Goal: Task Accomplishment & Management: Manage account settings

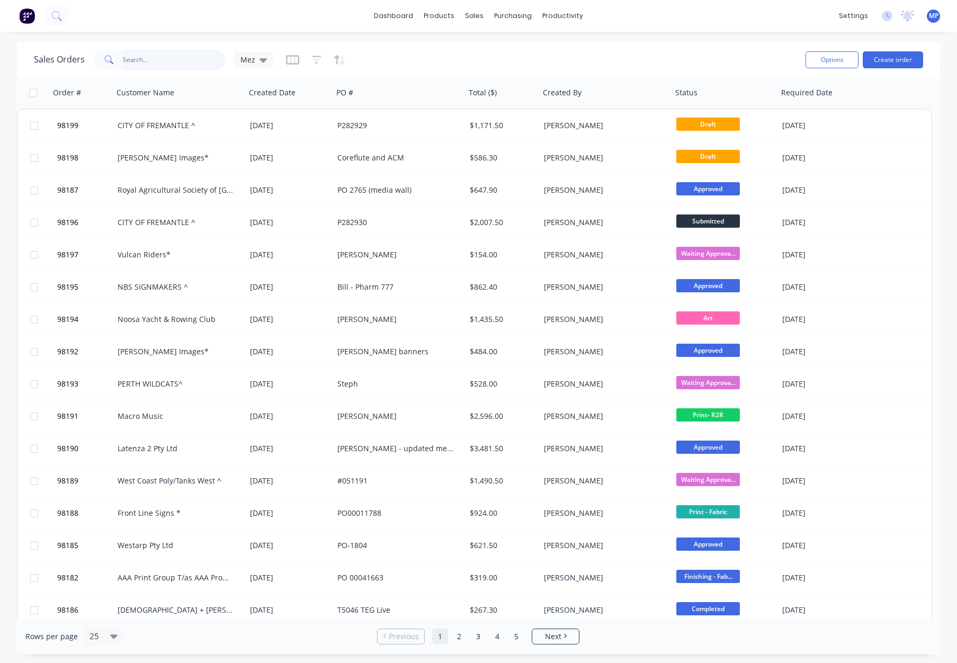
click at [140, 60] on input "text" at bounding box center [174, 59] width 103 height 21
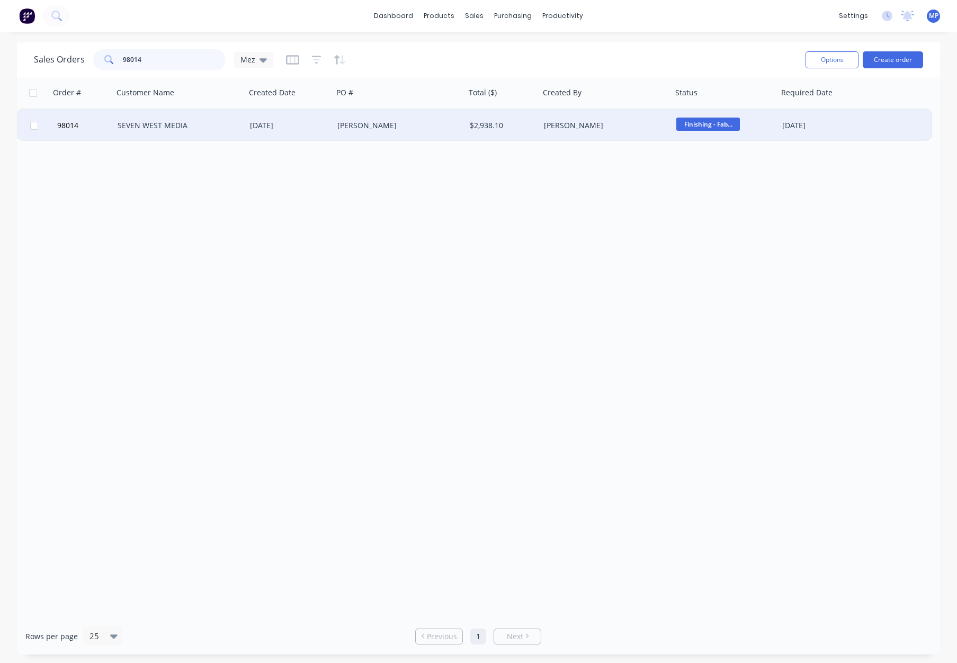
type input "98014"
click at [224, 129] on div "SEVEN WEST MEDIA" at bounding box center [177, 125] width 118 height 11
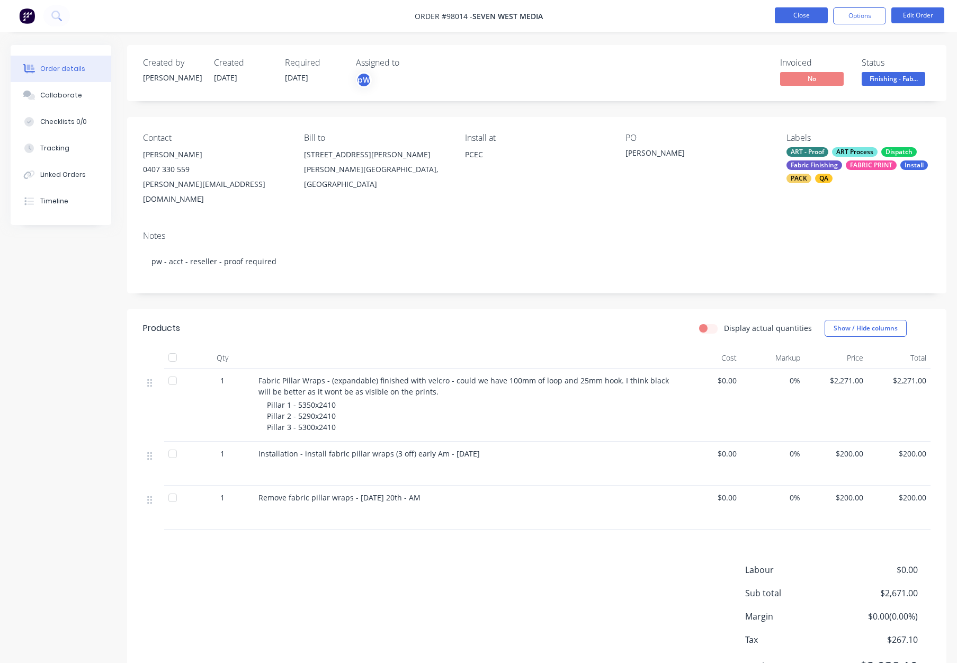
click at [794, 13] on button "Close" at bounding box center [801, 15] width 53 height 16
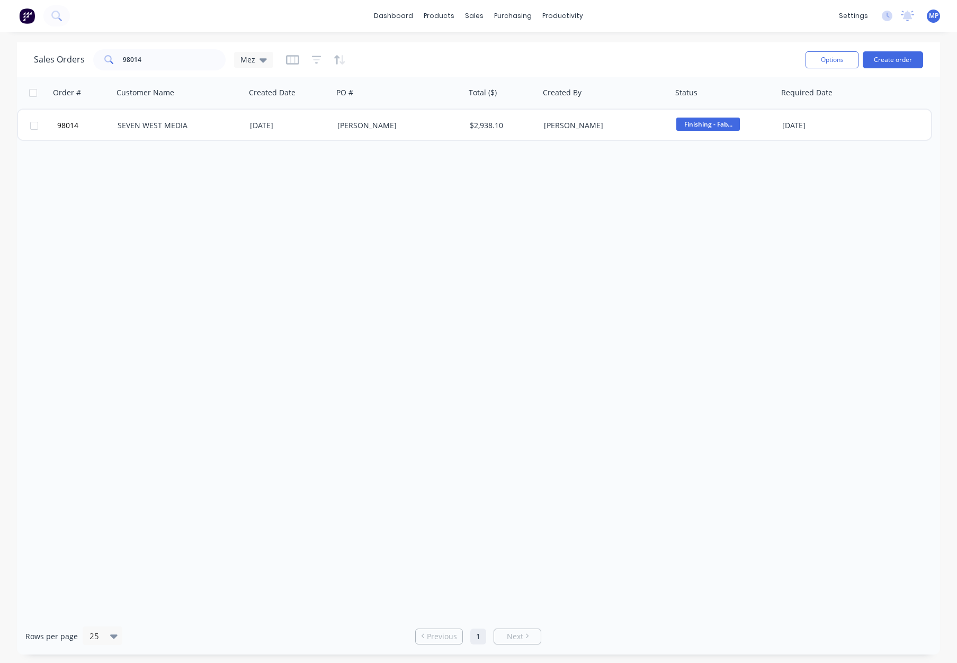
drag, startPoint x: 169, startPoint y: 70, endPoint x: 174, endPoint y: 57, distance: 13.9
click at [170, 67] on div "Sales Orders 98014 Mez" at bounding box center [415, 60] width 763 height 26
click at [174, 57] on input "98014" at bounding box center [174, 59] width 103 height 21
drag, startPoint x: 151, startPoint y: 58, endPoint x: 60, endPoint y: 59, distance: 90.5
click at [60, 59] on div "Sales Orders 98014 Mez" at bounding box center [153, 59] width 239 height 21
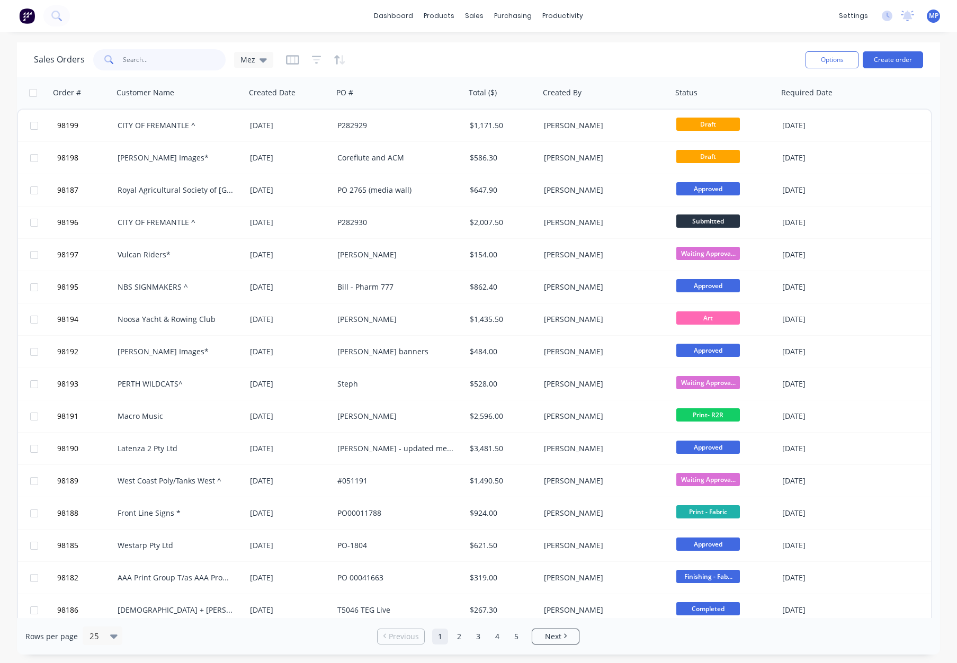
click at [158, 57] on input "text" at bounding box center [174, 59] width 103 height 21
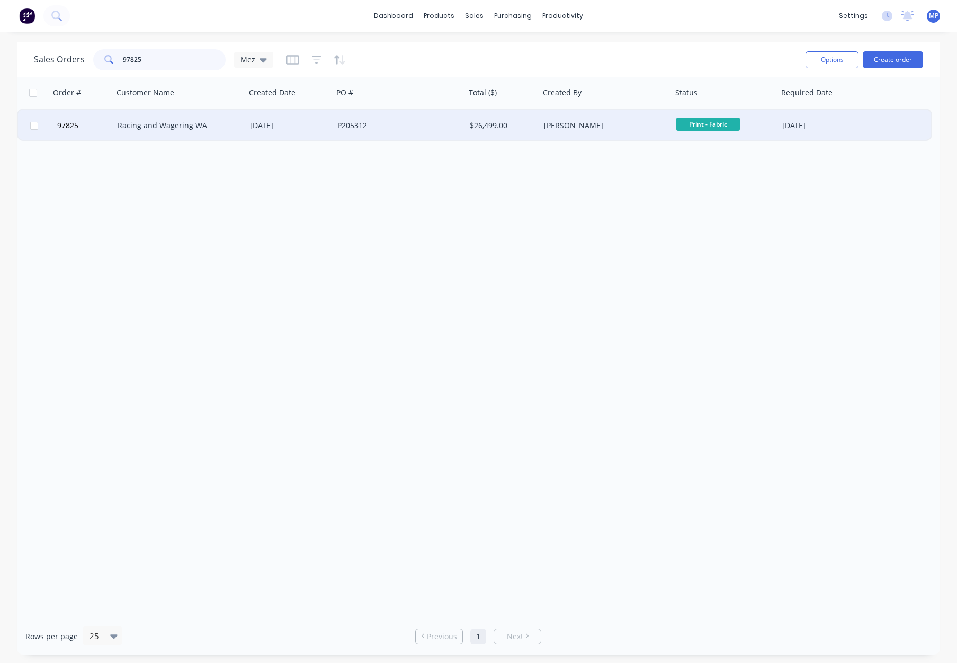
type input "97825"
click at [303, 121] on div "25 Jun 2025" at bounding box center [289, 125] width 79 height 11
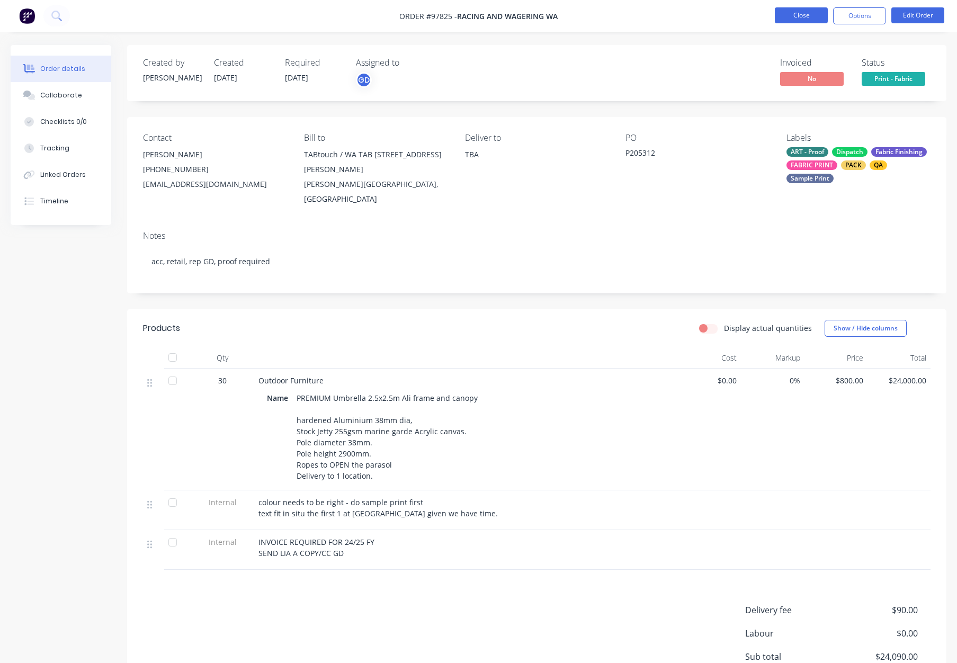
click at [798, 17] on button "Close" at bounding box center [801, 15] width 53 height 16
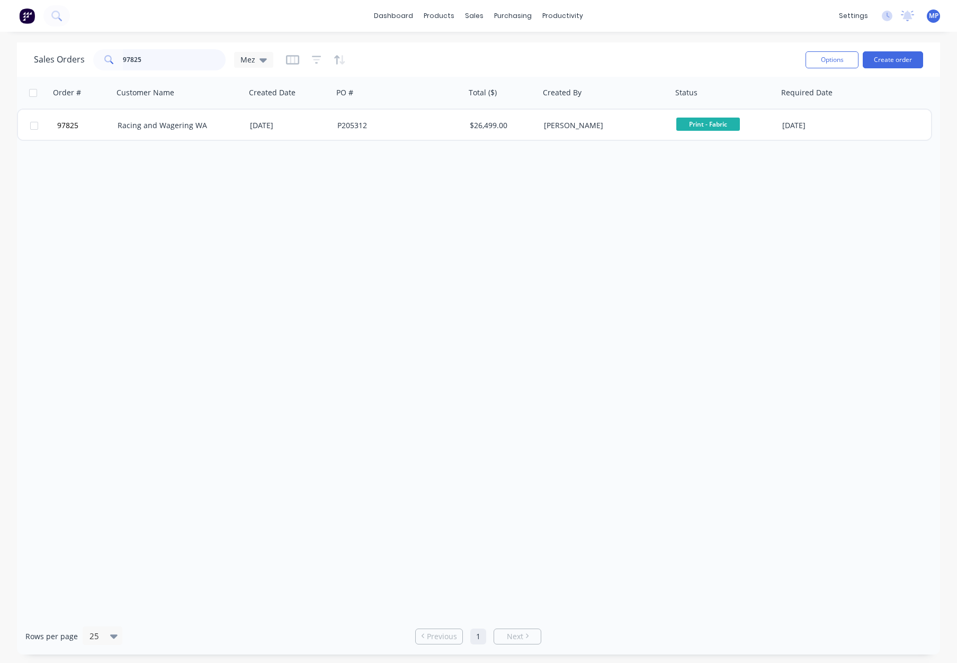
click at [151, 61] on input "97825" at bounding box center [174, 59] width 103 height 21
drag, startPoint x: 172, startPoint y: 57, endPoint x: 94, endPoint y: 56, distance: 77.8
click at [93, 56] on div "97825" at bounding box center [159, 59] width 132 height 21
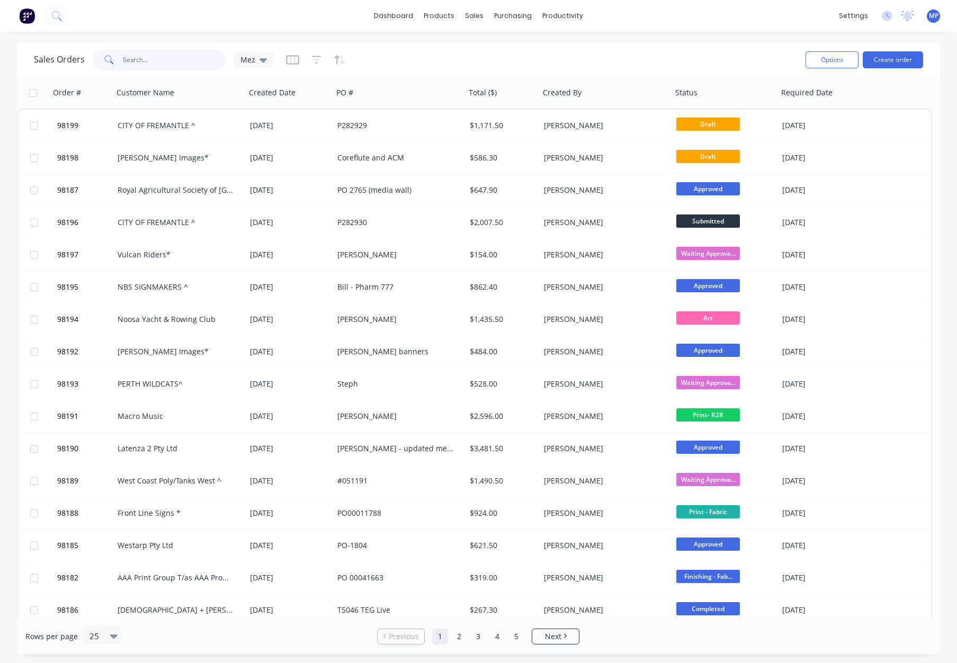
click at [146, 58] on input "text" at bounding box center [174, 59] width 103 height 21
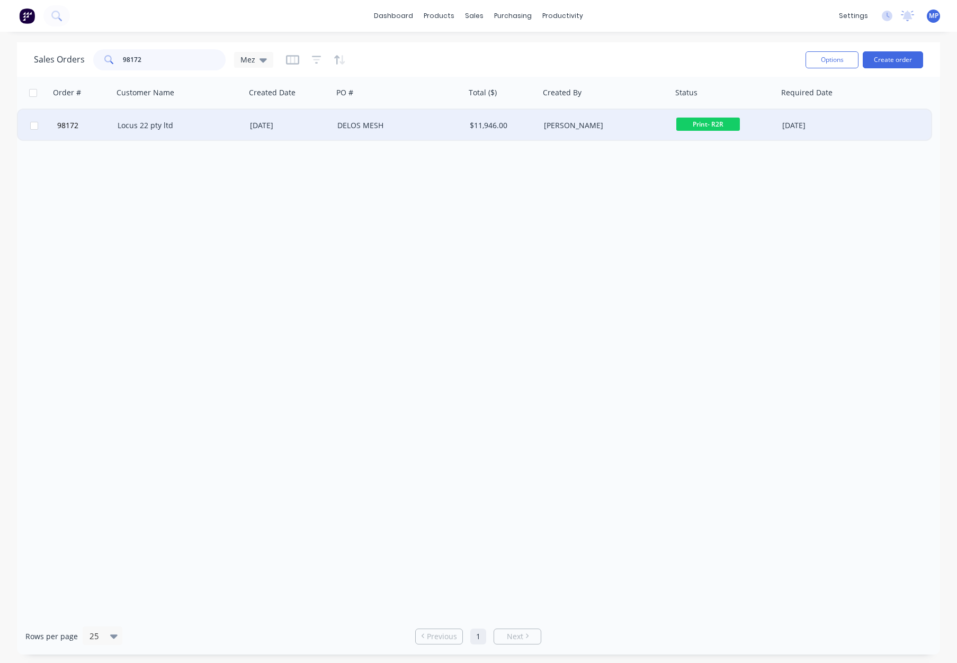
type input "98172"
click at [212, 128] on div "Locus 22 pty ltd" at bounding box center [177, 125] width 118 height 11
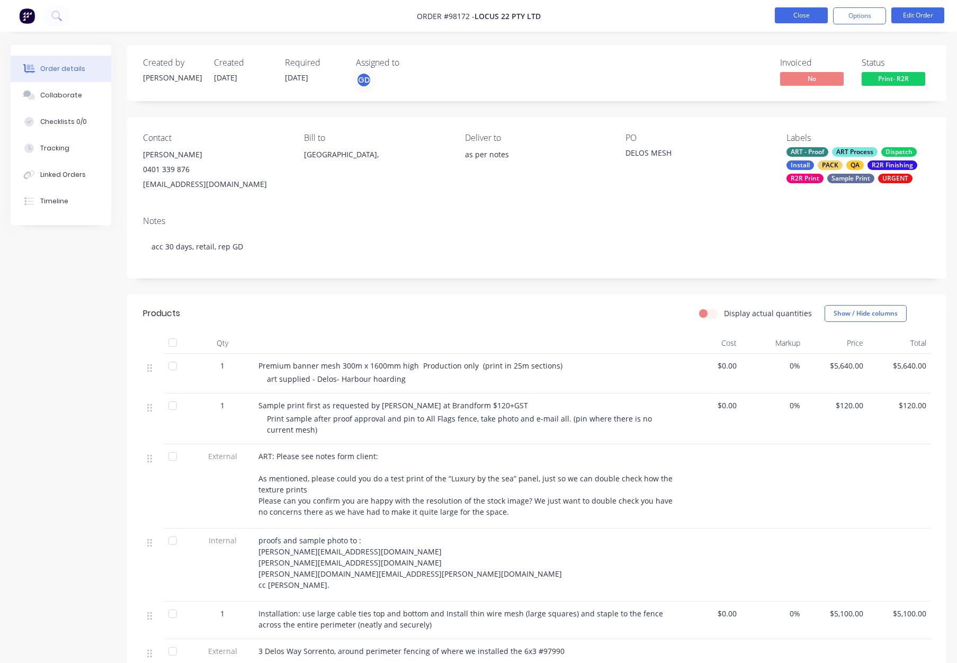
click at [795, 15] on button "Close" at bounding box center [801, 15] width 53 height 16
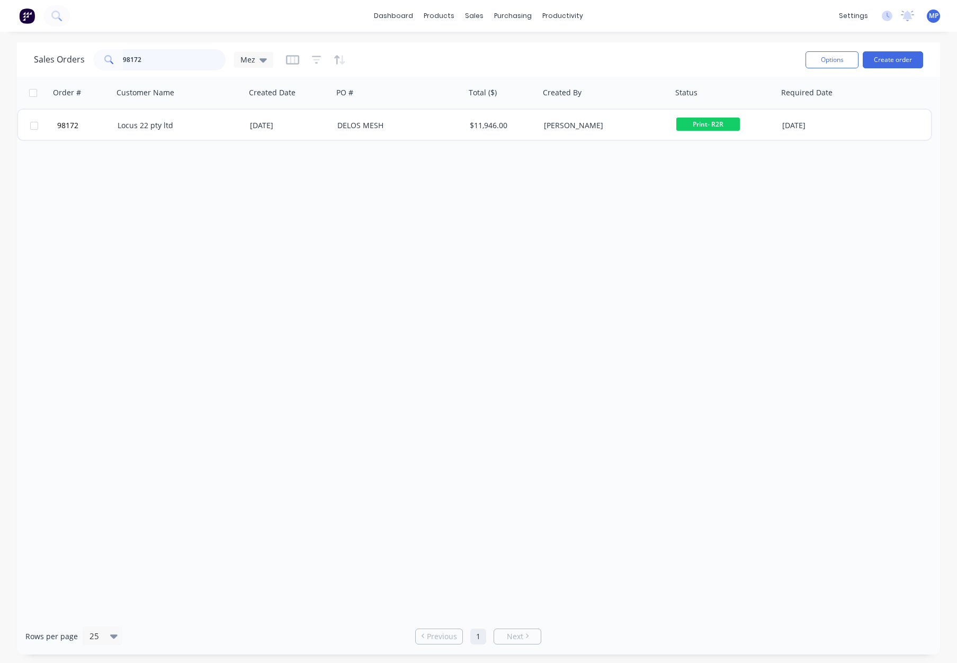
click at [158, 60] on input "98172" at bounding box center [174, 59] width 103 height 21
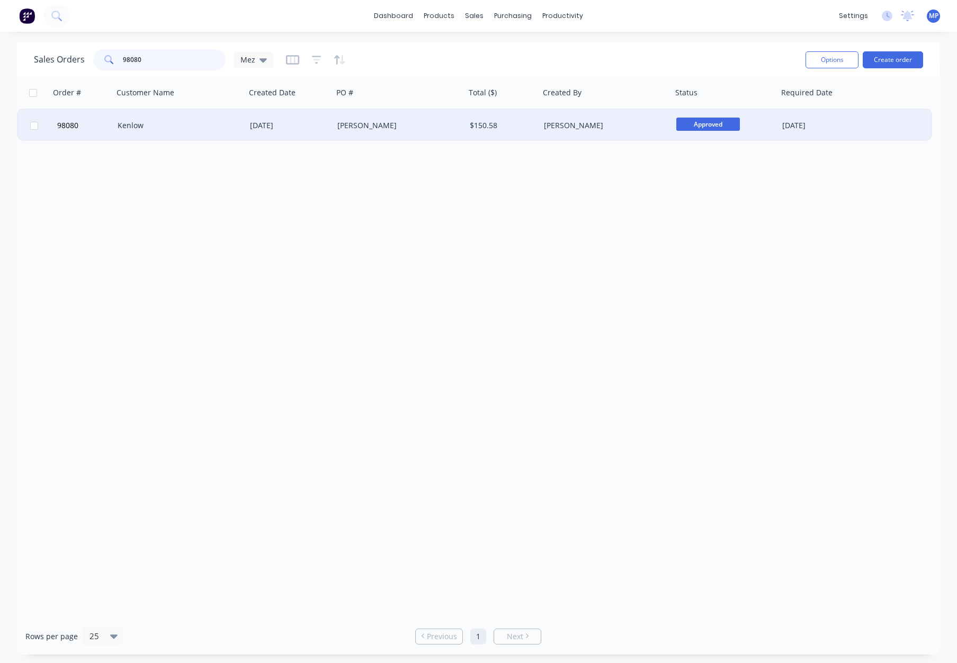
type input "98080"
click at [201, 130] on div "Kenlow" at bounding box center [177, 125] width 118 height 11
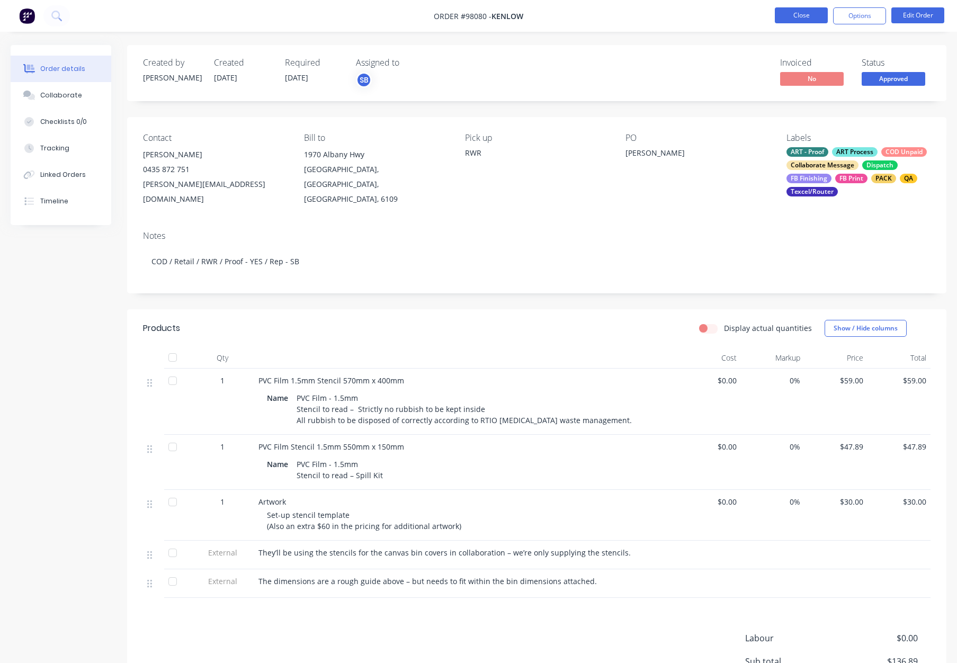
click at [797, 11] on button "Close" at bounding box center [801, 15] width 53 height 16
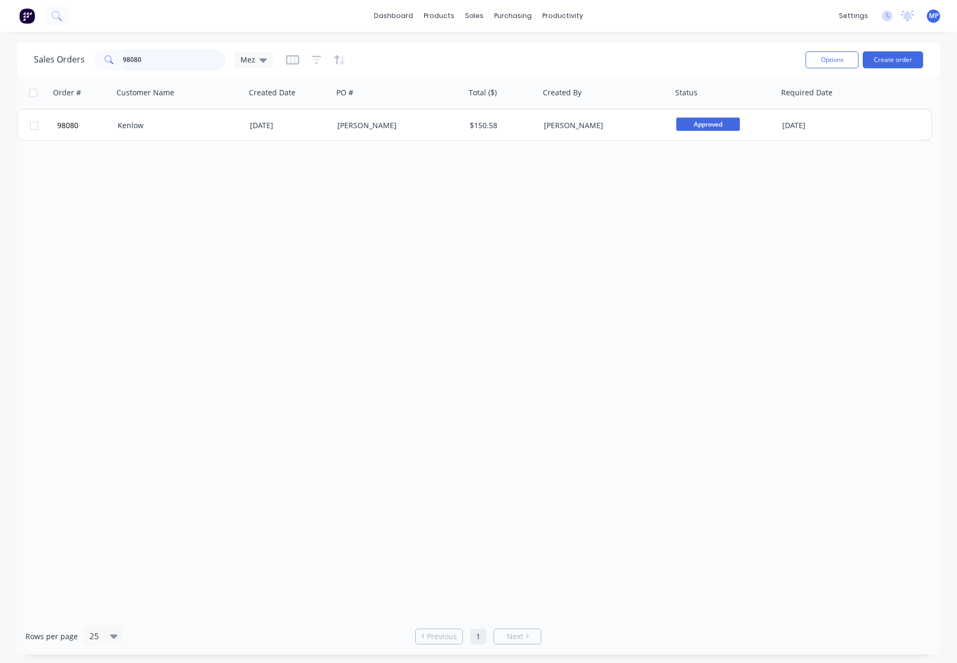
click at [127, 60] on input "98080" at bounding box center [174, 59] width 103 height 21
drag, startPoint x: 67, startPoint y: 60, endPoint x: 60, endPoint y: 60, distance: 7.4
click at [63, 60] on div "Sales Orders 98080 Mez" at bounding box center [153, 59] width 239 height 21
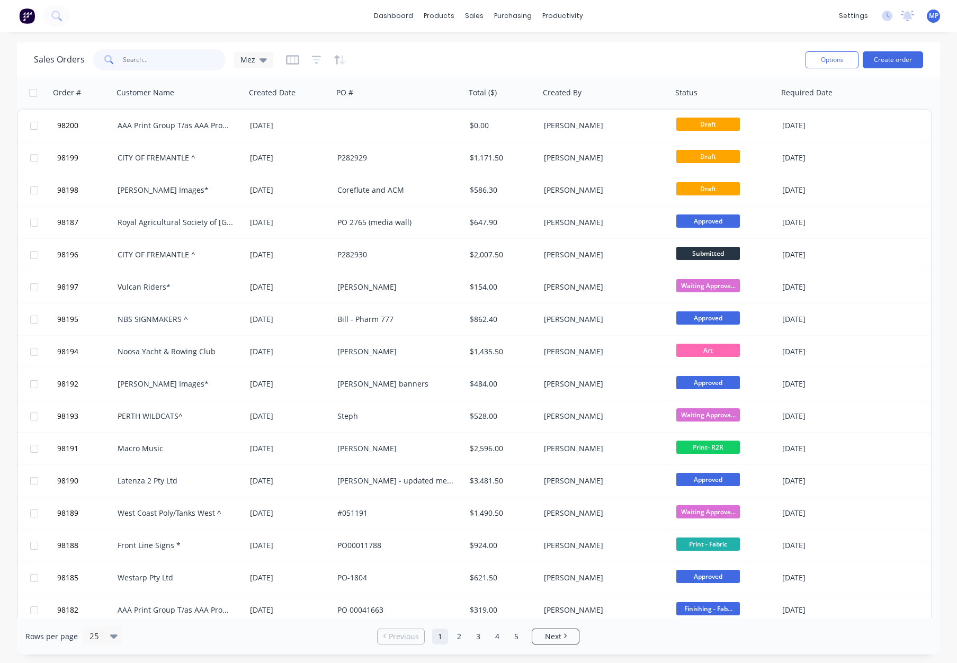
click at [133, 60] on input "text" at bounding box center [174, 59] width 103 height 21
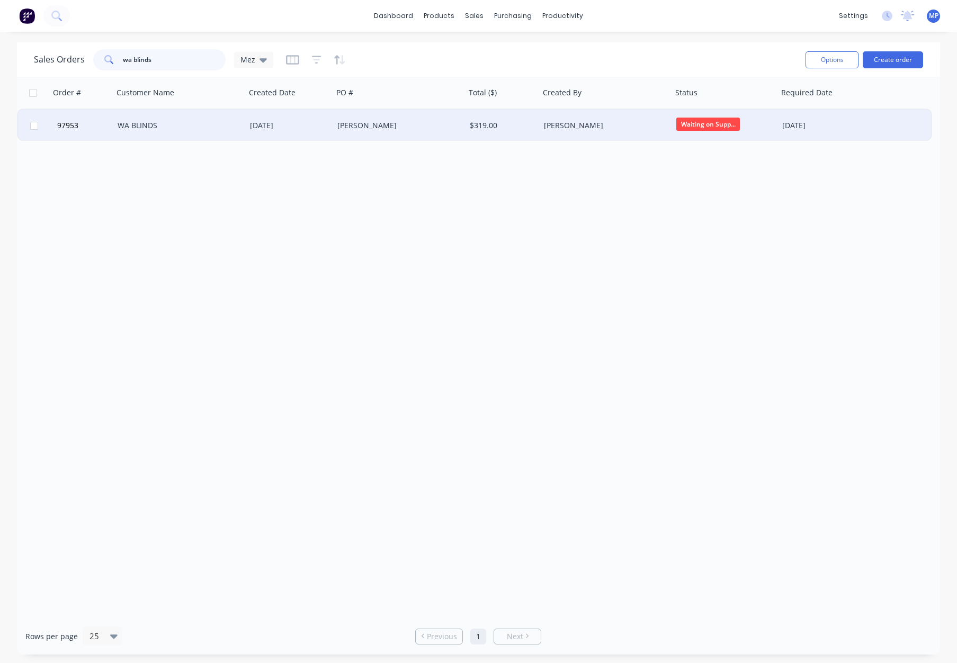
type input "wa blinds"
click at [220, 125] on div "WA BLINDS" at bounding box center [177, 125] width 118 height 11
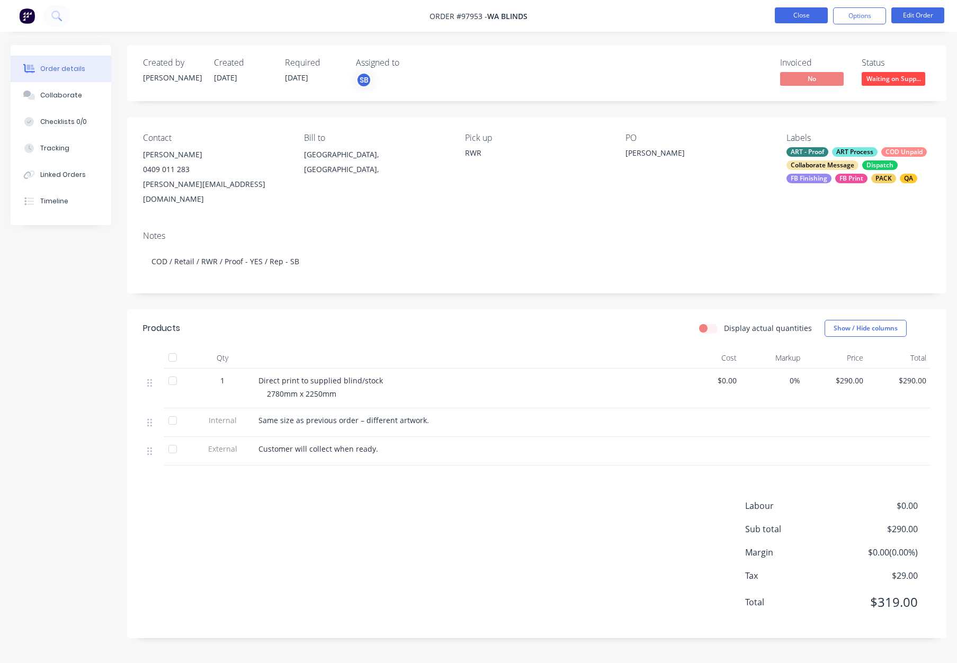
click at [781, 14] on button "Close" at bounding box center [801, 15] width 53 height 16
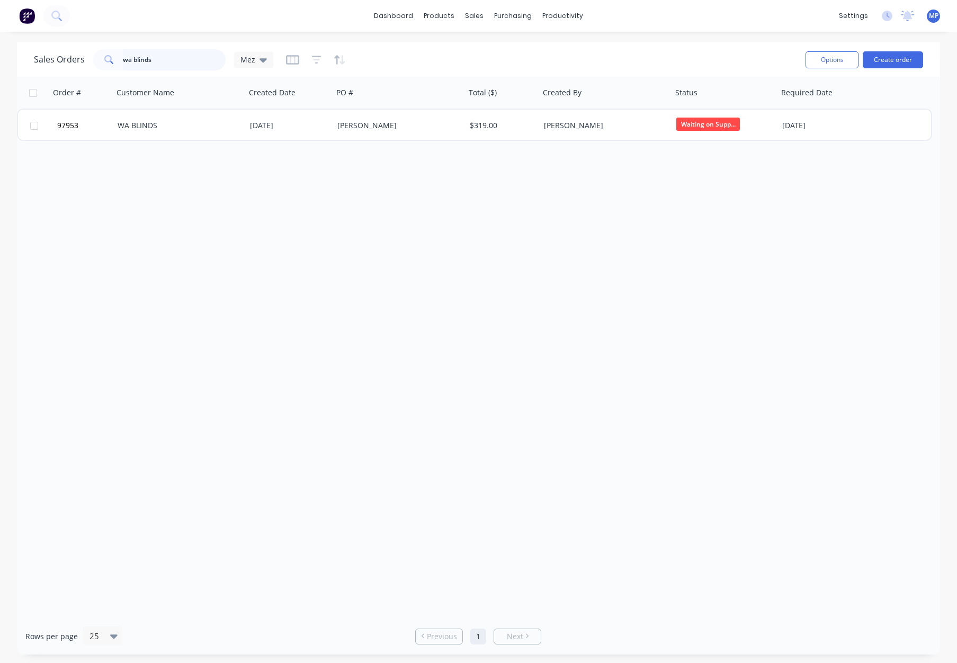
click at [153, 55] on input "wa blinds" at bounding box center [174, 59] width 103 height 21
drag, startPoint x: 173, startPoint y: 57, endPoint x: 93, endPoint y: 59, distance: 80.5
click at [93, 59] on div "wa blinds" at bounding box center [159, 59] width 132 height 21
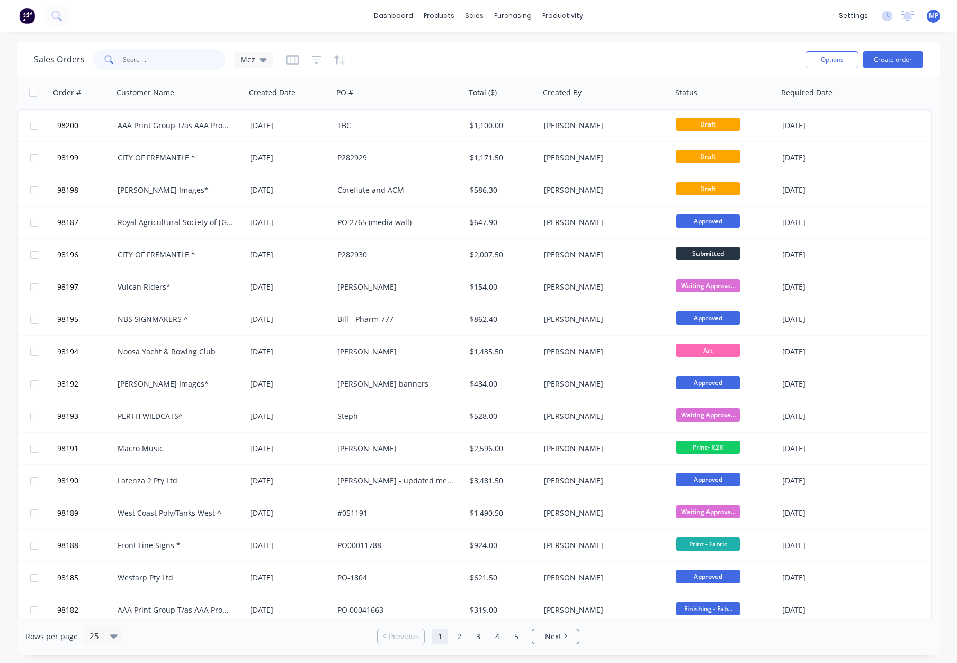
drag, startPoint x: 139, startPoint y: 59, endPoint x: 159, endPoint y: 61, distance: 20.7
click at [139, 59] on input "text" at bounding box center [174, 59] width 103 height 21
click at [176, 59] on input "text" at bounding box center [174, 59] width 103 height 21
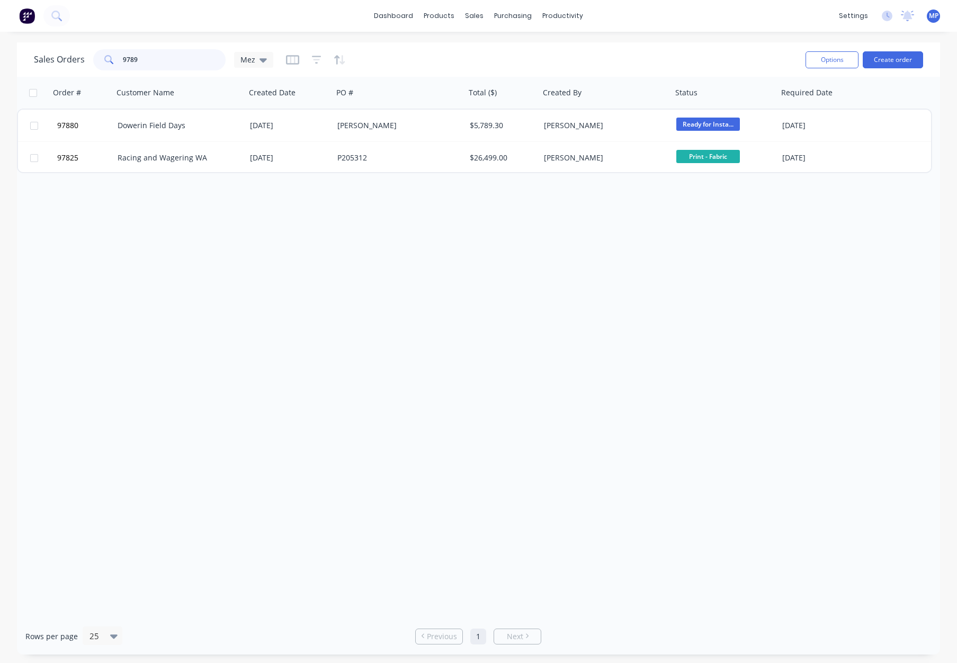
type input "97892"
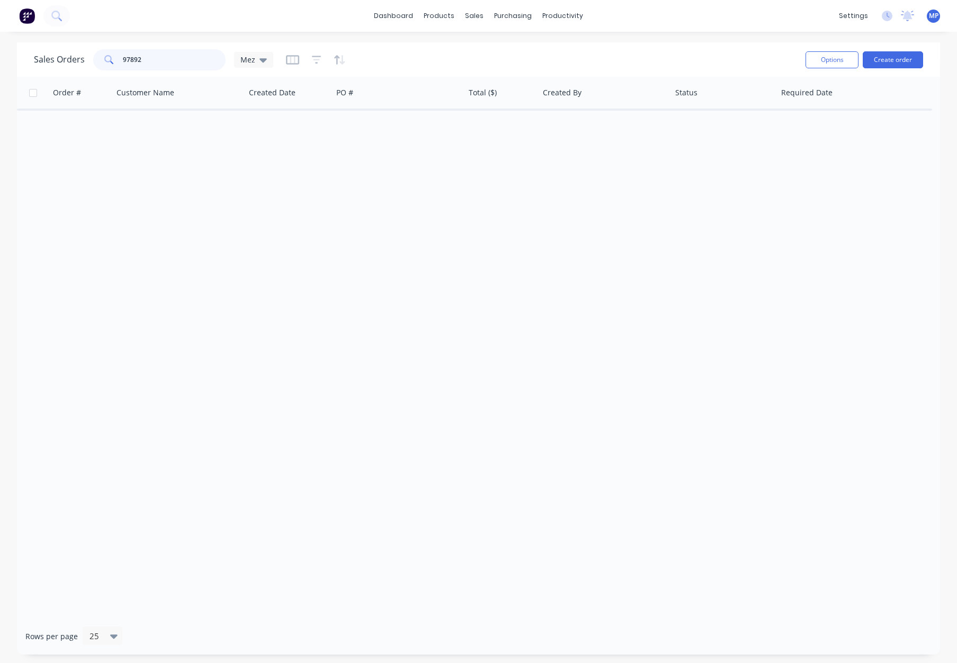
drag, startPoint x: 141, startPoint y: 58, endPoint x: 89, endPoint y: 57, distance: 52.4
click at [87, 57] on div "Sales Orders 97892 Mez" at bounding box center [153, 59] width 239 height 21
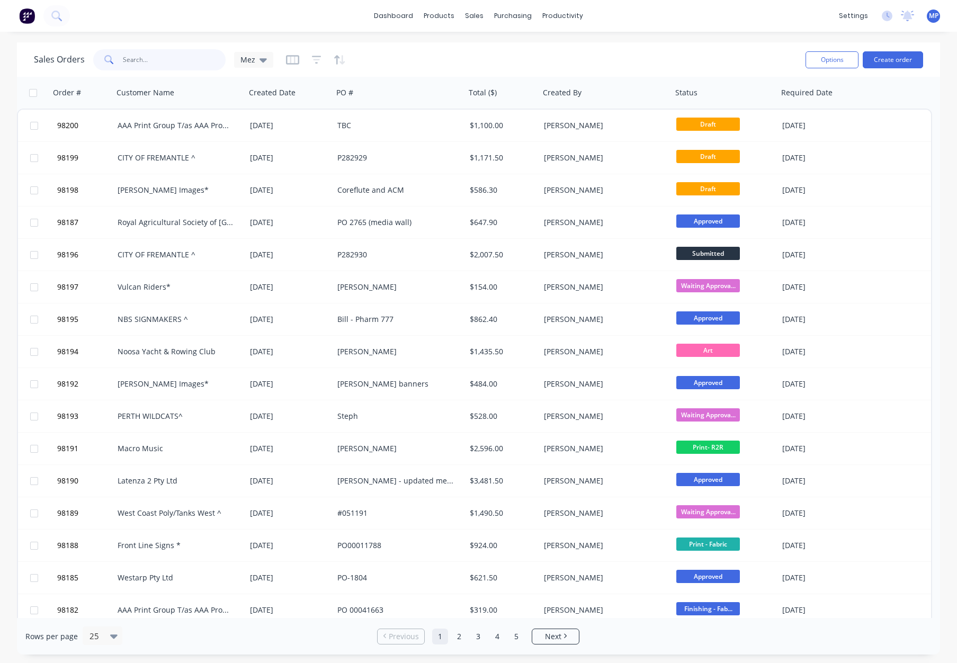
click at [150, 55] on input "text" at bounding box center [174, 59] width 103 height 21
type input "97892"
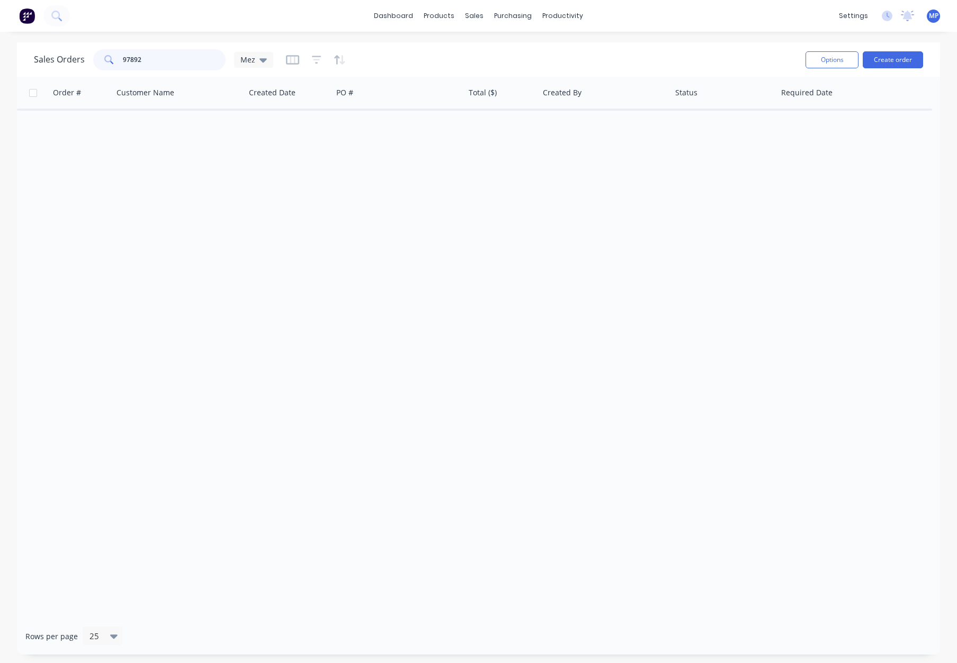
drag, startPoint x: 182, startPoint y: 60, endPoint x: 78, endPoint y: 55, distance: 103.3
click at [75, 56] on div "Sales Orders 97892 Mez" at bounding box center [153, 59] width 239 height 21
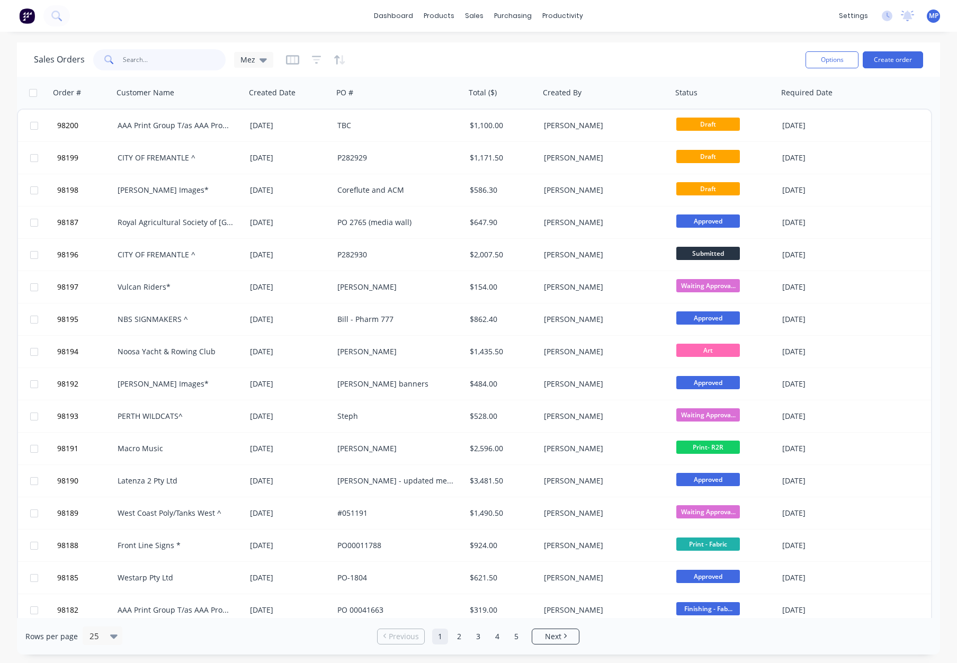
click at [153, 55] on input "text" at bounding box center [174, 59] width 103 height 21
type input "97892"
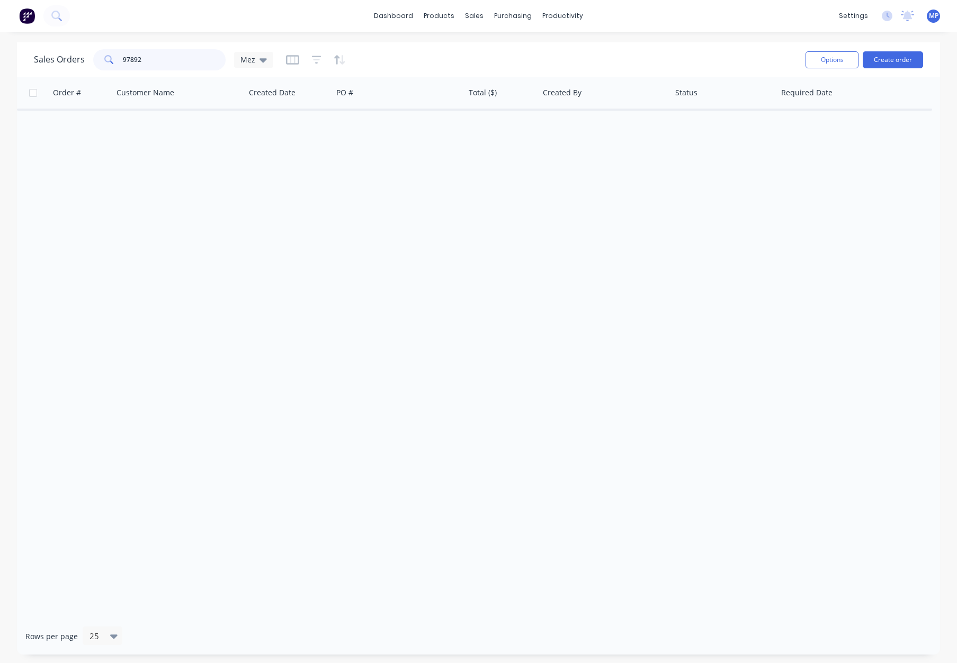
drag, startPoint x: 152, startPoint y: 59, endPoint x: 87, endPoint y: 57, distance: 65.2
click at [76, 57] on div "Sales Orders 97892 Mez" at bounding box center [153, 59] width 239 height 21
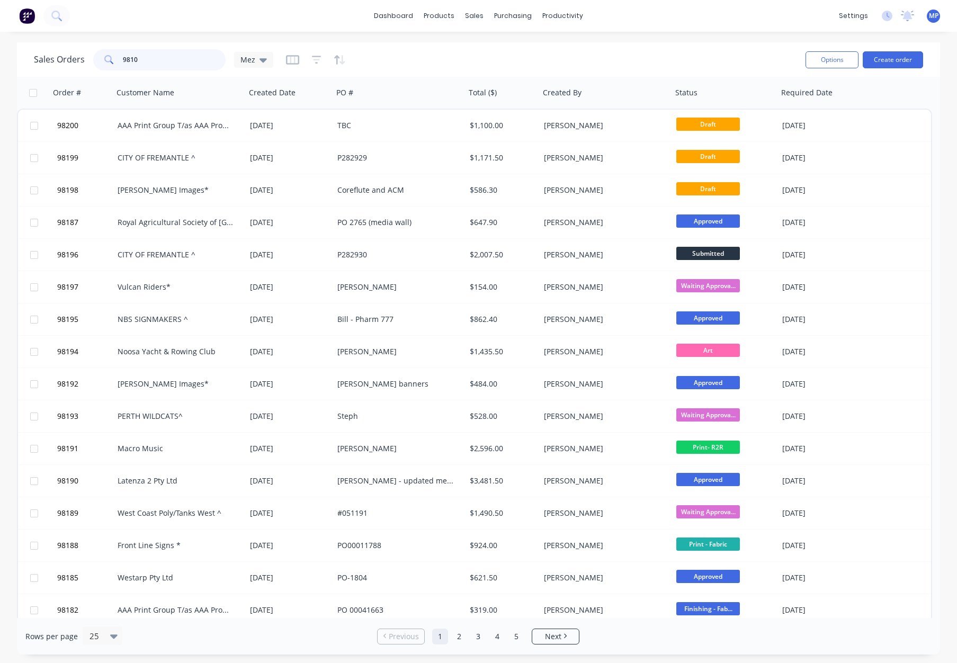
type input "98102"
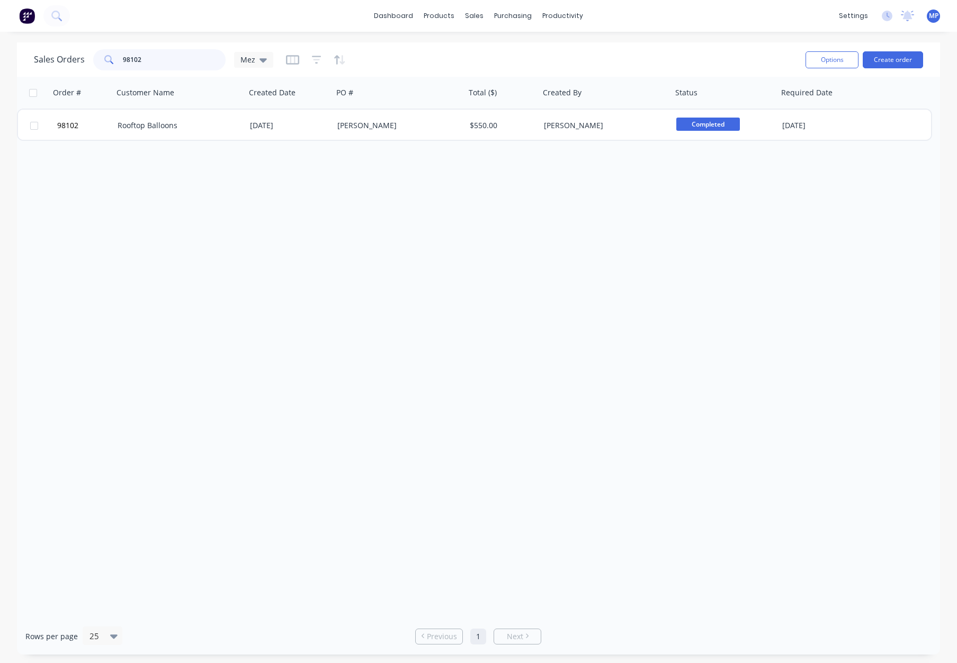
drag, startPoint x: 115, startPoint y: 59, endPoint x: 71, endPoint y: 59, distance: 44.5
click at [69, 59] on div "Sales Orders 98102 Mez" at bounding box center [153, 59] width 239 height 21
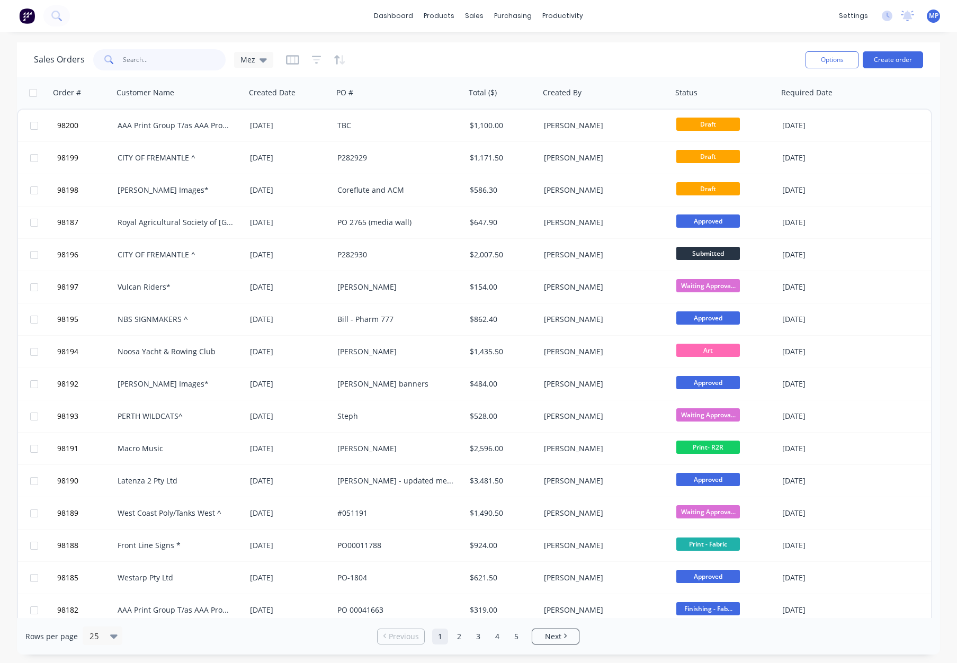
click at [123, 59] on input "text" at bounding box center [174, 59] width 103 height 21
type input "98170"
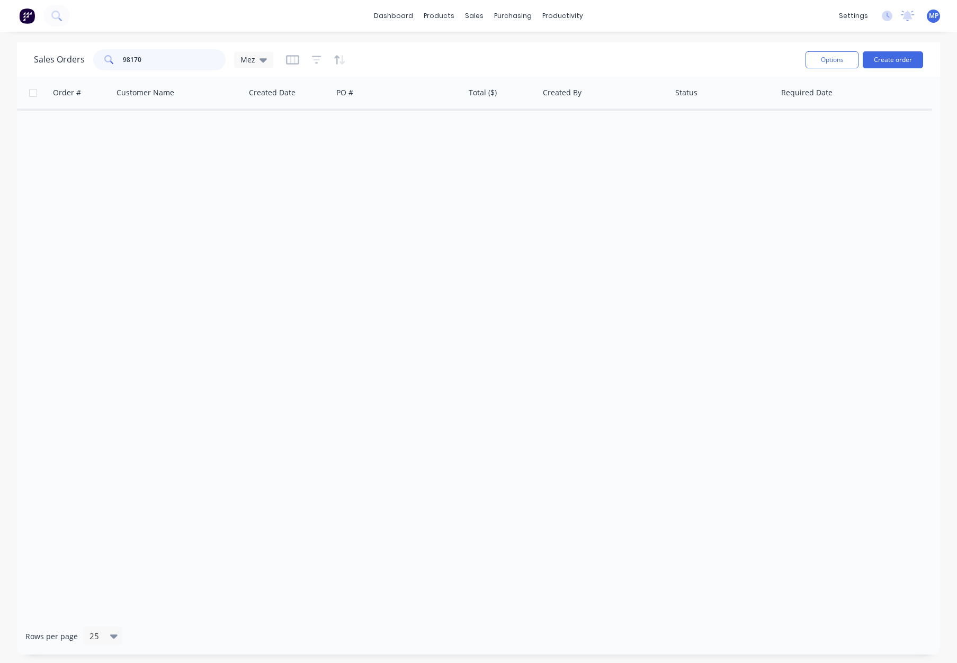
drag, startPoint x: 167, startPoint y: 61, endPoint x: 61, endPoint y: 59, distance: 105.4
click at [60, 60] on div "Sales Orders 98170 Mez" at bounding box center [153, 59] width 239 height 21
drag, startPoint x: 162, startPoint y: 62, endPoint x: 89, endPoint y: 61, distance: 73.1
click at [89, 61] on div "Sales Orders 98123 Mez" at bounding box center [153, 59] width 239 height 21
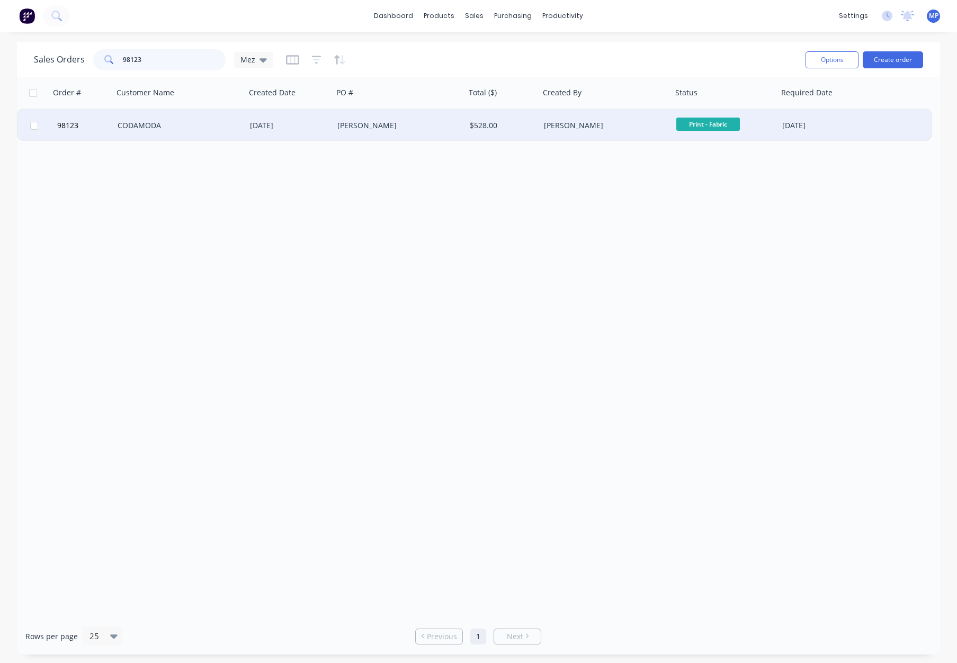
type input "98123"
click at [308, 125] on div "[DATE]" at bounding box center [289, 125] width 79 height 11
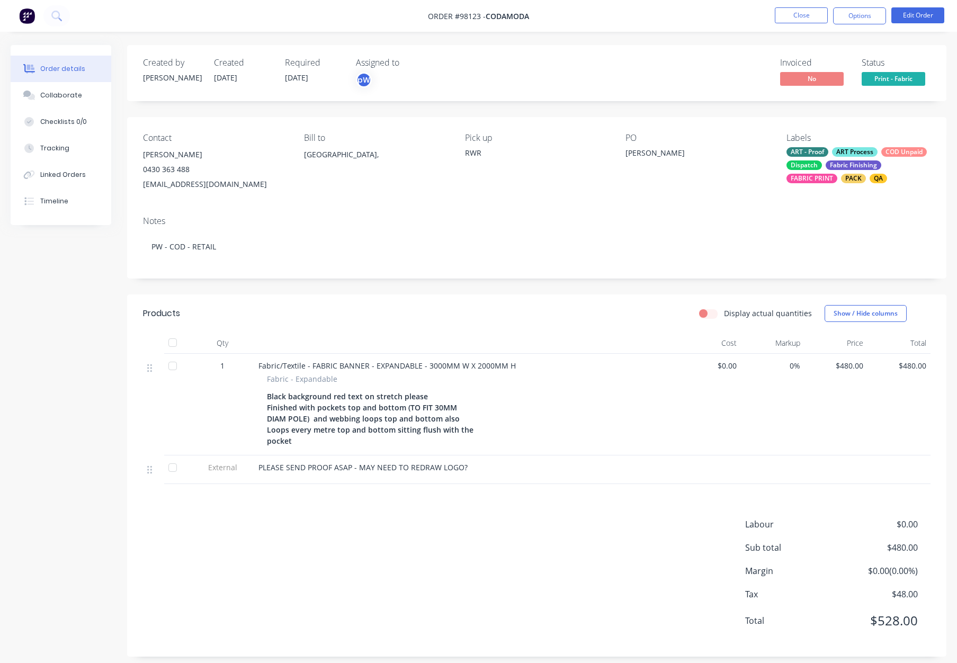
click at [801, 1] on nav "Order #98123 - CODAMODA Close Options Edit Order" at bounding box center [478, 16] width 957 height 32
click at [802, 13] on button "Close" at bounding box center [801, 15] width 53 height 16
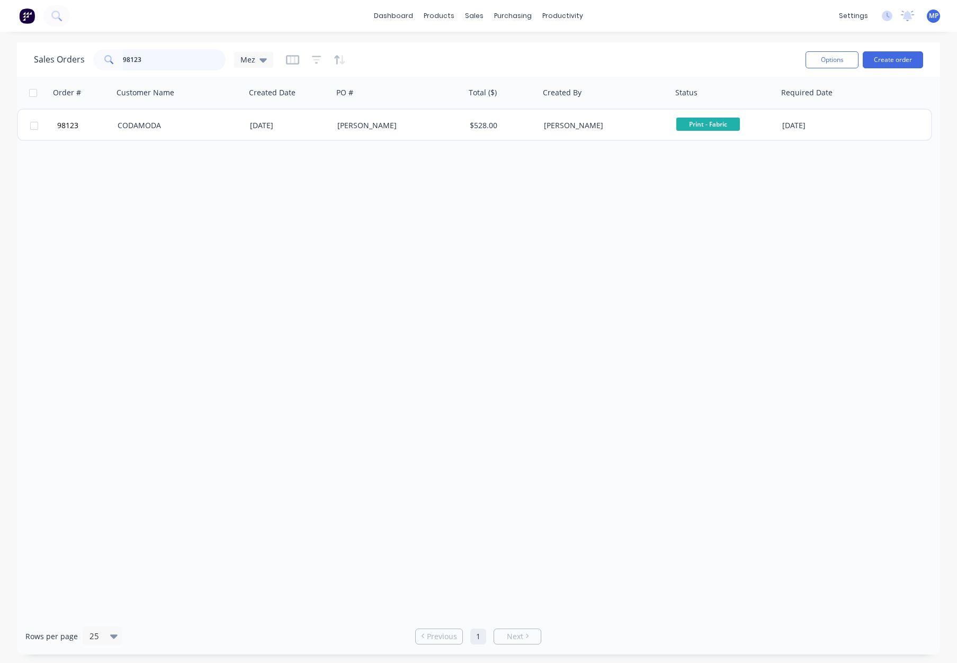
click at [153, 63] on input "98123" at bounding box center [174, 59] width 103 height 21
drag, startPoint x: 156, startPoint y: 58, endPoint x: 71, endPoint y: 55, distance: 84.8
click at [71, 55] on div "Sales Orders 98123 Mez" at bounding box center [153, 59] width 239 height 21
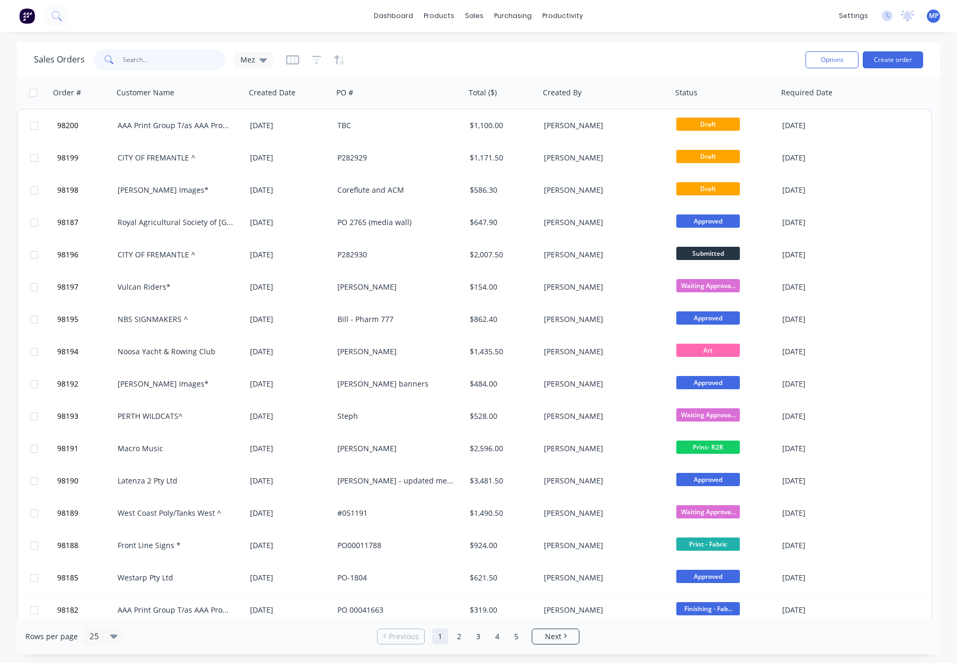
click at [148, 52] on input "text" at bounding box center [174, 59] width 103 height 21
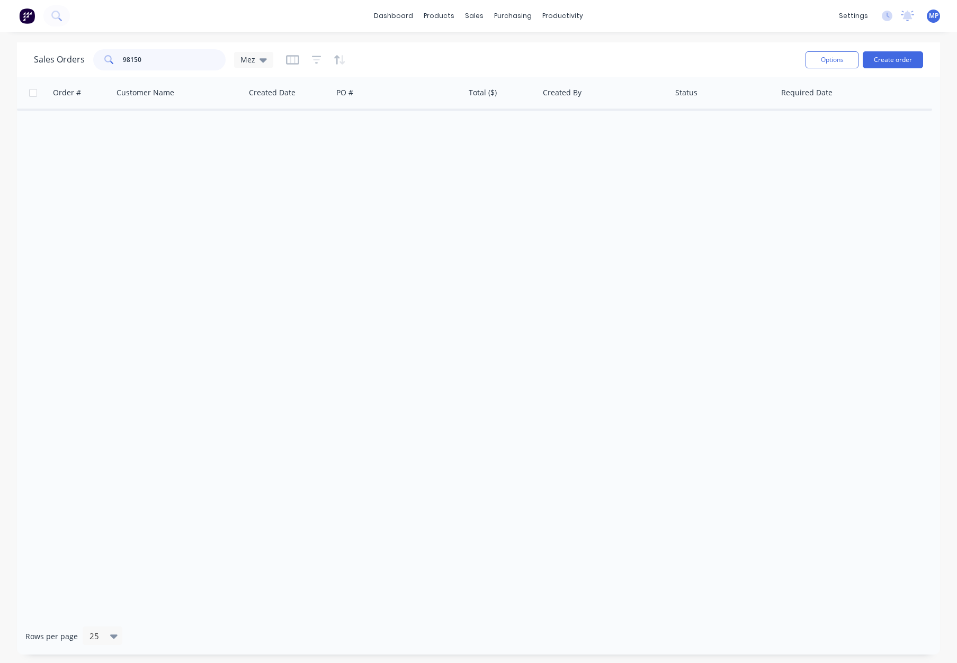
type input "98150"
click at [286, 59] on icon "button" at bounding box center [292, 60] width 13 height 11
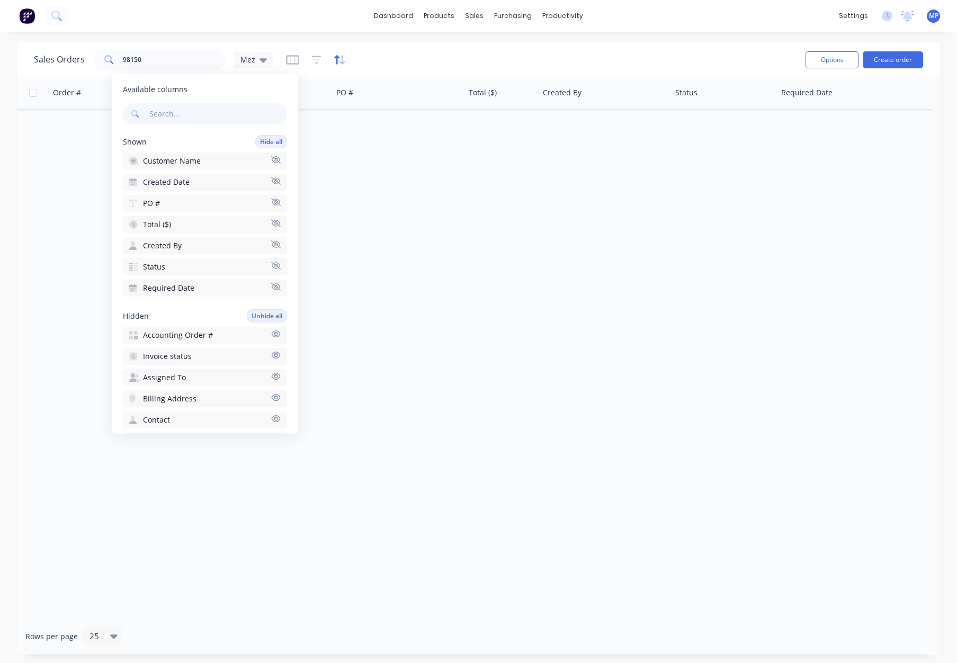
drag, startPoint x: 366, startPoint y: 60, endPoint x: 332, endPoint y: 61, distance: 33.4
click at [365, 60] on div "Sales Orders 98150 Mez" at bounding box center [415, 60] width 763 height 26
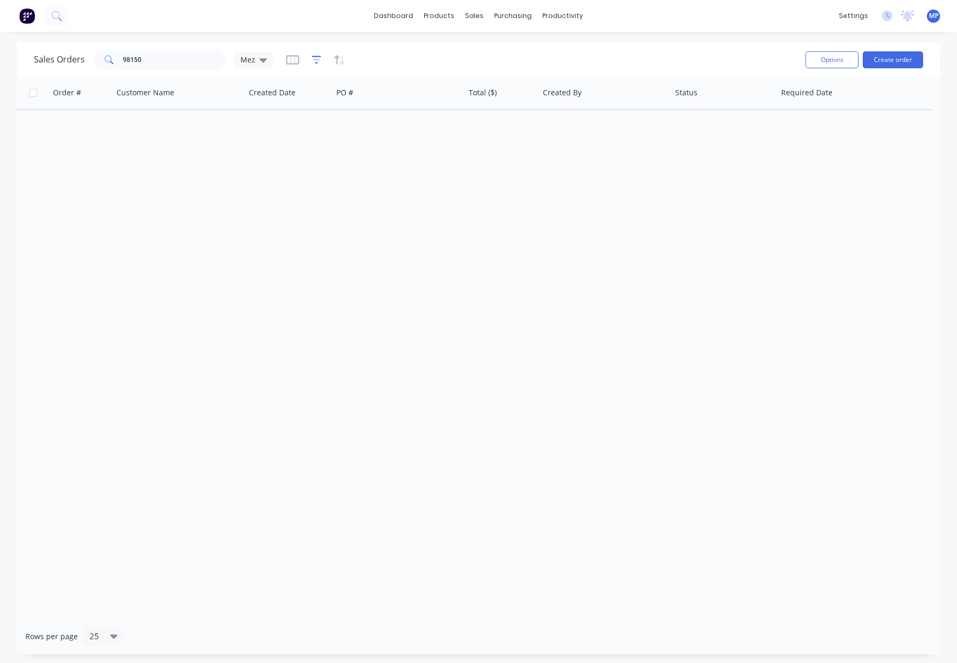
click at [316, 60] on icon "button" at bounding box center [317, 60] width 10 height 11
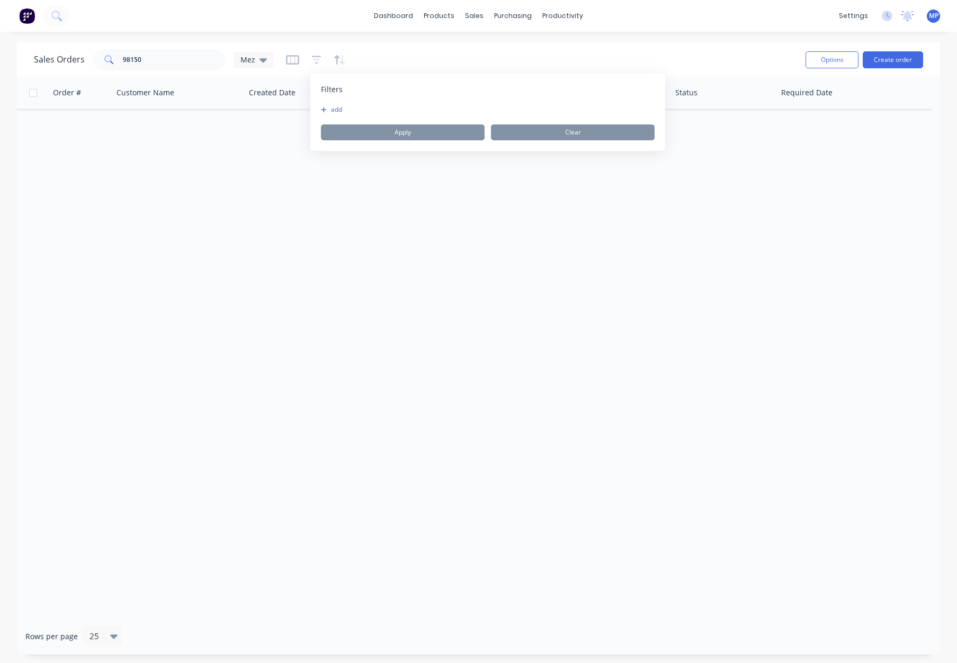
click at [334, 91] on span "Filters" at bounding box center [332, 89] width 22 height 11
click at [334, 110] on button "add" at bounding box center [334, 109] width 26 height 8
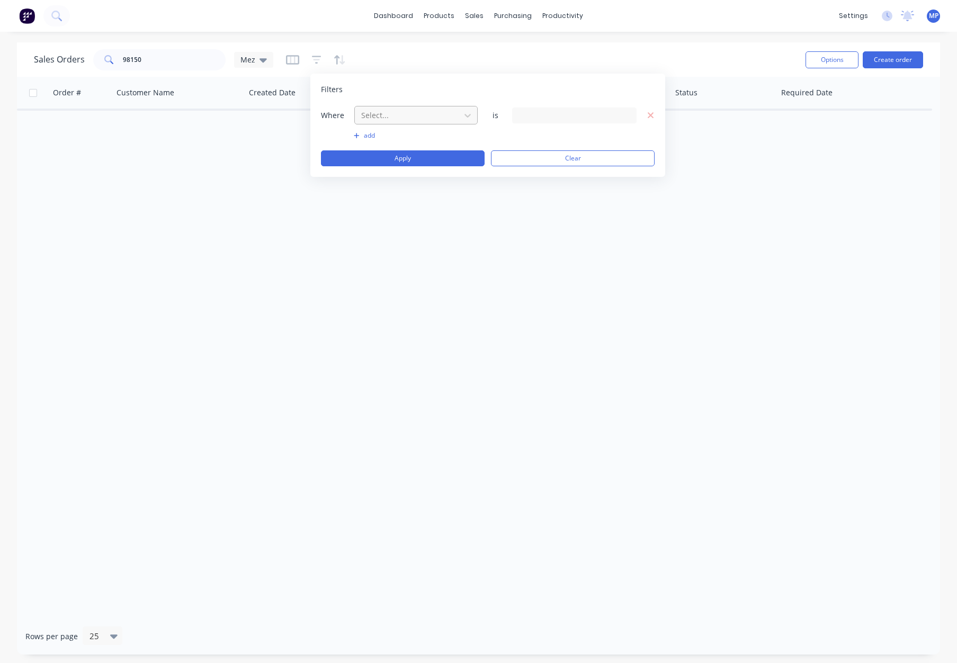
click at [382, 115] on div at bounding box center [407, 115] width 95 height 13
drag, startPoint x: 404, startPoint y: 277, endPoint x: 409, endPoint y: 274, distance: 5.7
click at [404, 277] on div "Status" at bounding box center [415, 276] width 123 height 20
click at [531, 117] on div "28 Status selected" at bounding box center [566, 115] width 96 height 11
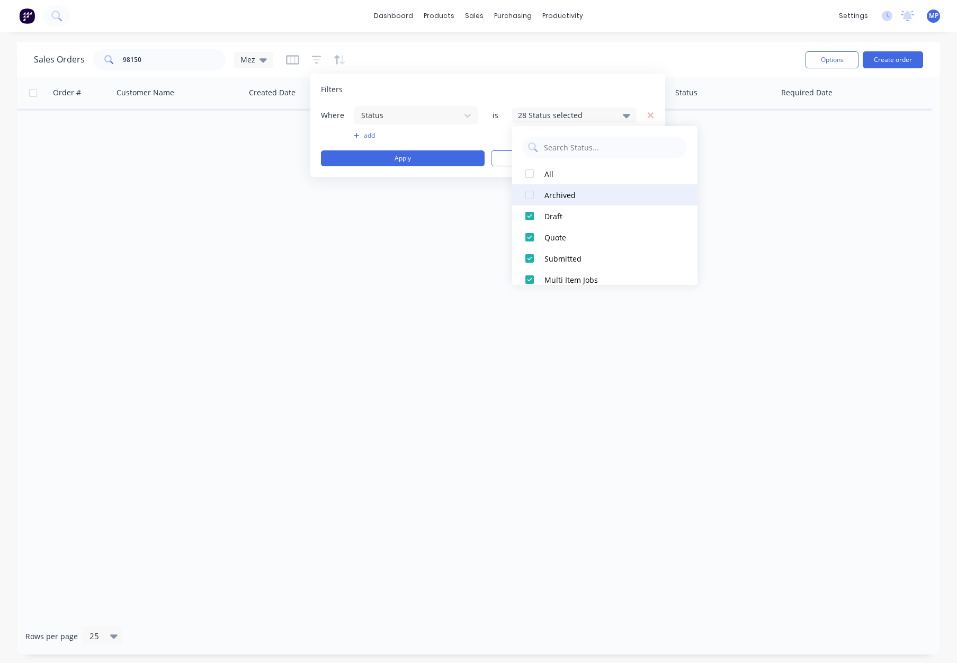
click at [540, 193] on button "Archived" at bounding box center [604, 194] width 185 height 21
click at [408, 157] on button "Apply" at bounding box center [403, 158] width 164 height 16
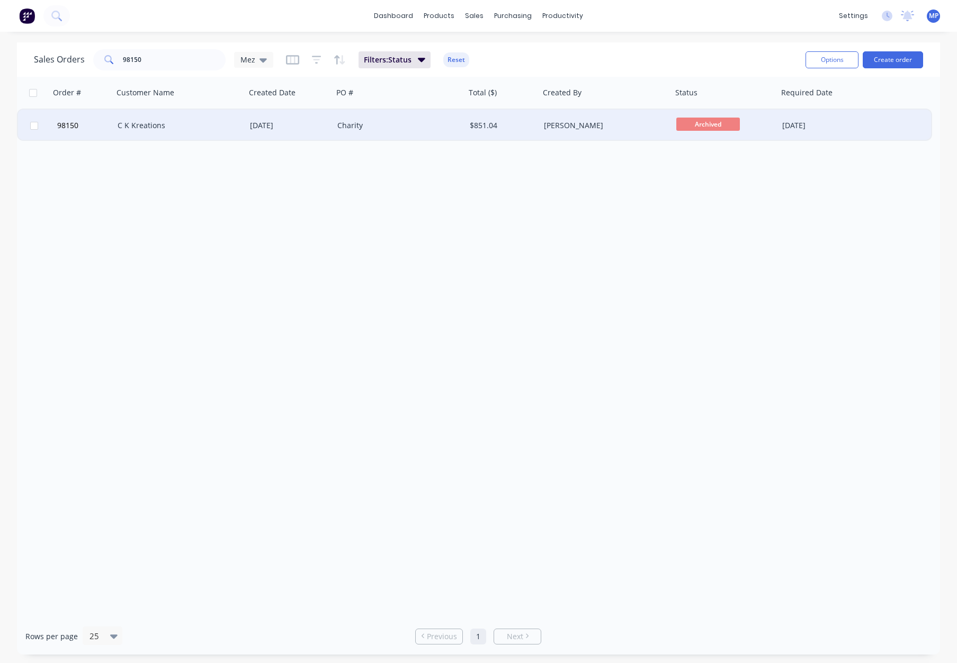
click at [405, 121] on div "Charity" at bounding box center [396, 125] width 118 height 11
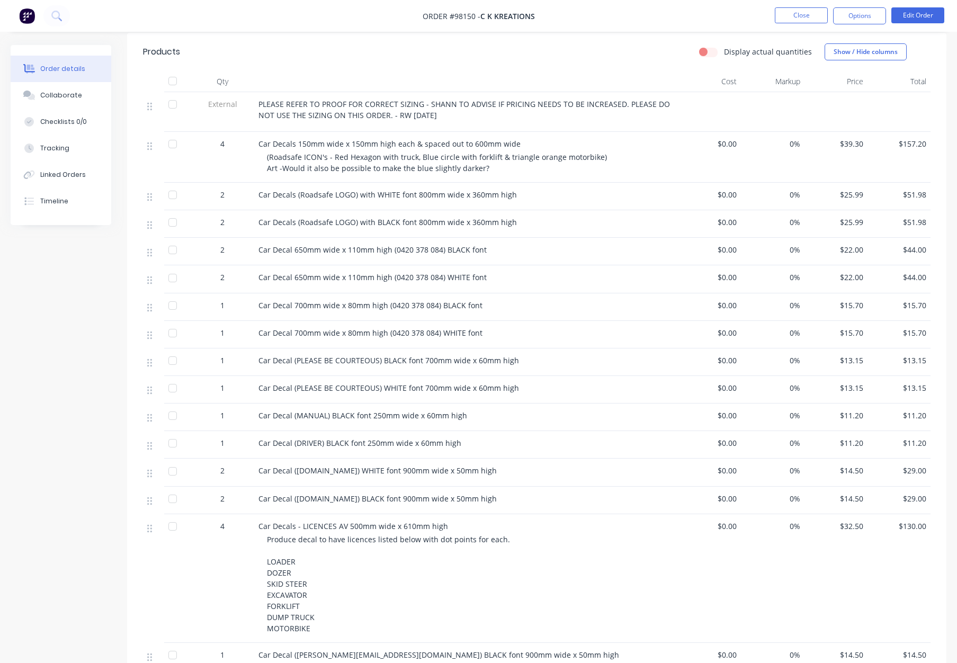
scroll to position [279, 0]
click at [922, 16] on button "Edit Order" at bounding box center [917, 15] width 53 height 16
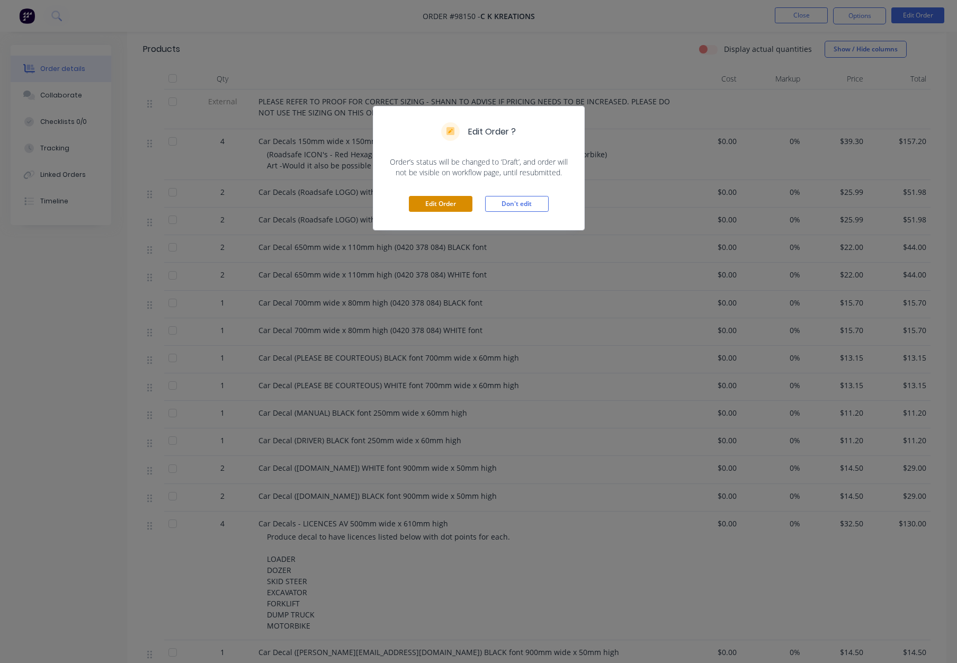
click at [461, 197] on button "Edit Order" at bounding box center [441, 204] width 64 height 16
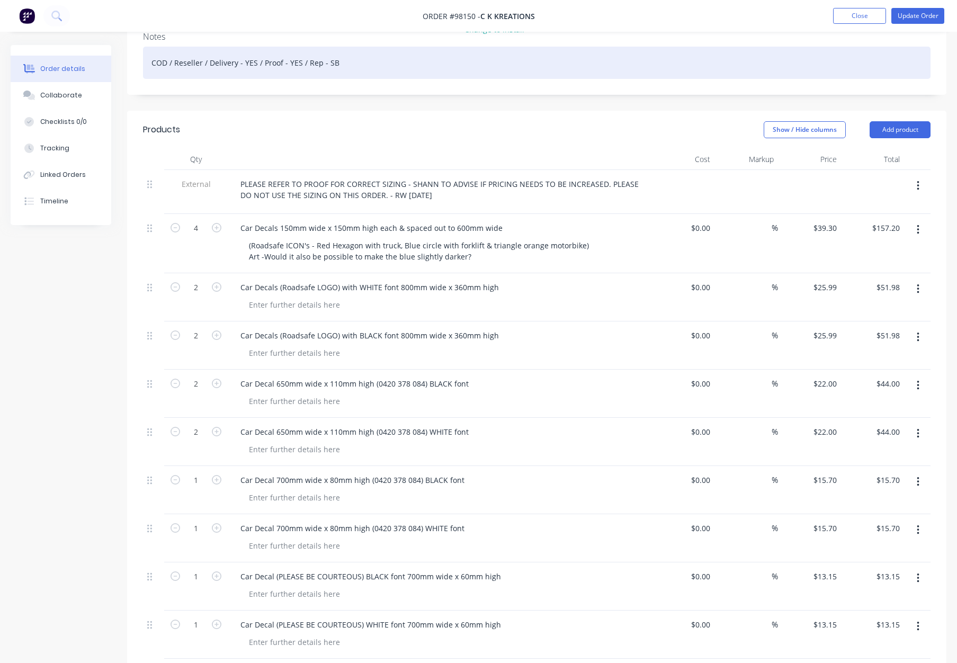
scroll to position [238, 0]
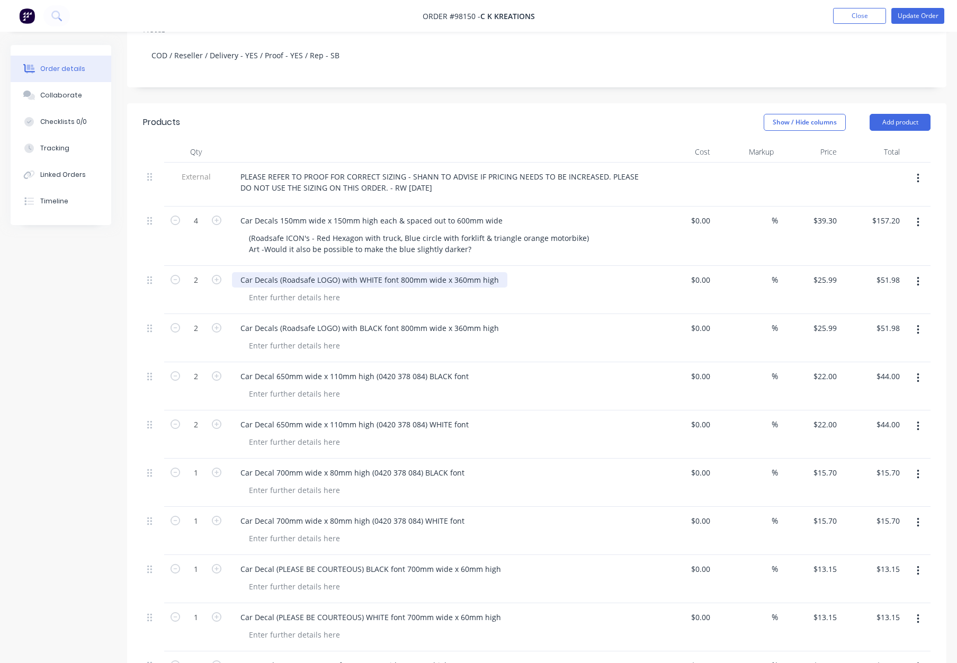
drag, startPoint x: 457, startPoint y: 233, endPoint x: 464, endPoint y: 245, distance: 13.5
click at [457, 272] on div "Car Decals (Roadsafe LOGO) with WHITE font 800mm wide x 360mm high" at bounding box center [369, 279] width 275 height 15
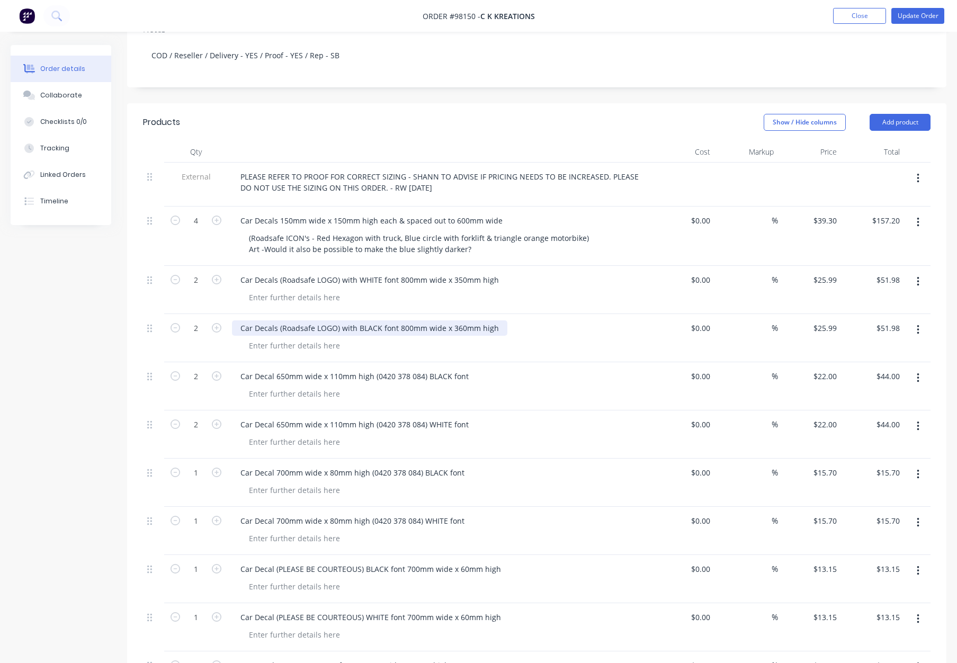
click at [457, 320] on div "Car Decals (Roadsafe LOGO) with BLACK font 800mm wide x 360mm high" at bounding box center [369, 327] width 275 height 15
click at [525, 368] on div "Car Decal 650mm wide x 110mm high (0420 378 084) BLACK font" at bounding box center [439, 375] width 415 height 15
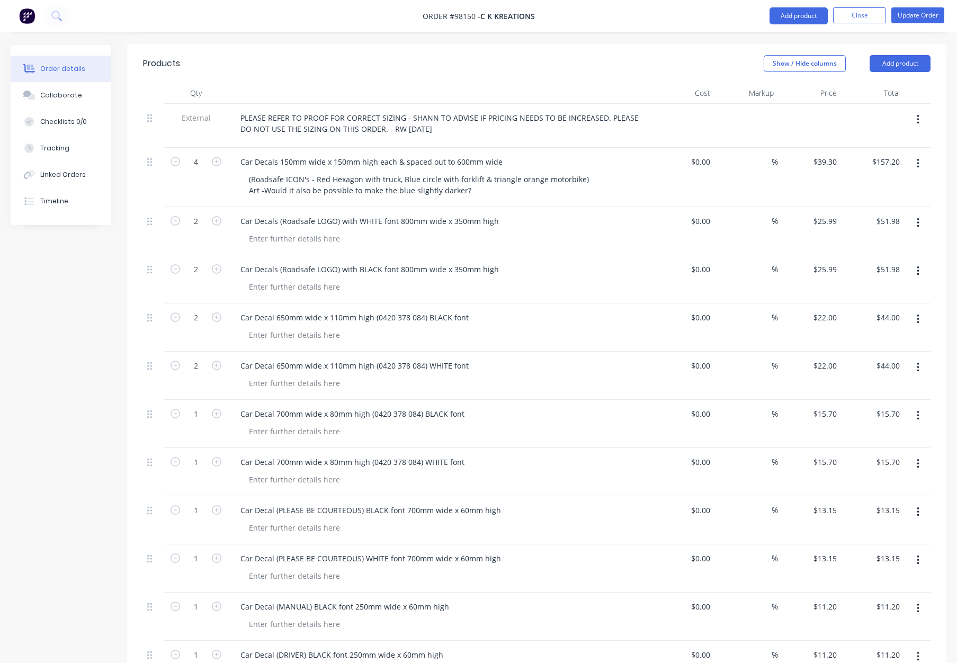
scroll to position [305, 0]
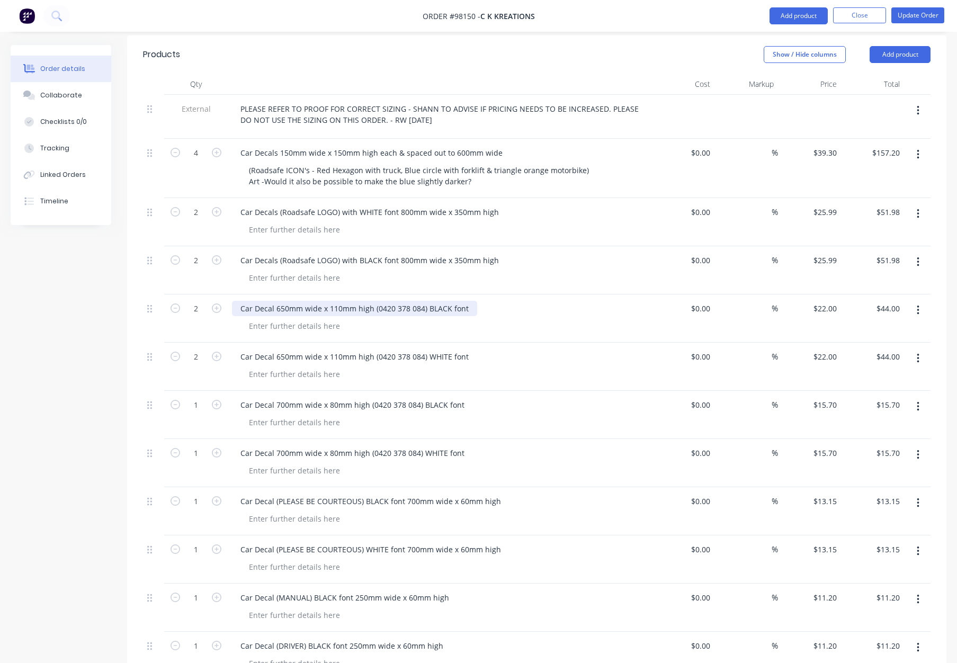
drag, startPoint x: 306, startPoint y: 264, endPoint x: 294, endPoint y: 264, distance: 11.7
click at [305, 301] on div "Car Decal 650mm wide x 110mm high (0420 378 084) BLACK font" at bounding box center [354, 308] width 245 height 15
click at [340, 301] on div "Car Decal 650mm wide x 110mm high (0420 378 084) BLACK font" at bounding box center [354, 308] width 245 height 15
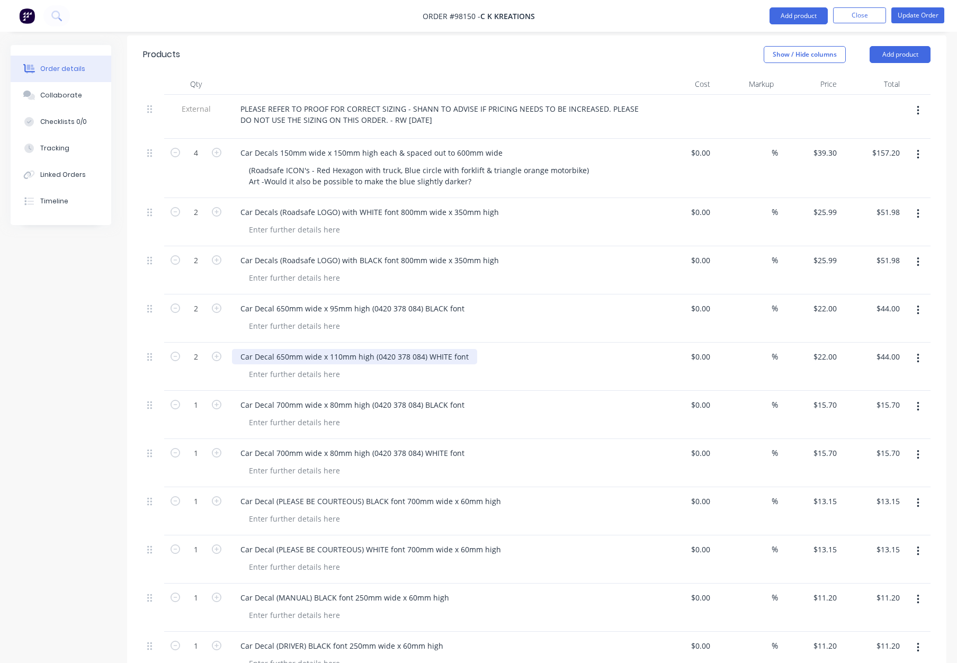
drag, startPoint x: 339, startPoint y: 310, endPoint x: 346, endPoint y: 319, distance: 11.8
click at [339, 349] on div "Car Decal 650mm wide x 110mm high (0420 378 084) WHITE font" at bounding box center [354, 356] width 245 height 15
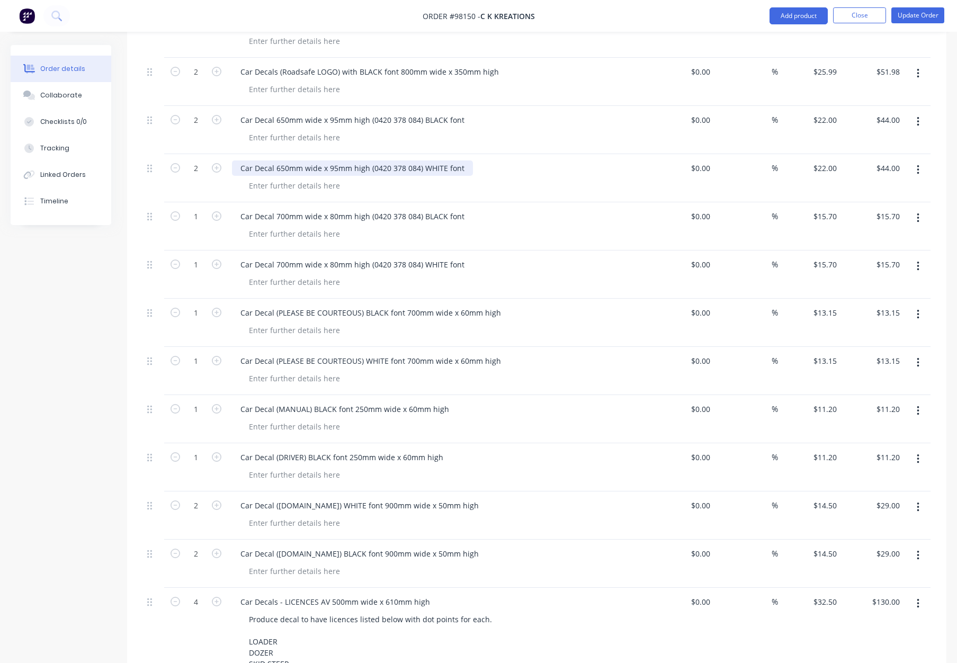
scroll to position [509, 0]
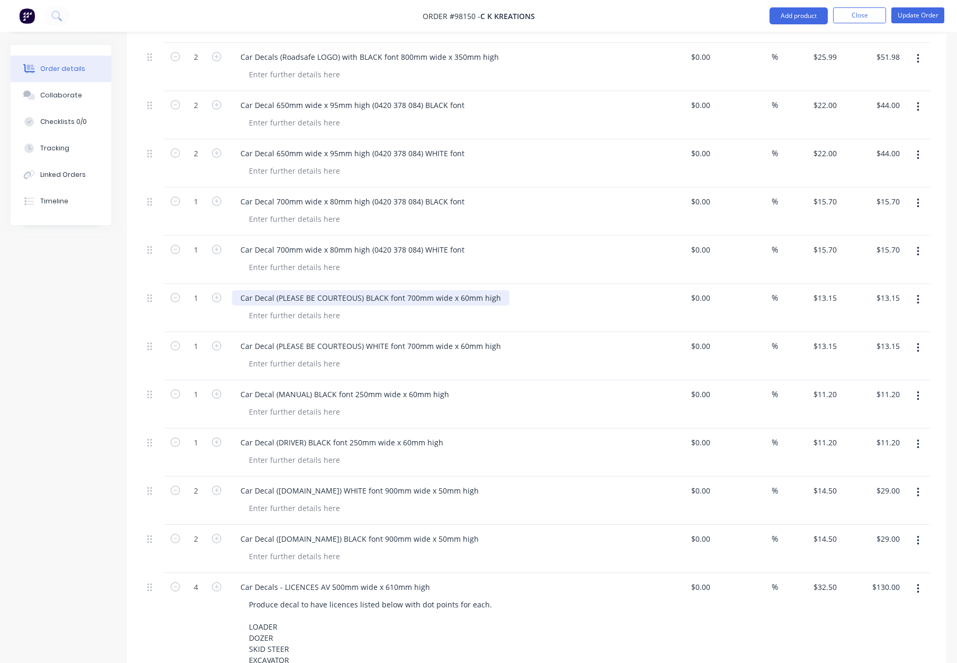
click at [459, 290] on div "Car Decal (PLEASE BE COURTEOUS) BLACK font 700mm wide x 60mm high" at bounding box center [370, 297] width 277 height 15
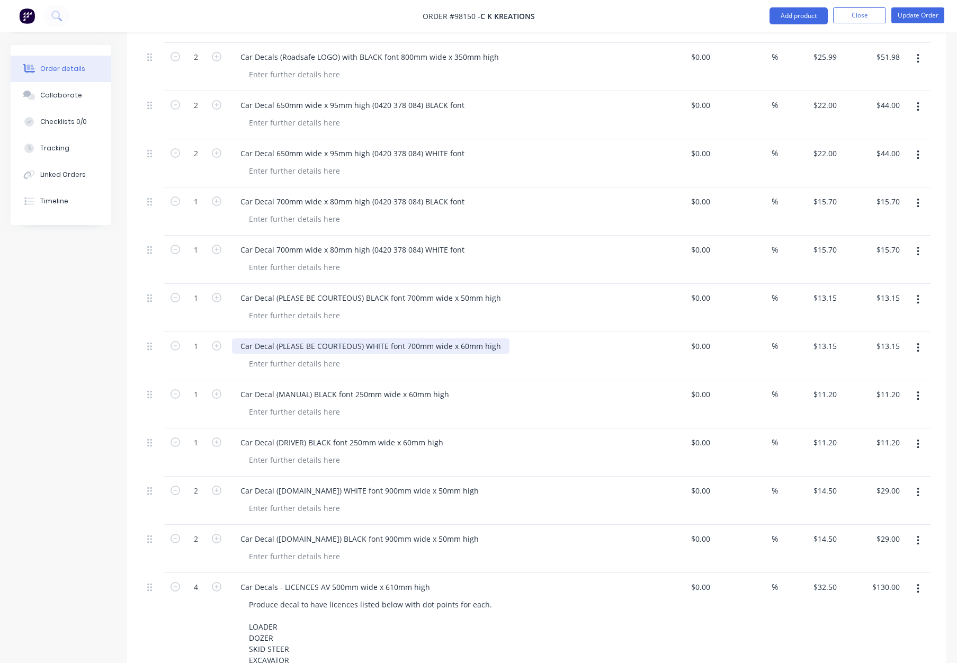
click at [461, 338] on div "Car Decal (PLEASE BE COURTEOUS) WHITE font 700mm wide x 60mm high" at bounding box center [370, 345] width 277 height 15
click at [471, 386] on div "Car Decal (MANUAL) BLACK font 250mm wide x 60mm high" at bounding box center [439, 393] width 415 height 15
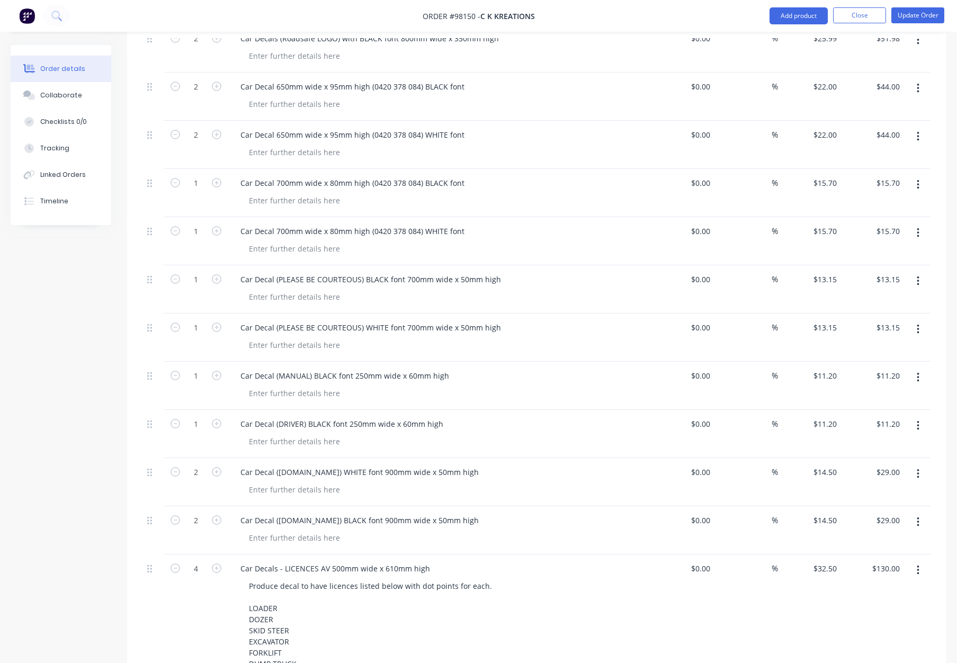
scroll to position [535, 0]
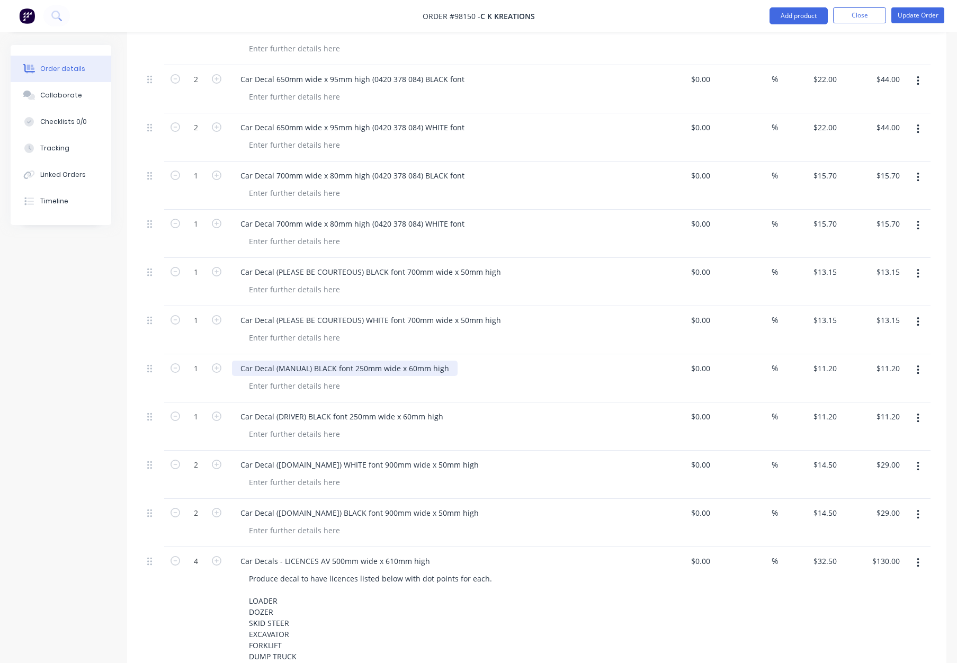
click at [365, 361] on div "Car Decal (MANUAL) BLACK font 250mm wide x 60mm high" at bounding box center [345, 368] width 226 height 15
click at [413, 361] on div "Car Decal (MANUAL) BLACK font 264mm wide x 60mm high" at bounding box center [345, 368] width 226 height 15
click at [357, 409] on div "Car Decal (DRIVER) BLACK font 250mm wide x 60mm high" at bounding box center [342, 416] width 220 height 15
click at [360, 409] on div "Car Decal (DRIVER) BLACK font 250mm wide x 60mm high" at bounding box center [342, 416] width 220 height 15
click at [403, 409] on div "Car Decal (DRIVER) BLACK font 264mm wide x 60mm high" at bounding box center [342, 416] width 220 height 15
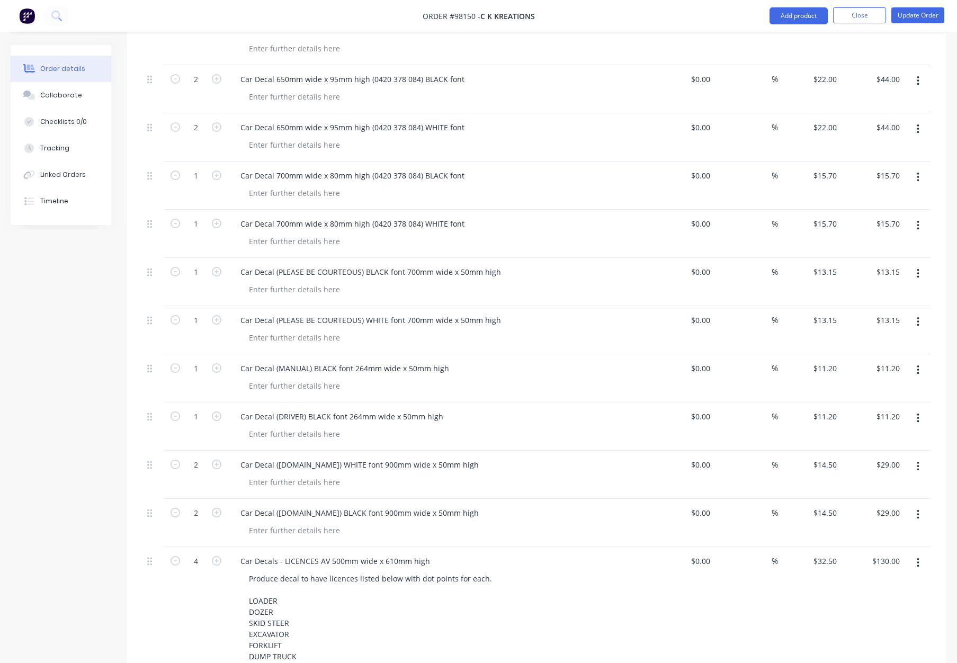
click at [523, 409] on div "Car Decal (DRIVER) BLACK font 264mm wide x 50mm high" at bounding box center [439, 416] width 415 height 15
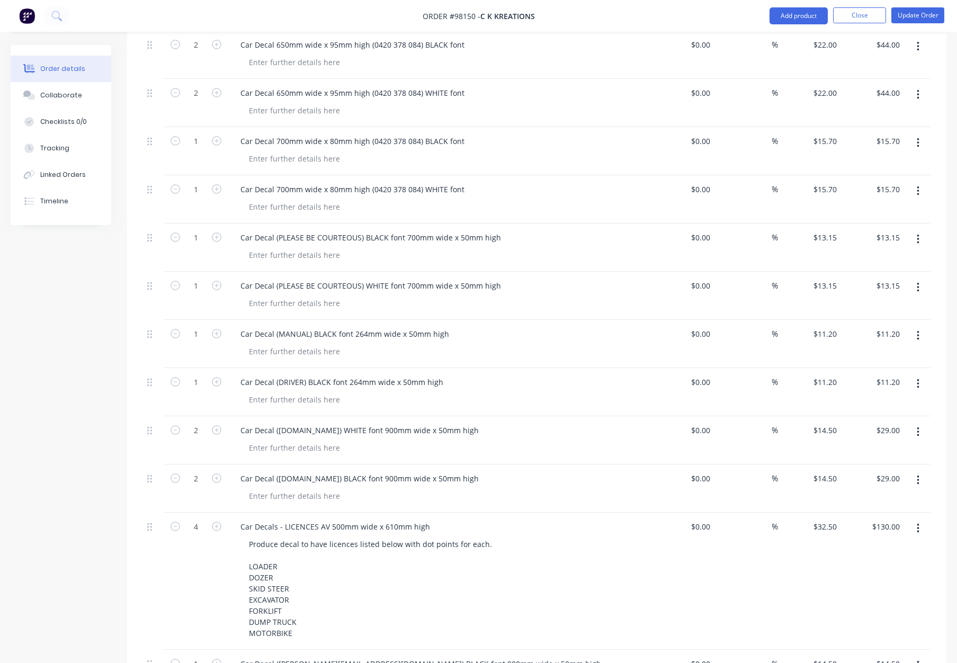
scroll to position [564, 0]
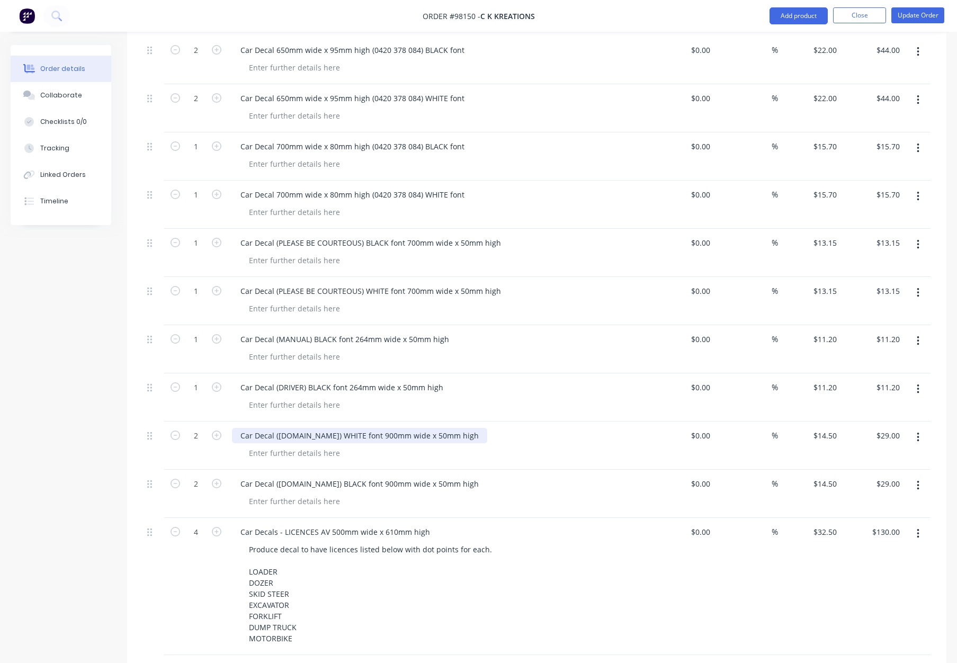
click at [487, 428] on div "Car Decal (www.roadsafetrainingwa.com.au) WHITE font 900mm wide x 50mm high" at bounding box center [359, 435] width 255 height 15
click at [554, 476] on div "Car Decal (www.roadsafetrainingwa.com.au) BLACK font 900mm wide x 50mm high" at bounding box center [439, 483] width 415 height 15
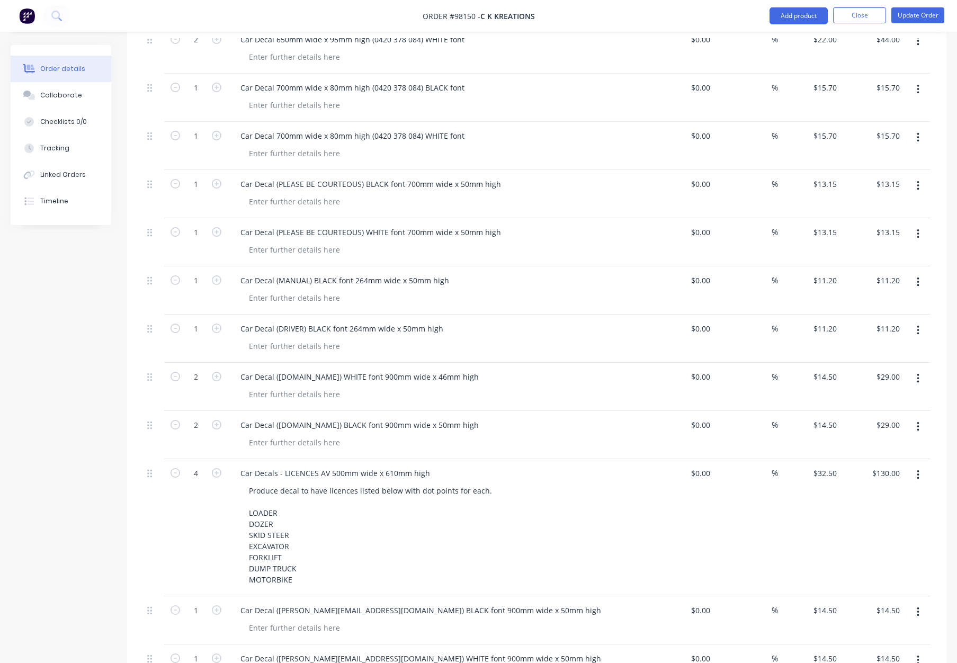
scroll to position [626, 0]
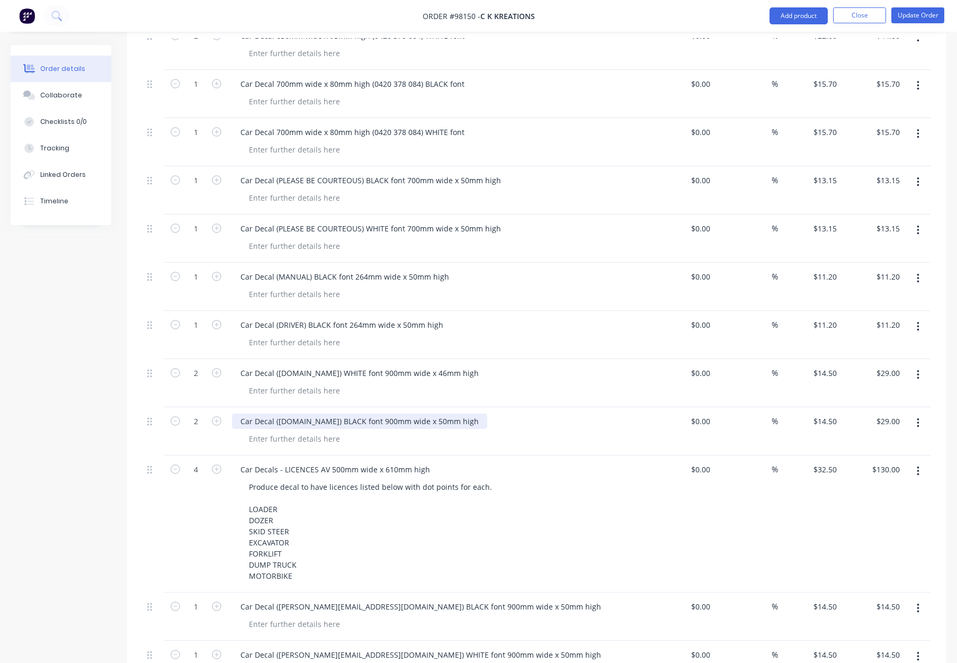
click at [487, 413] on div "Car Decal (www.roadsafetrainingwa.com.au) BLACK font 900mm wide x 50mm high" at bounding box center [359, 420] width 255 height 15
click at [593, 413] on div "Car Decal (www.roadsafetrainingwa.com.au) BLACK font 900mm wide x 46mm high" at bounding box center [439, 420] width 415 height 15
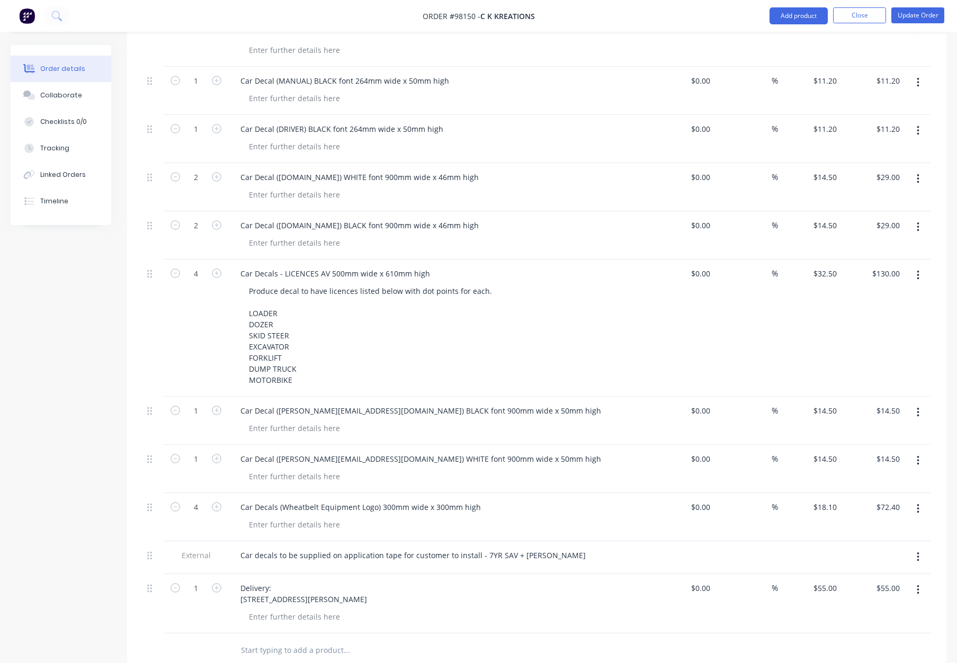
scroll to position [821, 0]
click at [487, 170] on div "Car Decal (www.roadsafetrainingwa.com.au) WHITE font 900mm wide x 46mm high" at bounding box center [359, 177] width 255 height 15
click at [487, 219] on div "Car Decal (www.roadsafetrainingwa.com.au) BLACK font 900mm wide x 46mm high" at bounding box center [359, 226] width 255 height 15
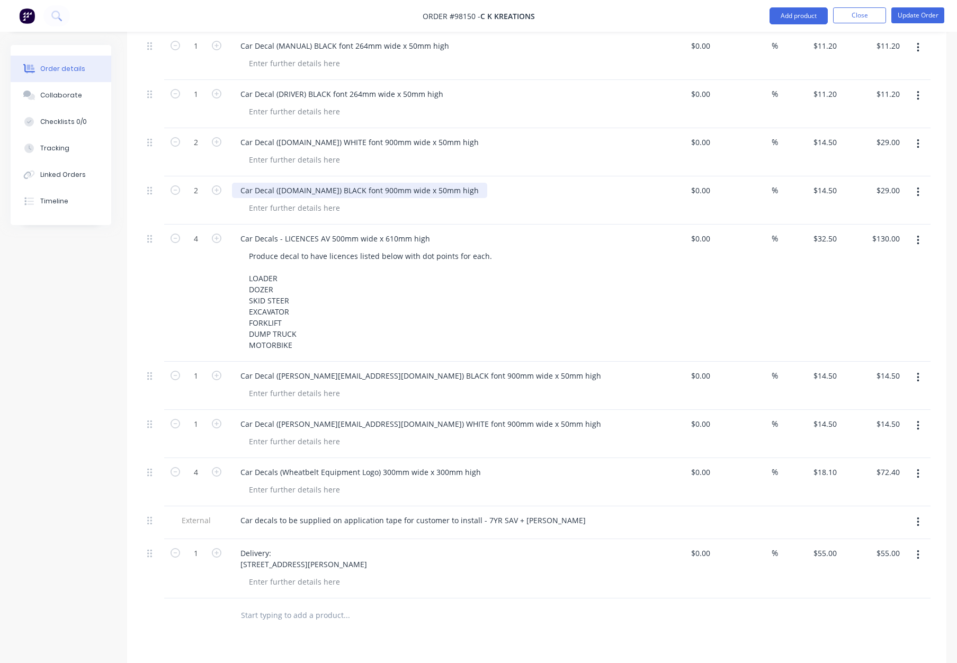
scroll to position [861, 0]
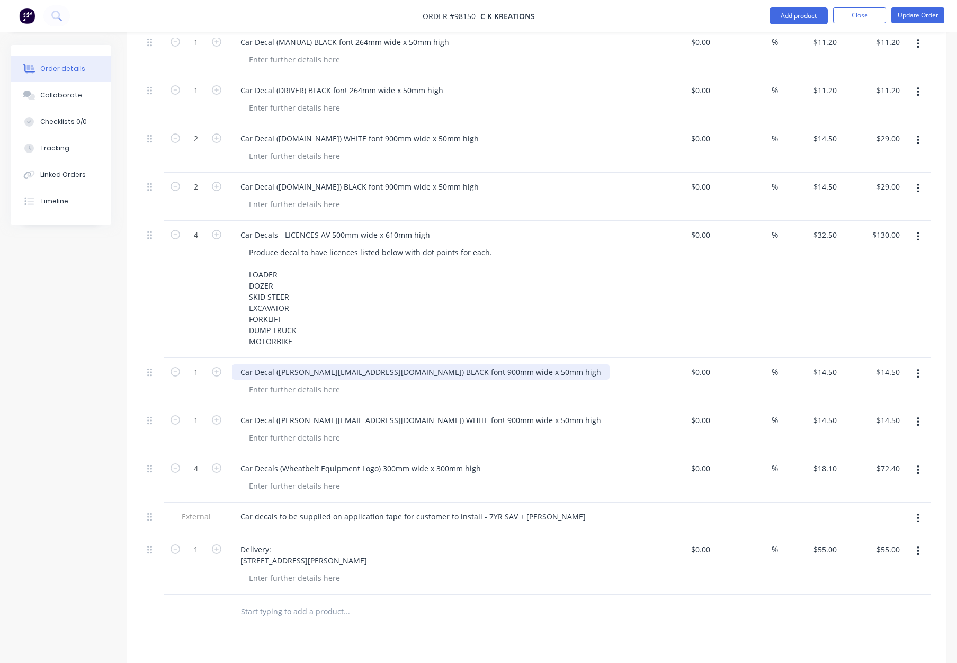
click at [505, 364] on div "Car Decal (dudley@roadsafetrainingwa.com.au) BLACK font 900mm wide x 50mm high" at bounding box center [420, 371] width 377 height 15
click at [505, 412] on div "Car Decal (dudley@roadsafetrainingwa.com.au) WHITE font 900mm wide x 50mm high" at bounding box center [420, 419] width 377 height 15
click at [538, 461] on div "Car Decals (Wheatbelt Equipment Logo) 300mm wide x 300mm high" at bounding box center [439, 468] width 415 height 15
click at [444, 461] on div "Car Decals (Wheatbelt Equipment Logo) 300mm wide x 300mm high" at bounding box center [360, 468] width 257 height 15
click at [571, 478] on div at bounding box center [443, 485] width 407 height 15
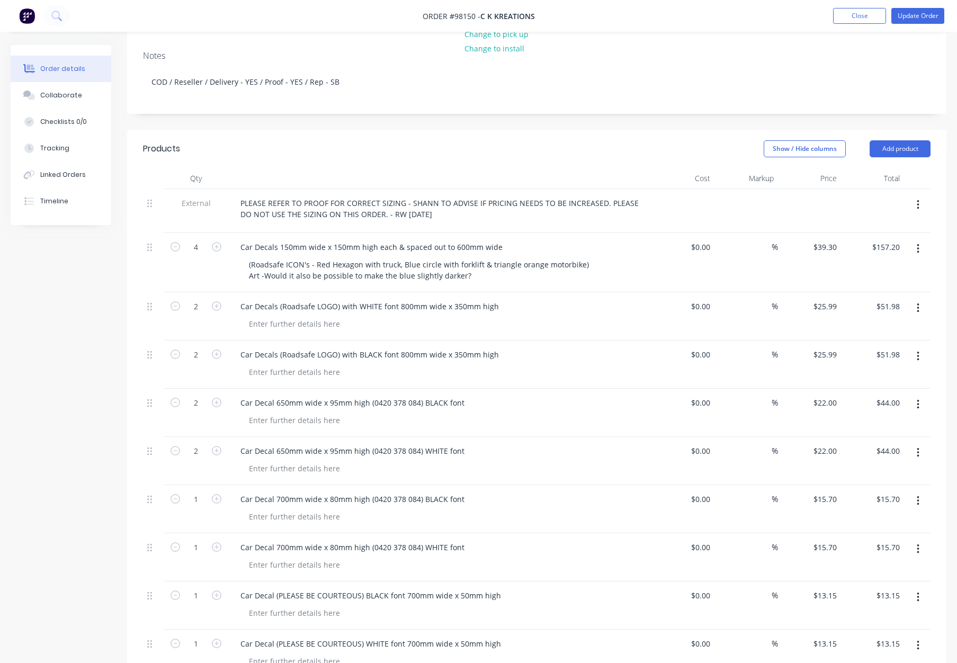
scroll to position [208, 0]
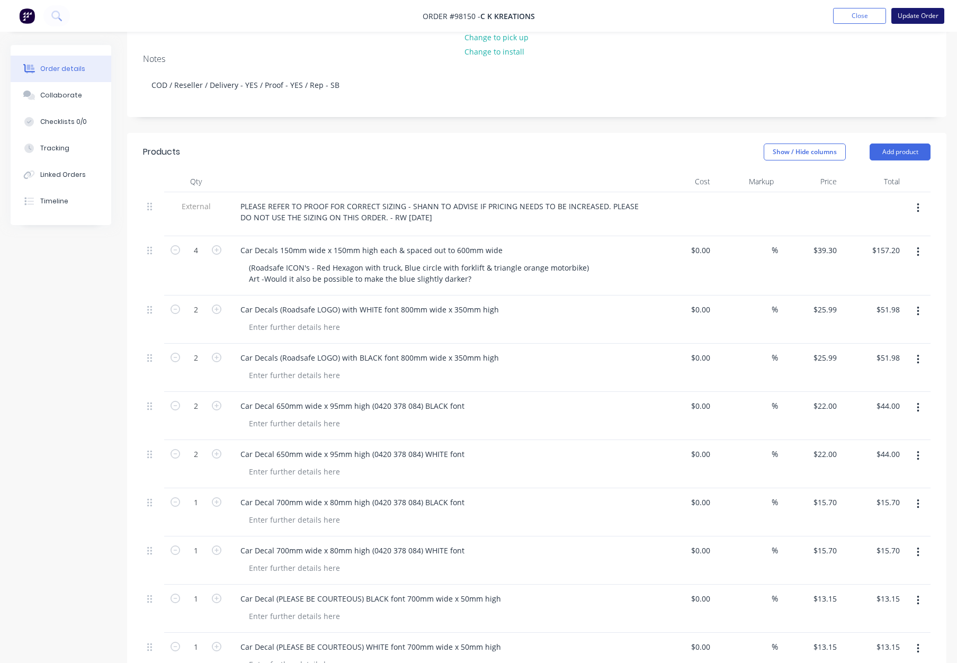
click at [905, 14] on button "Update Order" at bounding box center [917, 16] width 53 height 16
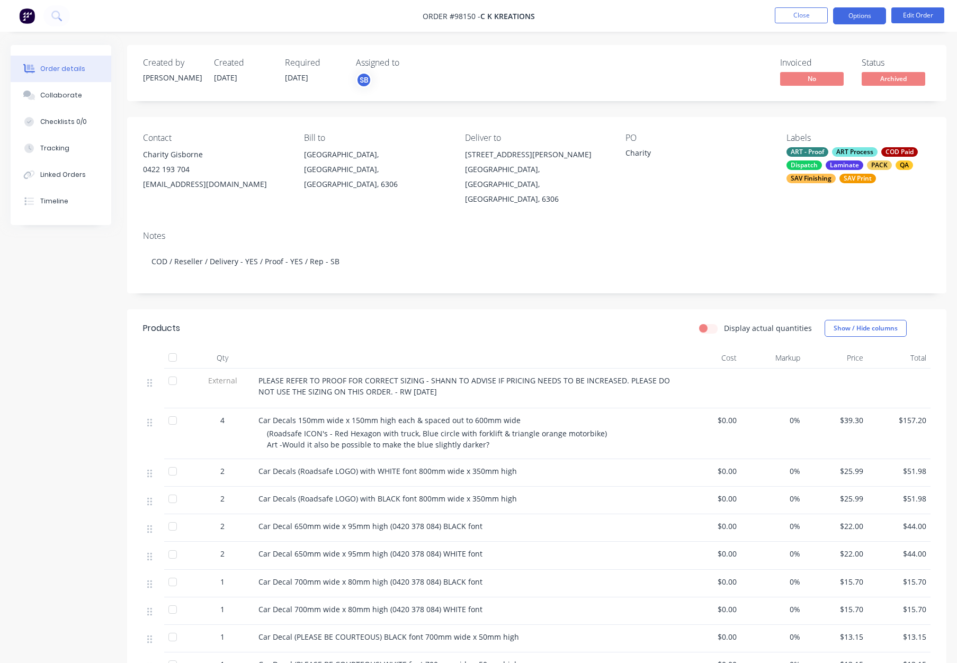
click at [845, 13] on button "Options" at bounding box center [859, 15] width 53 height 17
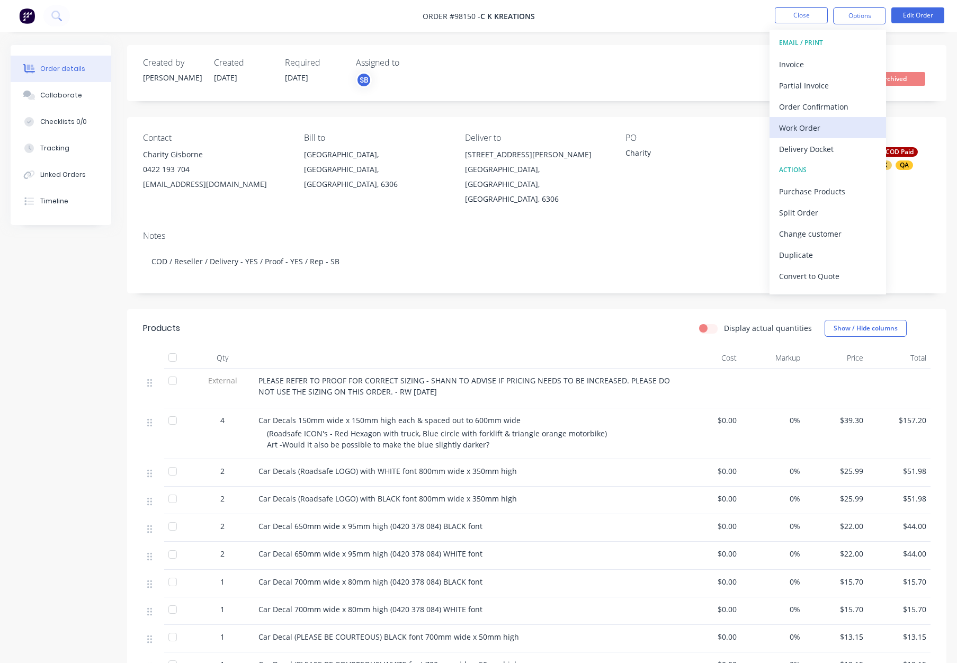
click at [814, 127] on div "Work Order" at bounding box center [827, 127] width 97 height 15
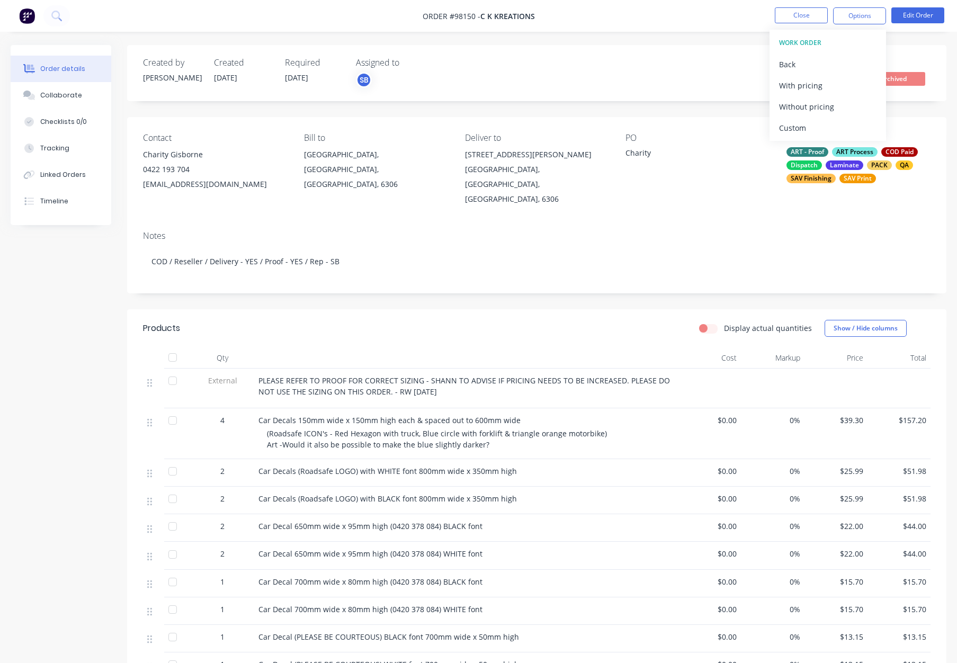
click at [814, 125] on div "Custom" at bounding box center [827, 127] width 97 height 15
click at [796, 65] on div "Back" at bounding box center [827, 64] width 97 height 15
click at [838, 107] on div "Without pricing" at bounding box center [827, 106] width 97 height 15
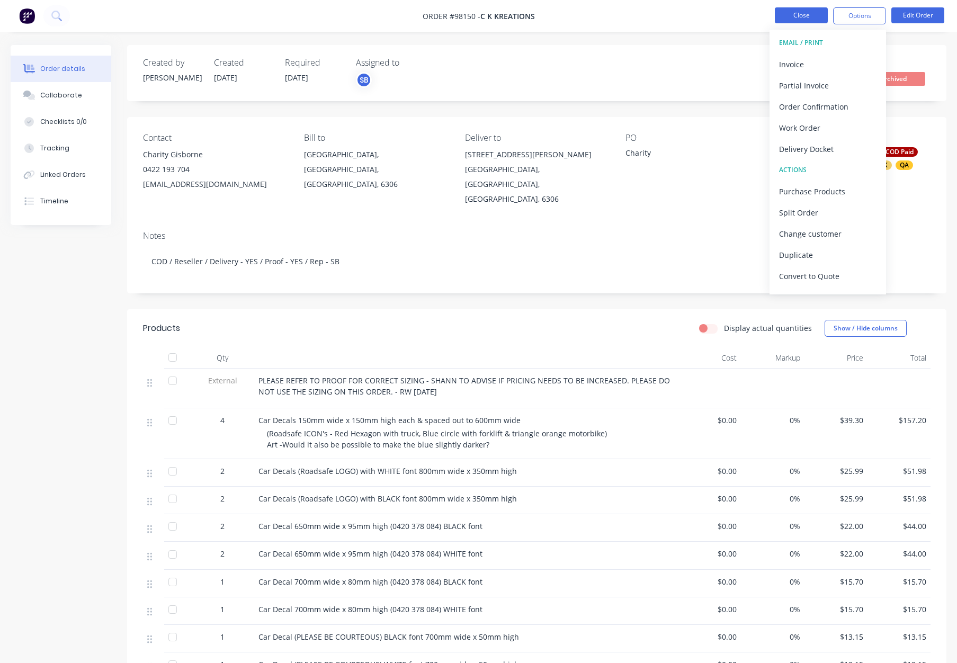
click at [793, 11] on button "Close" at bounding box center [801, 15] width 53 height 16
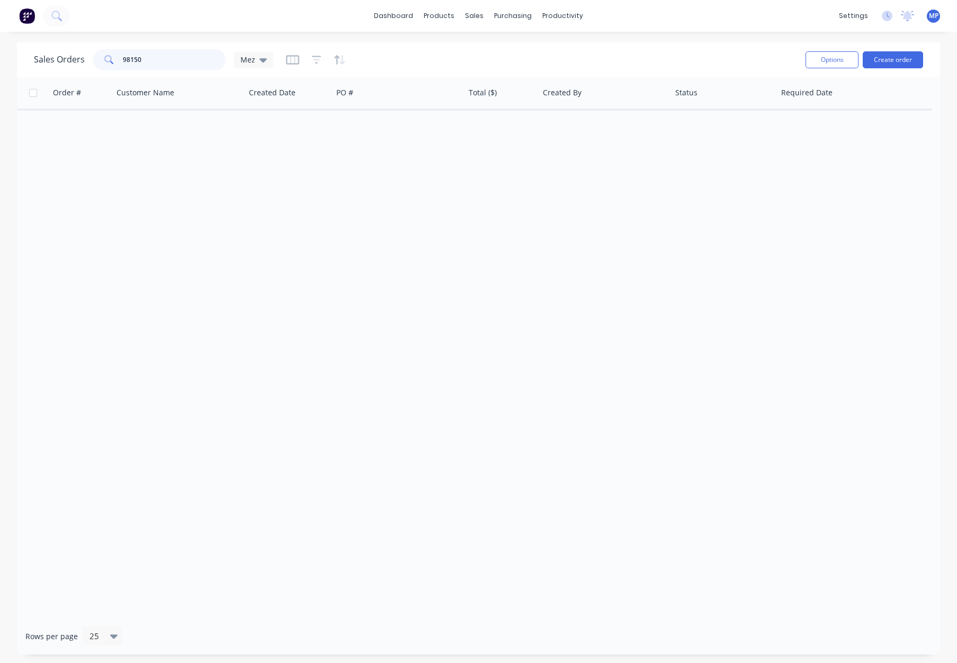
drag, startPoint x: 150, startPoint y: 61, endPoint x: 74, endPoint y: 60, distance: 76.2
click at [74, 60] on div "Sales Orders 98150 Mez" at bounding box center [153, 59] width 239 height 21
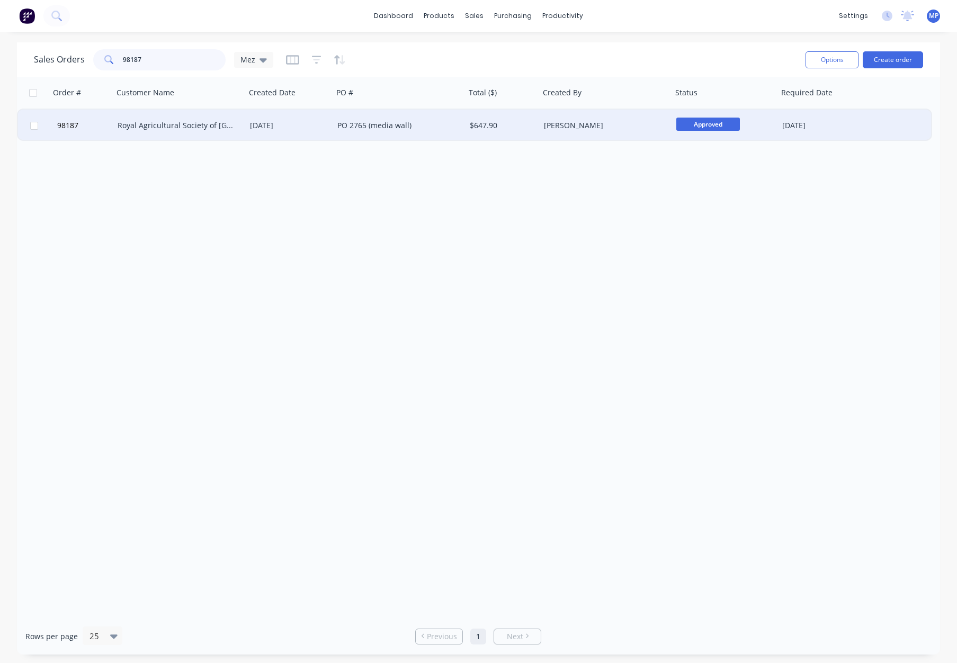
type input "98187"
click at [236, 120] on div "Royal Agricultural Society of [GEOGRAPHIC_DATA]" at bounding box center [180, 125] width 124 height 11
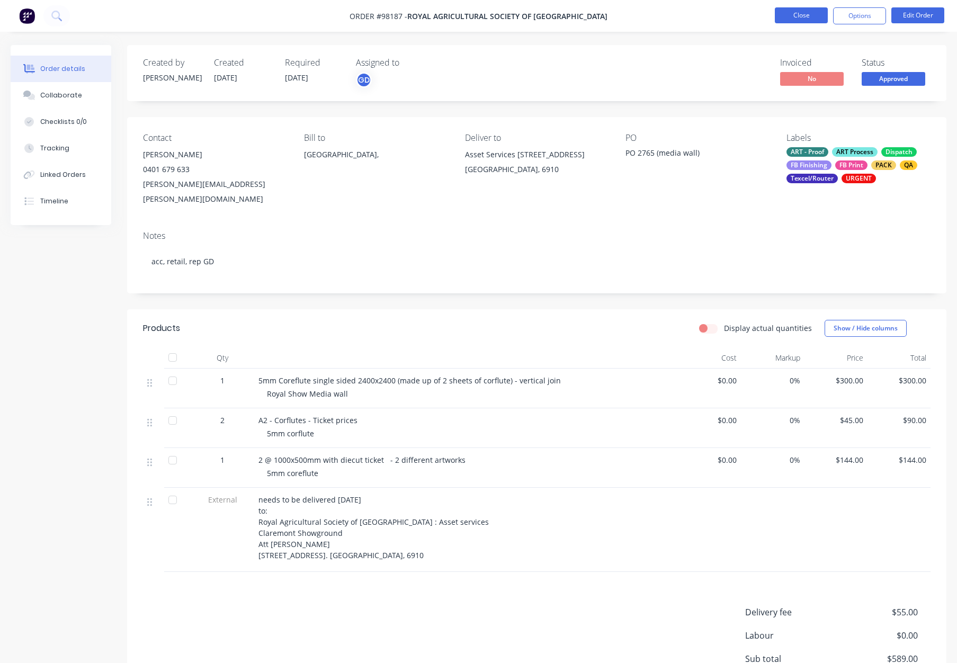
click at [801, 19] on button "Close" at bounding box center [801, 15] width 53 height 16
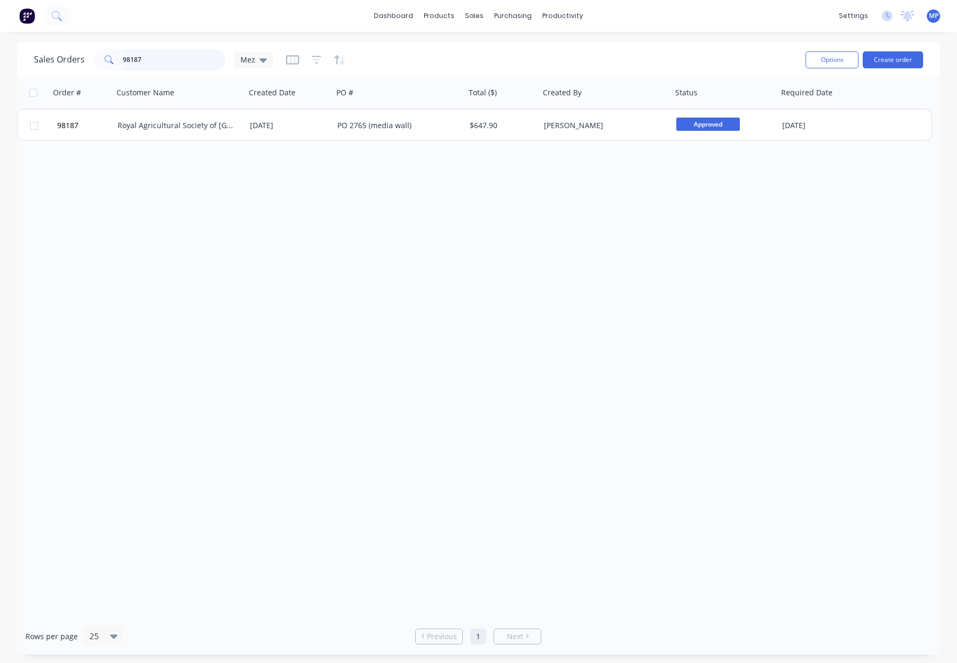
click at [146, 66] on input "98187" at bounding box center [174, 59] width 103 height 21
drag, startPoint x: 141, startPoint y: 59, endPoint x: 108, endPoint y: 60, distance: 32.8
click at [110, 60] on div "98187" at bounding box center [159, 59] width 132 height 21
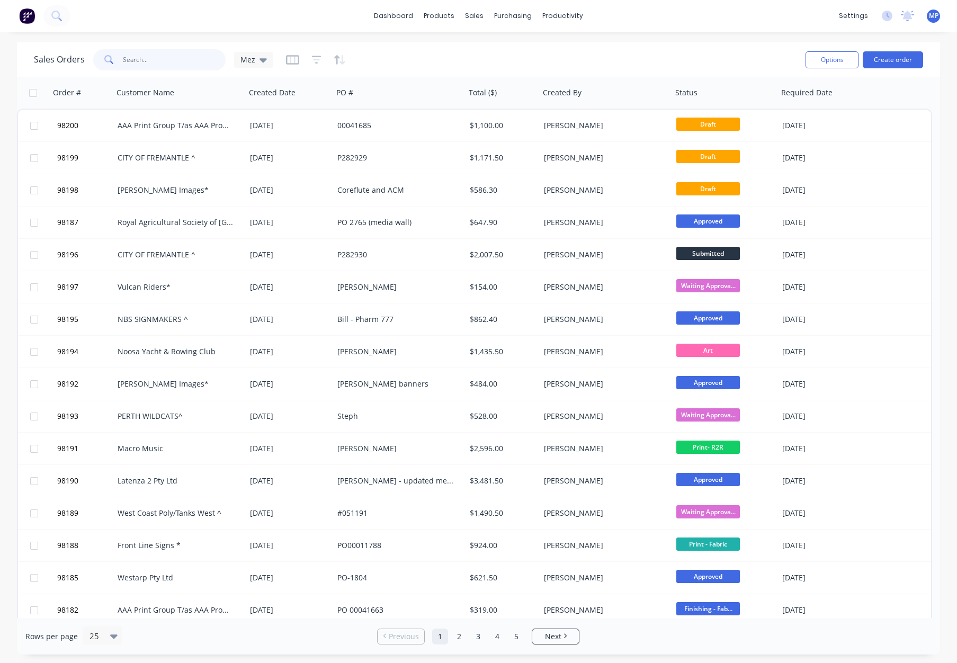
click at [141, 57] on input "text" at bounding box center [174, 59] width 103 height 21
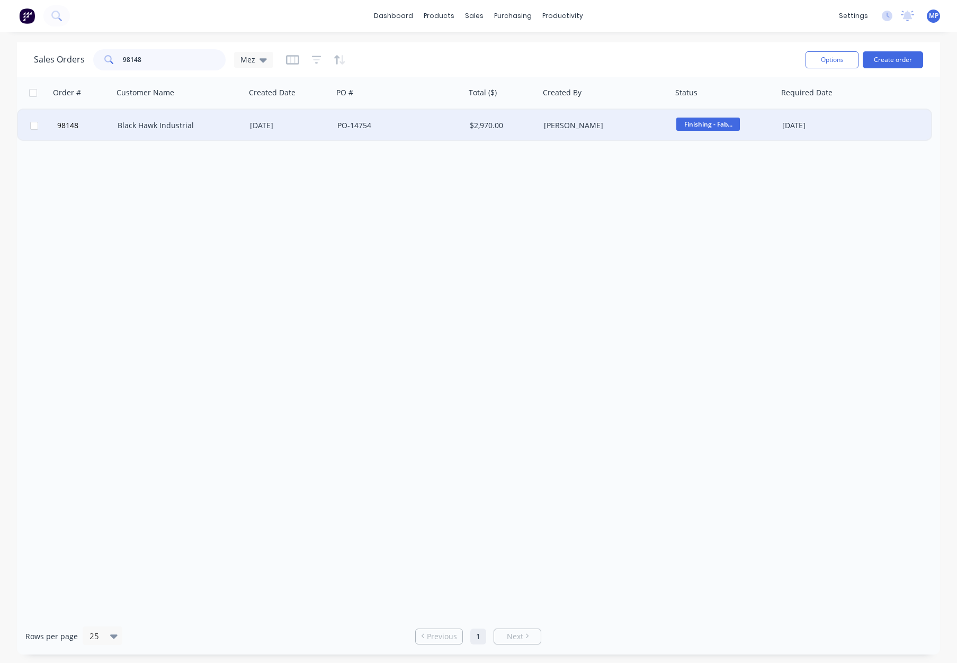
type input "98148"
click at [306, 127] on div "04 Aug 2025" at bounding box center [289, 125] width 79 height 11
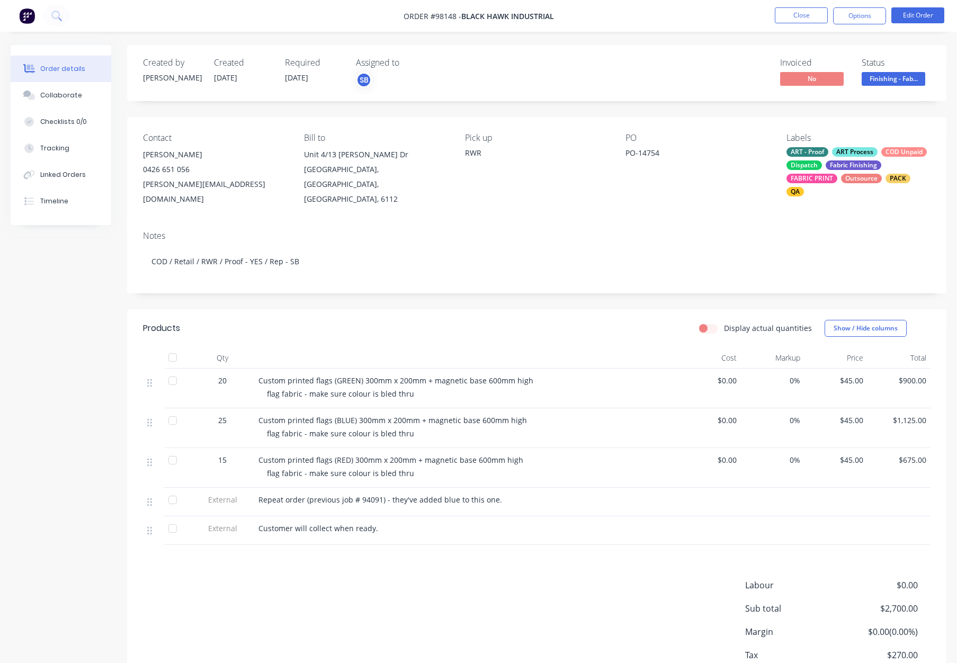
click at [827, 157] on div "ART - Proof ART Process COD Unpaid Dispatch Fabric Finishing FABRIC PRINT Outso…" at bounding box center [858, 171] width 144 height 49
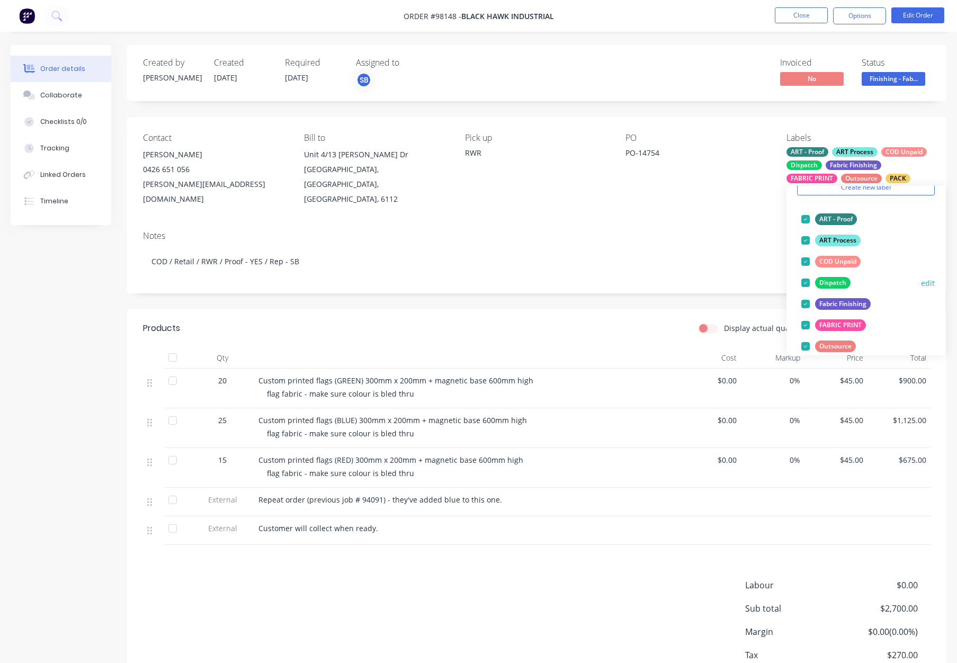
drag, startPoint x: 833, startPoint y: 262, endPoint x: 841, endPoint y: 260, distance: 8.2
click at [833, 262] on div "COD Unpaid" at bounding box center [838, 262] width 46 height 12
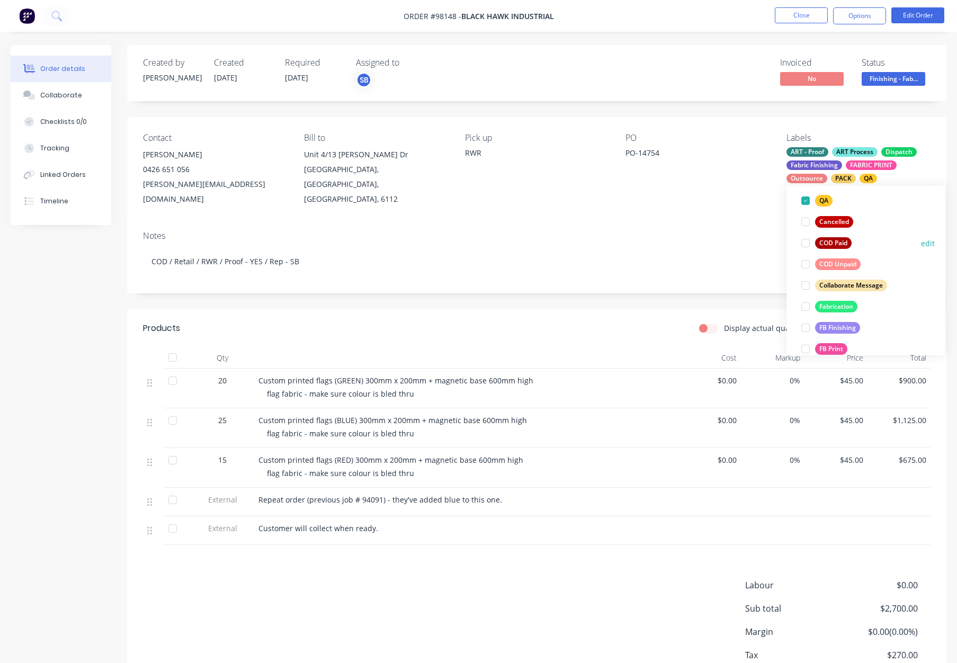
click at [828, 240] on div "COD Paid" at bounding box center [833, 243] width 37 height 12
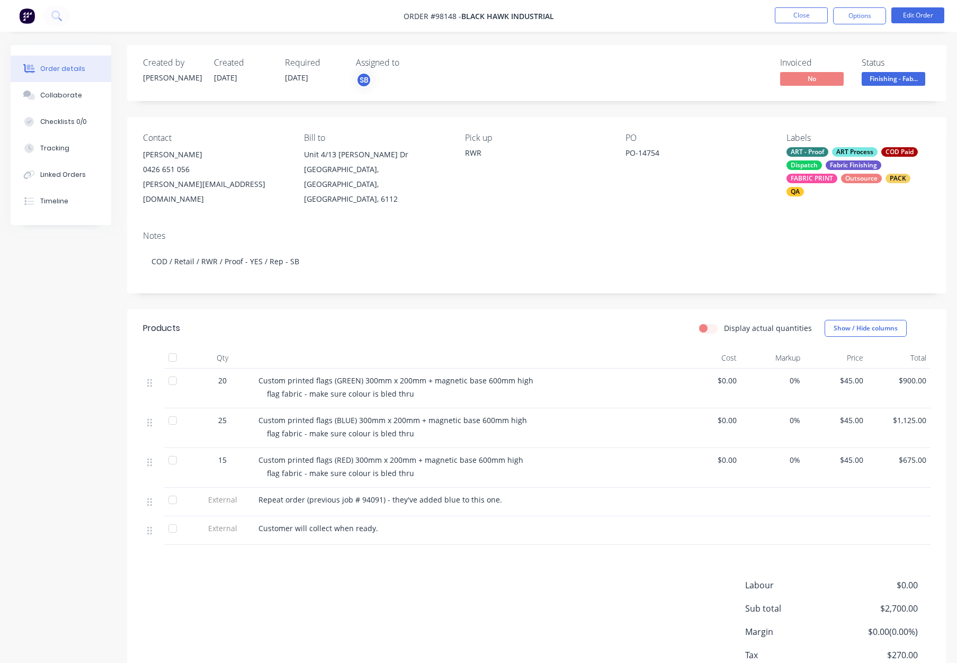
click at [700, 222] on div "Notes COD / Retail / RWR / Proof - YES / Rep - SB" at bounding box center [536, 257] width 819 height 71
click at [797, 14] on button "Close" at bounding box center [801, 15] width 53 height 16
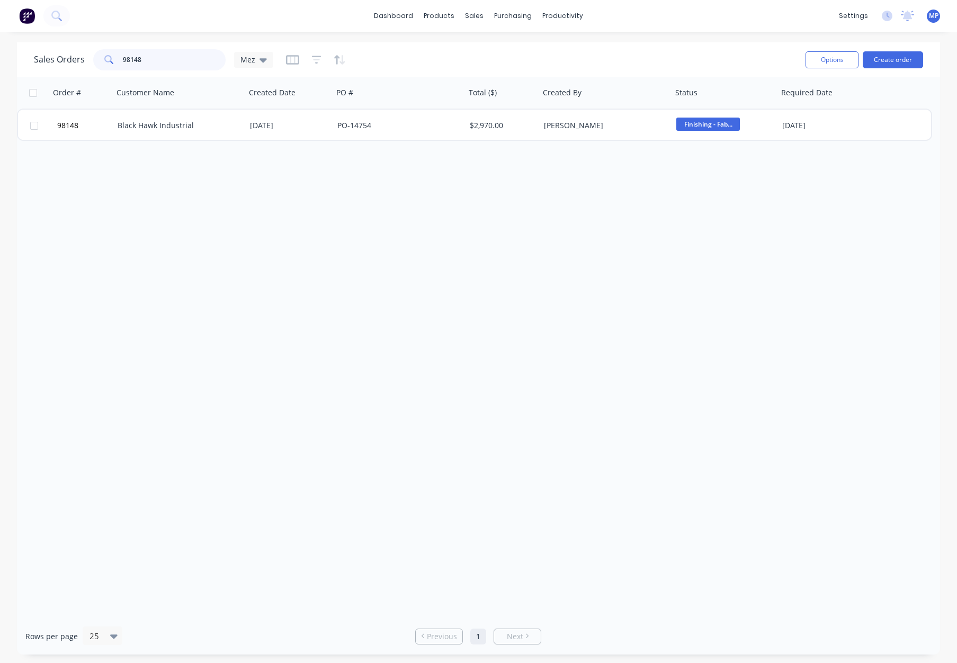
drag, startPoint x: 168, startPoint y: 65, endPoint x: 88, endPoint y: 61, distance: 80.0
click at [88, 61] on div "Sales Orders 98148 Mez" at bounding box center [153, 59] width 239 height 21
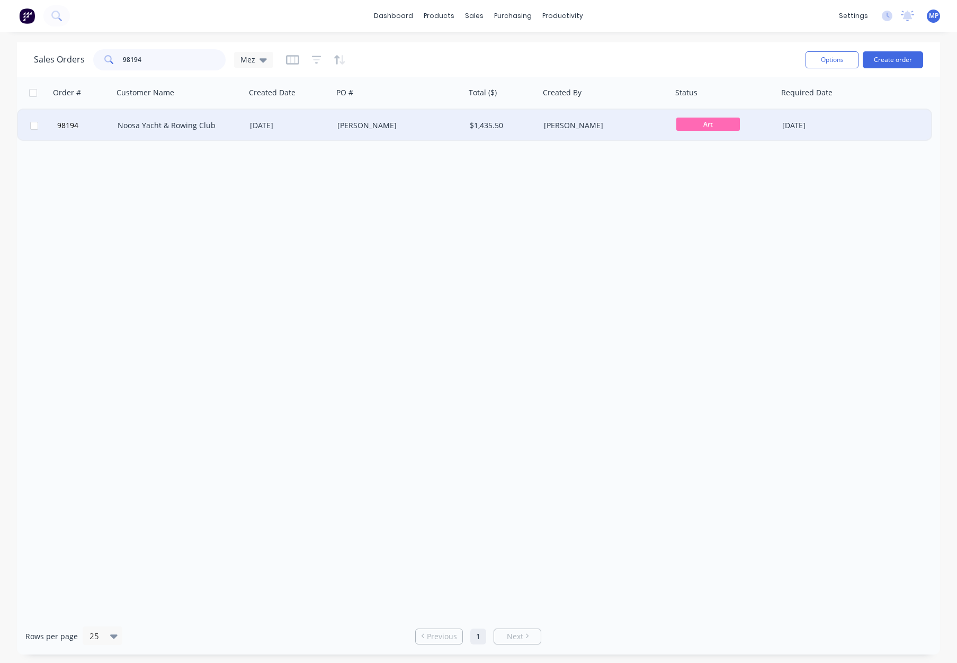
type input "98194"
click at [314, 120] on div "[DATE]" at bounding box center [289, 125] width 79 height 11
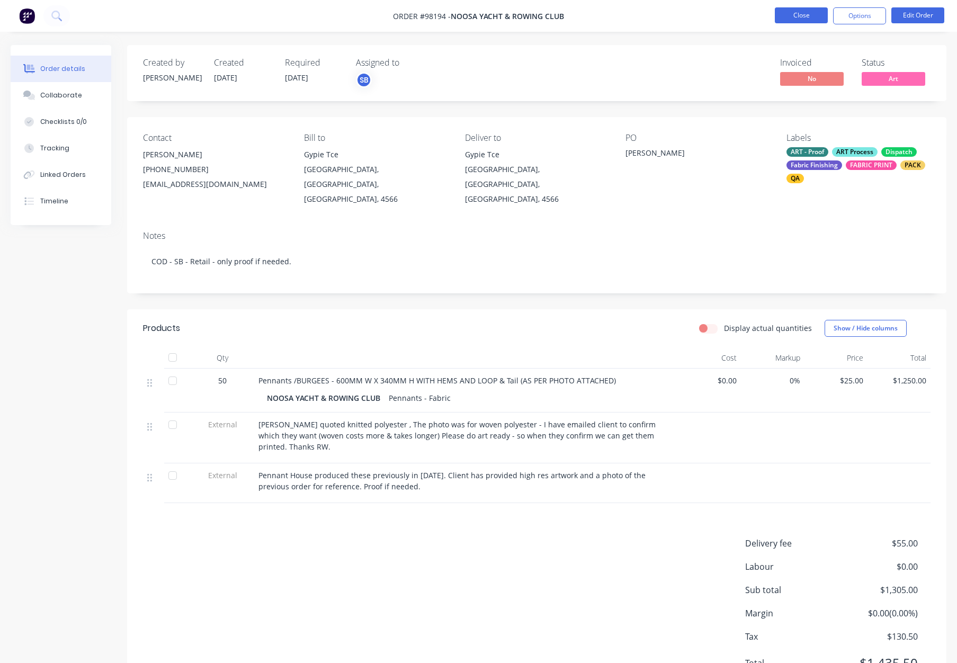
click at [810, 17] on button "Close" at bounding box center [801, 15] width 53 height 16
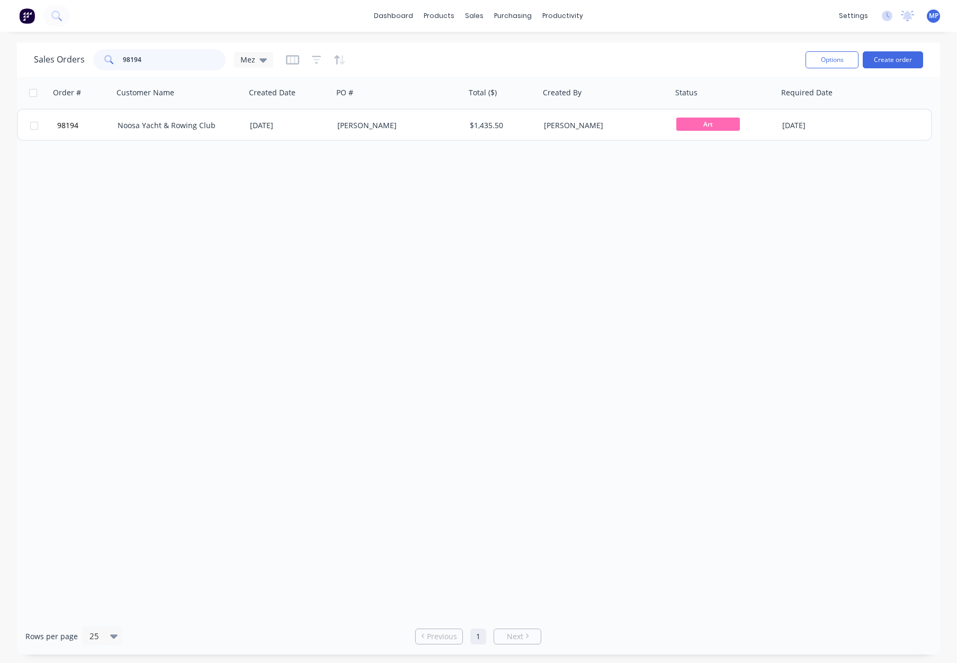
click at [144, 59] on input "98194" at bounding box center [174, 59] width 103 height 21
drag, startPoint x: 173, startPoint y: 58, endPoint x: 94, endPoint y: 57, distance: 79.4
click at [96, 58] on div "98194" at bounding box center [159, 59] width 132 height 21
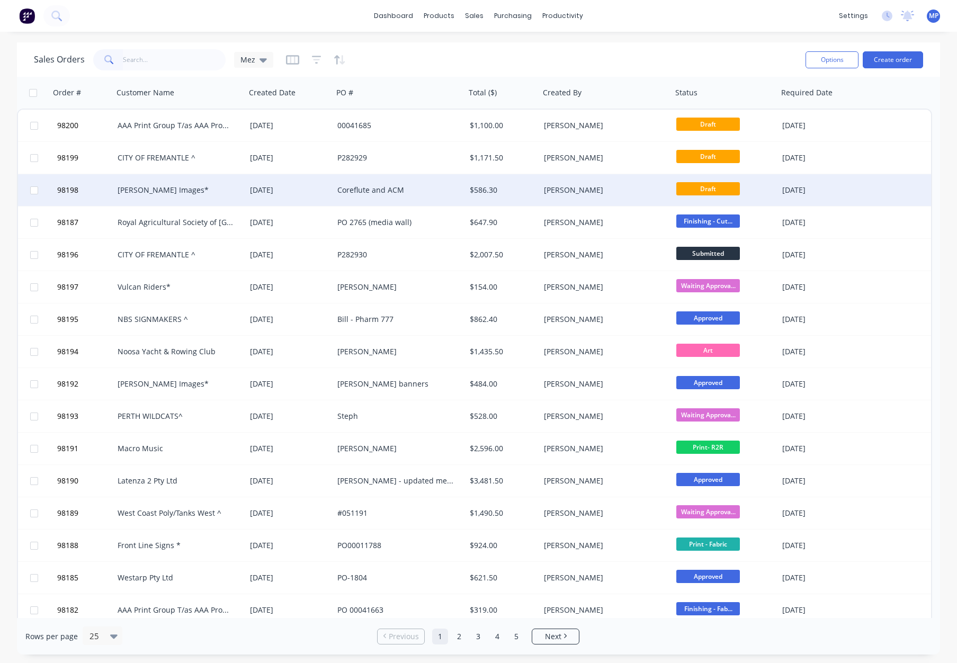
click at [429, 193] on div "Coreflute and ACM" at bounding box center [396, 190] width 118 height 11
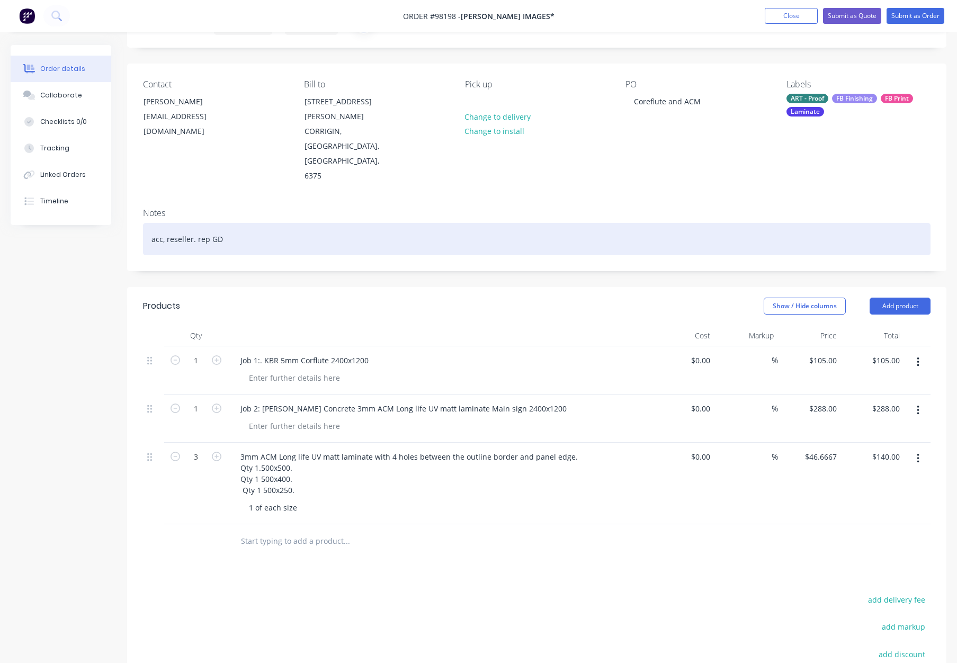
scroll to position [61, 0]
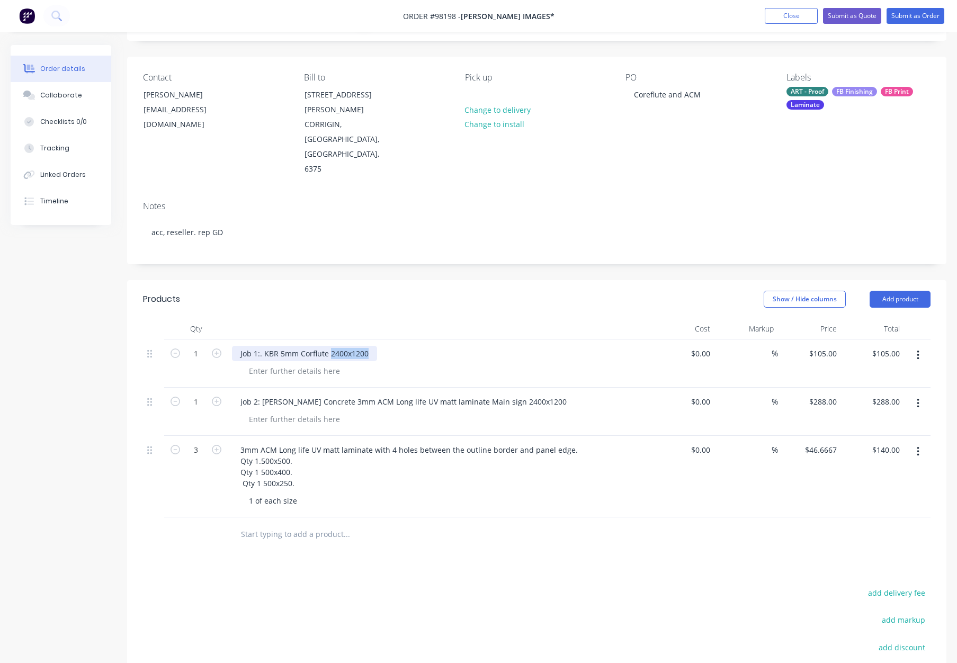
drag, startPoint x: 329, startPoint y: 308, endPoint x: 409, endPoint y: 310, distance: 79.4
click at [409, 346] on div "Job 1:. KBR 5mm Corflute 2400x1200" at bounding box center [439, 353] width 415 height 15
copy div "2400x1200"
click at [263, 363] on div at bounding box center [294, 370] width 108 height 15
click at [267, 363] on div at bounding box center [294, 370] width 108 height 15
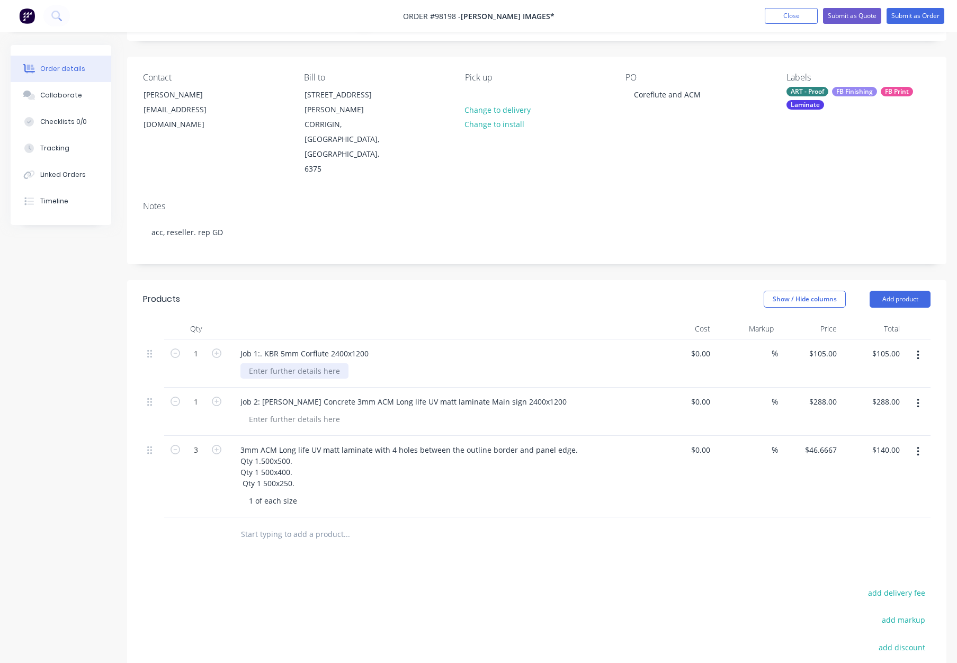
paste div
drag, startPoint x: 330, startPoint y: 308, endPoint x: 470, endPoint y: 306, distance: 140.3
click at [456, 346] on div "Job 1:. KBR 5mm Corflute 2400x1200" at bounding box center [439, 353] width 415 height 15
click at [266, 363] on div "2400x1200" at bounding box center [267, 370] width 55 height 15
click at [272, 363] on div "2400 x1200" at bounding box center [268, 370] width 57 height 15
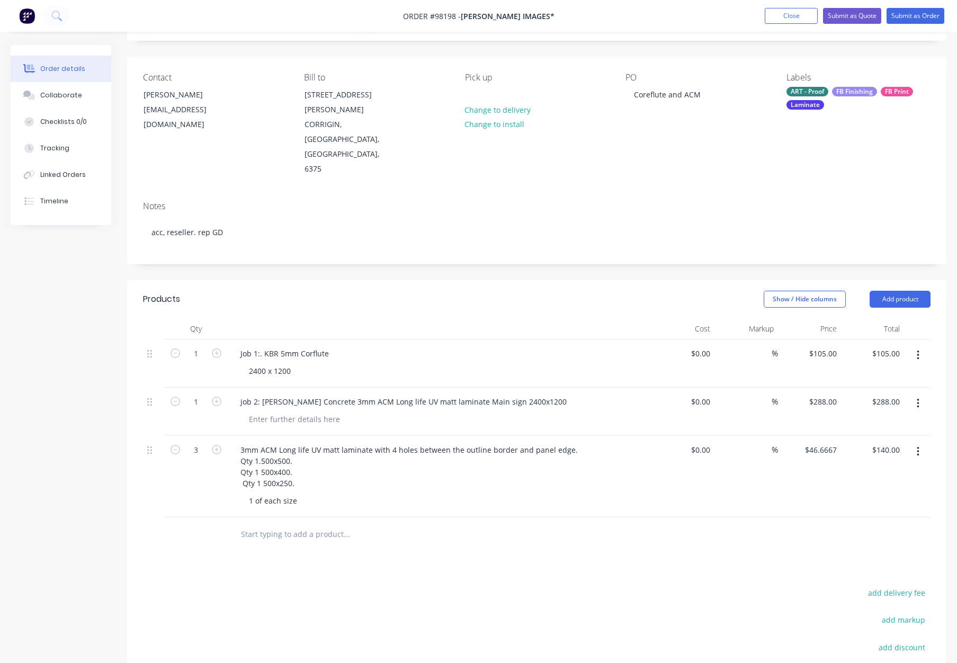
click at [300, 363] on div "2400 x 1200" at bounding box center [443, 370] width 407 height 15
click at [296, 363] on div "2400 x 1200" at bounding box center [269, 370] width 59 height 15
click at [330, 318] on div at bounding box center [440, 328] width 424 height 21
drag, startPoint x: 264, startPoint y: 308, endPoint x: 259, endPoint y: 309, distance: 5.4
click at [259, 346] on div "Job 1:. KBR 5mm Corflute" at bounding box center [284, 353] width 105 height 15
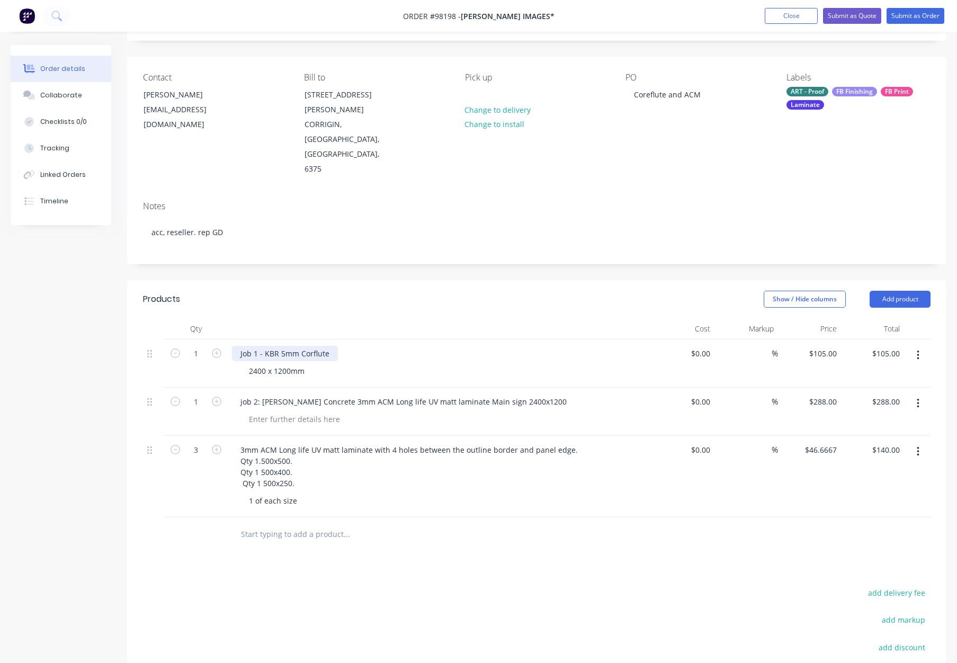
drag, startPoint x: 277, startPoint y: 310, endPoint x: 287, endPoint y: 314, distance: 10.4
click at [277, 346] on div "Job 1 - KBR 5mm Corflute" at bounding box center [285, 353] width 106 height 15
click at [318, 280] on header "Products Show / Hide columns Add product" at bounding box center [536, 299] width 819 height 38
drag, startPoint x: 512, startPoint y: 357, endPoint x: 576, endPoint y: 357, distance: 63.5
click at [577, 394] on div "job 2: McKenzie Concrete 3mm ACM Long life UV matt laminate Main sign 2400x1200" at bounding box center [439, 401] width 415 height 15
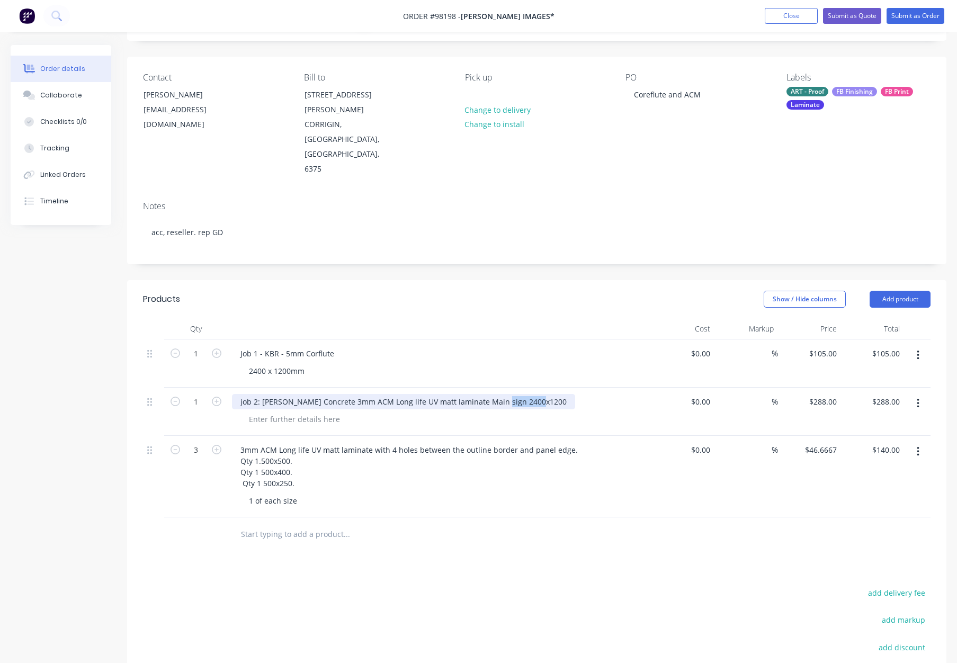
copy div "2400x1200"
drag, startPoint x: 280, startPoint y: 379, endPoint x: 285, endPoint y: 379, distance: 5.3
click at [279, 411] on div at bounding box center [294, 418] width 108 height 15
paste div
drag, startPoint x: 498, startPoint y: 357, endPoint x: 597, endPoint y: 357, distance: 99.0
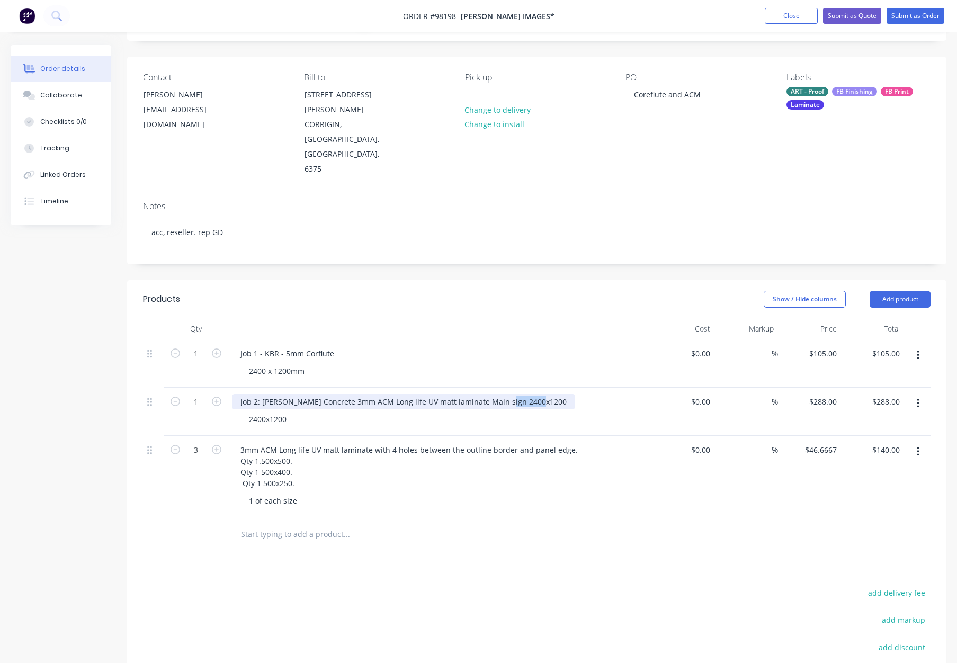
click at [590, 394] on div "job 2: McKenzie Concrete 3mm ACM Long life UV matt laminate Main sign 2400x1200" at bounding box center [439, 401] width 415 height 15
click at [266, 411] on div "2400x1200" at bounding box center [267, 418] width 55 height 15
click at [270, 411] on div "2400 x1200" at bounding box center [268, 418] width 57 height 15
drag, startPoint x: 291, startPoint y: 375, endPoint x: 305, endPoint y: 379, distance: 15.3
click at [291, 411] on div "2400 x 1200" at bounding box center [269, 418] width 59 height 15
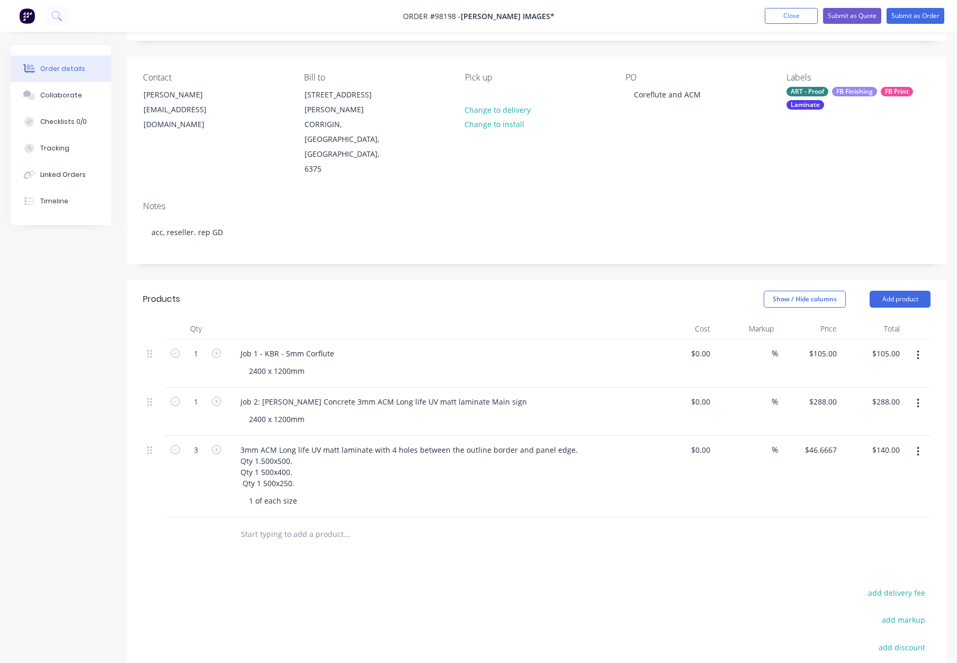
click at [393, 291] on div "Show / Hide columns Add product" at bounding box center [620, 299] width 620 height 17
click at [262, 394] on div "job 2: McKenzie Concrete 3mm ACM Long life UV matt laminate Main sign" at bounding box center [383, 401] width 303 height 15
click at [497, 394] on div "job 2 - McKenzie Concrete 3mm ACM Long life UV matt laminate Main sign" at bounding box center [385, 401] width 306 height 15
drag, startPoint x: 498, startPoint y: 358, endPoint x: 566, endPoint y: 356, distance: 68.3
click at [566, 394] on div "job 2 - McKenzie Concrete 3mm ACM Long life UV matt laminate Main sign - 3mm ACM" at bounding box center [439, 401] width 415 height 15
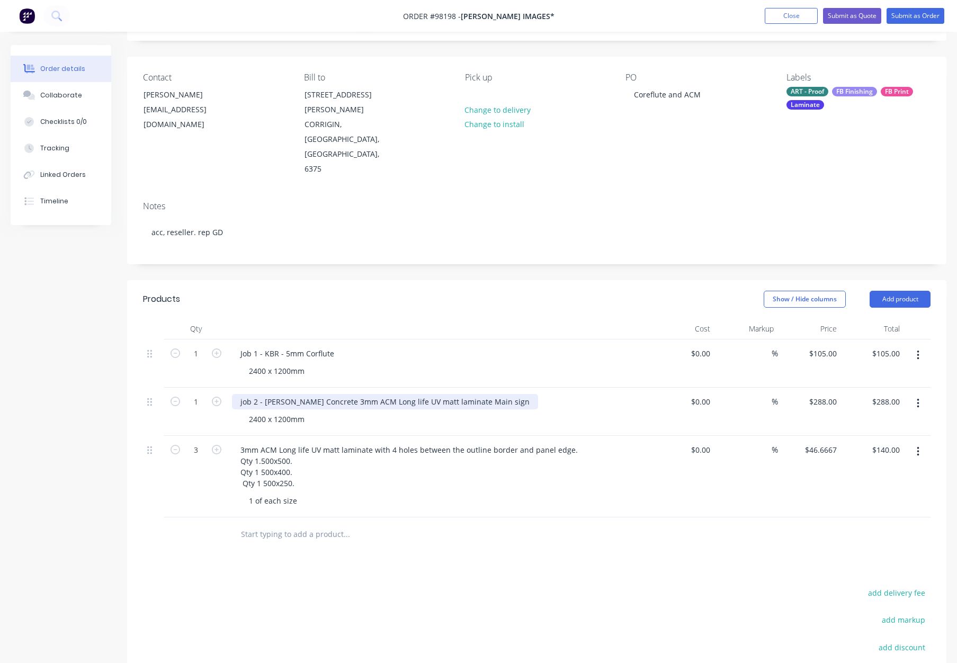
drag, startPoint x: 329, startPoint y: 357, endPoint x: 335, endPoint y: 361, distance: 6.9
click at [331, 394] on div "job 2 - McKenzie Concrete 3mm ACM Long life UV matt laminate Main sign" at bounding box center [385, 401] width 306 height 15
drag, startPoint x: 505, startPoint y: 357, endPoint x: 588, endPoint y: 354, distance: 83.2
click at [586, 394] on div "job 2 - McKenzie Concrete - Main sign - 3mm ACM Long life UV matt laminate Main…" at bounding box center [439, 401] width 415 height 15
click at [568, 318] on div at bounding box center [440, 328] width 424 height 21
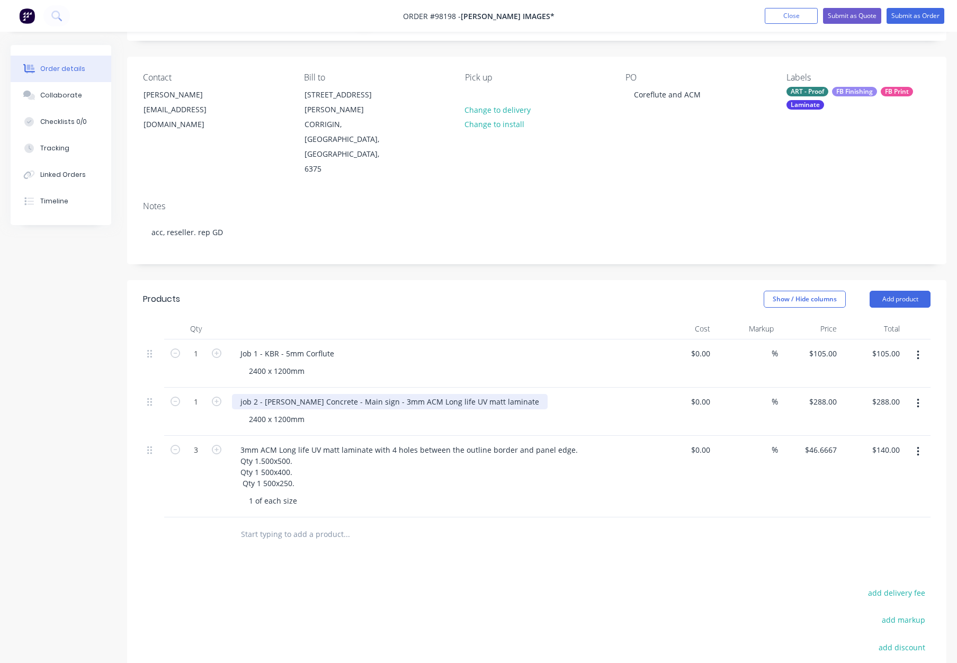
drag, startPoint x: 411, startPoint y: 356, endPoint x: 435, endPoint y: 364, distance: 25.6
click at [412, 394] on div "job 2 - McKenzie Concrete - Main sign - 3mm ACM Long life UV matt laminate" at bounding box center [390, 401] width 316 height 15
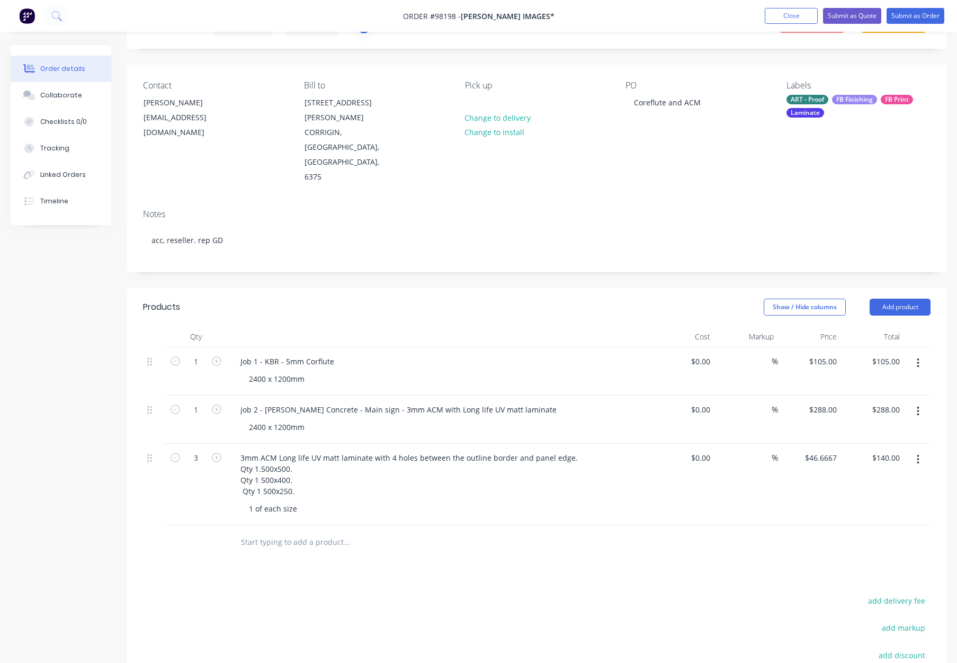
click at [444, 288] on header "Products Show / Hide columns Add product" at bounding box center [536, 307] width 819 height 38
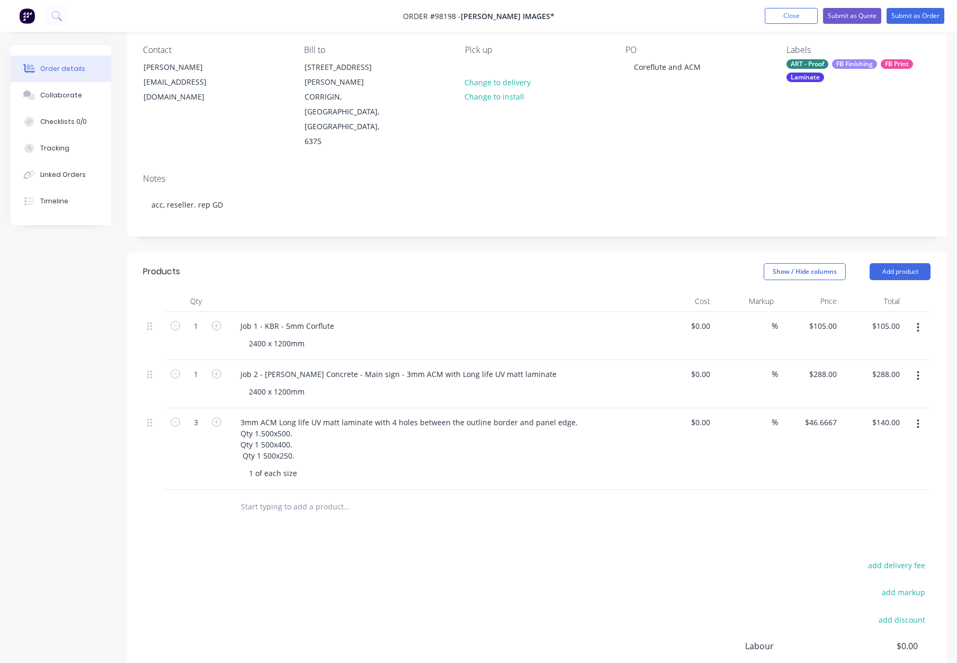
scroll to position [107, 0]
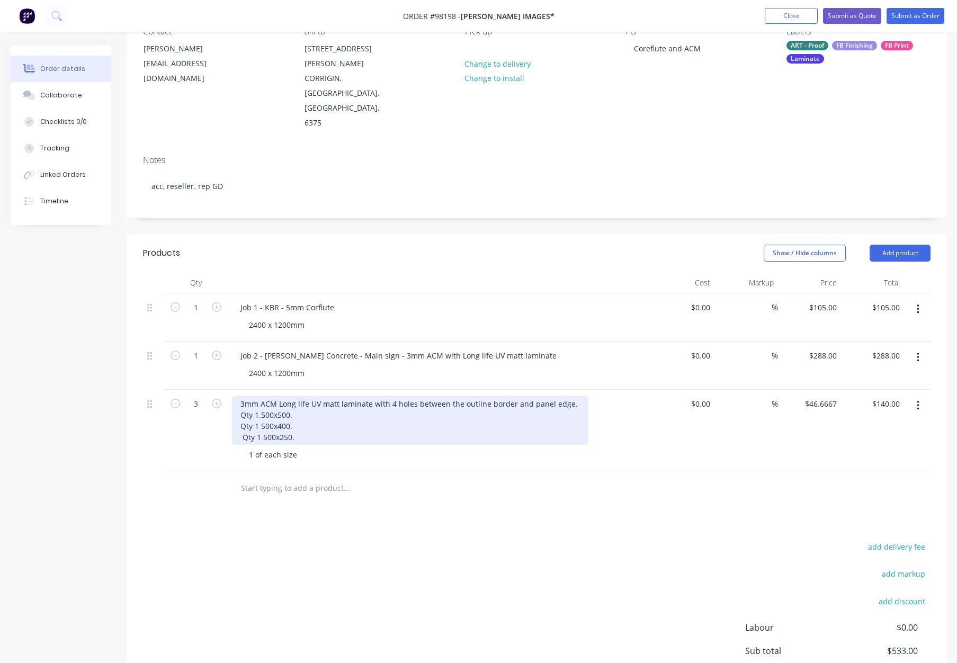
drag, startPoint x: 237, startPoint y: 358, endPoint x: 262, endPoint y: 371, distance: 27.9
click at [238, 396] on div "3mm ACM Long life UV matt laminate with 4 holes between the outline border and …" at bounding box center [410, 420] width 356 height 49
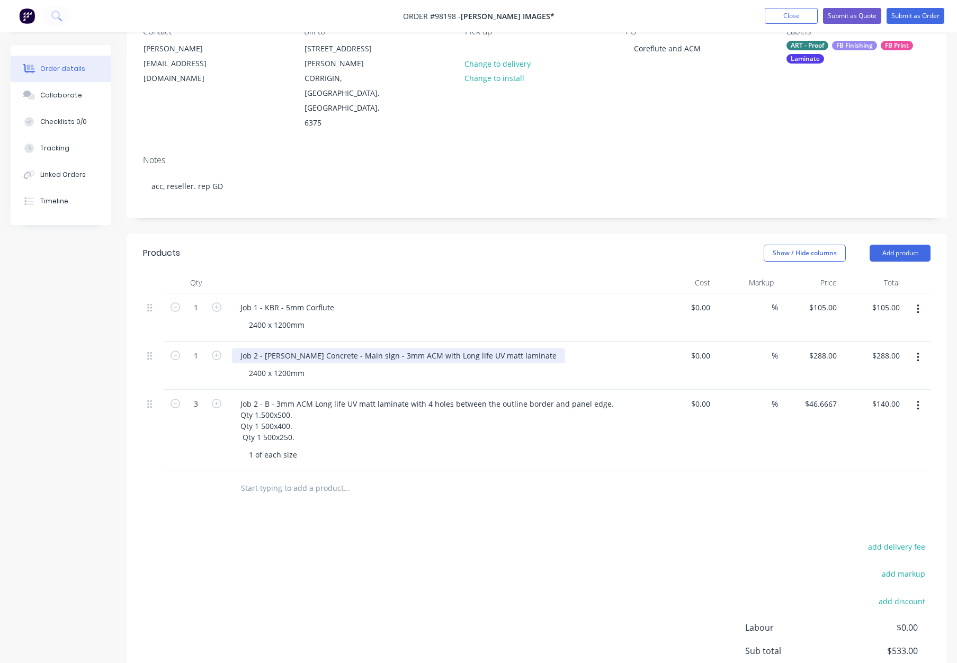
click at [243, 348] on div "job 2 - McKenzie Concrete - Main sign - 3mm ACM with Long life UV matt laminate" at bounding box center [398, 355] width 333 height 15
click at [255, 348] on div "Job 2 - McKenzie Concrete - Main sign - 3mm ACM with Long life UV matt laminate" at bounding box center [398, 355] width 333 height 15
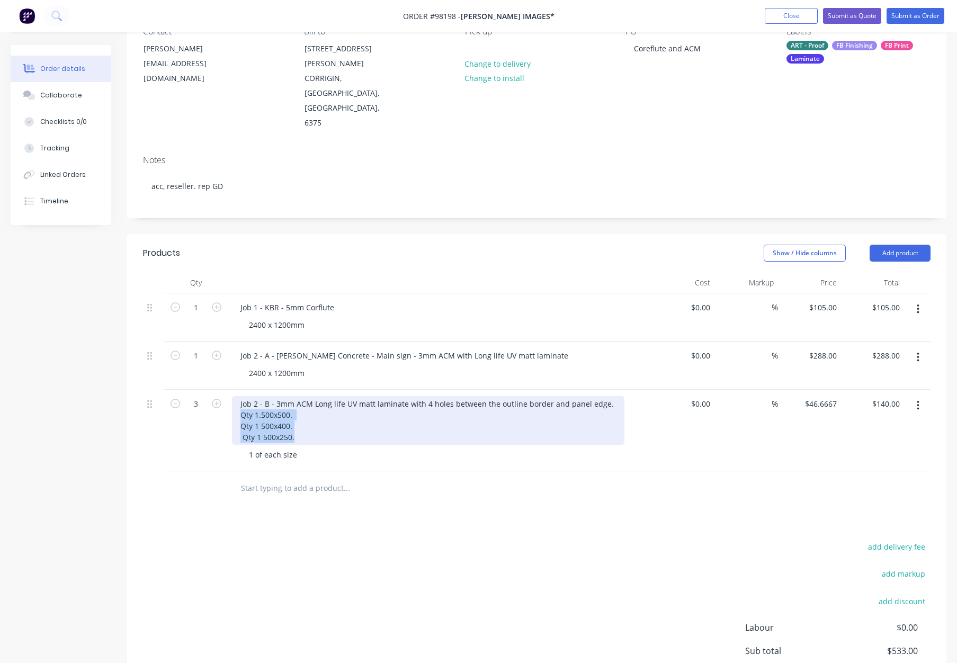
drag, startPoint x: 240, startPoint y: 370, endPoint x: 310, endPoint y: 394, distance: 74.2
click at [310, 396] on div "Job 2 - B - 3mm ACM Long life UV matt laminate with 4 holes between the outline…" at bounding box center [428, 420] width 392 height 49
copy div "Qty 1.500x500. Qty 1 500x400. Qty 1 500x250."
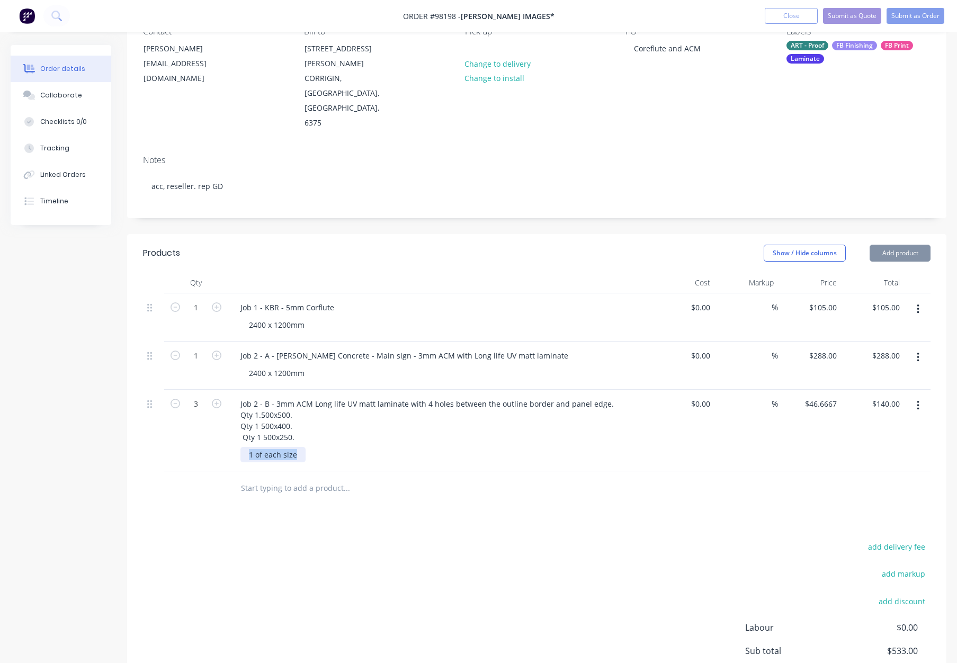
drag, startPoint x: 245, startPoint y: 409, endPoint x: 350, endPoint y: 418, distance: 105.7
click at [351, 418] on div "Job 2 - B - 3mm ACM Long life UV matt laminate with 4 holes between the outline…" at bounding box center [440, 431] width 424 height 82
paste div
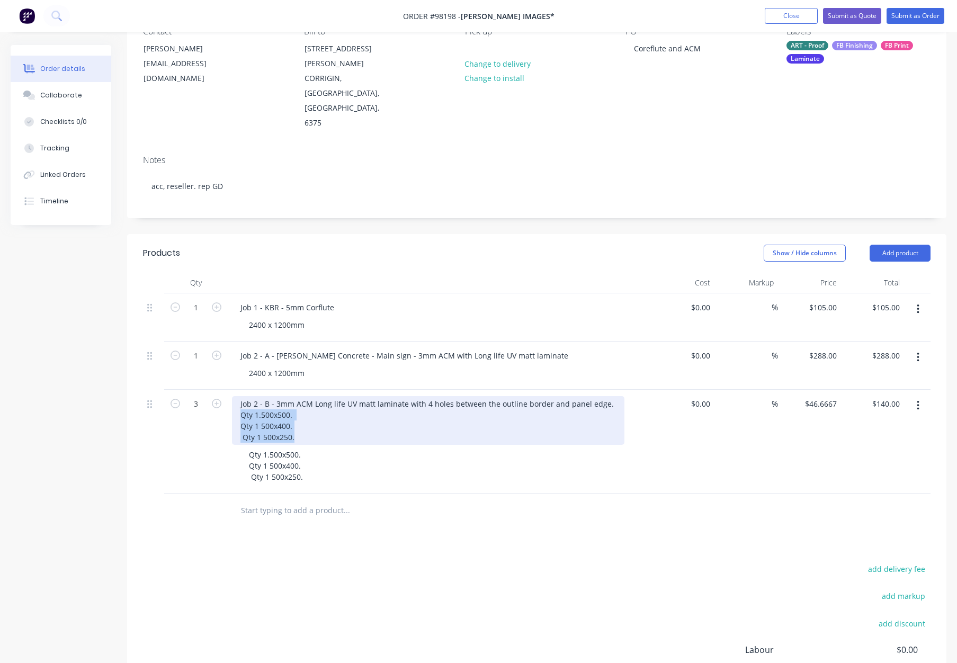
drag, startPoint x: 300, startPoint y: 394, endPoint x: 231, endPoint y: 369, distance: 73.2
click at [232, 396] on div "Job 2 - B - 3mm ACM Long life UV matt laminate with 4 holes between the outline…" at bounding box center [428, 420] width 392 height 49
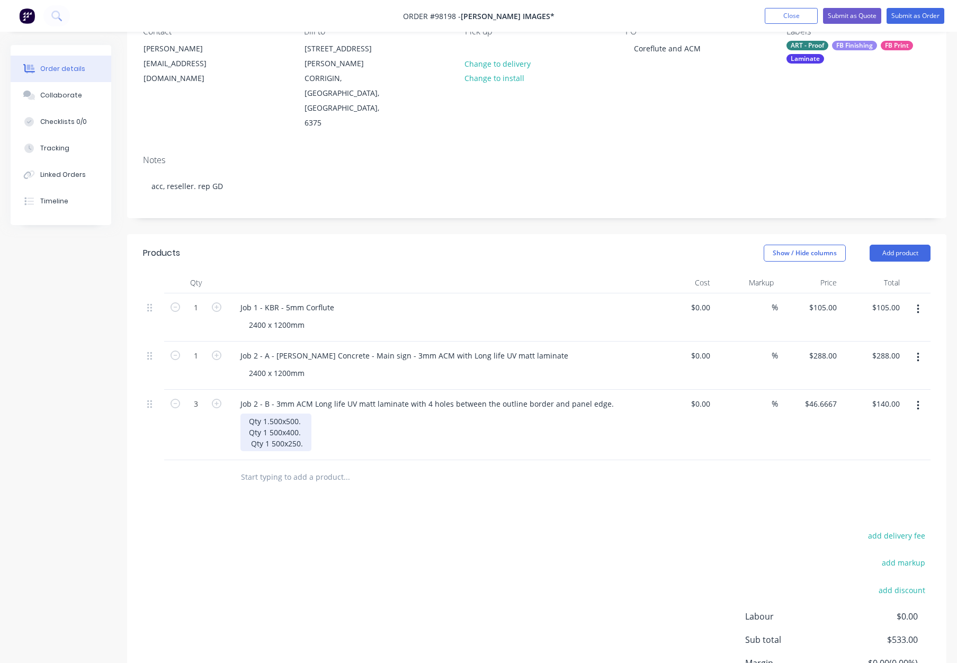
click at [269, 413] on div "Qty 1.500x500. Qty 1 500x400. Qty 1 500x250." at bounding box center [275, 432] width 71 height 38
drag, startPoint x: 269, startPoint y: 388, endPoint x: 240, endPoint y: 387, distance: 28.6
click at [241, 413] on div "1 @ 500x500. Qty 1 500x400. Qty 1 500x250." at bounding box center [275, 432] width 71 height 38
drag, startPoint x: 271, startPoint y: 399, endPoint x: 235, endPoint y: 398, distance: 35.5
click at [235, 398] on div "Job 2 - B - 3mm ACM Long life UV matt laminate with 4 holes between the outline…" at bounding box center [440, 425] width 424 height 70
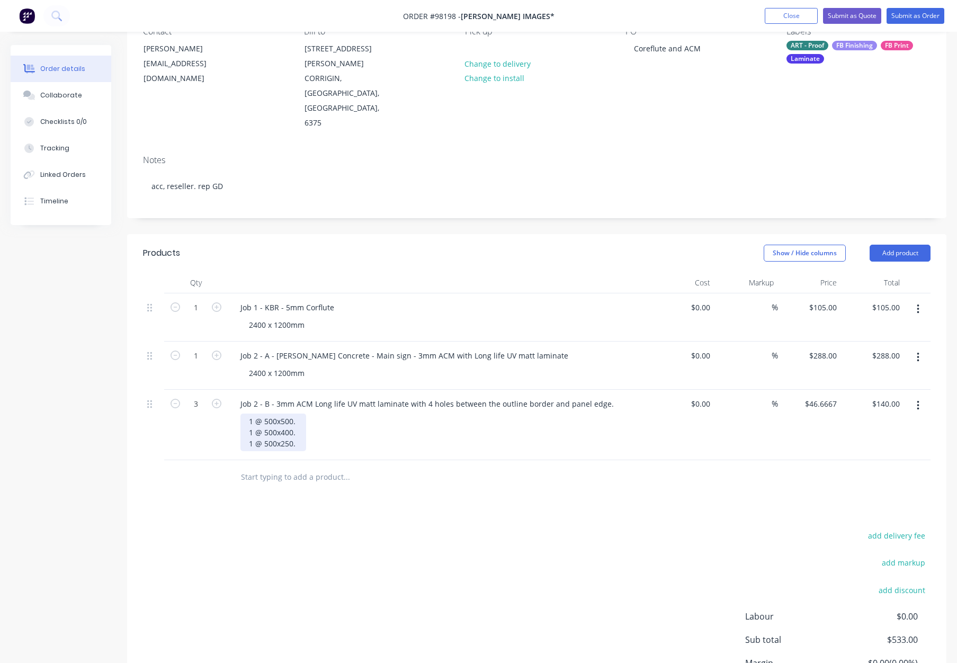
click at [277, 413] on div "1 @ 500x500. 1 @ 500x400. 1 @ 500x250." at bounding box center [273, 432] width 66 height 38
click at [281, 413] on div "1 @ 500 x500. 1 @ 500x400. 1 @ 500x250." at bounding box center [274, 432] width 68 height 38
click at [276, 413] on div "1 @ 500 x 500. 1 @ 500x400. 1 @ 500x250." at bounding box center [275, 432] width 70 height 38
click at [281, 413] on div "1 @ 500 x 500. 1 @ 500 x400. 1 @ 500x250." at bounding box center [275, 432] width 70 height 38
click at [277, 413] on div "1 @ 500 x 500. 1 @ 500 x 400. 1 @ 500x250." at bounding box center [275, 432] width 70 height 38
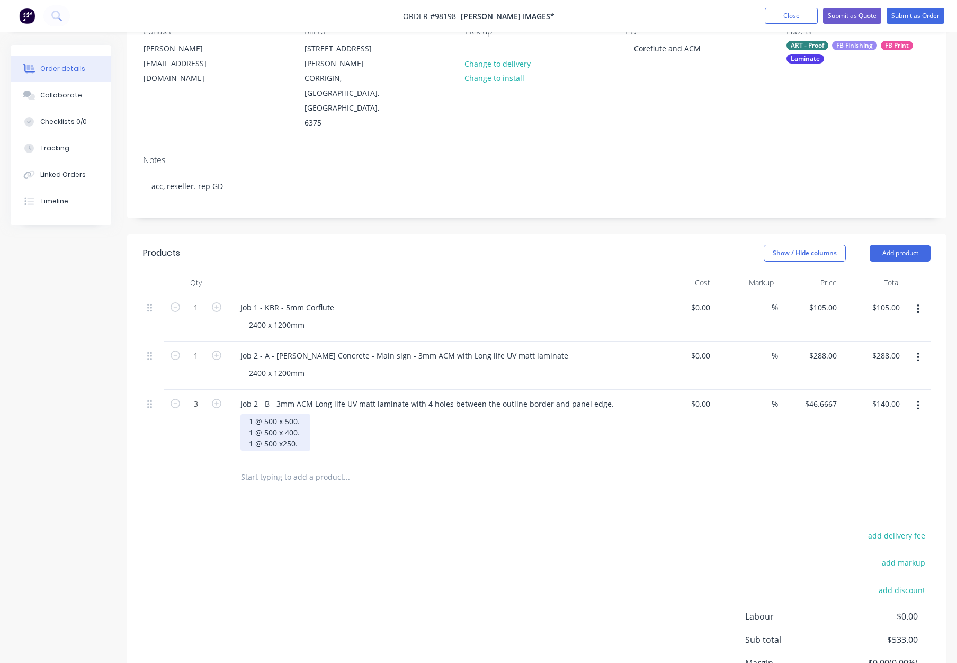
drag, startPoint x: 281, startPoint y: 400, endPoint x: 292, endPoint y: 402, distance: 10.8
click at [281, 413] on div "1 @ 500 x 500. 1 @ 500 x 400. 1 @ 500 x250." at bounding box center [275, 432] width 70 height 38
click at [296, 413] on div "1 @ 500 x 500. 1 @ 500 x 400. 1 @ 500 x 250." at bounding box center [275, 432] width 70 height 38
click at [315, 413] on div "1 @ 500 x 500mm 1 @ 500 x 400. 1 @ 500 x 250." at bounding box center [281, 432] width 82 height 38
click at [307, 413] on div "1 @ 500 x 500mm 1 @ 500 x 400mm 1 @ 500 x 250." at bounding box center [281, 432] width 82 height 38
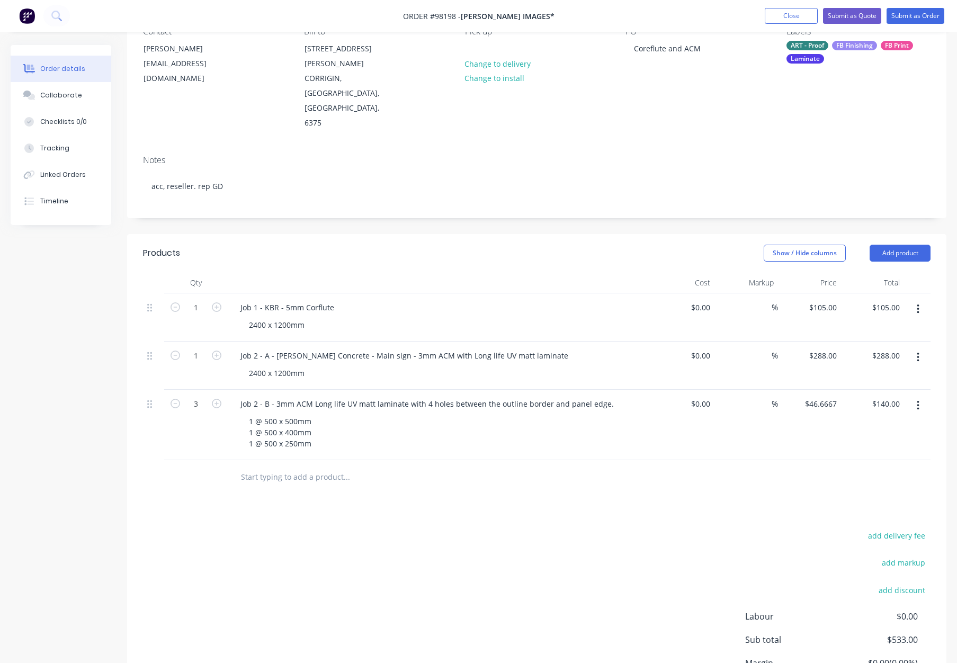
click at [451, 479] on div "Products Show / Hide columns Add product Qty Cost Markup Price Total 1 Job 1 - …" at bounding box center [536, 491] width 819 height 515
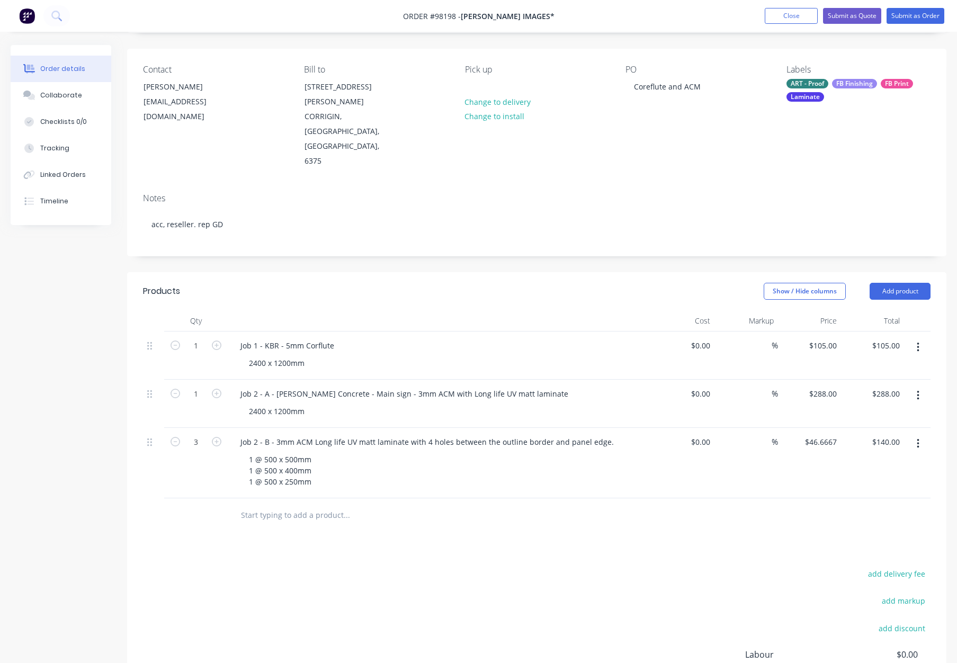
scroll to position [82, 0]
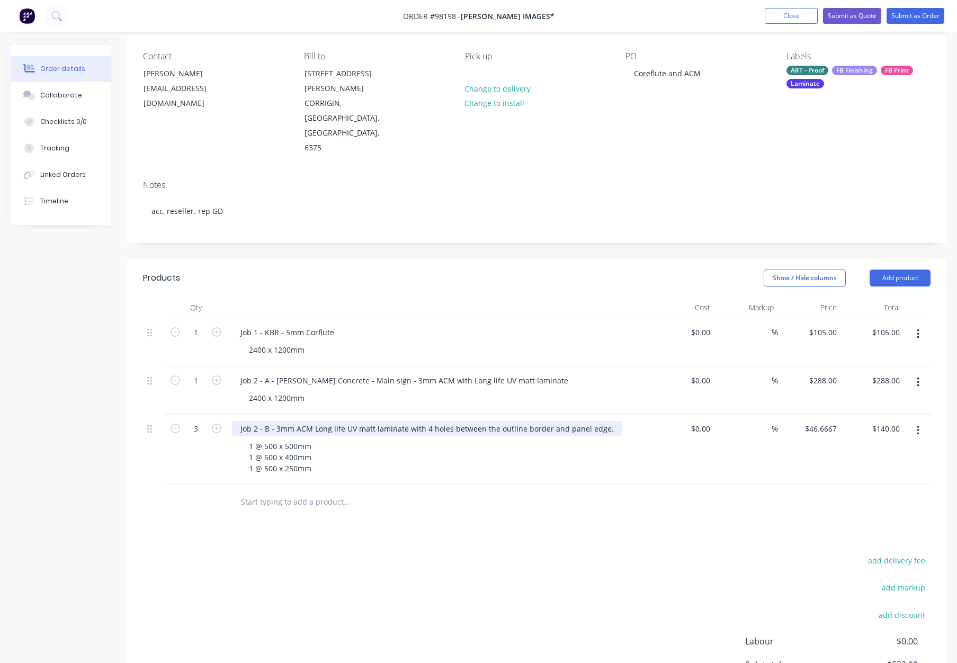
click at [313, 421] on div "Job 2 - B - 3mm ACM Long life UV matt laminate with 4 holes between the outline…" at bounding box center [427, 428] width 390 height 15
drag, startPoint x: 421, startPoint y: 384, endPoint x: 432, endPoint y: 388, distance: 11.1
click at [422, 421] on div "Job 2 - B - 3mm ACM with Long life UV matt laminate with 4 holes between the ou…" at bounding box center [436, 428] width 408 height 15
click at [525, 491] on div at bounding box center [391, 501] width 318 height 21
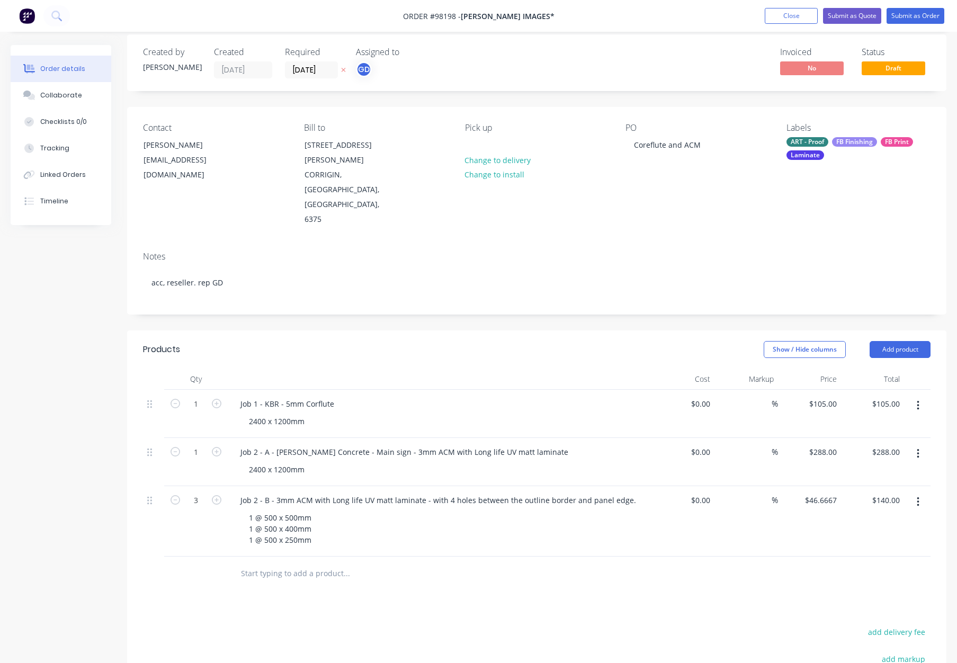
scroll to position [0, 0]
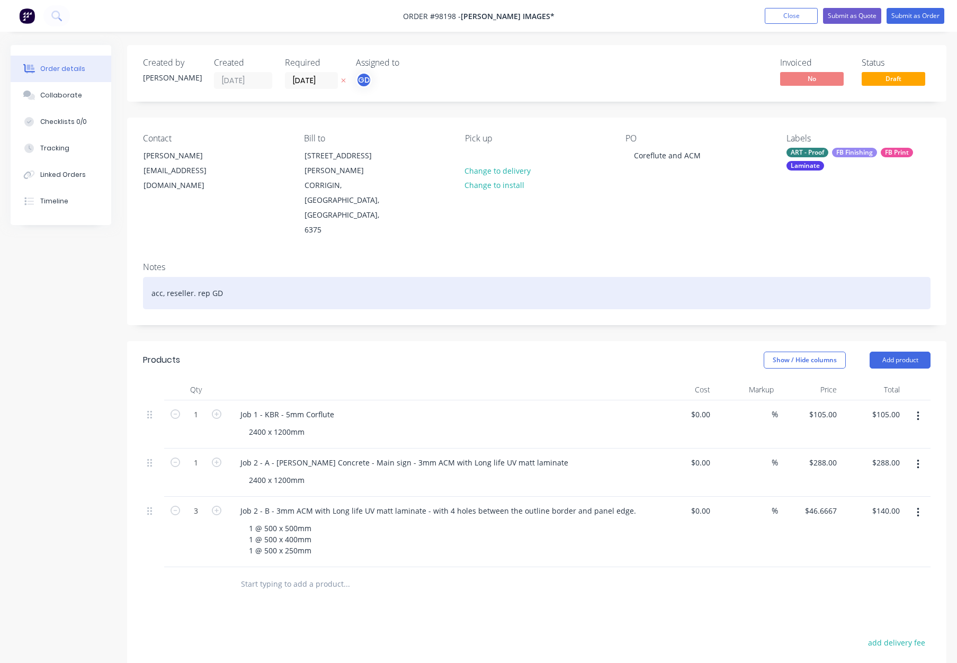
drag, startPoint x: 296, startPoint y: 257, endPoint x: 327, endPoint y: 263, distance: 30.7
click at [296, 277] on div "acc, reseller. rep GD" at bounding box center [536, 293] width 787 height 32
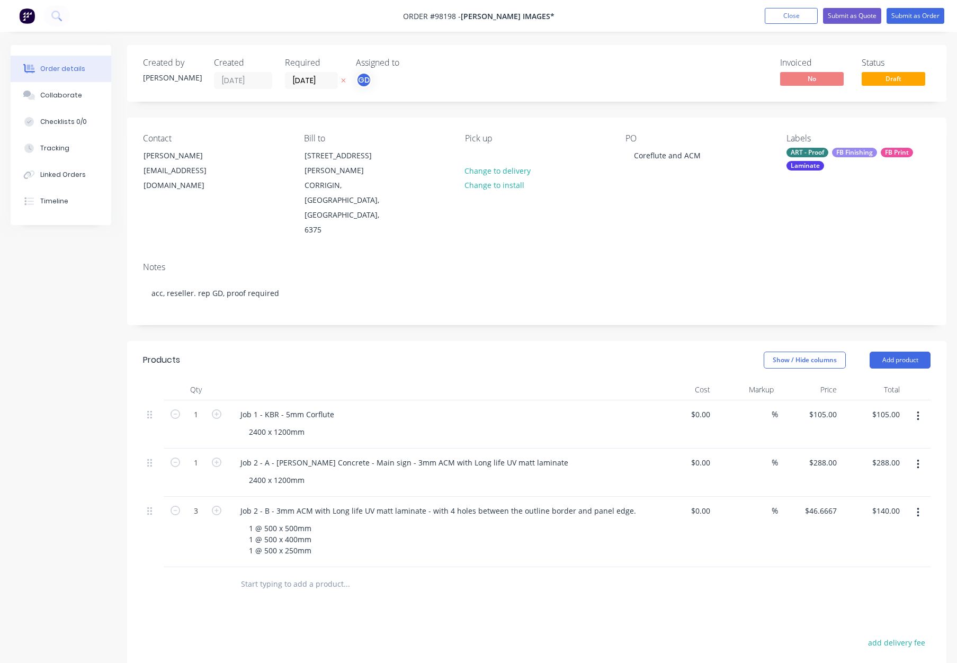
click at [806, 155] on div "ART - Proof" at bounding box center [807, 153] width 42 height 10
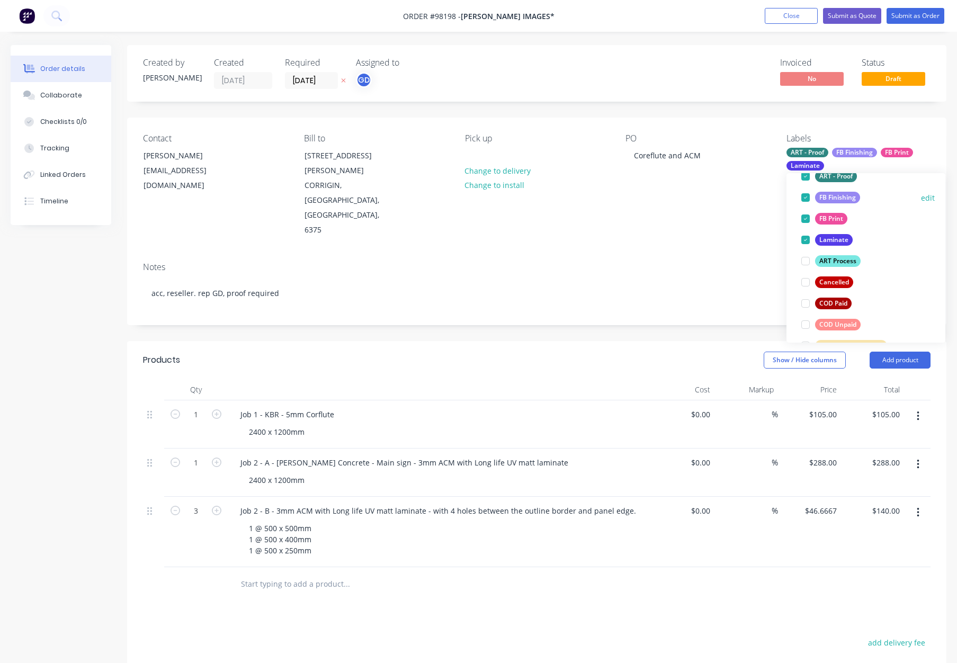
scroll to position [89, 0]
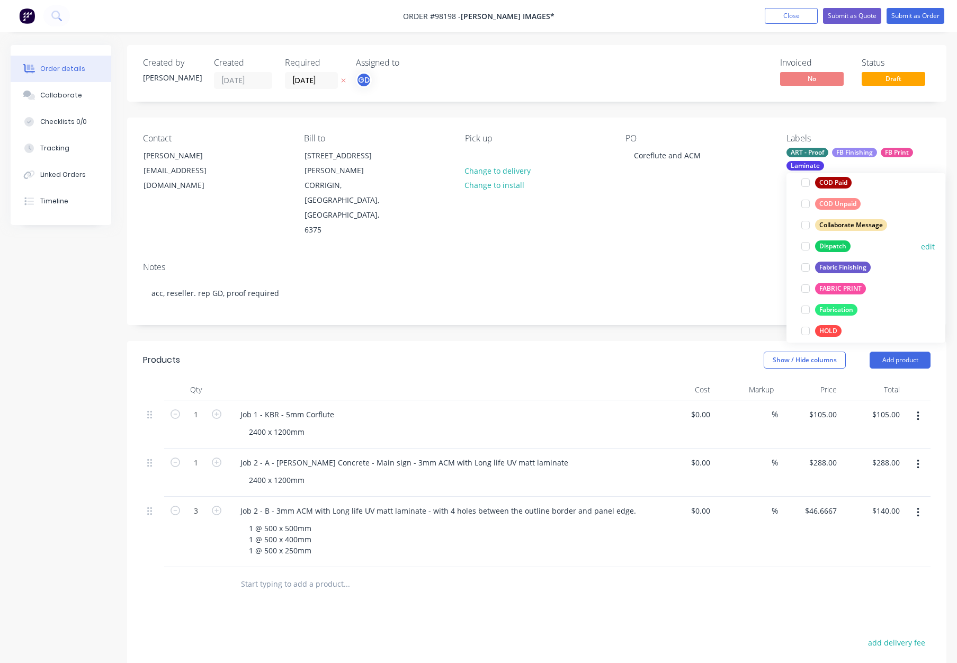
click at [833, 245] on div "Dispatch" at bounding box center [832, 246] width 35 height 12
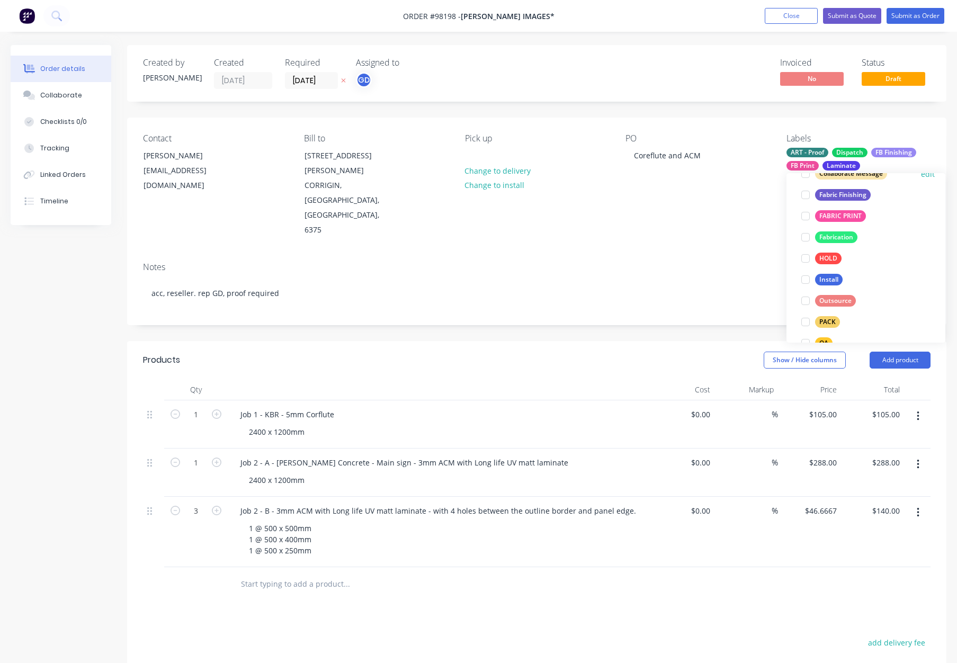
scroll to position [311, 0]
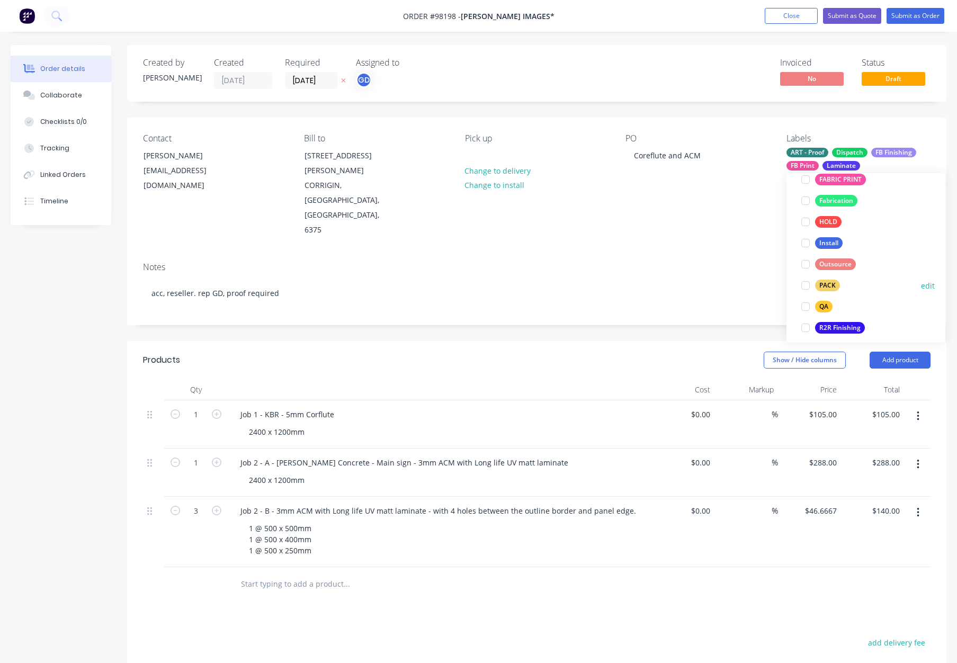
click at [832, 290] on div "PACK" at bounding box center [827, 286] width 25 height 12
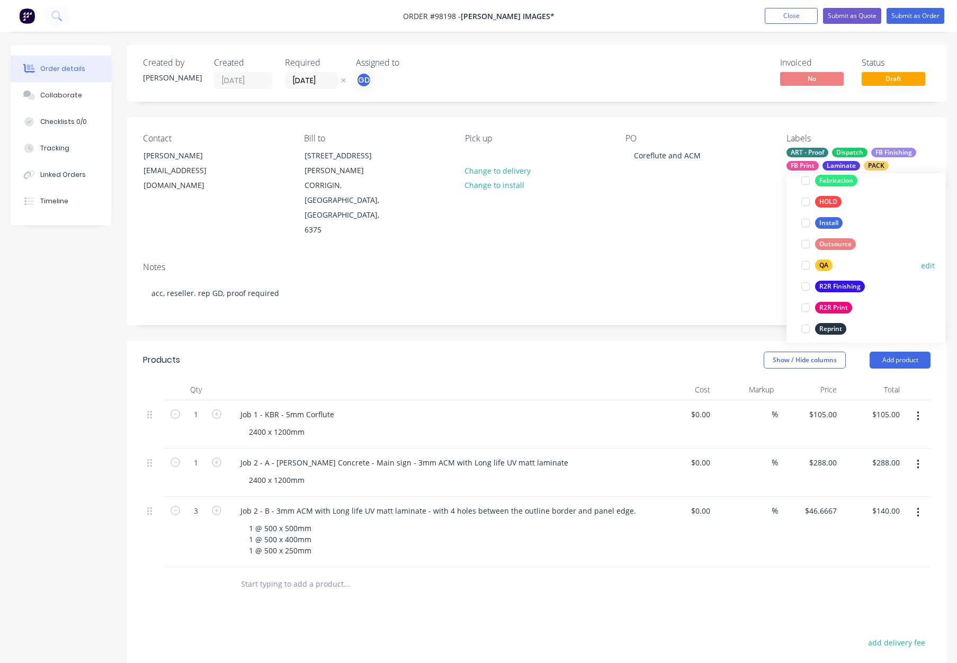
drag, startPoint x: 824, startPoint y: 268, endPoint x: 832, endPoint y: 266, distance: 8.1
click at [824, 268] on div "QA" at bounding box center [823, 265] width 17 height 12
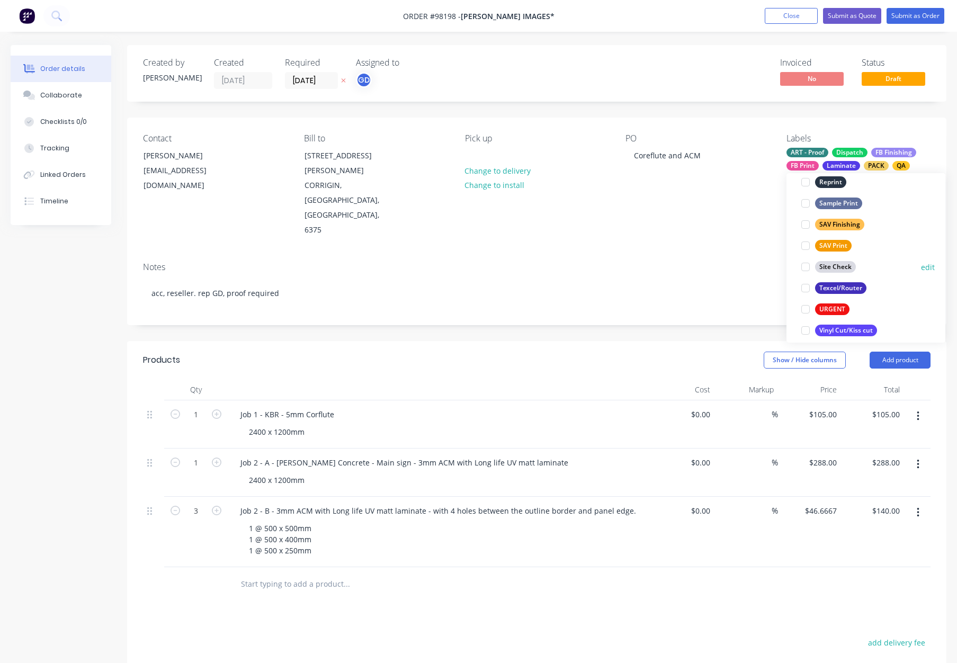
scroll to position [508, 0]
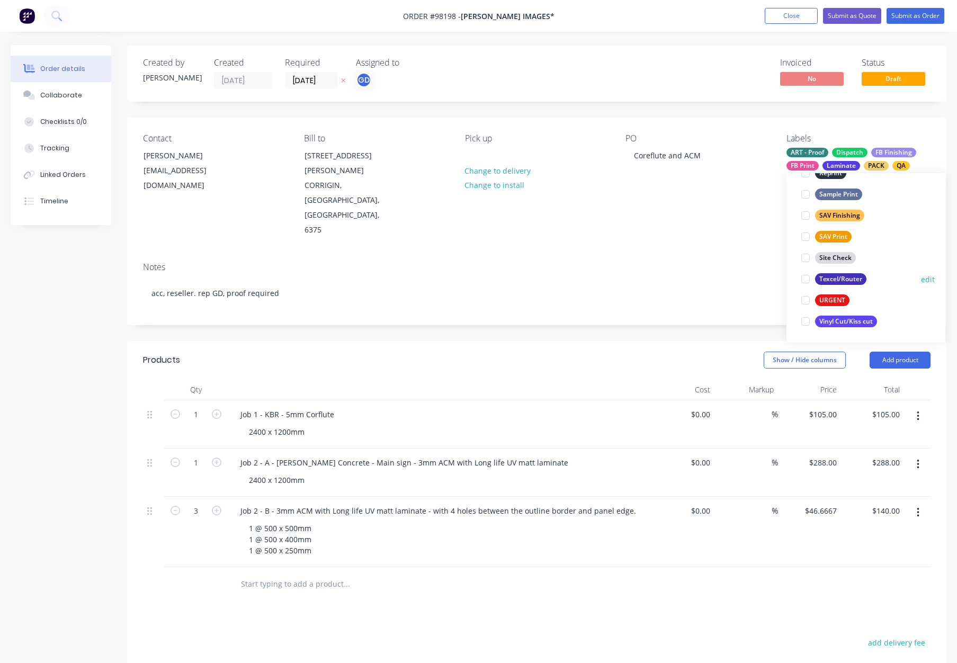
click at [852, 275] on div "Texcel/Router" at bounding box center [840, 279] width 51 height 12
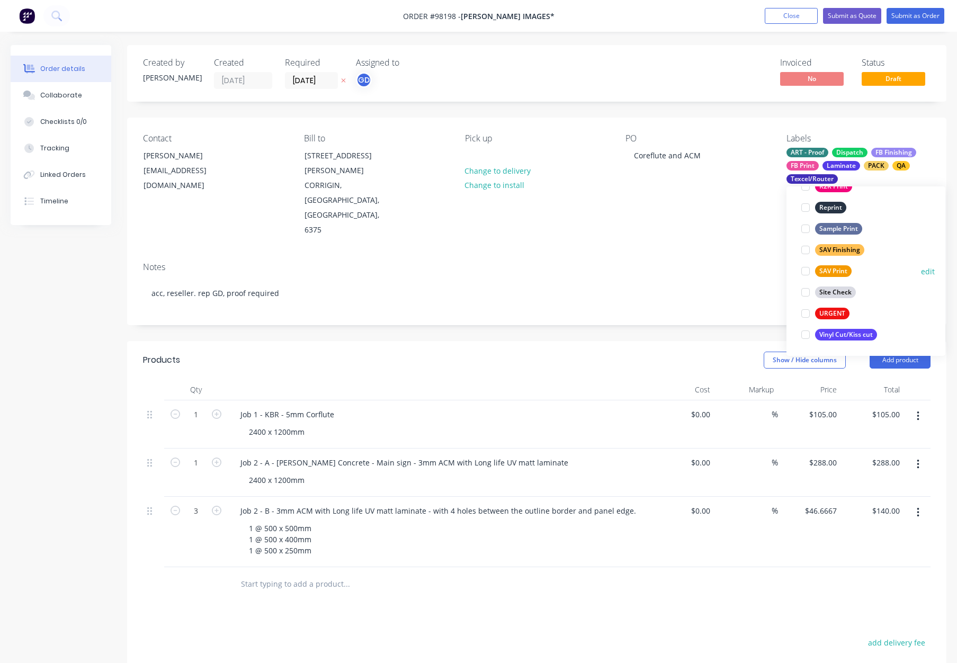
scroll to position [480, 0]
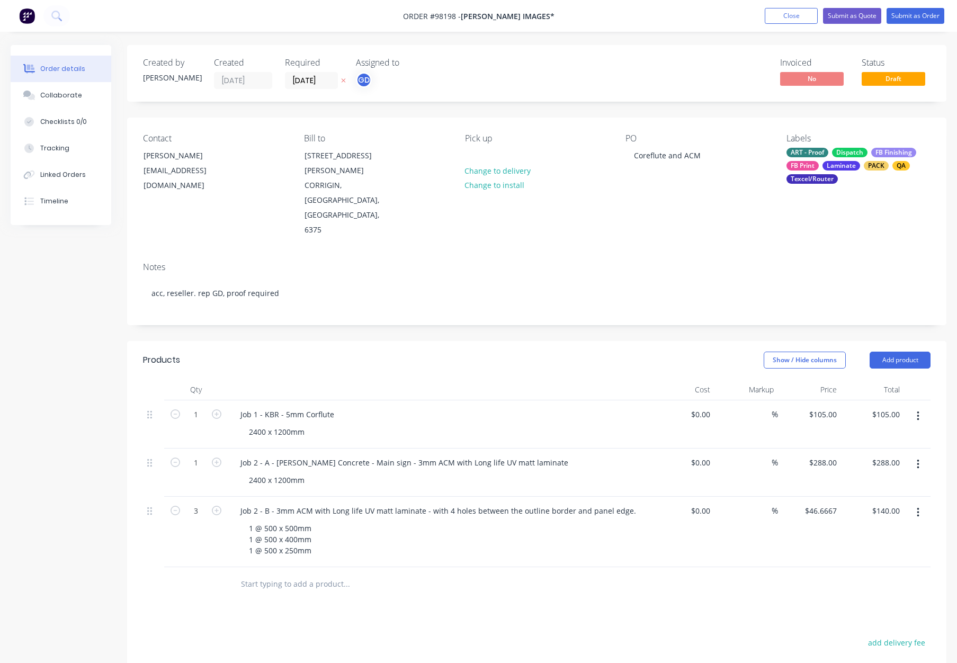
click at [748, 254] on div "Notes acc, reseller. rep GD, proof required" at bounding box center [536, 289] width 819 height 71
drag, startPoint x: 471, startPoint y: 155, endPoint x: 489, endPoint y: 157, distance: 18.1
click at [472, 156] on div at bounding box center [473, 155] width 17 height 15
click at [597, 92] on div "Created by Gino Created 08/08/25 Required 14/08/25 Assigned to GD Invoiced No S…" at bounding box center [536, 73] width 819 height 57
click at [924, 13] on button "Submit as Order" at bounding box center [915, 16] width 58 height 16
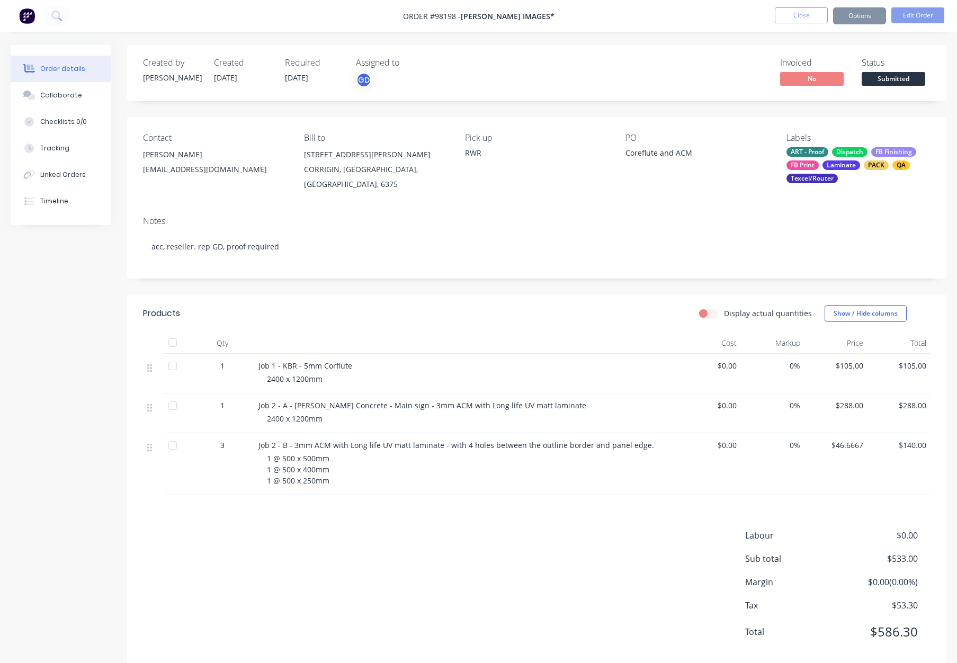
click at [865, 16] on button "Options" at bounding box center [859, 15] width 53 height 17
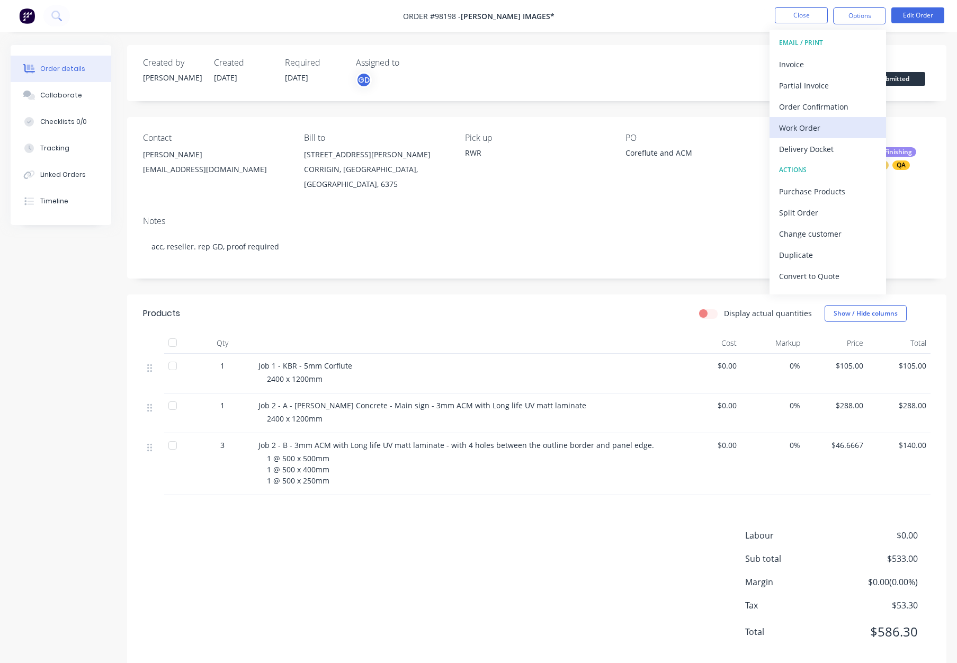
click at [830, 131] on div "Work Order" at bounding box center [827, 127] width 97 height 15
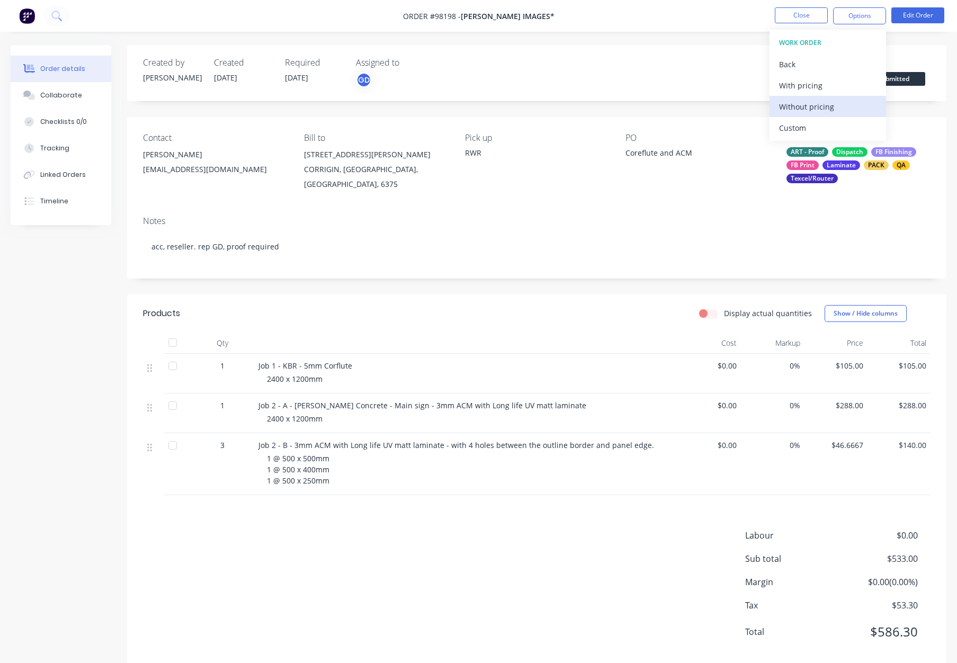
click at [830, 104] on div "Without pricing" at bounding box center [827, 106] width 97 height 15
click at [807, 14] on button "Close" at bounding box center [801, 15] width 53 height 16
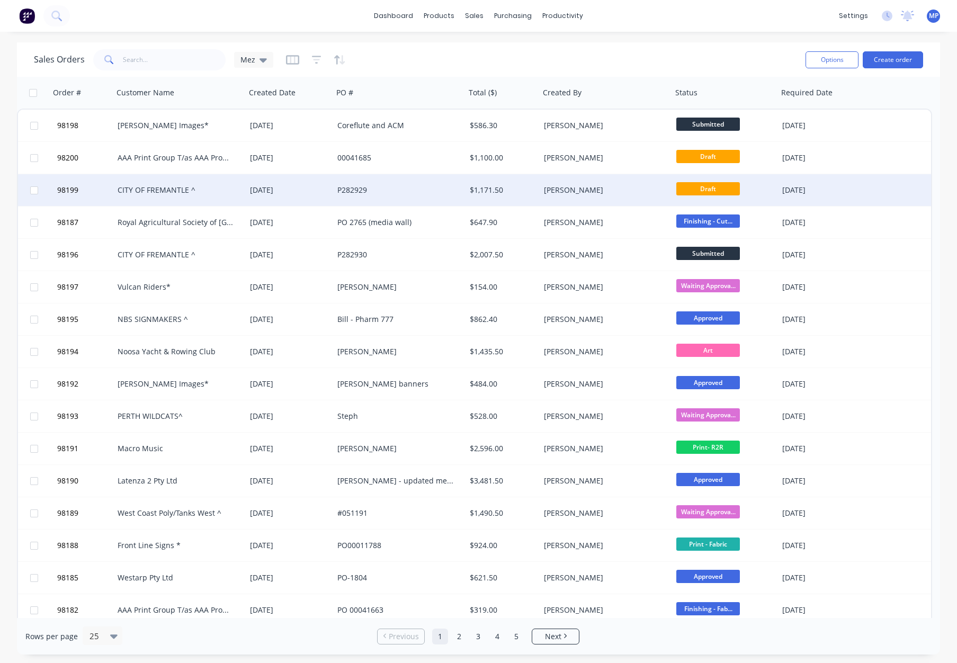
click at [296, 189] on div "[DATE]" at bounding box center [289, 190] width 79 height 11
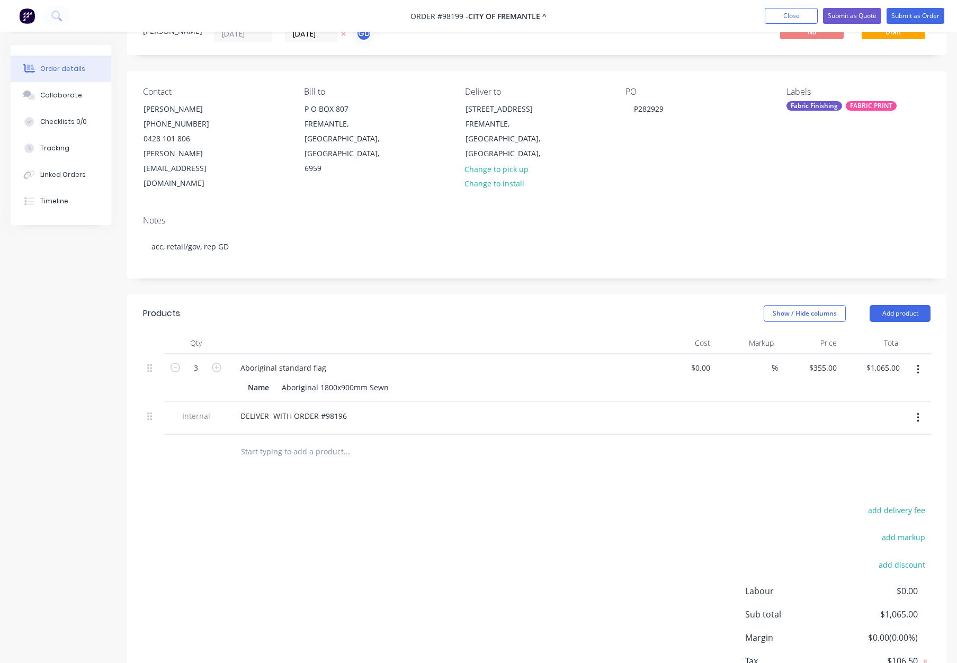
scroll to position [50, 0]
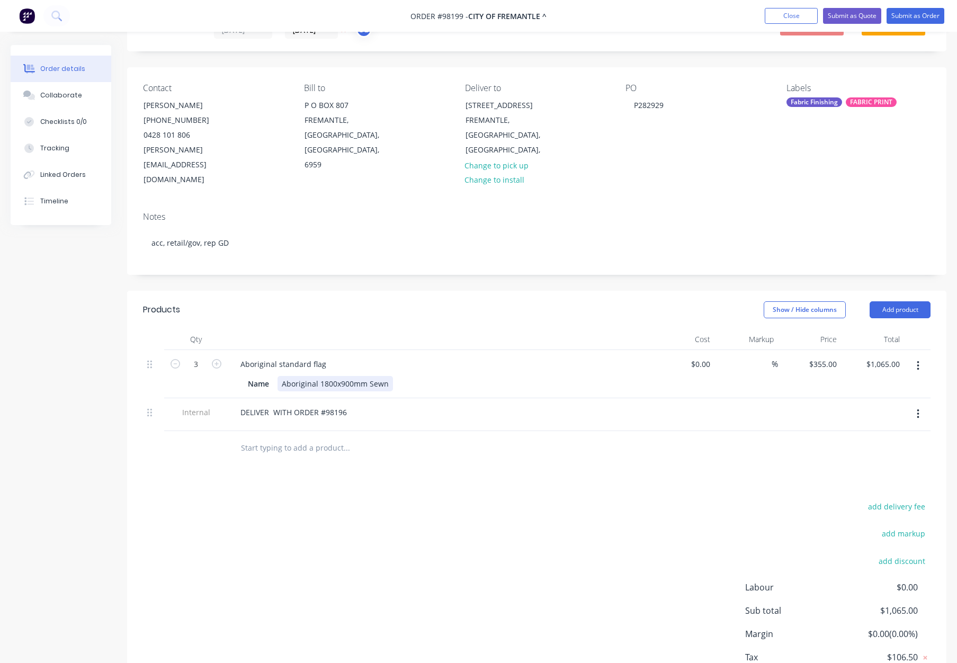
click at [370, 376] on div "Aboriginal 1800x900mm Sewn" at bounding box center [334, 383] width 115 height 15
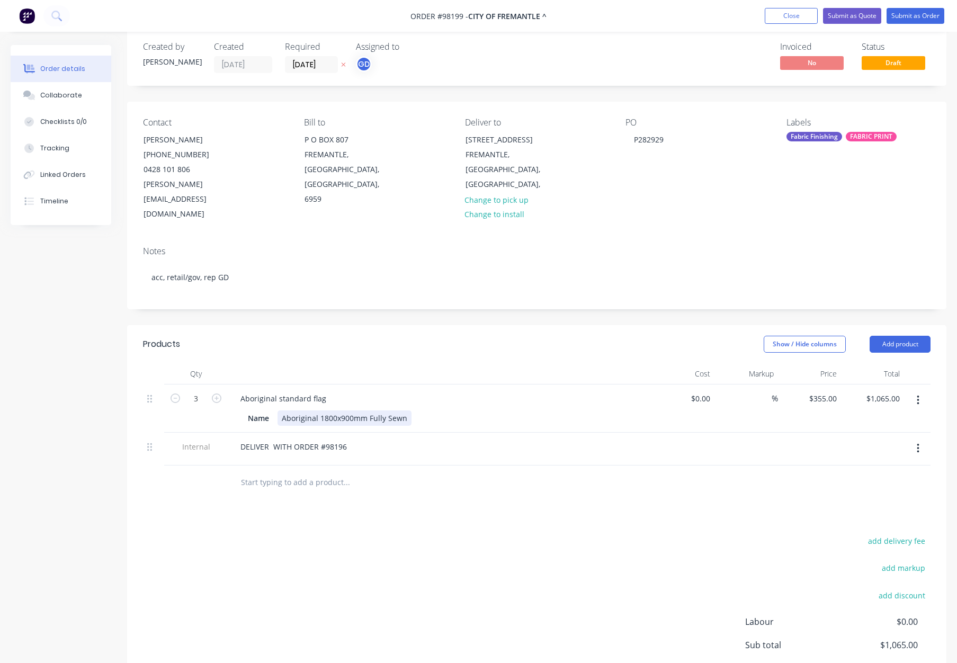
scroll to position [0, 0]
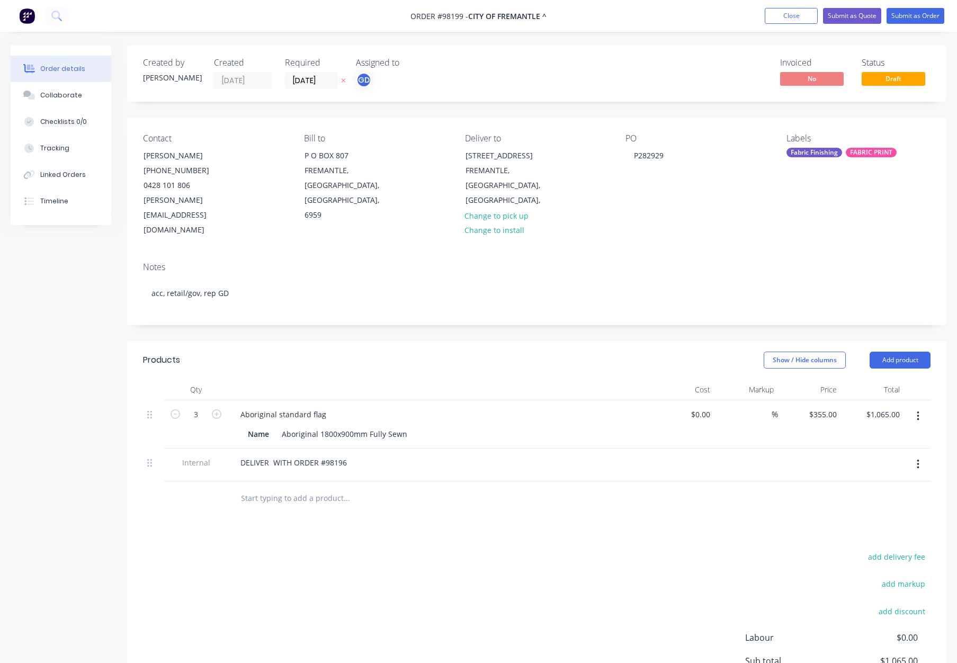
click at [846, 154] on div "FABRIC PRINT" at bounding box center [870, 153] width 51 height 10
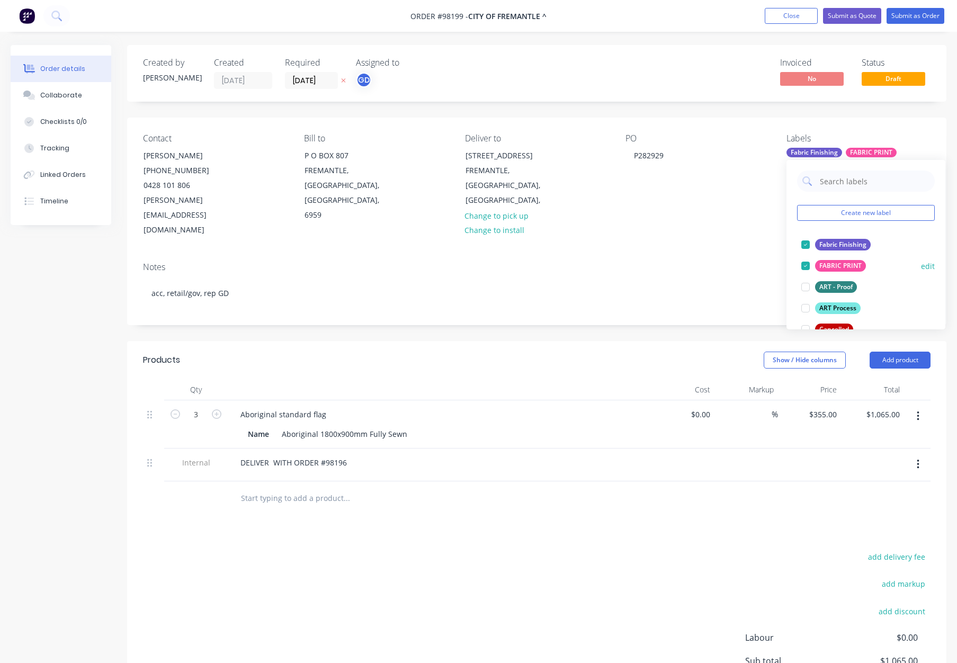
click at [843, 262] on div "FABRIC PRINT" at bounding box center [840, 266] width 51 height 12
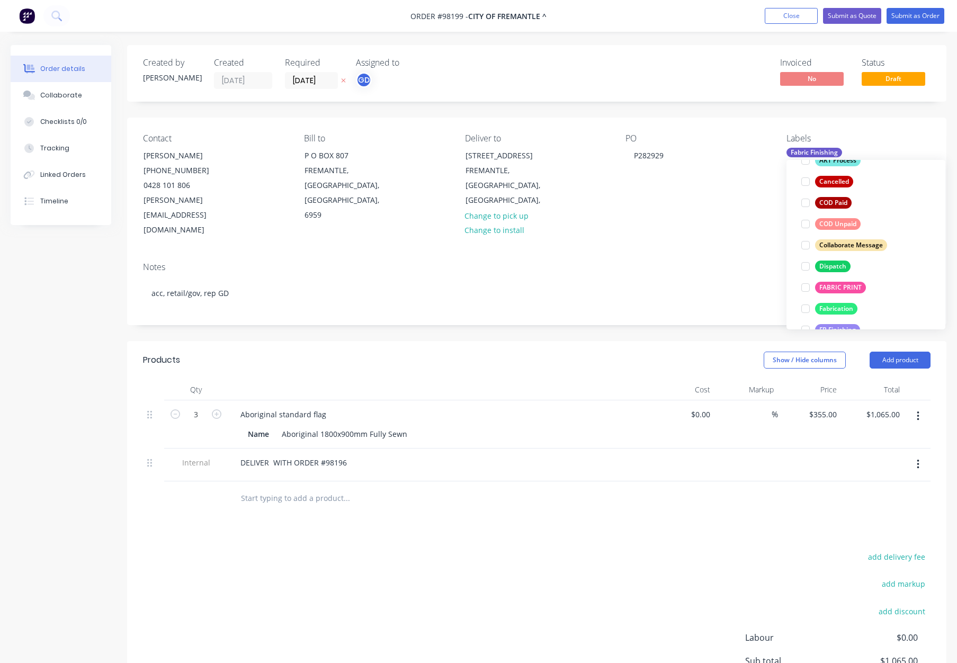
scroll to position [135, 0]
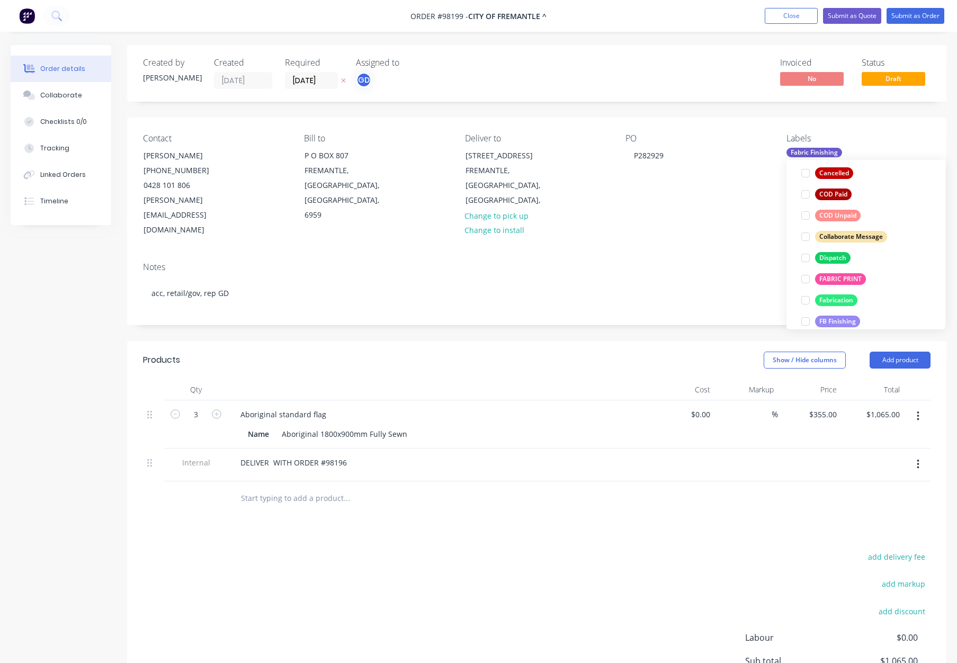
click at [839, 259] on div "Dispatch" at bounding box center [832, 258] width 35 height 12
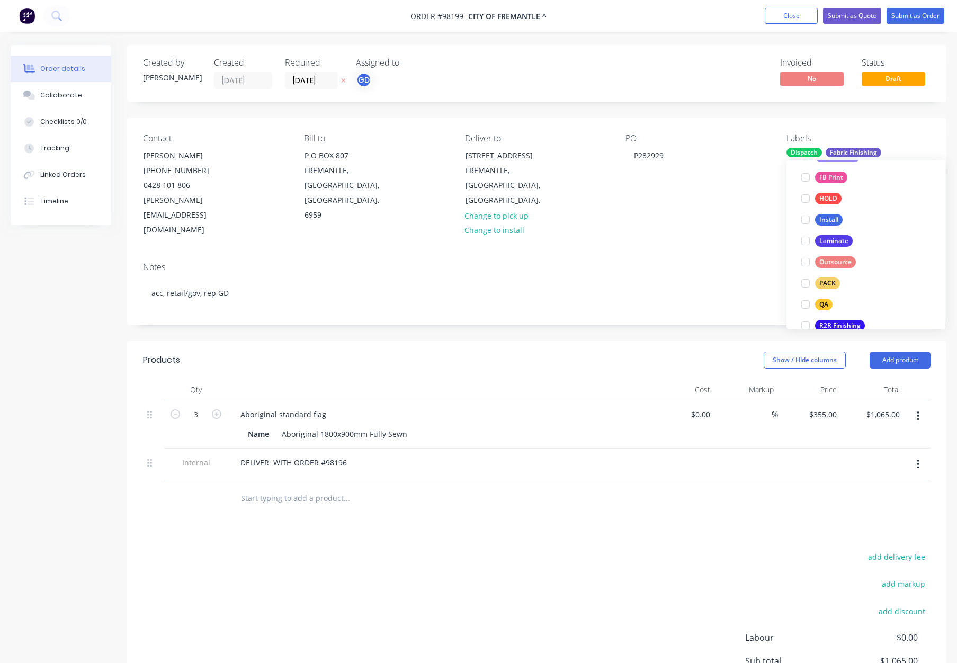
scroll to position [320, 0]
click at [839, 259] on button "PACK" at bounding box center [820, 263] width 47 height 15
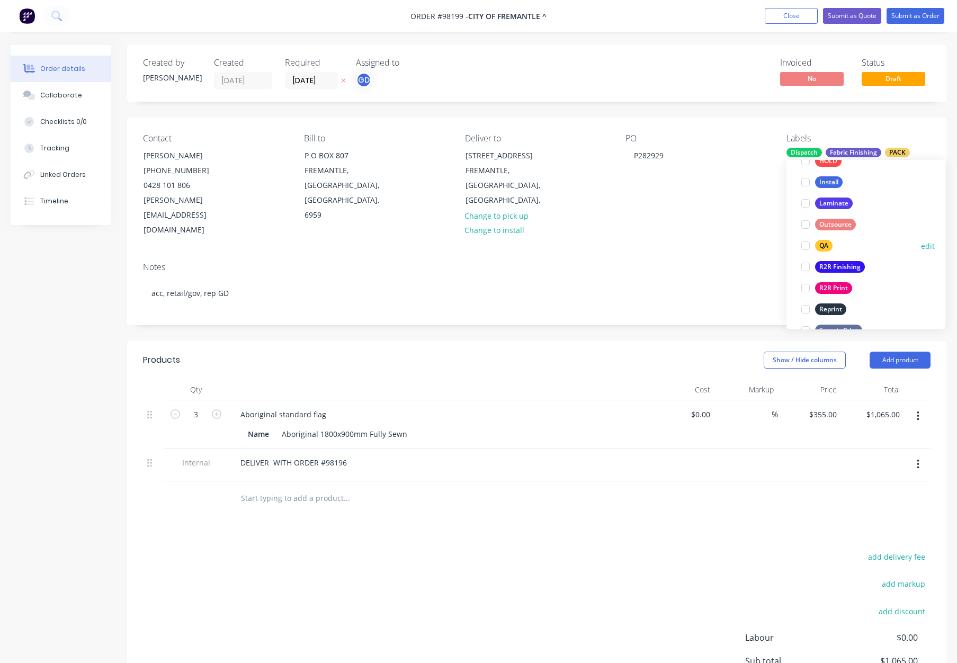
click at [823, 241] on div "QA" at bounding box center [823, 246] width 17 height 12
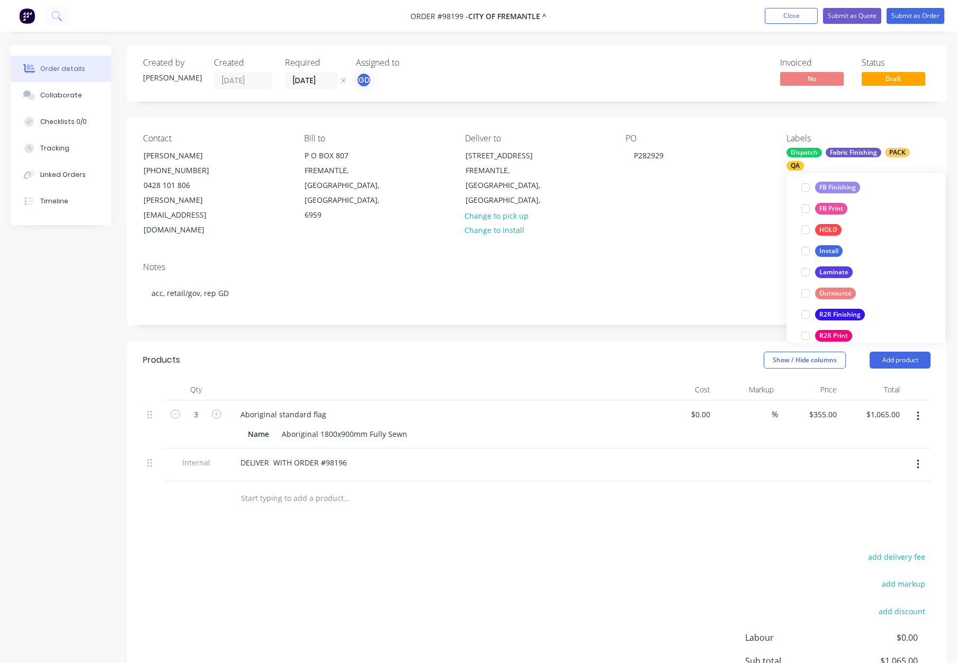
scroll to position [508, 0]
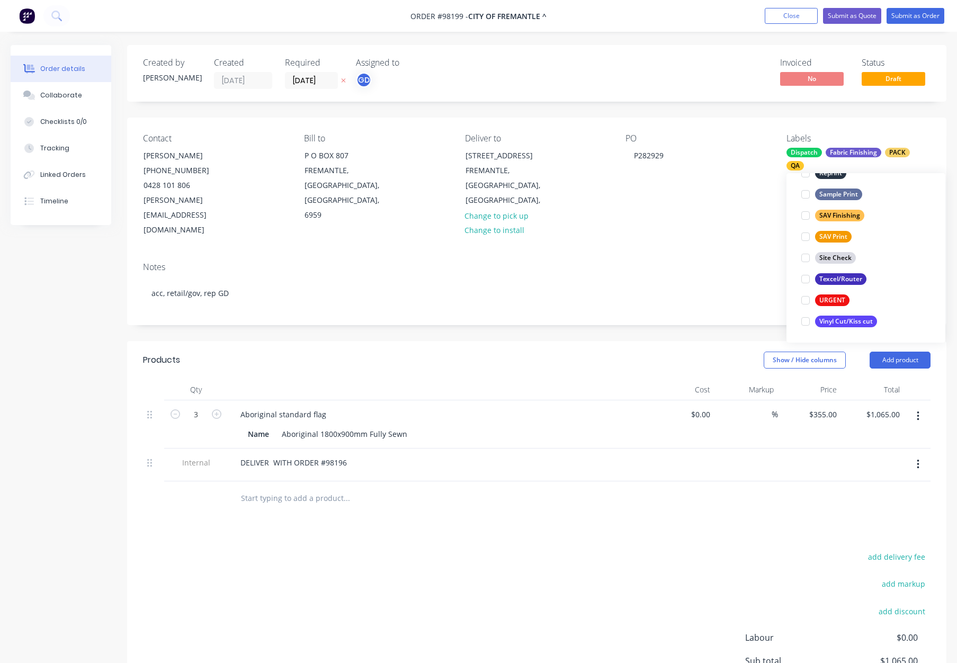
click at [625, 200] on div "PO P282929" at bounding box center [697, 185] width 144 height 104
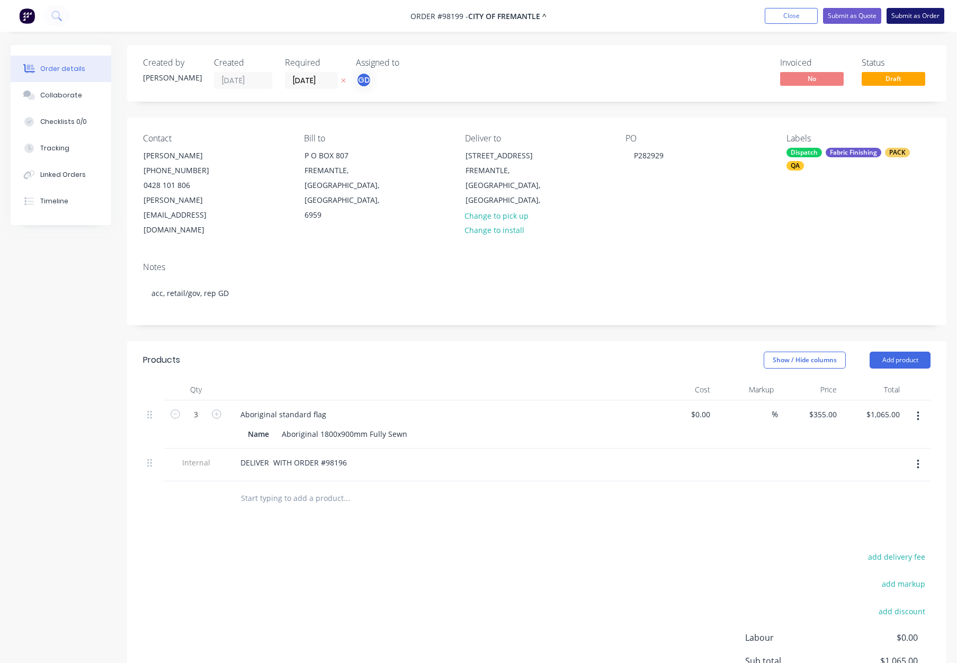
click at [911, 11] on button "Submit as Order" at bounding box center [915, 16] width 58 height 16
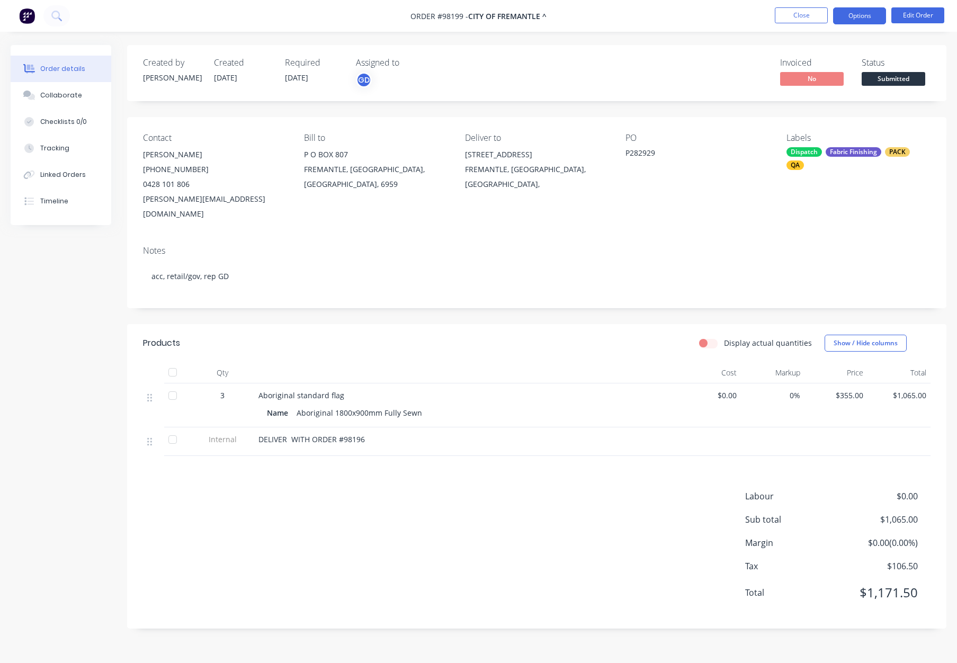
click at [863, 17] on button "Options" at bounding box center [859, 15] width 53 height 17
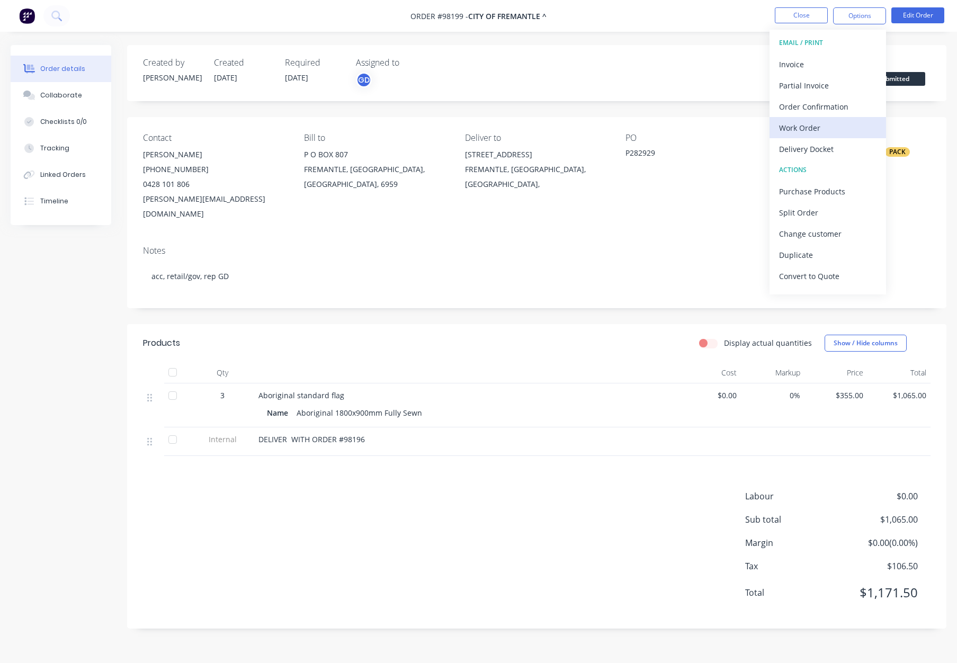
click at [847, 125] on div "Work Order" at bounding box center [827, 127] width 97 height 15
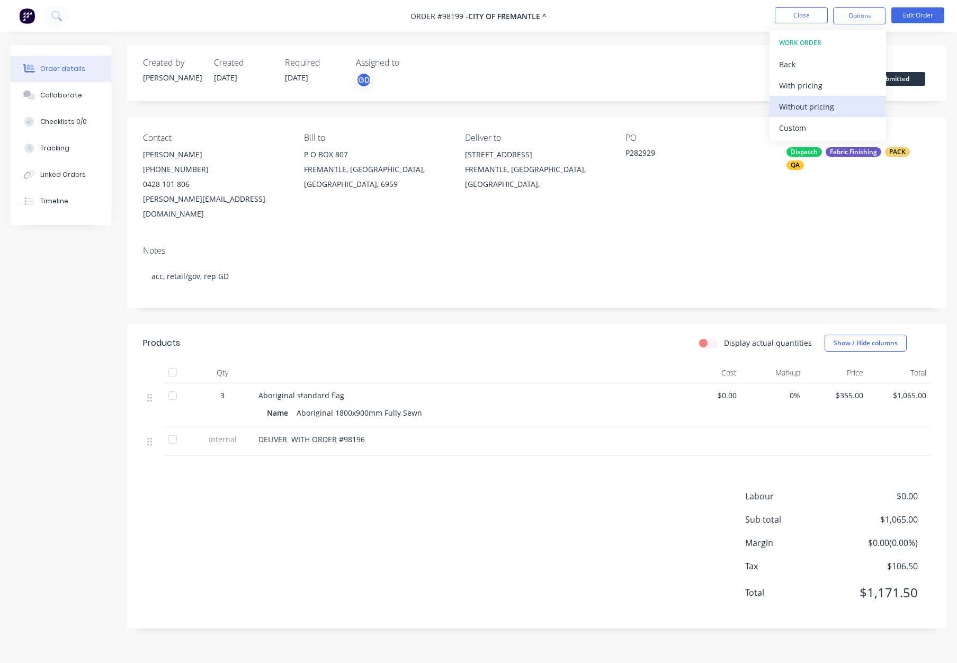
click at [836, 109] on div "Without pricing" at bounding box center [827, 106] width 97 height 15
click at [782, 19] on button "Close" at bounding box center [801, 15] width 53 height 16
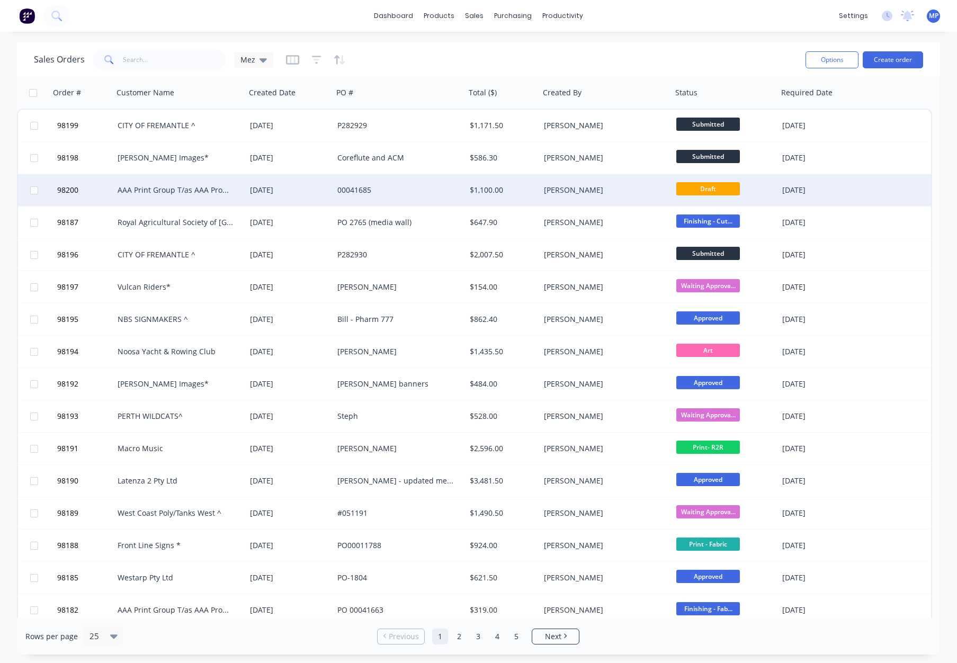
click at [604, 194] on div "[PERSON_NAME]" at bounding box center [603, 190] width 118 height 11
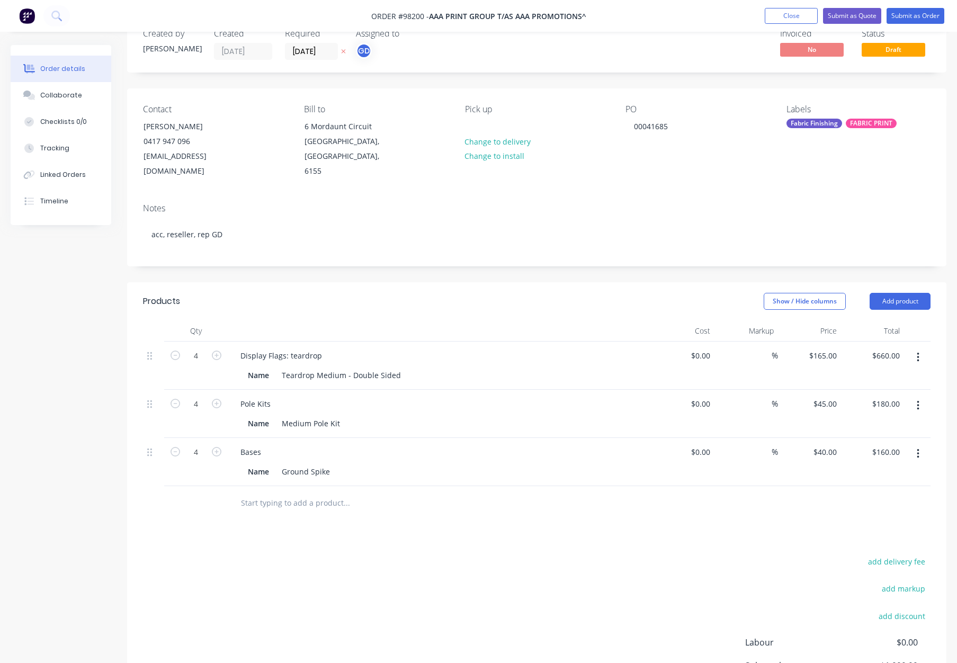
scroll to position [62, 0]
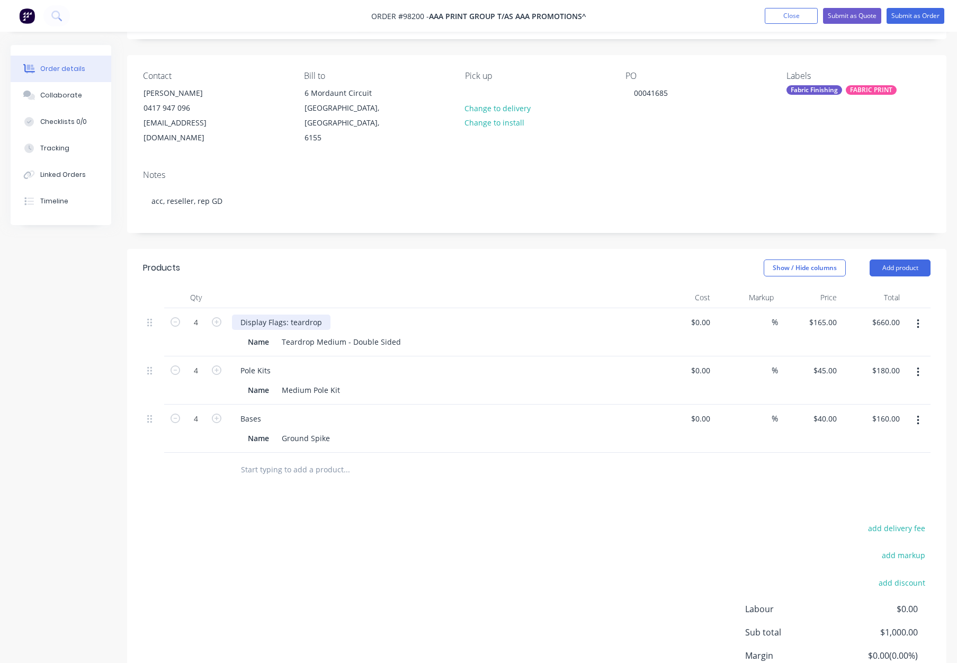
drag, startPoint x: 291, startPoint y: 306, endPoint x: 304, endPoint y: 314, distance: 15.7
click at [292, 314] on div "Display Flags: teardrop" at bounding box center [281, 321] width 98 height 15
click at [406, 259] on div "Show / Hide columns Add product" at bounding box center [620, 267] width 620 height 17
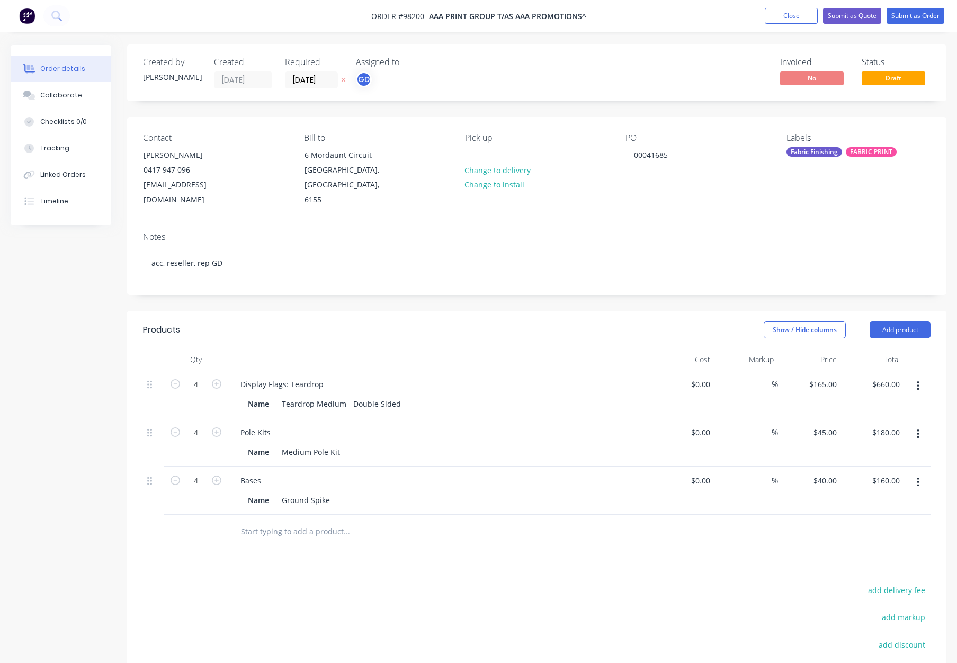
scroll to position [0, 0]
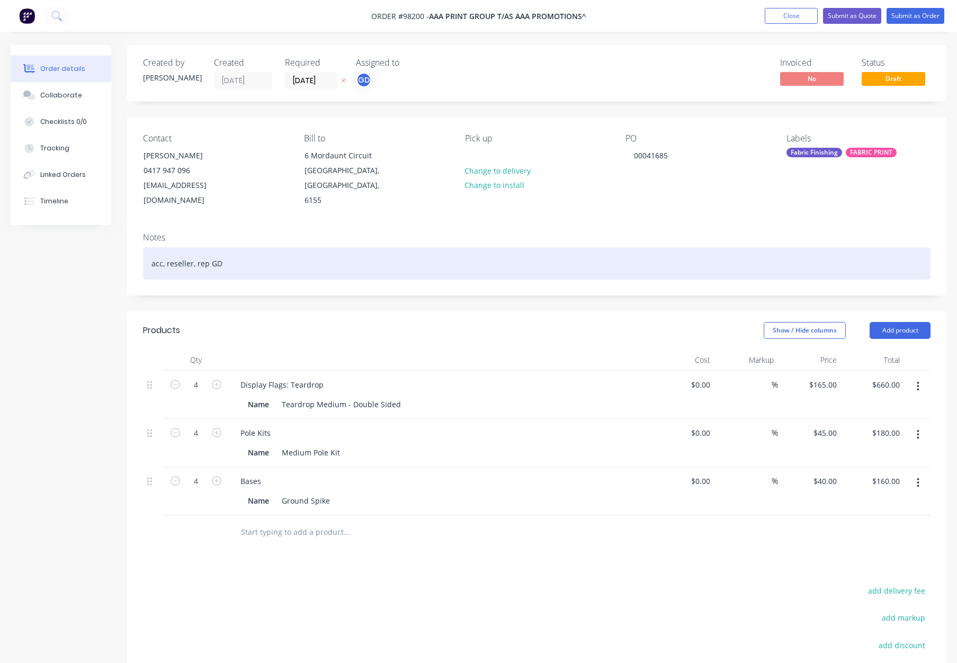
click at [347, 254] on div "acc, reseller, rep GD" at bounding box center [536, 263] width 787 height 32
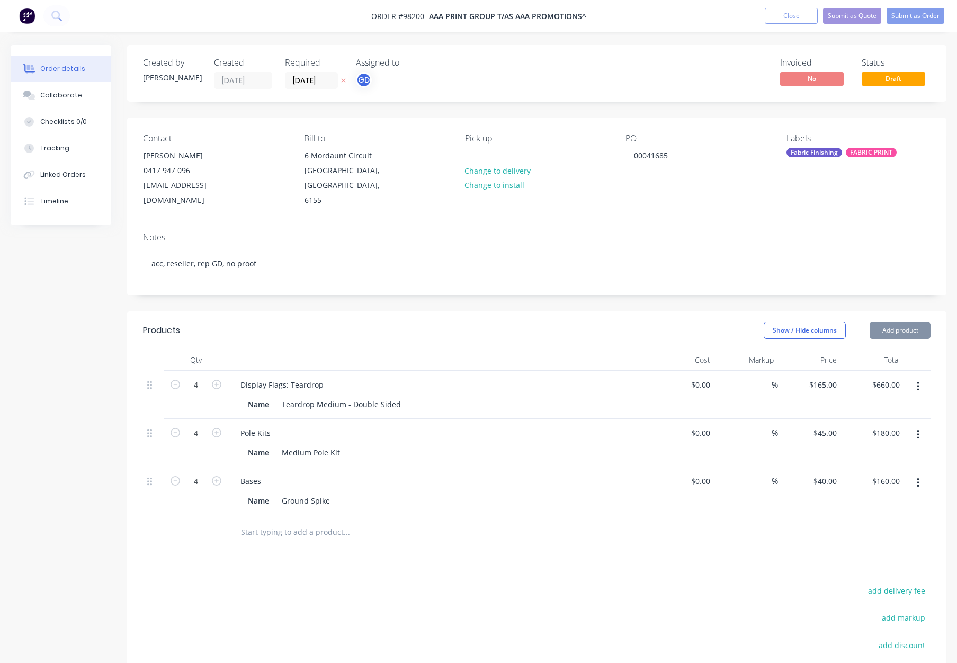
click at [820, 150] on div "Fabric Finishing" at bounding box center [814, 153] width 56 height 10
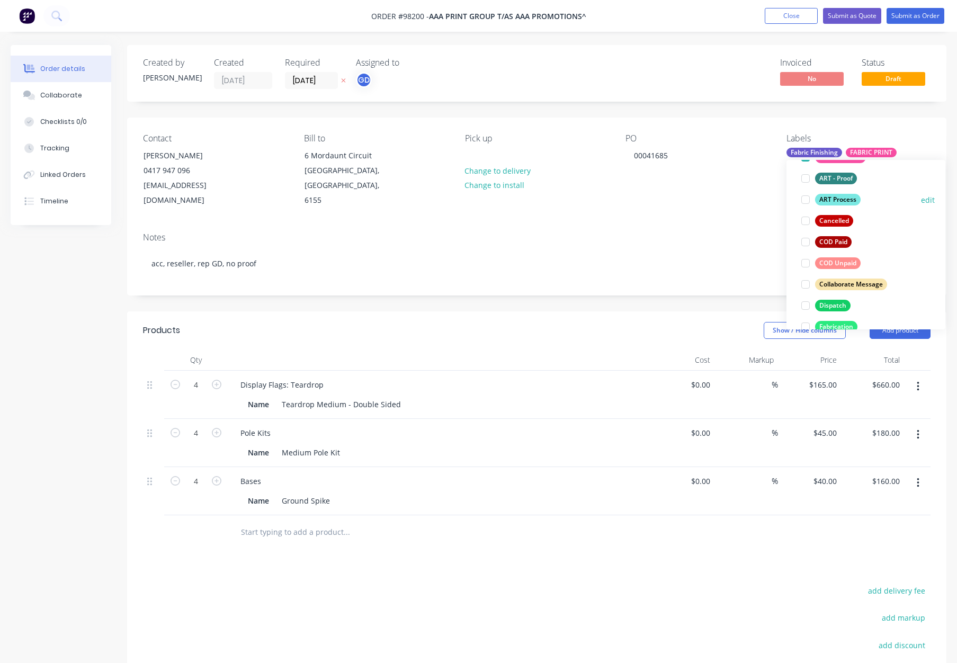
click at [837, 197] on div "ART Process" at bounding box center [838, 200] width 46 height 12
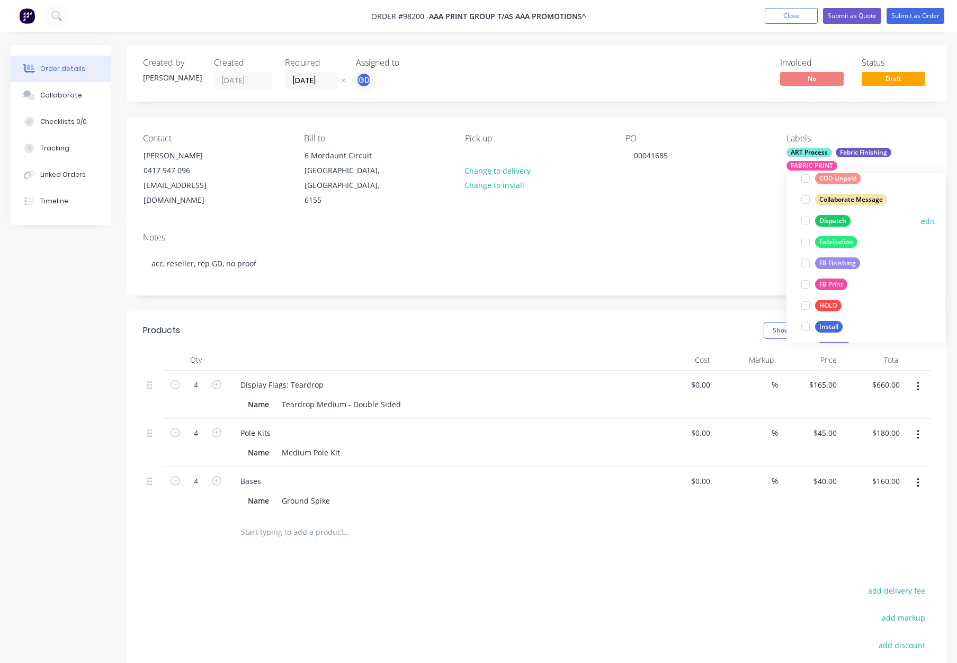
click at [832, 221] on div "Dispatch" at bounding box center [832, 221] width 35 height 12
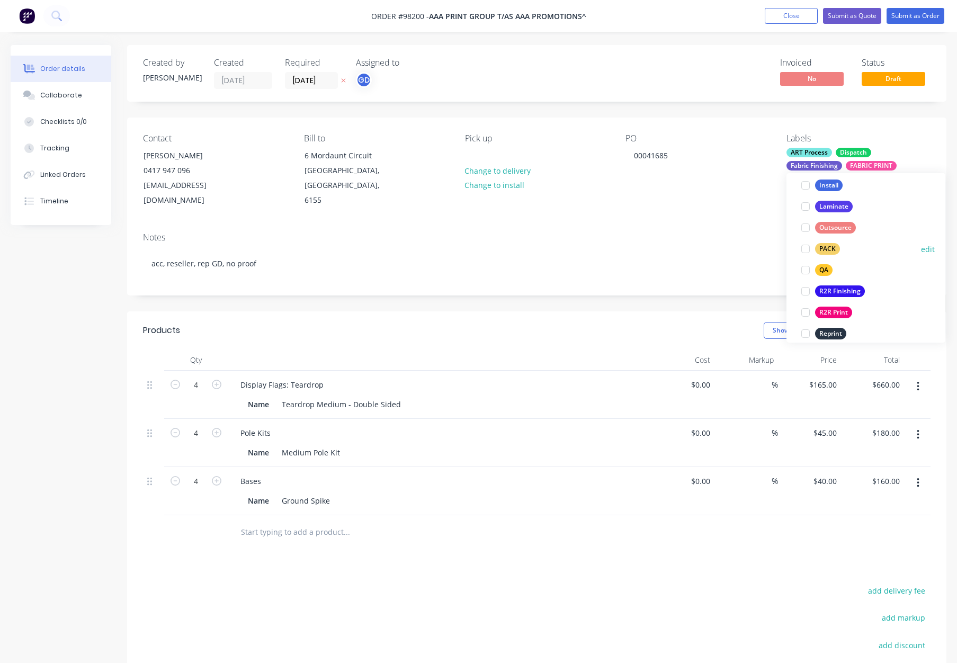
click at [830, 244] on div "PACK" at bounding box center [827, 249] width 25 height 12
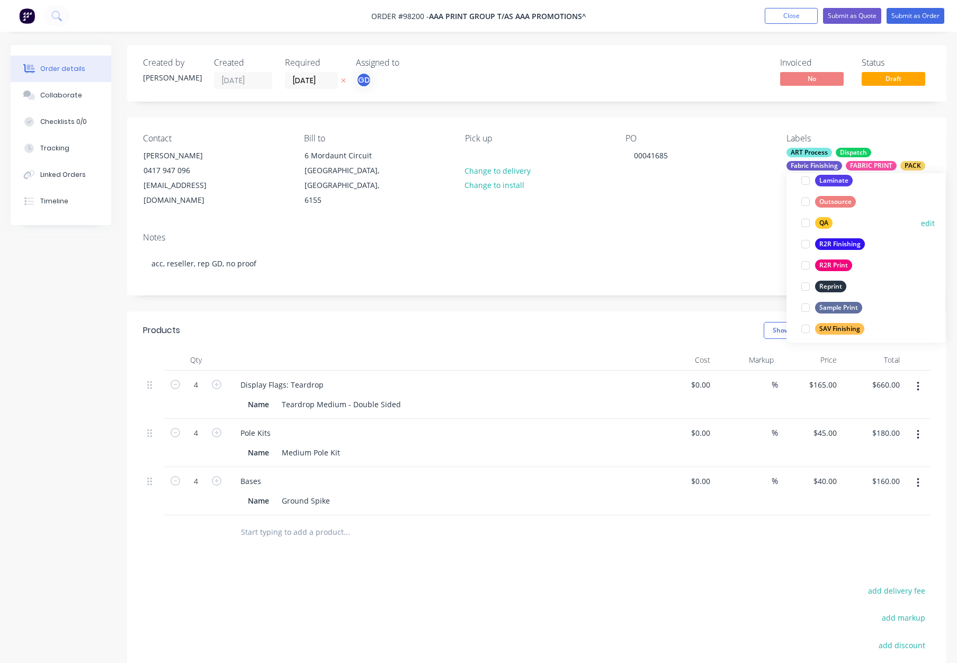
drag, startPoint x: 824, startPoint y: 224, endPoint x: 857, endPoint y: 226, distance: 32.9
click at [825, 224] on div "QA" at bounding box center [823, 223] width 17 height 12
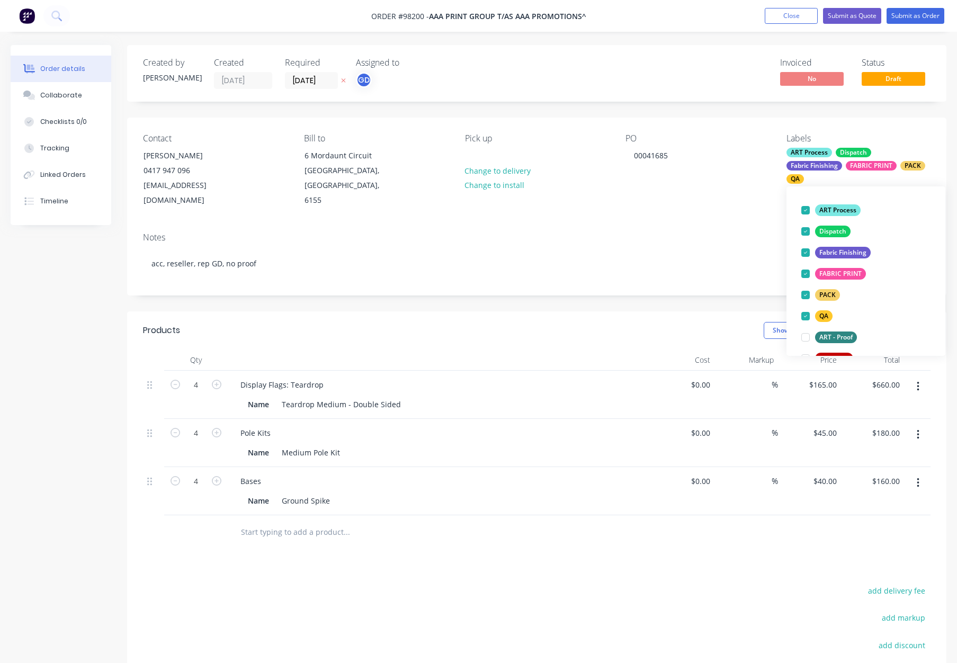
scroll to position [52, 0]
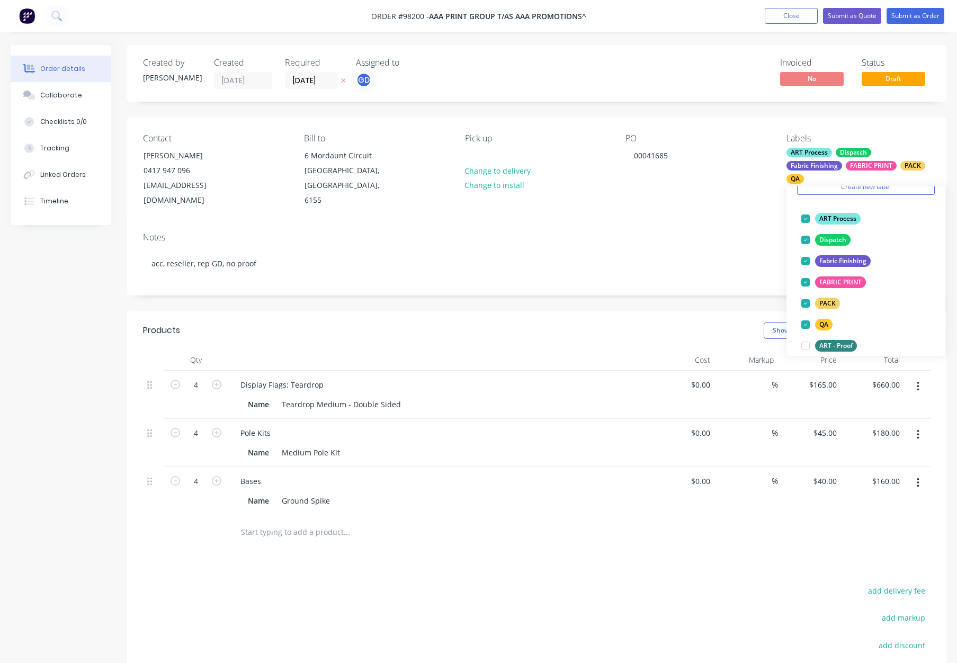
click at [696, 224] on div "Notes acc, reseller, rep GD, no proof" at bounding box center [536, 259] width 819 height 71
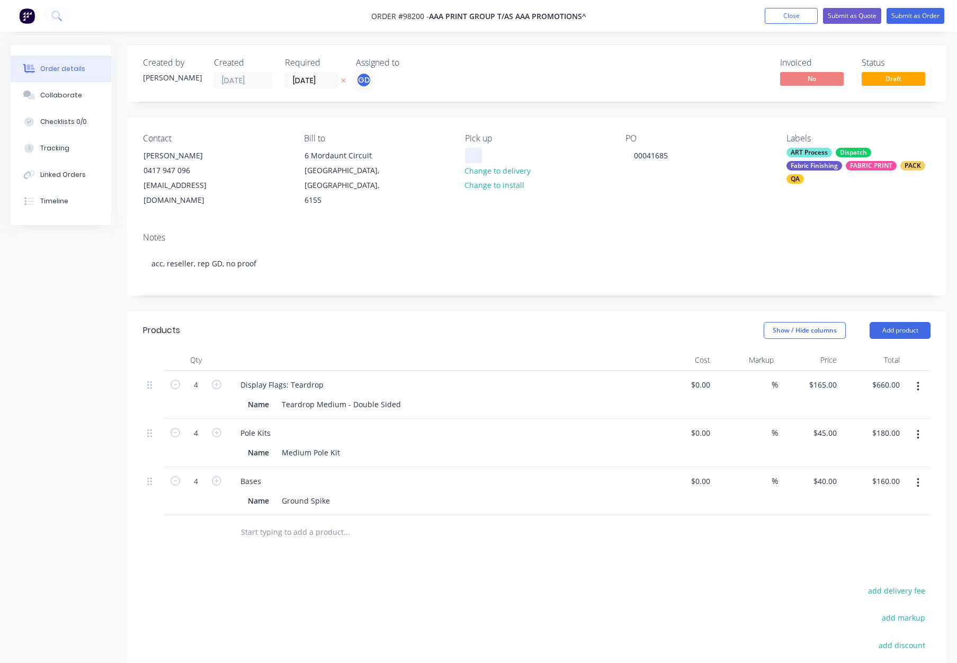
click at [469, 156] on div at bounding box center [473, 155] width 17 height 15
click at [583, 224] on div "Notes acc, reseller, rep GD, no proof" at bounding box center [536, 259] width 819 height 71
click at [896, 20] on button "Submit as Order" at bounding box center [915, 16] width 58 height 16
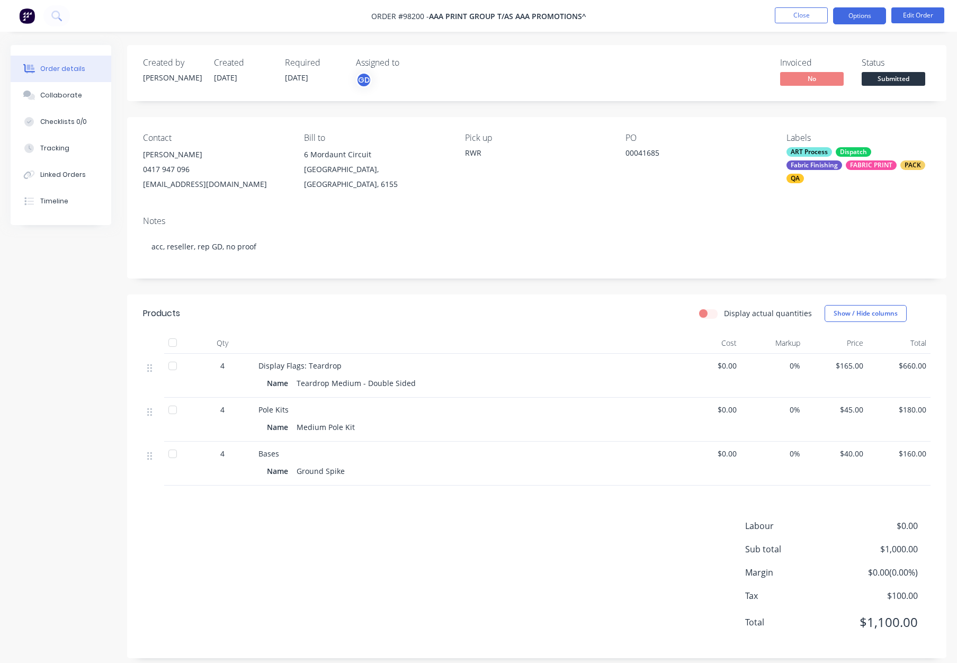
click at [853, 14] on button "Options" at bounding box center [859, 15] width 53 height 17
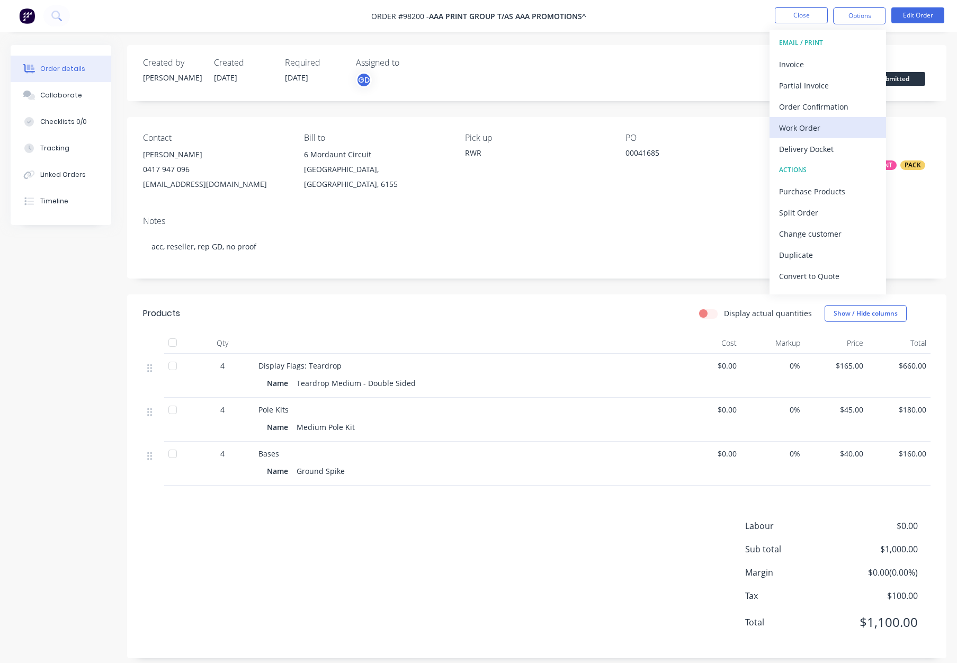
click at [837, 127] on div "Work Order" at bounding box center [827, 127] width 97 height 15
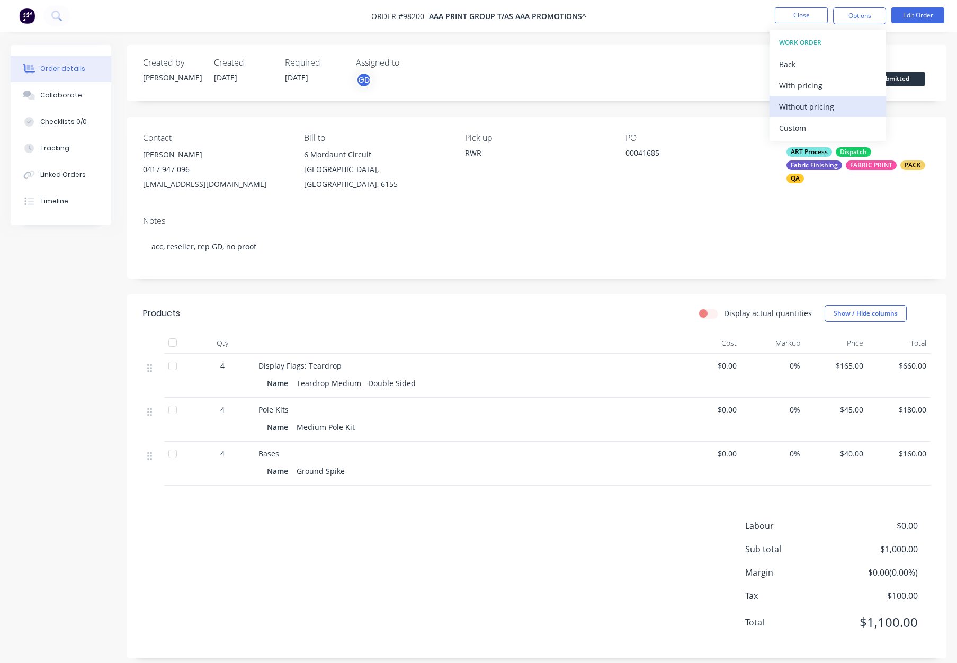
click at [836, 106] on div "Without pricing" at bounding box center [827, 106] width 97 height 15
click at [812, 11] on button "Close" at bounding box center [801, 15] width 53 height 16
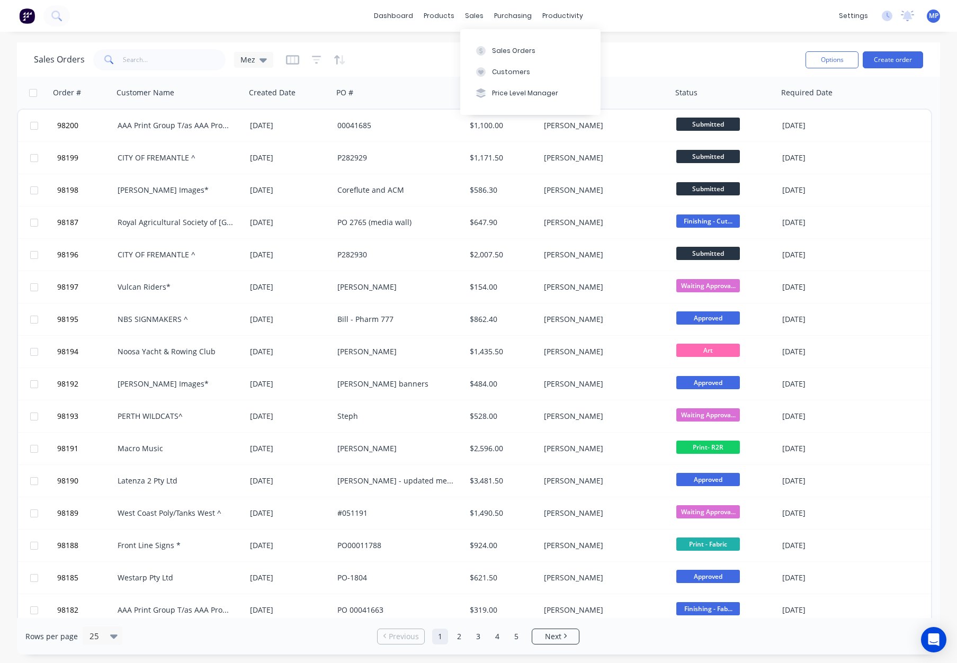
click at [688, 60] on div "Sales Orders Mez" at bounding box center [415, 60] width 763 height 26
click at [313, 52] on button "button" at bounding box center [317, 59] width 10 height 17
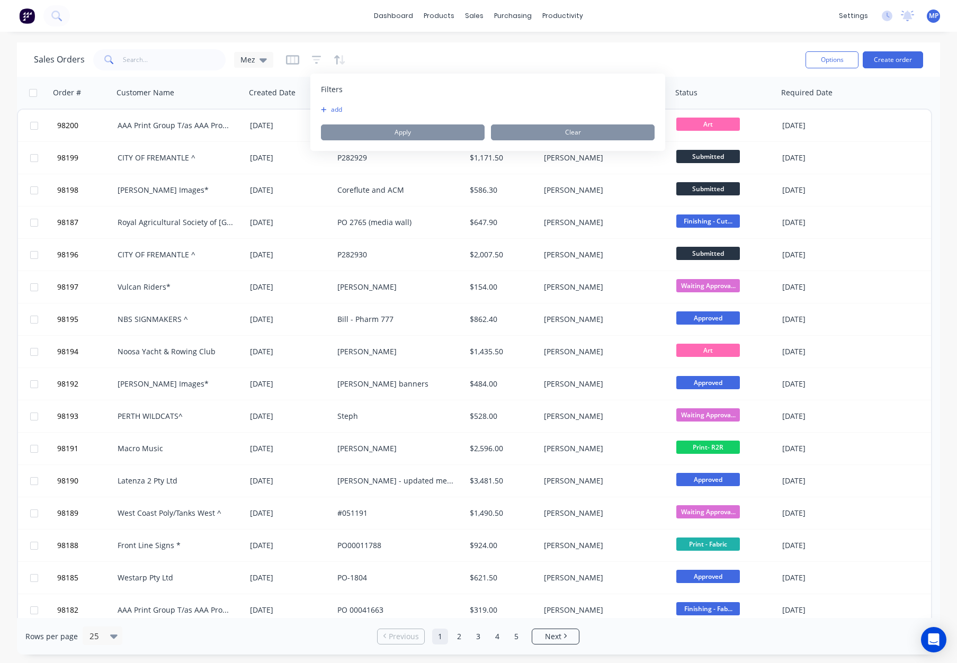
click at [333, 111] on button "add" at bounding box center [334, 109] width 26 height 8
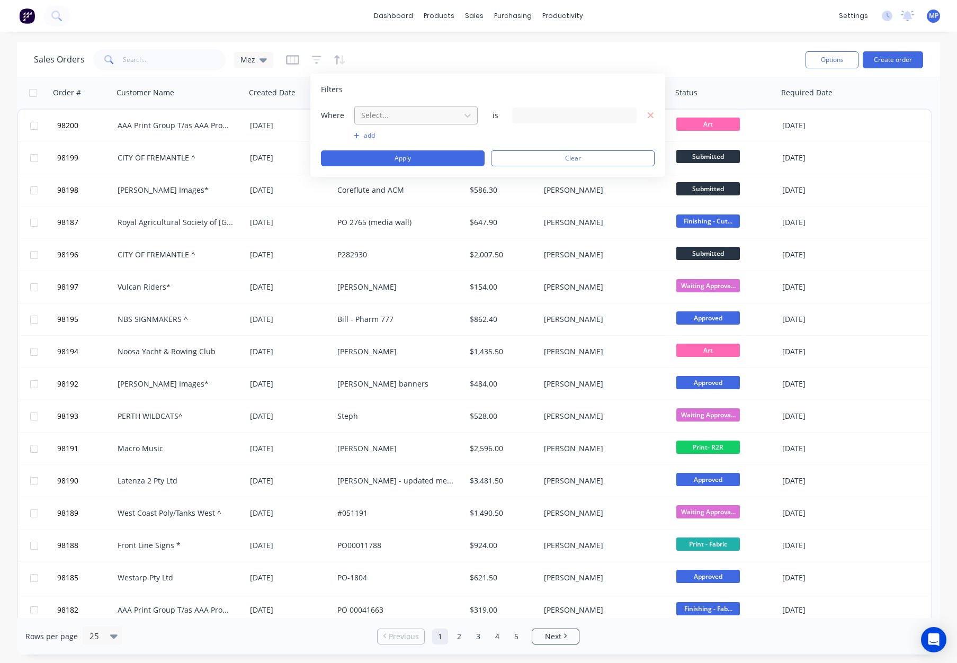
click at [400, 112] on div at bounding box center [407, 115] width 95 height 13
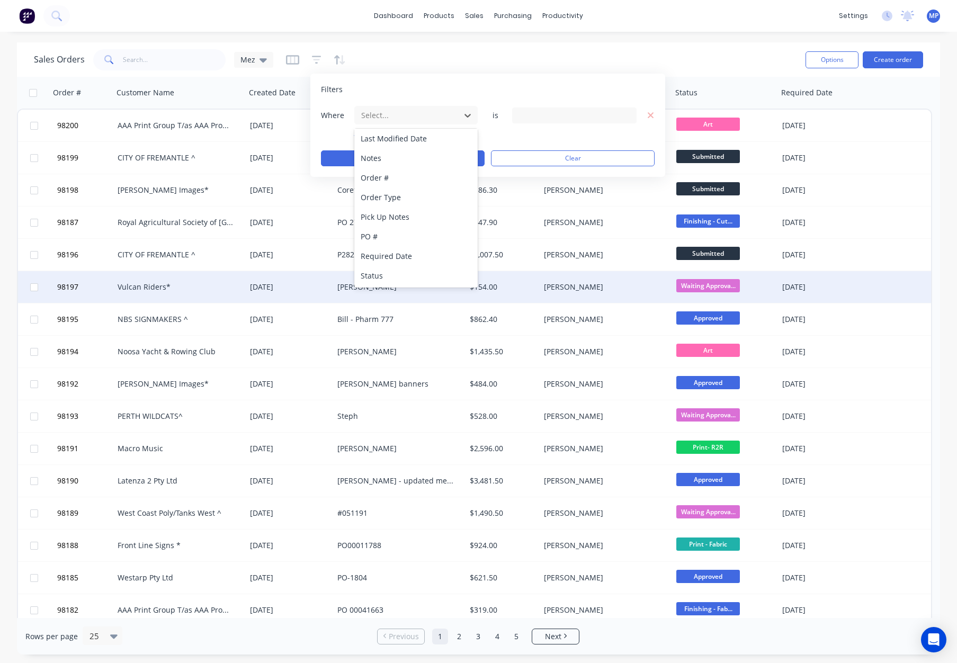
click at [400, 276] on div "Status" at bounding box center [415, 276] width 123 height 20
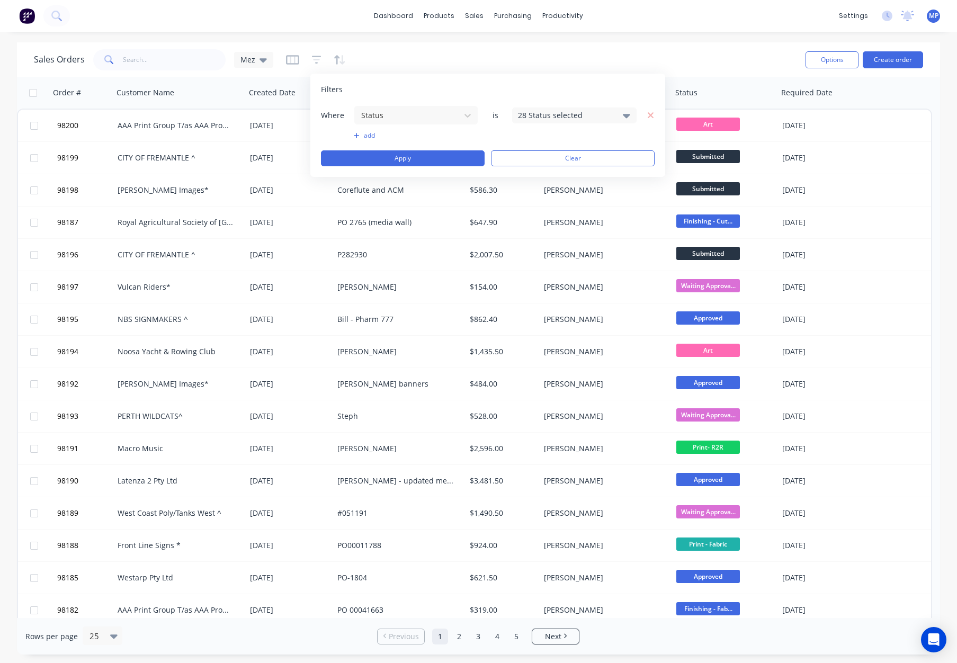
click at [554, 112] on div "28 Status selected" at bounding box center [566, 115] width 96 height 11
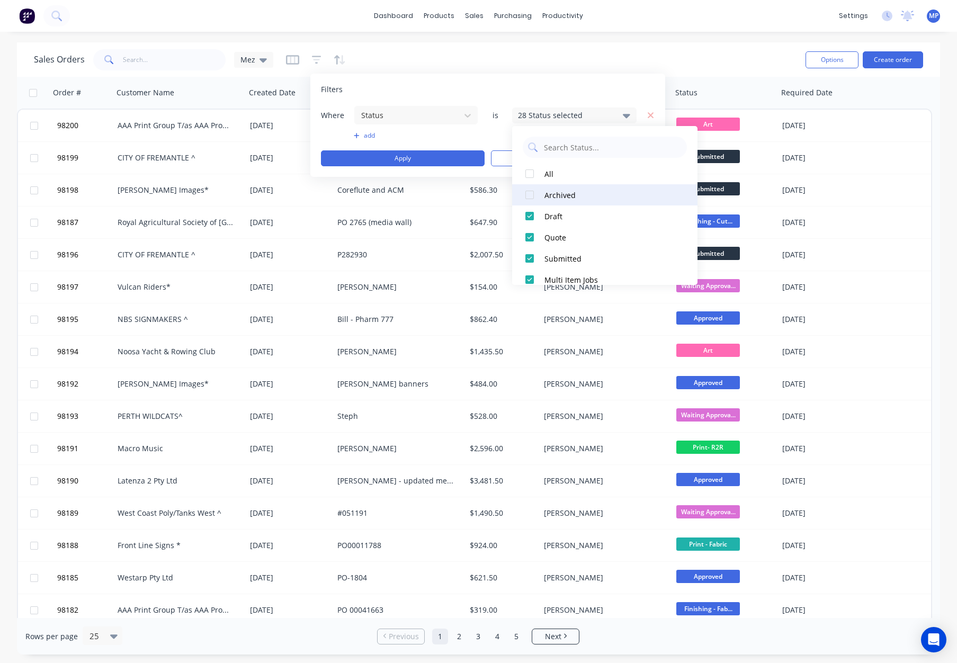
click at [564, 190] on div "Archived" at bounding box center [607, 195] width 127 height 11
click at [407, 152] on button "Apply" at bounding box center [403, 158] width 164 height 16
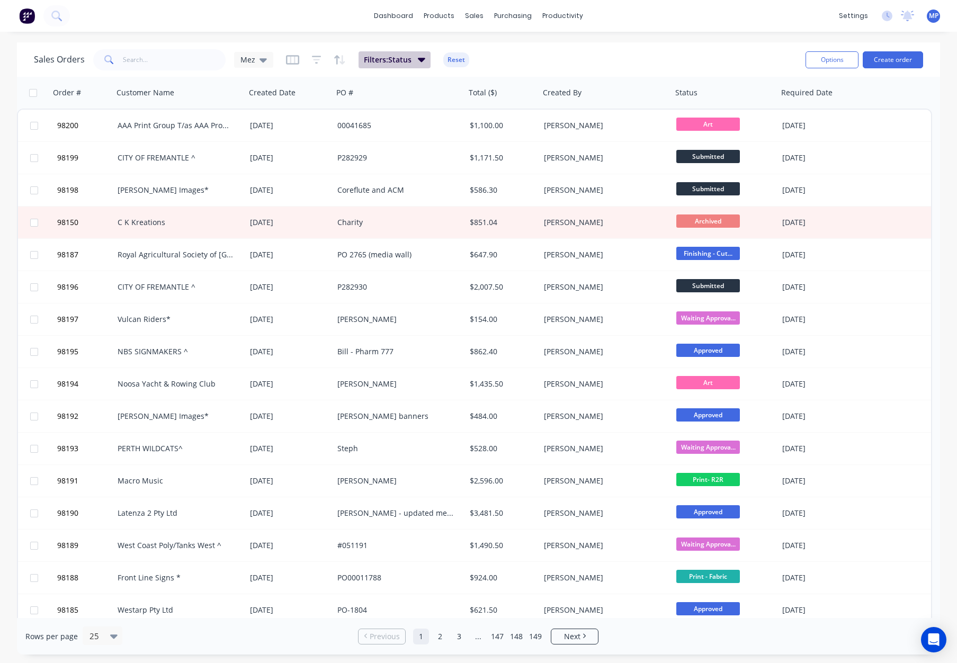
click at [394, 58] on span "Filters: Status" at bounding box center [388, 60] width 48 height 11
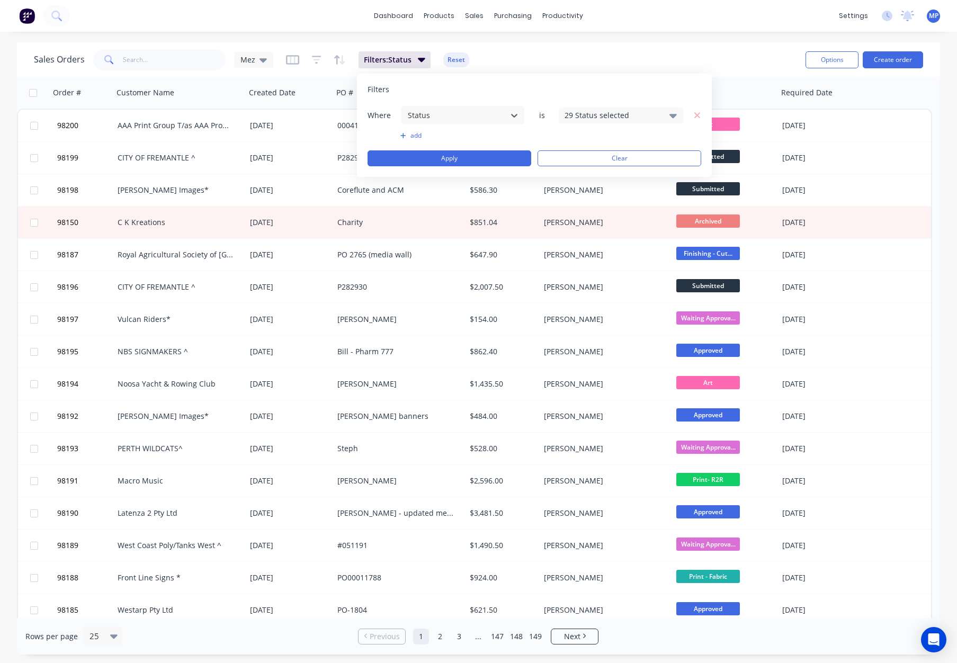
click at [575, 114] on div "29 Status selected" at bounding box center [612, 115] width 96 height 11
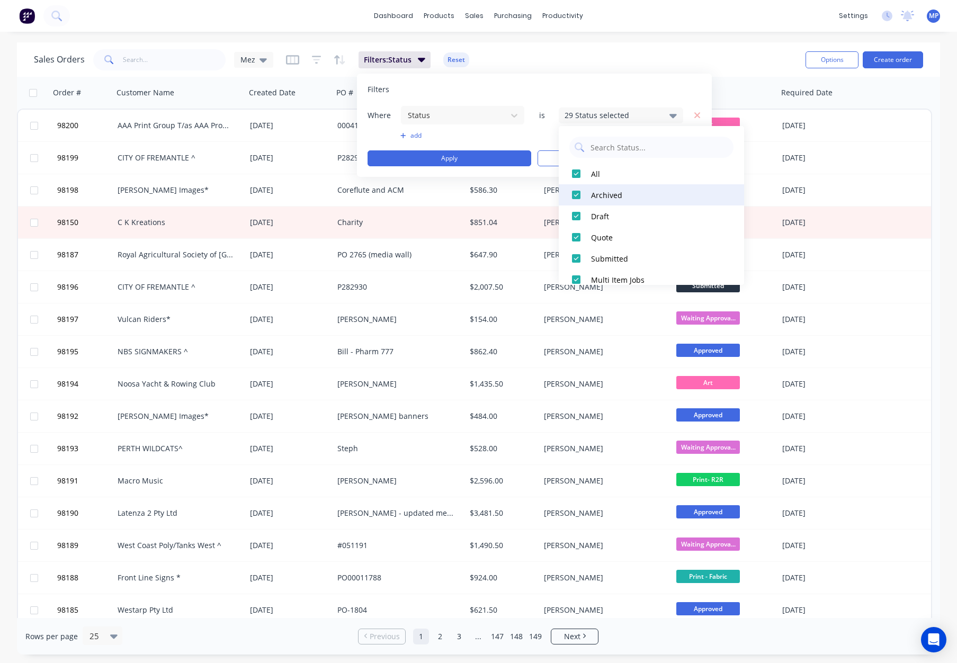
click at [611, 192] on div "Archived" at bounding box center [654, 195] width 127 height 11
click at [656, 214] on div "Draft" at bounding box center [654, 216] width 127 height 11
click at [652, 233] on div "Quote" at bounding box center [654, 237] width 127 height 11
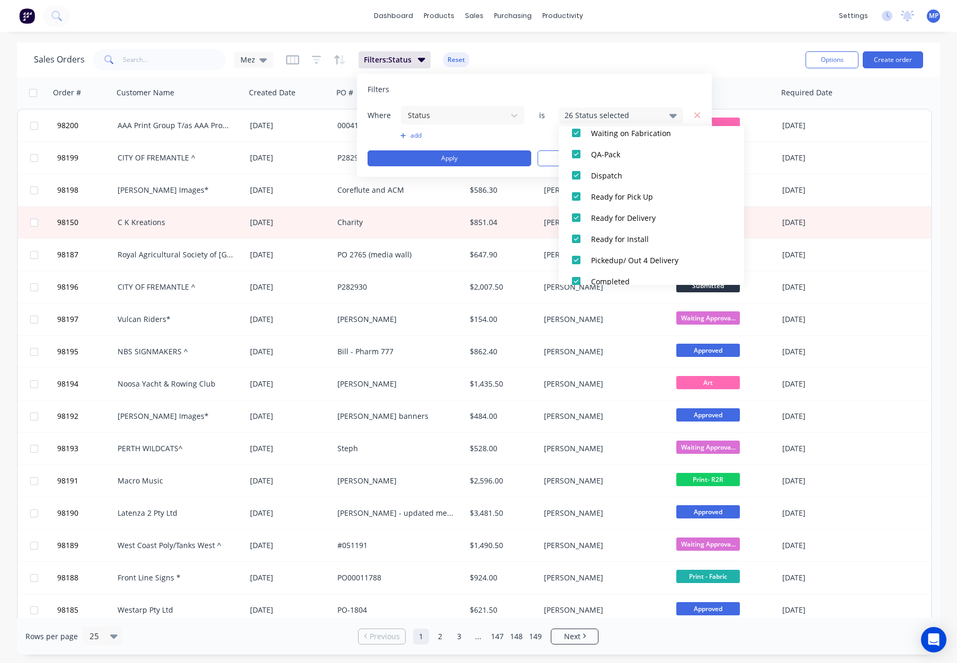
scroll to position [519, 0]
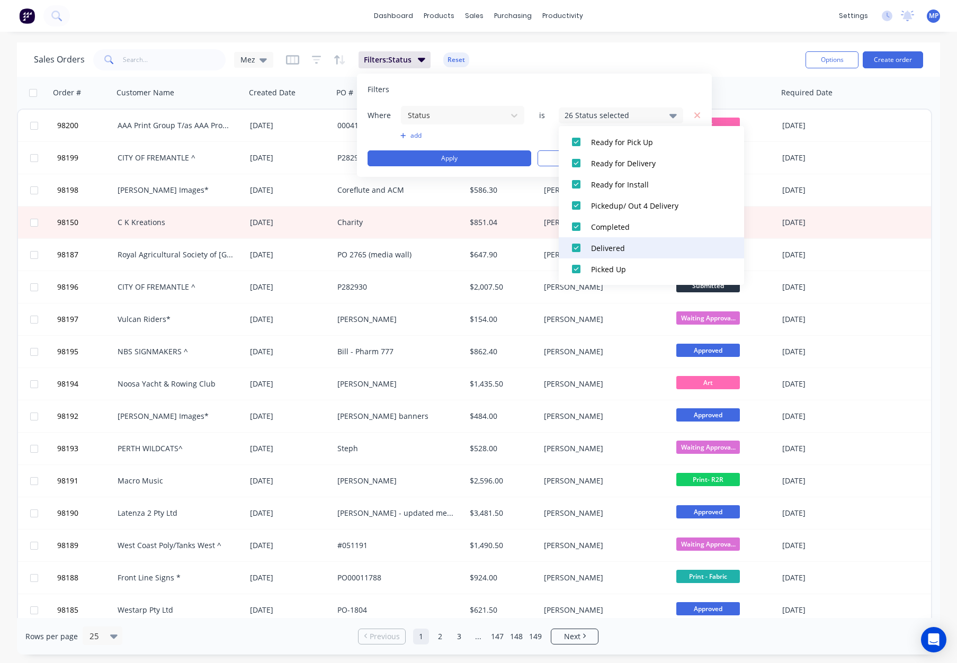
drag, startPoint x: 623, startPoint y: 260, endPoint x: 624, endPoint y: 254, distance: 5.9
click at [623, 260] on button "Picked Up" at bounding box center [651, 268] width 185 height 21
click at [618, 238] on button "Delivered" at bounding box center [651, 247] width 185 height 21
click at [619, 223] on div "Completed" at bounding box center [654, 226] width 127 height 11
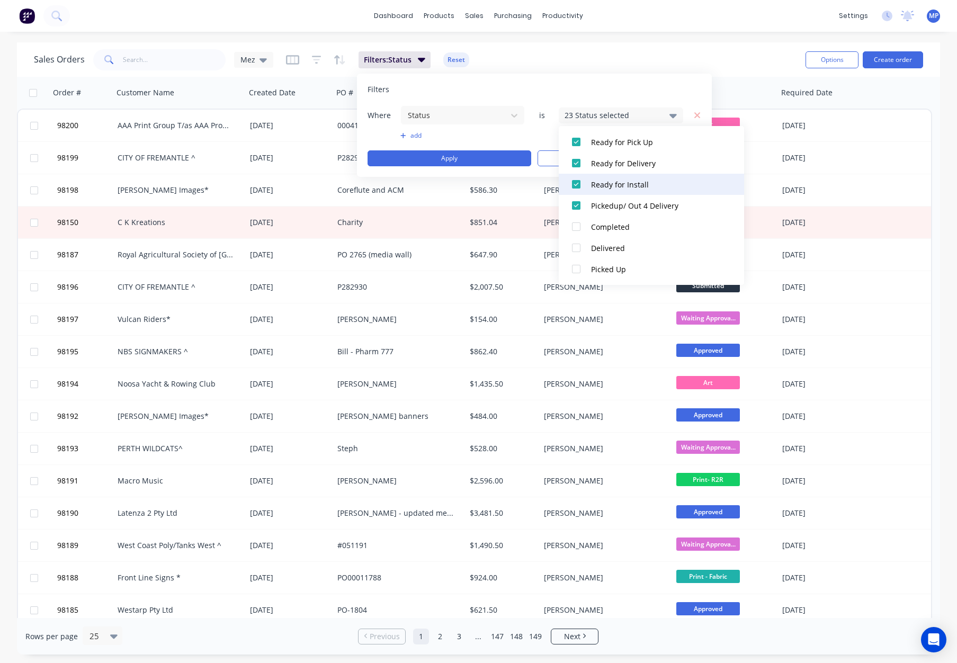
drag, startPoint x: 626, startPoint y: 202, endPoint x: 629, endPoint y: 186, distance: 16.1
click at [627, 202] on div "Pickedup/ Out 4 Delivery" at bounding box center [654, 205] width 127 height 11
click at [629, 185] on div "Ready for Install" at bounding box center [654, 184] width 127 height 11
click at [632, 164] on div "Ready for Delivery" at bounding box center [654, 163] width 127 height 11
click at [633, 140] on div "Ready for Pick Up" at bounding box center [654, 142] width 127 height 11
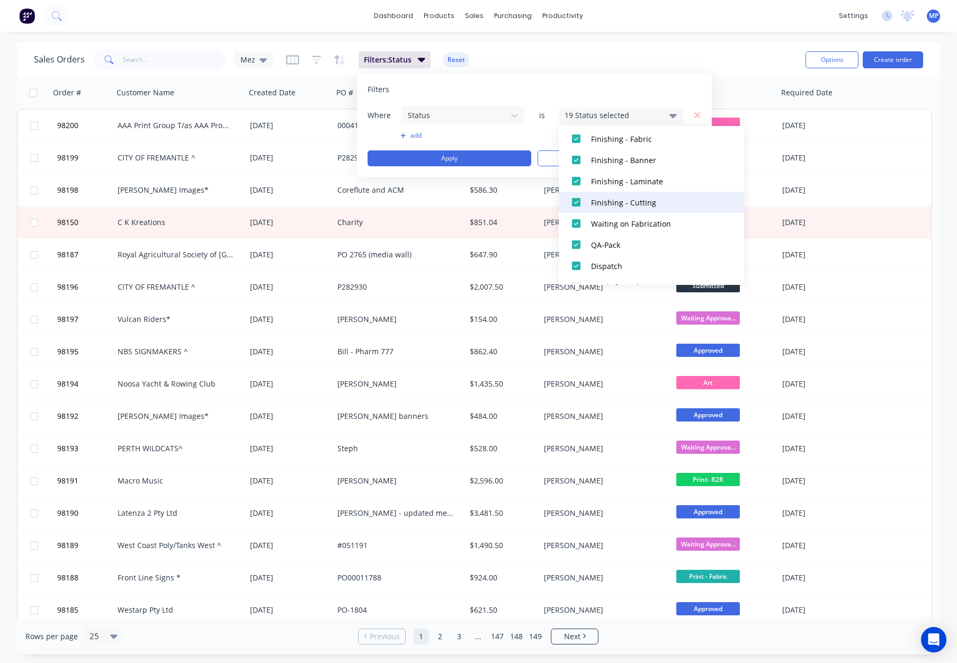
scroll to position [373, 0]
drag, startPoint x: 624, startPoint y: 262, endPoint x: 616, endPoint y: 255, distance: 10.9
click at [623, 262] on div "Dispatch" at bounding box center [654, 267] width 127 height 11
drag, startPoint x: 612, startPoint y: 249, endPoint x: 618, endPoint y: 236, distance: 14.0
click at [612, 249] on div "QA-Pack" at bounding box center [654, 245] width 127 height 11
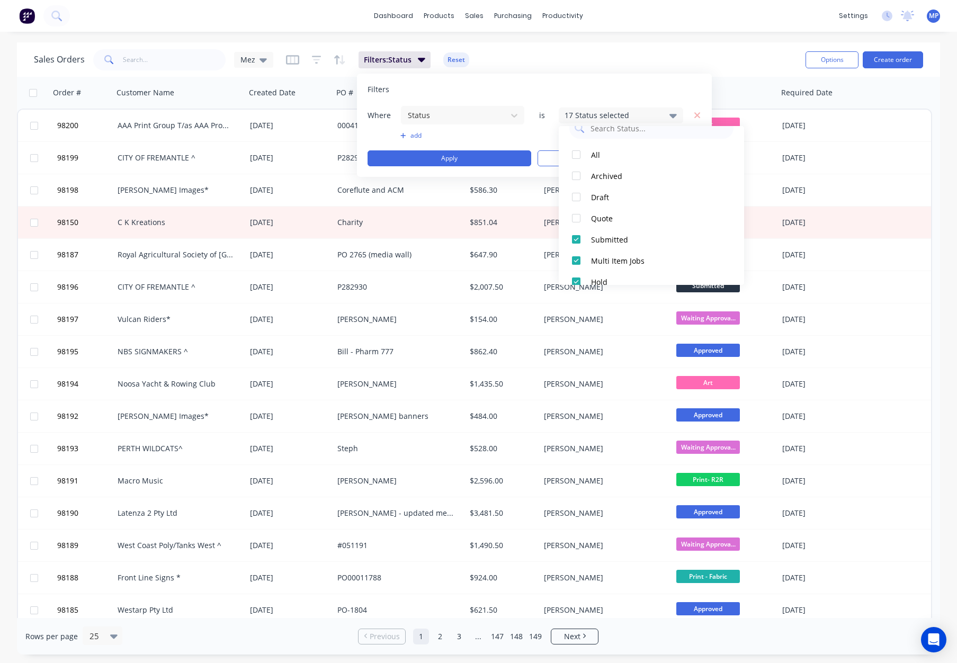
scroll to position [0, 0]
click at [520, 92] on div "Filters" at bounding box center [534, 89] width 334 height 11
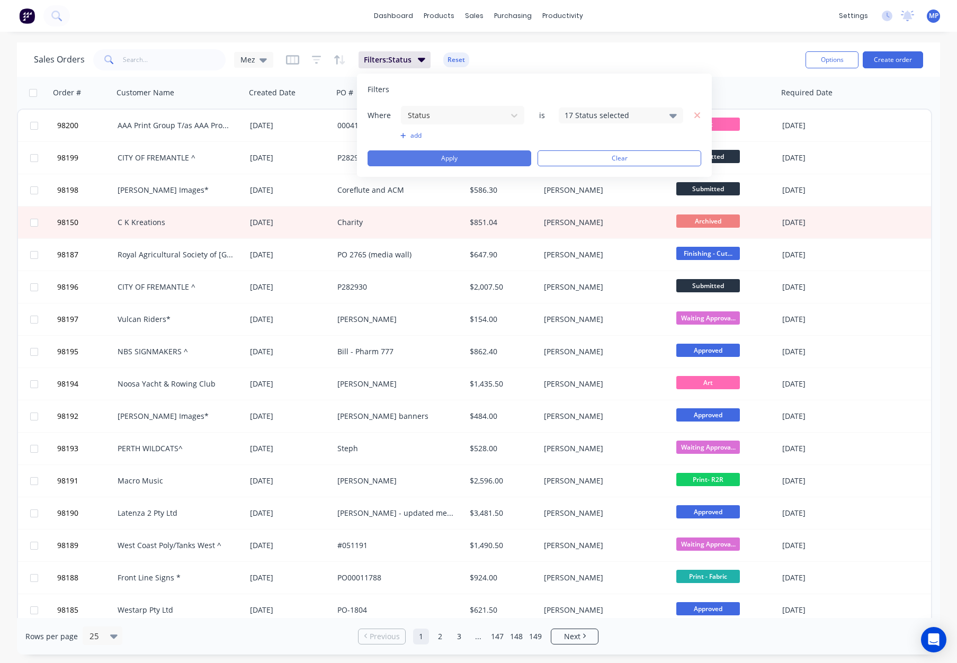
click at [483, 156] on button "Apply" at bounding box center [449, 158] width 164 height 16
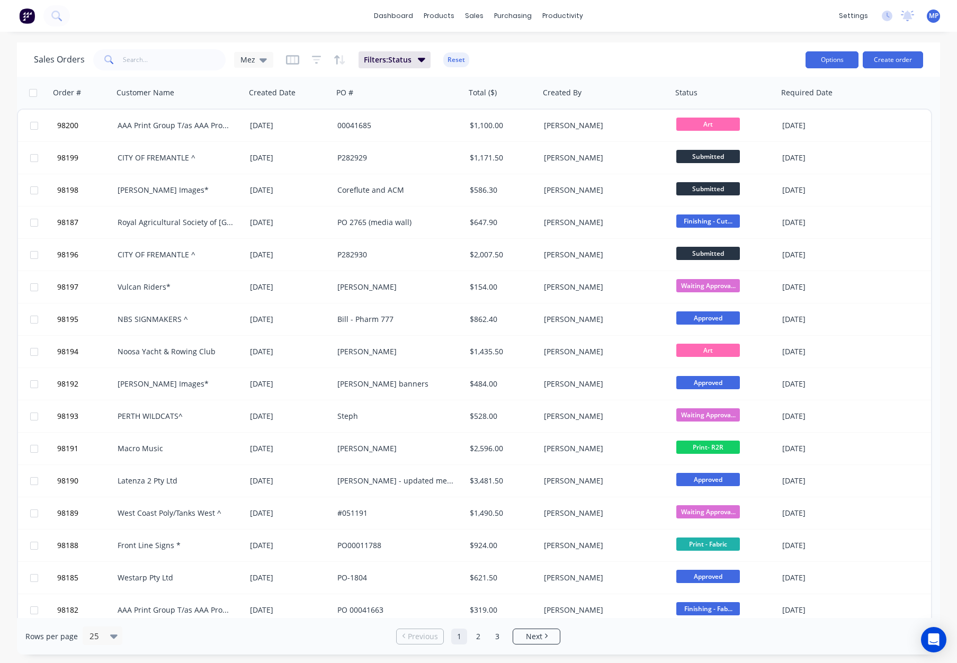
click at [839, 53] on button "Options" at bounding box center [831, 59] width 53 height 17
click at [804, 125] on div "Export" at bounding box center [808, 128] width 82 height 15
click at [151, 58] on input "text" at bounding box center [174, 59] width 103 height 21
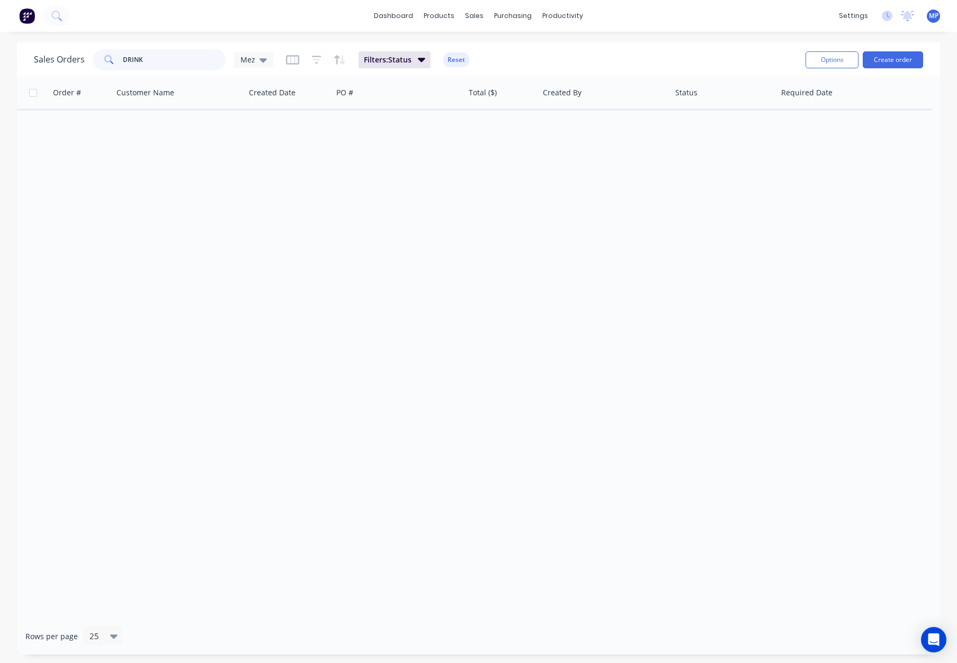
drag, startPoint x: 143, startPoint y: 62, endPoint x: 94, endPoint y: 61, distance: 49.3
click at [93, 61] on div "DRINK" at bounding box center [159, 59] width 132 height 21
click at [457, 55] on button "Reset" at bounding box center [456, 59] width 26 height 15
drag, startPoint x: 139, startPoint y: 58, endPoint x: 155, endPoint y: 59, distance: 15.4
click at [139, 58] on input "drinks" at bounding box center [174, 59] width 103 height 21
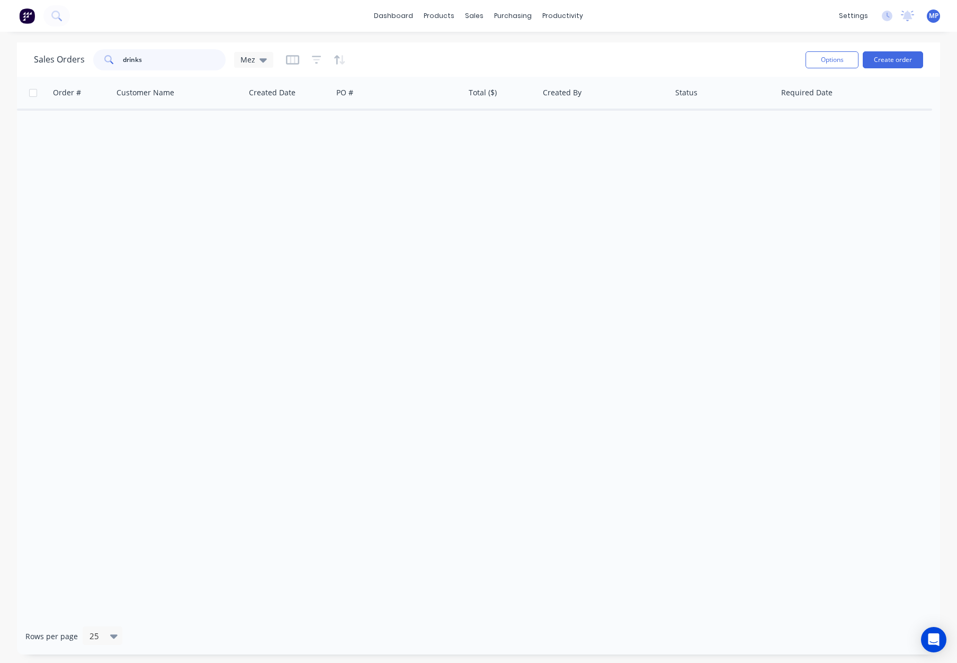
drag, startPoint x: 182, startPoint y: 59, endPoint x: 94, endPoint y: 56, distance: 87.9
click at [95, 57] on div "drinks" at bounding box center [159, 59] width 132 height 21
type input "drink"
click at [316, 58] on icon "button" at bounding box center [317, 60] width 10 height 11
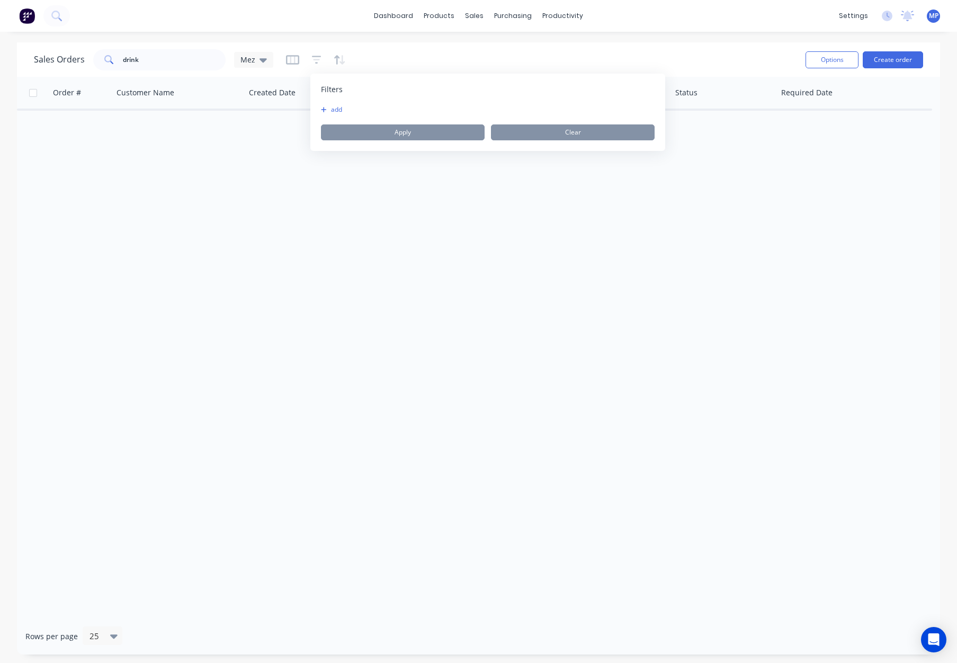
click at [335, 94] on span "Filters" at bounding box center [332, 89] width 22 height 11
click at [334, 111] on button "add" at bounding box center [334, 109] width 26 height 8
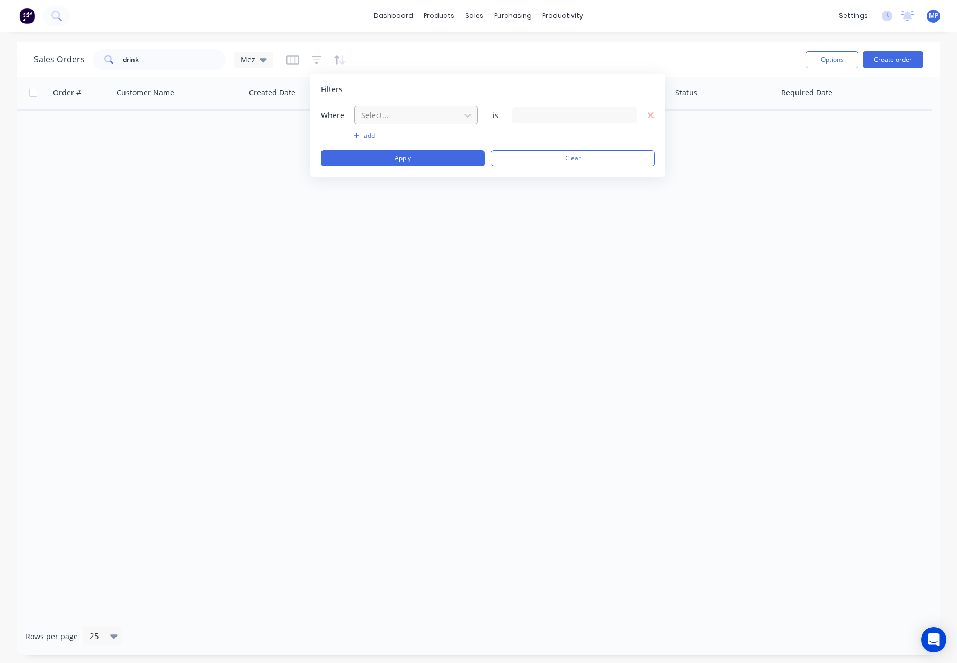
click at [378, 118] on div at bounding box center [407, 115] width 95 height 13
click at [381, 278] on div "Status" at bounding box center [415, 276] width 123 height 20
click at [568, 115] on div "28 Status selected" at bounding box center [566, 115] width 96 height 11
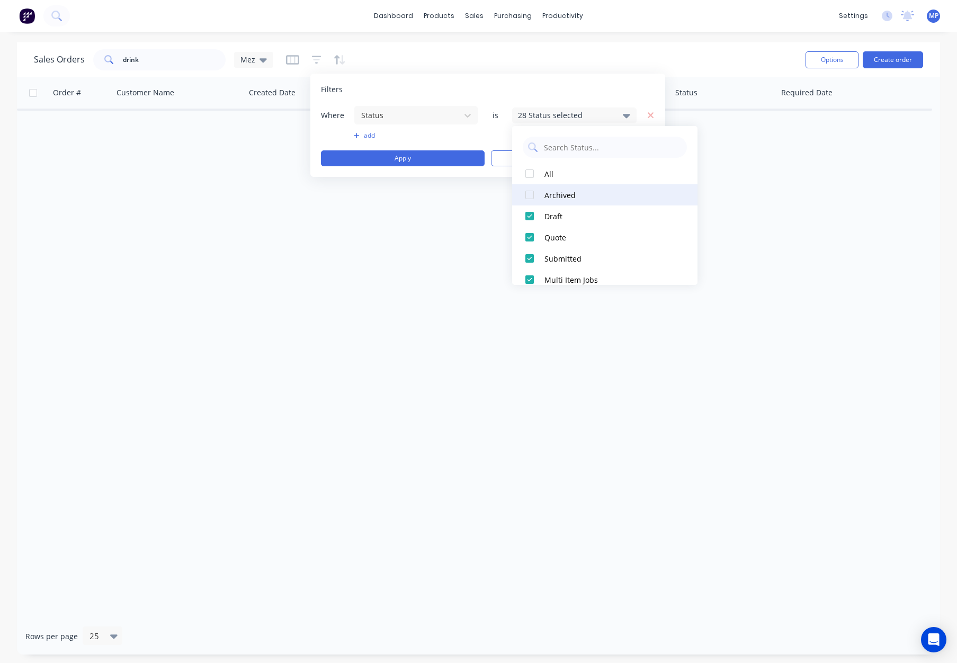
click at [548, 194] on div "Archived" at bounding box center [607, 195] width 127 height 11
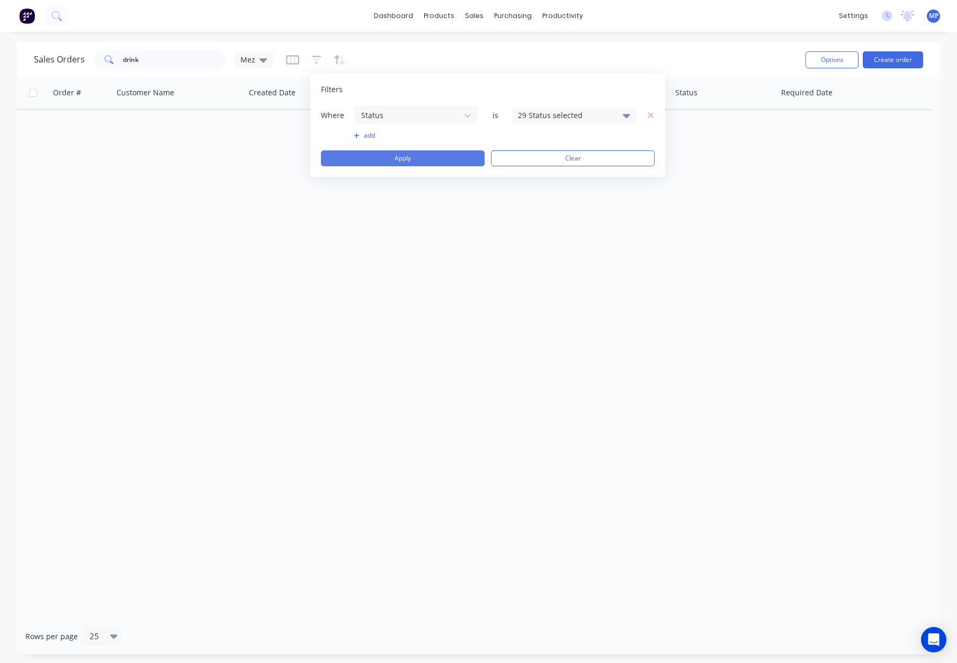
click at [412, 161] on button "Apply" at bounding box center [403, 158] width 164 height 16
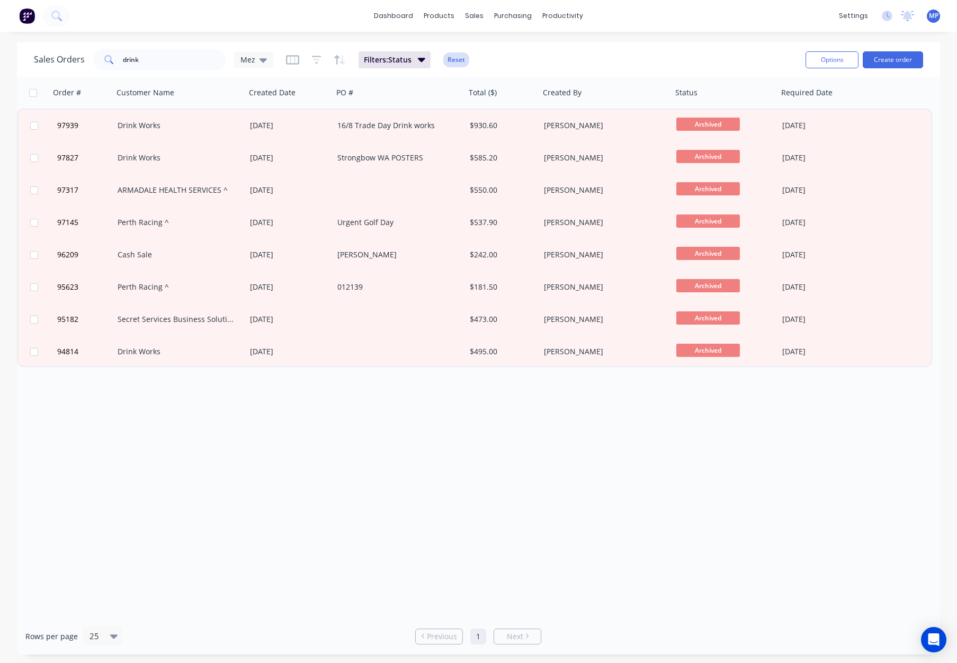
click at [457, 65] on button "Reset" at bounding box center [456, 59] width 26 height 15
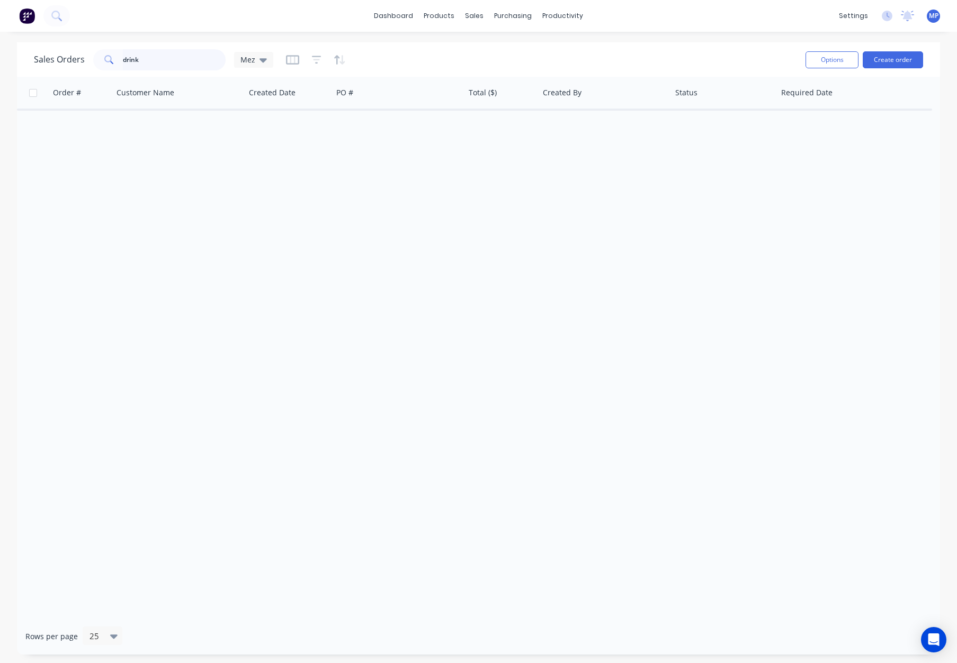
click at [184, 62] on input "drink" at bounding box center [174, 59] width 103 height 21
drag, startPoint x: 180, startPoint y: 62, endPoint x: 92, endPoint y: 57, distance: 88.5
click at [81, 58] on div "Sales Orders drink Mez" at bounding box center [153, 59] width 239 height 21
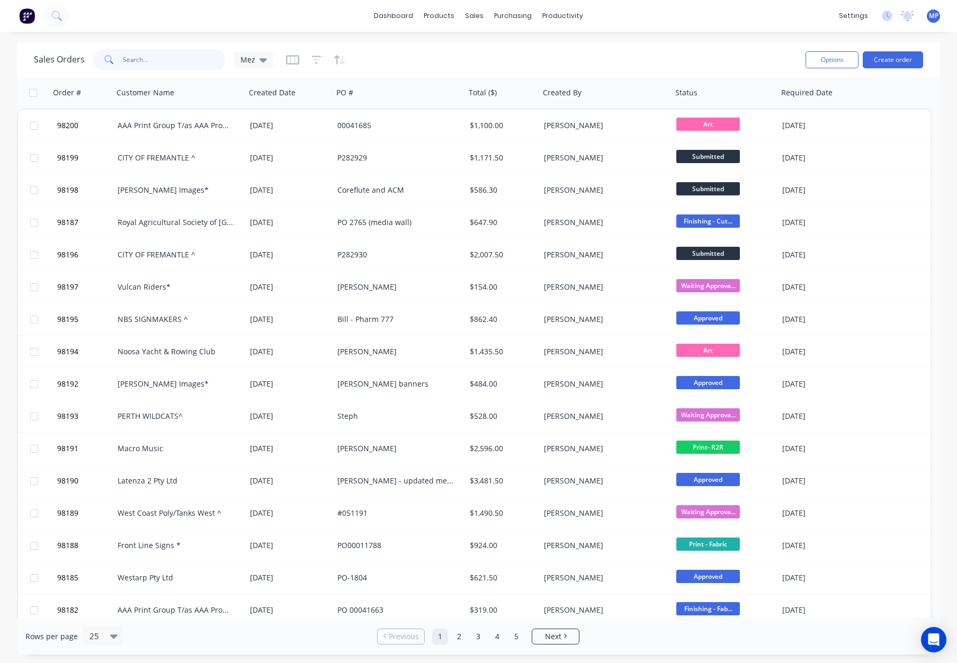
click at [158, 58] on input "text" at bounding box center [174, 59] width 103 height 21
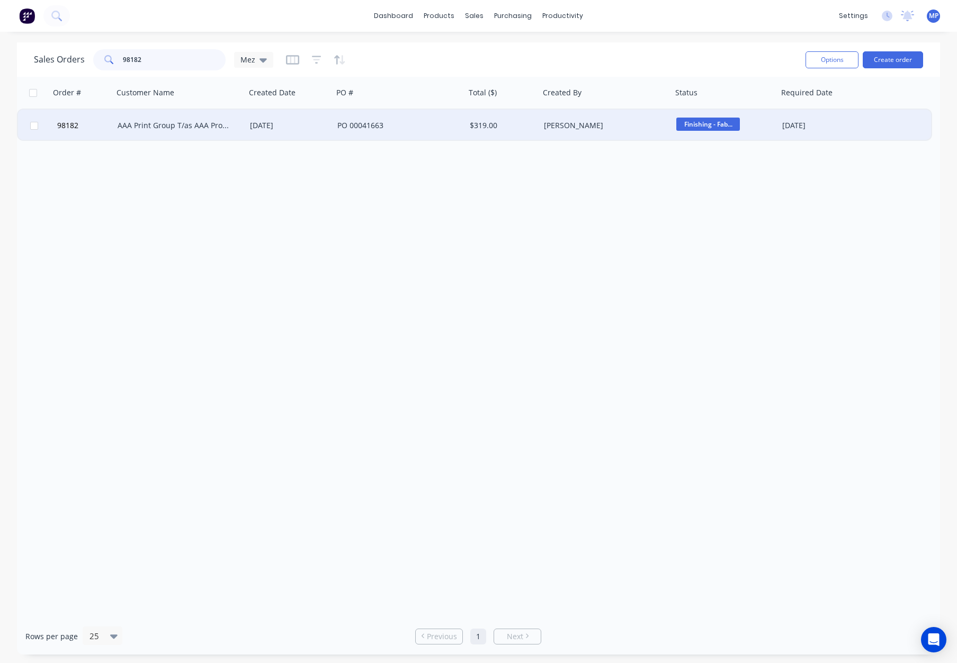
type input "98182"
click at [166, 138] on div "AAA Print Group T/as AAA Promotions^" at bounding box center [179, 126] width 132 height 32
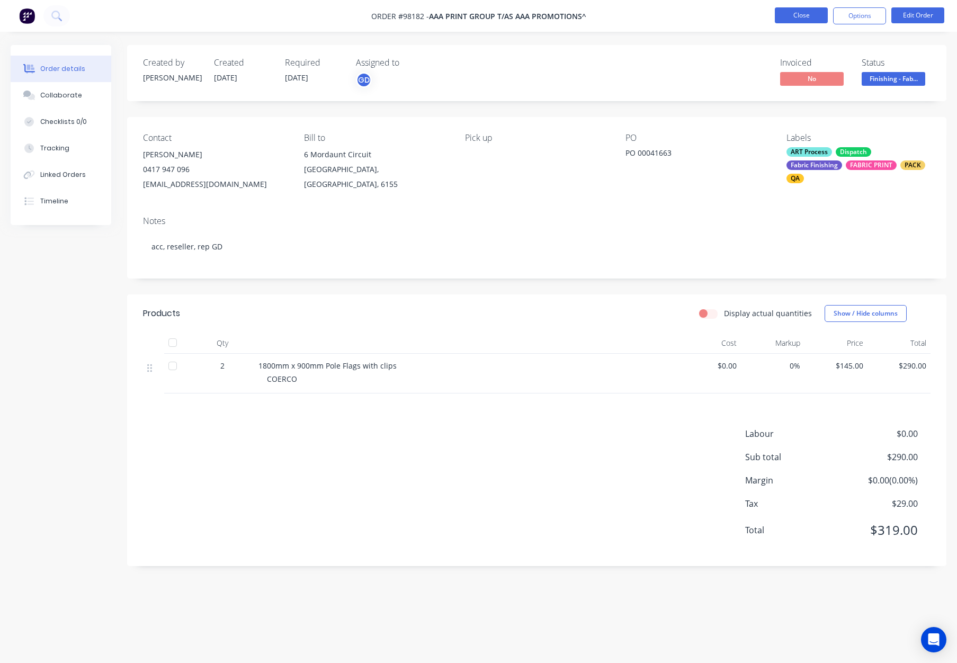
click at [795, 14] on button "Close" at bounding box center [801, 15] width 53 height 16
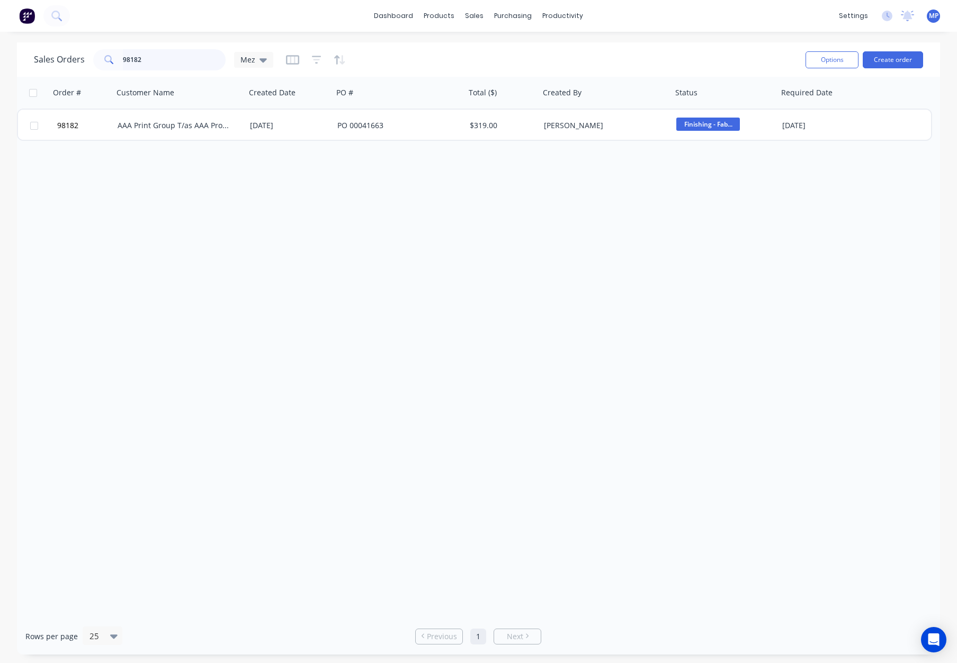
click at [177, 57] on input "98182" at bounding box center [174, 59] width 103 height 21
drag, startPoint x: 177, startPoint y: 57, endPoint x: 100, endPoint y: 52, distance: 76.9
click at [97, 53] on div "98182" at bounding box center [159, 59] width 132 height 21
click at [634, 56] on div "Sales Orders Mez" at bounding box center [415, 60] width 763 height 26
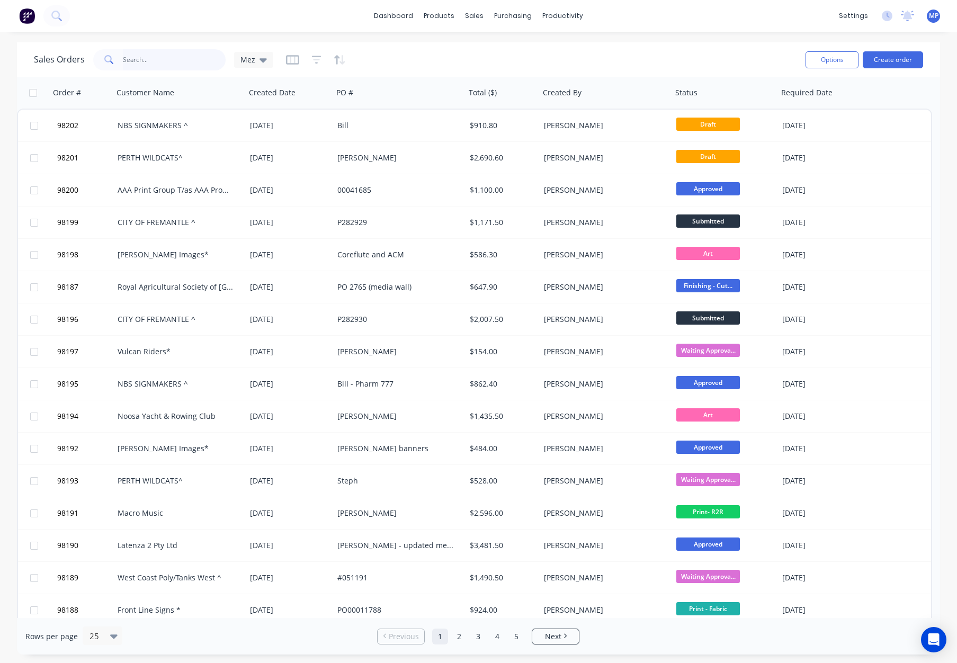
click at [151, 55] on input "text" at bounding box center [174, 59] width 103 height 21
type input "98157"
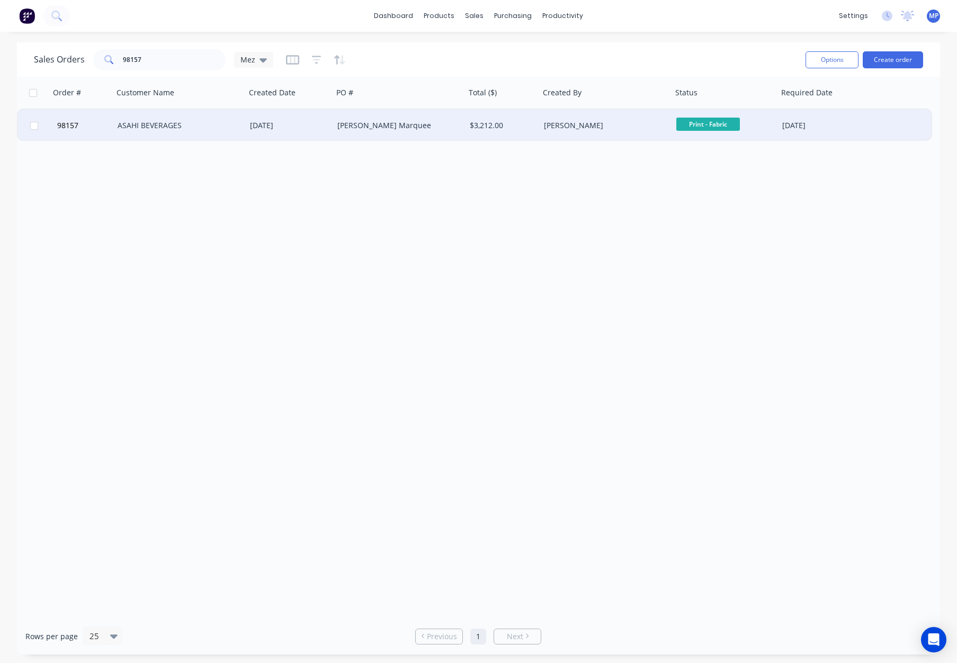
click at [211, 131] on div "ASAHI BEVERAGES" at bounding box center [179, 126] width 132 height 32
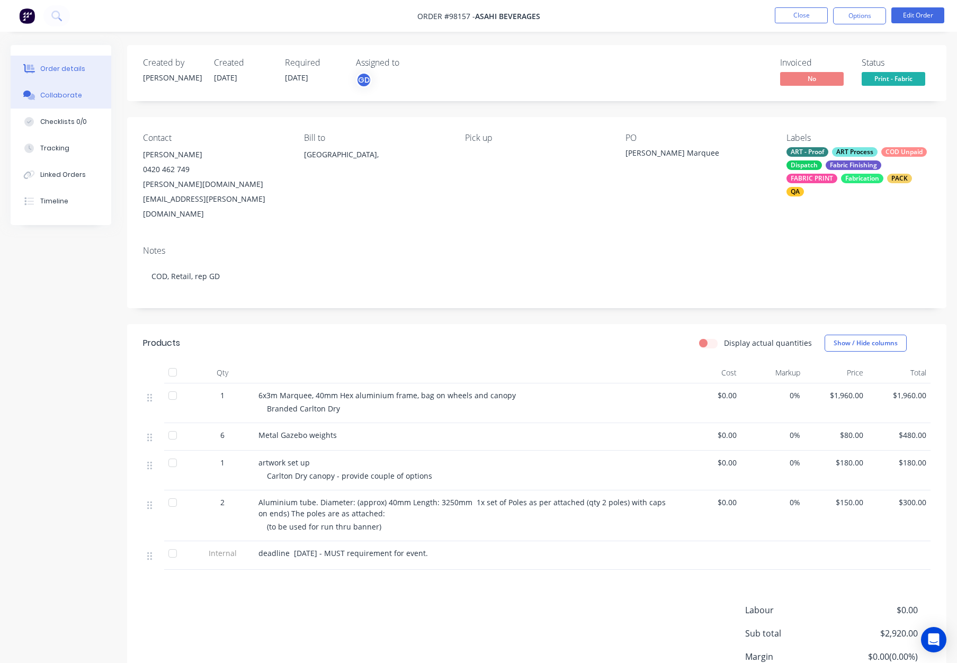
click at [70, 89] on button "Collaborate" at bounding box center [61, 95] width 101 height 26
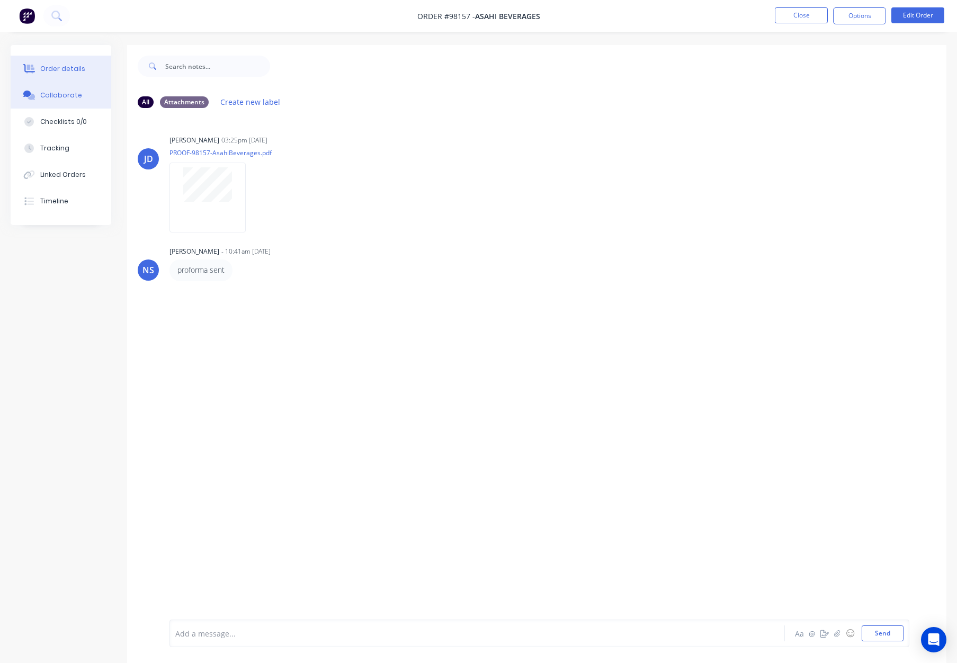
click at [73, 72] on div "Order details" at bounding box center [62, 69] width 45 height 10
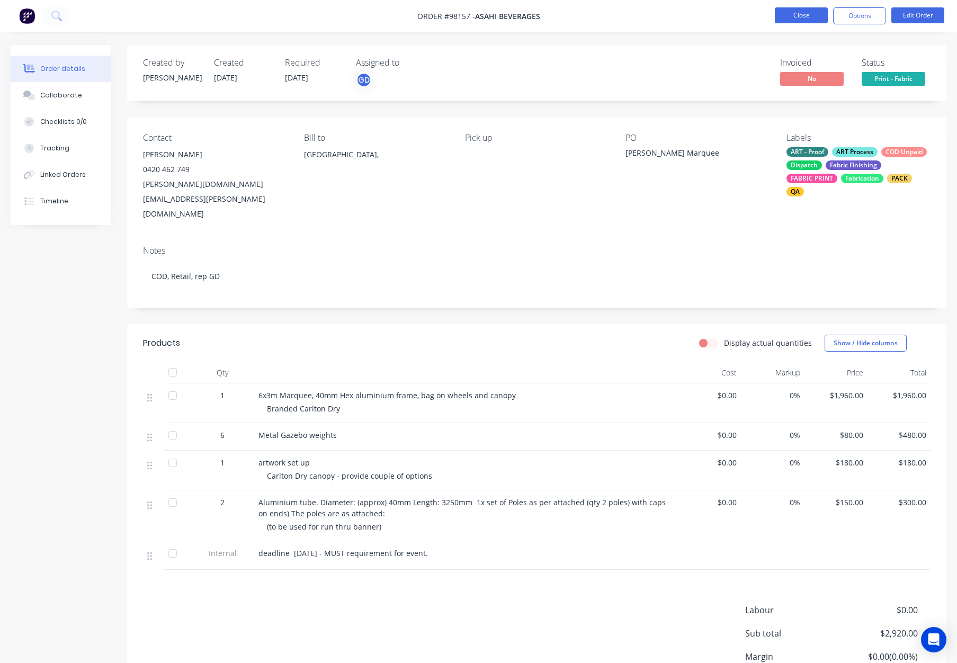
click at [797, 12] on button "Close" at bounding box center [801, 15] width 53 height 16
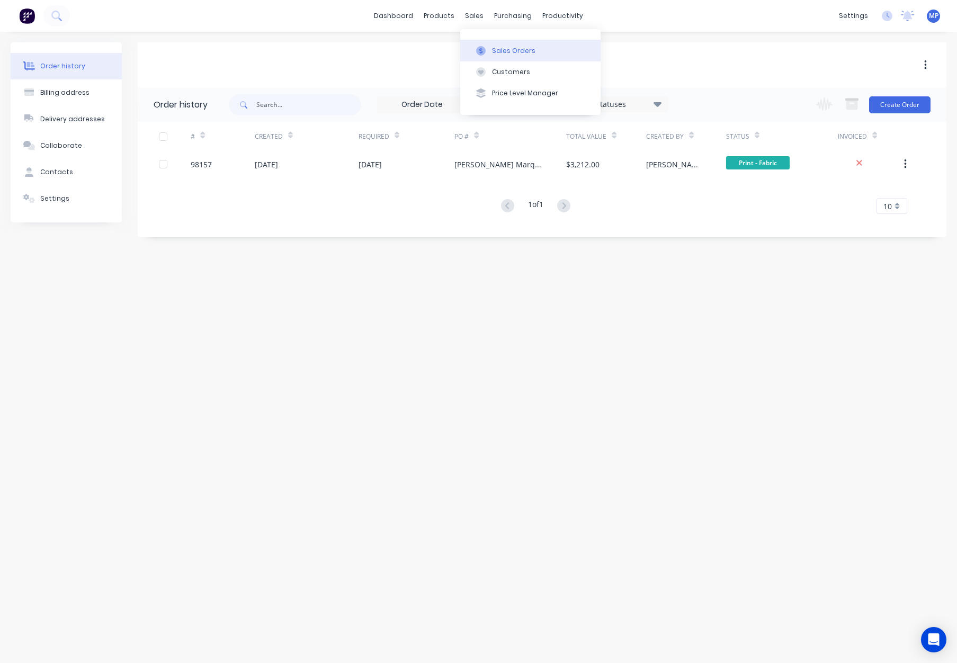
click at [492, 50] on div "Sales Orders" at bounding box center [513, 51] width 43 height 10
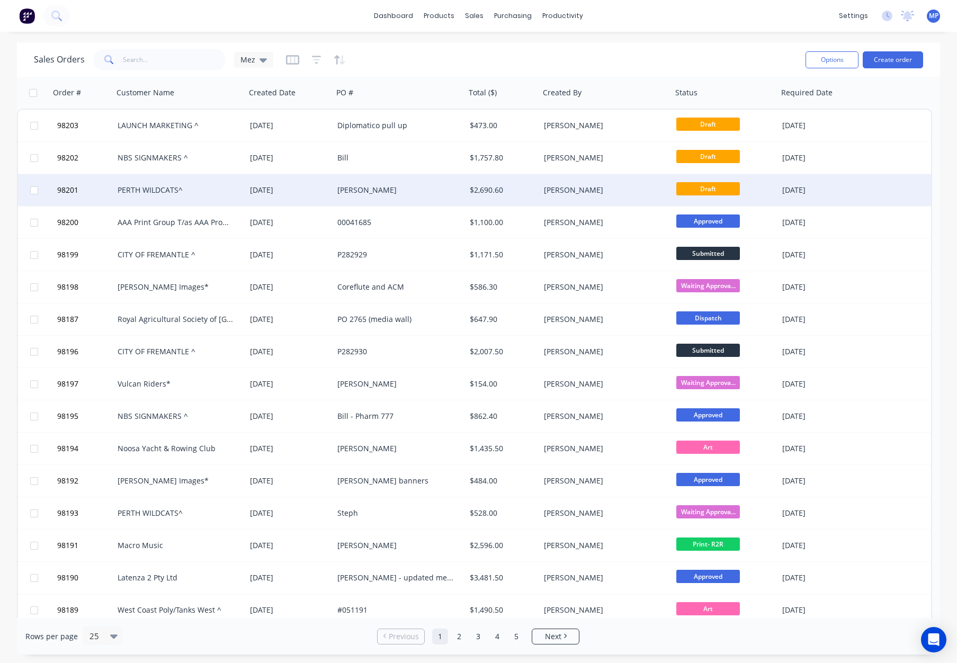
click at [527, 192] on div "$2,690.60" at bounding box center [501, 190] width 62 height 11
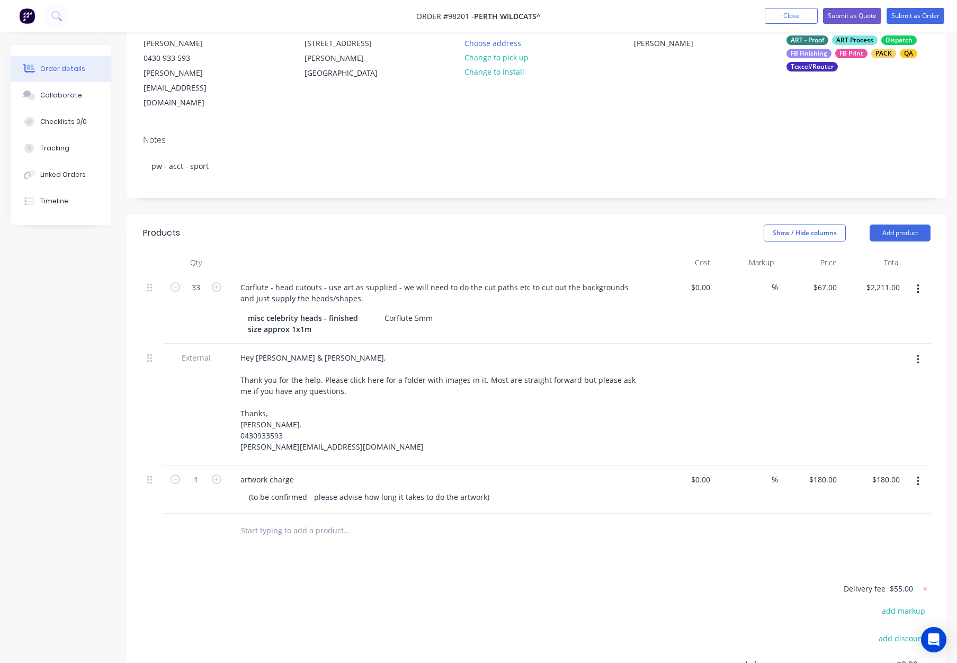
scroll to position [113, 0]
click at [891, 224] on button "Add product" at bounding box center [899, 232] width 61 height 17
click at [881, 379] on div "Notes (Internal)" at bounding box center [880, 386] width 82 height 15
drag, startPoint x: 250, startPoint y: 503, endPoint x: 266, endPoint y: 499, distance: 16.3
click at [250, 519] on div at bounding box center [270, 526] width 76 height 15
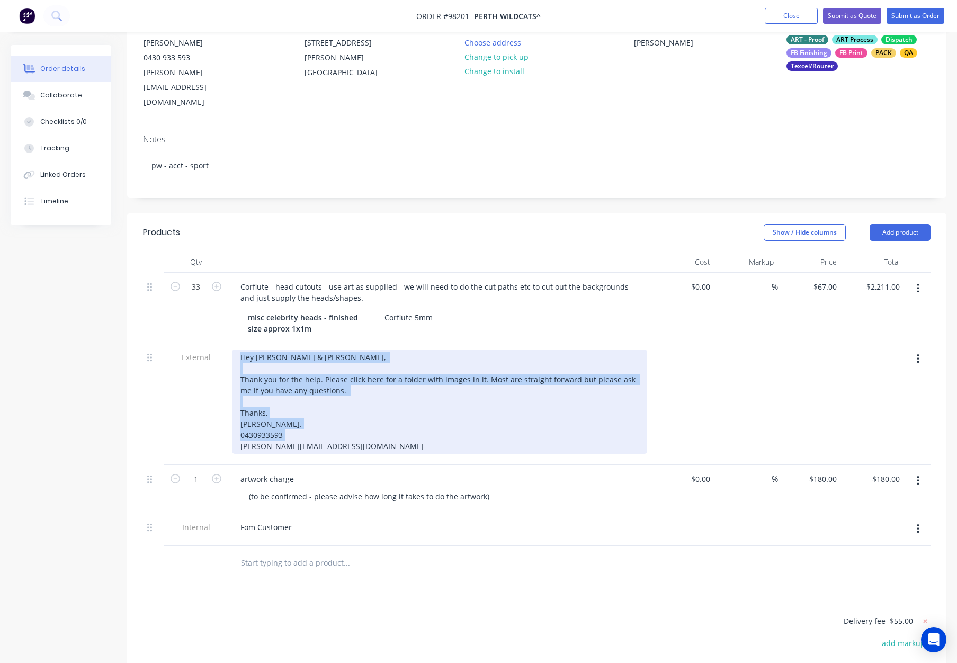
drag, startPoint x: 247, startPoint y: 332, endPoint x: 348, endPoint y: 412, distance: 129.3
click at [348, 412] on div "Hey [PERSON_NAME] & [PERSON_NAME], Thank you for the help. Please click here fo…" at bounding box center [439, 401] width 415 height 104
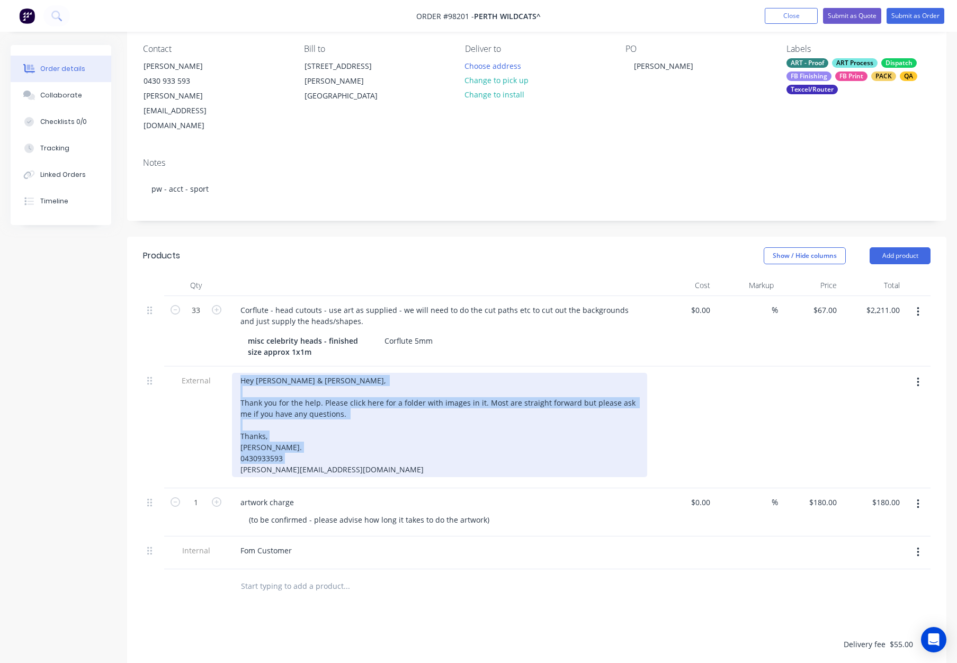
scroll to position [88, 0]
click at [319, 412] on div "Hey [PERSON_NAME] & [PERSON_NAME], Thank you for the help. Please click here fo…" at bounding box center [439, 426] width 415 height 104
drag, startPoint x: 336, startPoint y: 387, endPoint x: 227, endPoint y: 350, distance: 115.2
click at [227, 367] on div "External Hey [PERSON_NAME] & [PERSON_NAME], Thank you for the help. Please clic…" at bounding box center [536, 428] width 787 height 122
copy div "Hey [PERSON_NAME] & [PERSON_NAME], Thank you for the help. Please click here fo…"
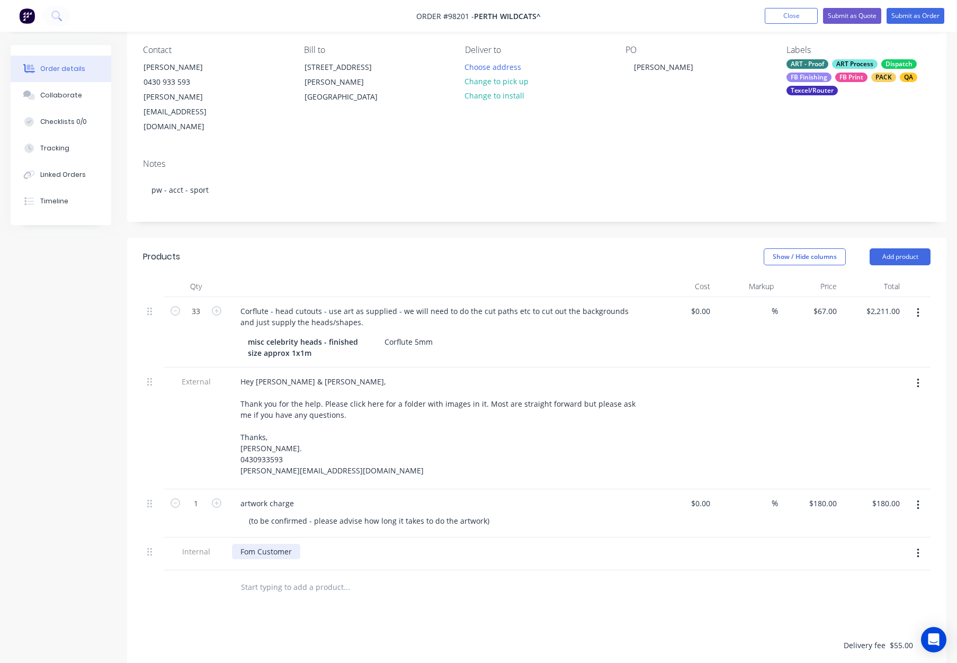
click at [293, 544] on div "Fom Customer" at bounding box center [266, 551] width 68 height 15
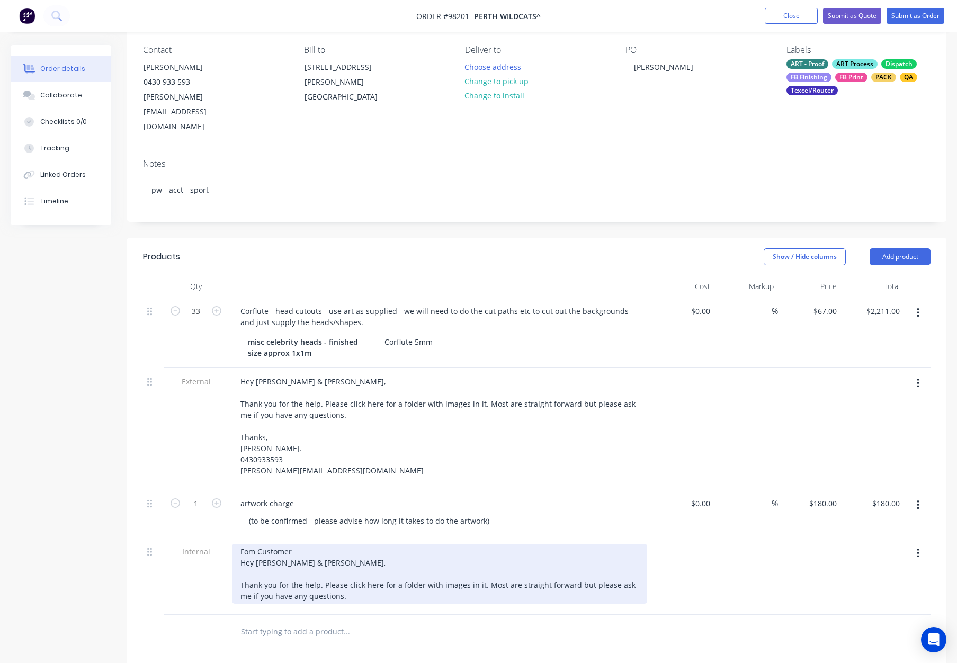
click at [260, 545] on div "Fom Customer Hey [PERSON_NAME] & [PERSON_NAME], Thank you for the help. Please …" at bounding box center [439, 574] width 415 height 60
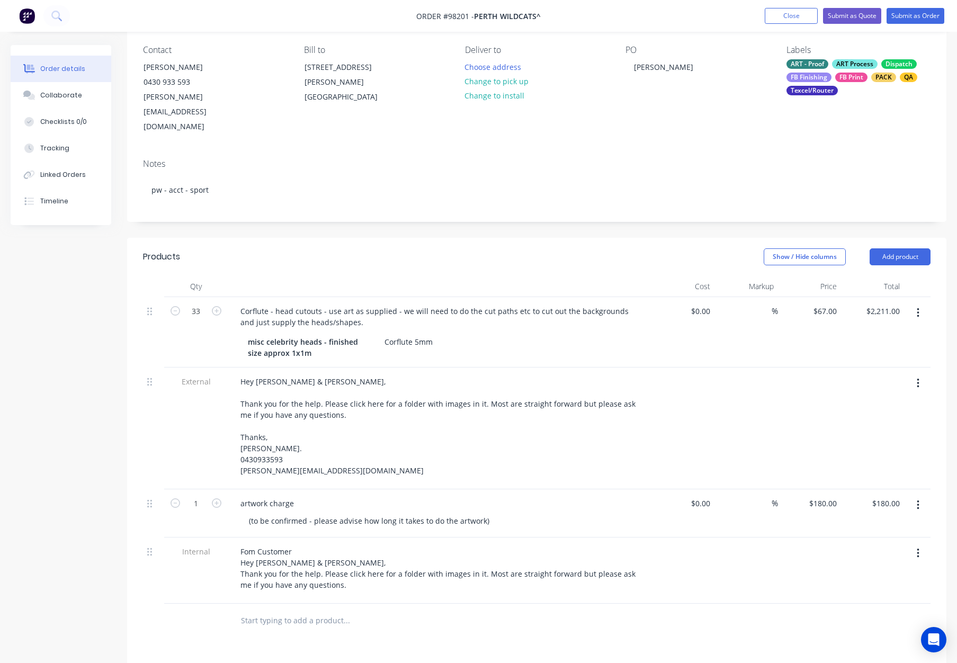
drag, startPoint x: 921, startPoint y: 353, endPoint x: 921, endPoint y: 361, distance: 8.5
click at [921, 374] on button "button" at bounding box center [917, 383] width 25 height 19
click at [874, 425] on div "Delete" at bounding box center [880, 432] width 82 height 15
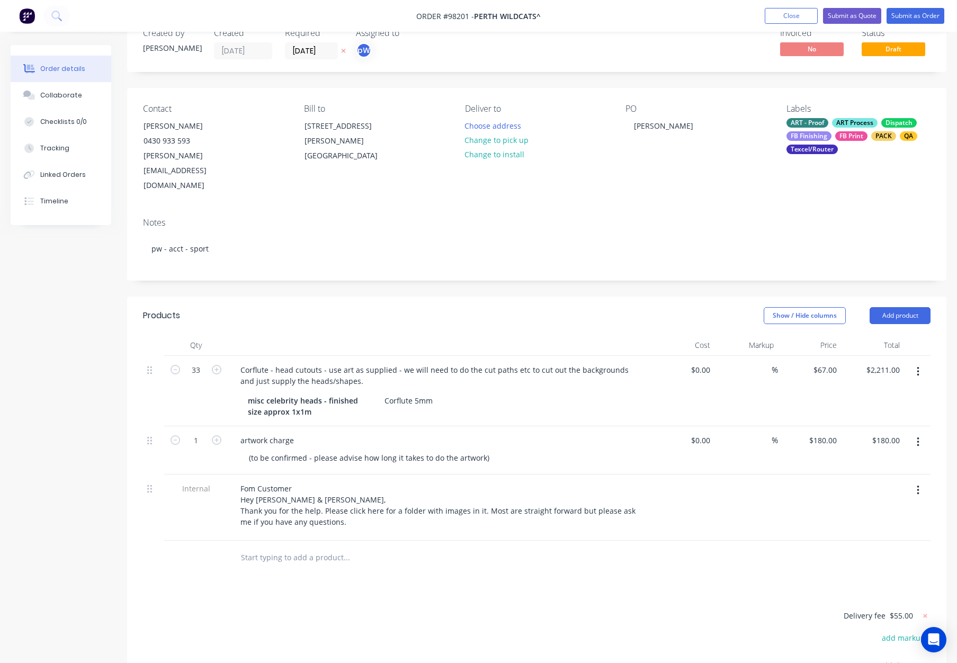
scroll to position [32, 0]
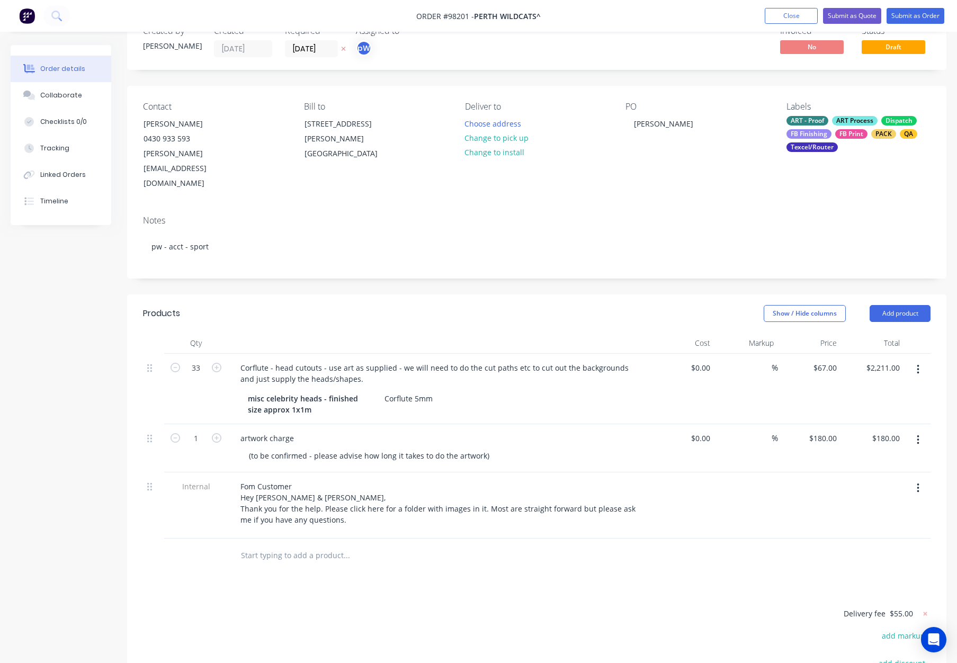
click at [374, 305] on div "Show / Hide columns Add product" at bounding box center [620, 313] width 620 height 17
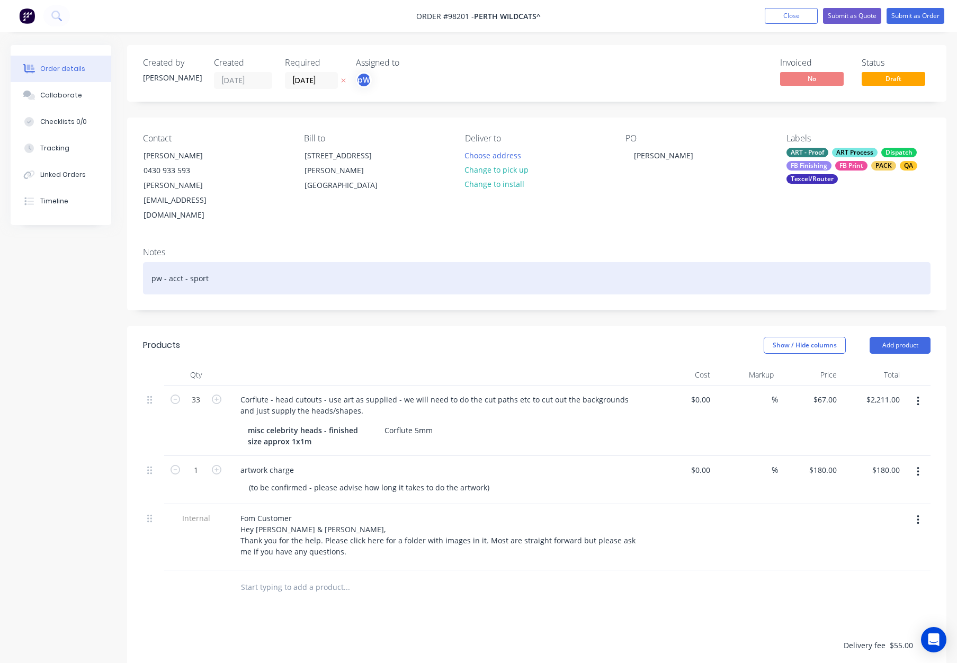
drag, startPoint x: 283, startPoint y: 258, endPoint x: 304, endPoint y: 261, distance: 21.4
click at [285, 262] on div "pw - acct - sport" at bounding box center [536, 278] width 787 height 32
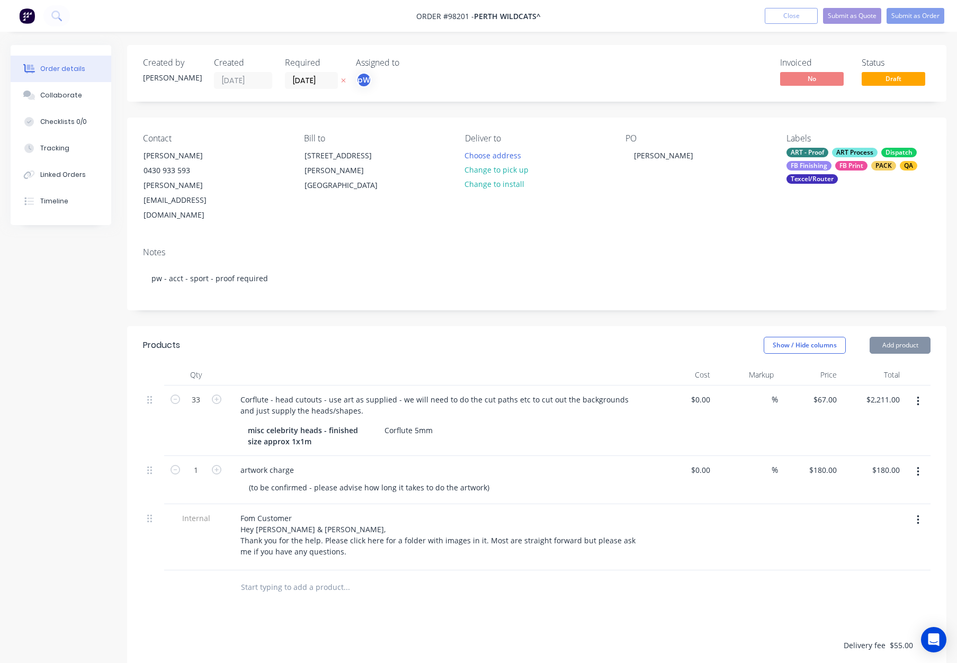
click at [398, 337] on div "Show / Hide columns Add product" at bounding box center [620, 345] width 620 height 17
click at [506, 158] on button "Choose address" at bounding box center [492, 155] width 68 height 14
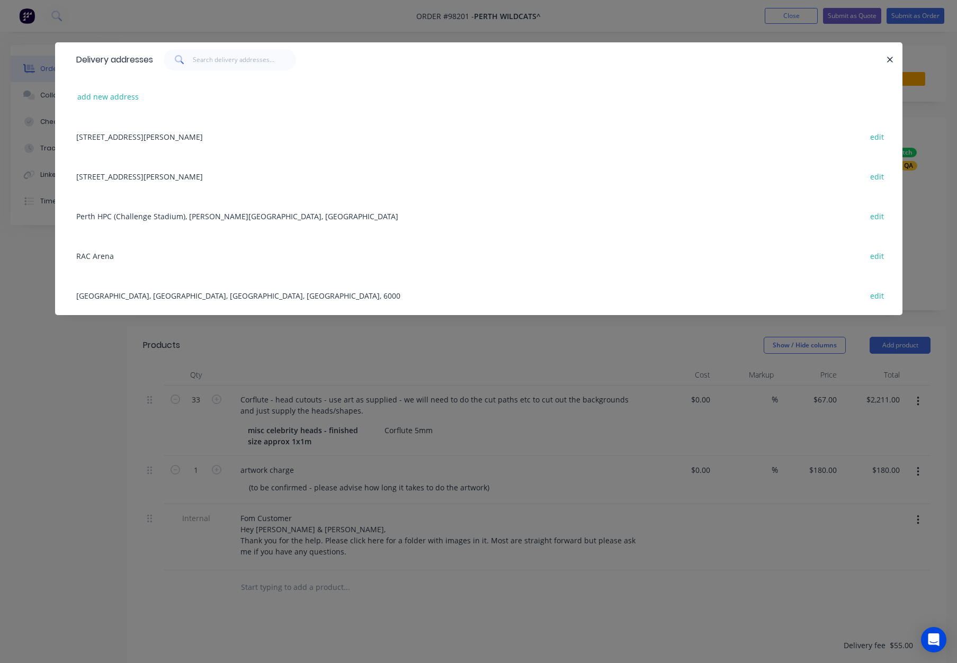
click at [106, 138] on div "201 Underwood Ave, Floreat Park, Western Australia, Australia, 6014 edit" at bounding box center [478, 136] width 815 height 40
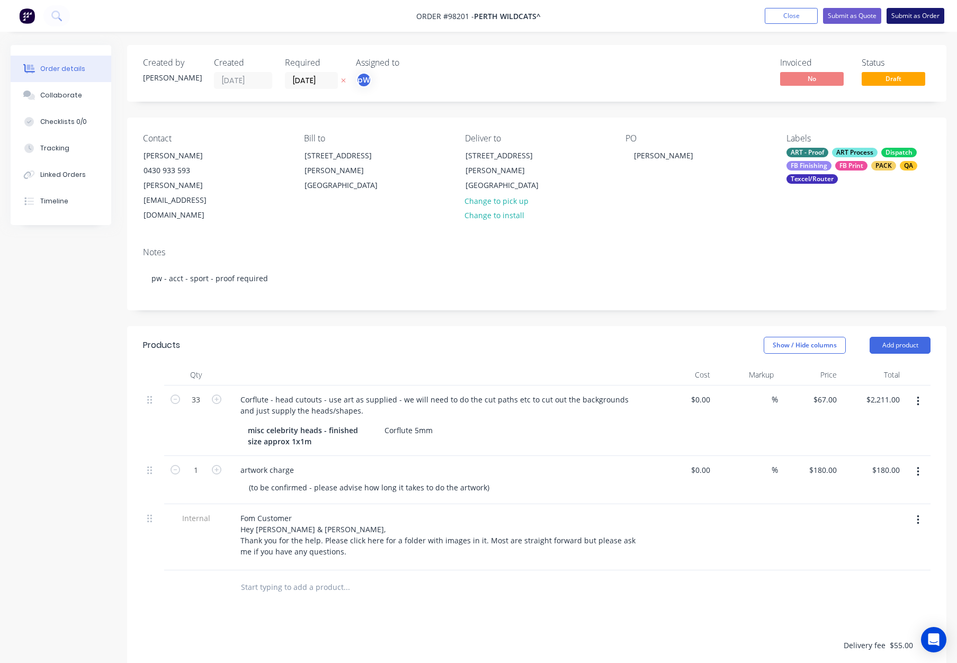
click at [915, 16] on button "Submit as Order" at bounding box center [915, 16] width 58 height 16
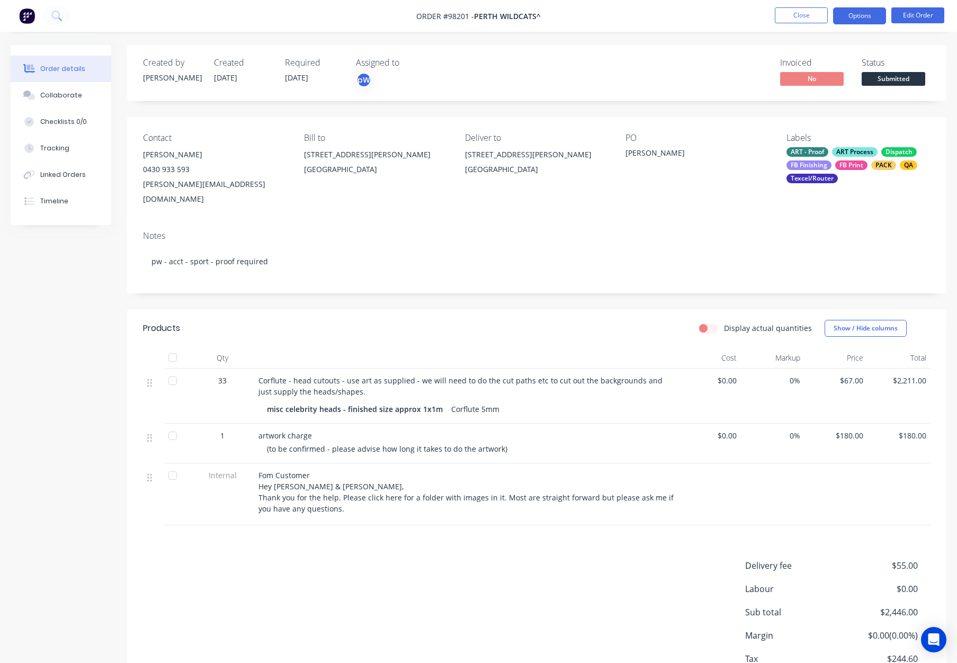
click at [855, 20] on button "Options" at bounding box center [859, 15] width 53 height 17
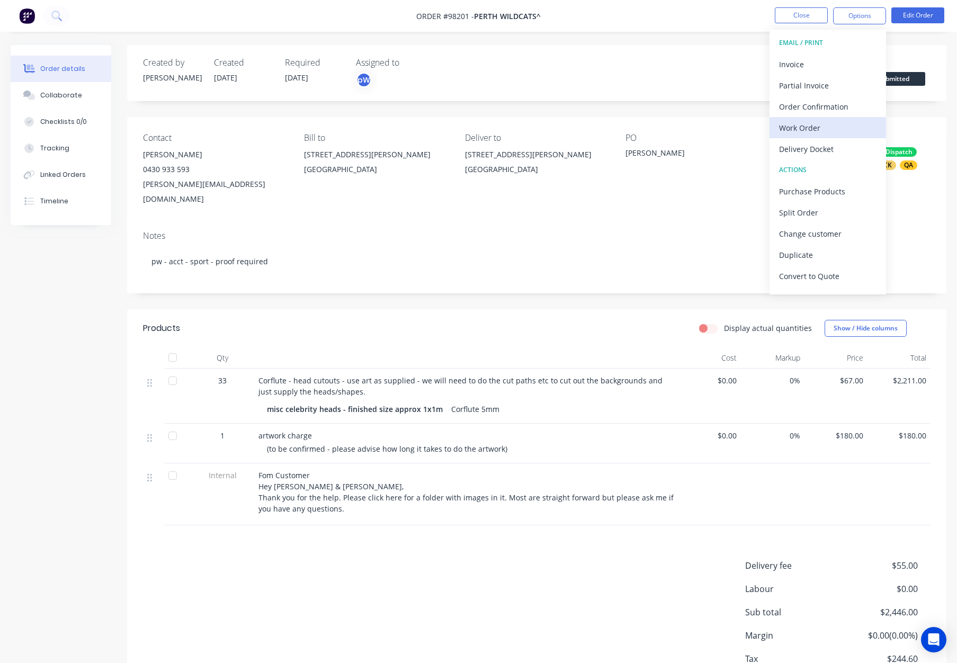
click at [843, 127] on div "Work Order" at bounding box center [827, 127] width 97 height 15
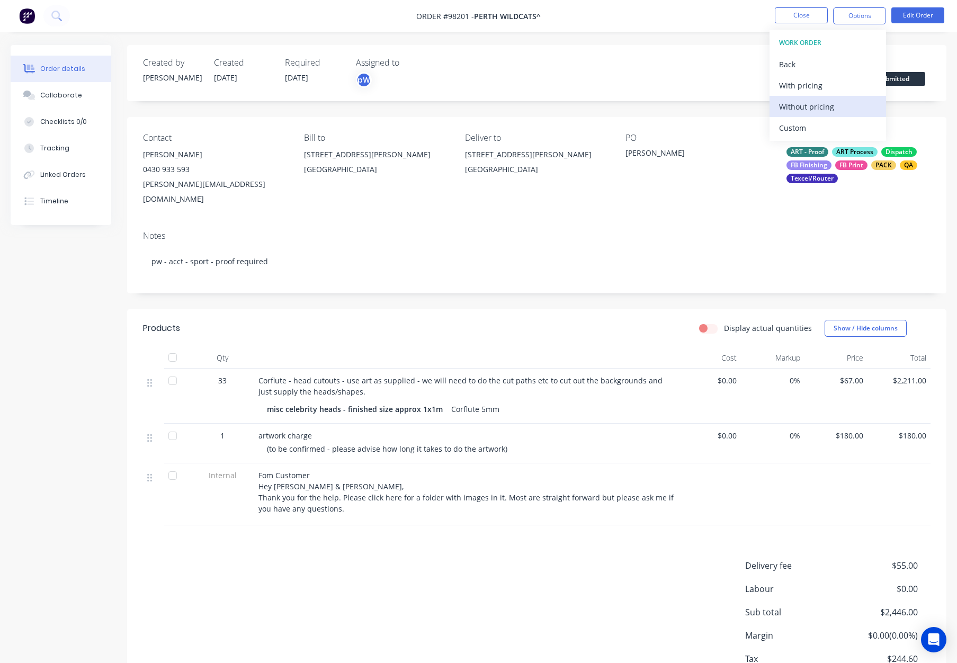
click at [840, 105] on div "Without pricing" at bounding box center [827, 106] width 97 height 15
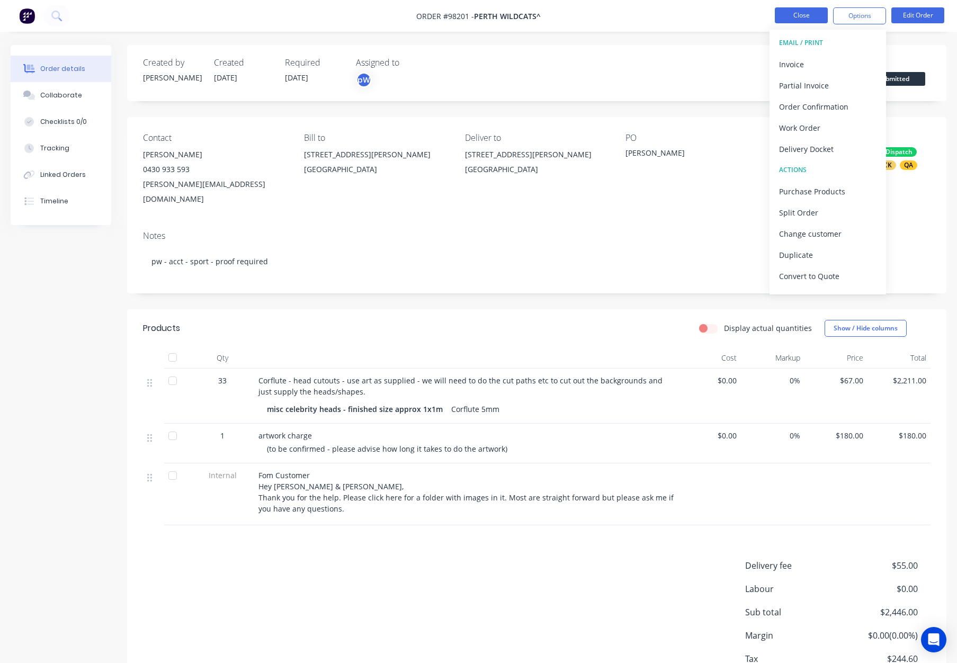
click at [793, 11] on button "Close" at bounding box center [801, 15] width 53 height 16
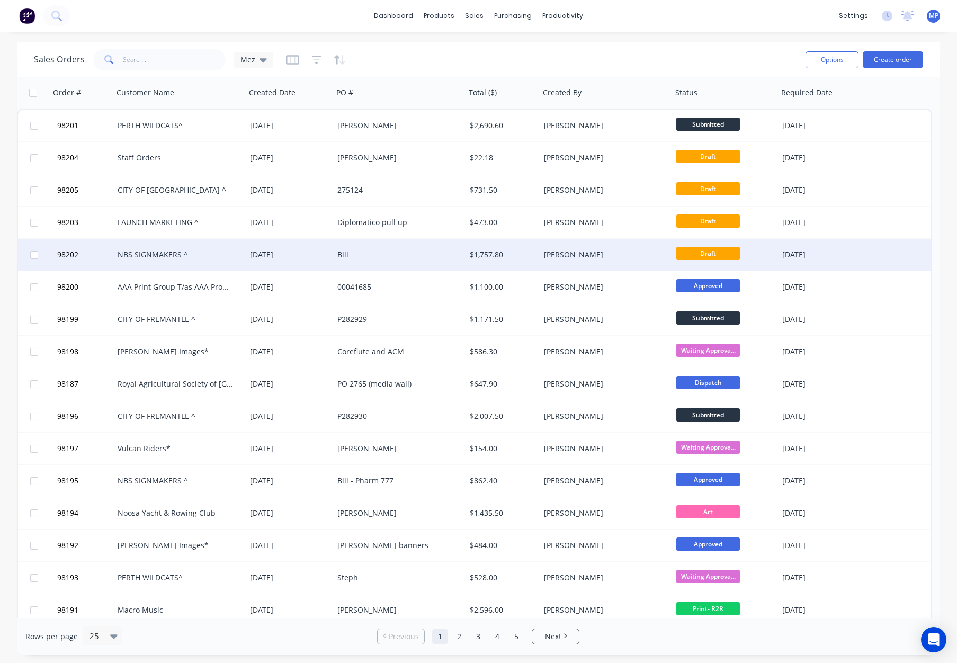
click at [395, 257] on div "Bill" at bounding box center [396, 254] width 118 height 11
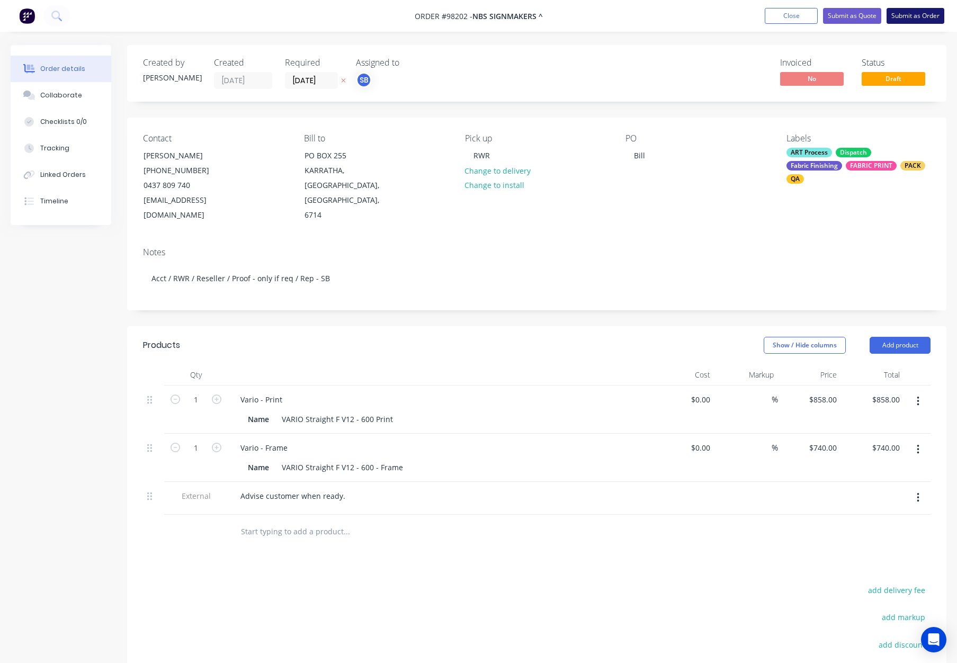
click at [908, 17] on button "Submit as Order" at bounding box center [915, 16] width 58 height 16
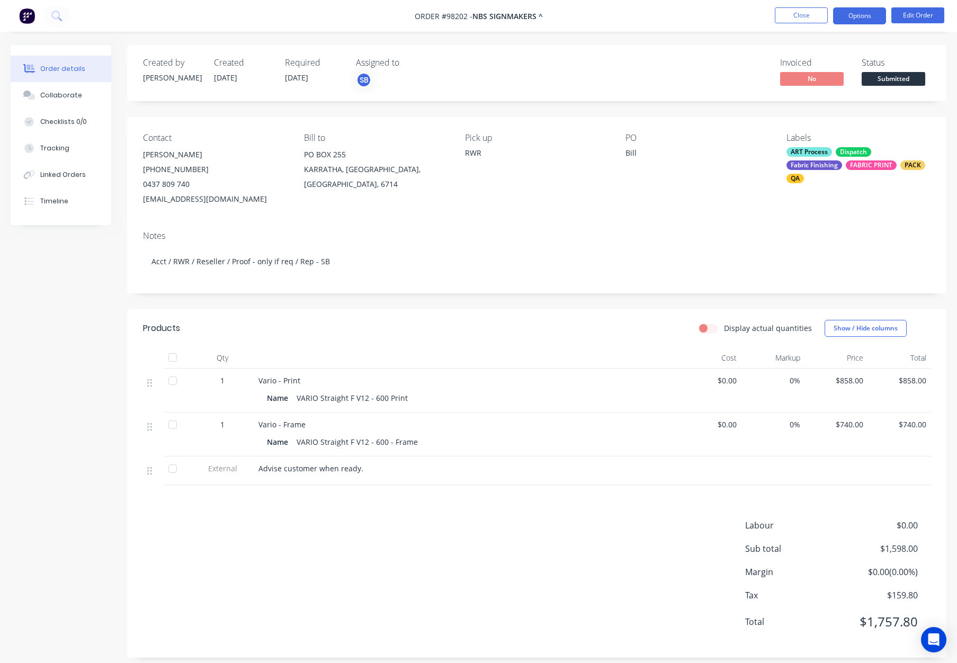
click at [851, 15] on button "Options" at bounding box center [859, 15] width 53 height 17
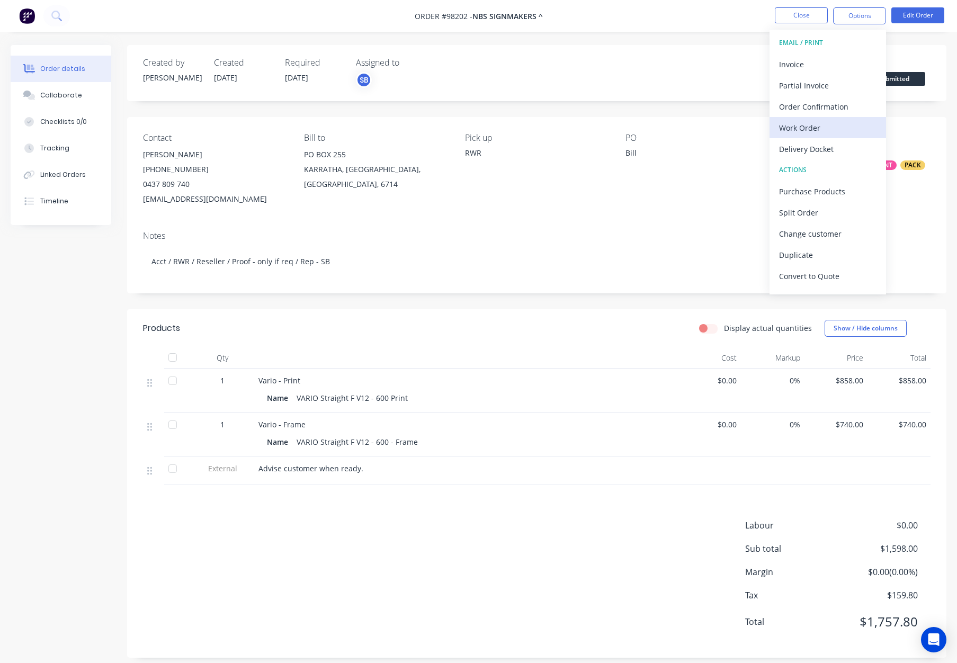
click at [836, 125] on div "Work Order" at bounding box center [827, 127] width 97 height 15
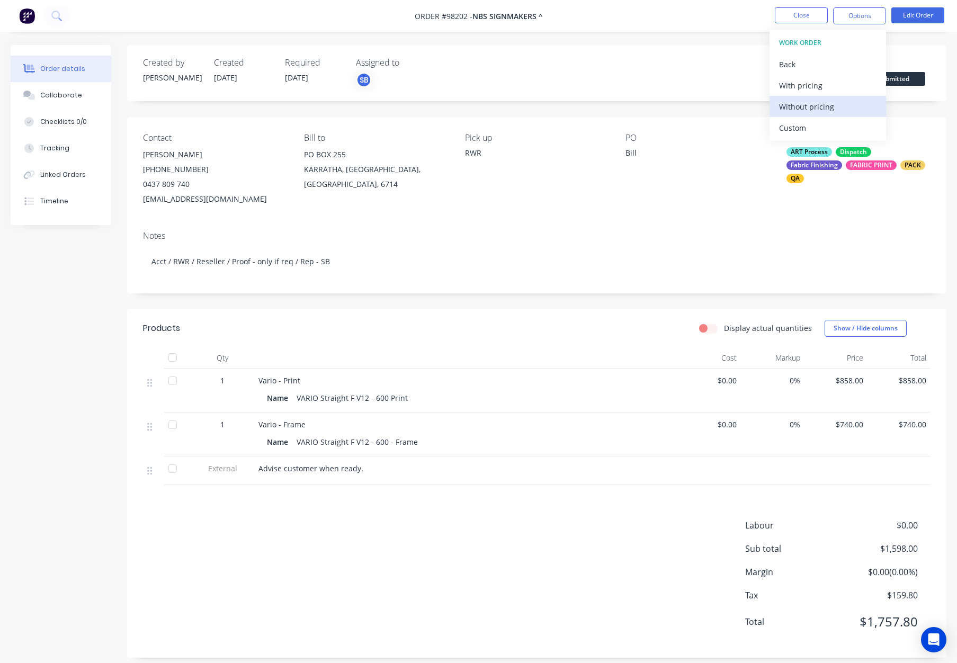
click at [836, 106] on div "Without pricing" at bounding box center [827, 106] width 97 height 15
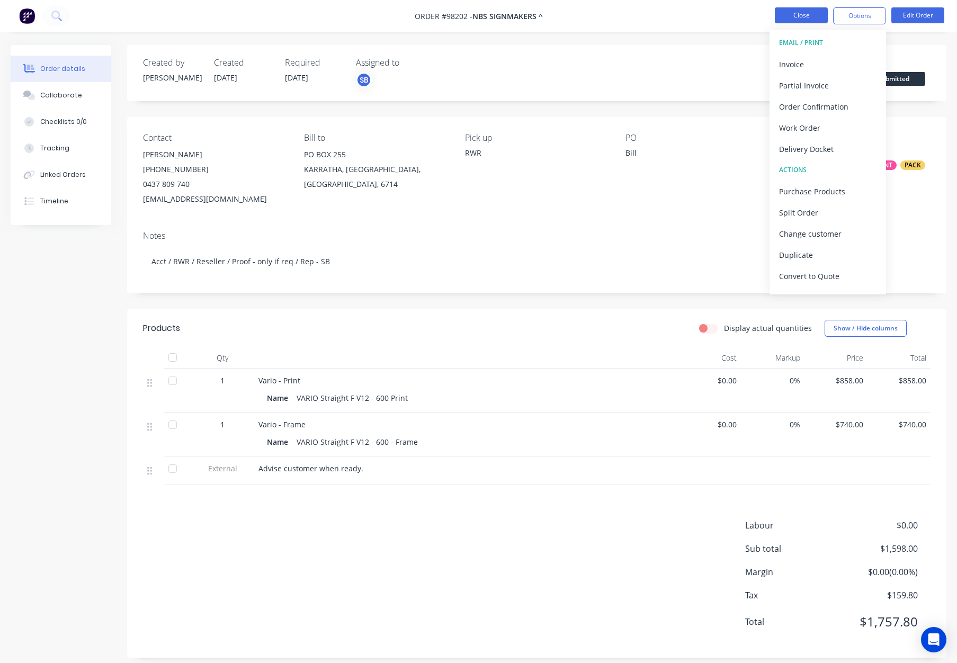
click at [808, 13] on button "Close" at bounding box center [801, 15] width 53 height 16
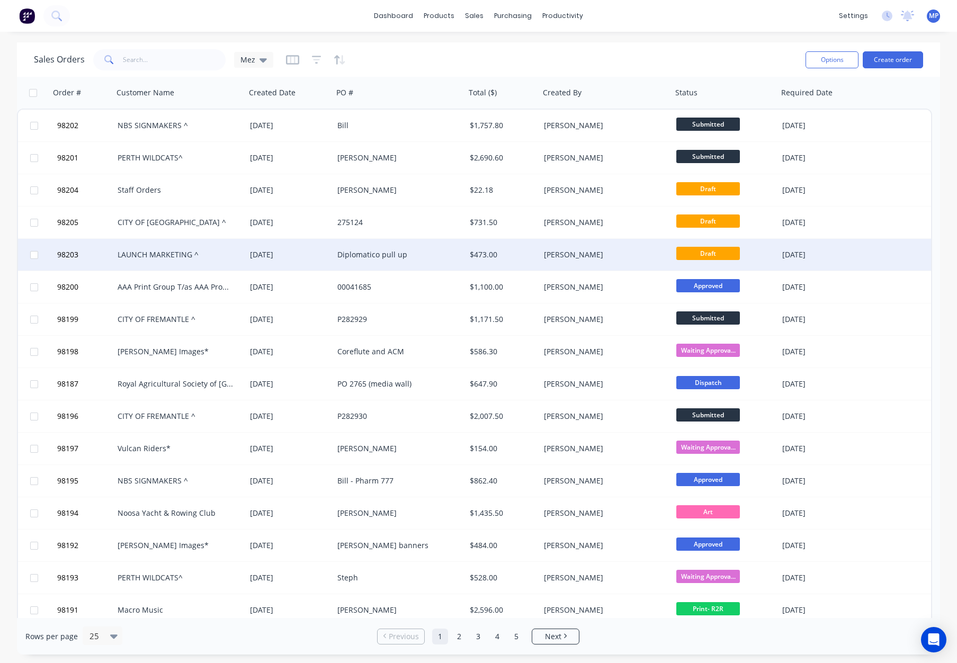
click at [507, 254] on div "$473.00" at bounding box center [501, 254] width 62 height 11
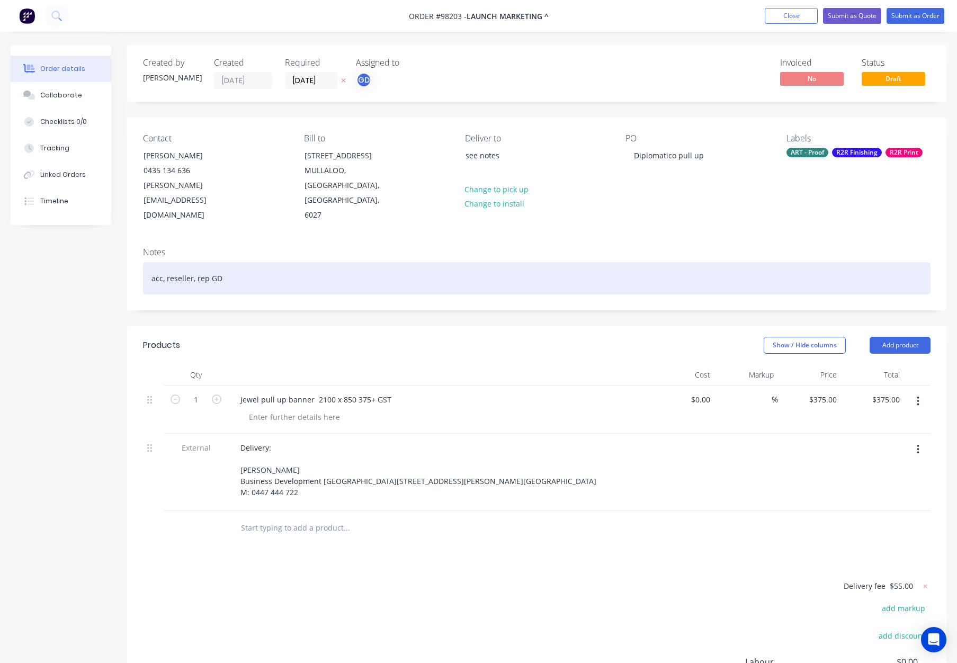
scroll to position [22, 0]
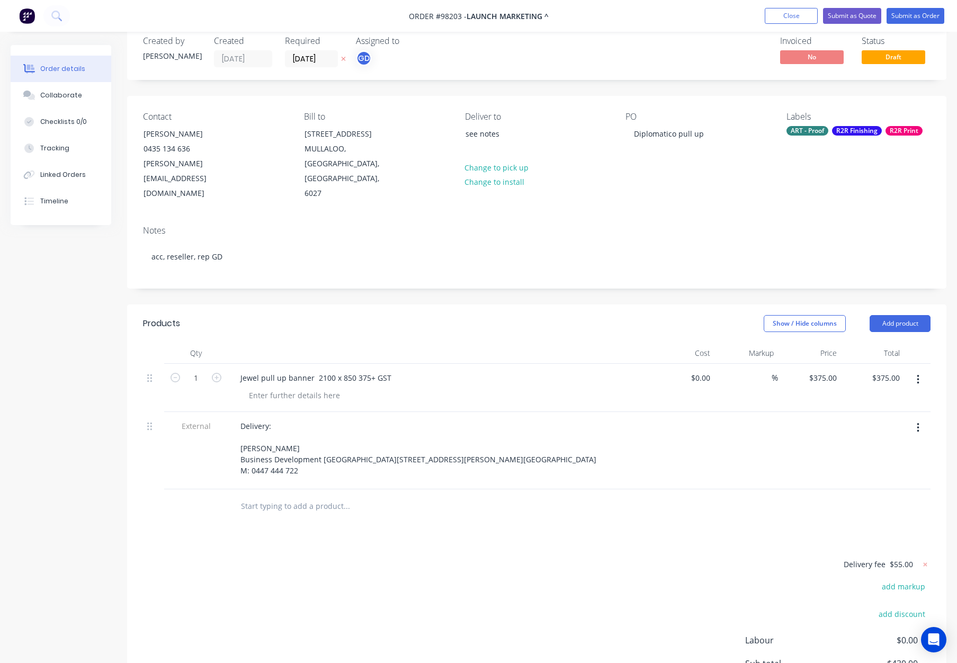
click at [300, 516] on input "text" at bounding box center [346, 506] width 212 height 21
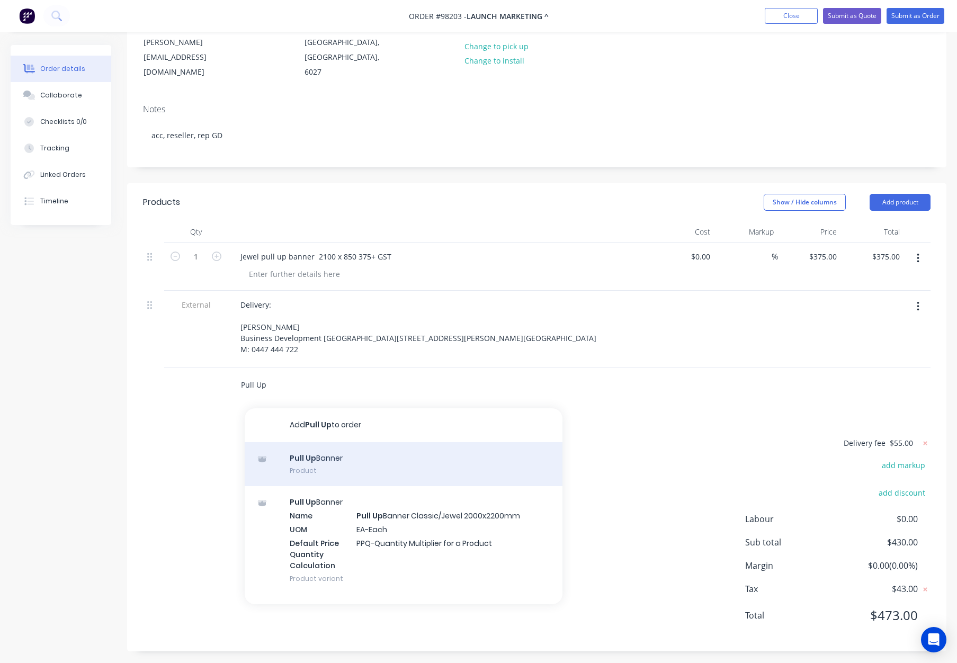
type input "Pull Up"
click at [394, 465] on div "Pull Up Banner Product" at bounding box center [404, 465] width 318 height 44
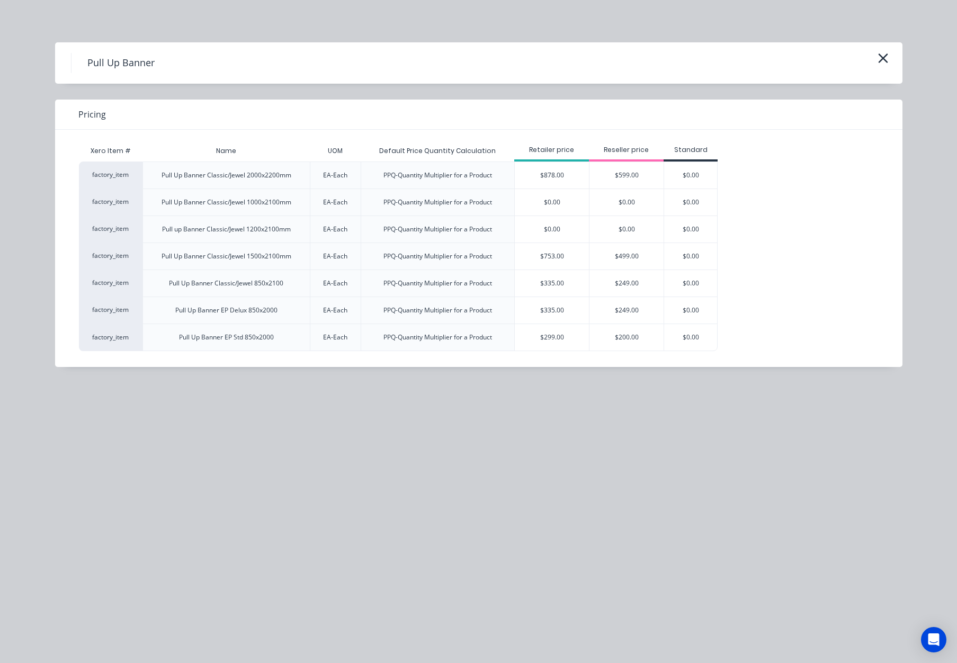
click at [572, 288] on div "$335.00" at bounding box center [552, 283] width 74 height 26
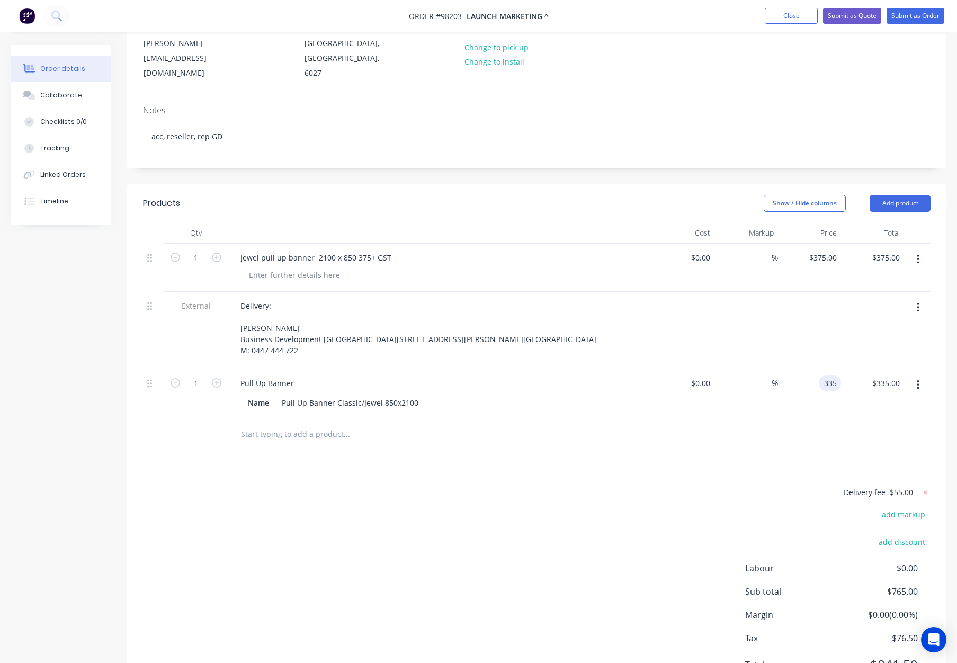
click at [823, 386] on input "335" at bounding box center [832, 382] width 18 height 15
type input "$375.00"
click at [512, 396] on div "Name Pull Up Banner Classic/Jewel 850x2100" at bounding box center [439, 401] width 415 height 17
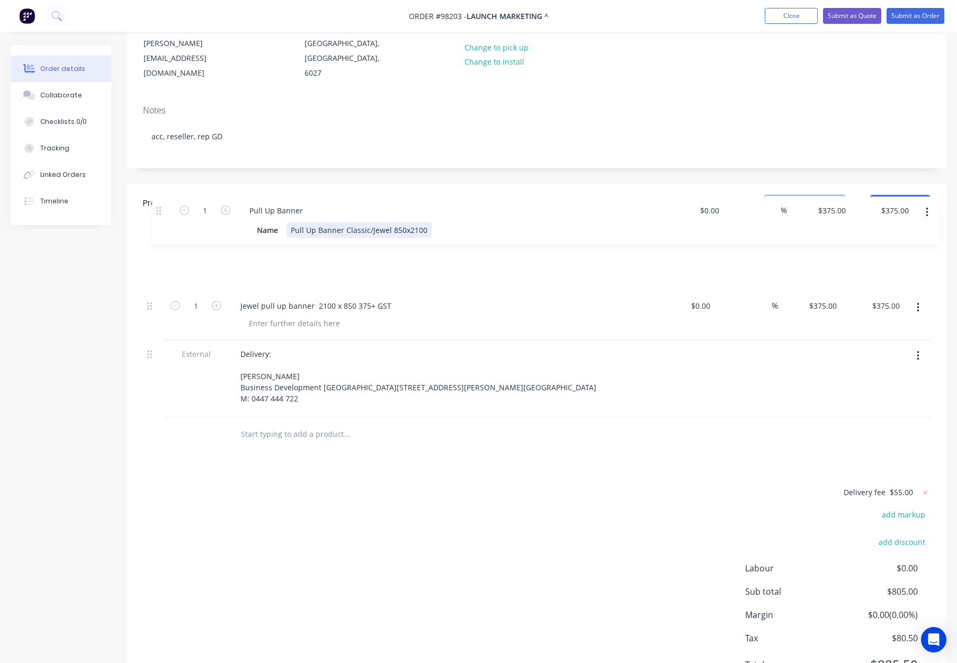
drag, startPoint x: 150, startPoint y: 388, endPoint x: 160, endPoint y: 210, distance: 178.7
click at [160, 222] on div "Qty Cost Markup Price Total 1 Jewel pull up banner 2100 x 850 375+ GST $0.00 $0…" at bounding box center [536, 319] width 787 height 195
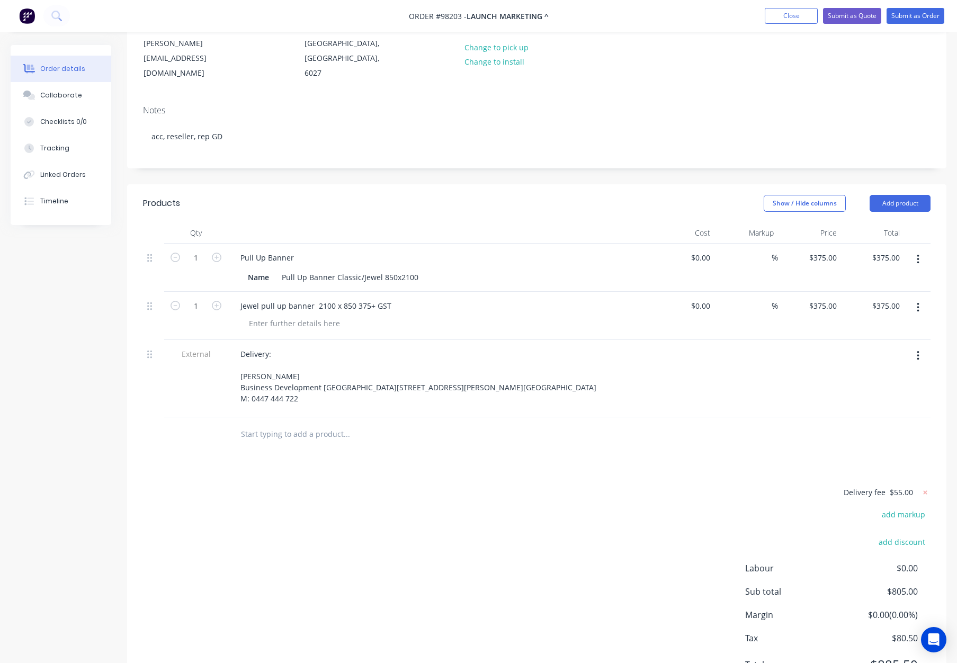
click at [921, 298] on button "button" at bounding box center [917, 307] width 25 height 19
click at [876, 391] on div "Delete" at bounding box center [880, 398] width 82 height 15
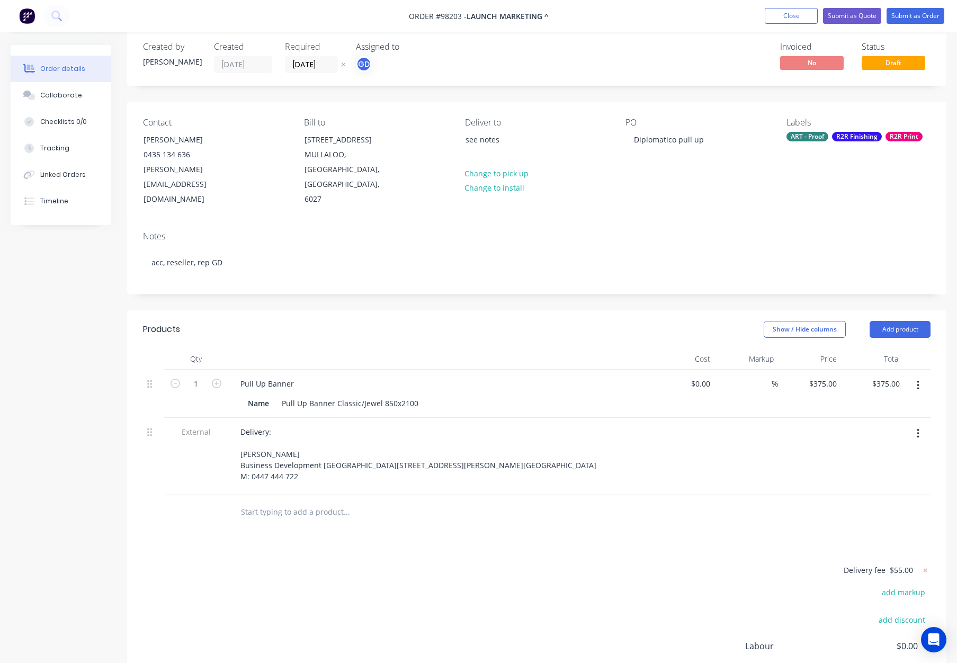
scroll to position [0, 0]
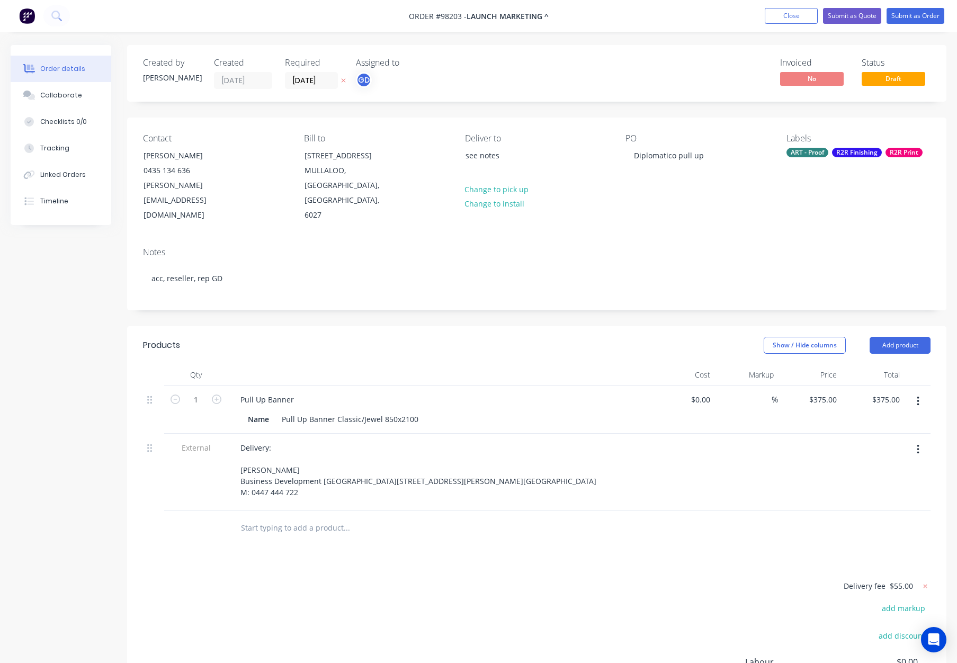
drag, startPoint x: 853, startPoint y: 150, endPoint x: 859, endPoint y: 155, distance: 7.5
click at [853, 150] on div "R2R Finishing" at bounding box center [857, 153] width 50 height 10
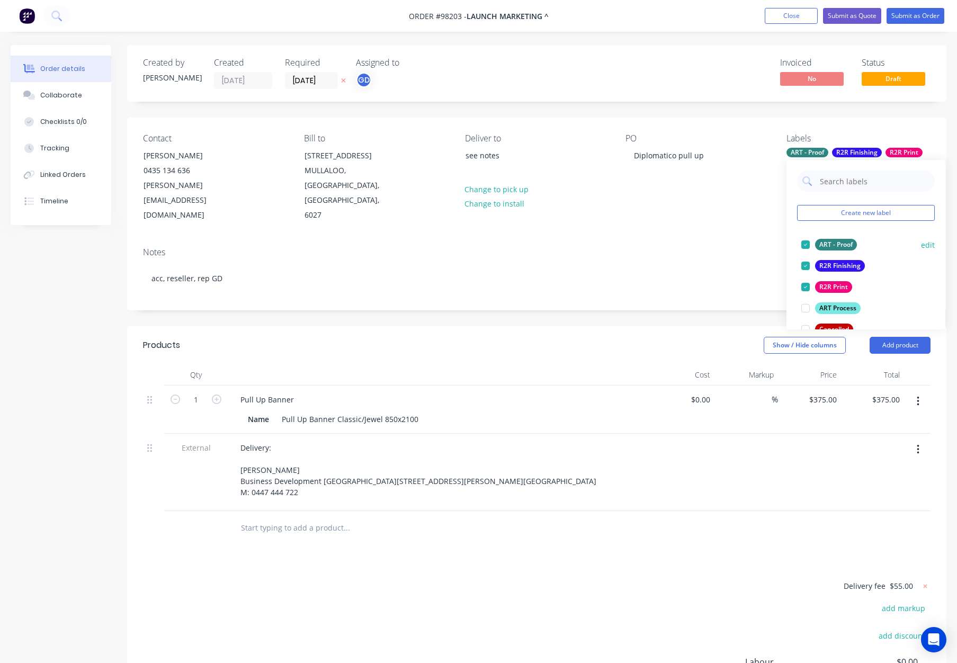
scroll to position [32, 0]
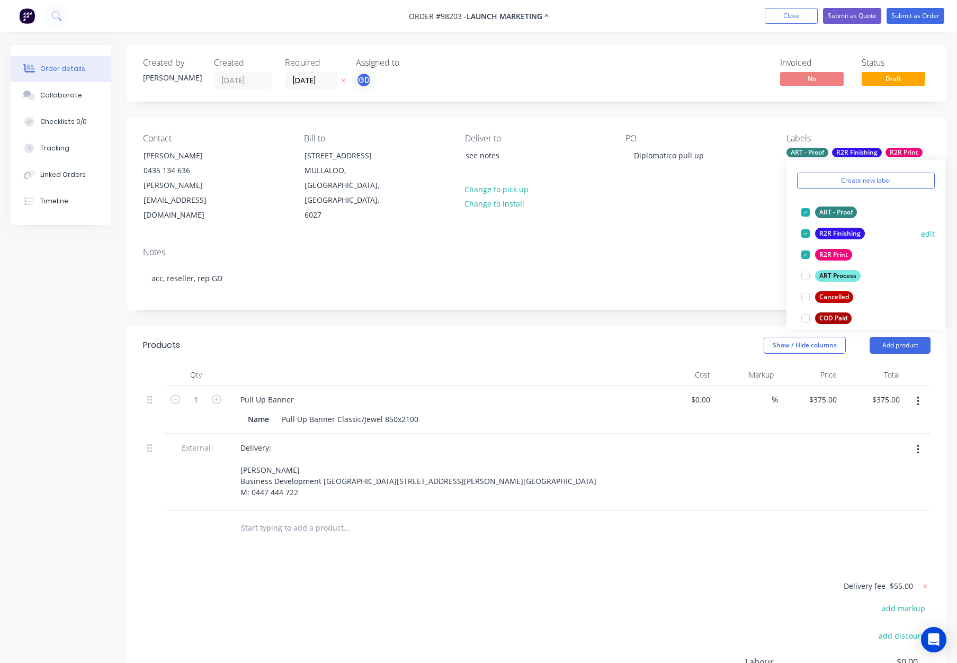
click at [838, 224] on div "R2R Finishing edit" at bounding box center [866, 233] width 138 height 21
click at [842, 229] on div "R2R Finishing" at bounding box center [840, 234] width 50 height 12
click at [842, 229] on div "R2R Print" at bounding box center [833, 234] width 37 height 12
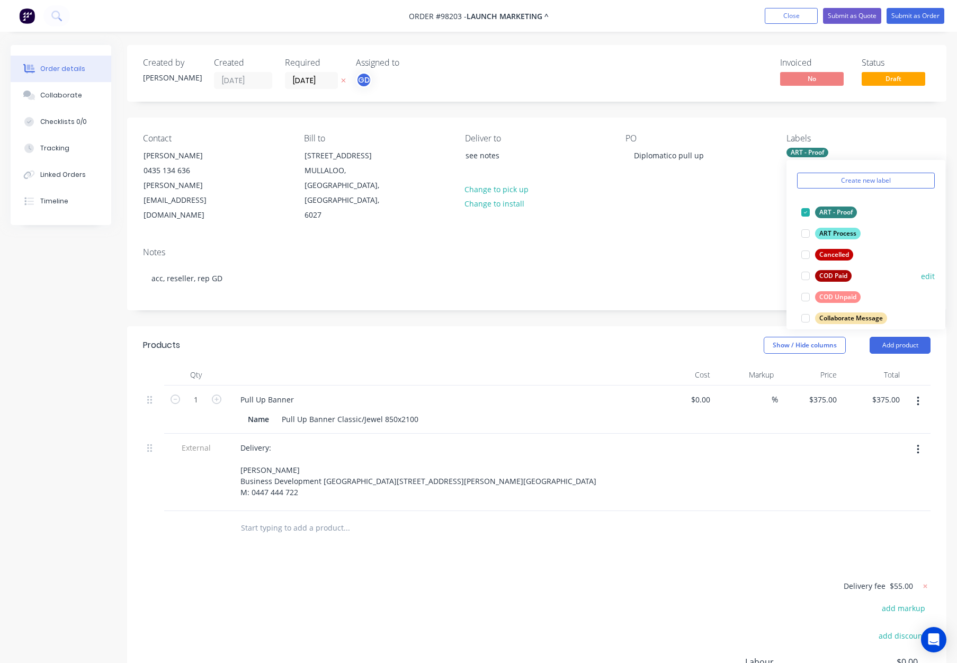
scroll to position [62, 0]
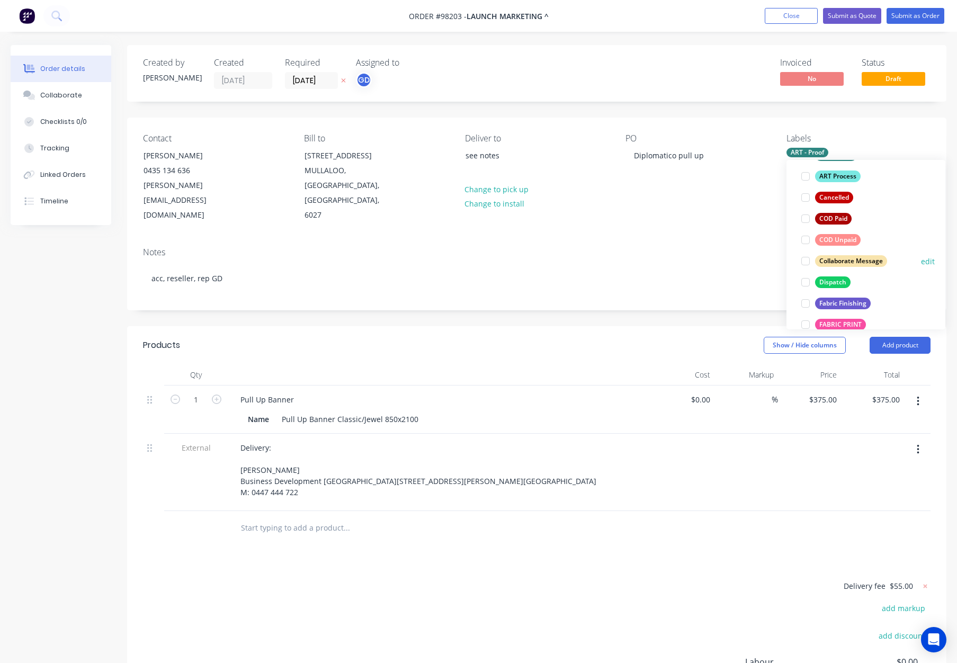
click at [833, 281] on div "Dispatch" at bounding box center [832, 282] width 35 height 12
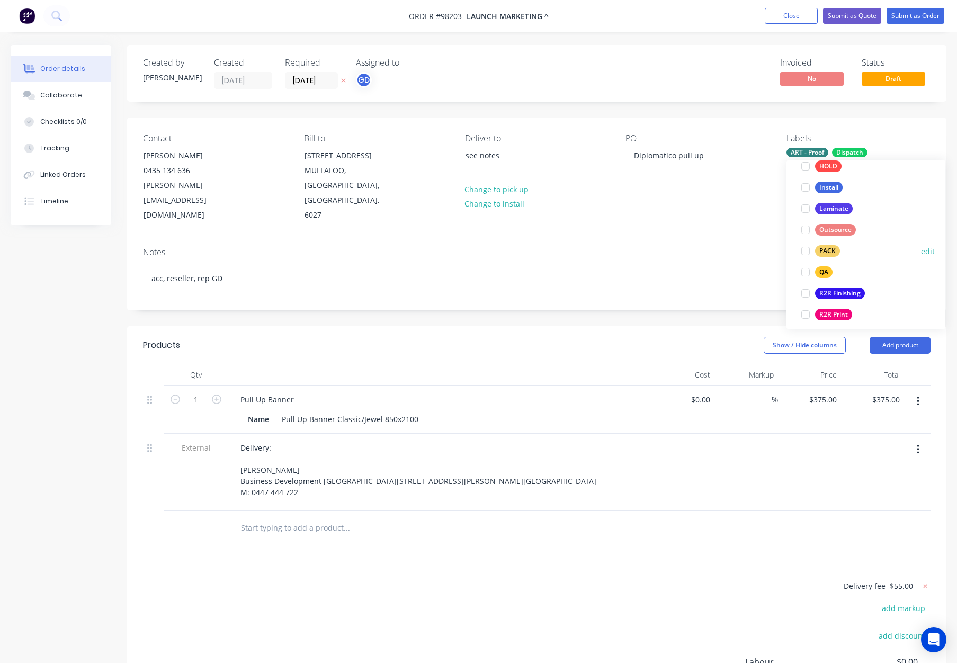
click at [831, 247] on div "PACK" at bounding box center [827, 251] width 25 height 12
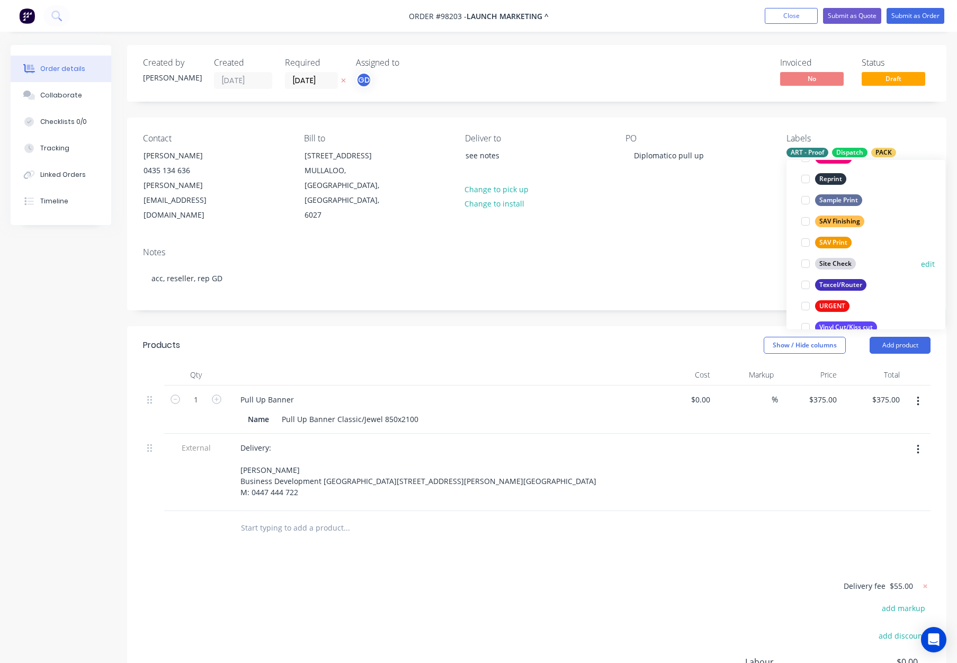
scroll to position [483, 0]
click at [834, 245] on div "SAV Print" at bounding box center [833, 248] width 37 height 12
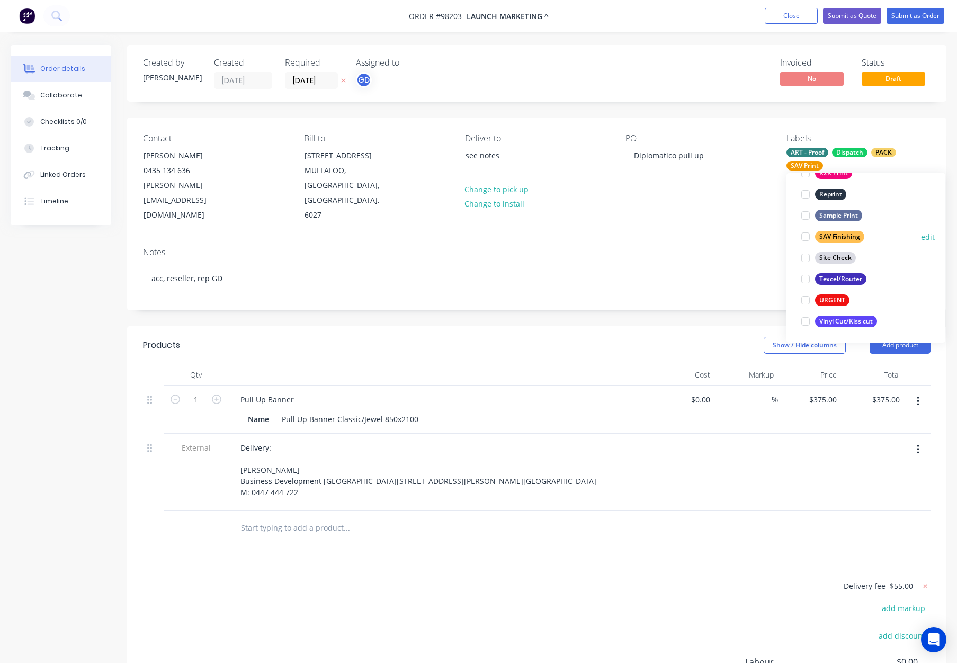
click at [850, 236] on div "SAV Finishing" at bounding box center [839, 237] width 49 height 12
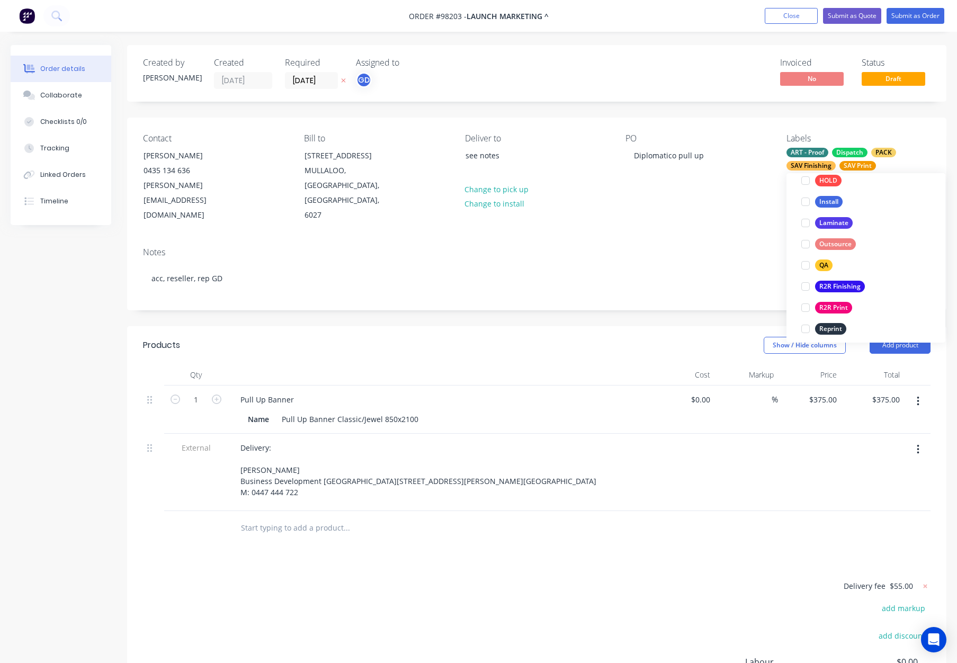
scroll to position [508, 0]
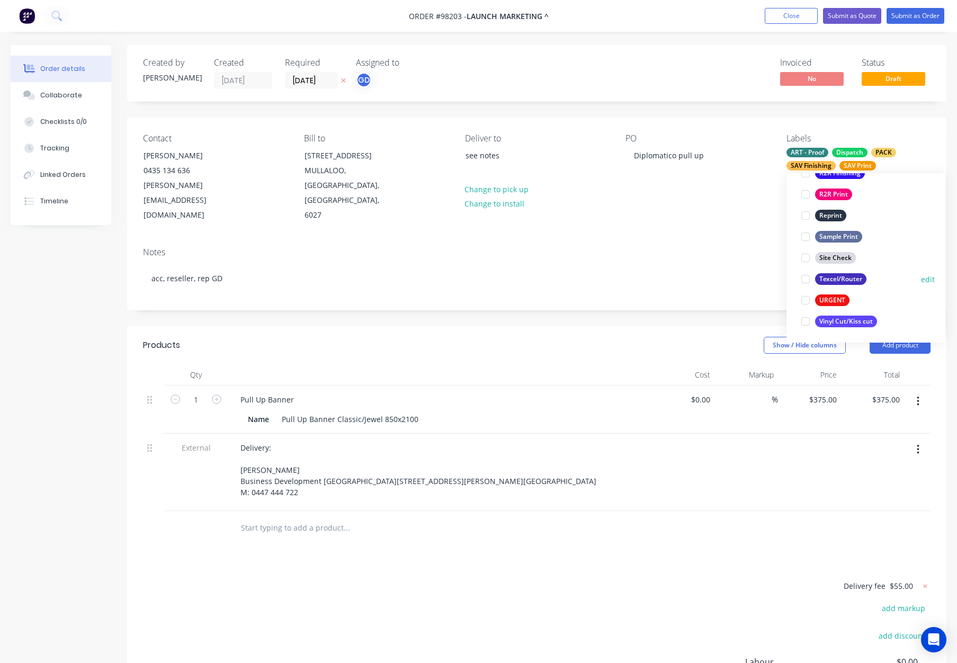
click at [851, 275] on div "Texcel/Router" at bounding box center [840, 279] width 51 height 12
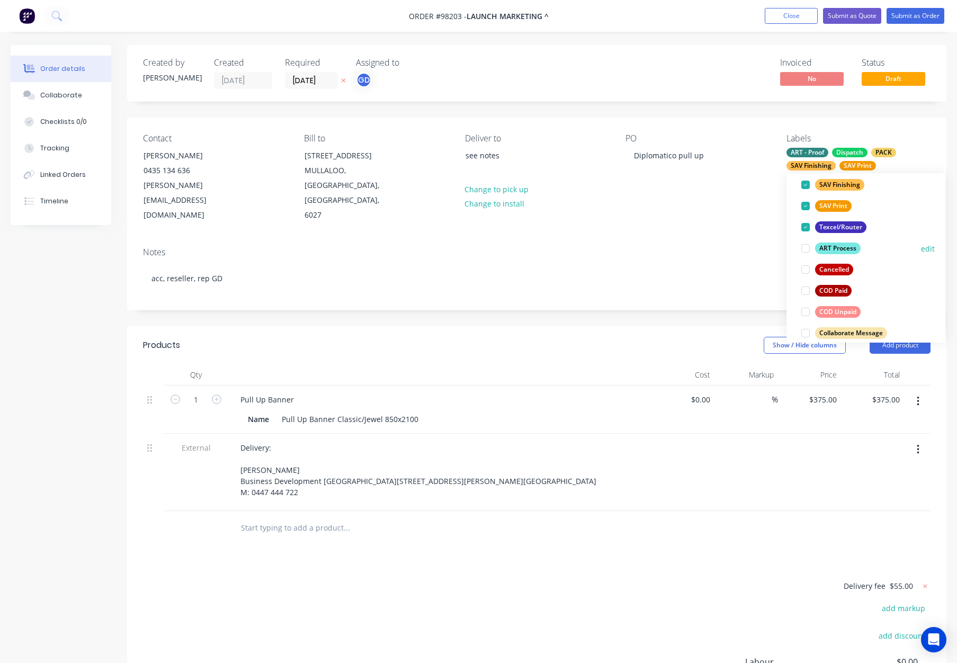
click at [839, 223] on div "Texcel/Router" at bounding box center [840, 227] width 51 height 12
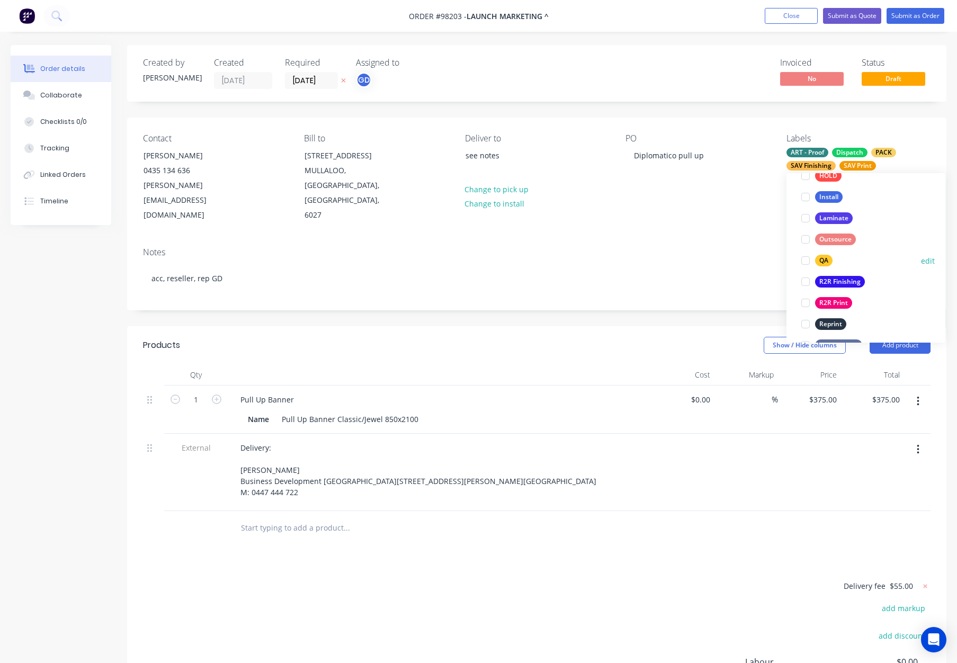
drag, startPoint x: 825, startPoint y: 261, endPoint x: 834, endPoint y: 259, distance: 9.1
click at [825, 261] on div "QA" at bounding box center [823, 261] width 17 height 12
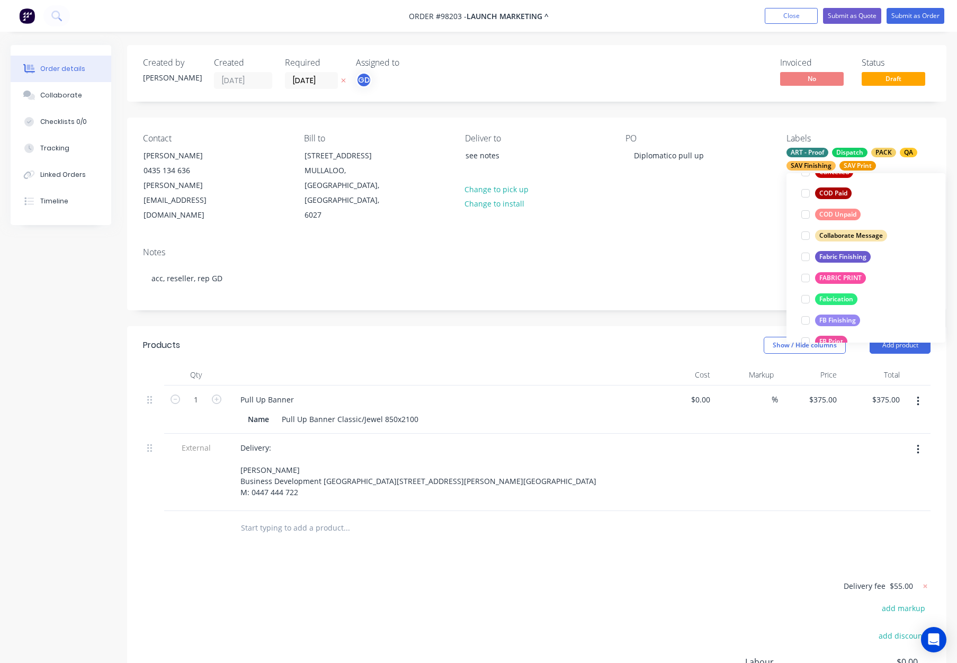
scroll to position [257, 0]
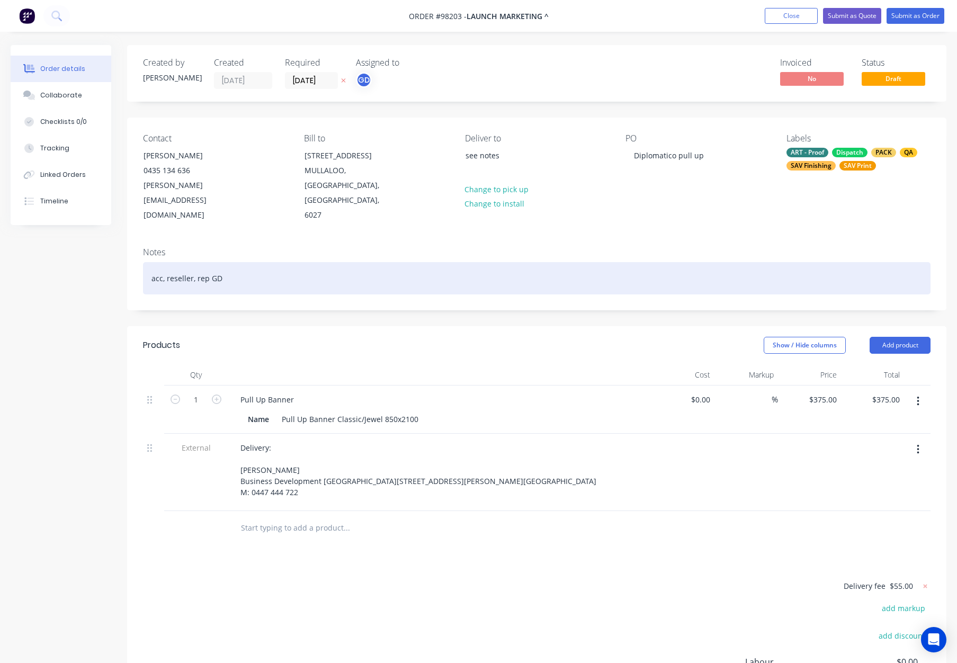
click at [391, 262] on div "acc, reseller, rep GD" at bounding box center [536, 278] width 787 height 32
click at [226, 262] on div "acc, reseller, rep GD, [proof required" at bounding box center [536, 278] width 787 height 32
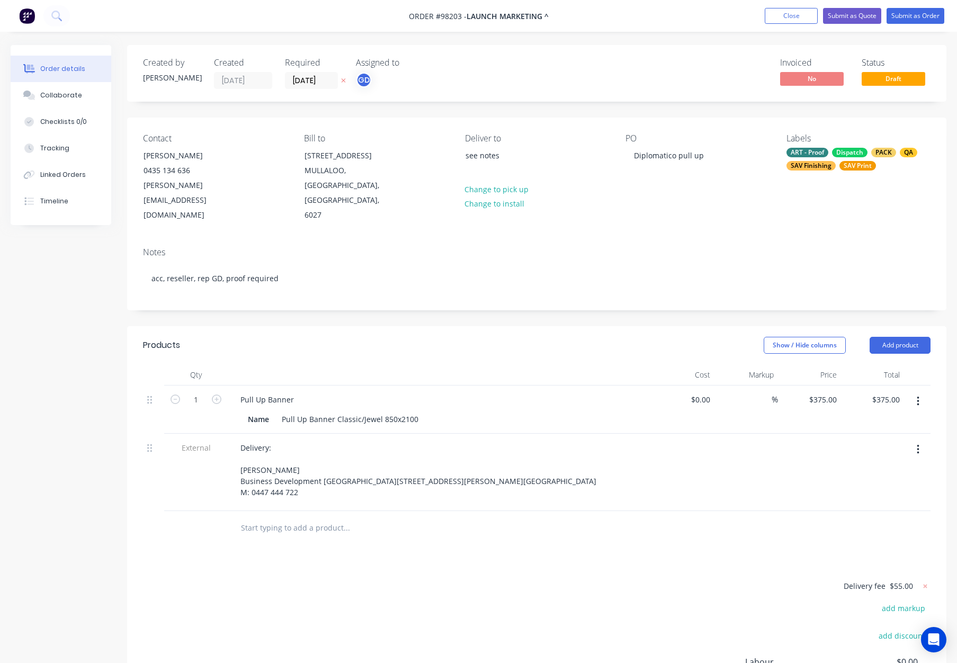
click at [429, 288] on div "Created by Gino Created 11/08/25 Required 14/08/25 Assigned to GD Invoiced No S…" at bounding box center [536, 419] width 819 height 749
click at [838, 159] on div "ART - Proof Dispatch PACK QA SAV Finishing SAV Print" at bounding box center [858, 159] width 144 height 23
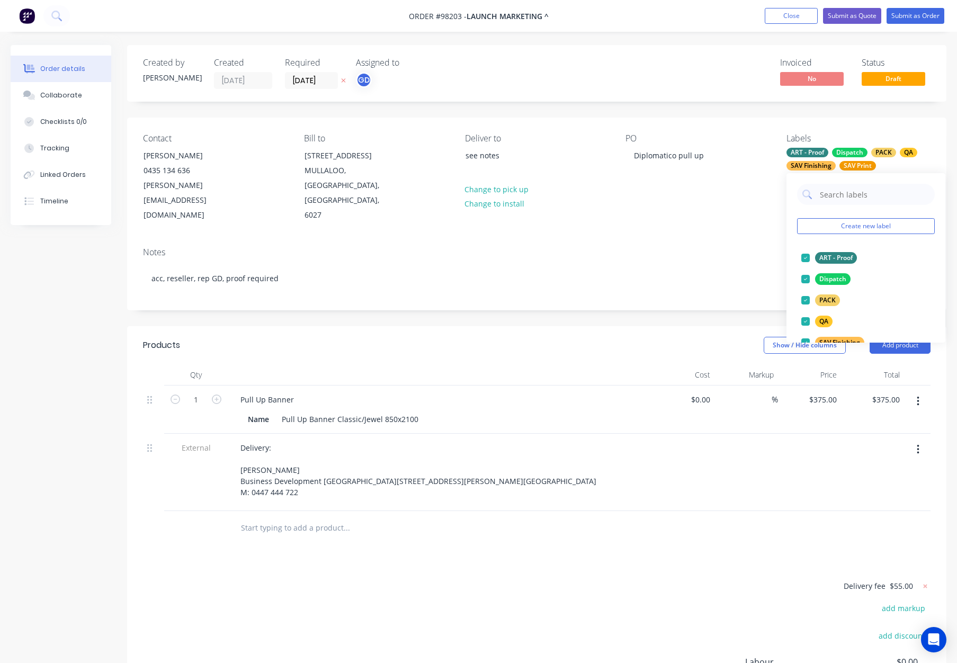
click at [730, 204] on div "Contact Tanya McDonald 0435 134 636 tanya@launchmarketing.net.au Bill to 38 CON…" at bounding box center [536, 178] width 819 height 121
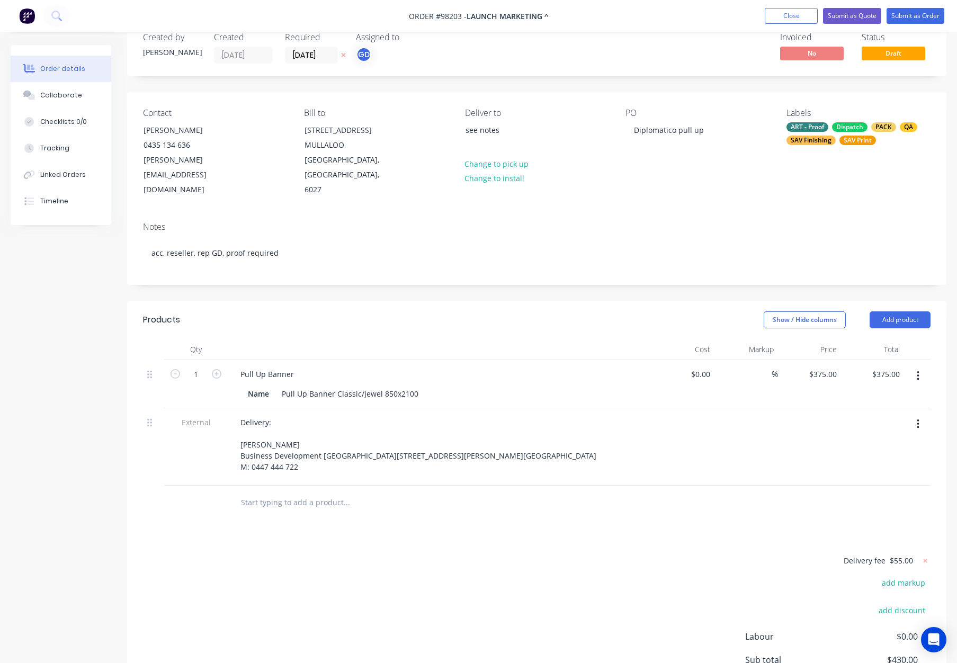
scroll to position [38, 0]
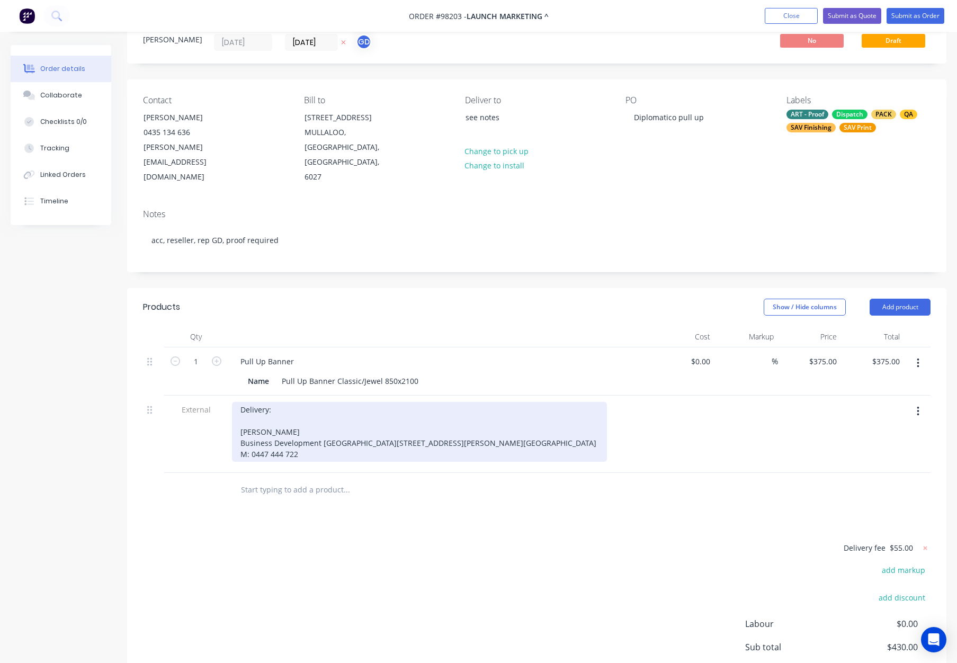
click at [239, 415] on div "Delivery: Elyce Rodda Business Development Executive Ground Floor 9 Havelock St…" at bounding box center [419, 432] width 375 height 60
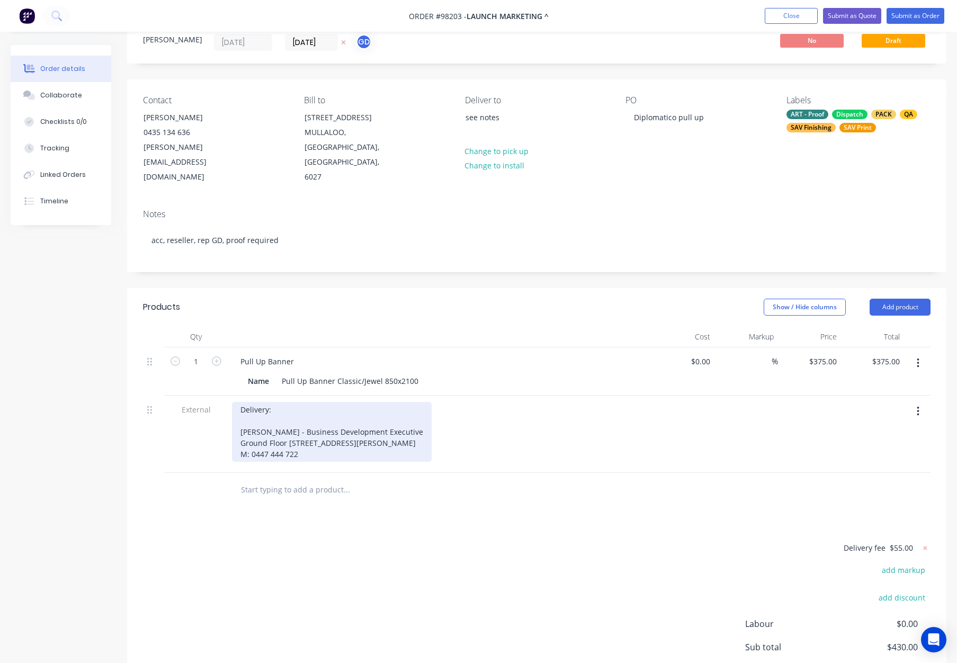
click at [287, 413] on div "Delivery: Elyce Rodda - Business Development Executive Ground Floor 9 Havelock …" at bounding box center [332, 432] width 200 height 60
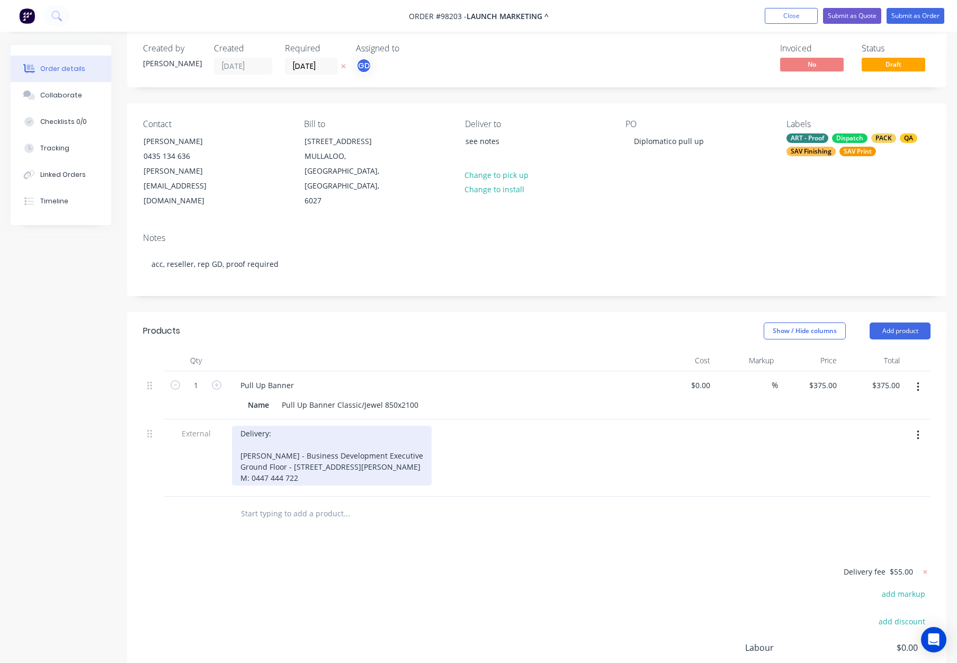
scroll to position [48, 0]
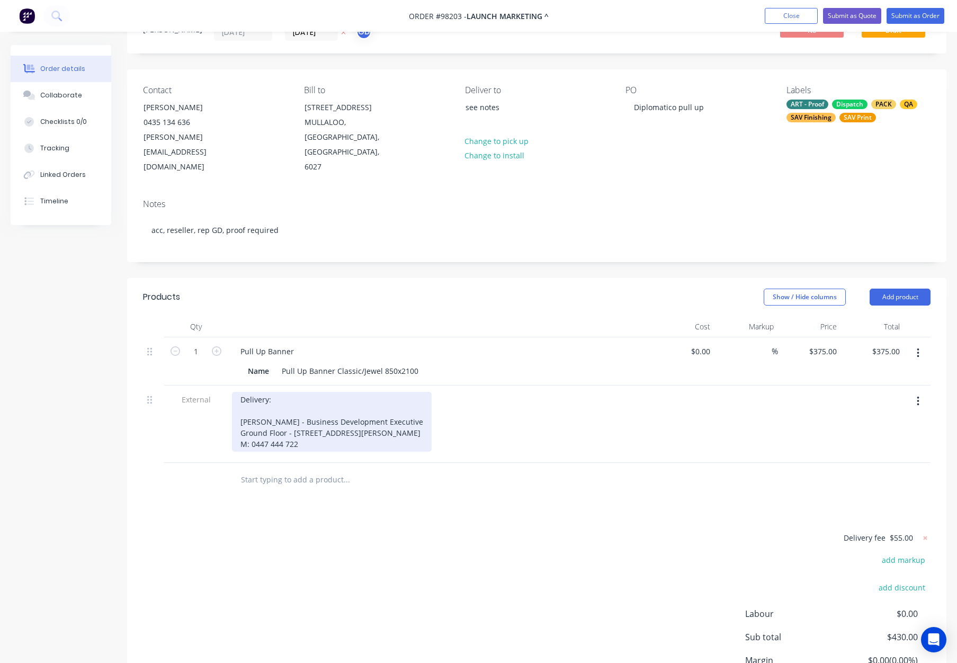
click at [238, 416] on div "Delivery: Elyce Rodda - Business Development Executive Ground Floor - 9 Haveloc…" at bounding box center [332, 422] width 200 height 60
drag, startPoint x: 241, startPoint y: 415, endPoint x: 326, endPoint y: 415, distance: 84.7
click at [326, 415] on div "Delivery: Elyce Rodda - Business Development Executive Ground Floor - 9 Haveloc…" at bounding box center [332, 422] width 200 height 60
copy div "Brown-Forman Australia"
click at [286, 392] on div "Delivery: Elyce Rodda - Business Development Executive Ground Floor - 9 Haveloc…" at bounding box center [332, 422] width 200 height 60
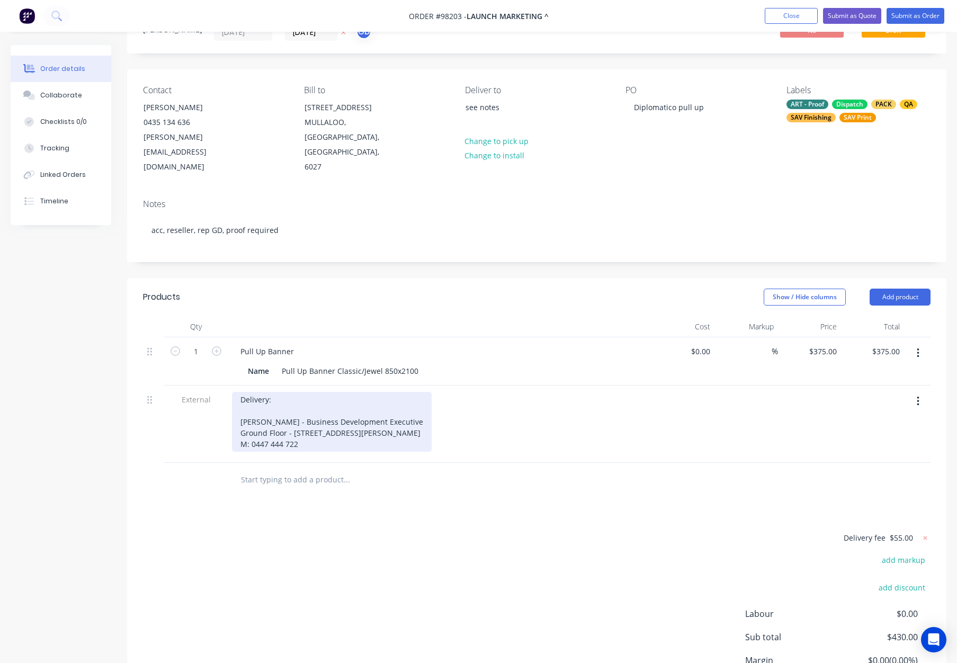
drag, startPoint x: 326, startPoint y: 415, endPoint x: 228, endPoint y: 413, distance: 98.5
click at [228, 413] on div "Delivery: Elyce Rodda - Business Development Executive Ground Floor - 9 Haveloc…" at bounding box center [440, 423] width 424 height 77
copy div "Brown-Forman Australia"
click at [309, 392] on div "Delivery: Elyce Rodda - Business Development Executive Ground Floor - 9 Haveloc…" at bounding box center [332, 422] width 200 height 60
drag, startPoint x: 334, startPoint y: 414, endPoint x: 245, endPoint y: 415, distance: 88.9
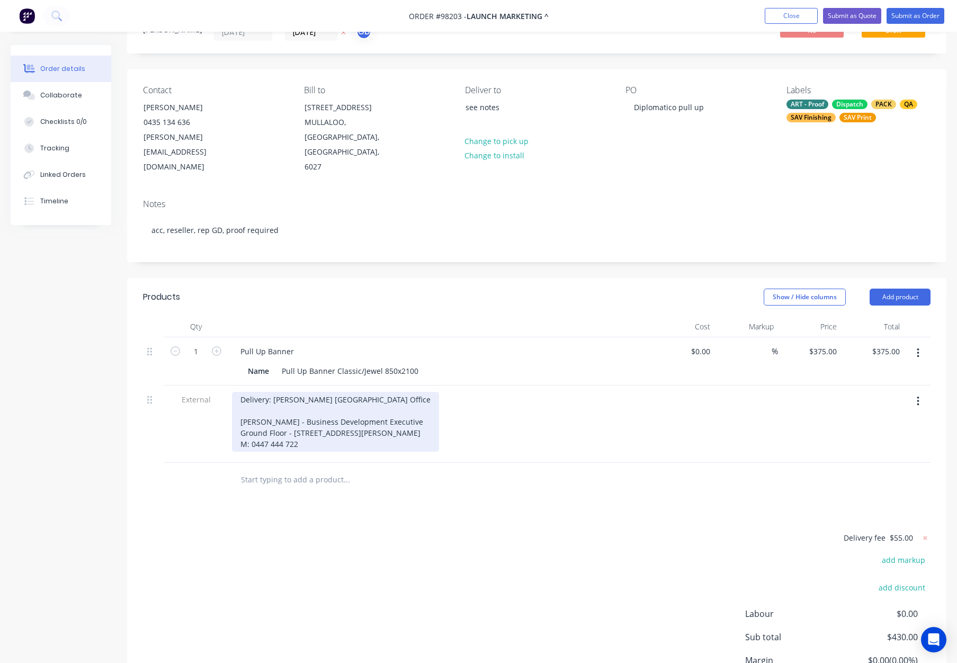
click at [245, 415] on div "Delivery: Brown-Forman Australia Office Elyce Rodda - Business Development Exec…" at bounding box center [335, 422] width 207 height 60
click at [240, 392] on div "Delivery: Brown-Forman Australia Office Elyce Rodda - Business Development Exec…" at bounding box center [335, 422] width 207 height 60
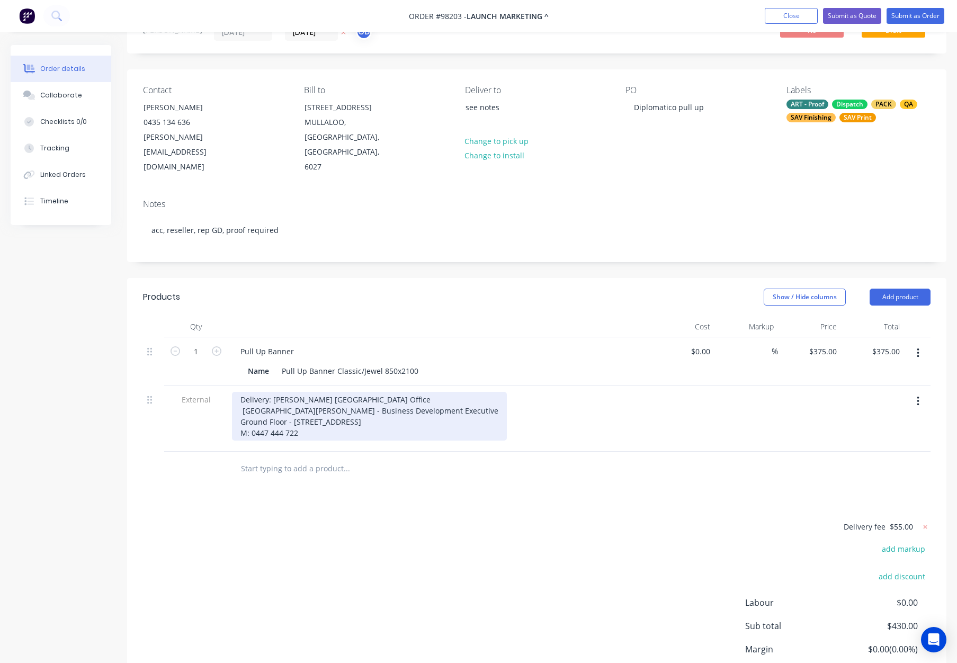
click at [283, 392] on div "Delivery: Brown-Forman Australia Office Elyce Rodda - Business Development Exec…" at bounding box center [369, 416] width 275 height 49
drag, startPoint x: 299, startPoint y: 403, endPoint x: 212, endPoint y: 403, distance: 86.3
click at [213, 403] on div "External Delivery: Brown-Forman Australia Office Elyce Rodda - Business Develop…" at bounding box center [536, 418] width 787 height 66
copy div "M: 0447 444 722"
click at [416, 392] on div "Delivery: Brown-Forman Australia Office Elyce Rodda - Business Development Exec…" at bounding box center [369, 416] width 275 height 49
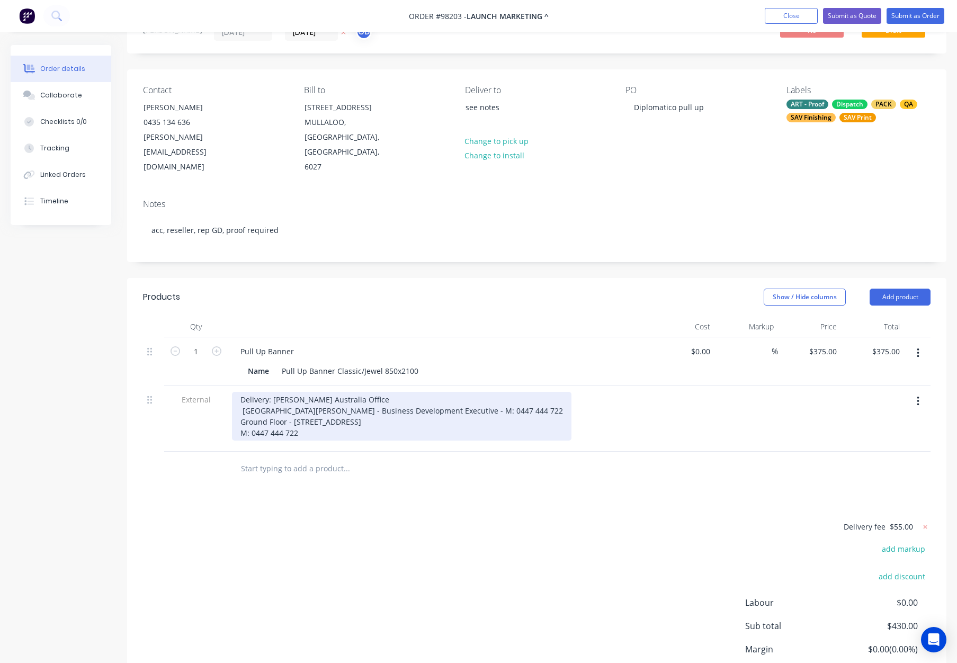
drag, startPoint x: 332, startPoint y: 403, endPoint x: 191, endPoint y: 403, distance: 141.4
click at [191, 403] on div "External Delivery: Brown-Forman Australia Office Elyce Rodda - Business Develop…" at bounding box center [536, 418] width 787 height 66
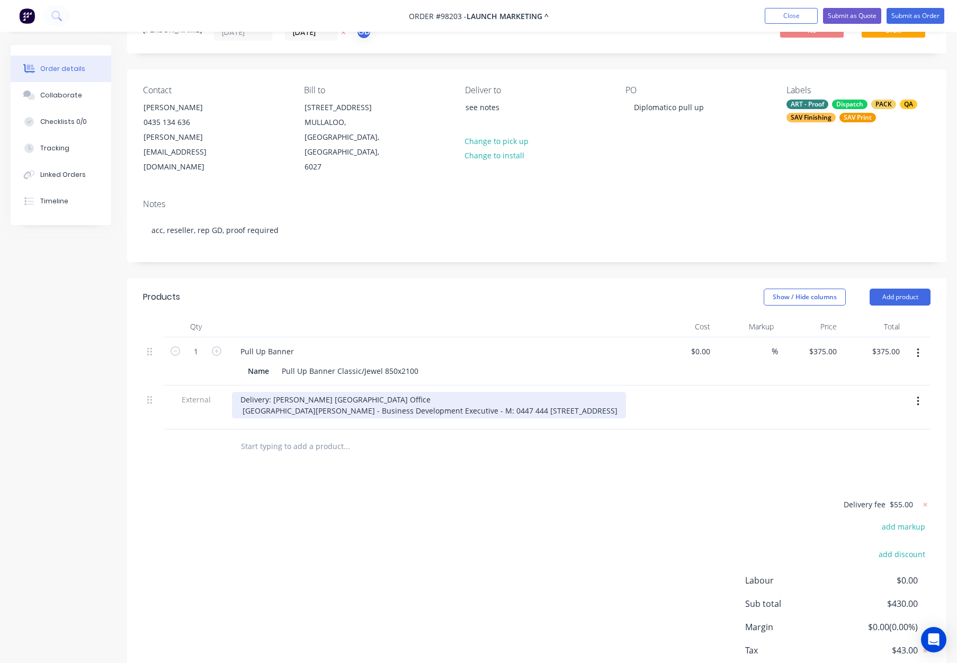
click at [242, 392] on div "Delivery: Brown-Forman Australia Office Elyce Rodda - Business Development Exec…" at bounding box center [429, 405] width 394 height 26
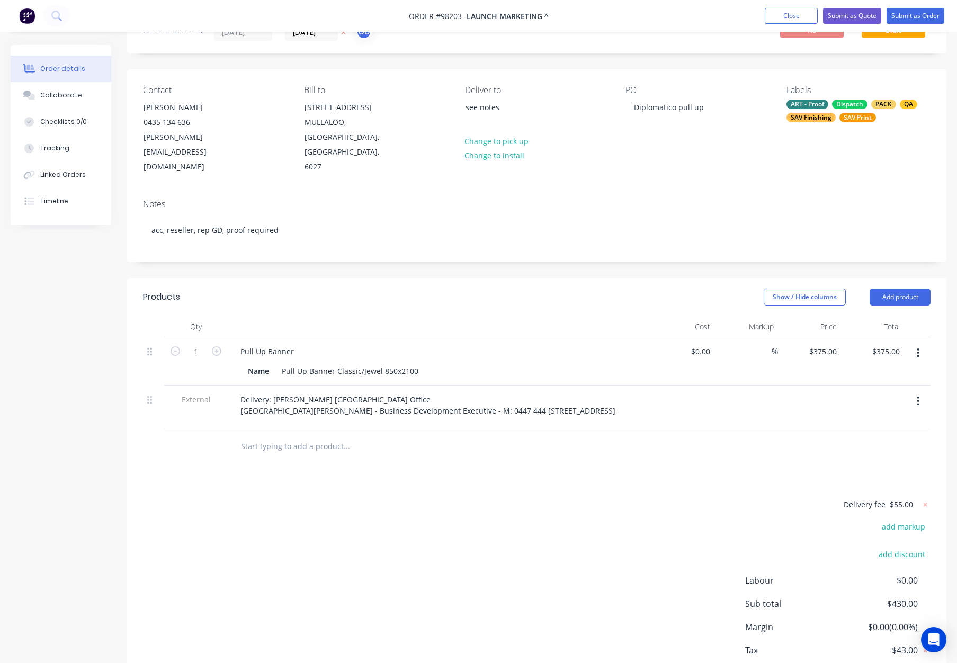
click at [557, 544] on div "Delivery fee $55.00 add markup add discount Labour $0.00 Sub total $430.00 Marg…" at bounding box center [536, 597] width 787 height 199
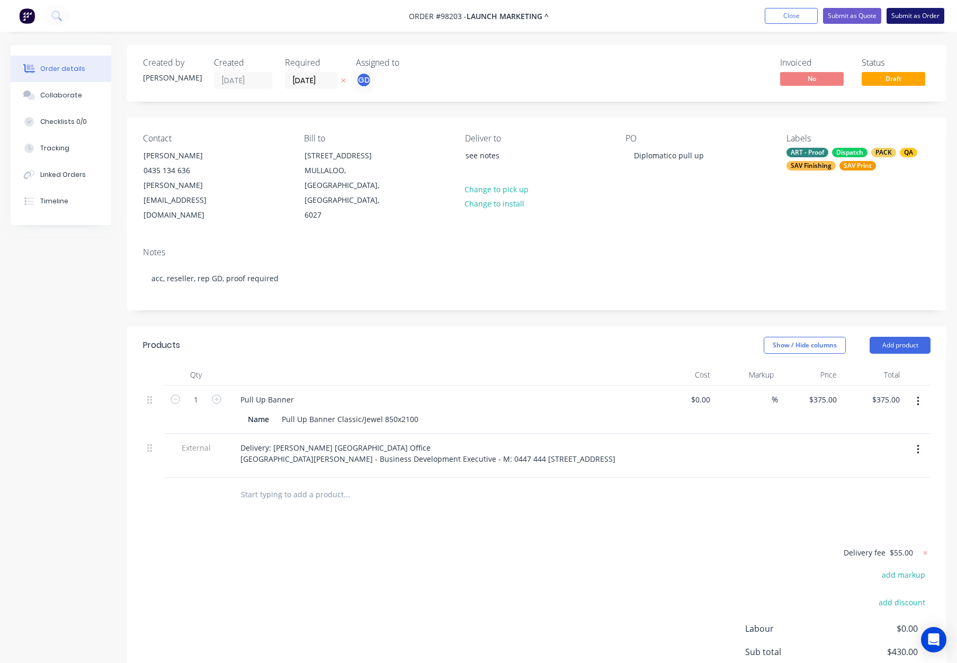
click at [914, 17] on button "Submit as Order" at bounding box center [915, 16] width 58 height 16
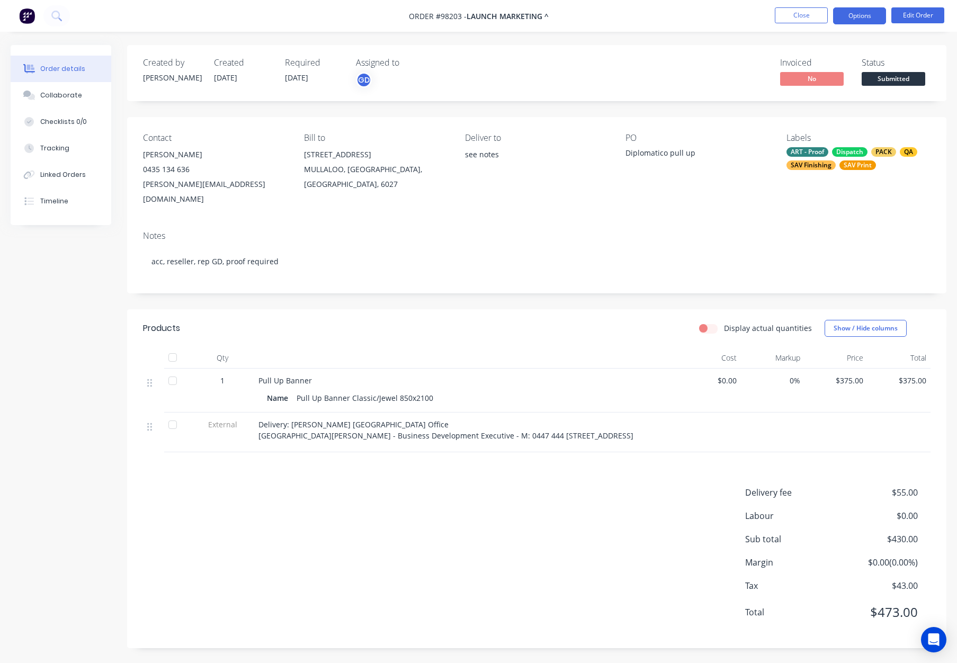
click at [868, 17] on button "Options" at bounding box center [859, 15] width 53 height 17
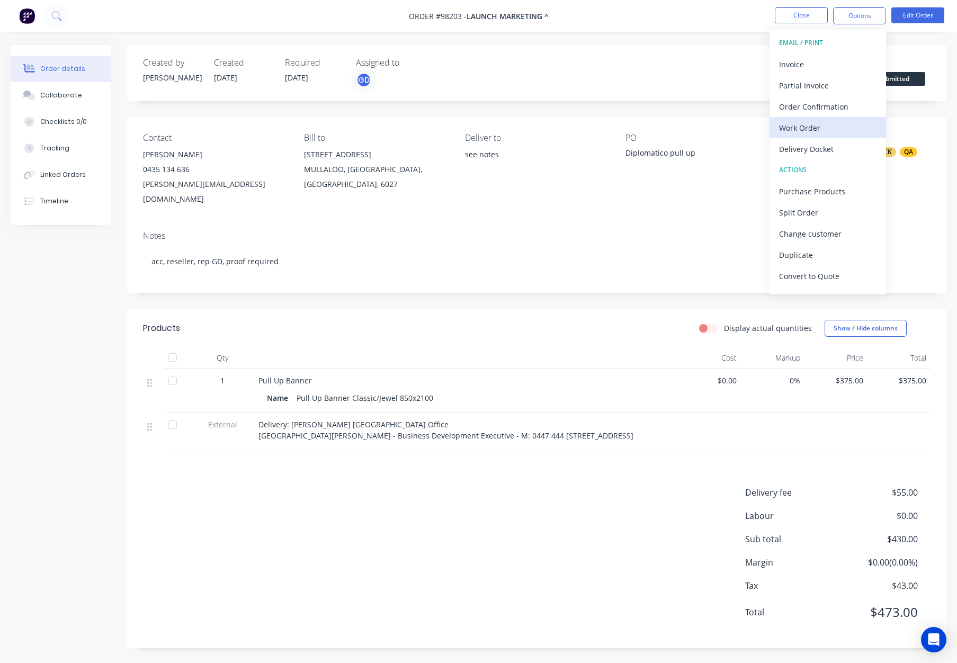
click at [836, 128] on div "Work Order" at bounding box center [827, 127] width 97 height 15
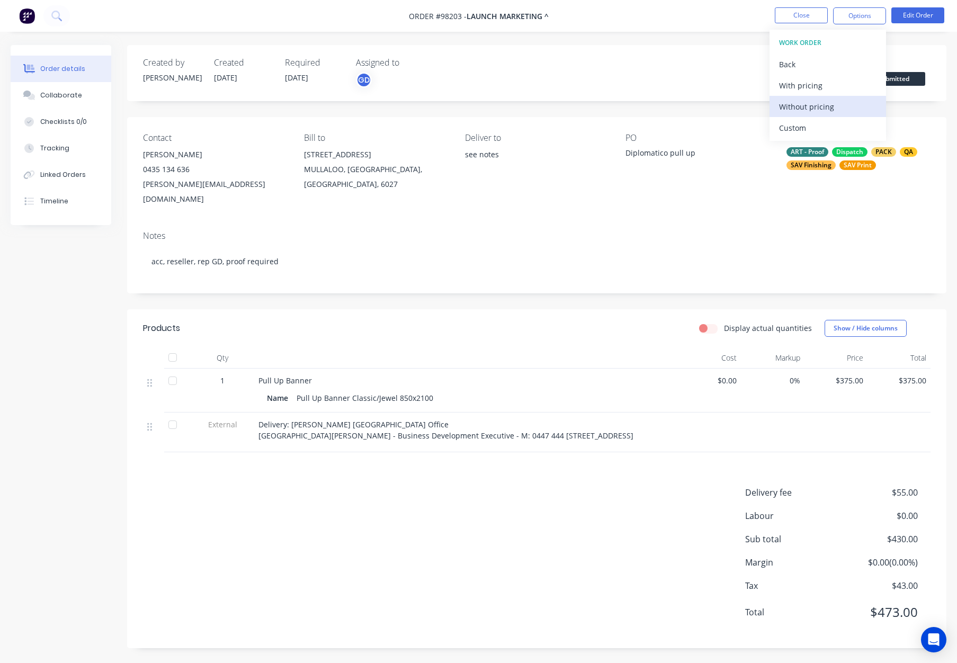
click at [831, 109] on div "Without pricing" at bounding box center [827, 106] width 97 height 15
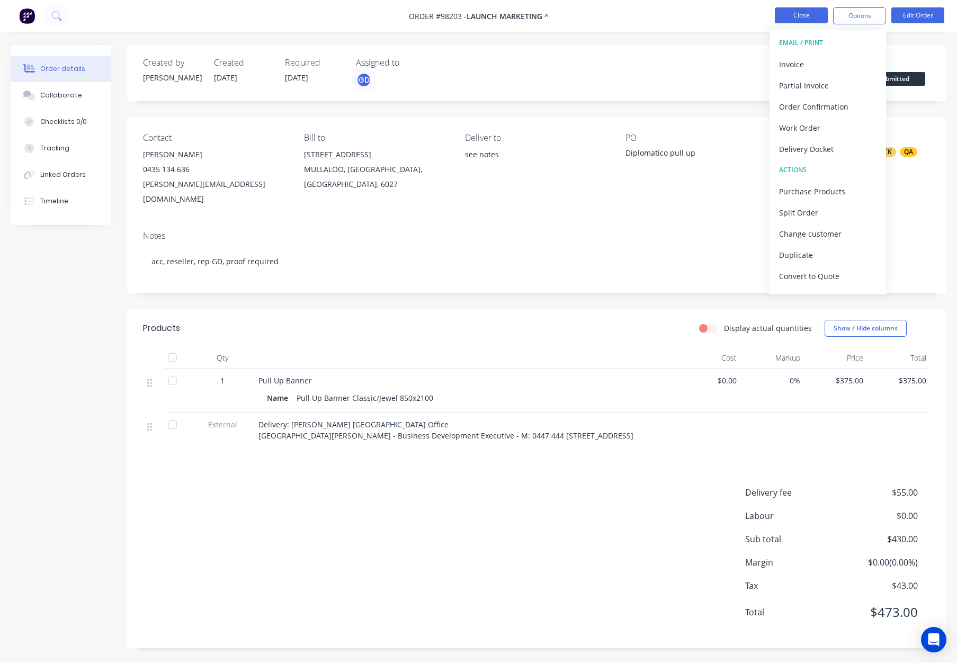
click at [800, 14] on button "Close" at bounding box center [801, 15] width 53 height 16
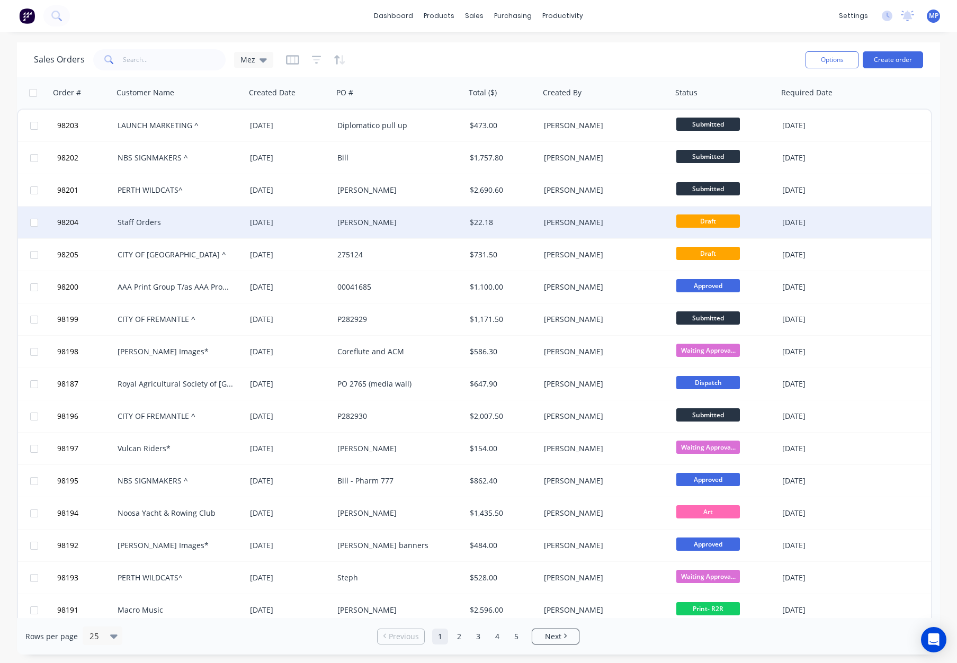
click at [425, 224] on div "[PERSON_NAME]" at bounding box center [396, 222] width 118 height 11
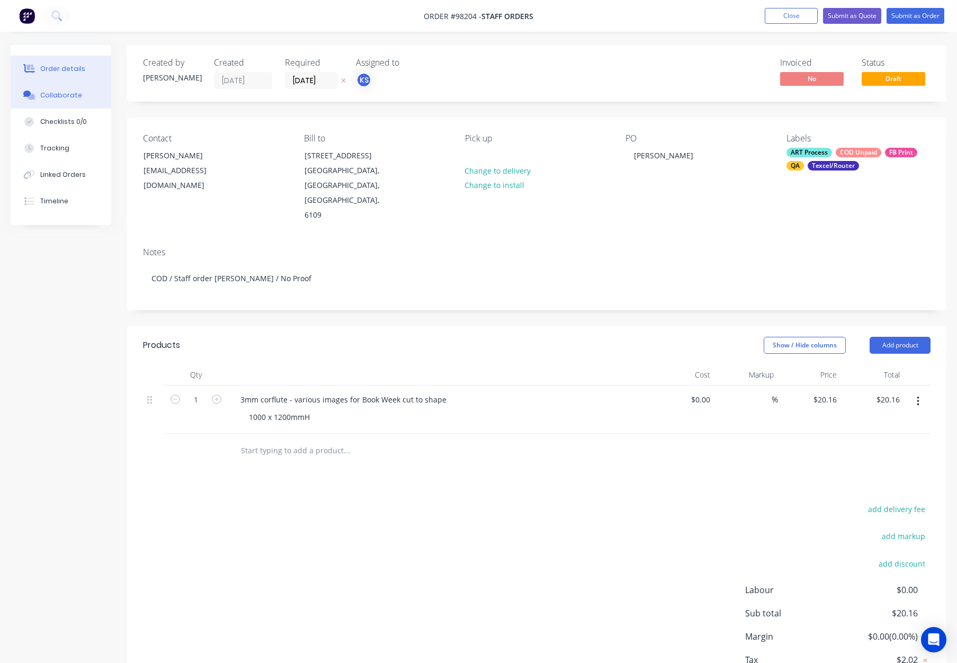
click at [80, 87] on button "Collaborate" at bounding box center [61, 95] width 101 height 26
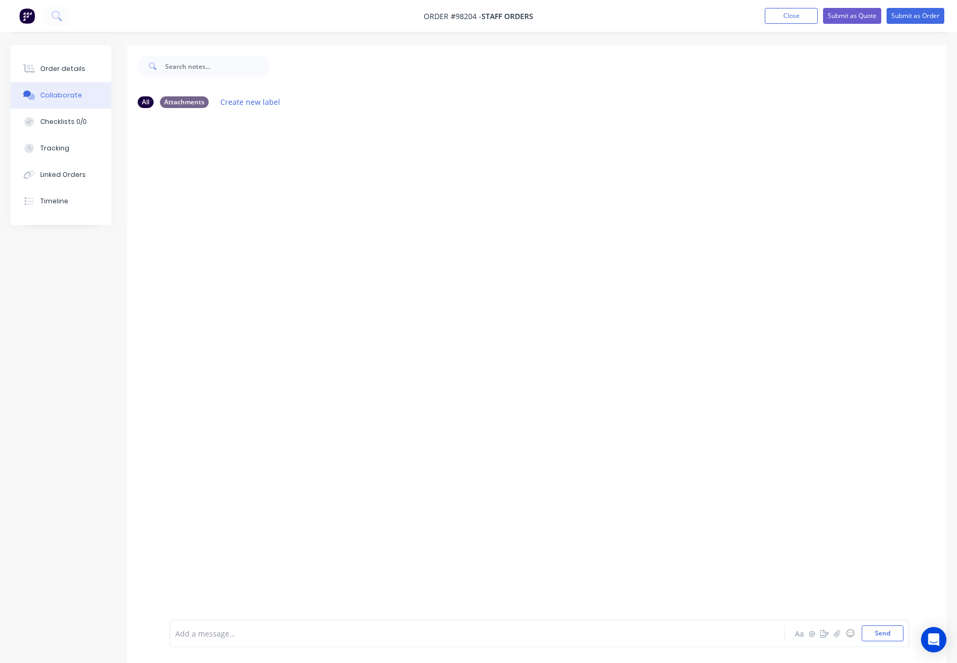
click at [71, 71] on div "Order details" at bounding box center [62, 69] width 45 height 10
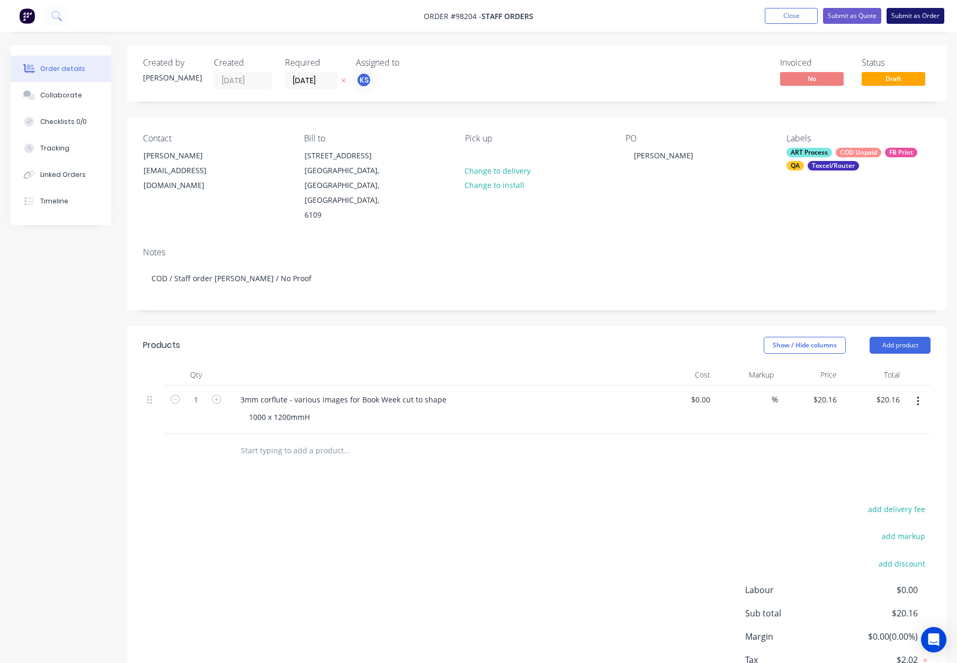
click at [904, 13] on button "Submit as Order" at bounding box center [915, 16] width 58 height 16
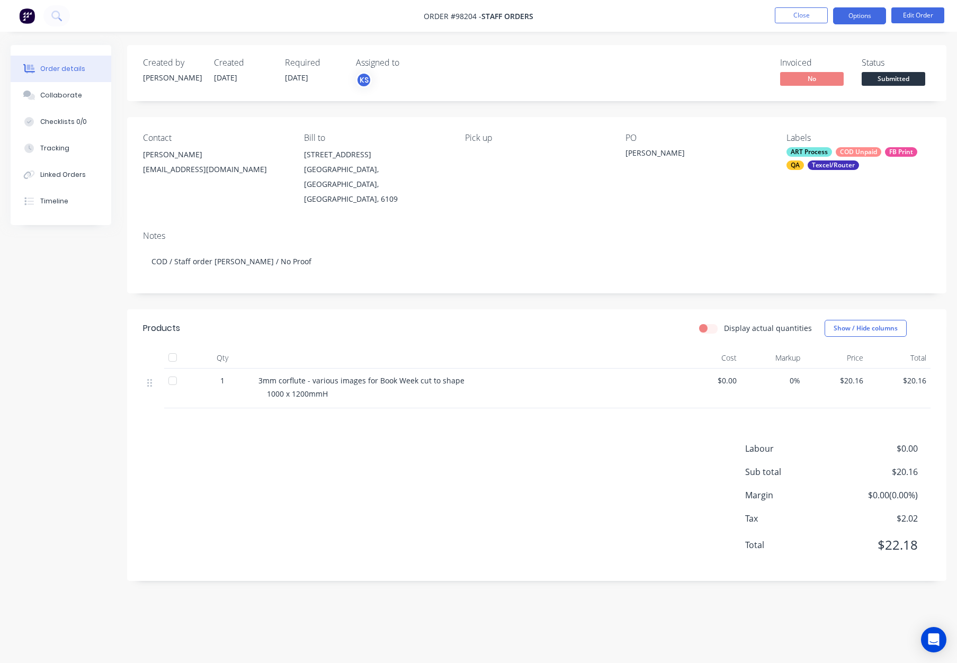
drag, startPoint x: 869, startPoint y: 13, endPoint x: 865, endPoint y: 22, distance: 10.7
click at [869, 13] on button "Options" at bounding box center [859, 15] width 53 height 17
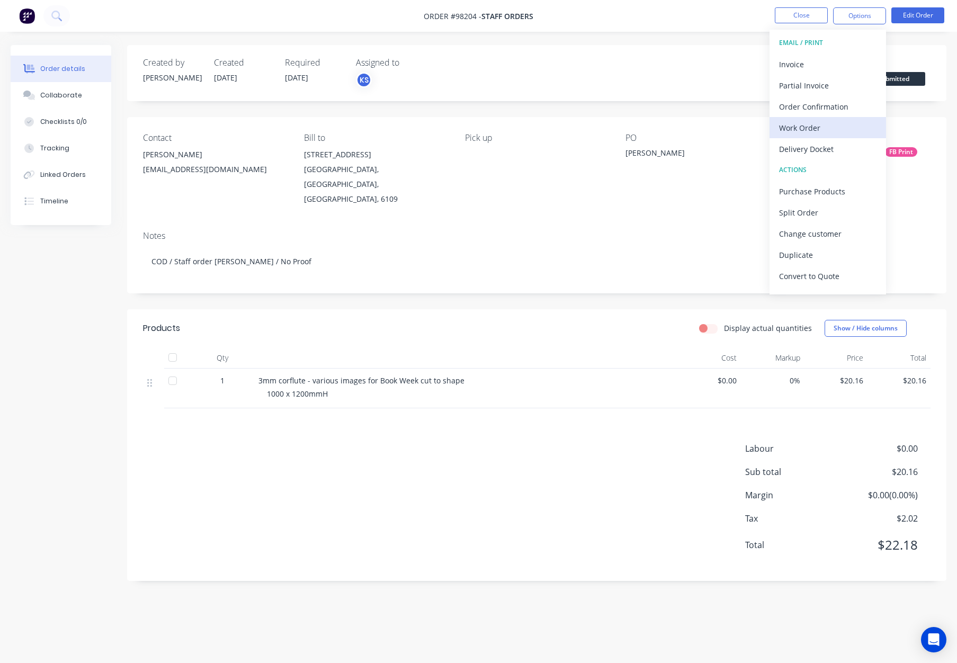
click at [833, 125] on div "Work Order" at bounding box center [827, 127] width 97 height 15
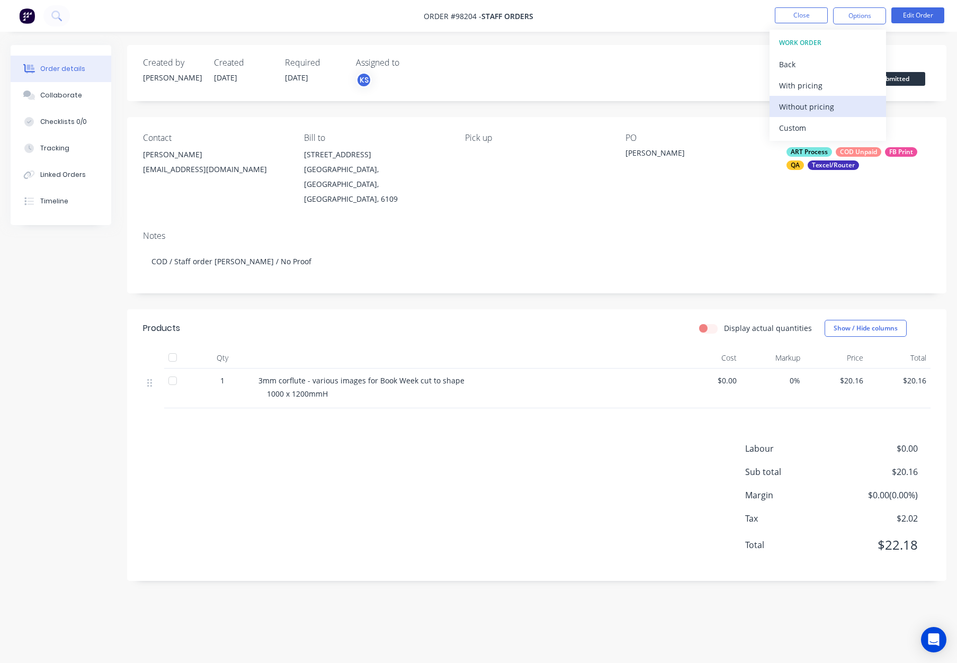
click at [841, 109] on div "Without pricing" at bounding box center [827, 106] width 97 height 15
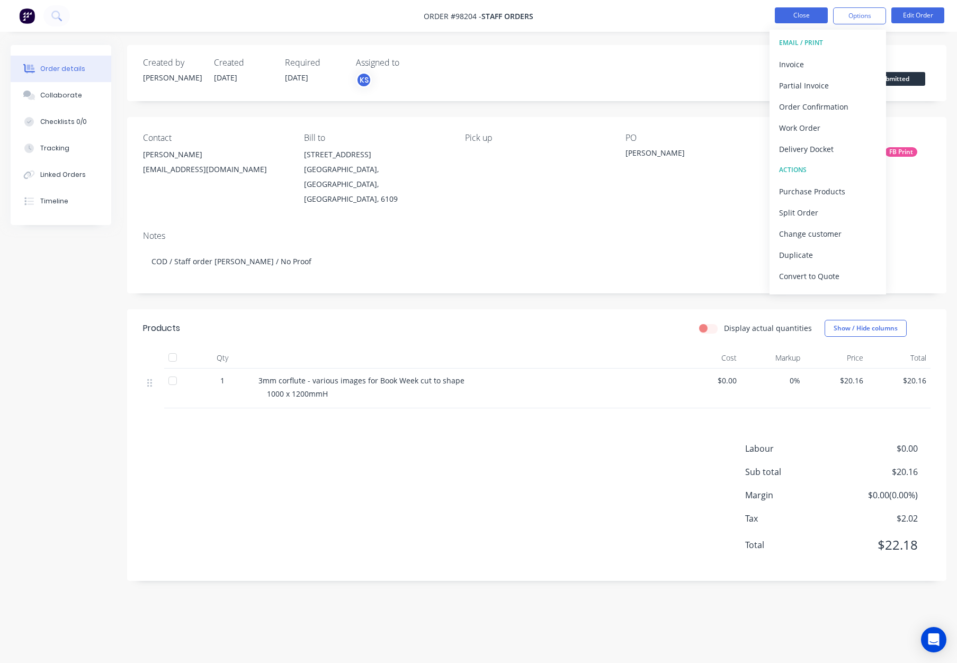
click at [811, 14] on button "Close" at bounding box center [801, 15] width 53 height 16
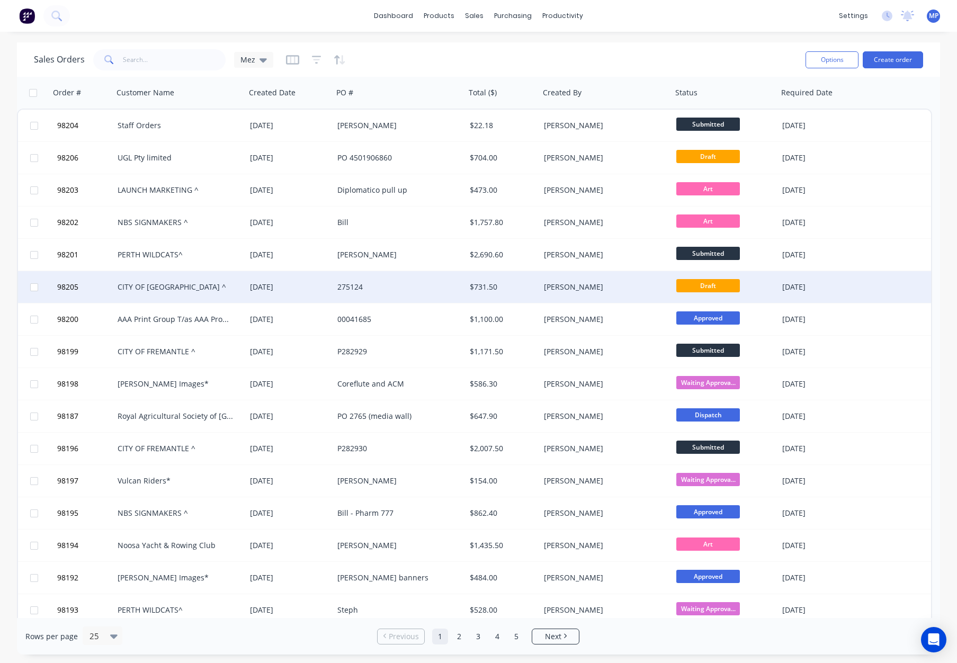
click at [506, 280] on div "$731.50" at bounding box center [502, 287] width 74 height 32
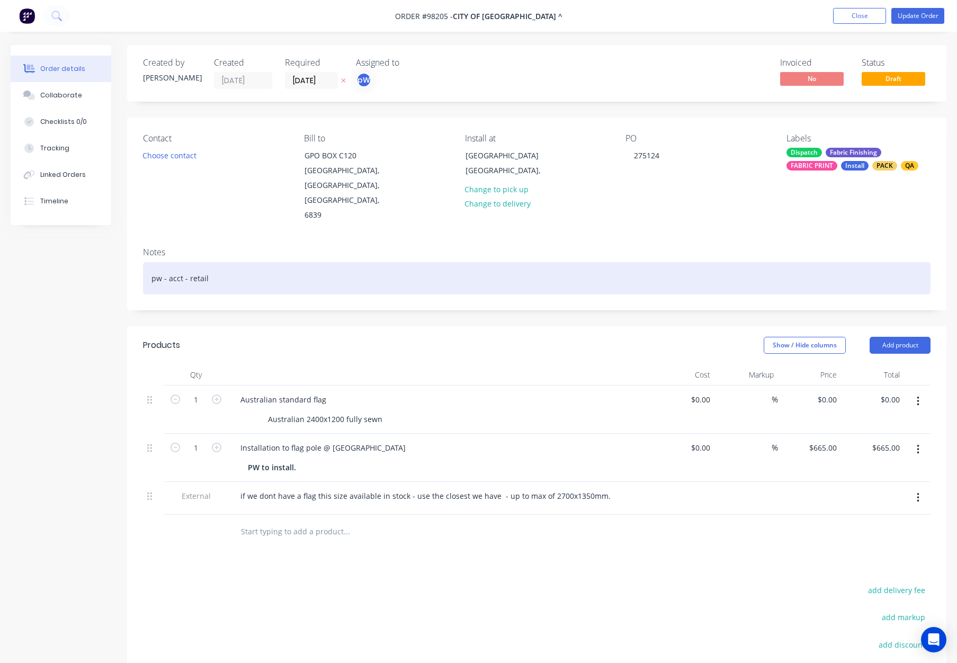
click at [325, 262] on div "pw - acct - retail" at bounding box center [536, 278] width 787 height 32
drag, startPoint x: 295, startPoint y: 257, endPoint x: 212, endPoint y: 251, distance: 83.3
click at [208, 262] on div "pw - acct - retail - no proof" at bounding box center [536, 278] width 787 height 32
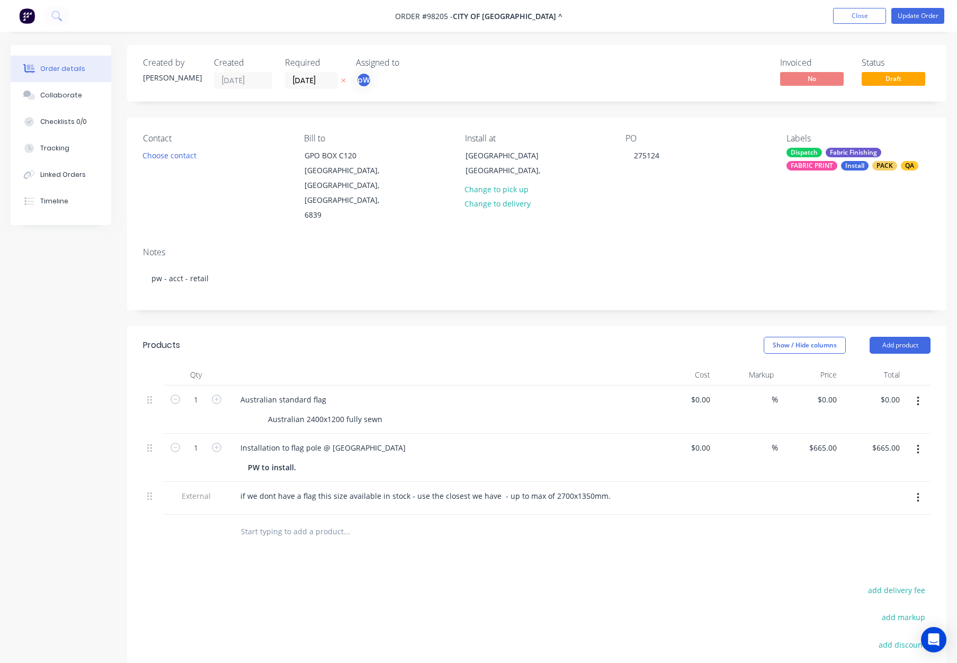
drag, startPoint x: 399, startPoint y: 317, endPoint x: 394, endPoint y: 314, distance: 5.9
click at [399, 337] on div "Show / Hide columns Add product" at bounding box center [620, 345] width 620 height 17
click at [823, 161] on div "FABRIC PRINT" at bounding box center [811, 166] width 51 height 10
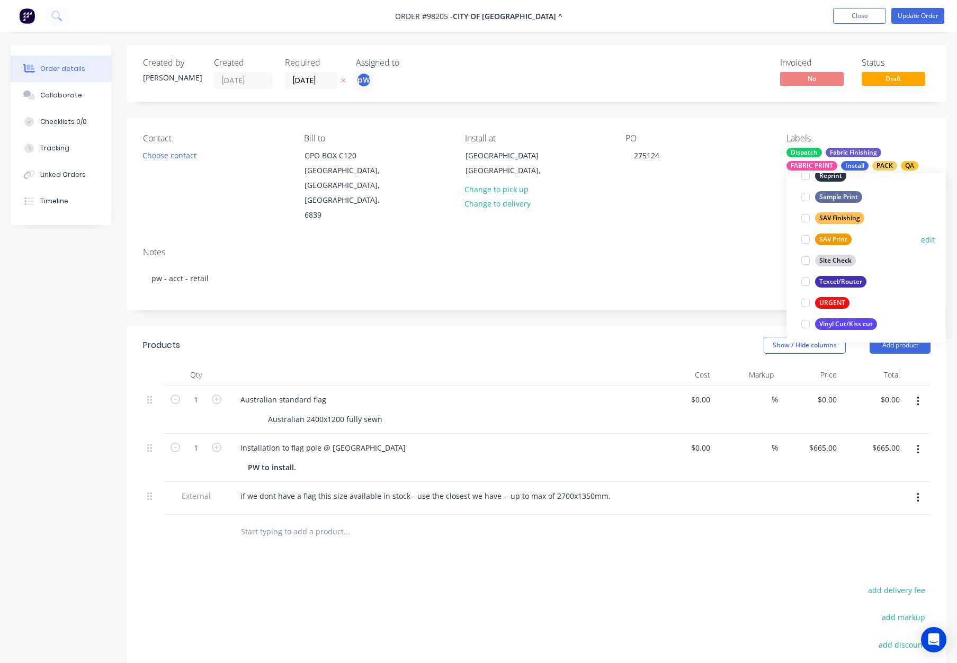
scroll to position [508, 0]
click at [700, 247] on div "Notes" at bounding box center [536, 252] width 787 height 10
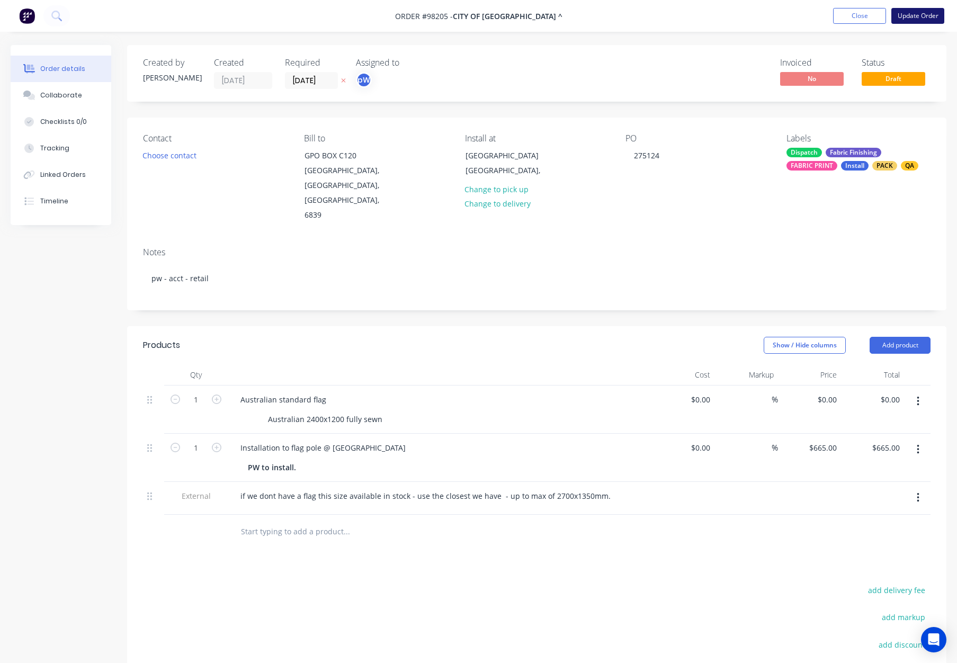
click at [926, 15] on button "Update Order" at bounding box center [917, 16] width 53 height 16
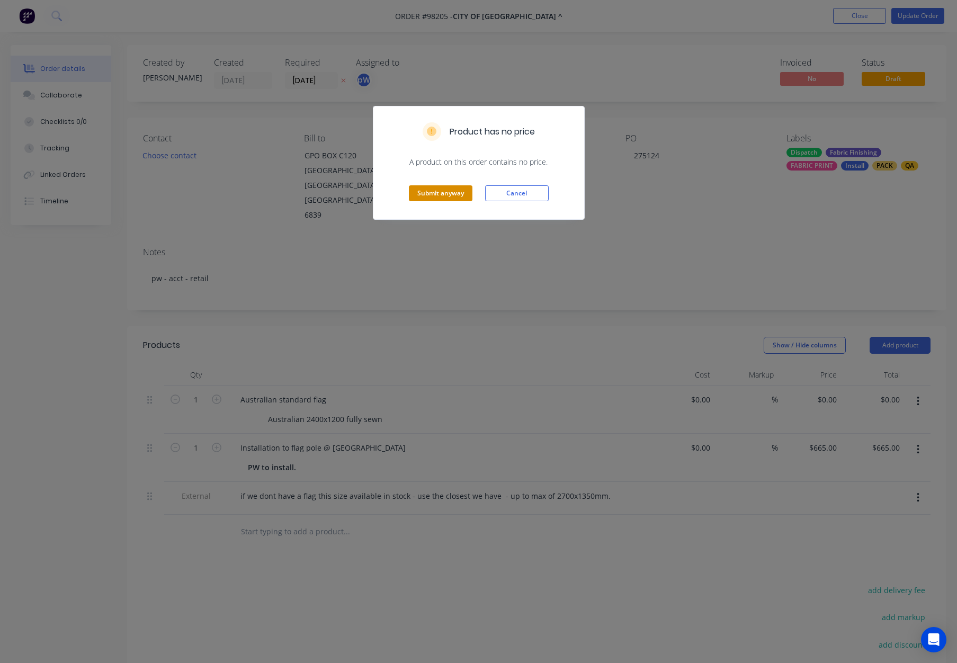
drag, startPoint x: 430, startPoint y: 178, endPoint x: 429, endPoint y: 189, distance: 10.6
click at [430, 178] on div "Submit anyway Cancel" at bounding box center [478, 193] width 211 height 52
click at [430, 197] on button "Submit anyway" at bounding box center [441, 193] width 64 height 16
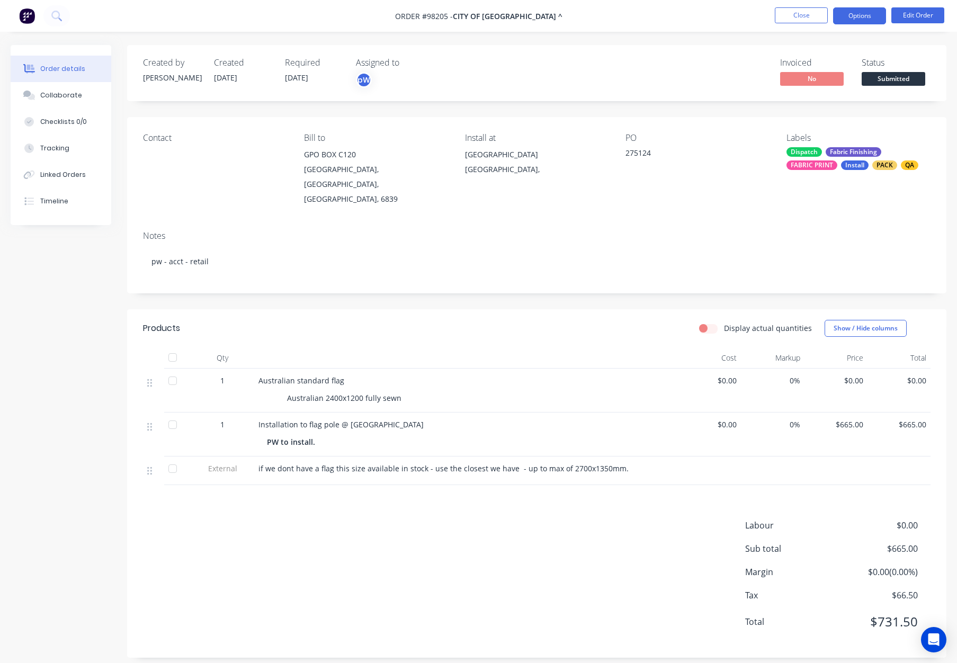
click at [854, 15] on button "Options" at bounding box center [859, 15] width 53 height 17
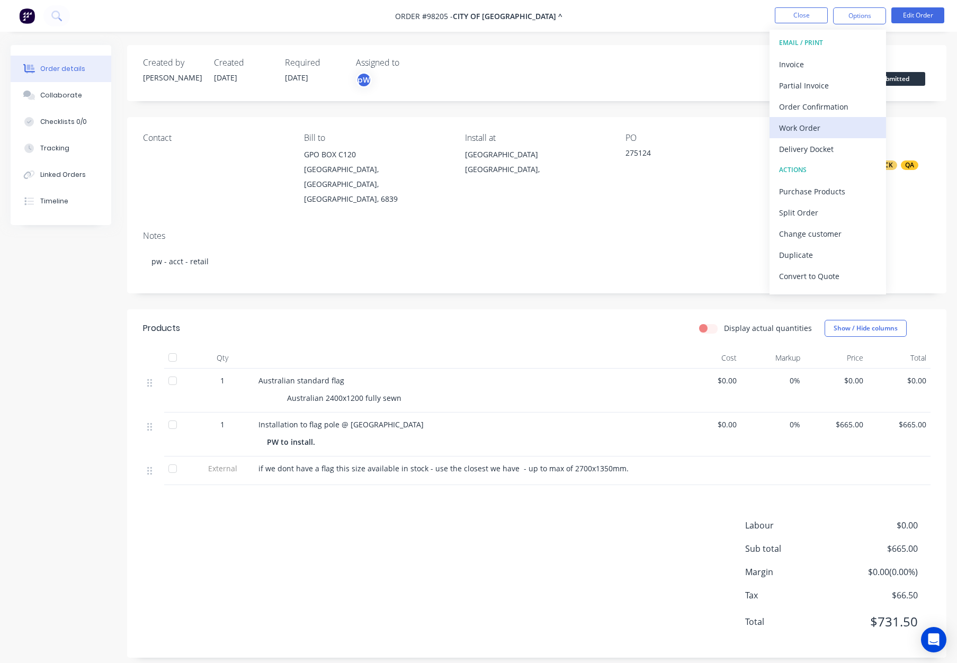
click at [813, 123] on div "Work Order" at bounding box center [827, 127] width 97 height 15
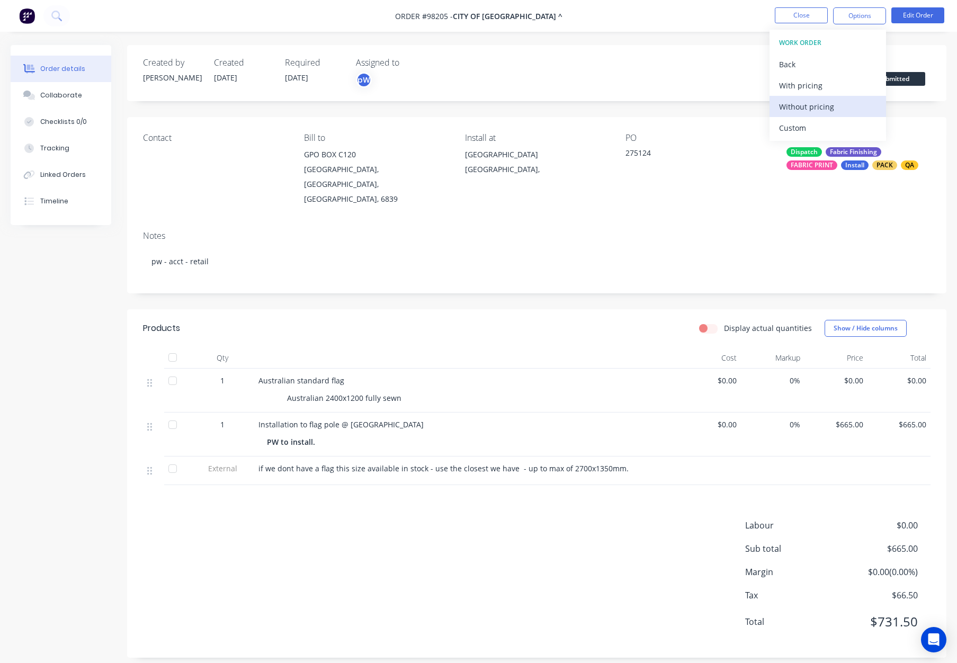
drag, startPoint x: 813, startPoint y: 123, endPoint x: 840, endPoint y: 105, distance: 32.3
click at [821, 100] on div "Without pricing" at bounding box center [827, 106] width 97 height 15
click at [797, 16] on button "Close" at bounding box center [801, 15] width 53 height 16
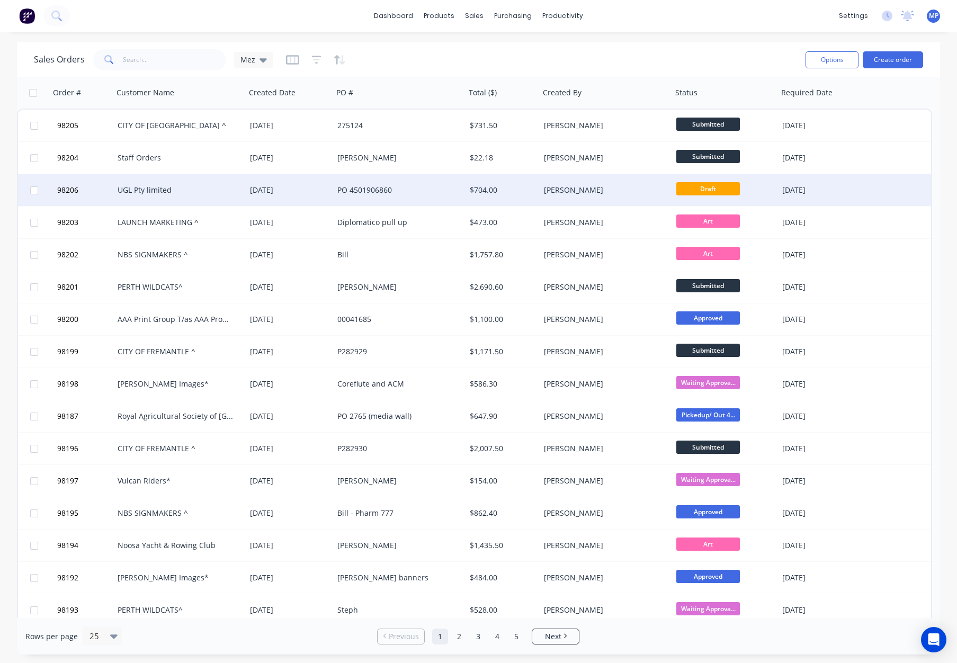
click at [602, 187] on div "[PERSON_NAME]" at bounding box center [603, 190] width 118 height 11
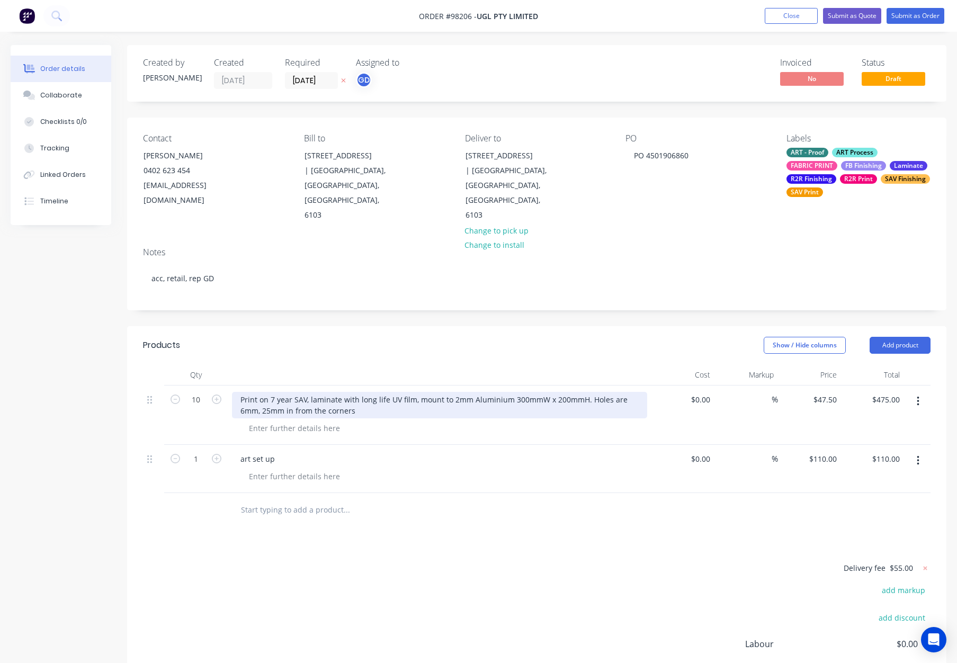
click at [240, 392] on div "Print on 7 year SAV, laminate with long life UV film, mount to 2mm Aluminium 30…" at bounding box center [439, 405] width 415 height 26
drag, startPoint x: 347, startPoint y: 374, endPoint x: 322, endPoint y: 375, distance: 24.9
click at [320, 392] on div "2mm Aluminum - with Print on 7 year SAV, laminate with long life UV film, mount…" at bounding box center [439, 405] width 415 height 26
click at [291, 392] on div "2mm Aluminum - with 7 year SAV, laminate with long life UV film, mount to 2mm A…" at bounding box center [439, 405] width 415 height 26
drag, startPoint x: 296, startPoint y: 375, endPoint x: 311, endPoint y: 391, distance: 22.5
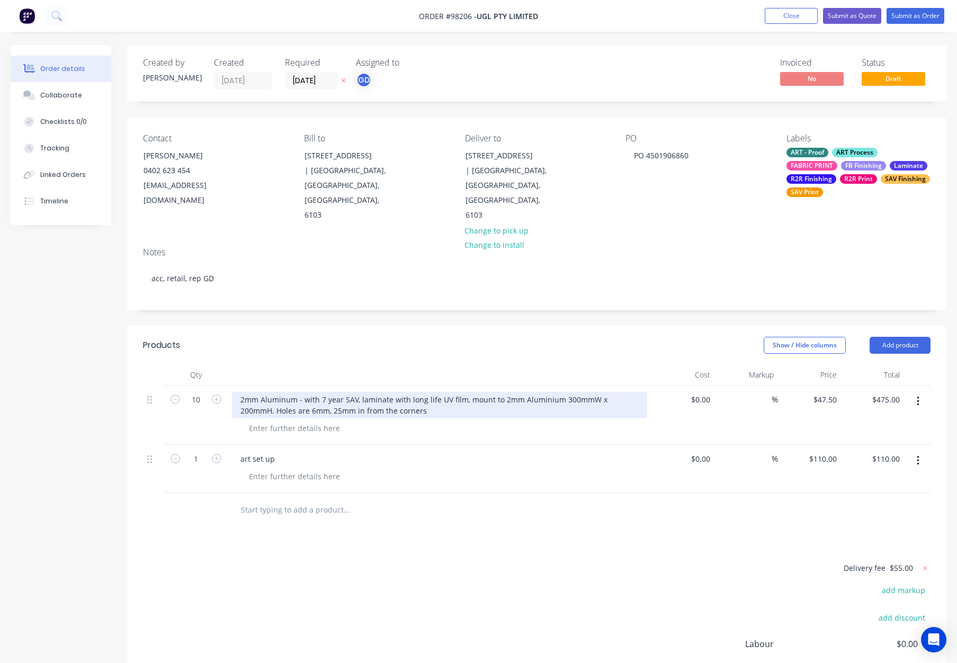
click at [296, 392] on div "2mm Aluminum - with 7 year SAV, laminate with long life UV film, mount to 2mm A…" at bounding box center [439, 405] width 415 height 26
click at [284, 392] on div "2mm Aluminum - with 7 year SAV, laminate with long life UV film, mount to 2mm A…" at bounding box center [439, 405] width 415 height 26
click at [351, 329] on header "Products Show / Hide columns Add product" at bounding box center [536, 345] width 819 height 38
drag, startPoint x: 501, startPoint y: 374, endPoint x: 556, endPoint y: 376, distance: 55.1
click at [557, 392] on div "2mm Aluminium - with 7 year SAV, laminate with long life UV film, mount to 2mm …" at bounding box center [439, 405] width 415 height 26
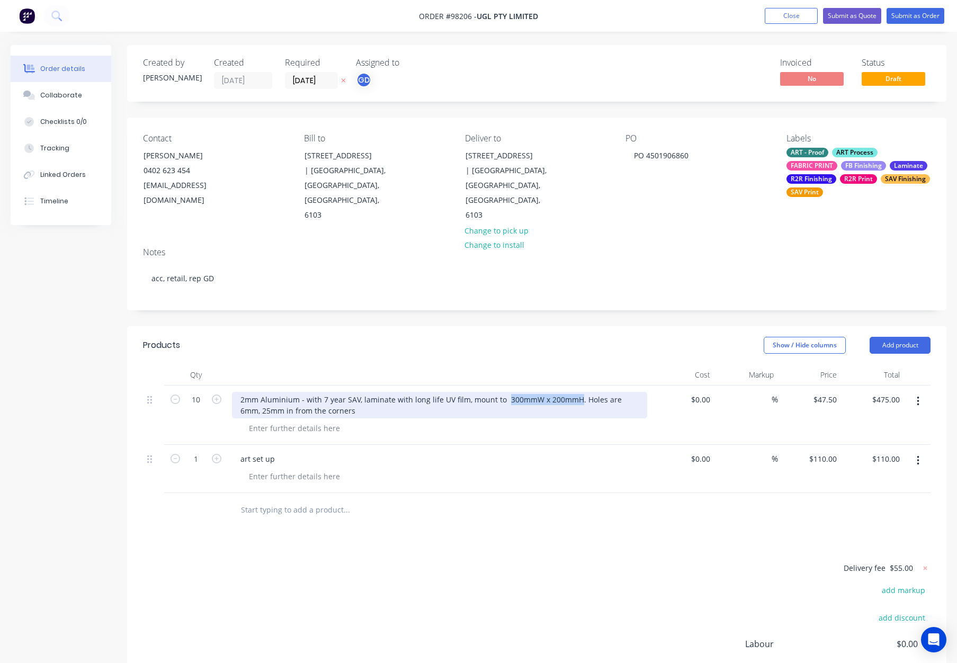
drag, startPoint x: 506, startPoint y: 374, endPoint x: 575, endPoint y: 376, distance: 69.4
click at [575, 392] on div "2mm Aluminium - with 7 year SAV, laminate with long life UV film, mount to 300m…" at bounding box center [439, 405] width 415 height 26
copy div "300mmW x 200mmH"
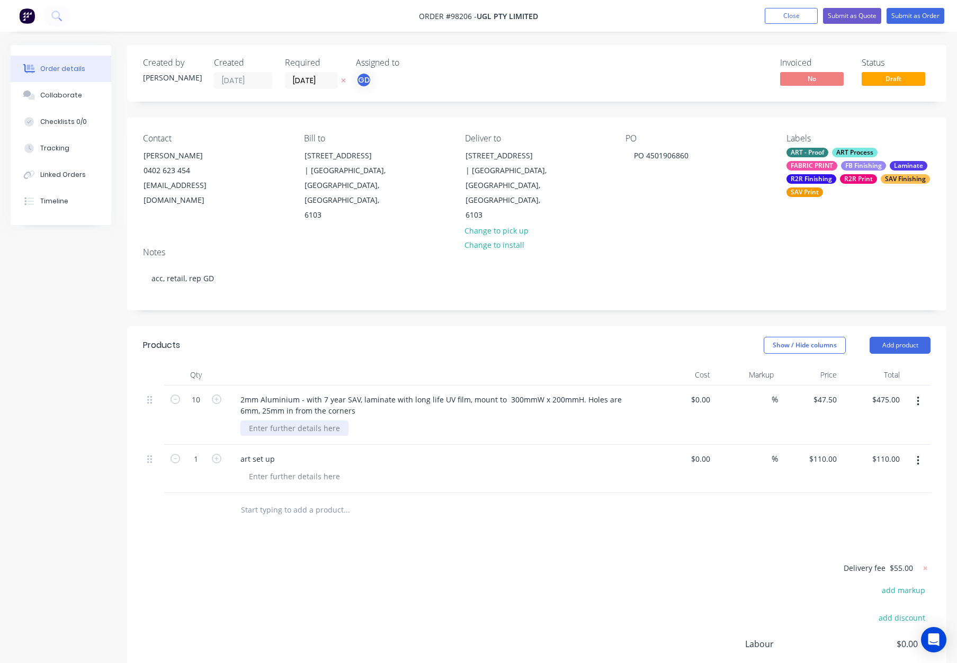
click at [275, 420] on div at bounding box center [294, 427] width 108 height 15
paste div
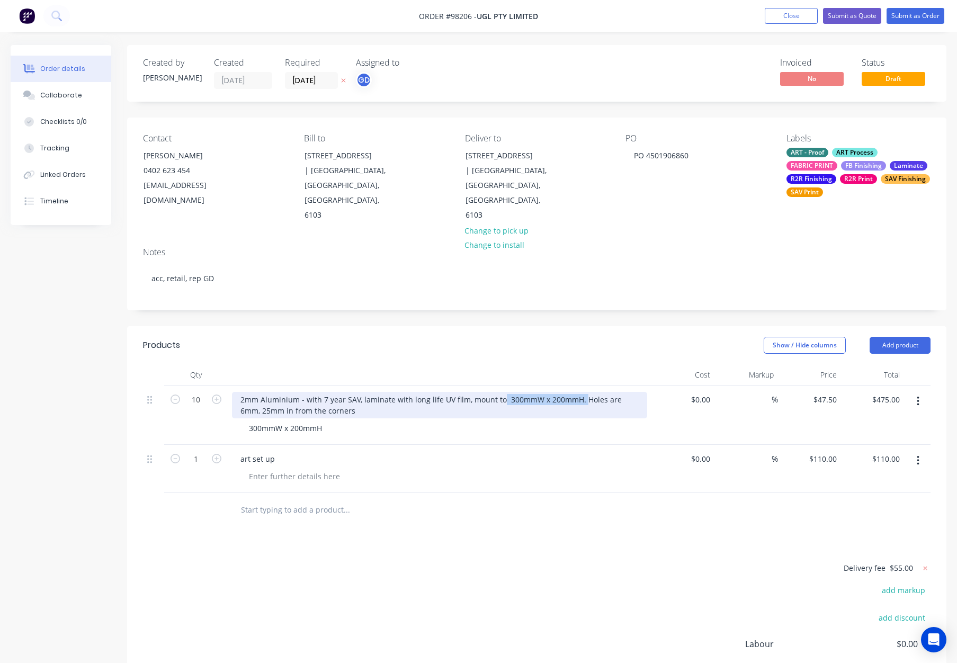
drag, startPoint x: 579, startPoint y: 374, endPoint x: 501, endPoint y: 374, distance: 78.4
click at [500, 392] on div "2mm Aluminium - with 7 year SAV, laminate with long life UV film, mount to 300m…" at bounding box center [439, 405] width 415 height 26
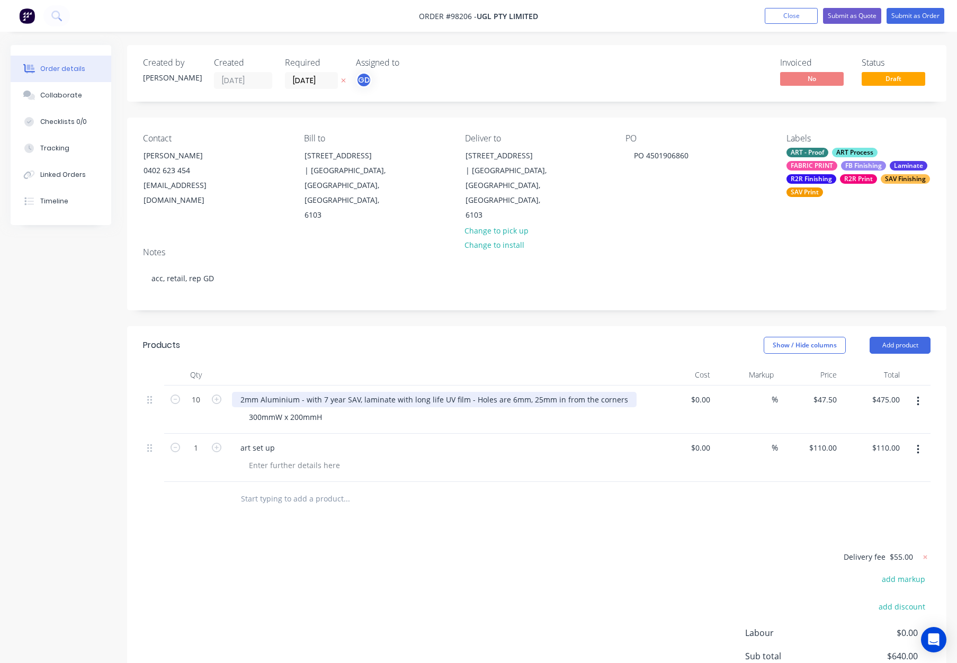
drag, startPoint x: 474, startPoint y: 373, endPoint x: 487, endPoint y: 380, distance: 13.7
click at [474, 392] on div "2mm Aluminium - with 7 year SAV, laminate with long life UV film - Holes are 6m…" at bounding box center [434, 399] width 404 height 15
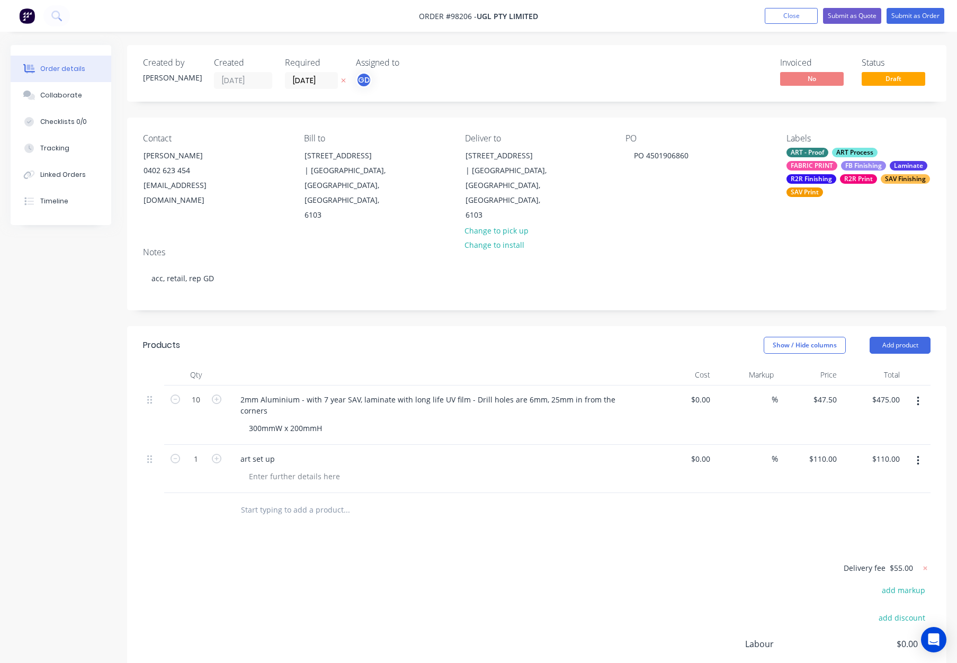
click at [527, 331] on header "Products Show / Hide columns Add product" at bounding box center [536, 345] width 819 height 38
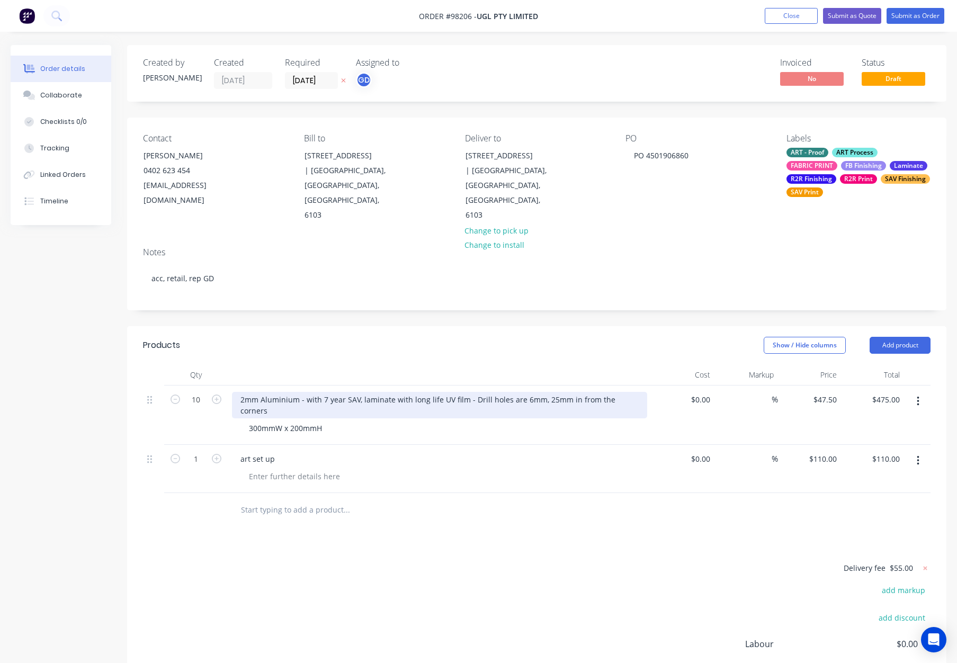
drag, startPoint x: 361, startPoint y: 376, endPoint x: 367, endPoint y: 379, distance: 6.9
click at [361, 392] on div "2mm Aluminium - with 7 year SAV, laminate with long life UV film - Drill holes …" at bounding box center [439, 405] width 415 height 26
click at [426, 392] on div "2mm Aluminium - with 7 year SAV with laminate with long life UV film - Drill ho…" at bounding box center [439, 405] width 415 height 26
drag, startPoint x: 462, startPoint y: 375, endPoint x: 473, endPoint y: 383, distance: 13.7
click at [462, 392] on div "2mm Aluminium - with 7 year SAV with laminate long life UV film - Drill holes a…" at bounding box center [439, 405] width 415 height 26
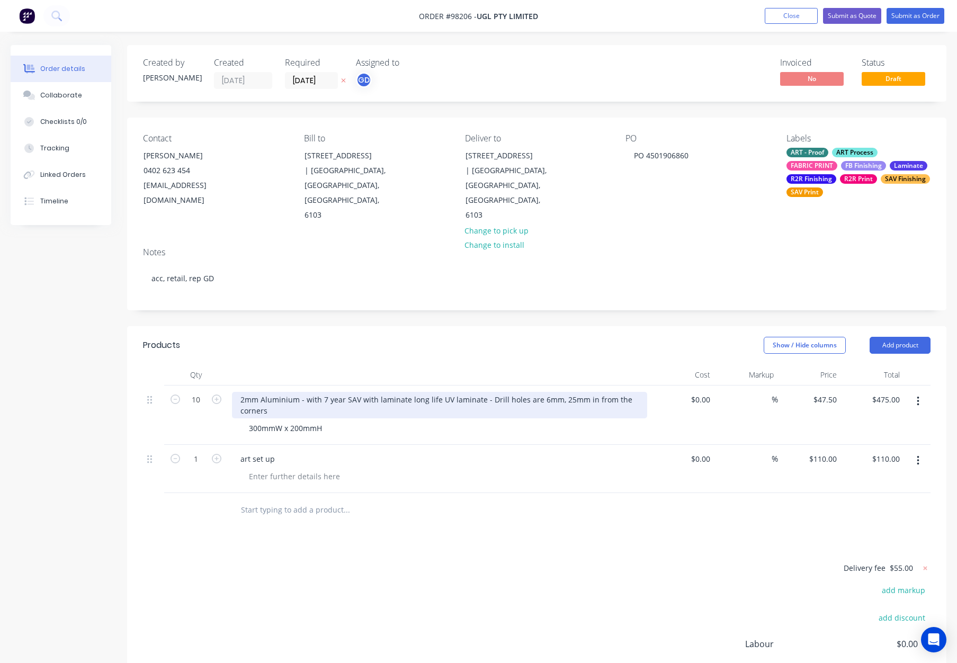
click at [405, 392] on div "2mm Aluminium - with 7 year SAV with laminate long life UV laminate - Drill hol…" at bounding box center [439, 405] width 415 height 26
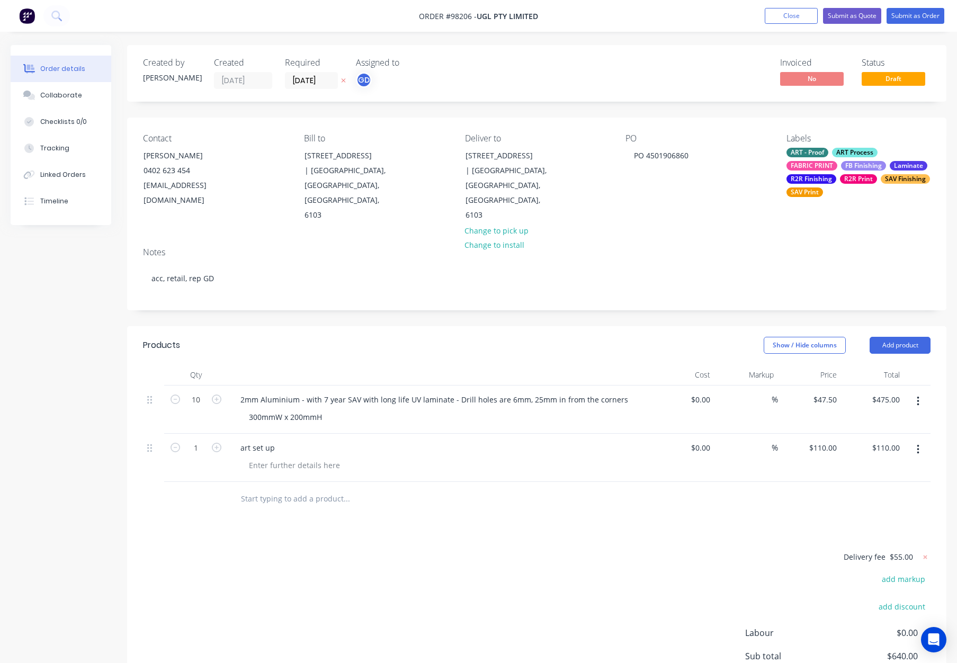
click at [447, 331] on header "Products Show / Hide columns Add product" at bounding box center [536, 345] width 819 height 38
drag, startPoint x: 374, startPoint y: 374, endPoint x: 383, endPoint y: 377, distance: 9.5
click at [374, 392] on div "2mm Aluminium - with 7 year SAV with long life UV laminate - Drill holes are 6m…" at bounding box center [434, 399] width 404 height 15
click at [446, 337] on div "Show / Hide columns Add product" at bounding box center [620, 345] width 620 height 17
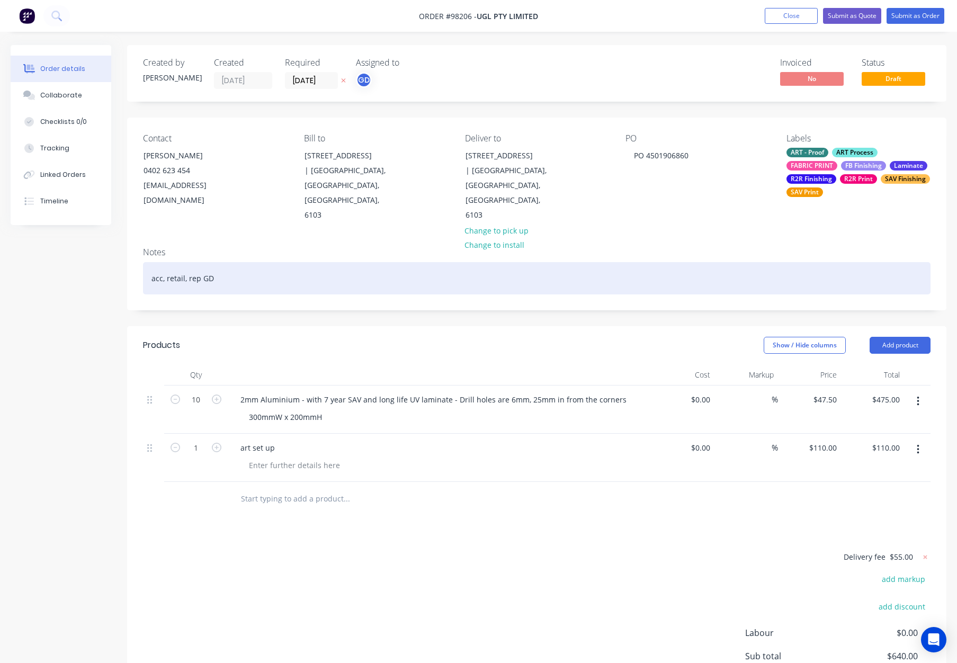
drag, startPoint x: 295, startPoint y: 263, endPoint x: 303, endPoint y: 263, distance: 8.5
click at [296, 263] on div "acc, retail, rep GD" at bounding box center [536, 278] width 787 height 32
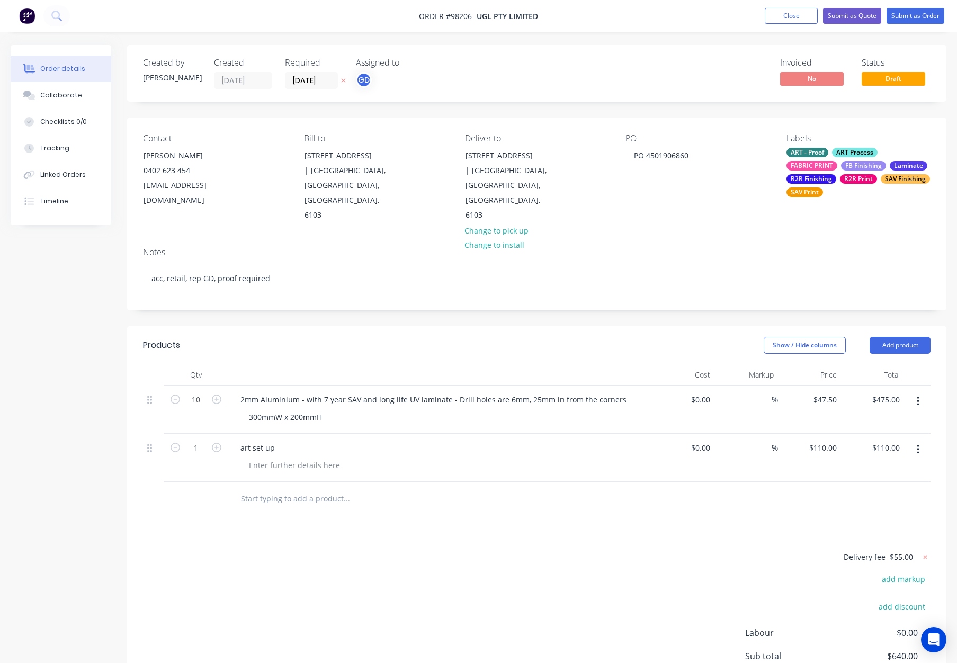
click at [849, 169] on div "FB Finishing" at bounding box center [863, 166] width 45 height 10
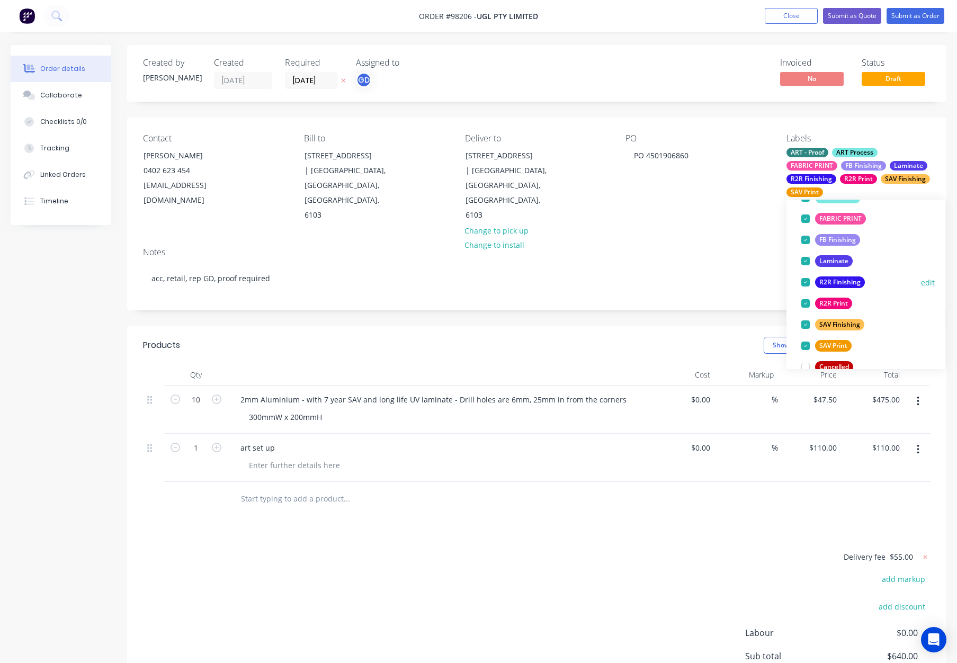
click at [830, 276] on div "R2R Finishing" at bounding box center [840, 282] width 50 height 12
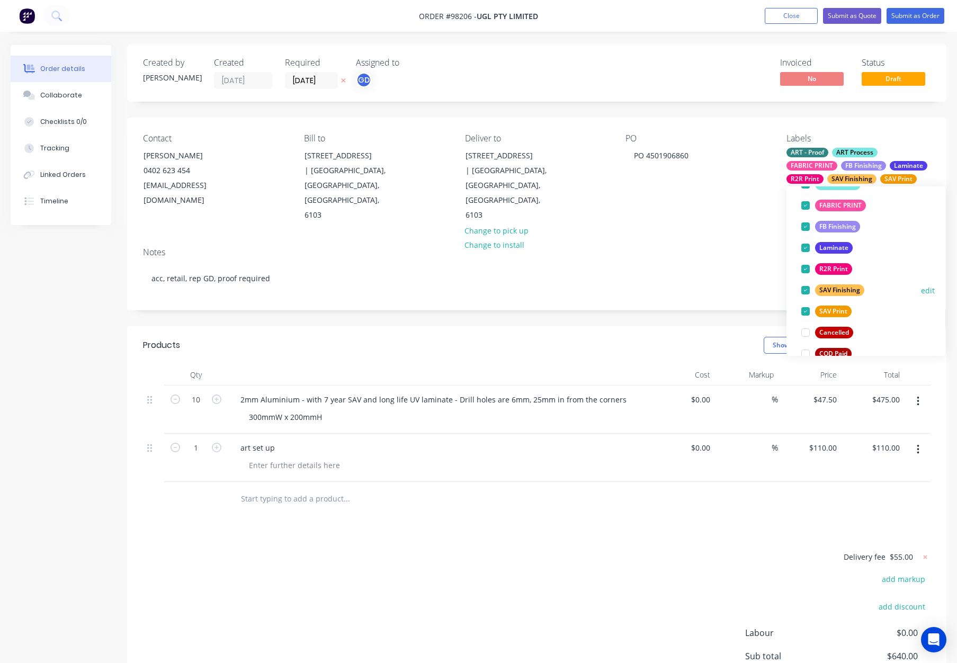
scroll to position [108, 0]
click at [836, 267] on div "R2R Print" at bounding box center [833, 269] width 37 height 12
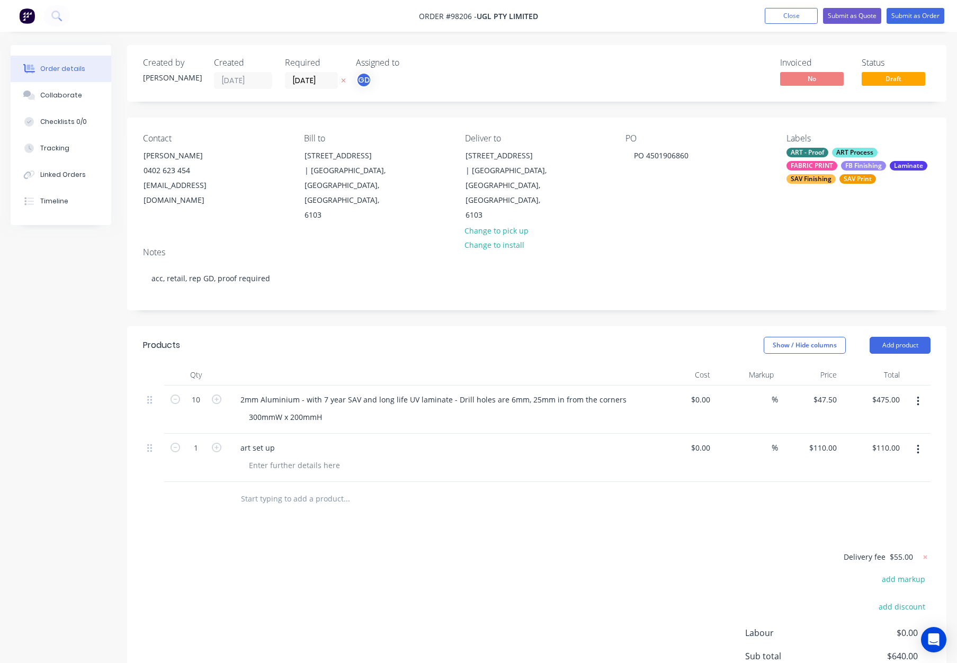
click at [569, 72] on div "Created by Gino Created 11/08/25 Required 14/08/25 Assigned to GD Invoiced No S…" at bounding box center [536, 73] width 819 height 57
click at [820, 168] on div "FABRIC PRINT" at bounding box center [811, 166] width 51 height 10
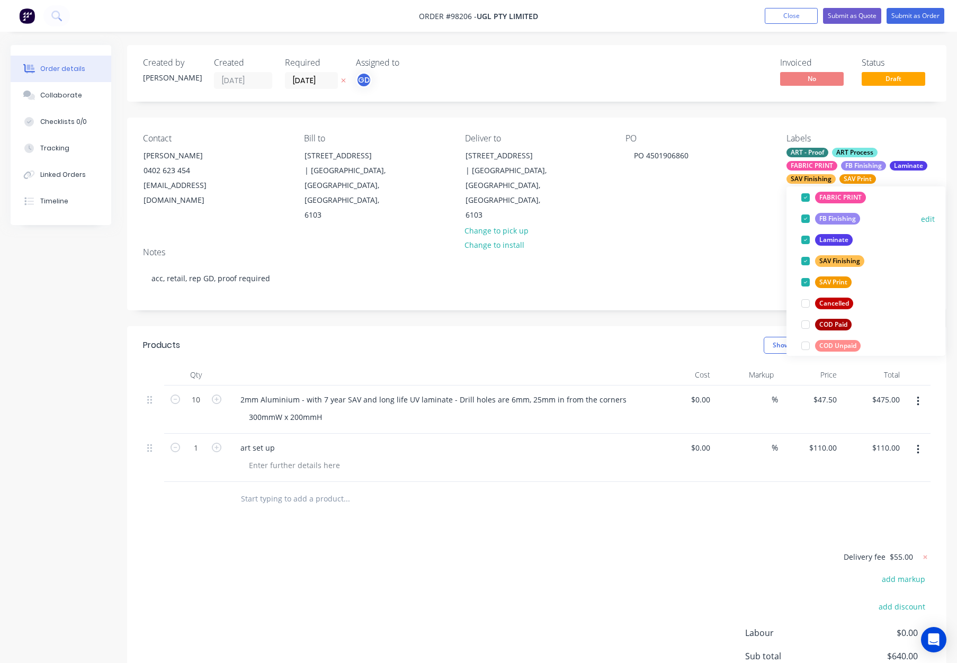
scroll to position [117, 0]
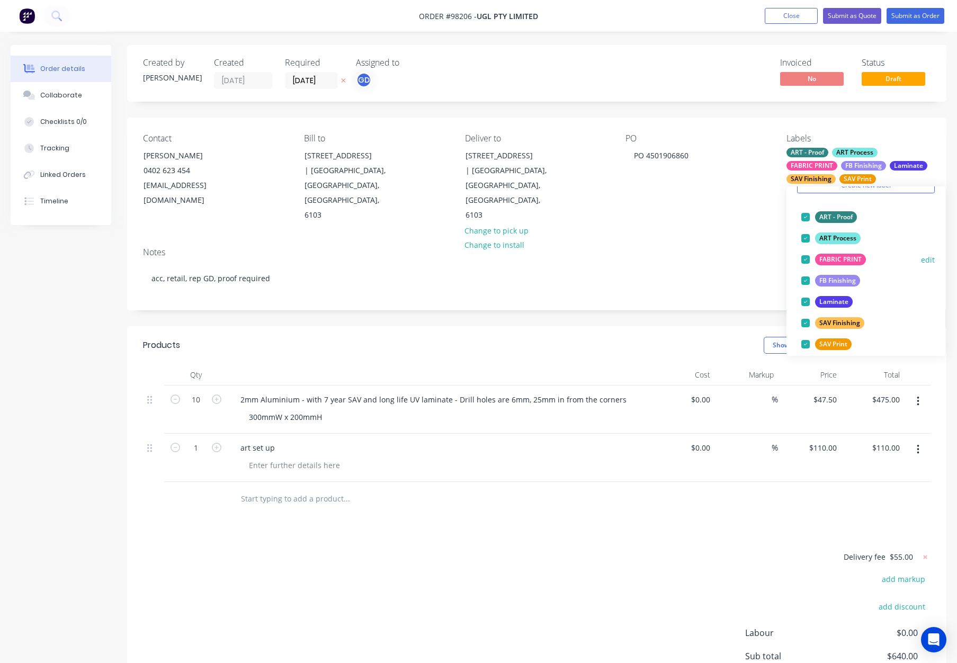
click at [846, 258] on div "FABRIC PRINT" at bounding box center [840, 260] width 51 height 12
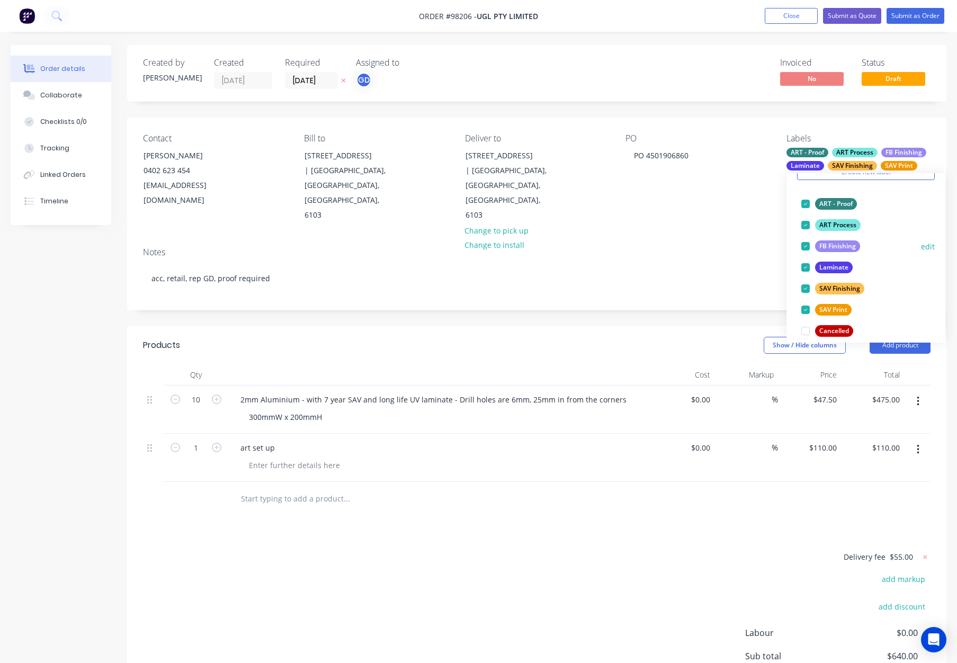
scroll to position [54, 0]
click at [840, 246] on div "FB Finishing" at bounding box center [837, 246] width 45 height 12
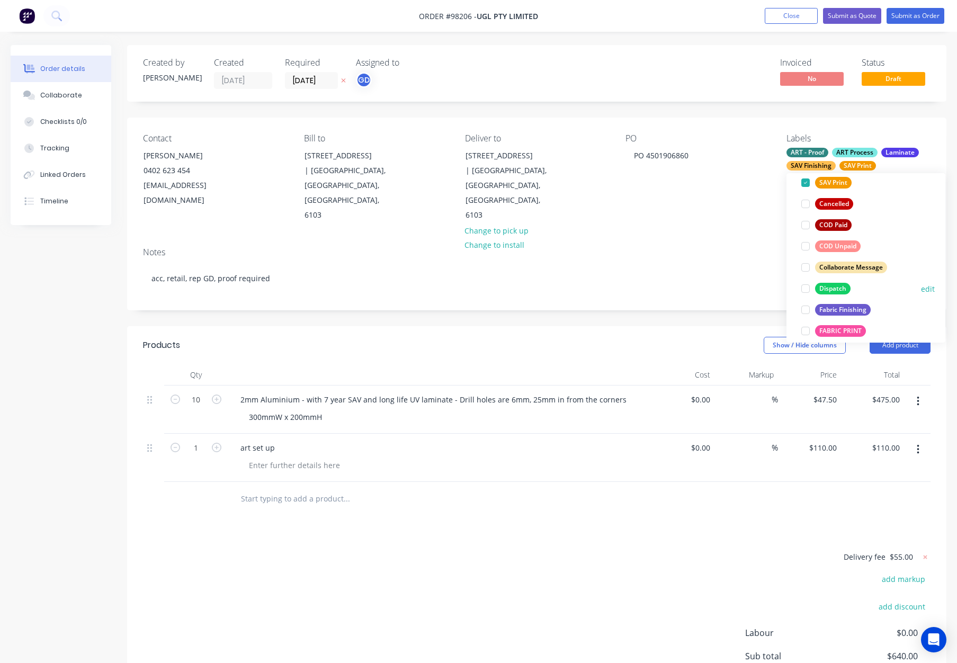
click at [837, 283] on div "Dispatch" at bounding box center [832, 289] width 35 height 12
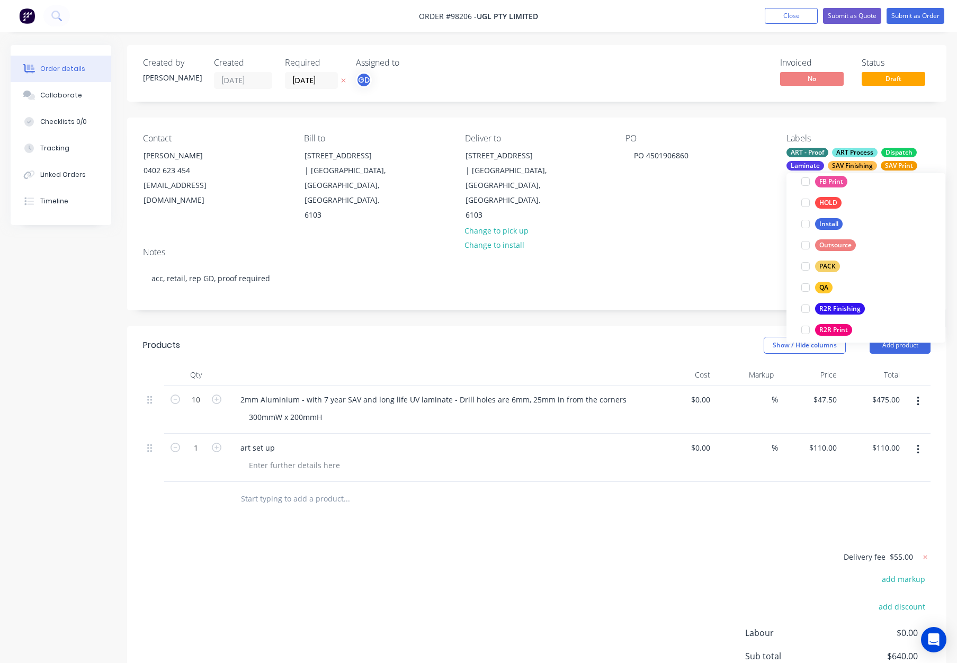
drag, startPoint x: 826, startPoint y: 262, endPoint x: 848, endPoint y: 260, distance: 21.2
click at [826, 262] on div "PACK" at bounding box center [827, 266] width 25 height 12
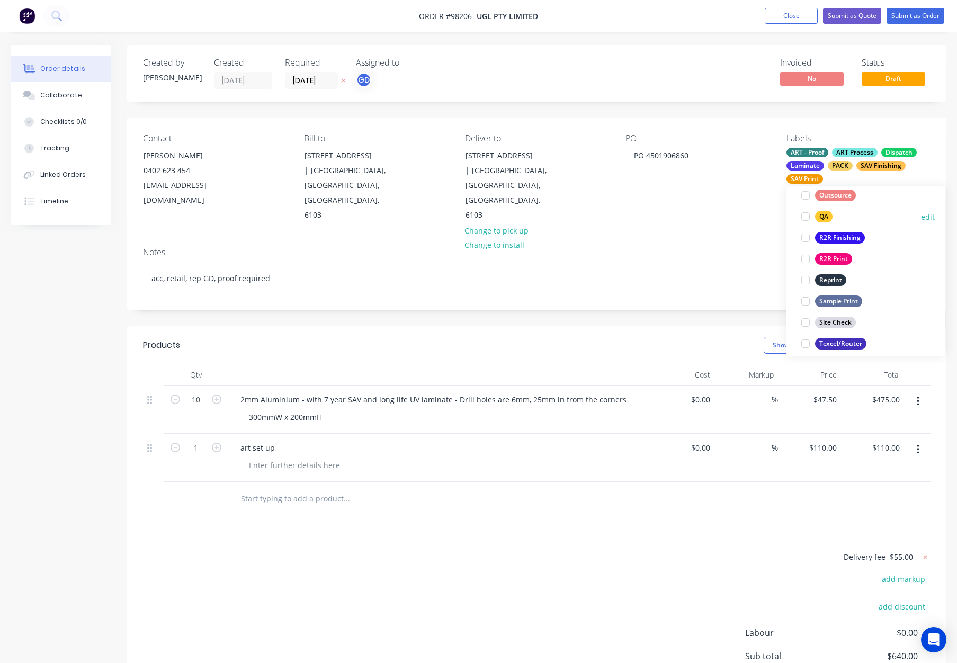
click at [830, 216] on div "QA" at bounding box center [823, 217] width 17 height 12
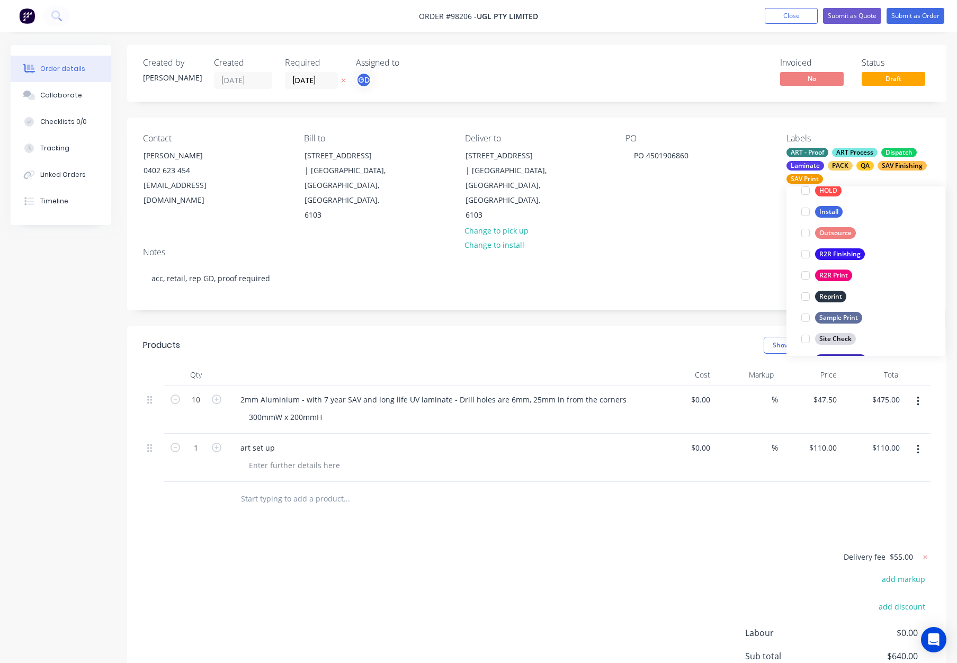
scroll to position [508, 0]
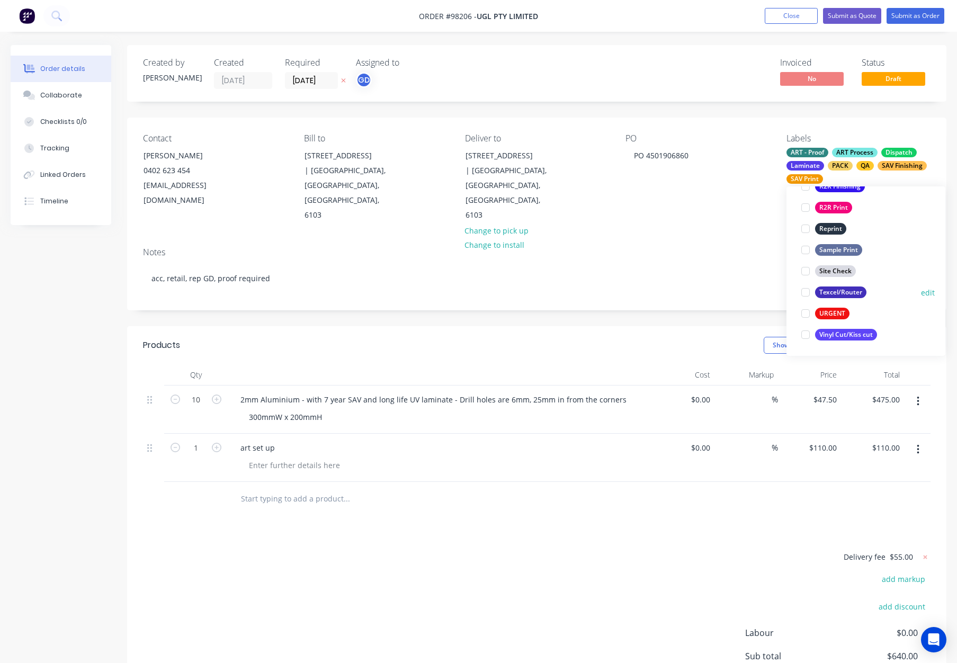
click at [844, 292] on div "Texcel/Router" at bounding box center [840, 292] width 51 height 12
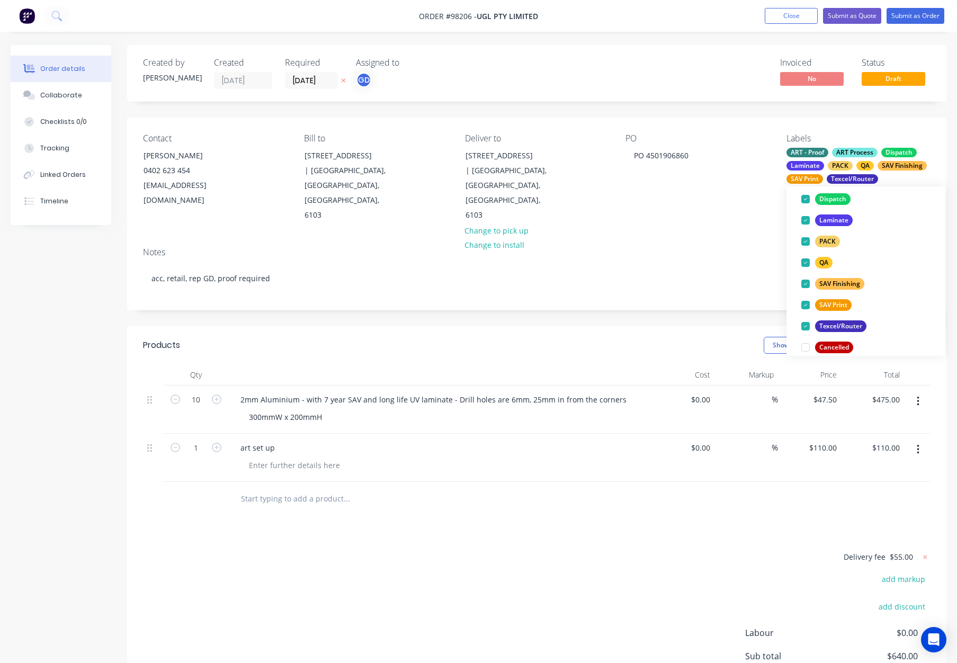
scroll to position [107, 0]
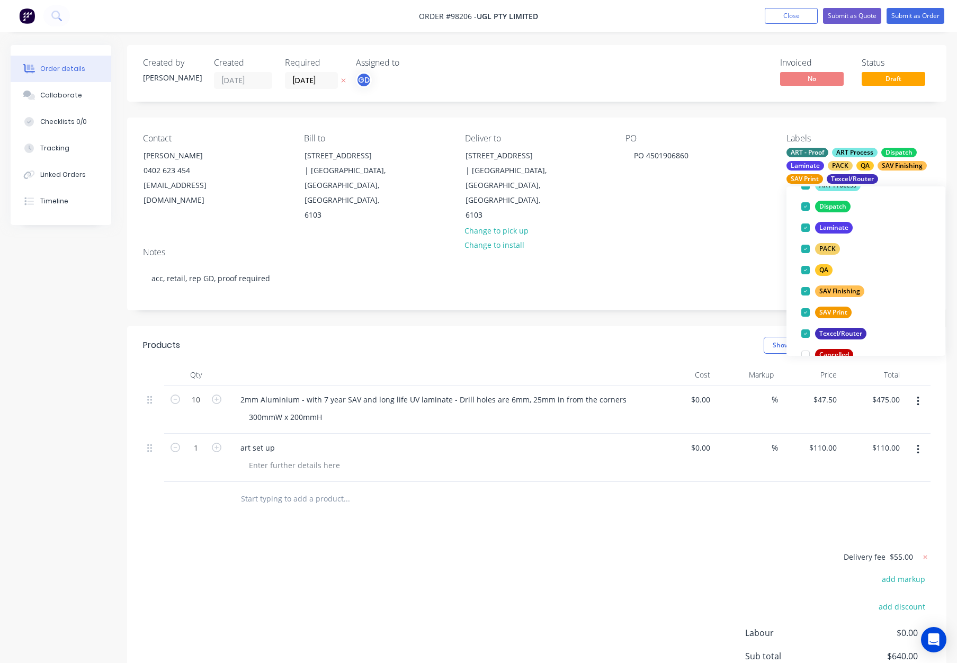
click at [697, 247] on div "Notes" at bounding box center [536, 252] width 787 height 10
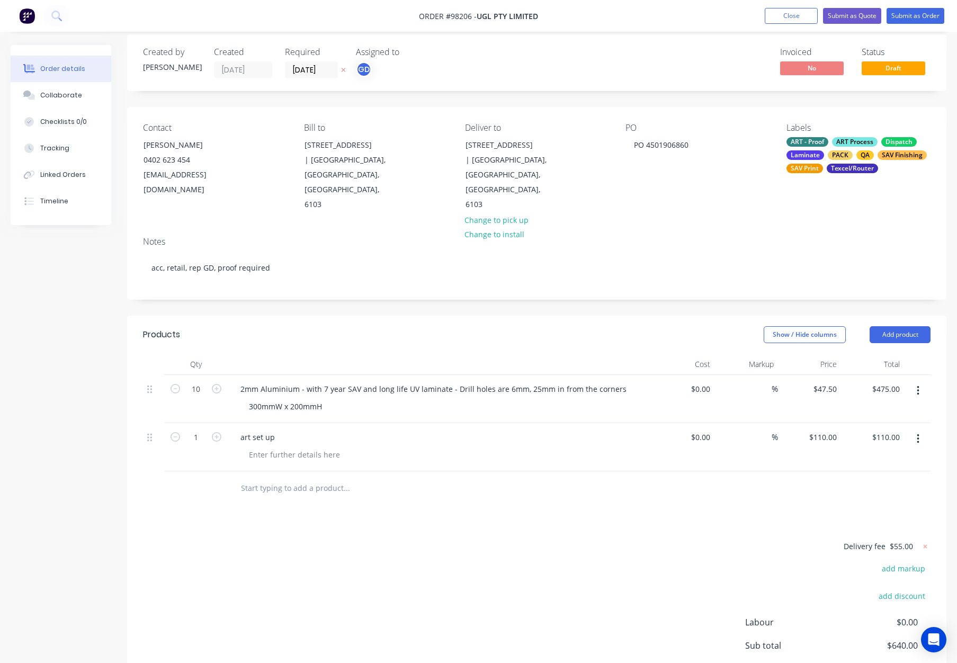
scroll to position [0, 0]
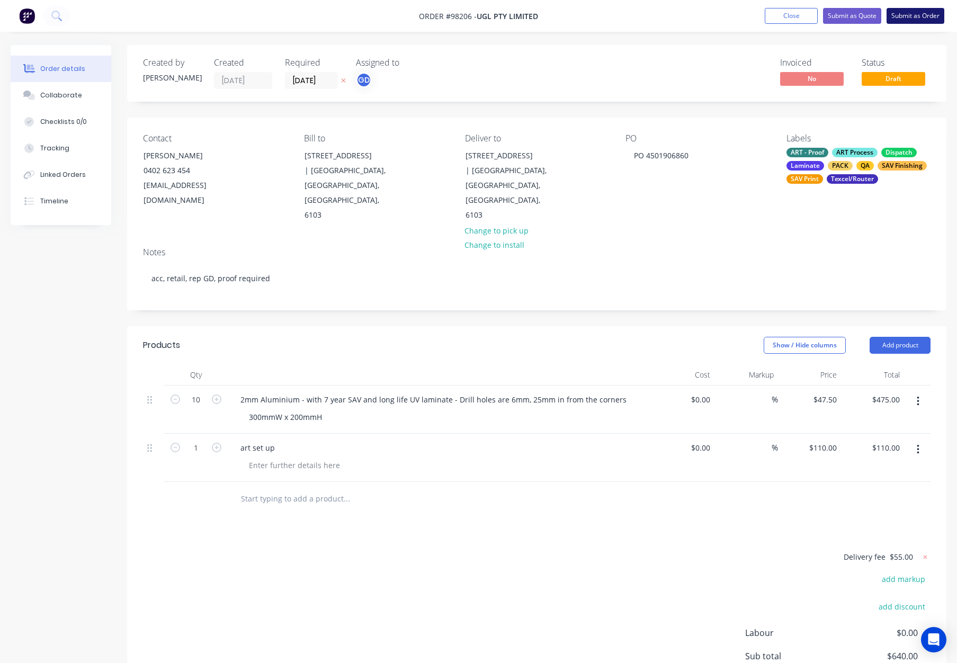
click at [911, 16] on button "Submit as Order" at bounding box center [915, 16] width 58 height 16
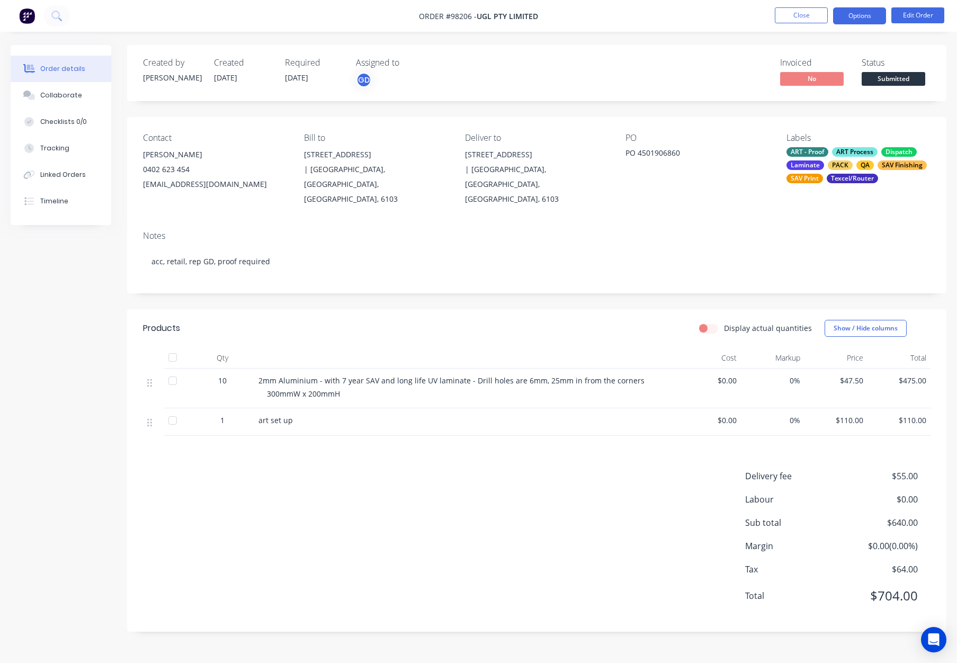
click at [866, 17] on button "Options" at bounding box center [859, 15] width 53 height 17
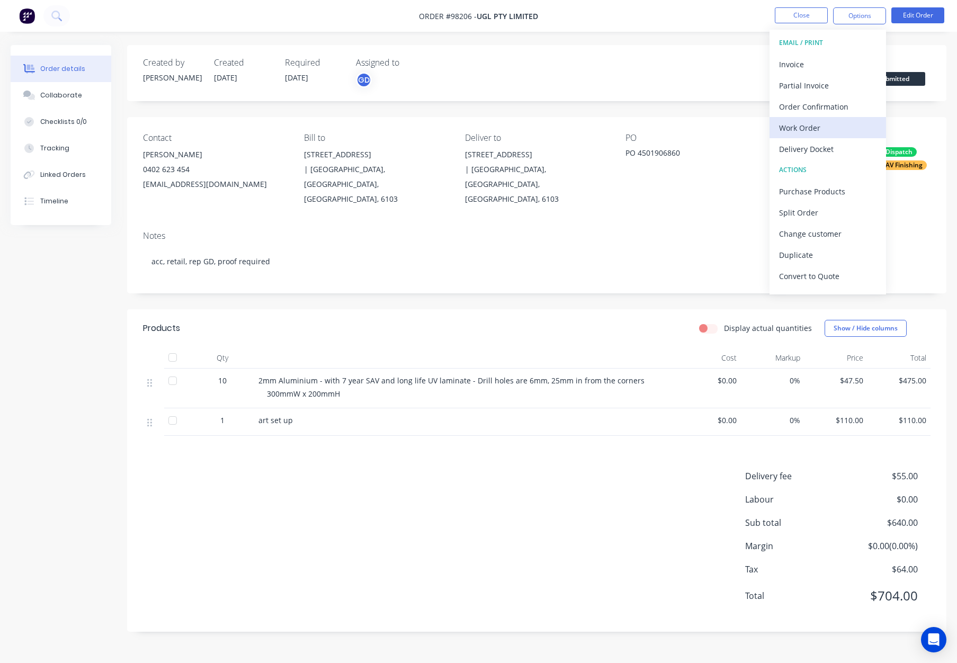
click at [815, 129] on div "Work Order" at bounding box center [827, 127] width 97 height 15
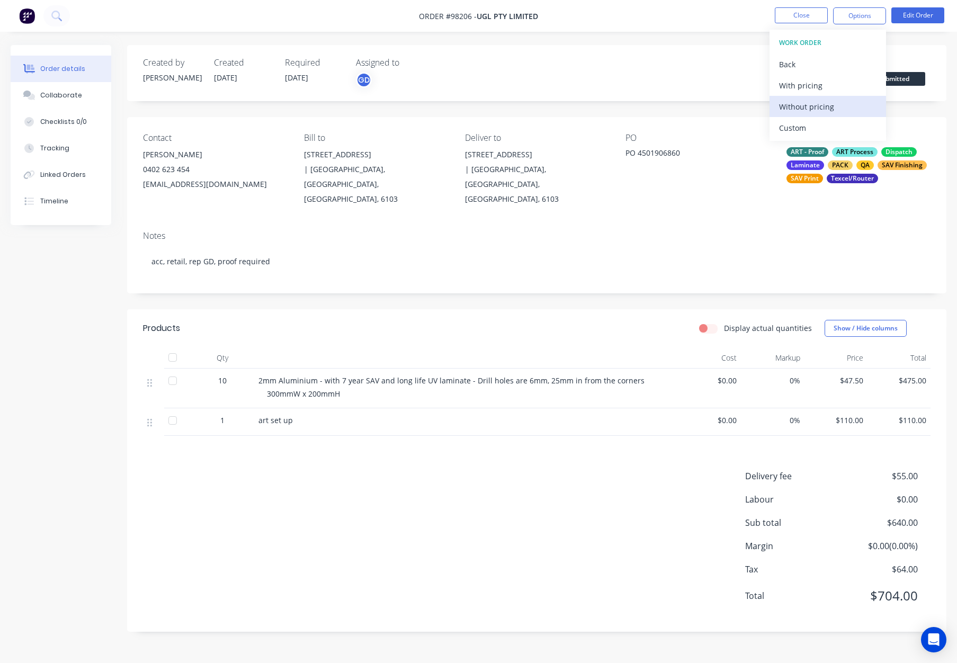
click at [829, 99] on div "Without pricing" at bounding box center [827, 106] width 97 height 15
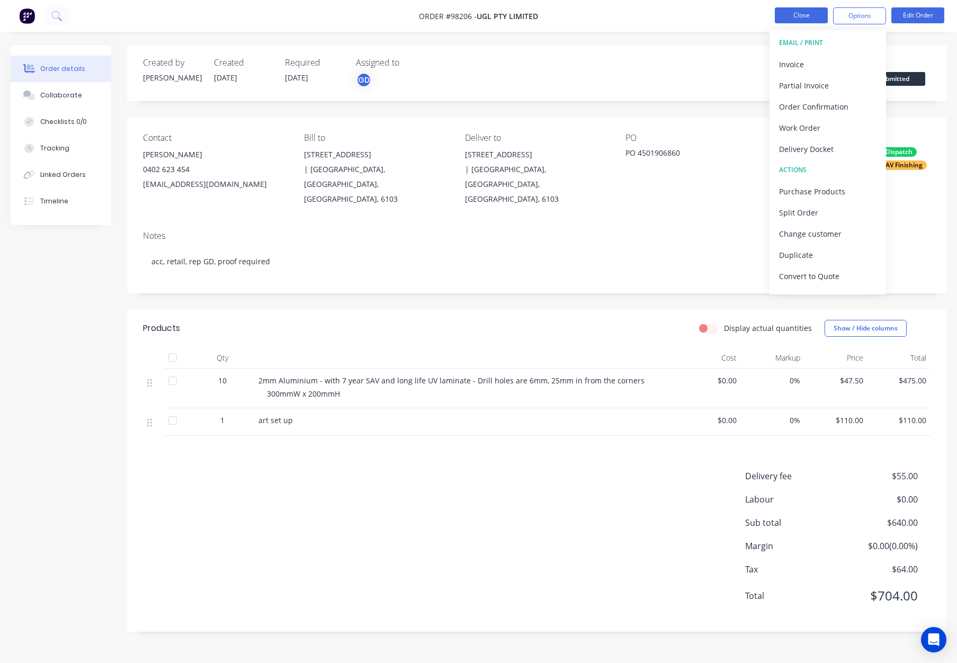
click at [796, 16] on button "Close" at bounding box center [801, 15] width 53 height 16
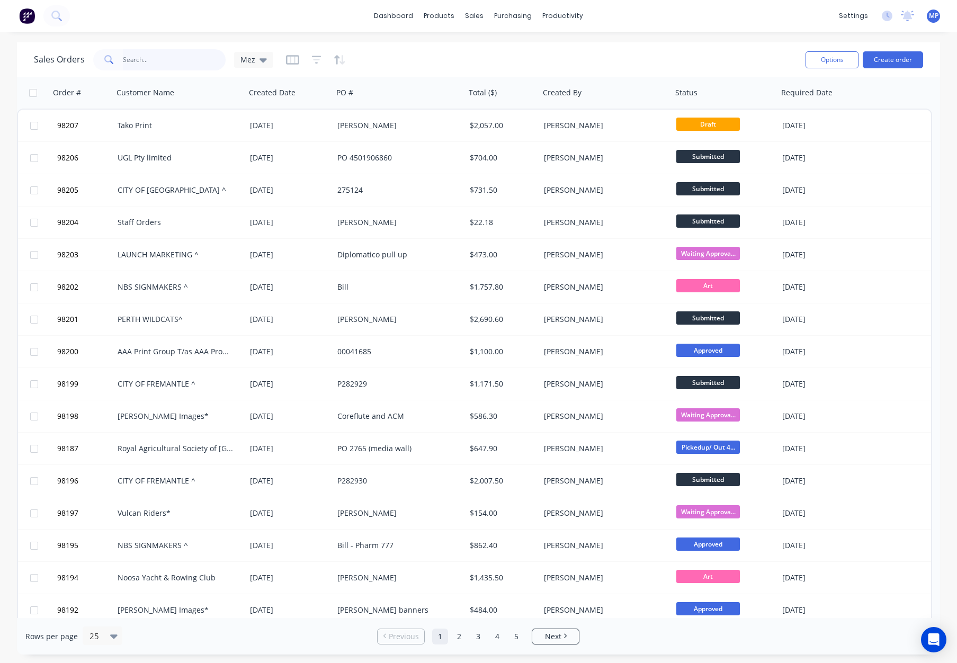
click at [134, 60] on input "text" at bounding box center [174, 59] width 103 height 21
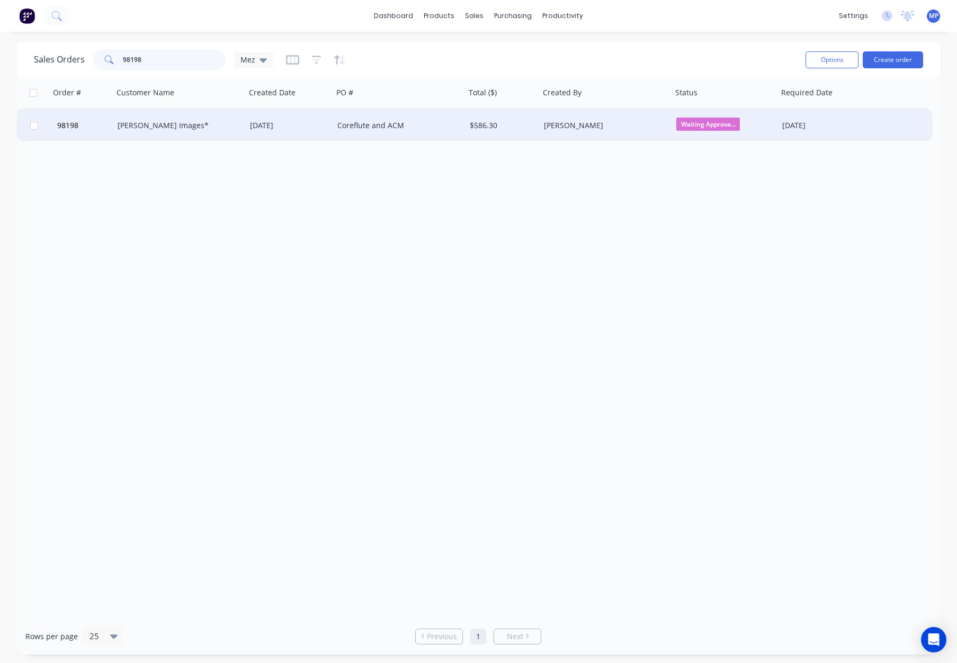
type input "98198"
click at [181, 121] on div "[PERSON_NAME] Images*" at bounding box center [177, 125] width 118 height 11
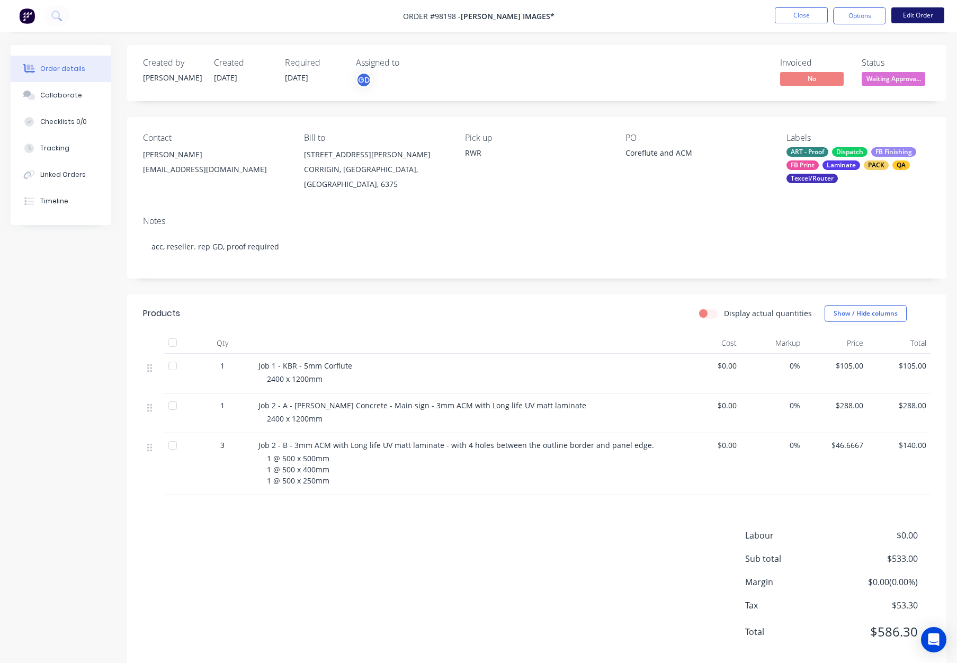
click at [913, 19] on button "Edit Order" at bounding box center [917, 15] width 53 height 16
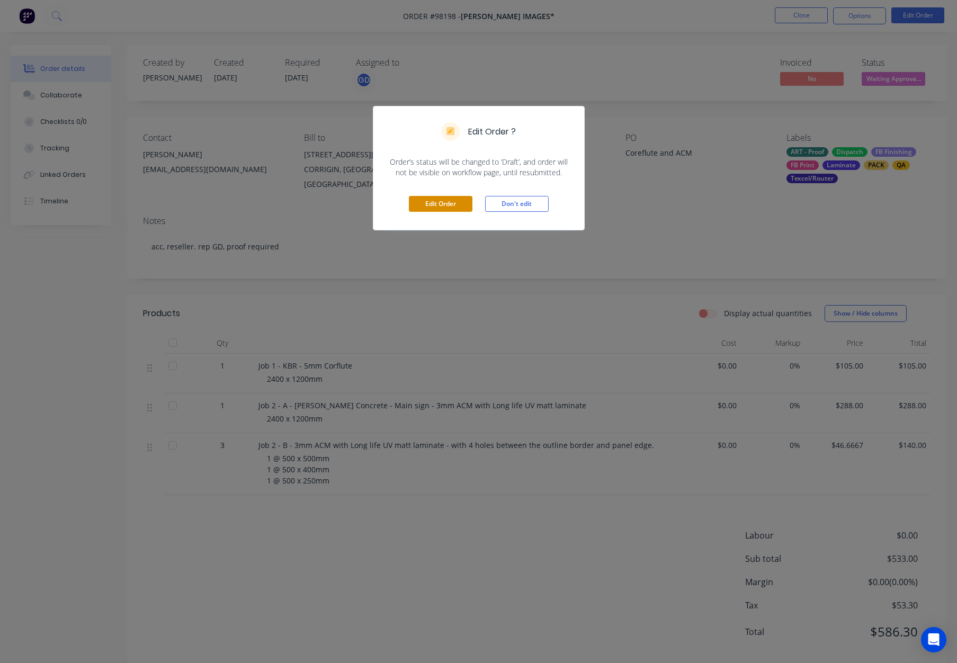
click at [443, 205] on button "Edit Order" at bounding box center [441, 204] width 64 height 16
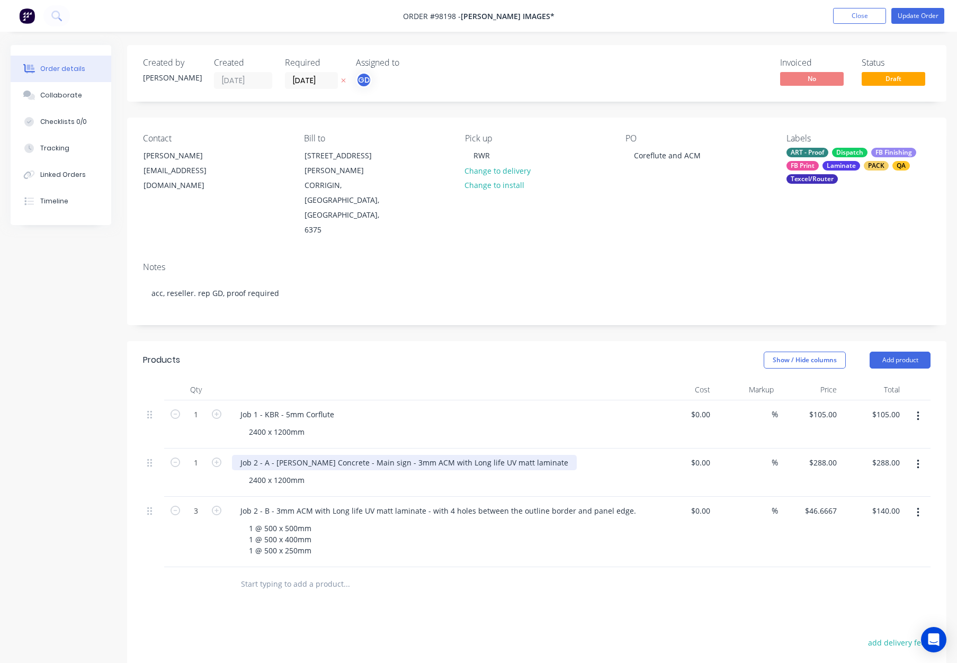
click at [500, 455] on div "Job 2 - A - McKenzie Concrete - Main sign - 3mm ACM with Long life UV matt lami…" at bounding box center [404, 462] width 345 height 15
click at [444, 352] on div "Show / Hide columns Add product" at bounding box center [620, 360] width 620 height 17
click at [252, 520] on div "1 @ 500 x 500mm 1 @ 500 x 400mm 1 @ 500 x 250mm" at bounding box center [281, 539] width 82 height 38
click at [622, 562] on div "Products Show / Hide columns Add product Qty Cost Markup Price Total 1 Job 1 - …" at bounding box center [536, 598] width 819 height 515
click at [194, 422] on input "3" at bounding box center [196, 415] width 28 height 16
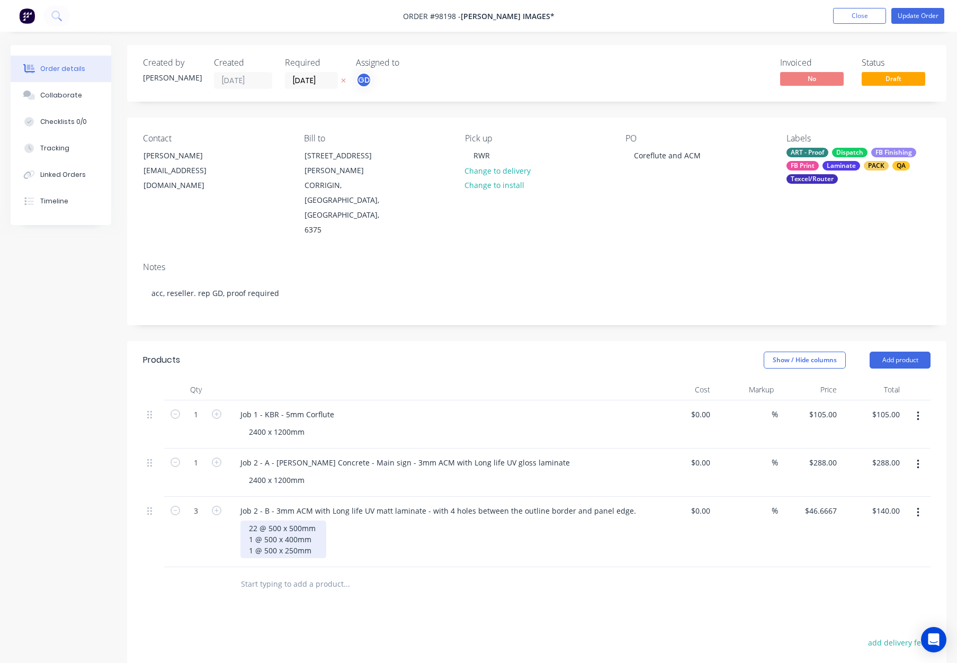
click at [279, 520] on div "22 @ 500 x 500mm 1 @ 500 x 400mm 1 @ 500 x 250mm" at bounding box center [283, 539] width 86 height 38
click at [253, 520] on div "22 @ 500 x 500mm 1 @ 500 x 400mm 1 @ 500 x 250mm" at bounding box center [283, 539] width 86 height 38
click at [519, 573] on div at bounding box center [391, 583] width 318 height 21
click at [537, 289] on div "Created by Gino Created 08/08/25 Required 14/08/25 Assigned to GD Invoiced No S…" at bounding box center [536, 450] width 819 height 811
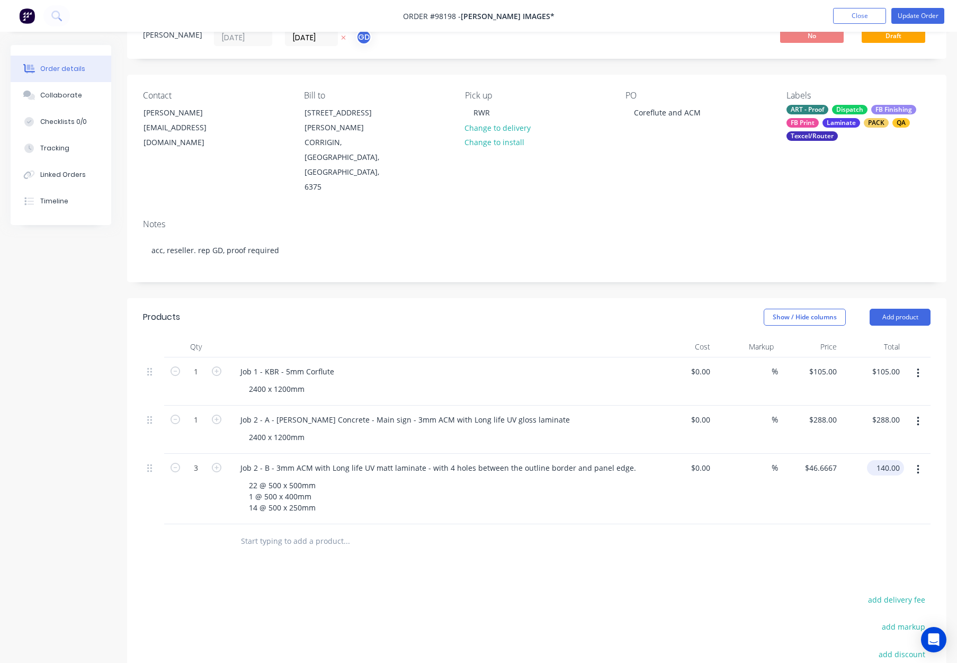
click at [879, 460] on input "140.00" at bounding box center [887, 467] width 33 height 15
type input "855"
type input "$285.00"
type input "$855.00"
click at [773, 466] on div "%" at bounding box center [745, 489] width 63 height 70
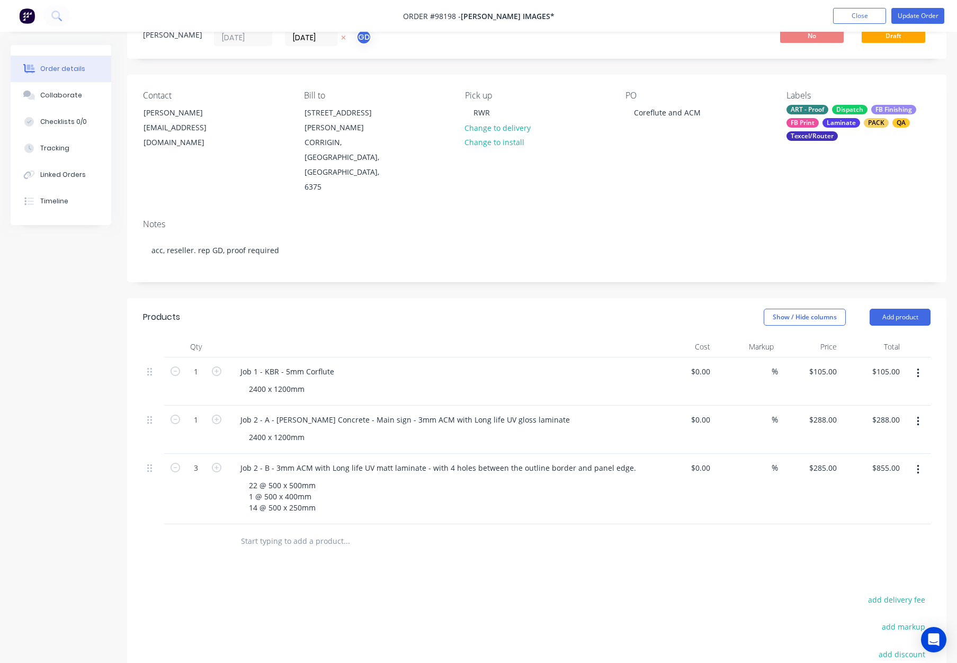
click at [501, 530] on div at bounding box center [391, 540] width 318 height 21
click at [202, 380] on input "3" at bounding box center [196, 372] width 28 height 16
type input "37"
type input "$10,545.00"
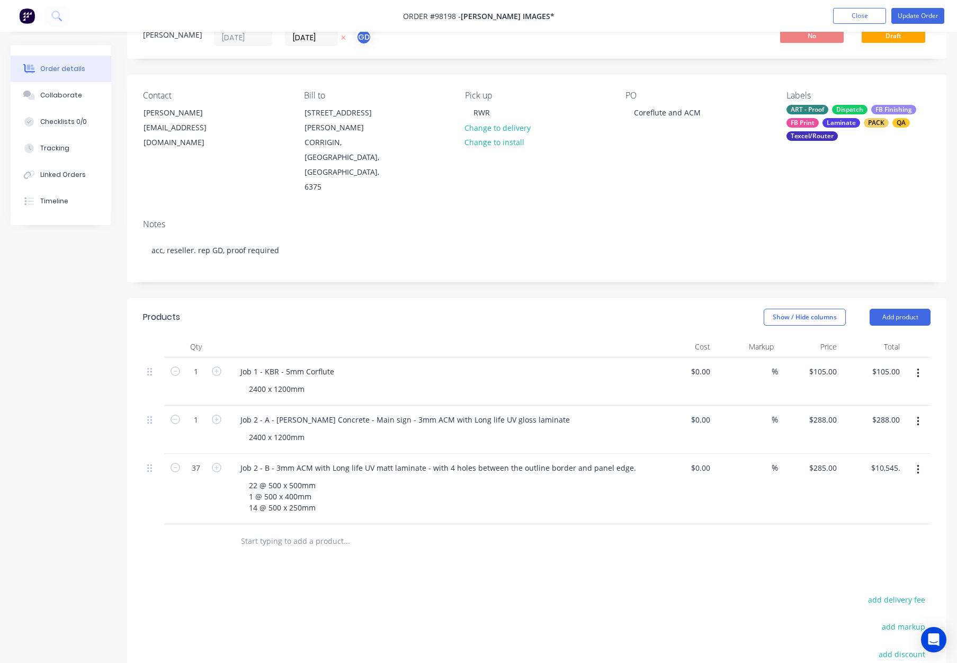
click at [904, 10] on button "Update Order" at bounding box center [917, 16] width 53 height 16
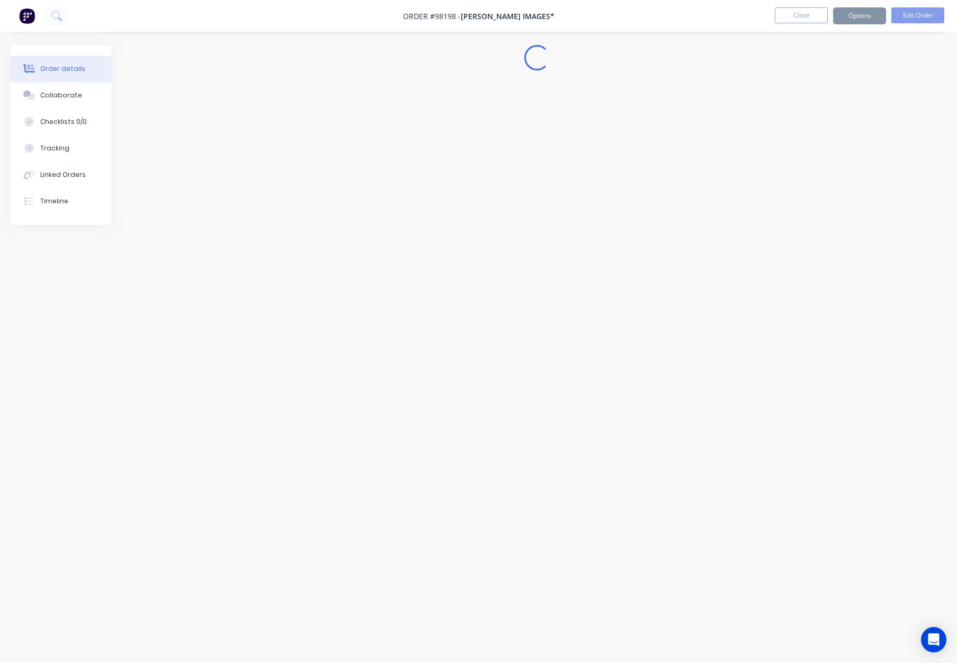
scroll to position [0, 0]
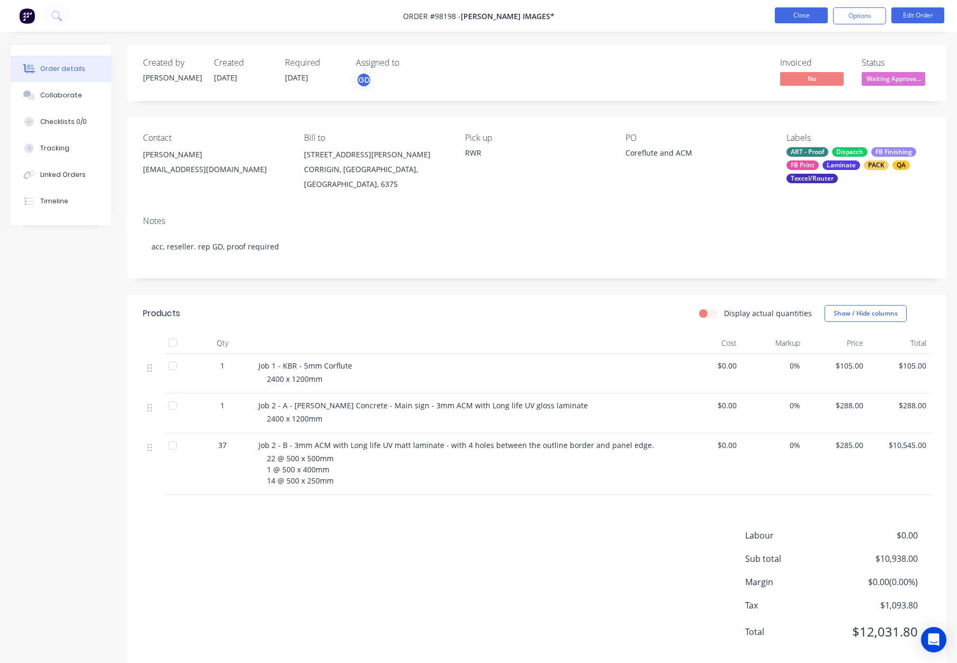
click at [814, 15] on button "Close" at bounding box center [801, 15] width 53 height 16
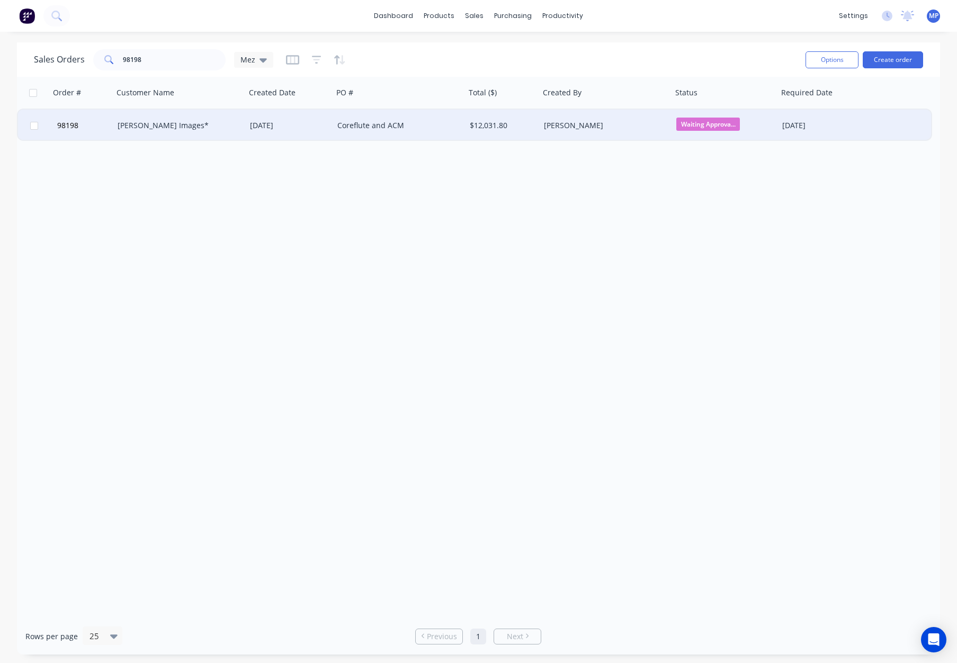
click at [520, 124] on div "$12,031.80" at bounding box center [501, 125] width 62 height 11
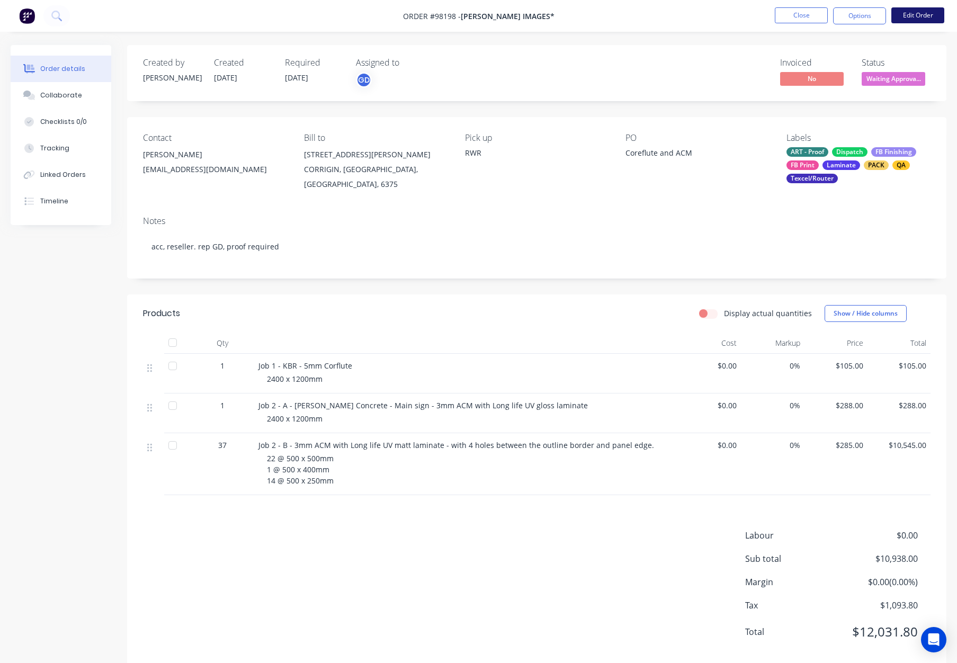
click at [928, 9] on button "Edit Order" at bounding box center [917, 15] width 53 height 16
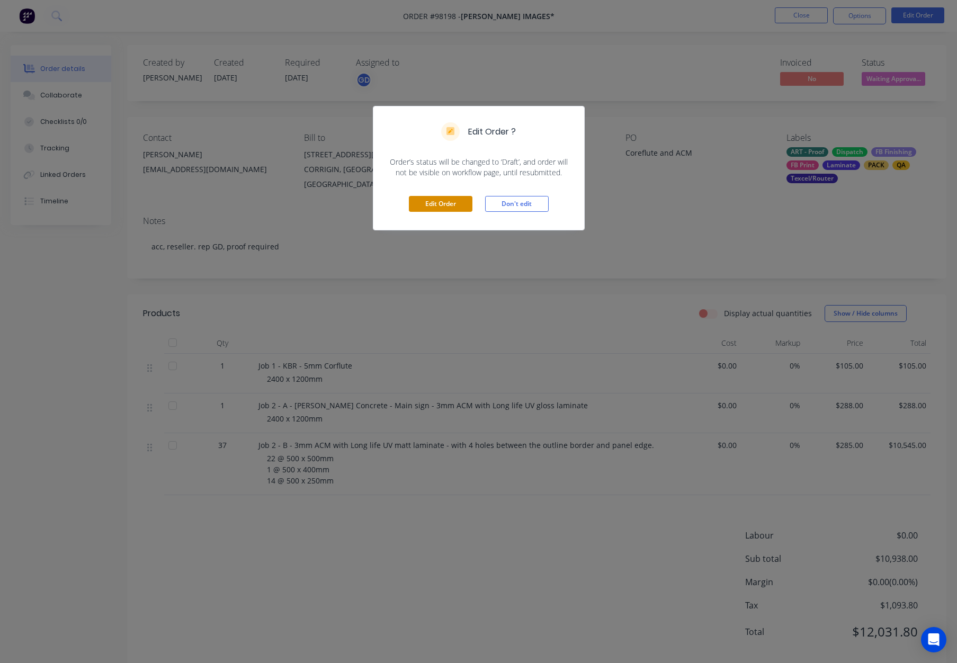
click at [451, 203] on button "Edit Order" at bounding box center [441, 204] width 64 height 16
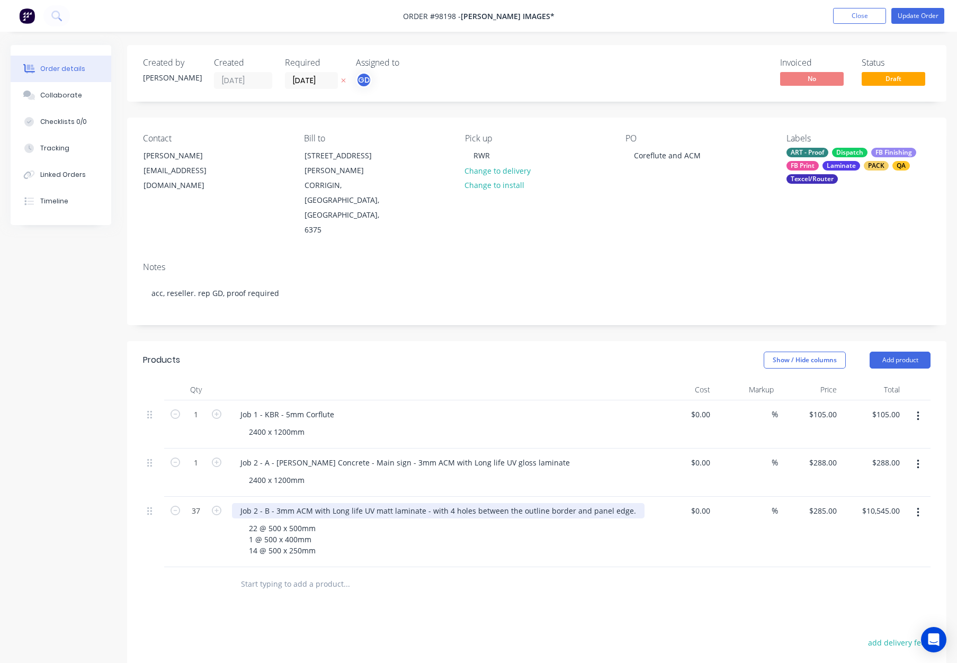
click at [386, 503] on div "Job 2 - B - 3mm ACM with Long life UV matt laminate - with 4 holes between the …" at bounding box center [438, 510] width 412 height 15
click at [388, 503] on div "Job 2 - B - 3mm ACM with Long life UV matt laminate - with 4 holes between the …" at bounding box center [438, 510] width 412 height 15
click at [443, 352] on div "Show / Hide columns Add product" at bounding box center [620, 360] width 620 height 17
click at [912, 13] on button "Update Order" at bounding box center [917, 16] width 53 height 16
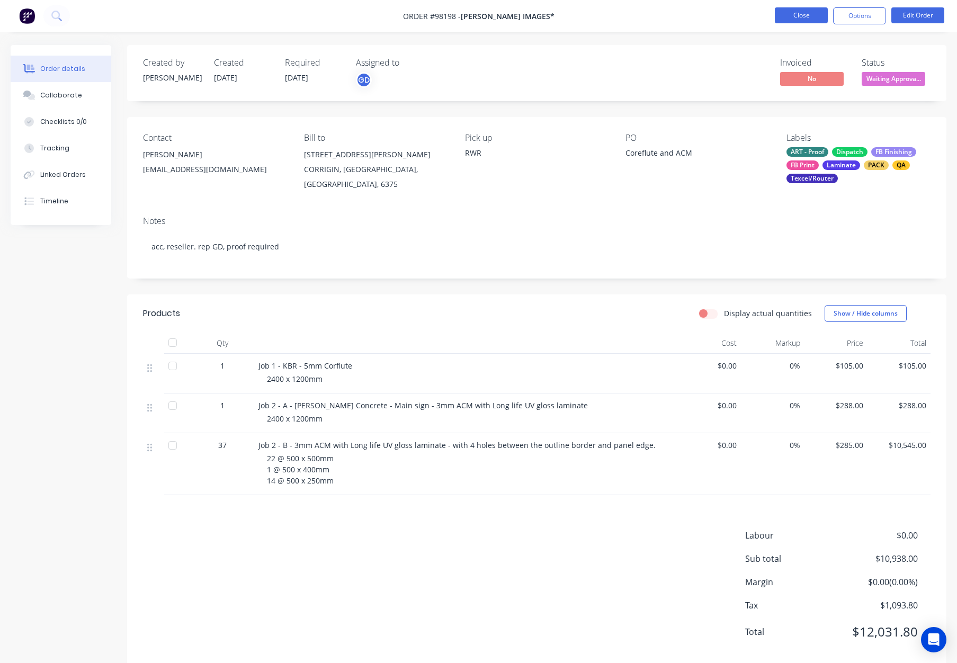
click at [816, 14] on button "Close" at bounding box center [801, 15] width 53 height 16
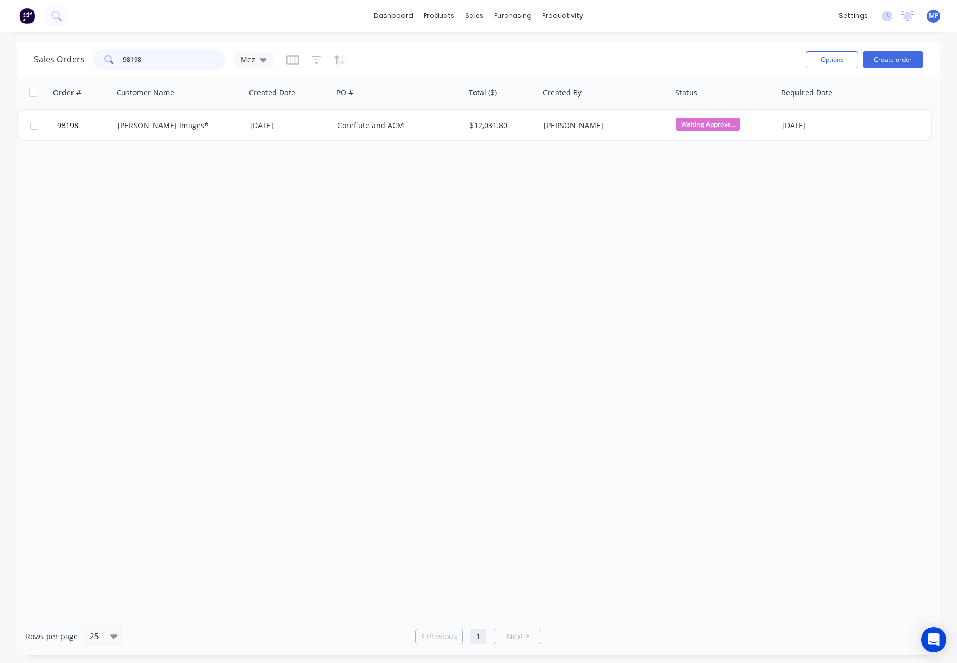
drag, startPoint x: 167, startPoint y: 58, endPoint x: 178, endPoint y: 60, distance: 11.4
click at [167, 58] on input "98198" at bounding box center [174, 59] width 103 height 21
drag, startPoint x: 182, startPoint y: 60, endPoint x: 94, endPoint y: 60, distance: 88.4
click at [94, 60] on div "98198" at bounding box center [159, 59] width 132 height 21
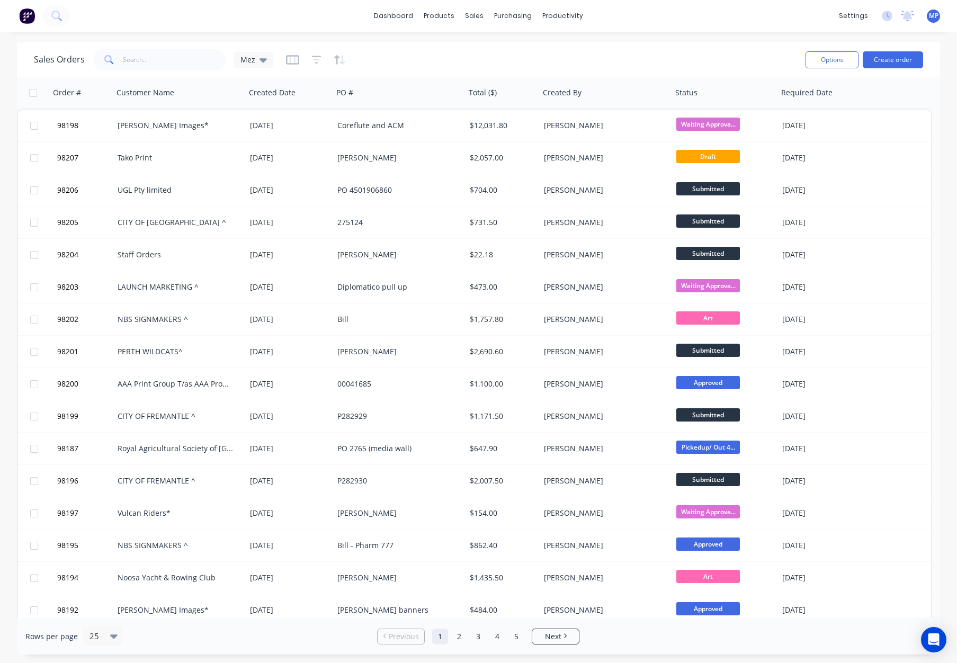
click at [601, 52] on div "Sales Orders Mez" at bounding box center [415, 60] width 763 height 26
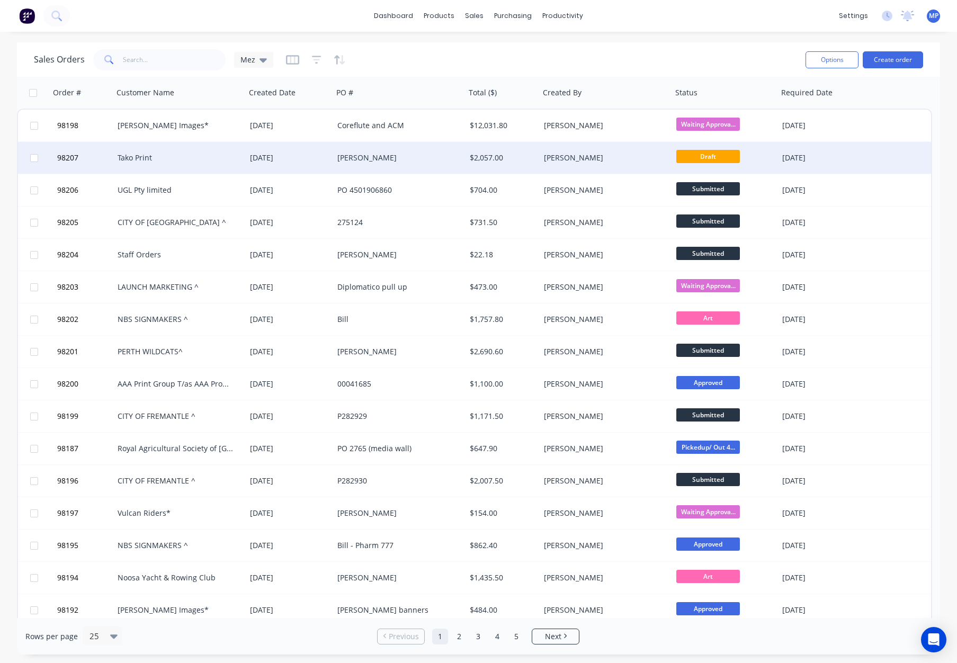
click at [612, 155] on div "[PERSON_NAME]" at bounding box center [603, 157] width 118 height 11
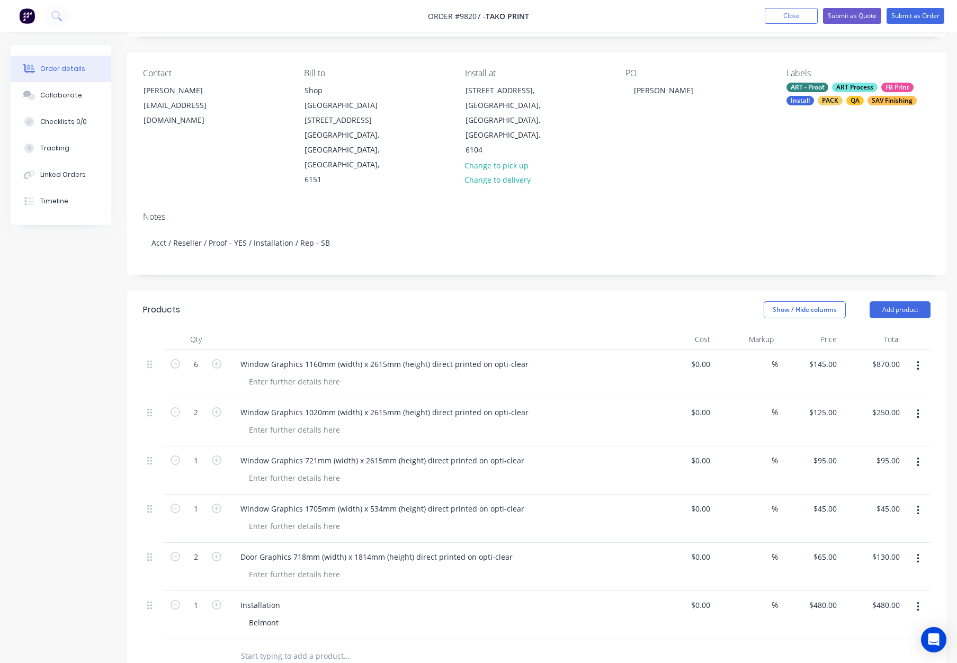
scroll to position [94, 0]
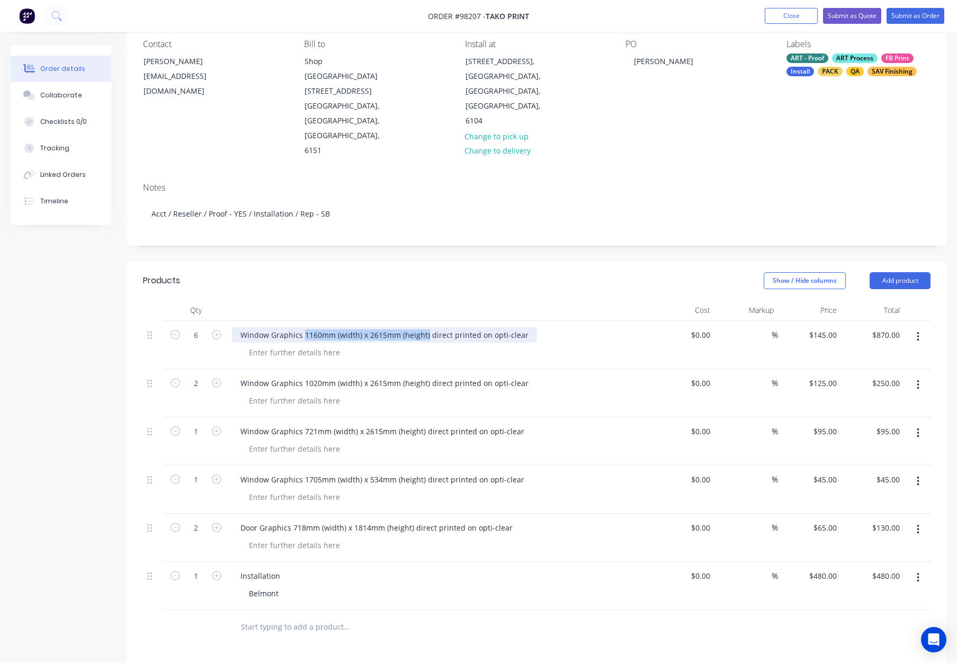
drag, startPoint x: 303, startPoint y: 291, endPoint x: 428, endPoint y: 298, distance: 125.7
click at [426, 327] on div "Window Graphics 1160mm (width) x 2615mm (height) direct printed on opti-clear" at bounding box center [384, 334] width 305 height 15
copy div "1160mm (width) x 2615mm (height)"
click at [274, 345] on div at bounding box center [294, 352] width 108 height 15
paste div
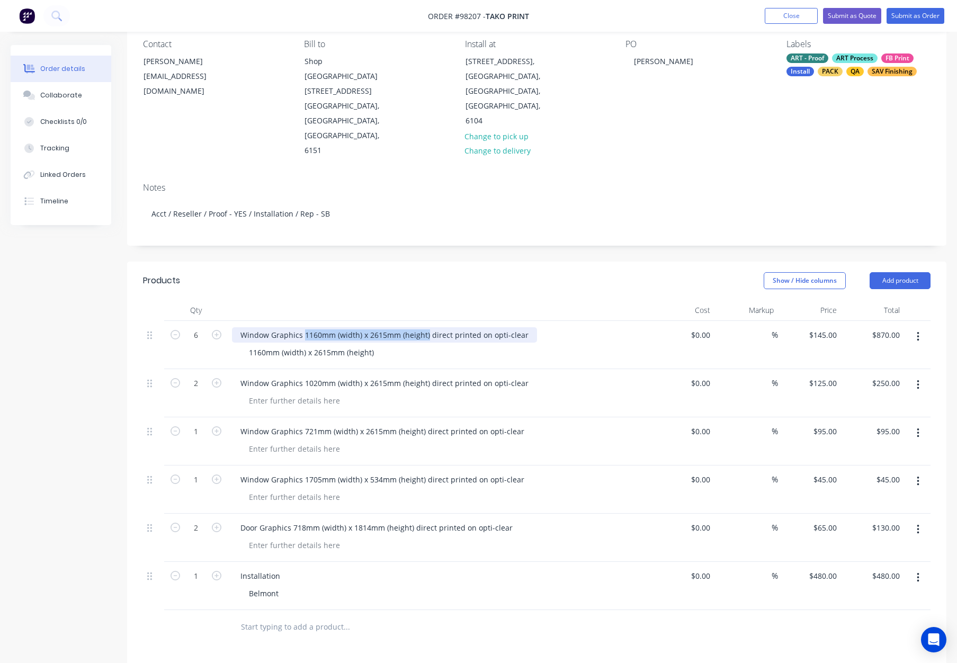
drag, startPoint x: 304, startPoint y: 289, endPoint x: 426, endPoint y: 294, distance: 121.9
click at [426, 327] on div "Window Graphics 1160mm (width) x 2615mm (height) direct printed on opti-clear" at bounding box center [384, 334] width 305 height 15
click at [439, 262] on header "Products Show / Hide columns Add product" at bounding box center [536, 281] width 819 height 38
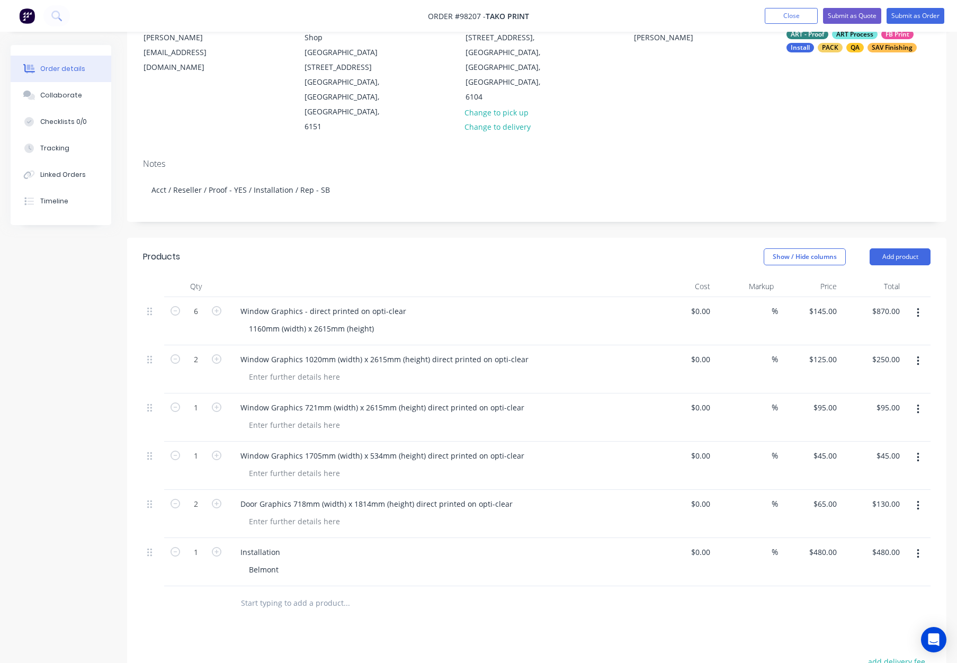
scroll to position [128, 0]
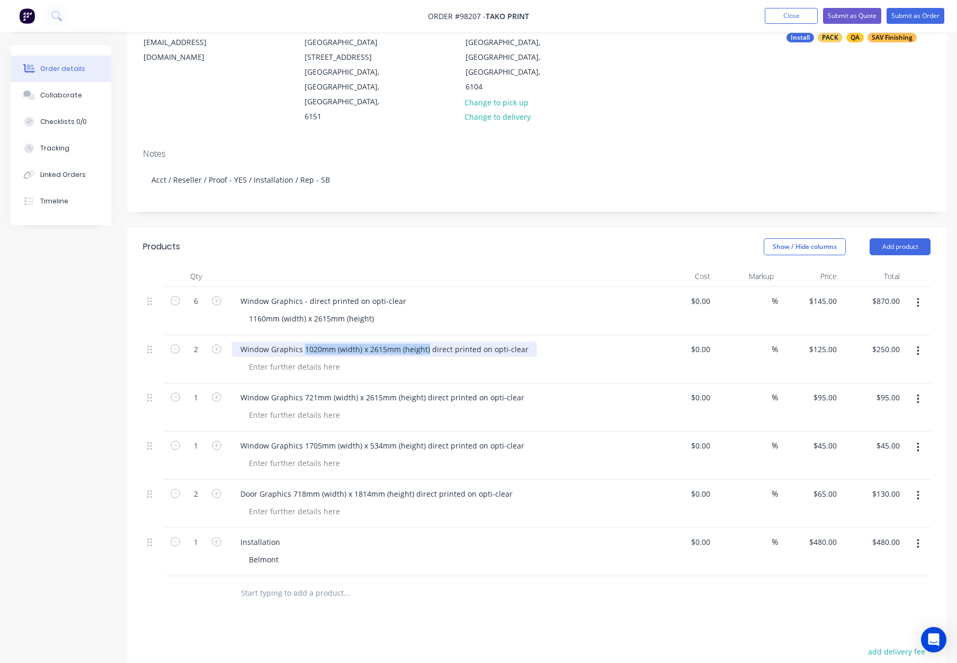
drag, startPoint x: 308, startPoint y: 304, endPoint x: 425, endPoint y: 309, distance: 117.1
click at [425, 341] on div "Window Graphics 1020mm (width) x 2615mm (height) direct printed on opti-clear" at bounding box center [384, 348] width 305 height 15
copy div "1020mm (width) x 2615mm (height)"
click at [308, 359] on div at bounding box center [294, 366] width 108 height 15
paste div
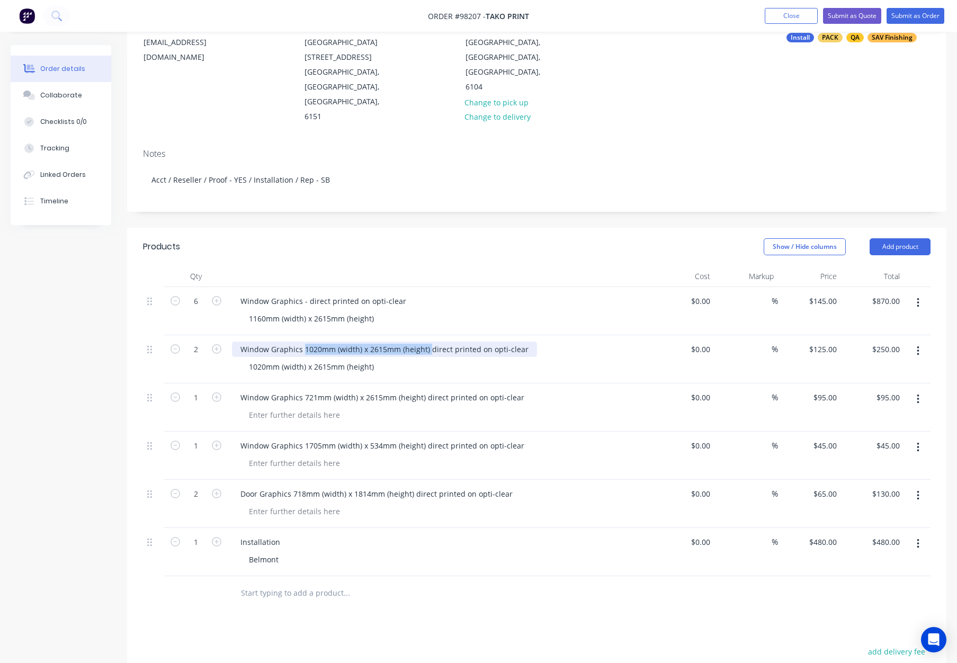
drag, startPoint x: 308, startPoint y: 304, endPoint x: 428, endPoint y: 309, distance: 120.3
click at [427, 341] on div "Window Graphics 1020mm (width) x 2615mm (height) direct printed on opti-clear" at bounding box center [384, 348] width 305 height 15
click at [464, 341] on div "Window Graphics - direct printed on opti-clear" at bounding box center [439, 348] width 415 height 15
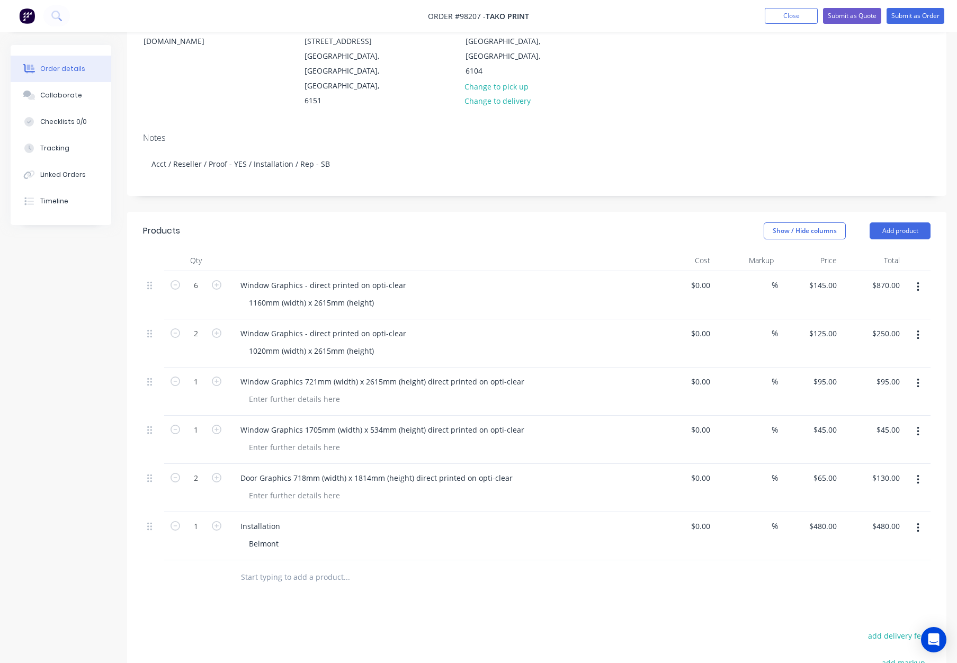
scroll to position [159, 0]
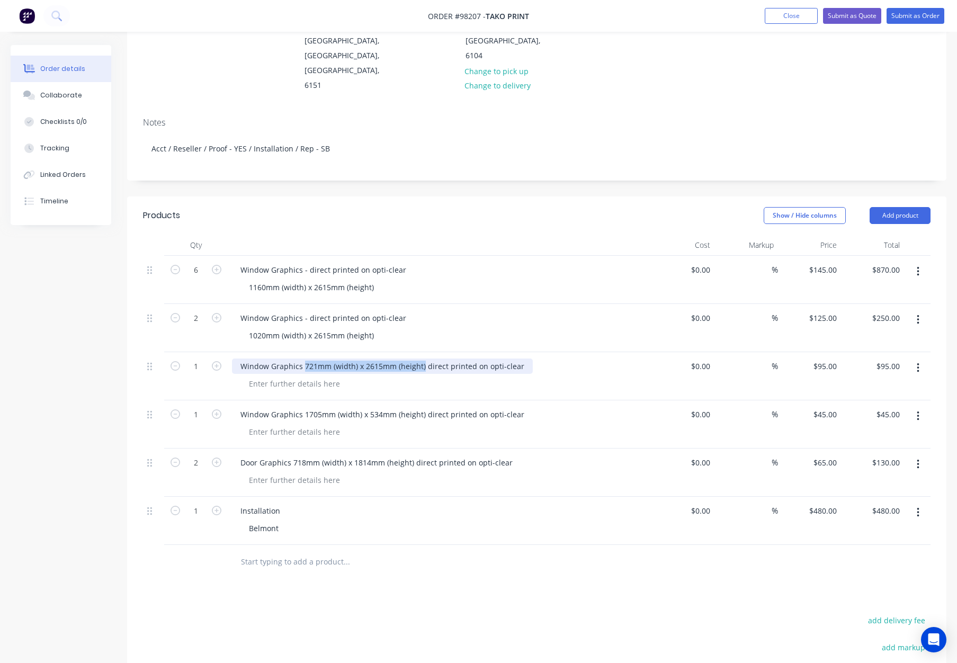
drag, startPoint x: 304, startPoint y: 320, endPoint x: 422, endPoint y: 326, distance: 118.2
click at [422, 358] on div "Window Graphics 721mm (width) x 2615mm (height) direct printed on opti-clear" at bounding box center [382, 365] width 301 height 15
copy div "721mm (width) x 2615mm (height)"
click at [290, 376] on div at bounding box center [294, 383] width 108 height 15
paste div
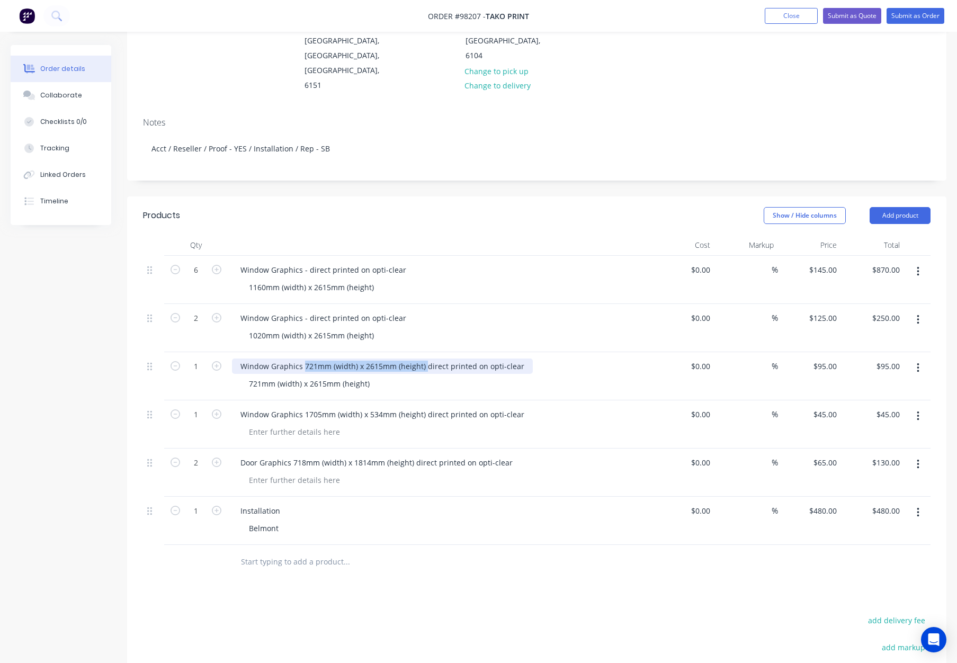
drag, startPoint x: 304, startPoint y: 320, endPoint x: 427, endPoint y: 329, distance: 123.1
click at [422, 358] on div "Window Graphics 721mm (width) x 2615mm (height) direct printed on opti-clear" at bounding box center [382, 365] width 301 height 15
click at [440, 376] on div "721mm (width) x 2615mm (height)" at bounding box center [443, 383] width 407 height 15
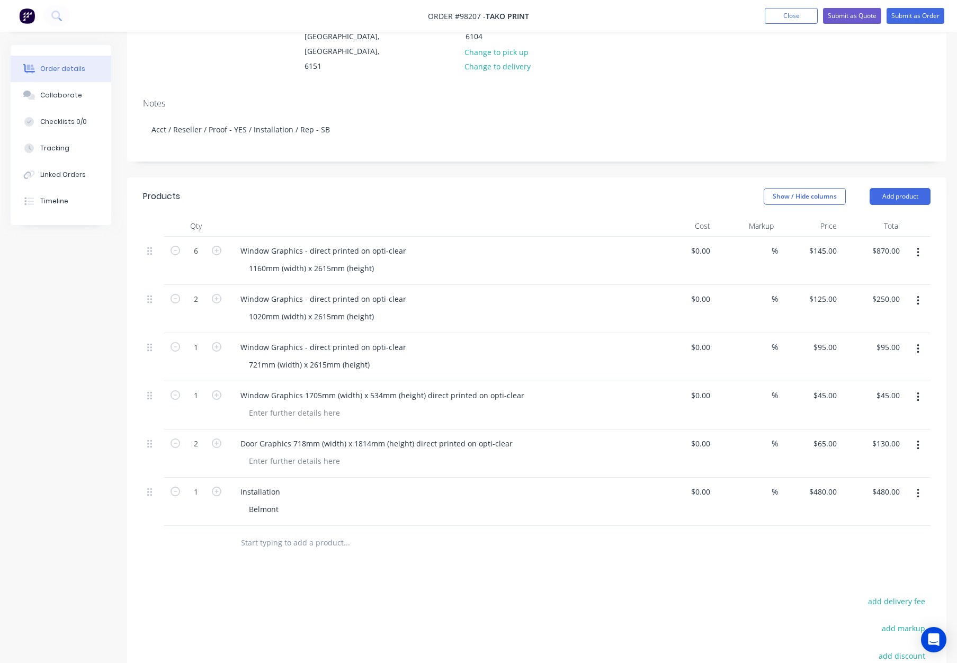
scroll to position [179, 0]
drag, startPoint x: 304, startPoint y: 349, endPoint x: 421, endPoint y: 354, distance: 117.6
click at [421, 387] on div "Window Graphics 1705mm (width) x 534mm (height) direct printed on opti-clear" at bounding box center [382, 394] width 301 height 15
copy div "1705mm (width) x 534mm (height)"
click at [299, 404] on div at bounding box center [294, 411] width 108 height 15
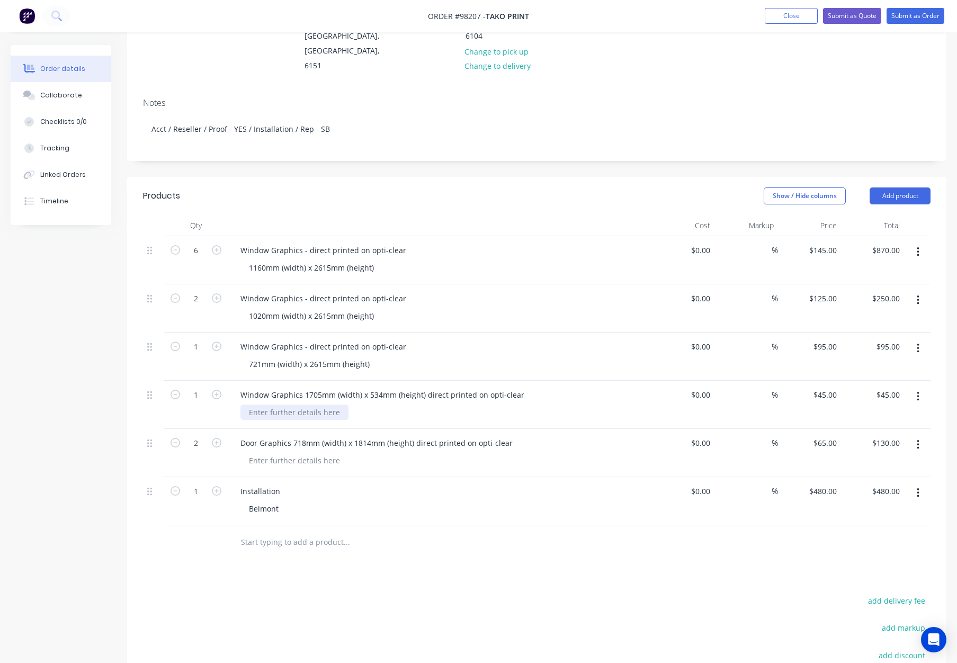
paste div
drag, startPoint x: 303, startPoint y: 349, endPoint x: 422, endPoint y: 355, distance: 119.3
click at [422, 387] on div "Window Graphics 1705mm (width) x 534mm (height) direct printed on opti-clear" at bounding box center [382, 394] width 301 height 15
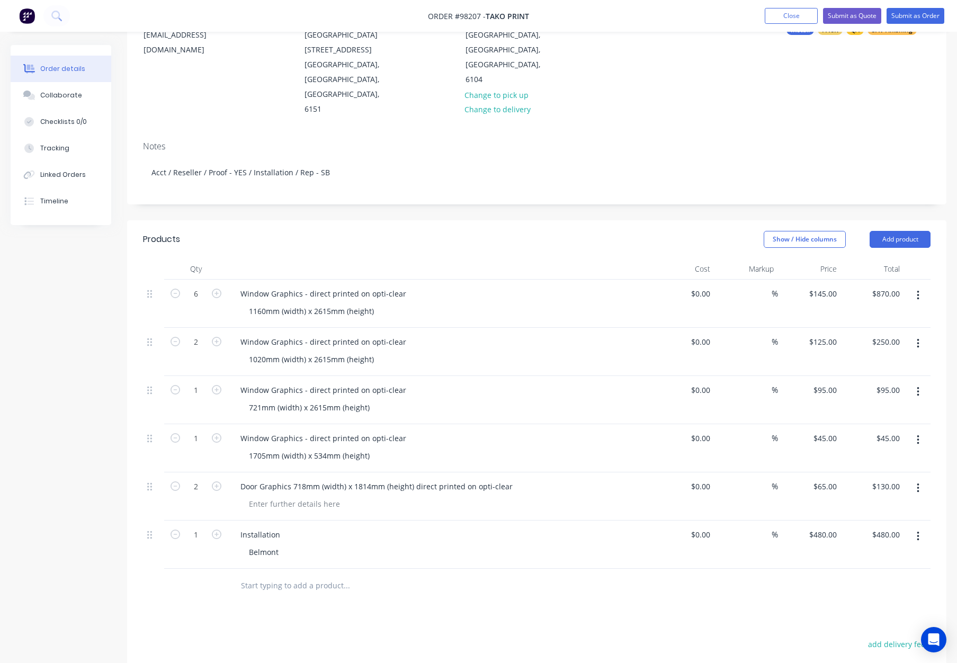
click at [465, 424] on div "Window Graphics - direct printed on opti-clear 1705mm (width) x 534mm (height)" at bounding box center [440, 448] width 424 height 48
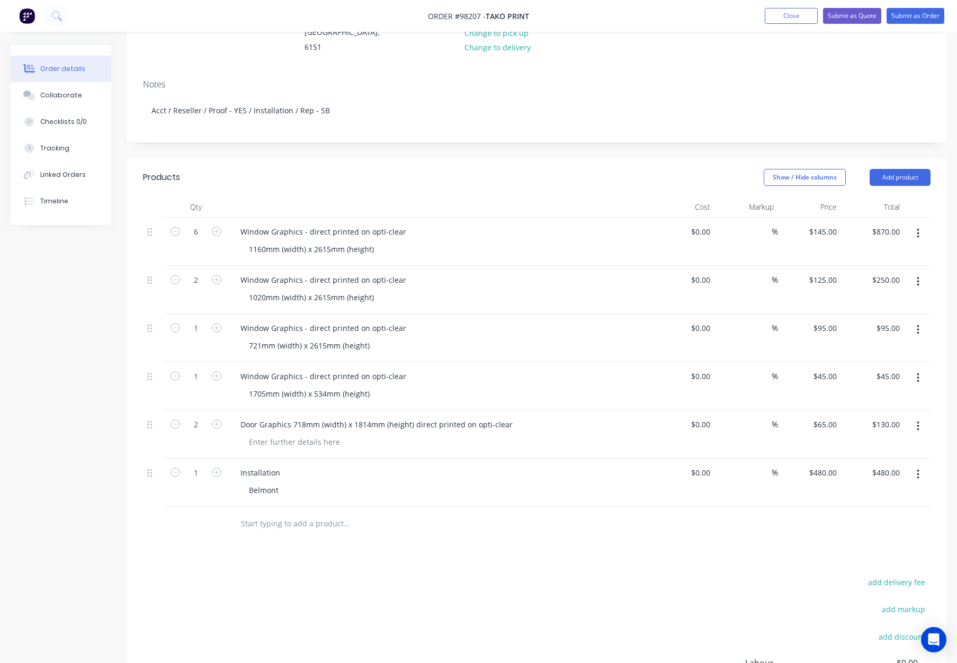
scroll to position [200, 0]
drag, startPoint x: 292, startPoint y: 376, endPoint x: 410, endPoint y: 402, distance: 120.8
click at [410, 415] on div "Door Graphics 718mm (width) x 1814mm (height) direct printed on opti-clear" at bounding box center [376, 422] width 289 height 15
copy div "718mm (width) x 1814mm (height)"
click at [308, 432] on div at bounding box center [294, 439] width 108 height 15
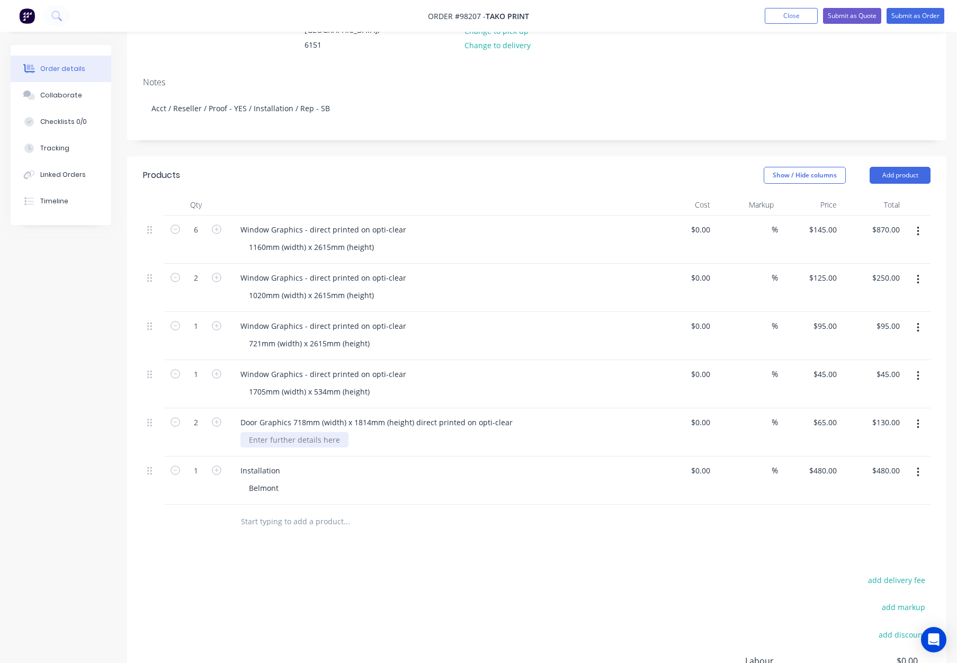
paste div
drag, startPoint x: 293, startPoint y: 377, endPoint x: 410, endPoint y: 381, distance: 117.1
click at [410, 415] on div "Door Graphics 718mm (width) x 1814mm (height) direct printed on opti-clear" at bounding box center [376, 422] width 289 height 15
click at [411, 415] on div "Door Graphics - direct printed on opti-clear" at bounding box center [439, 422] width 415 height 15
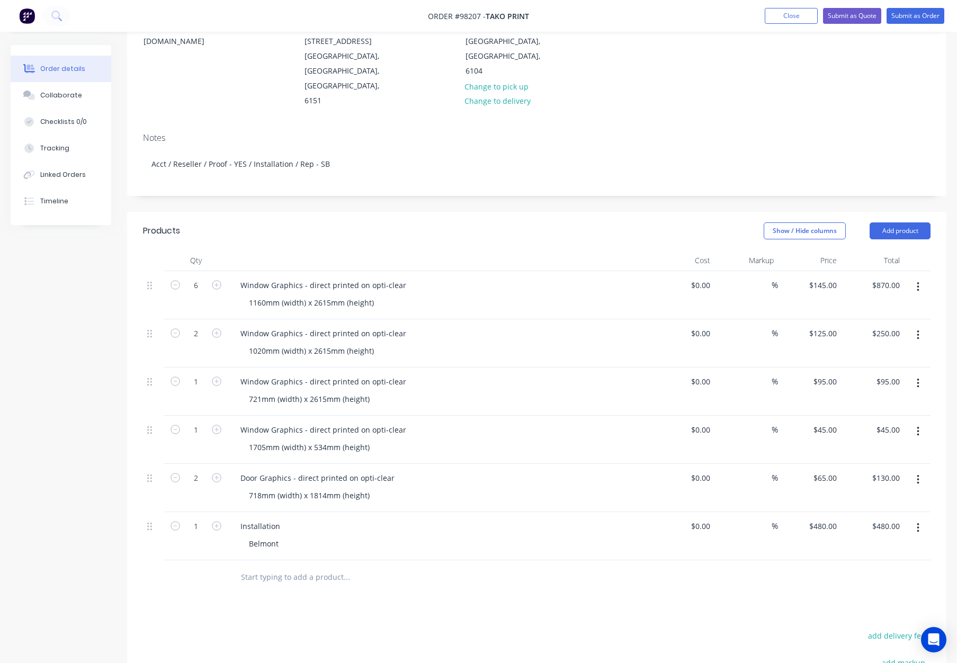
scroll to position [0, 0]
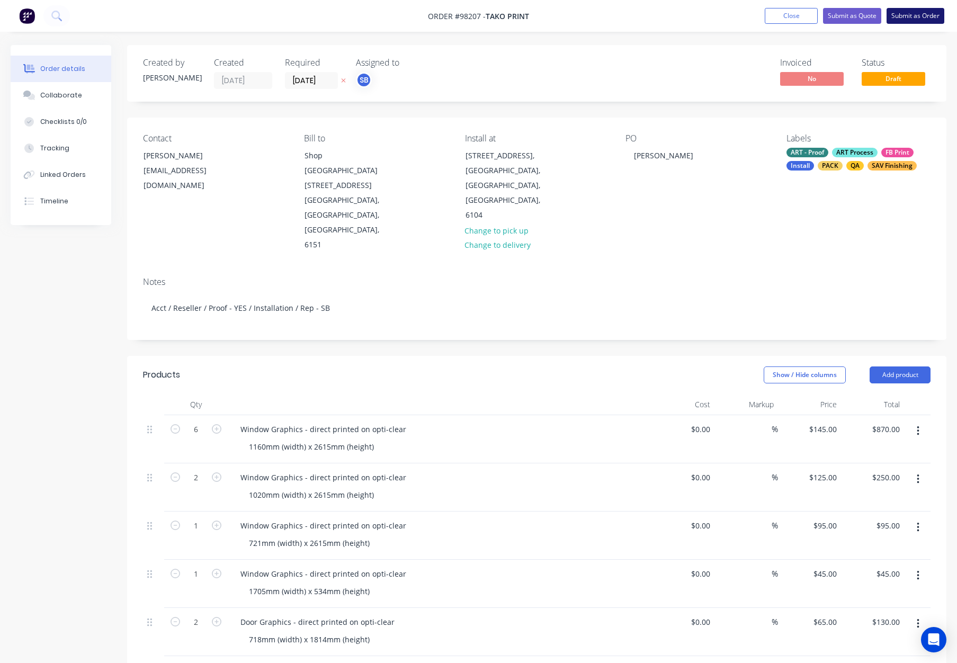
click at [910, 16] on button "Submit as Order" at bounding box center [915, 16] width 58 height 16
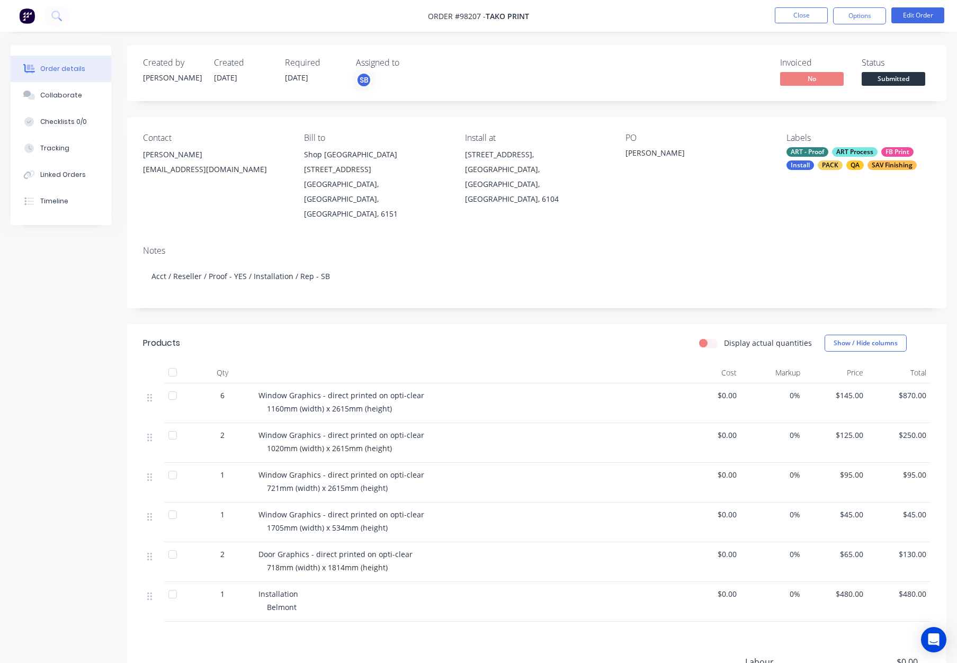
drag, startPoint x: 861, startPoint y: 15, endPoint x: 857, endPoint y: 26, distance: 11.9
click at [861, 15] on button "Options" at bounding box center [859, 15] width 53 height 17
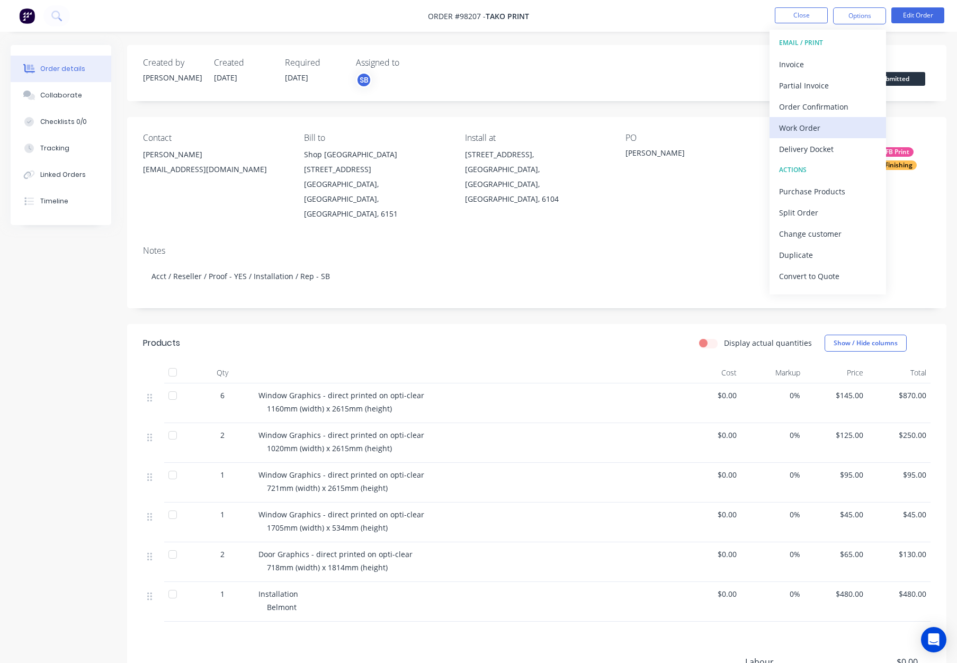
click at [811, 132] on div "Work Order" at bounding box center [827, 127] width 97 height 15
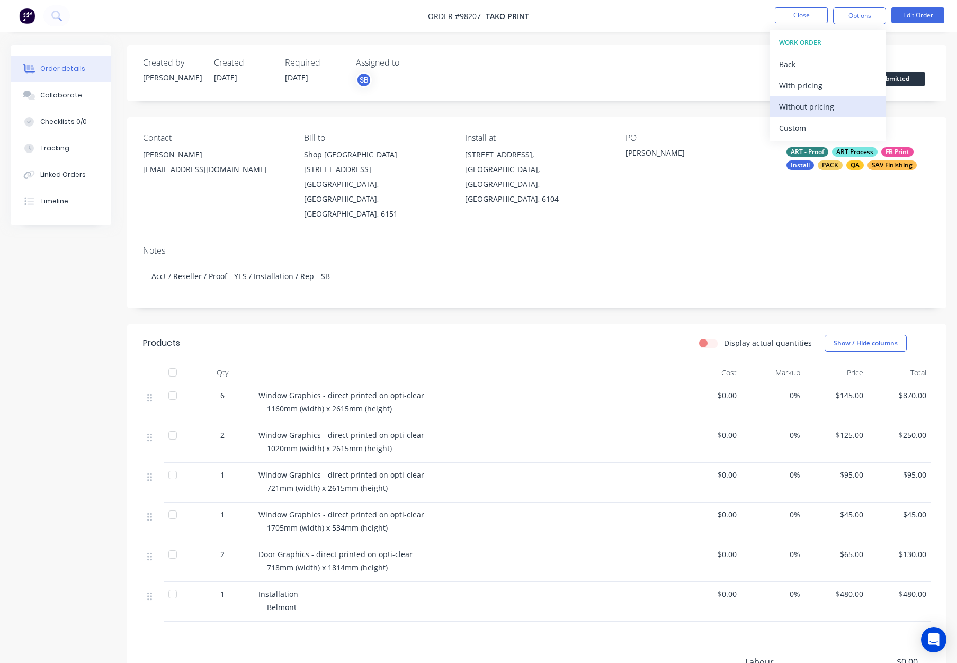
click at [816, 109] on div "Without pricing" at bounding box center [827, 106] width 97 height 15
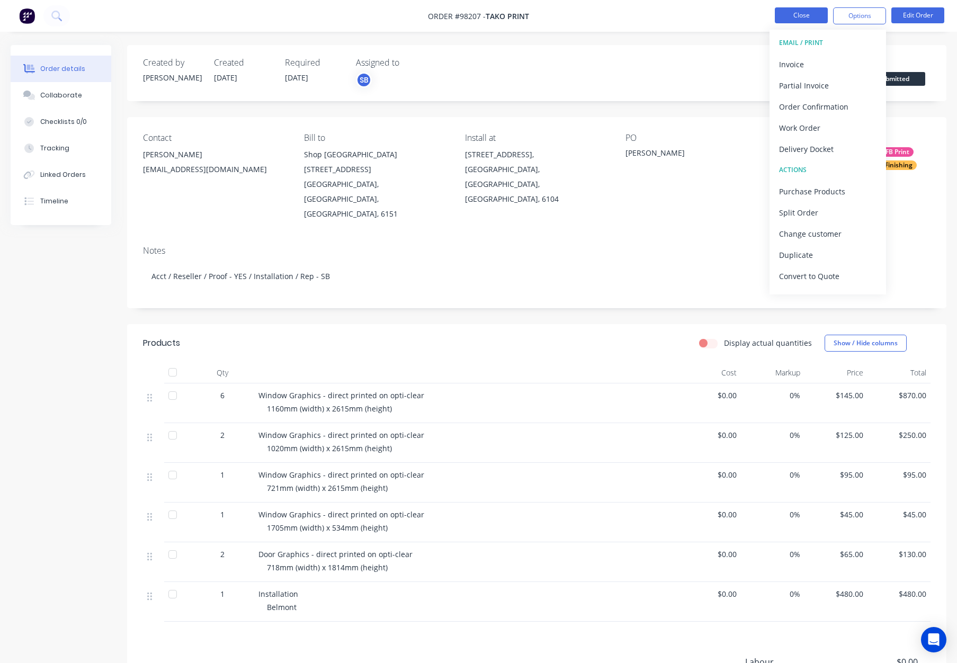
click at [790, 15] on button "Close" at bounding box center [801, 15] width 53 height 16
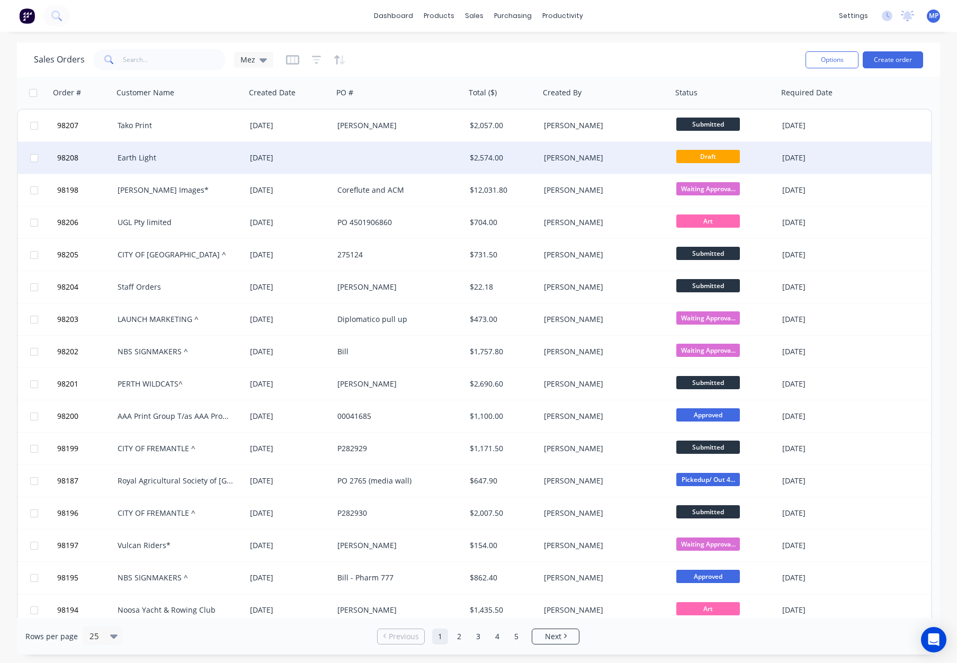
click at [385, 155] on div at bounding box center [399, 158] width 132 height 32
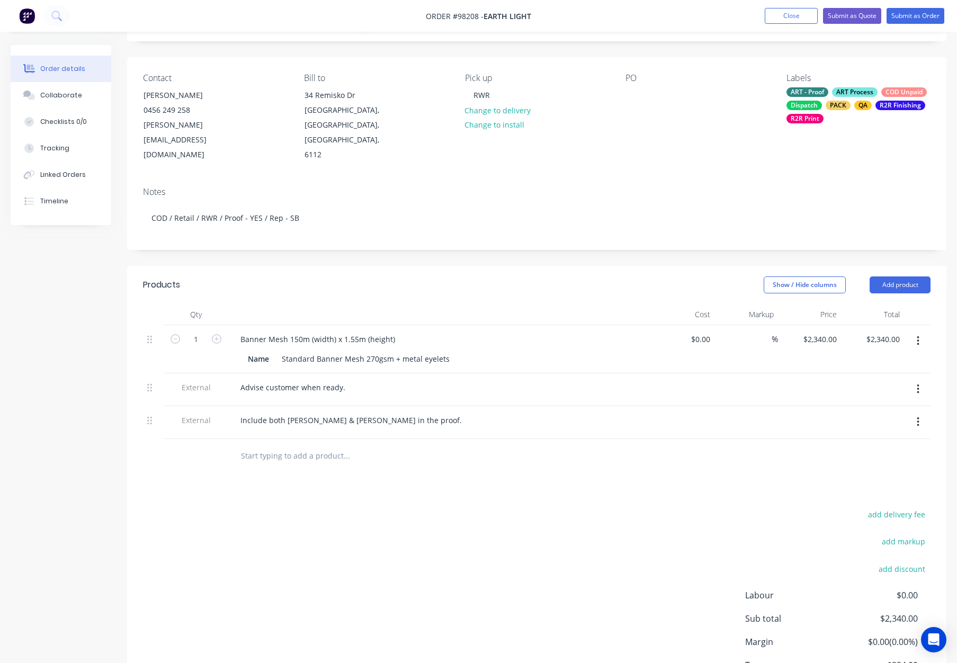
scroll to position [66, 0]
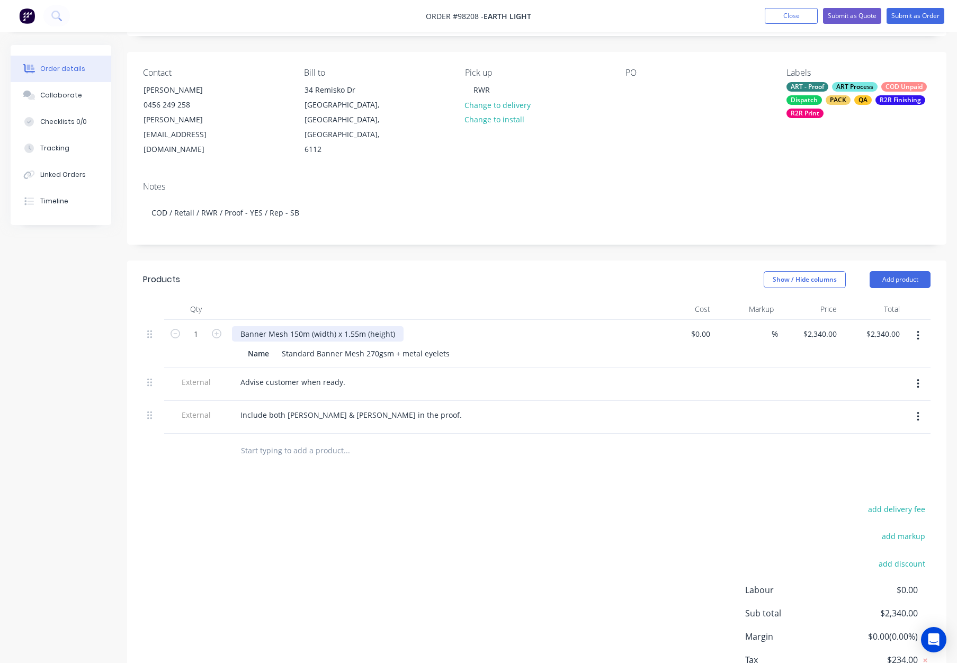
click at [288, 326] on div "Banner Mesh 150m (width) x 1.55m (height)" at bounding box center [318, 333] width 172 height 15
drag, startPoint x: 382, startPoint y: 271, endPoint x: 390, endPoint y: 273, distance: 8.9
click at [382, 299] on div at bounding box center [440, 309] width 424 height 21
click at [392, 326] on div "Banner Mesh 150m (width) x 1.55m (height)" at bounding box center [318, 333] width 172 height 15
click at [464, 326] on div "Banner Mesh 150m (width) x 1.55m (height) - with metal eyelets every 500mm" at bounding box center [378, 333] width 293 height 15
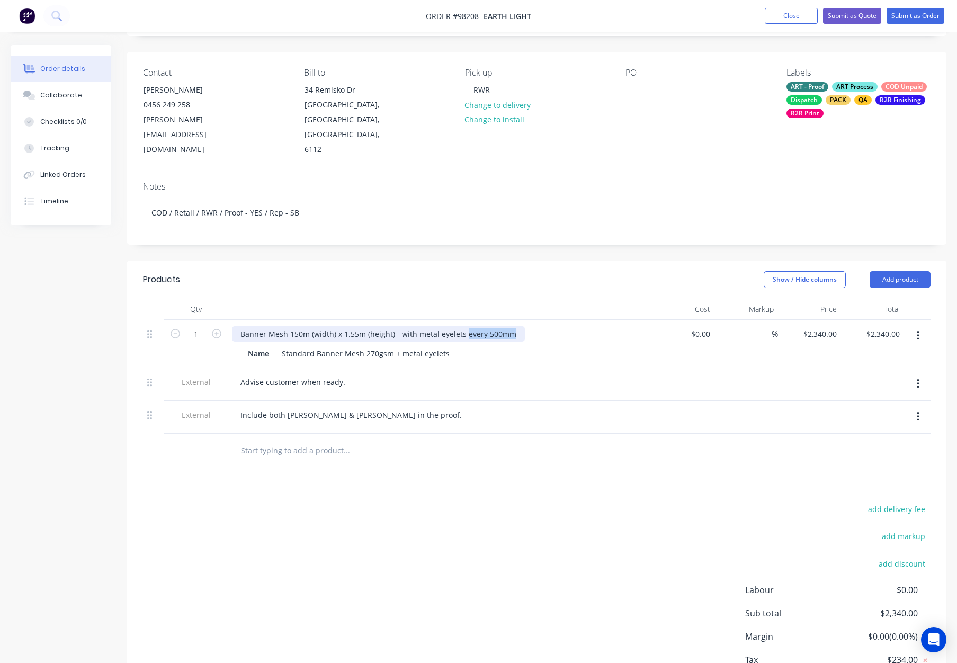
drag, startPoint x: 462, startPoint y: 304, endPoint x: 567, endPoint y: 303, distance: 104.8
click at [567, 326] on div "Banner Mesh 150m (width) x 1.55m (height) - with metal eyelets every 500mm" at bounding box center [439, 333] width 415 height 15
drag, startPoint x: 444, startPoint y: 325, endPoint x: 437, endPoint y: 325, distance: 7.4
click at [393, 346] on div "Standard Banner Mesh 270gsm + metal eyelets" at bounding box center [365, 353] width 176 height 15
click at [240, 326] on div "Banner Mesh 150m (width) x 1.55m (height) - with metal eyelets" at bounding box center [353, 333] width 243 height 15
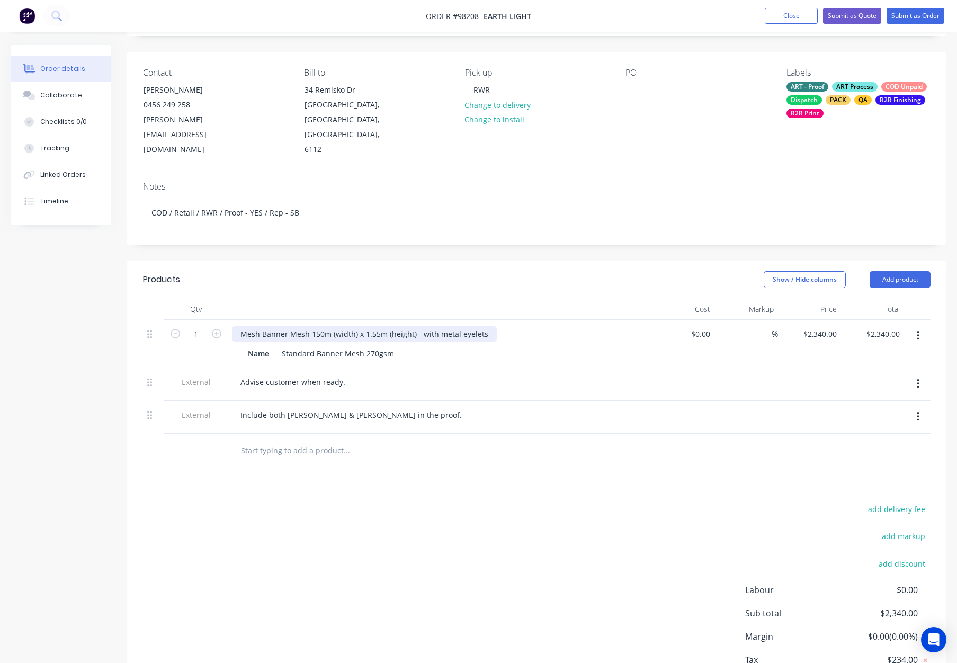
drag, startPoint x: 286, startPoint y: 302, endPoint x: 311, endPoint y: 309, distance: 26.2
click at [286, 326] on div "Mesh Banner Mesh 150m (width) x 1.55m (height) - with metal eyelets" at bounding box center [364, 333] width 265 height 15
click at [312, 326] on div "Mesh Banner - Mesh 150m (width) x 1.55m (height) - with metal eyelets" at bounding box center [366, 333] width 269 height 15
click at [355, 271] on div "Show / Hide columns Add product" at bounding box center [620, 279] width 620 height 17
drag, startPoint x: 353, startPoint y: 305, endPoint x: 361, endPoint y: 309, distance: 9.2
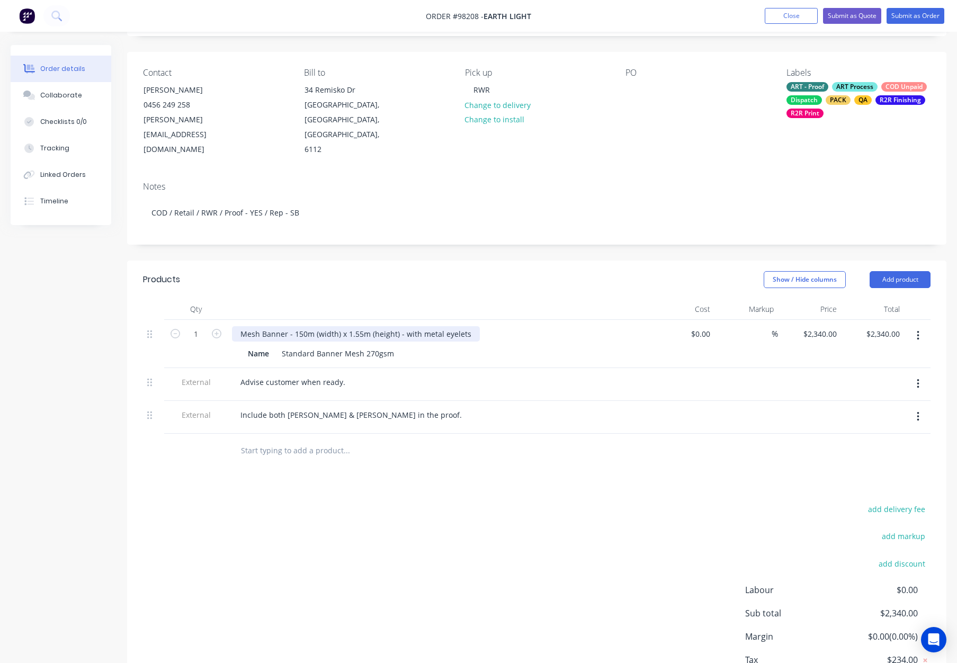
click at [354, 326] on div "Mesh Banner - 150m (width) x 1.55m (height) - with metal eyelets" at bounding box center [356, 333] width 248 height 15
click at [380, 261] on header "Products Show / Hide columns Add product" at bounding box center [536, 279] width 819 height 38
click at [349, 326] on div "Mesh Banner - 150m (width) x 155mm (height) - with metal eyelets" at bounding box center [358, 333] width 253 height 15
click at [390, 265] on header "Products Show / Hide columns Add product" at bounding box center [536, 279] width 819 height 38
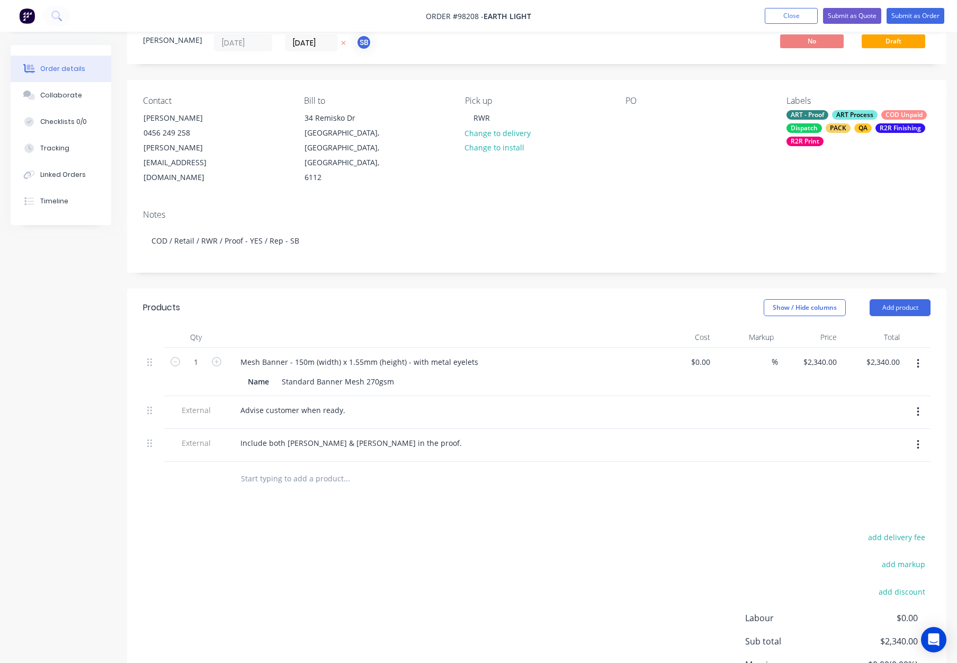
scroll to position [0, 0]
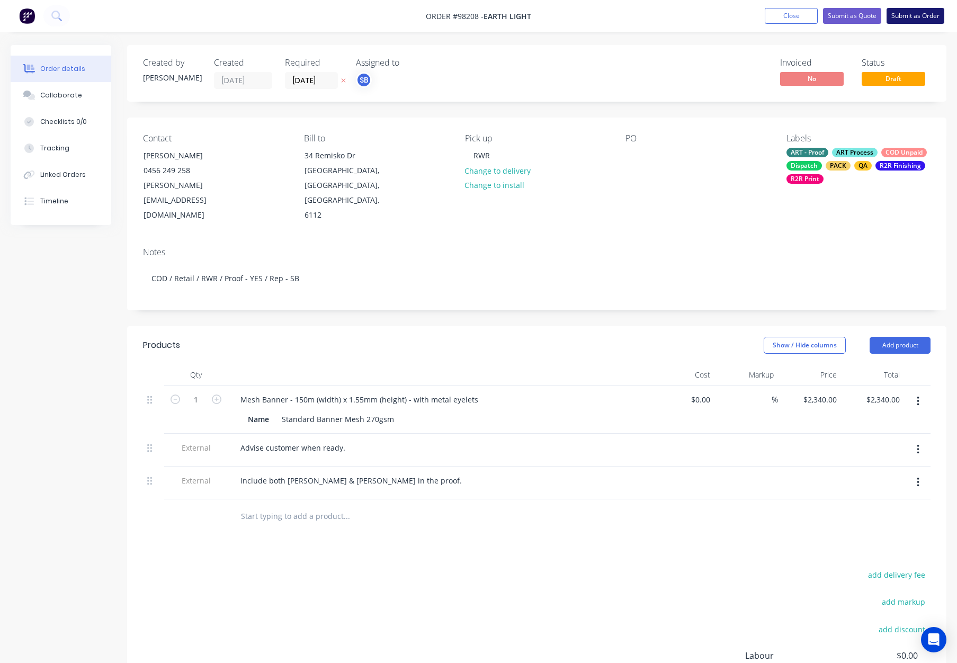
click at [915, 14] on button "Submit as Order" at bounding box center [915, 16] width 58 height 16
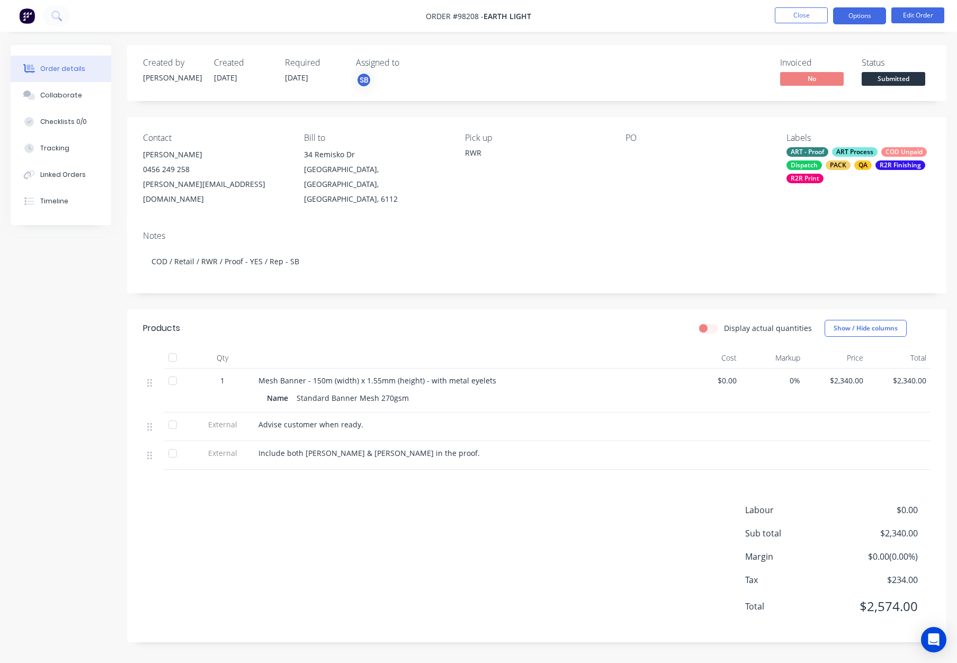
click at [857, 14] on button "Options" at bounding box center [859, 15] width 53 height 17
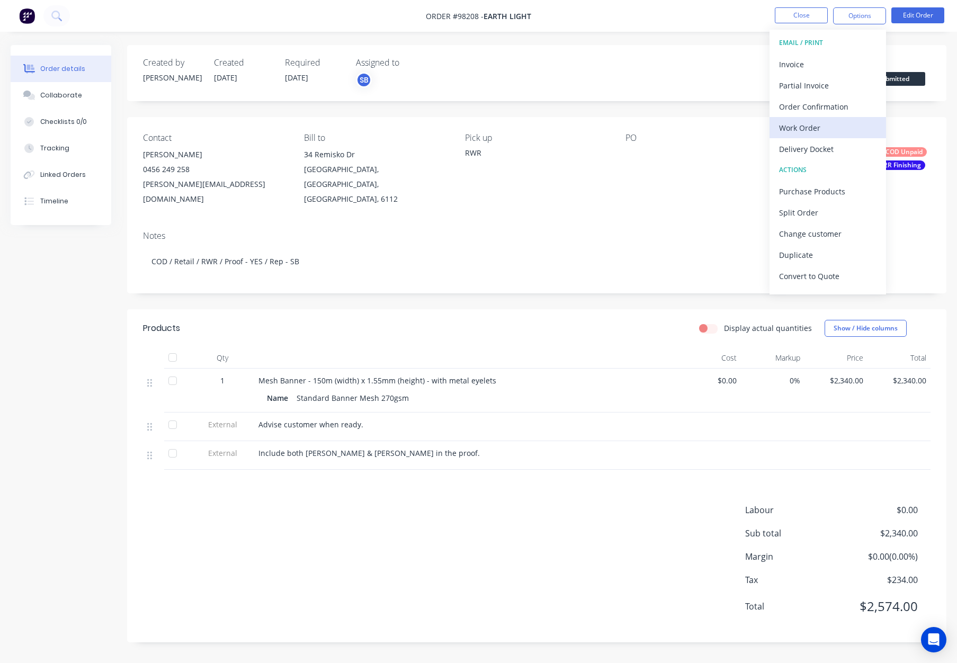
click at [817, 127] on div "Work Order" at bounding box center [827, 127] width 97 height 15
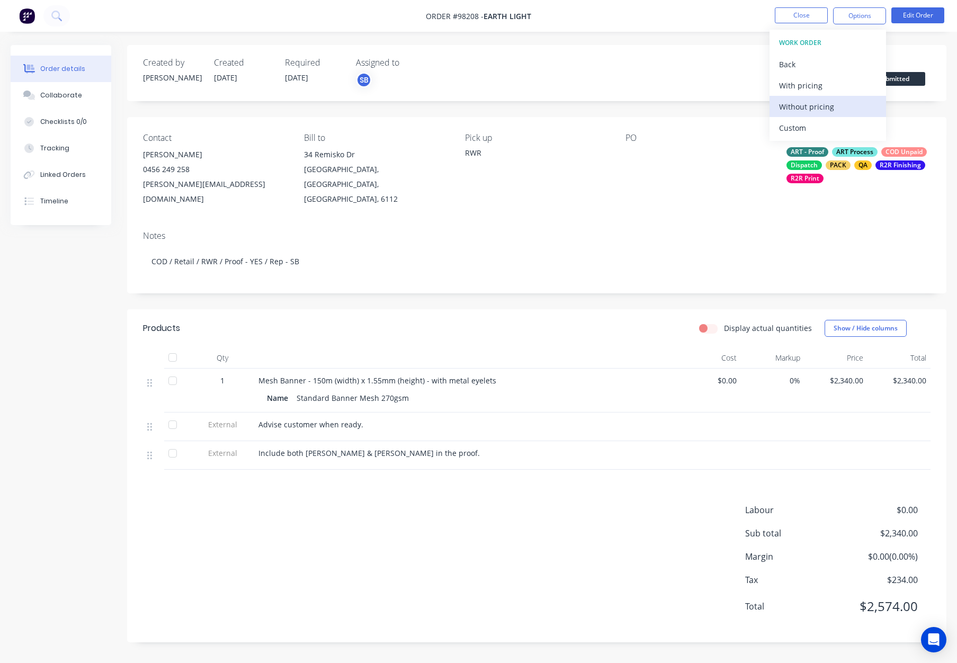
click at [821, 103] on div "Without pricing" at bounding box center [827, 106] width 97 height 15
click at [787, 10] on button "Close" at bounding box center [801, 15] width 53 height 16
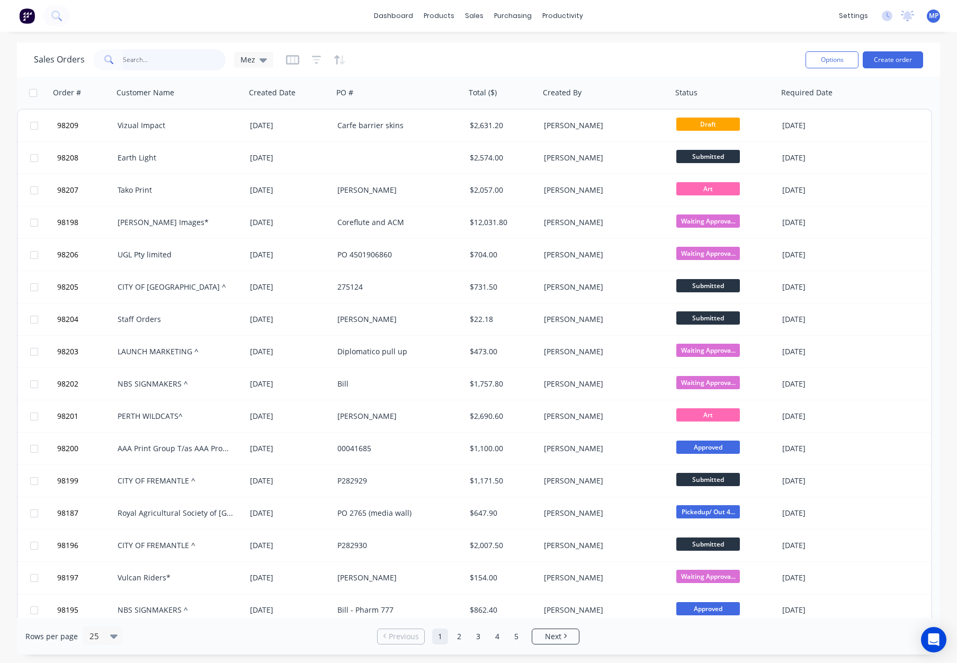
click at [157, 60] on input "text" at bounding box center [174, 59] width 103 height 21
type input "98189"
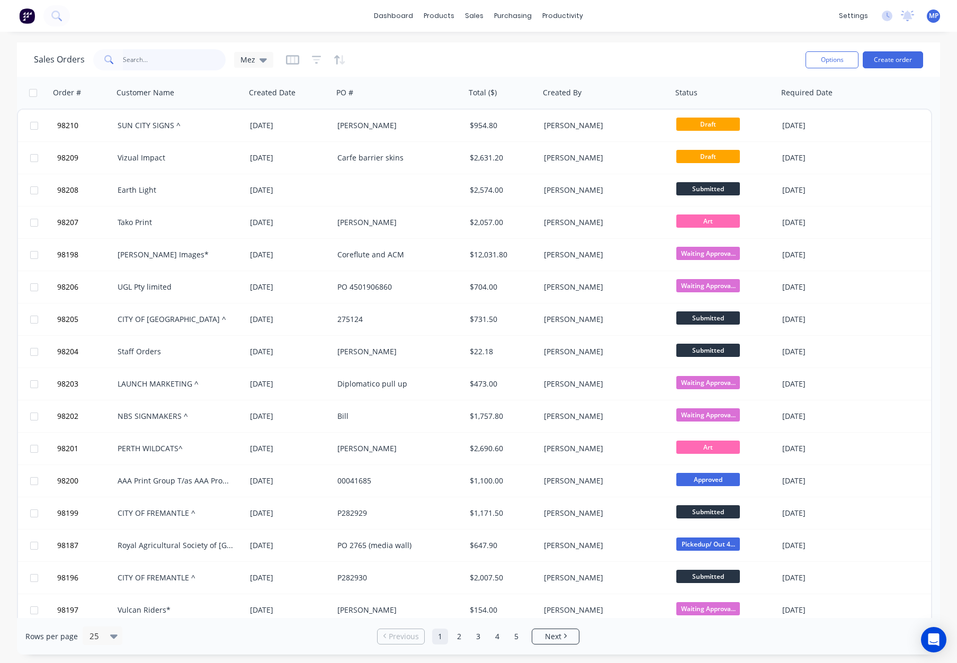
click at [151, 64] on input "text" at bounding box center [174, 59] width 103 height 21
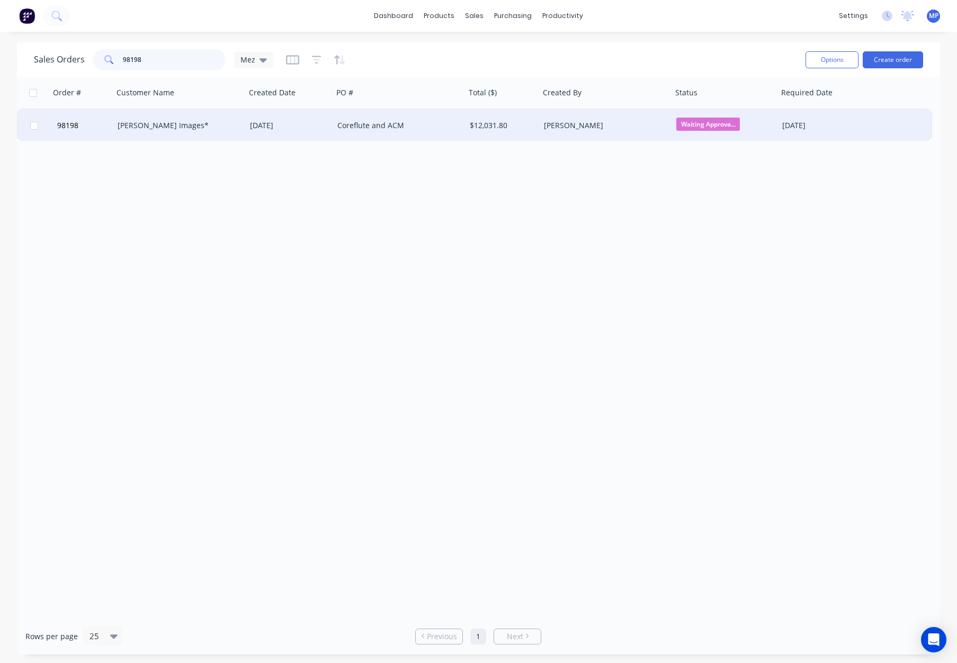
type input "98198"
click at [197, 114] on div "[PERSON_NAME] Images*" at bounding box center [179, 126] width 132 height 32
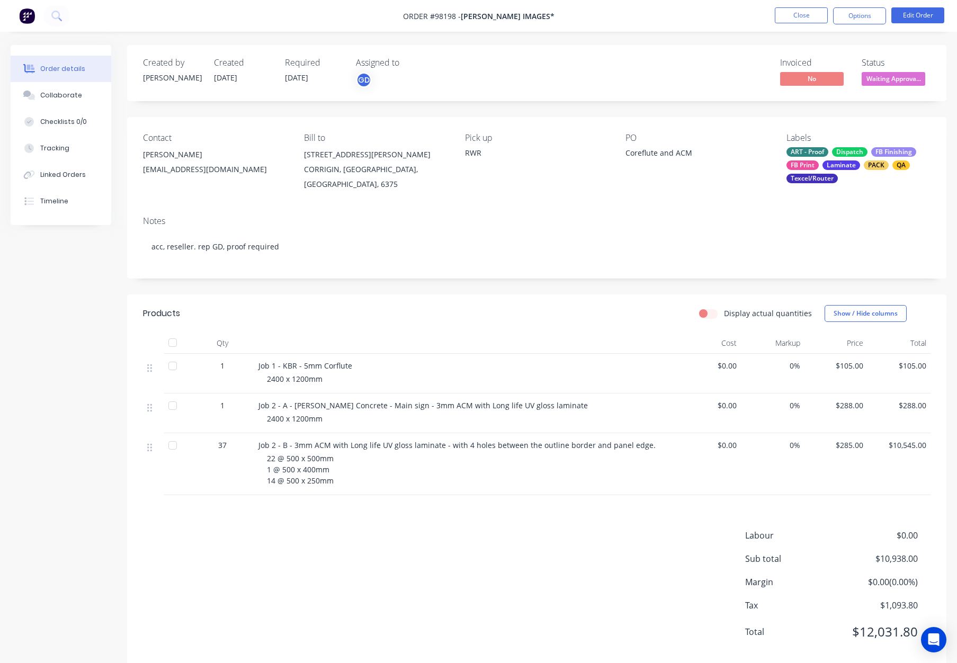
scroll to position [21, 0]
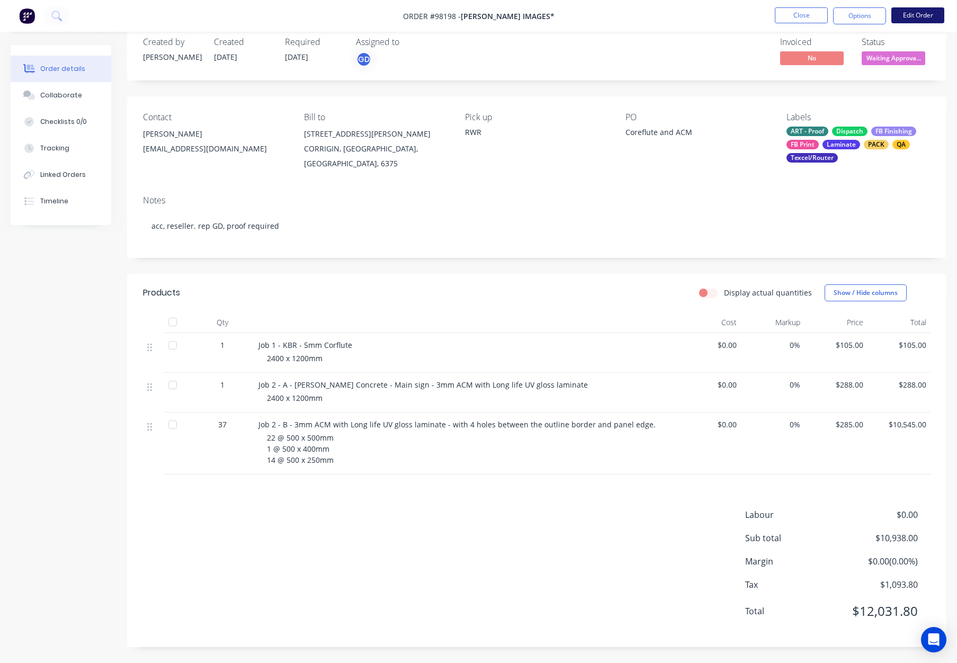
click at [919, 20] on button "Edit Order" at bounding box center [917, 15] width 53 height 16
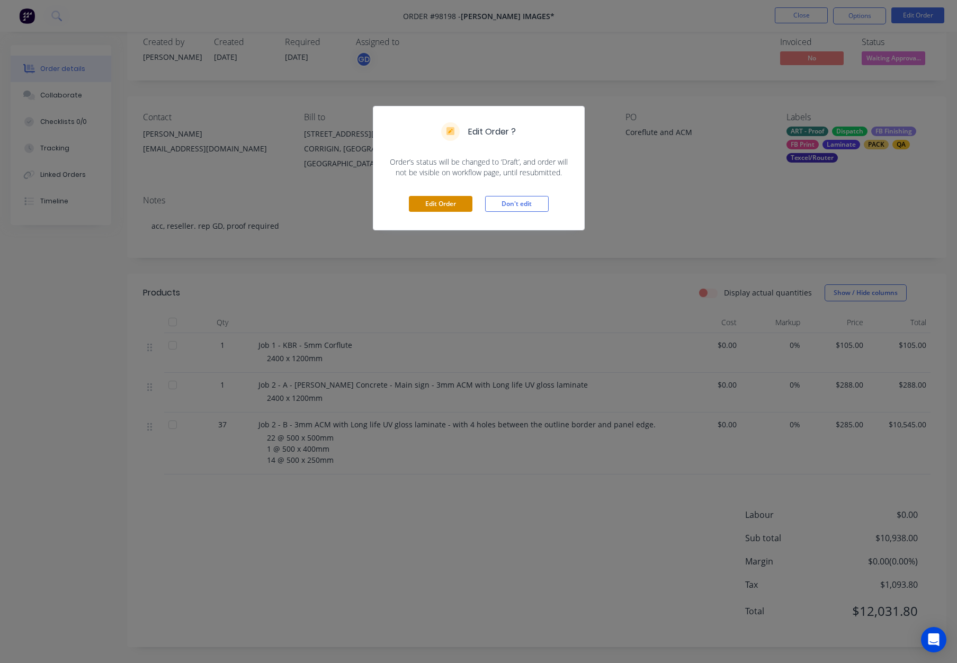
click at [437, 203] on button "Edit Order" at bounding box center [441, 204] width 64 height 16
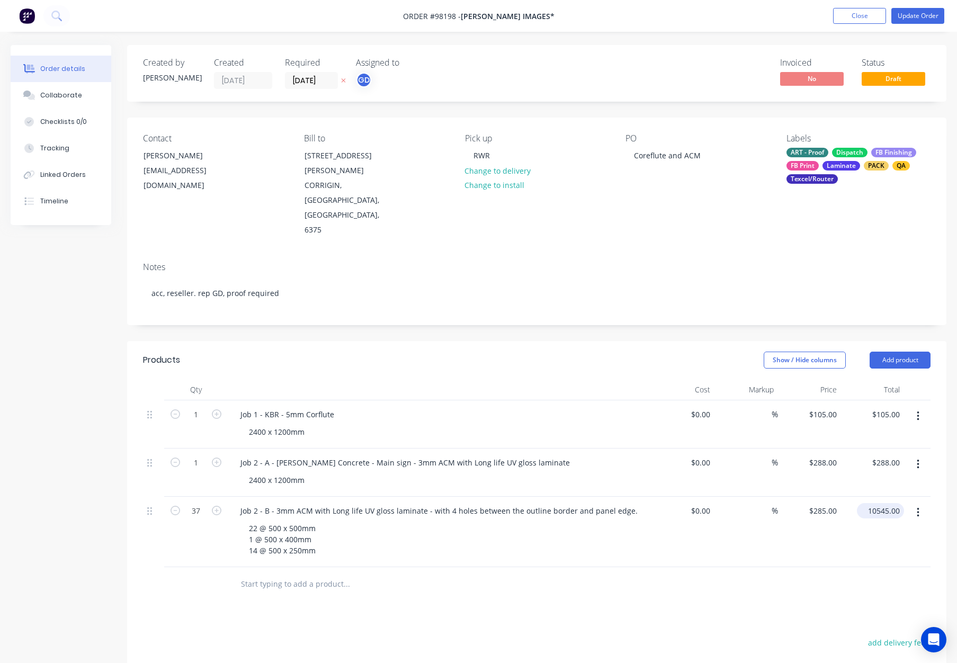
click at [881, 503] on input "10545.00" at bounding box center [882, 510] width 43 height 15
type input "2"
type input "855"
type input "$23.1081"
type input "$855.00"
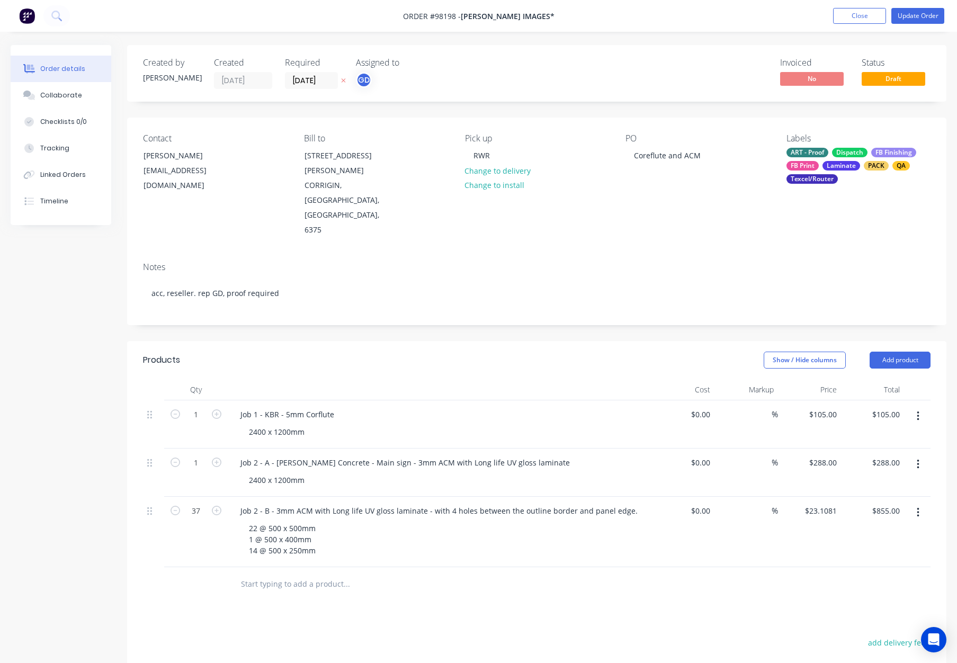
click at [836, 508] on div "$23.1081 $23.1081" at bounding box center [809, 532] width 63 height 70
click at [918, 15] on button "Update Order" at bounding box center [917, 16] width 53 height 16
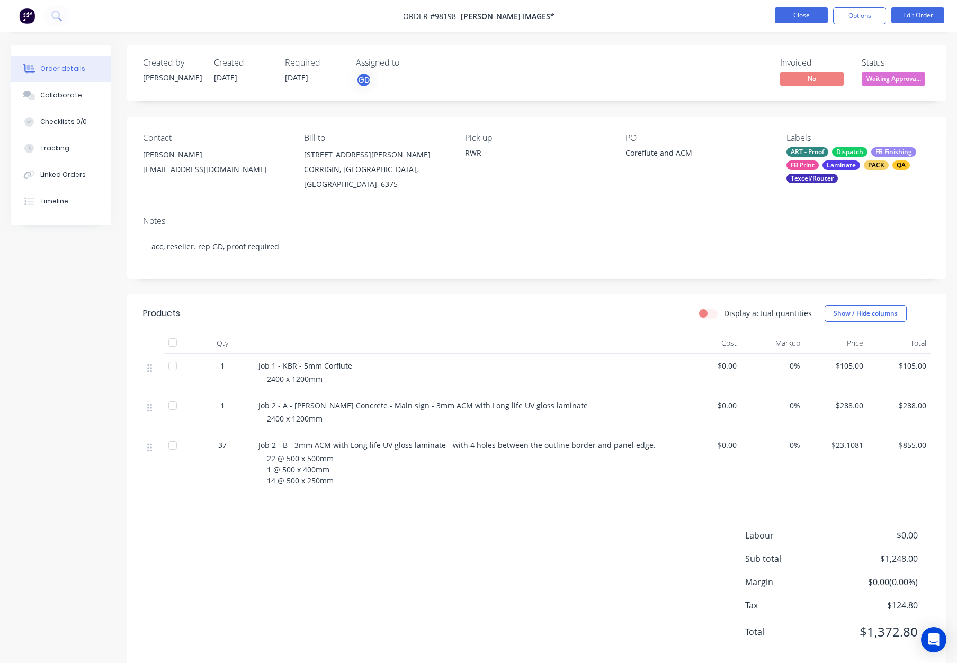
click at [793, 15] on button "Close" at bounding box center [801, 15] width 53 height 16
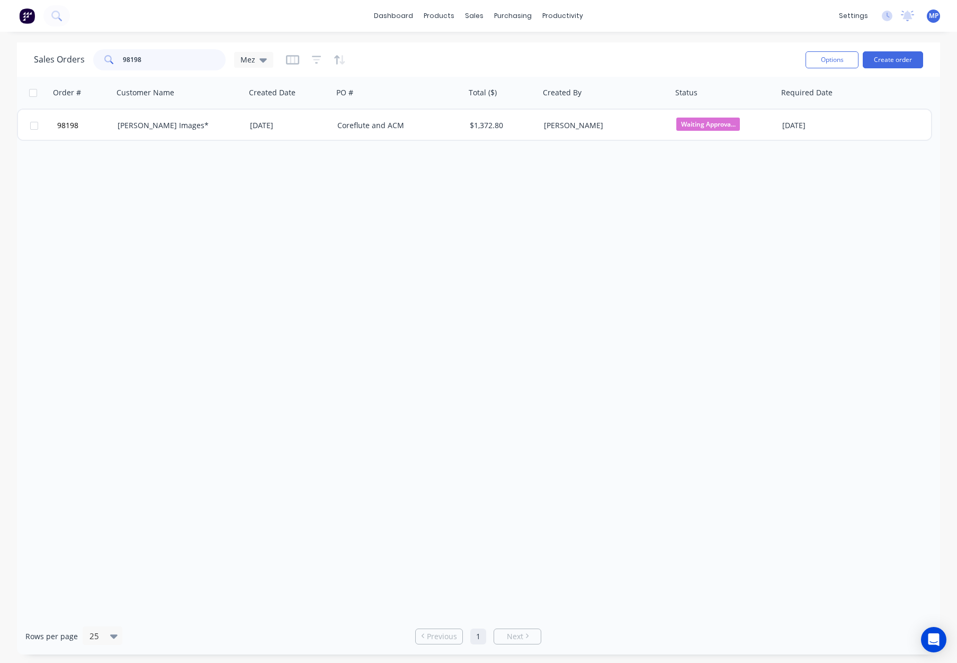
drag, startPoint x: 147, startPoint y: 58, endPoint x: 152, endPoint y: 58, distance: 5.8
click at [147, 58] on input "98198" at bounding box center [174, 59] width 103 height 21
drag, startPoint x: 140, startPoint y: 58, endPoint x: 48, endPoint y: 55, distance: 92.2
click at [42, 56] on div "Sales Orders 98198 Mez" at bounding box center [153, 59] width 239 height 21
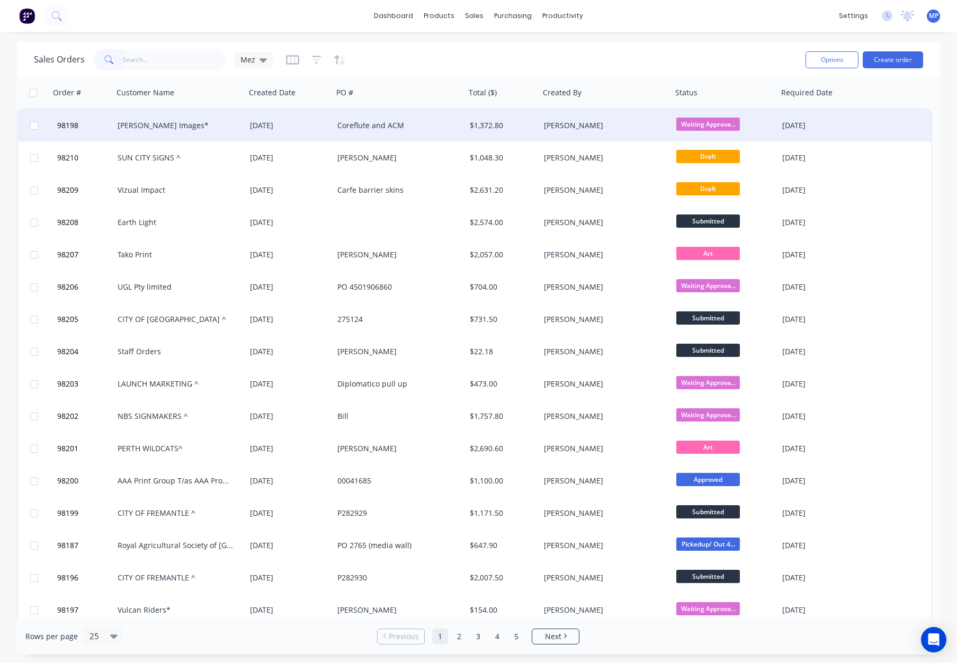
click at [519, 125] on div "$1,372.80" at bounding box center [501, 125] width 62 height 11
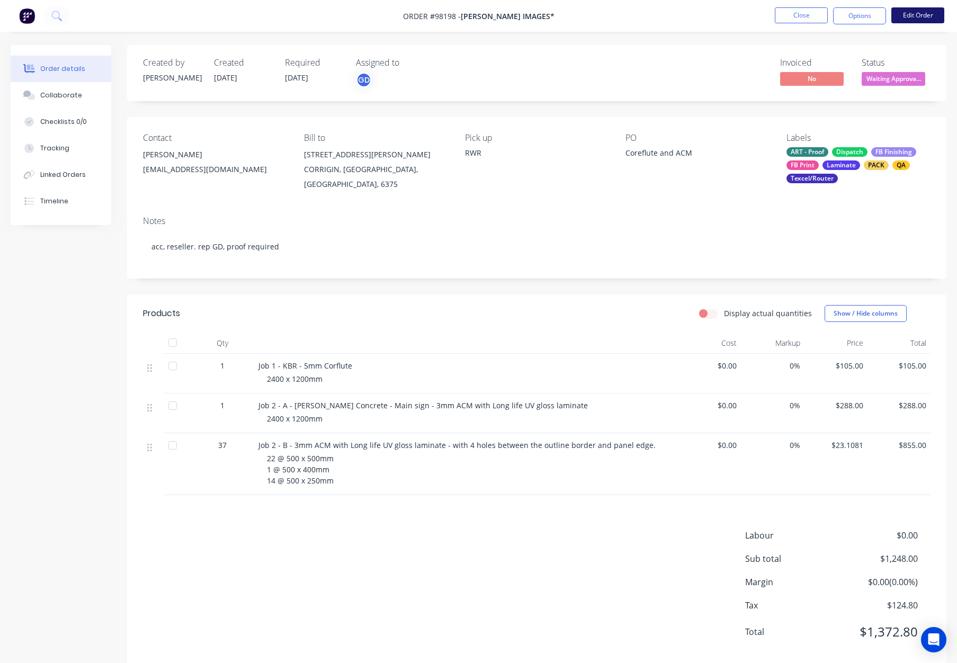
click at [912, 16] on button "Edit Order" at bounding box center [917, 15] width 53 height 16
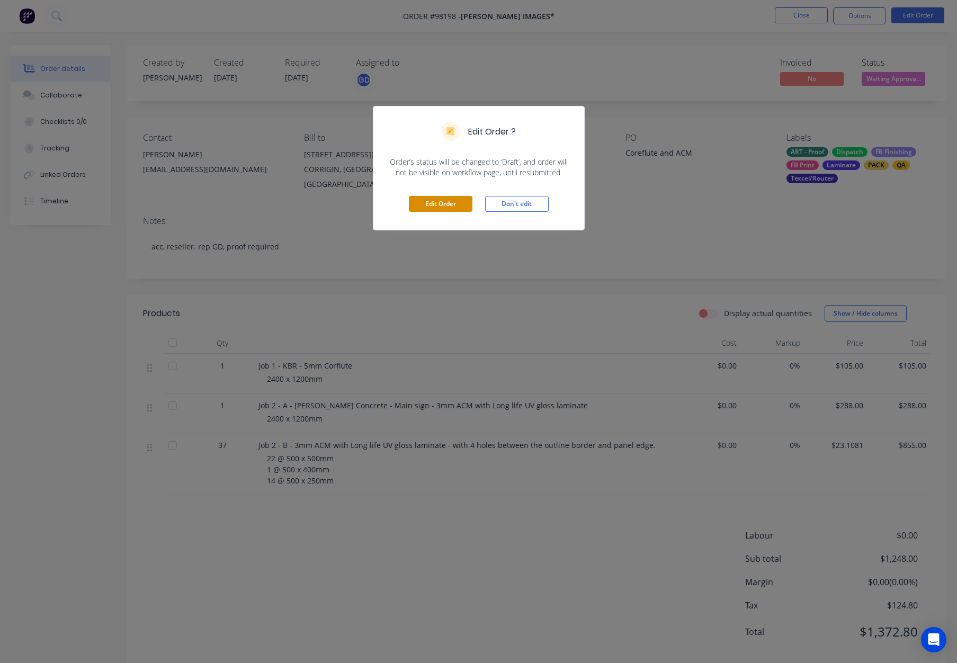
click at [435, 198] on button "Edit Order" at bounding box center [441, 204] width 64 height 16
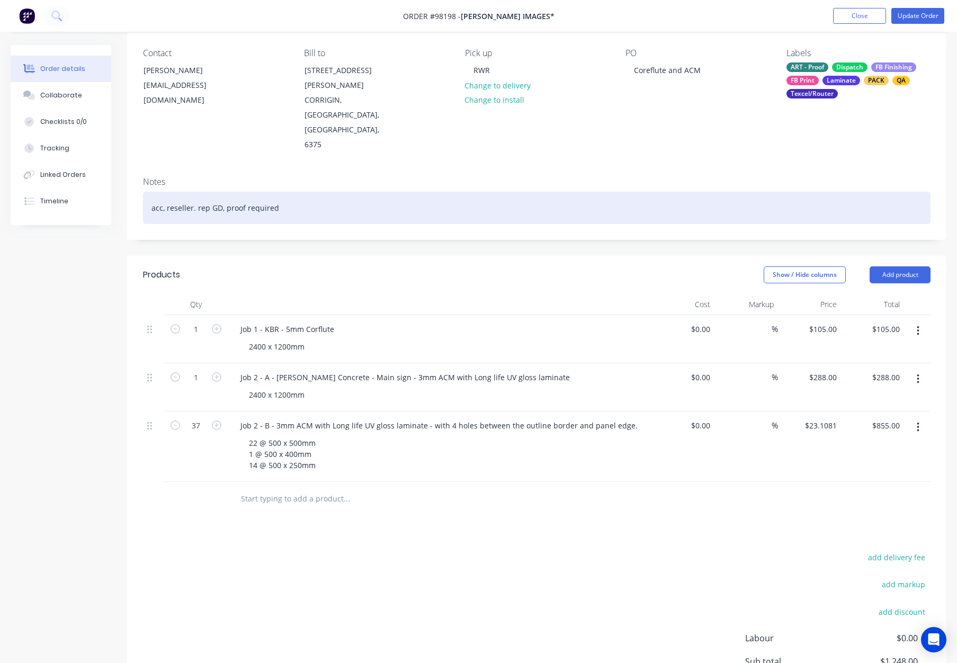
scroll to position [107, 0]
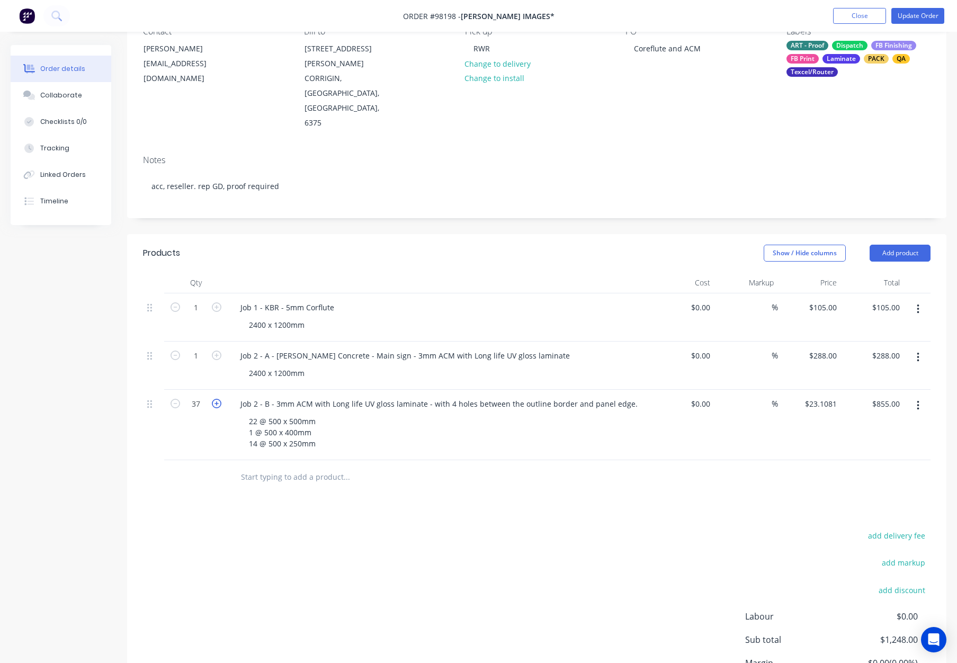
click at [217, 399] on icon "button" at bounding box center [217, 404] width 10 height 10
type input "38"
type input "$878.11"
click at [176, 399] on icon "button" at bounding box center [175, 404] width 10 height 10
type input "37"
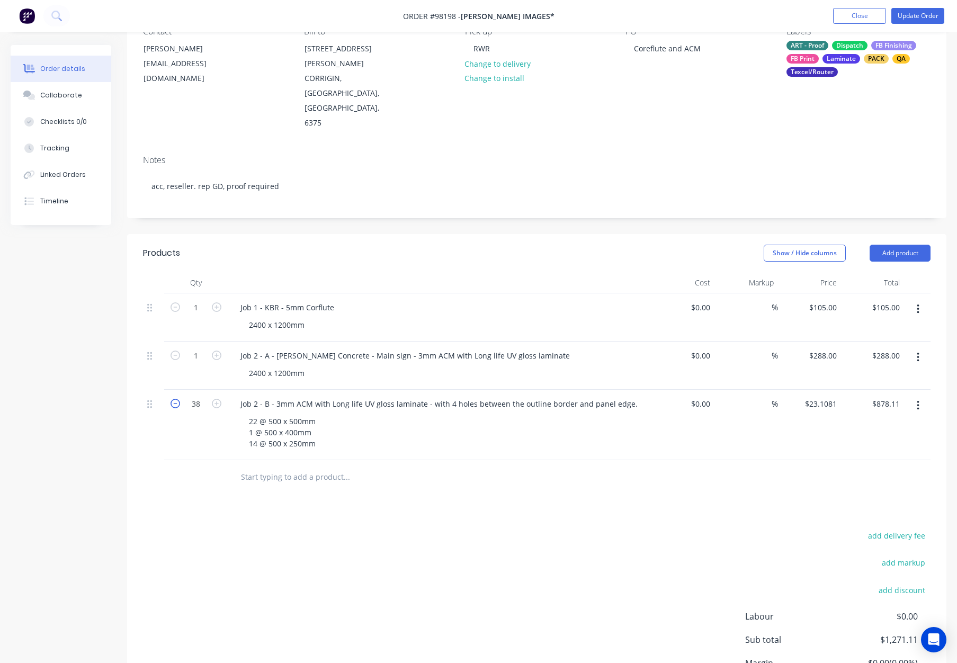
type input "$855.00"
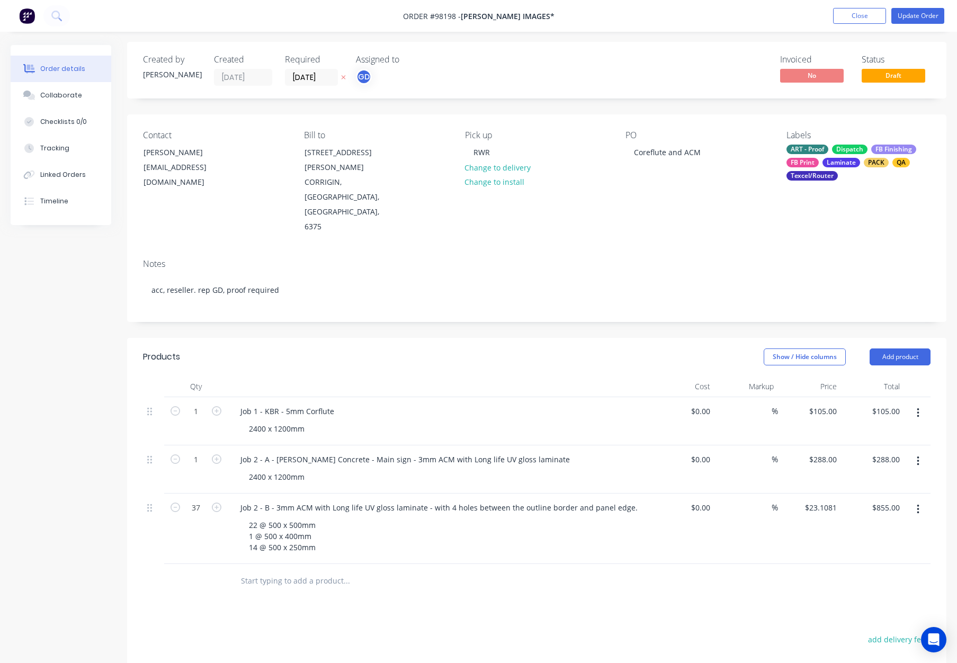
scroll to position [0, 0]
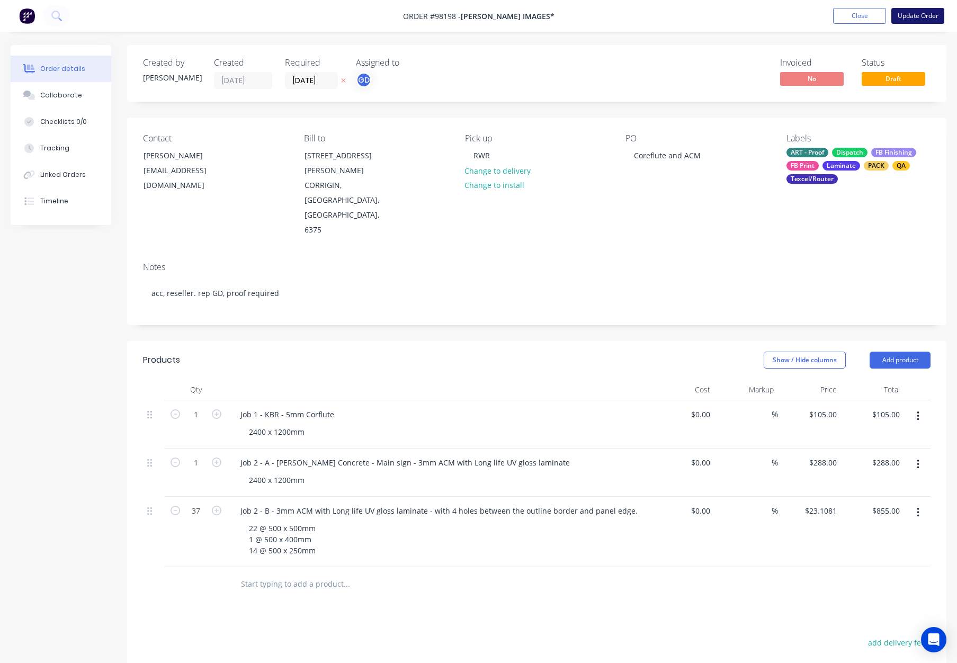
click at [908, 11] on button "Update Order" at bounding box center [917, 16] width 53 height 16
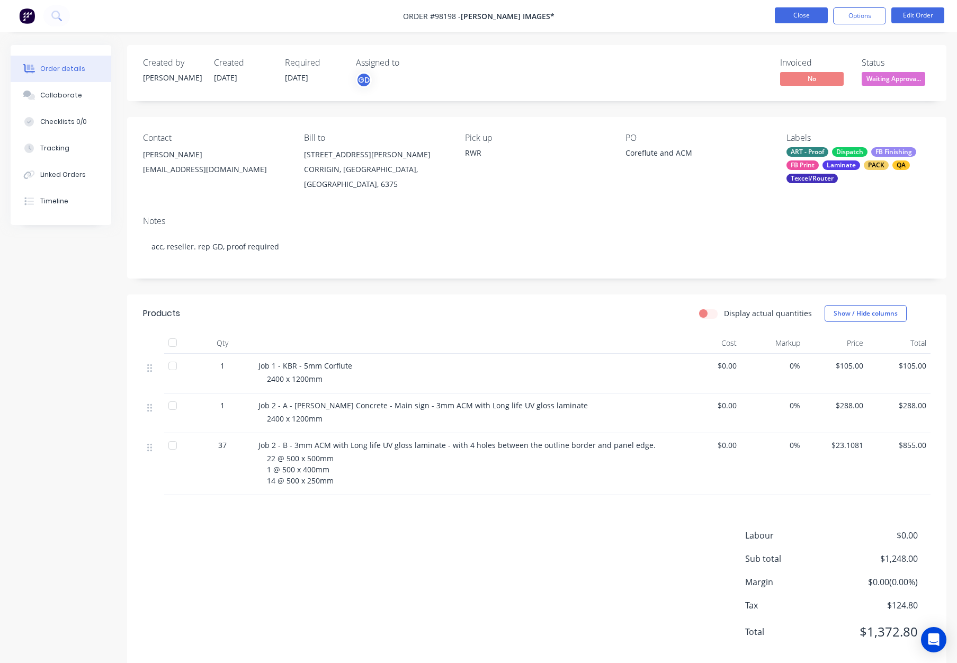
click at [799, 16] on button "Close" at bounding box center [801, 15] width 53 height 16
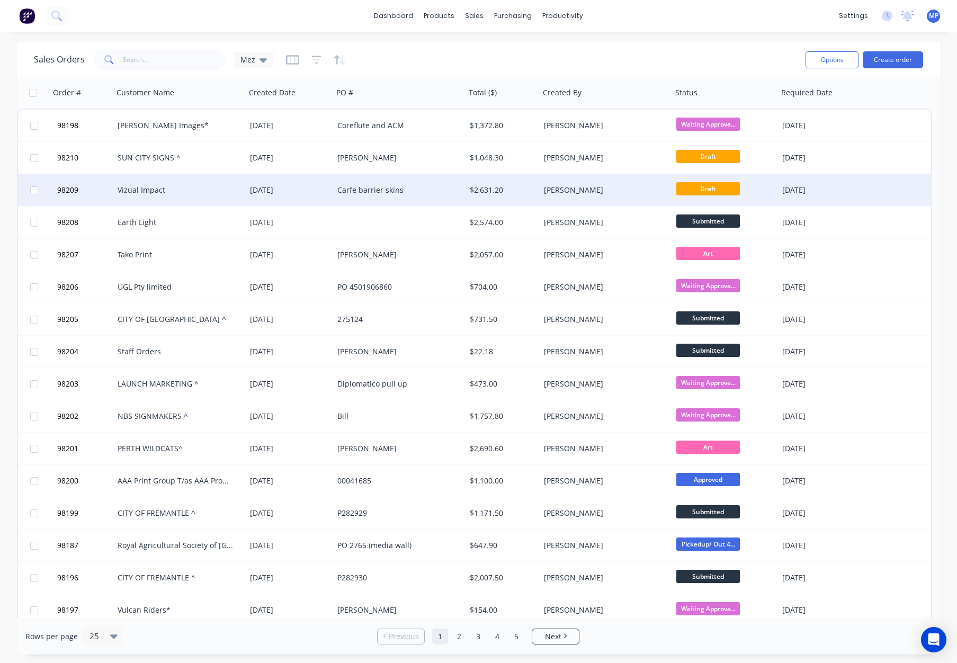
click at [618, 193] on div "[PERSON_NAME]" at bounding box center [603, 190] width 118 height 11
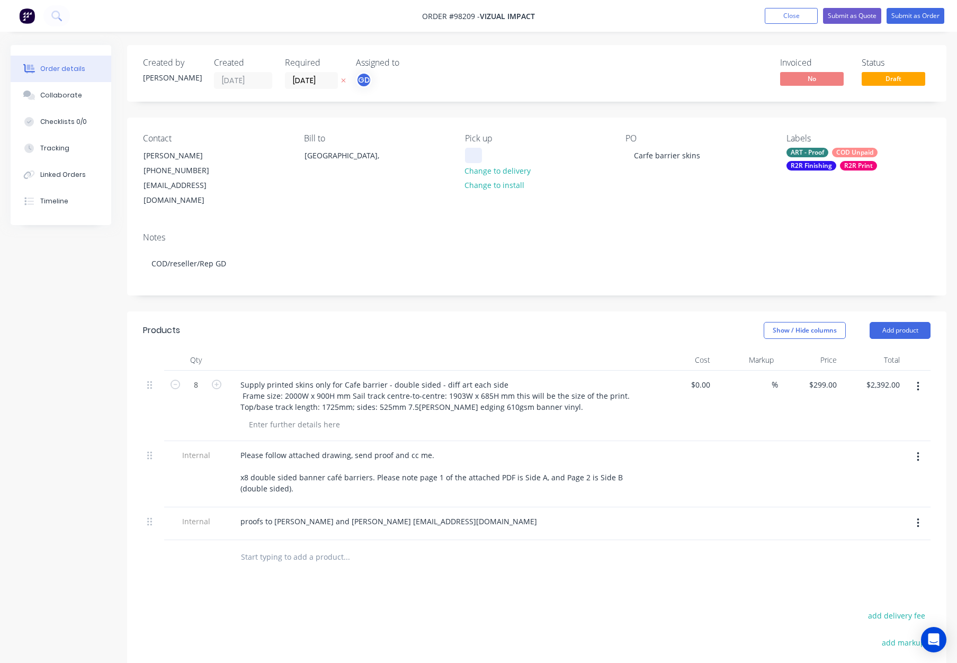
click at [472, 152] on div at bounding box center [473, 155] width 17 height 15
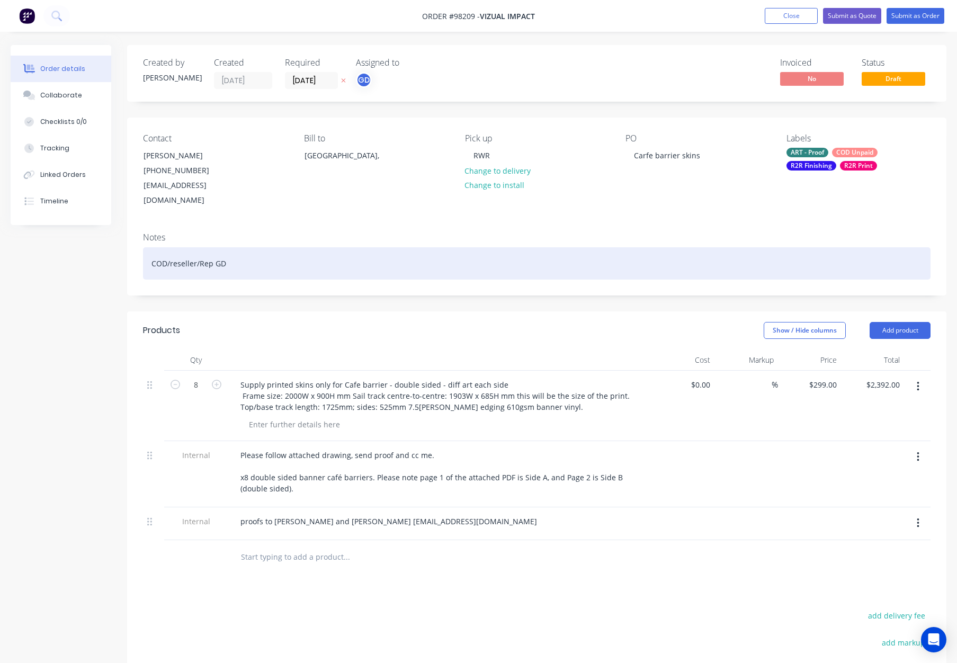
click at [490, 247] on div "COD/reseller/Rep GD" at bounding box center [536, 263] width 787 height 32
click at [489, 247] on div "COD/reseller/Rep GD" at bounding box center [536, 263] width 787 height 32
drag, startPoint x: 250, startPoint y: 250, endPoint x: 288, endPoint y: 250, distance: 38.1
click at [250, 250] on div "COD/reseller/Rep GD" at bounding box center [536, 263] width 787 height 32
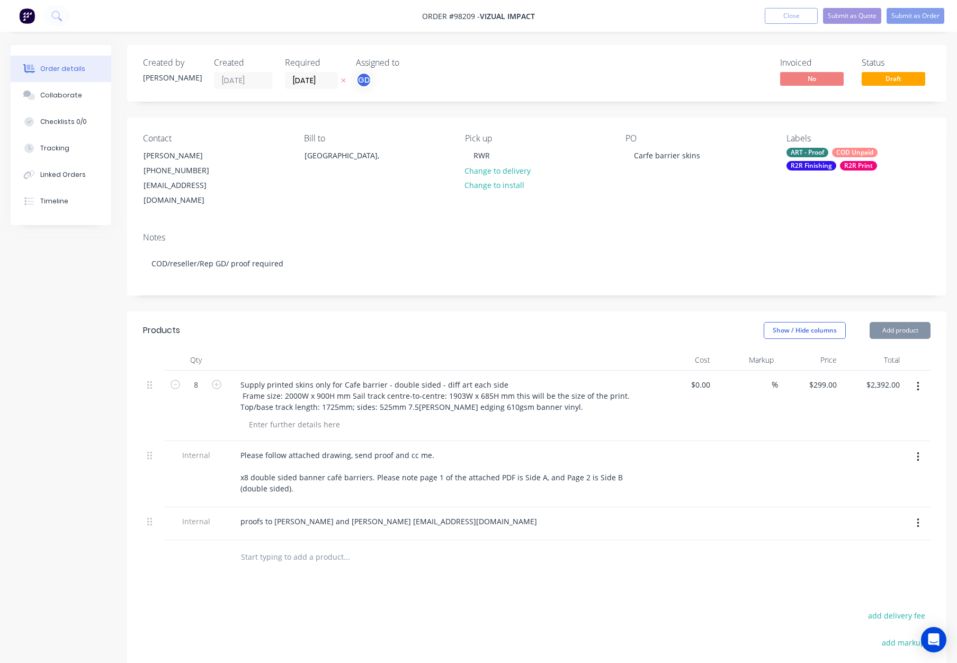
click at [309, 289] on div "Created by [PERSON_NAME] Created [DATE] Required [DATE] Assigned to GD Invoiced…" at bounding box center [536, 437] width 819 height 784
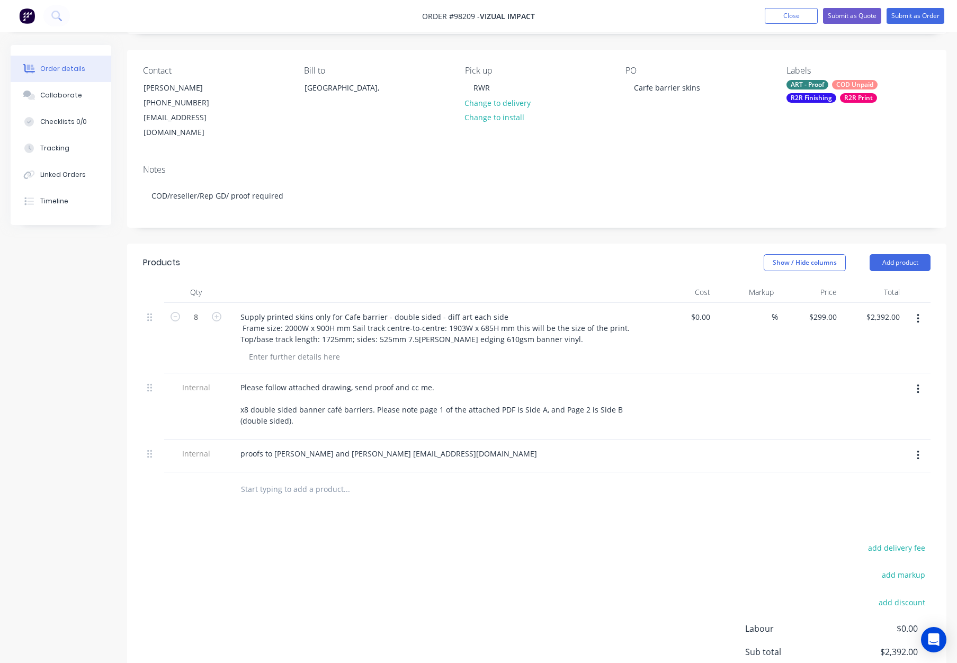
scroll to position [71, 0]
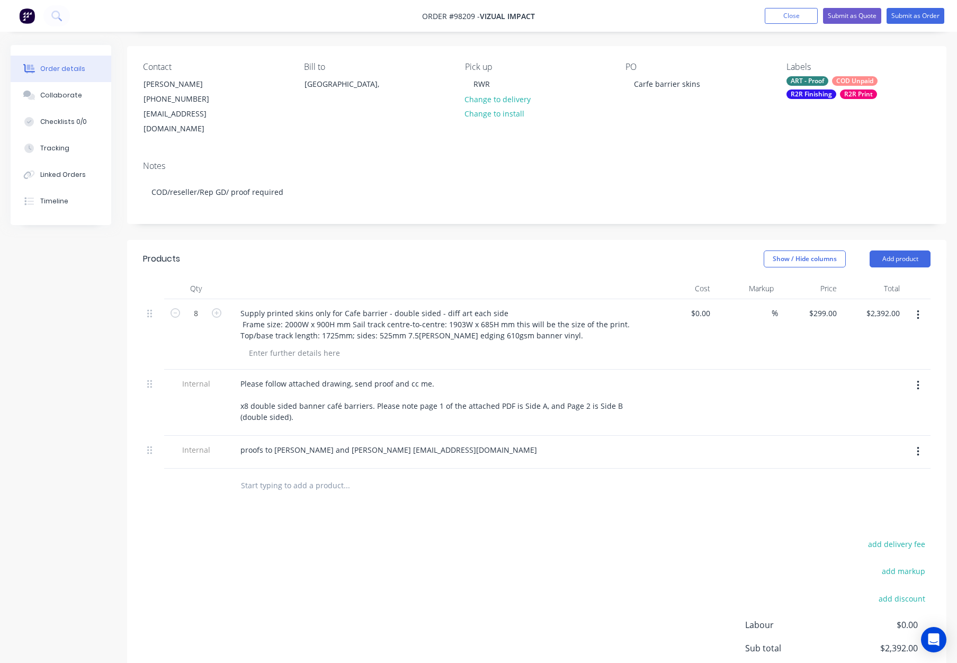
click at [298, 484] on input "text" at bounding box center [346, 485] width 212 height 21
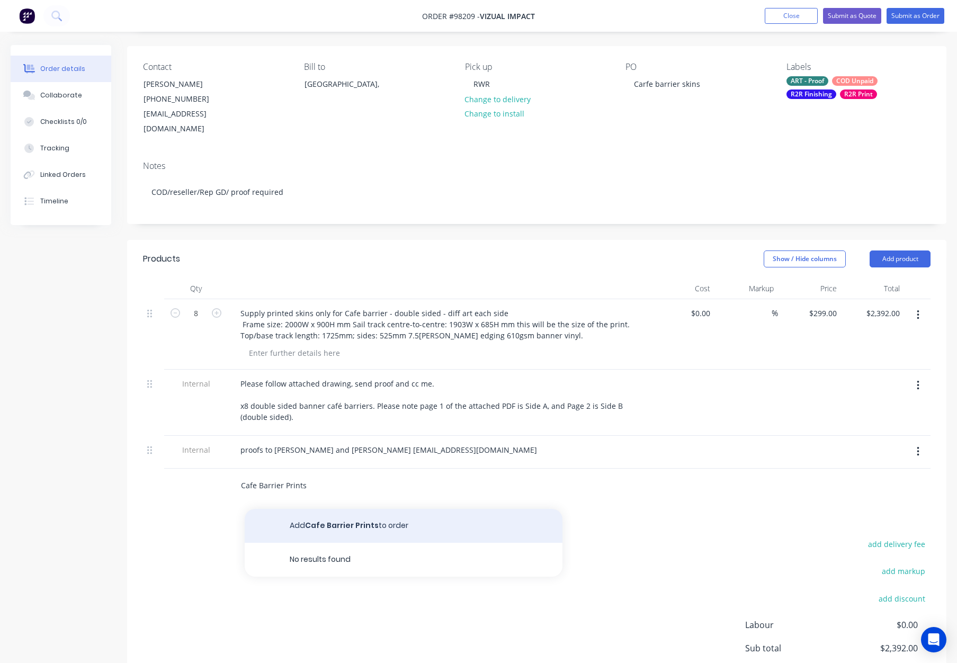
type input "Cafe Barrier Prints"
click at [393, 515] on button "Add Cafe Barrier Prints to order" at bounding box center [404, 526] width 318 height 34
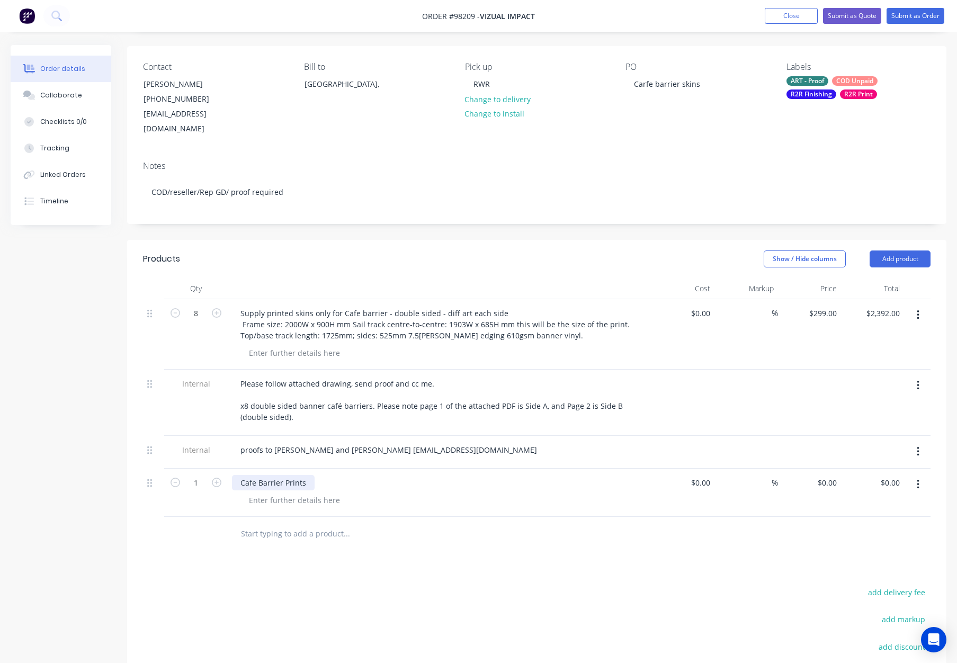
click at [307, 479] on div "Cafe Barrier Prints" at bounding box center [273, 482] width 83 height 15
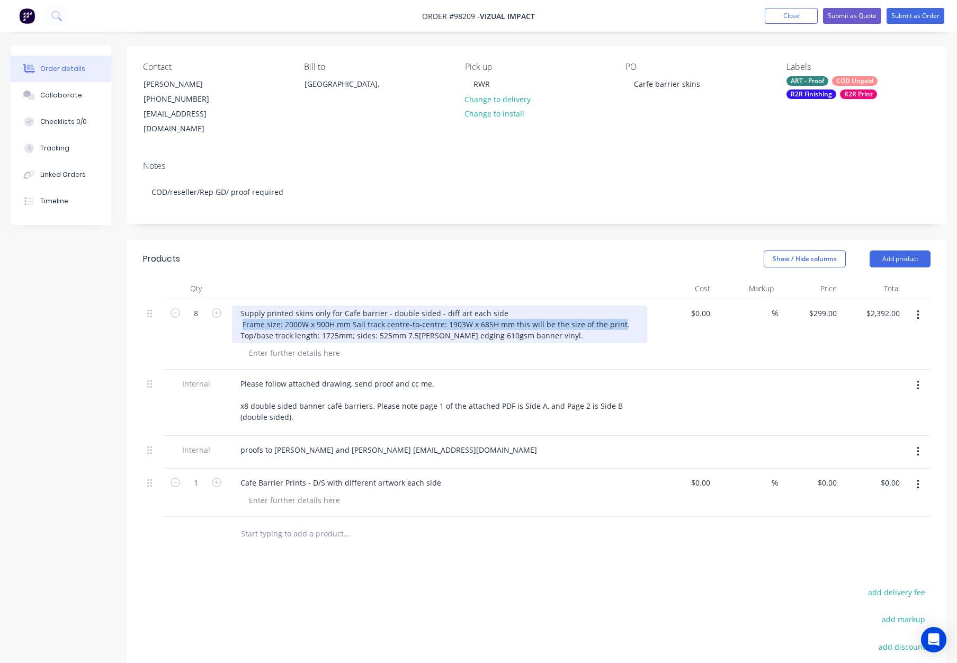
drag, startPoint x: 242, startPoint y: 309, endPoint x: 616, endPoint y: 312, distance: 373.8
click at [616, 312] on div "Supply printed skins only for Cafe barrier - double sided - diff art each side …" at bounding box center [439, 324] width 415 height 38
copy div "Frame size: 2000W x 900H mm Sail track centre-to-centre: 1903W x 685H mm this w…"
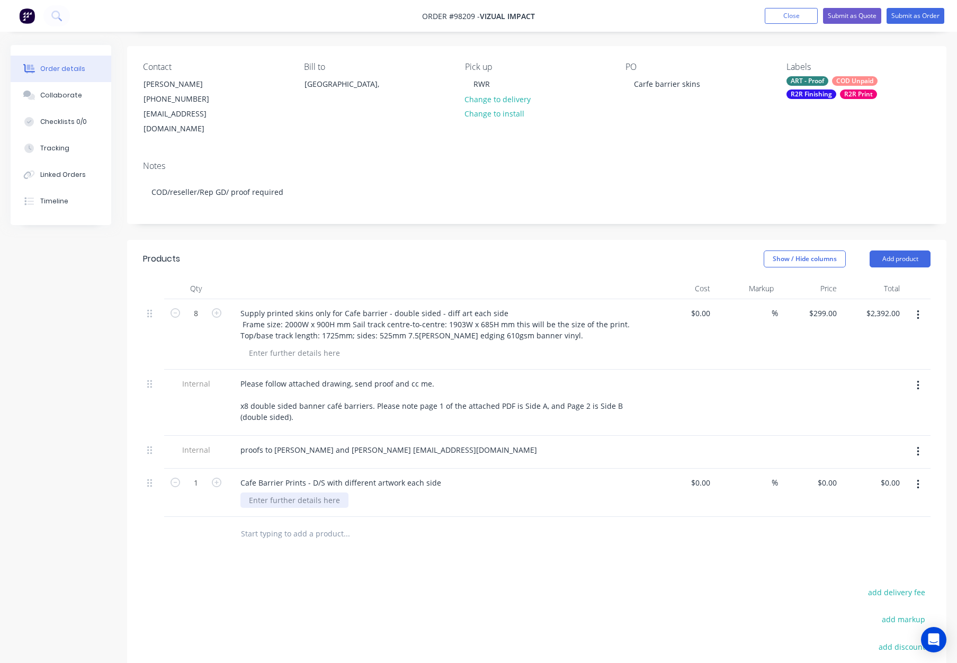
click at [260, 496] on div at bounding box center [294, 499] width 108 height 15
paste div
click at [358, 496] on div "Frame size: 2000W x 900H mm Sail track centre-to-centre: 1903W x 685H mm this w…" at bounding box center [441, 499] width 402 height 15
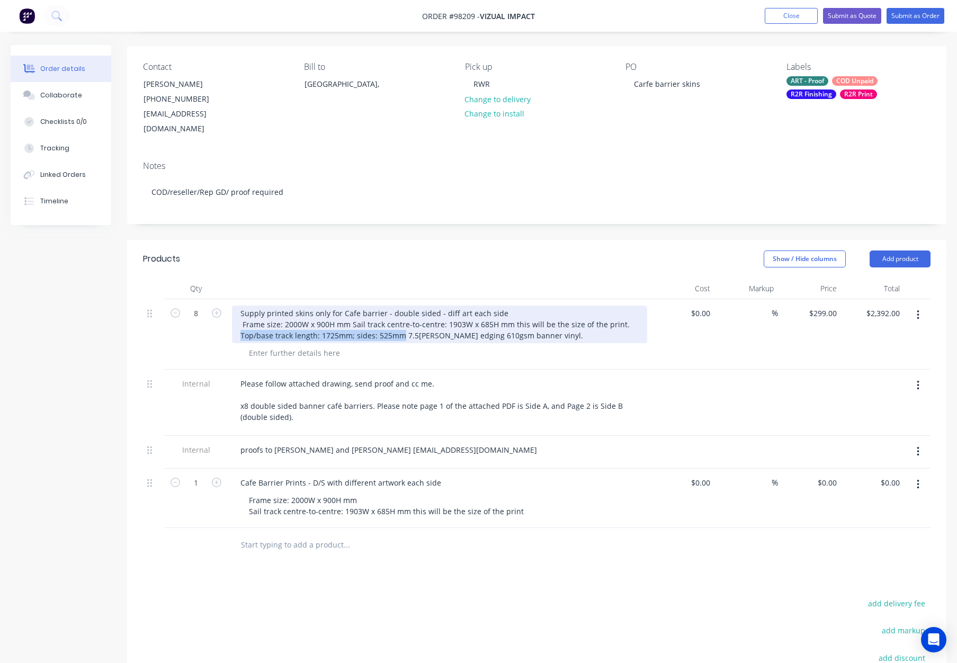
drag, startPoint x: 240, startPoint y: 319, endPoint x: 399, endPoint y: 325, distance: 158.9
click at [399, 325] on div "Supply printed skins only for Cafe barrier - double sided - diff art each side …" at bounding box center [439, 324] width 415 height 38
copy div "Top/base track length: 1725mm; sides: 525mm"
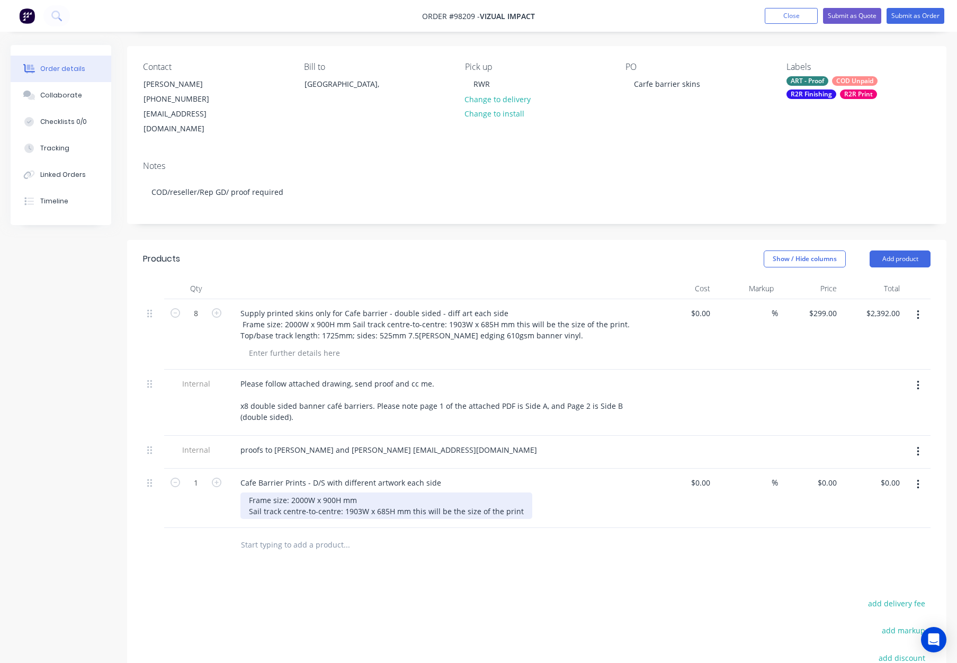
click at [518, 508] on div "Frame size: 2000W x 900H mm Sail track centre-to-centre: 1903W x 685H mm this w…" at bounding box center [386, 505] width 292 height 26
drag, startPoint x: 362, startPoint y: 520, endPoint x: 377, endPoint y: 526, distance: 16.4
click at [364, 520] on div "Frame size: 2000W x 900H mm Sail track centre-to-centre: 1903W x 685H mm this w…" at bounding box center [386, 511] width 292 height 38
click at [362, 518] on div "Frame size: 2000W x 900H mm Sail track centre-to-centre: 1903W x 685H mm this w…" at bounding box center [386, 511] width 292 height 38
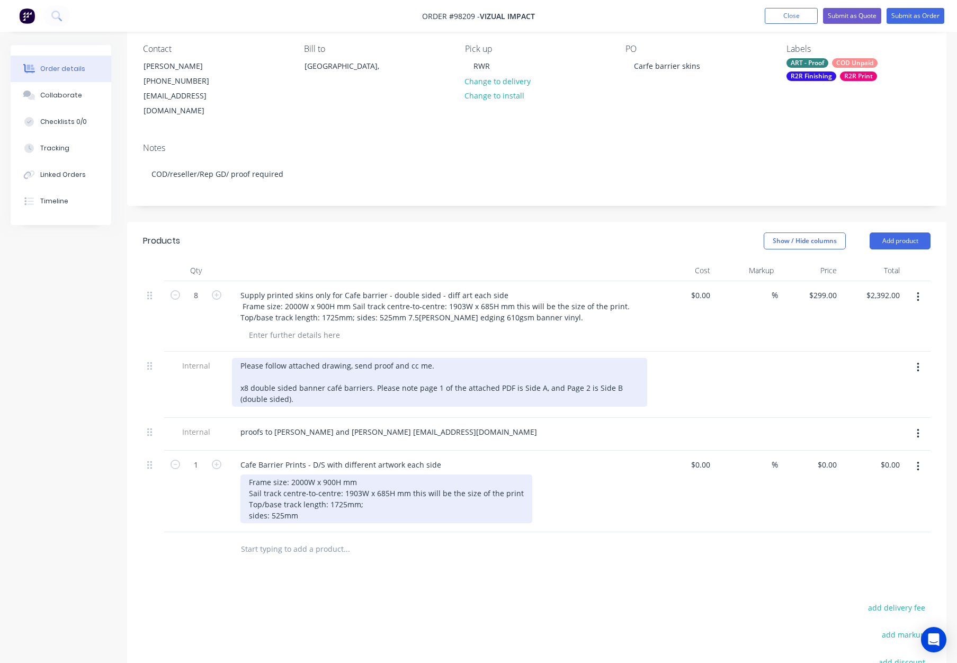
scroll to position [90, 0]
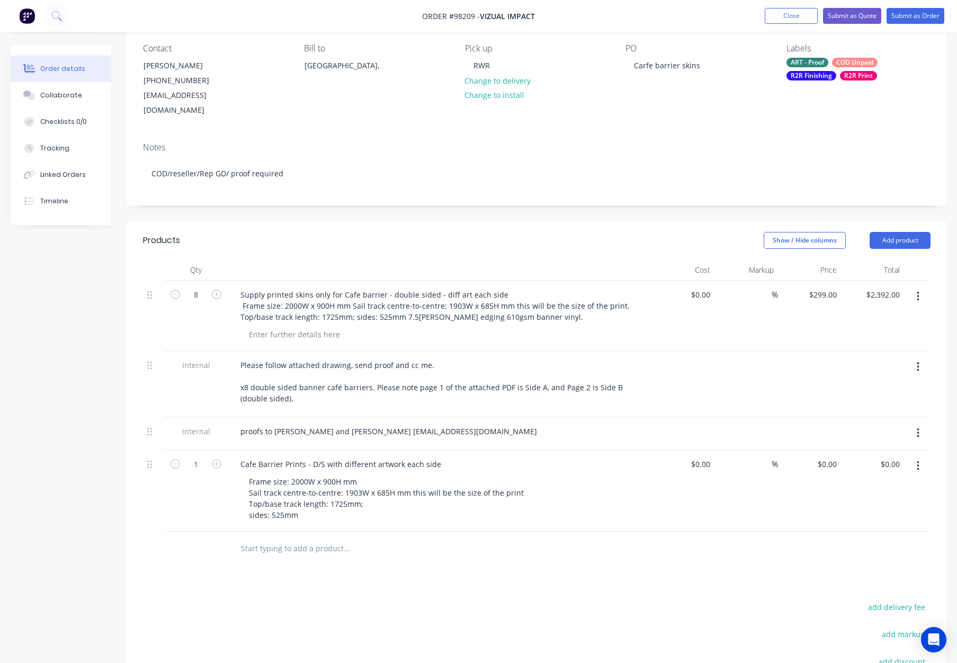
click at [647, 512] on div "Cafe Barrier Prints - D/S with different artwork each side Frame size: 2000W x …" at bounding box center [440, 491] width 424 height 82
click at [892, 232] on button "Add product" at bounding box center [899, 240] width 61 height 17
click at [872, 386] on div "Notes (Internal)" at bounding box center [880, 393] width 82 height 15
drag, startPoint x: 283, startPoint y: 536, endPoint x: 335, endPoint y: 542, distance: 52.8
click at [286, 538] on div at bounding box center [270, 545] width 76 height 15
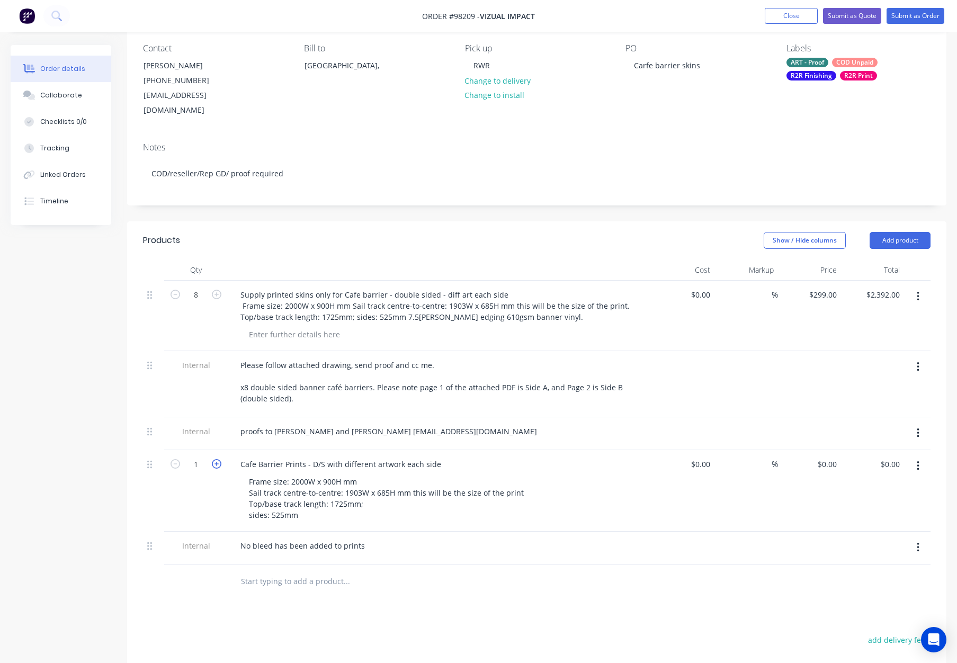
click at [212, 461] on icon "button" at bounding box center [217, 464] width 10 height 10
click at [214, 460] on icon "button" at bounding box center [217, 464] width 10 height 10
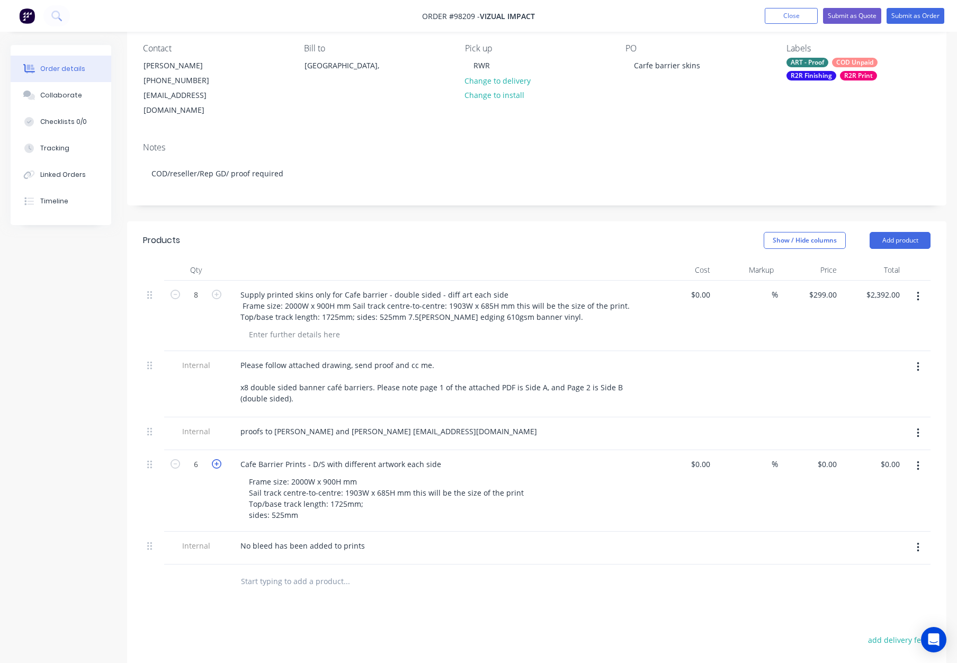
click at [214, 460] on icon "button" at bounding box center [217, 464] width 10 height 10
type input "8"
drag, startPoint x: 825, startPoint y: 461, endPoint x: 833, endPoint y: 464, distance: 8.6
click at [825, 461] on div "0 $0.00" at bounding box center [826, 463] width 29 height 15
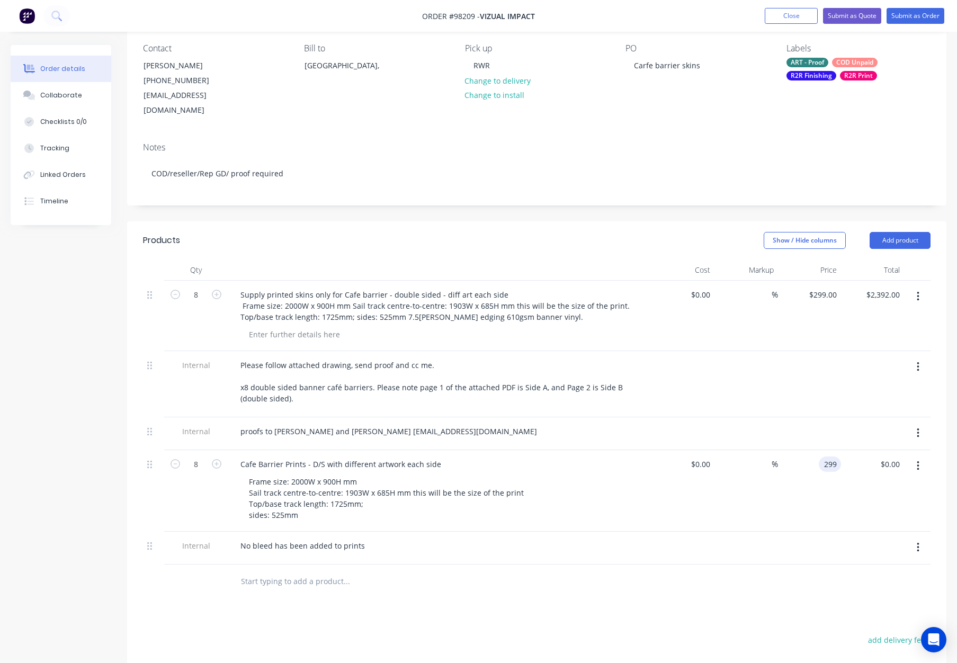
type input "$299.00"
type input "$2,392.00"
click at [820, 289] on div "$299.00 $299.00" at bounding box center [809, 316] width 63 height 70
click at [822, 287] on div "299 $299.00" at bounding box center [824, 294] width 33 height 15
type input "$0.00"
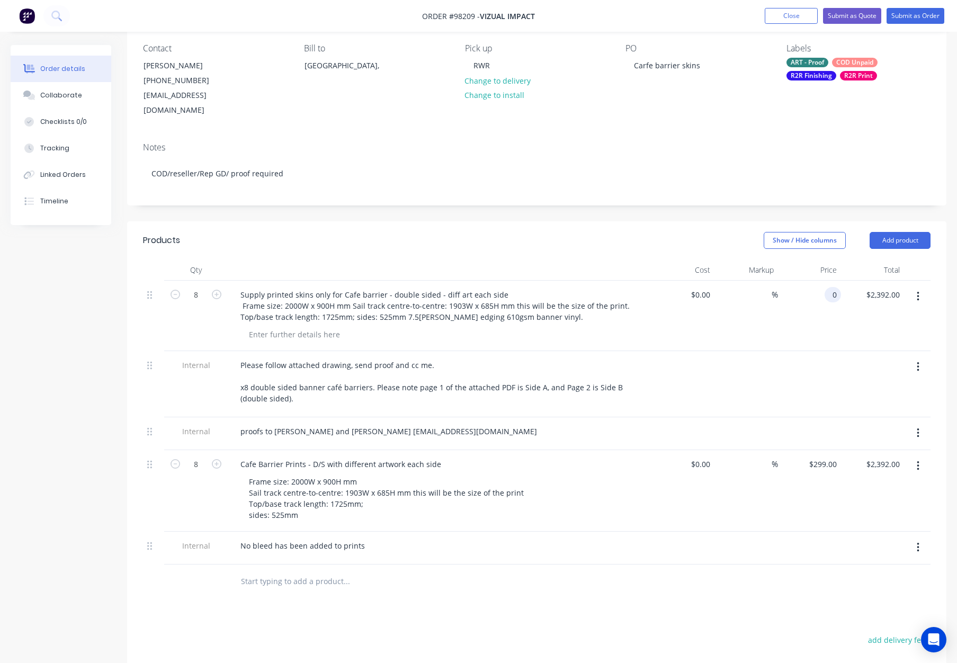
type input "$0.00"
click at [803, 319] on div "$0.00 0" at bounding box center [809, 316] width 63 height 70
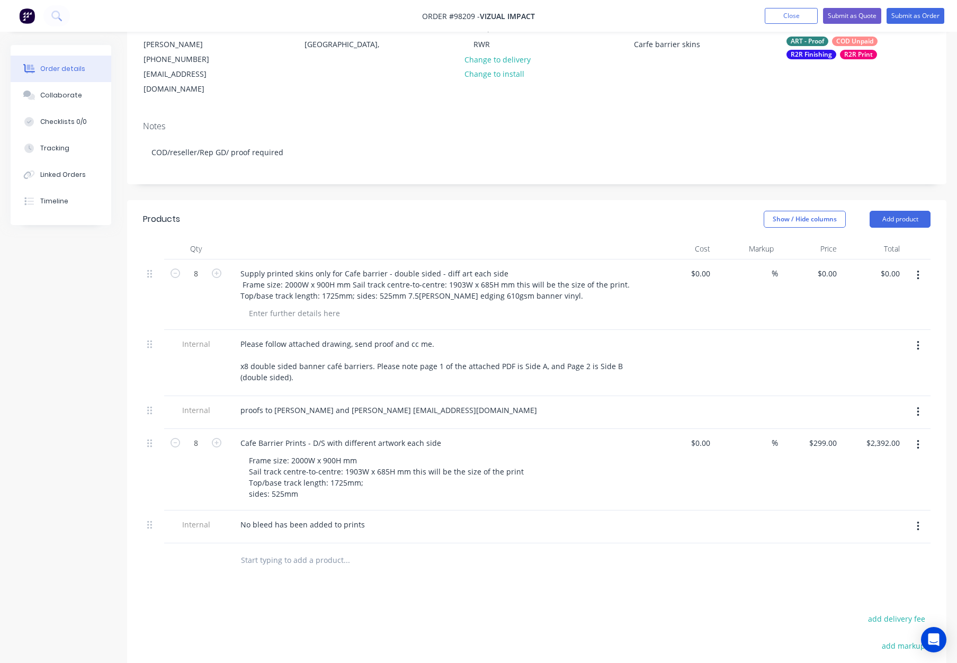
scroll to position [114, 0]
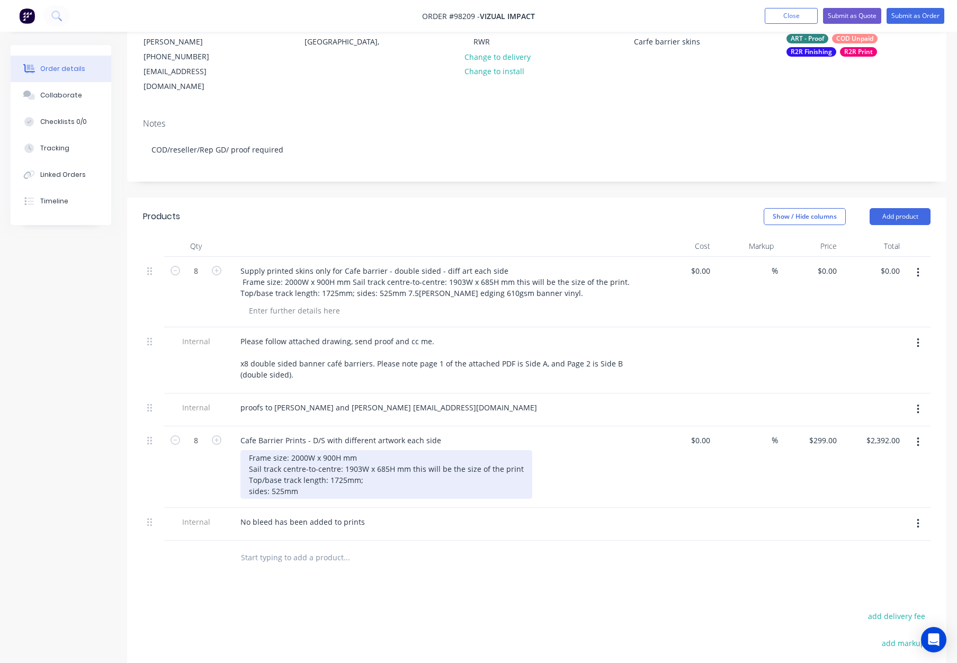
click at [361, 478] on div "Frame size: 2000W x 900H mm Sail track centre-to-centre: 1903W x 685H mm this w…" at bounding box center [386, 474] width 292 height 49
click at [246, 489] on div "Frame size: 2000W x 900H mm Sail track centre-to-centre: 1903W x 685H mm this w…" at bounding box center [386, 474] width 292 height 49
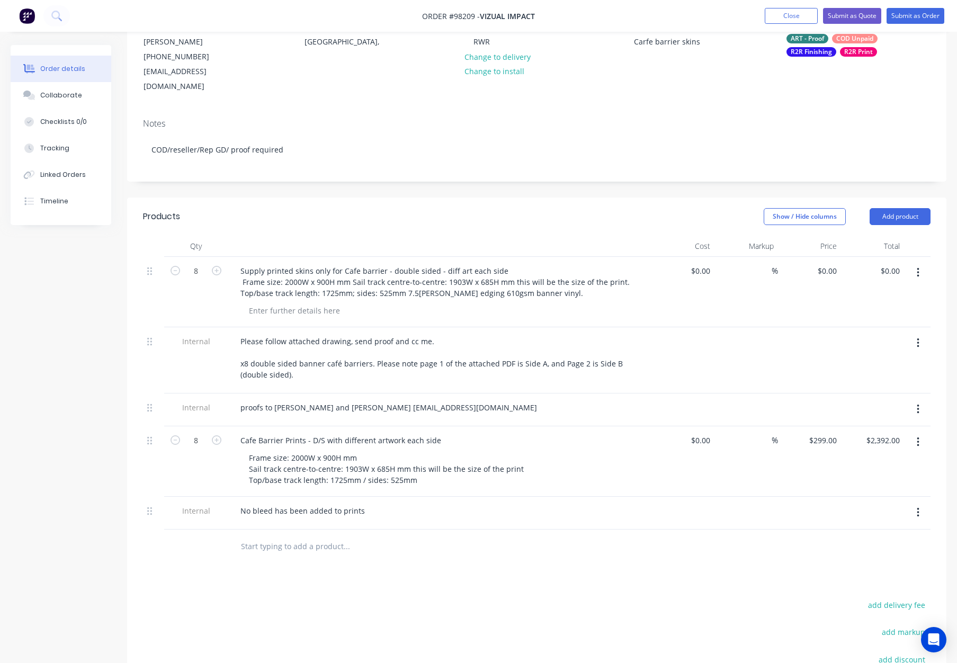
click at [472, 557] on div at bounding box center [418, 546] width 381 height 34
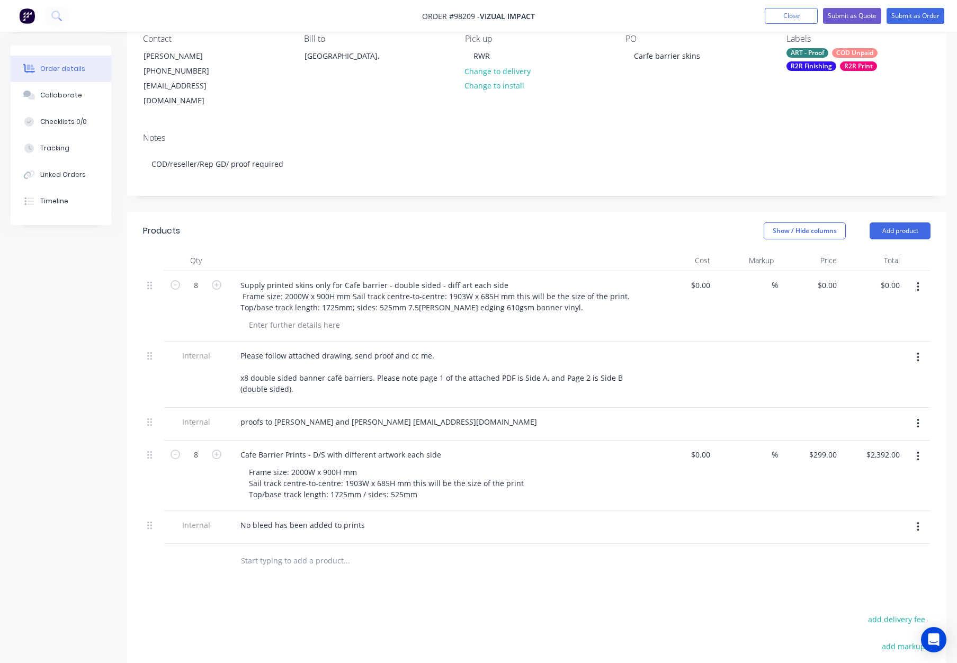
scroll to position [94, 0]
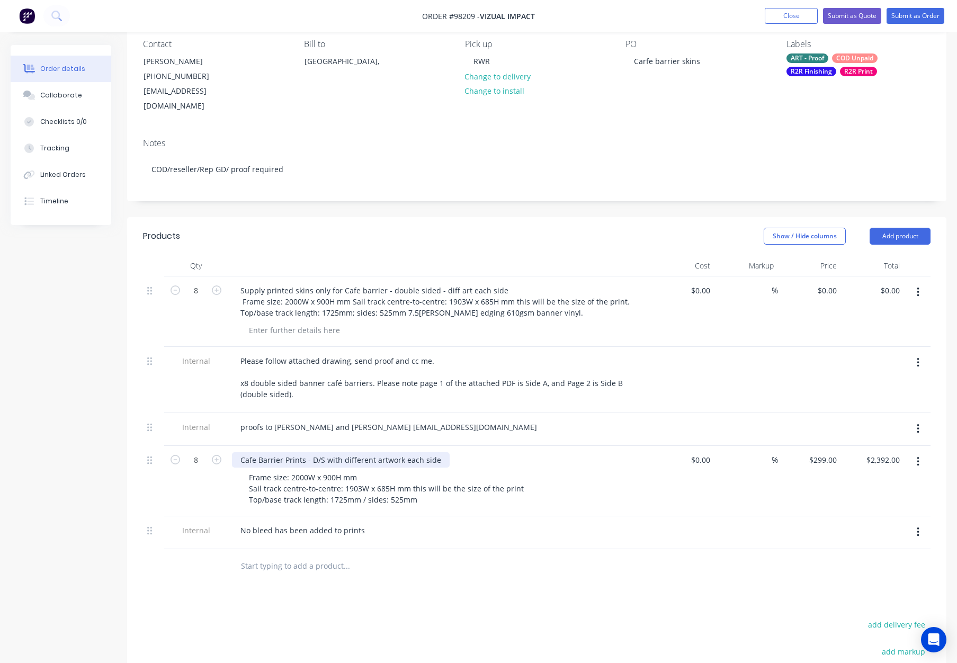
click at [433, 457] on div "Cafe Barrier Prints - D/S with different artwork each side" at bounding box center [341, 459] width 218 height 15
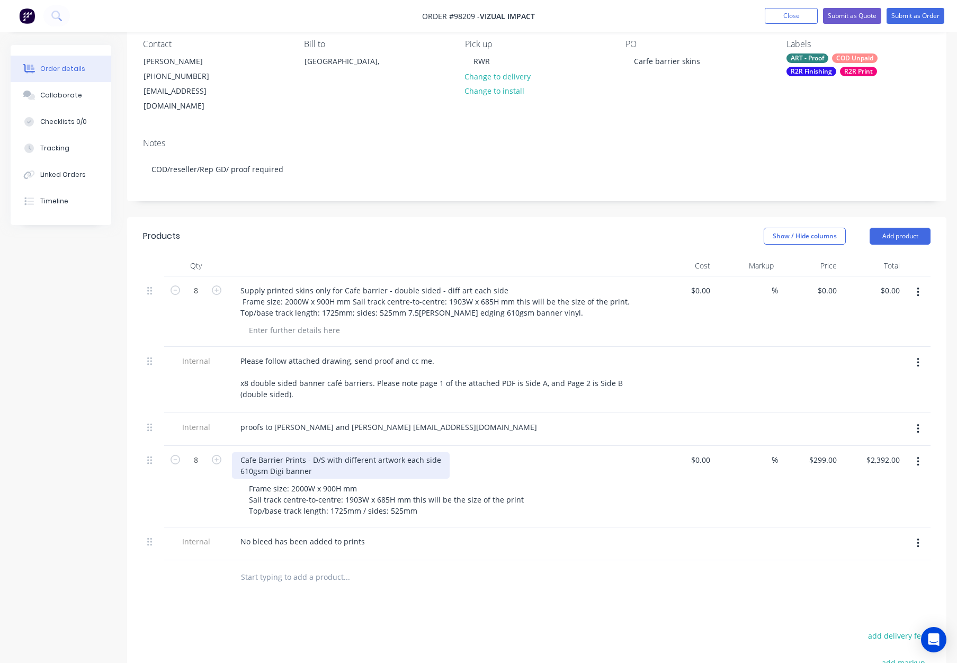
click at [239, 466] on div "Cafe Barrier Prints - D/S with different artwork each side 610gsm Digi banner" at bounding box center [341, 465] width 218 height 26
click at [352, 469] on div "Cafe Barrier Prints - D/S with different artwork each side BL610gsm Digi banner" at bounding box center [341, 465] width 218 height 26
click at [247, 465] on div "Cafe Barrier Prints - D/S with different artwork each side BL610gsm Digi banner…" at bounding box center [341, 465] width 218 height 26
click at [329, 467] on div "Cafe Barrier Prints - D/S with different artwork each side 610gsm Digi banner -" at bounding box center [341, 465] width 218 height 26
click at [290, 468] on div "Cafe Barrier Prints - D/S with different artwork each side 610gsm Digi banner -" at bounding box center [341, 465] width 218 height 26
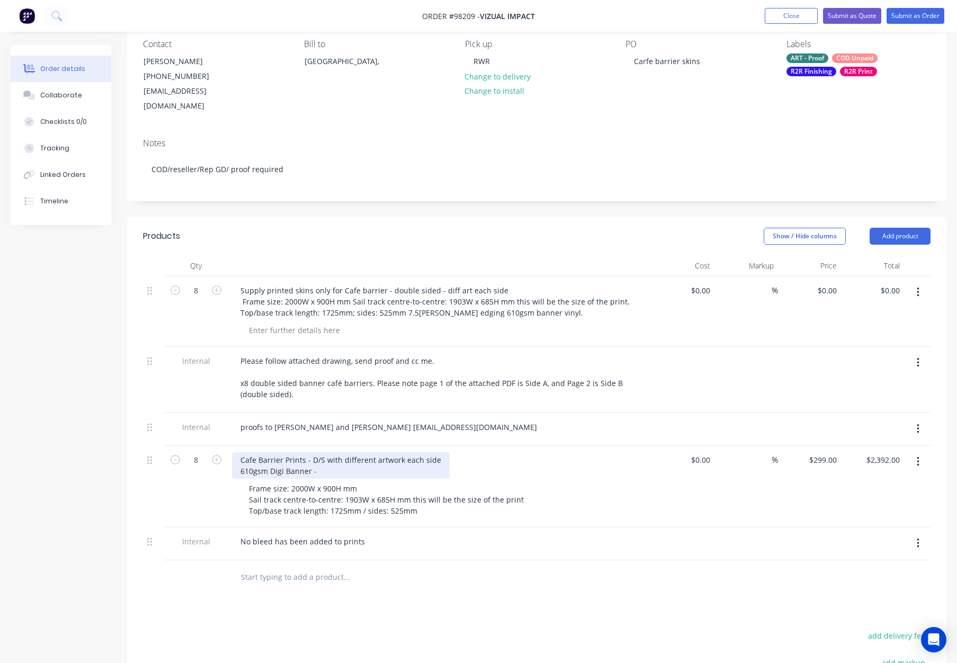
click at [343, 467] on div "Cafe Barrier Prints - D/S with different artwork each side 610gsm Digi Banner -" at bounding box center [341, 465] width 218 height 26
click at [916, 286] on icon "button" at bounding box center [917, 292] width 3 height 12
click at [879, 376] on div "Delete" at bounding box center [880, 383] width 82 height 15
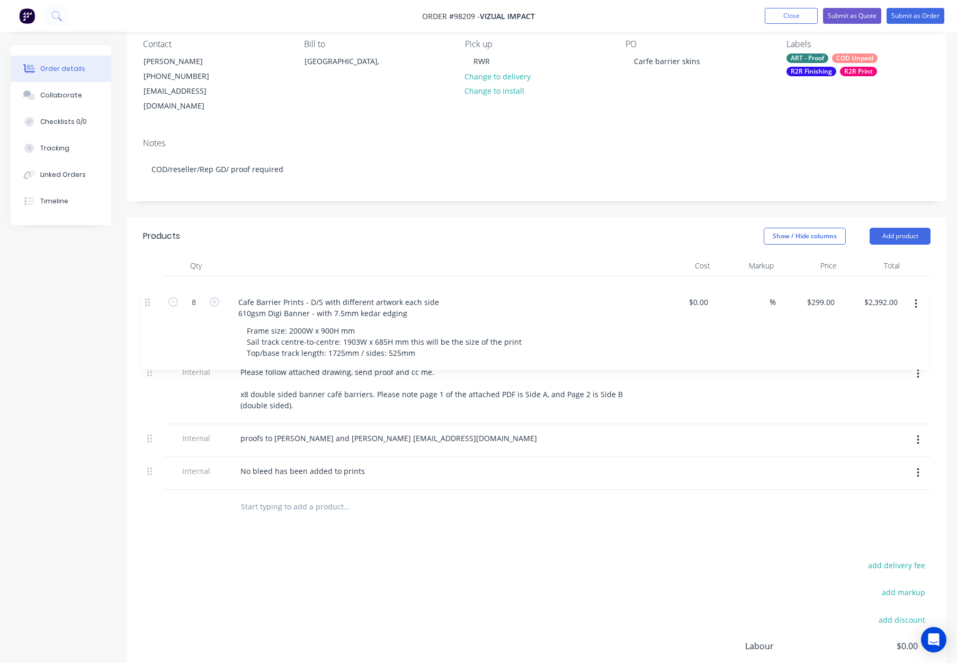
drag, startPoint x: 151, startPoint y: 385, endPoint x: 149, endPoint y: 299, distance: 86.3
click at [149, 299] on div "Internal Please follow attached drawing, send proof and cc me. x8 double sided …" at bounding box center [536, 382] width 787 height 213
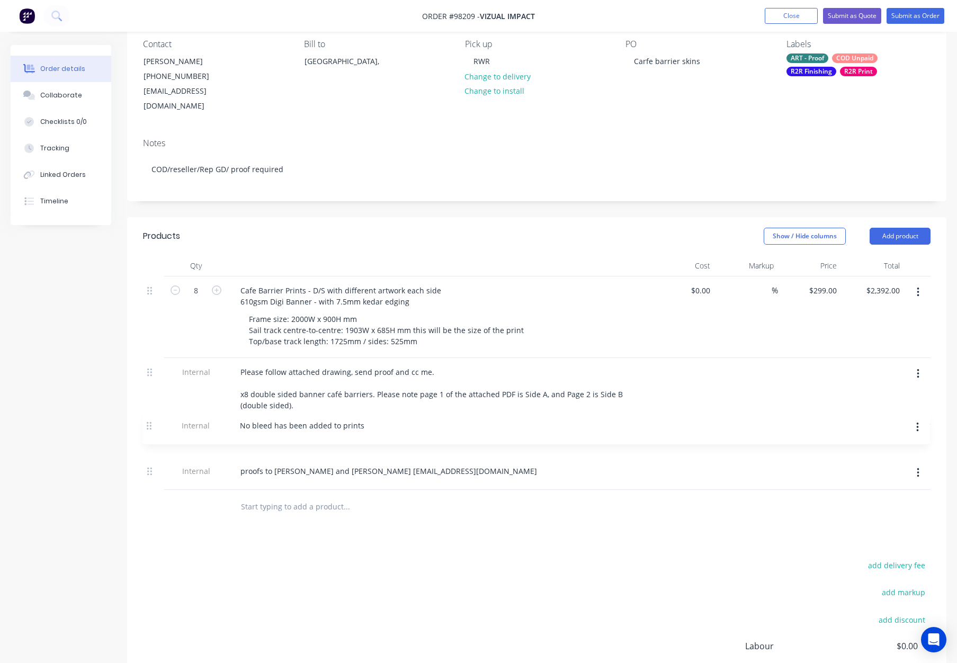
drag, startPoint x: 148, startPoint y: 468, endPoint x: 148, endPoint y: 422, distance: 45.5
click at [148, 422] on div "8 Cafe Barrier Prints - D/S with different artwork each side 610gsm Digi Banner…" at bounding box center [536, 382] width 787 height 213
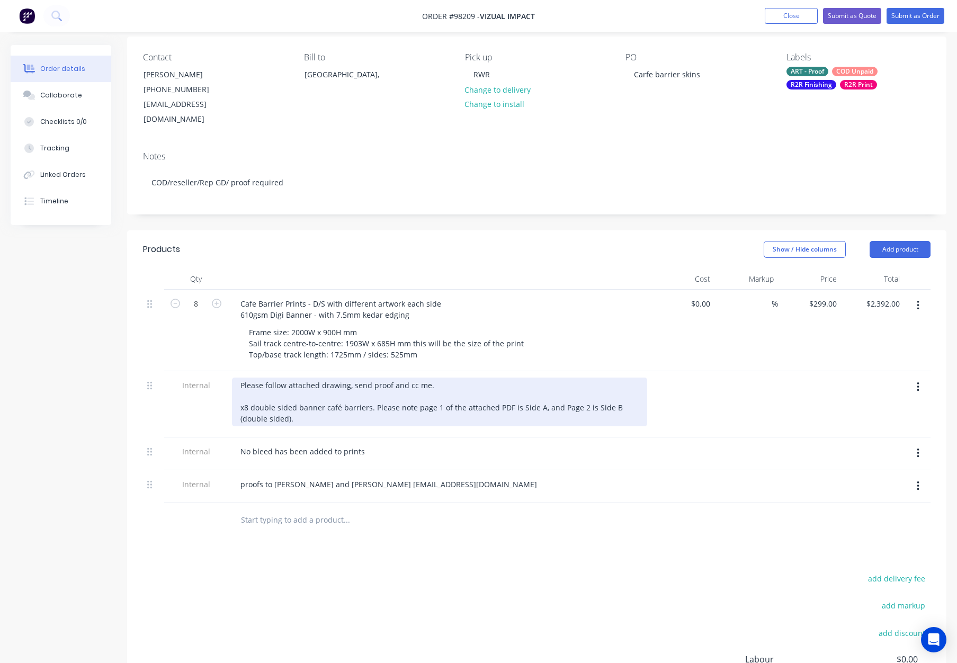
click at [237, 391] on div "Please follow attached drawing, send proof and cc me. x8 double sided banner ca…" at bounding box center [439, 401] width 415 height 49
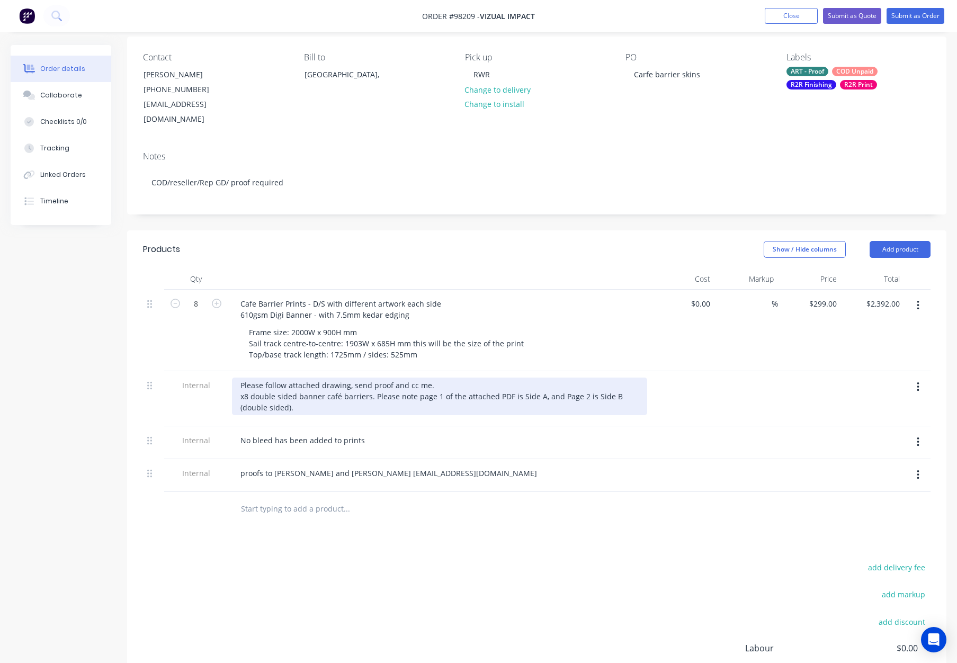
drag, startPoint x: 425, startPoint y: 370, endPoint x: 435, endPoint y: 379, distance: 13.9
click at [425, 377] on div "Please follow attached drawing, send proof and cc me. x8 double sided banner ca…" at bounding box center [439, 396] width 415 height 38
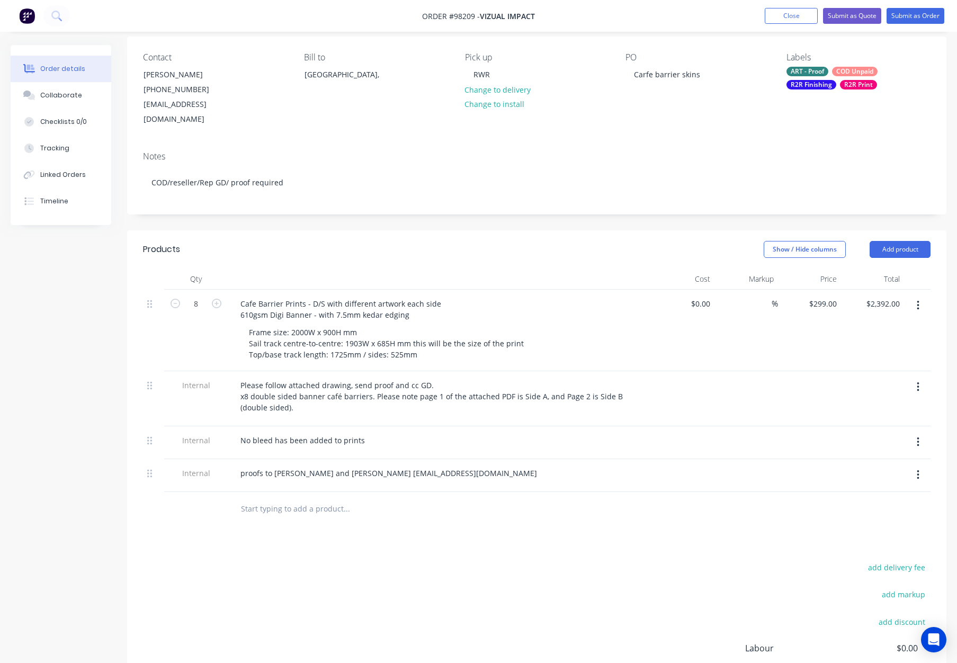
click at [164, 329] on div "8" at bounding box center [196, 331] width 64 height 82
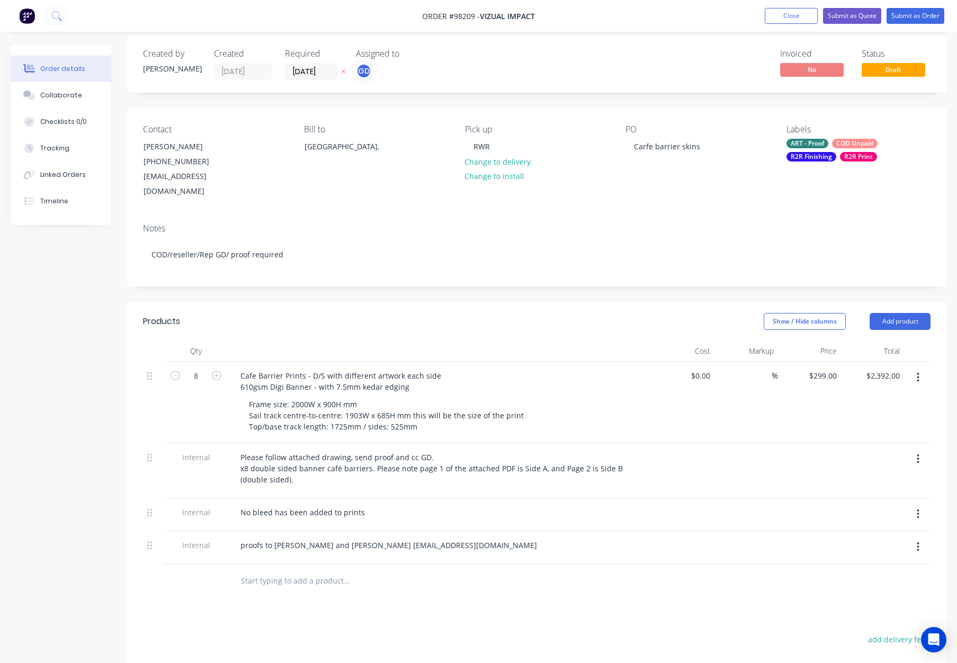
scroll to position [0, 0]
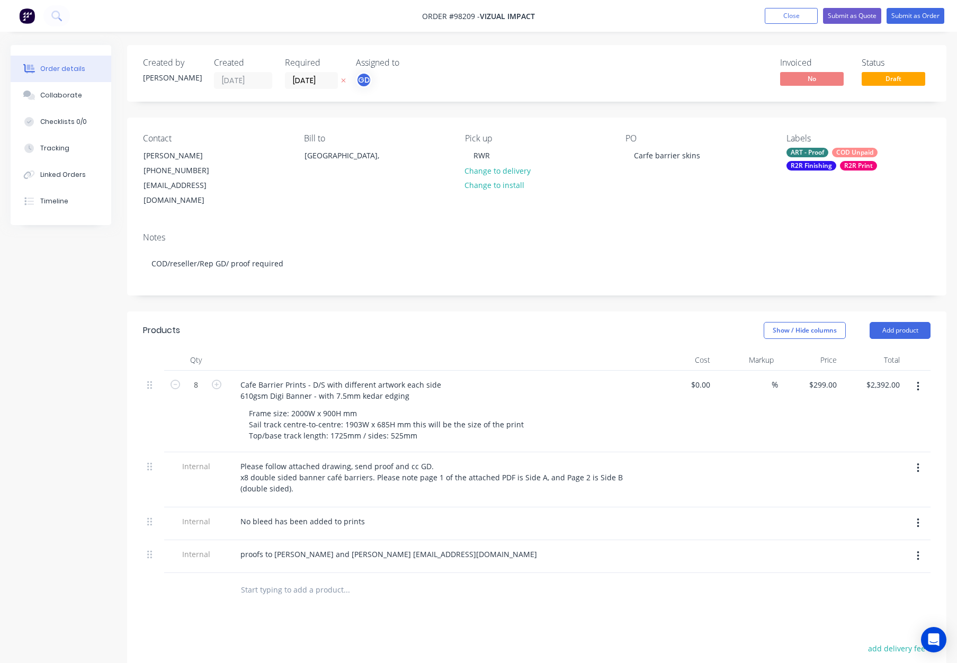
click at [822, 156] on div "ART - Proof" at bounding box center [807, 153] width 42 height 10
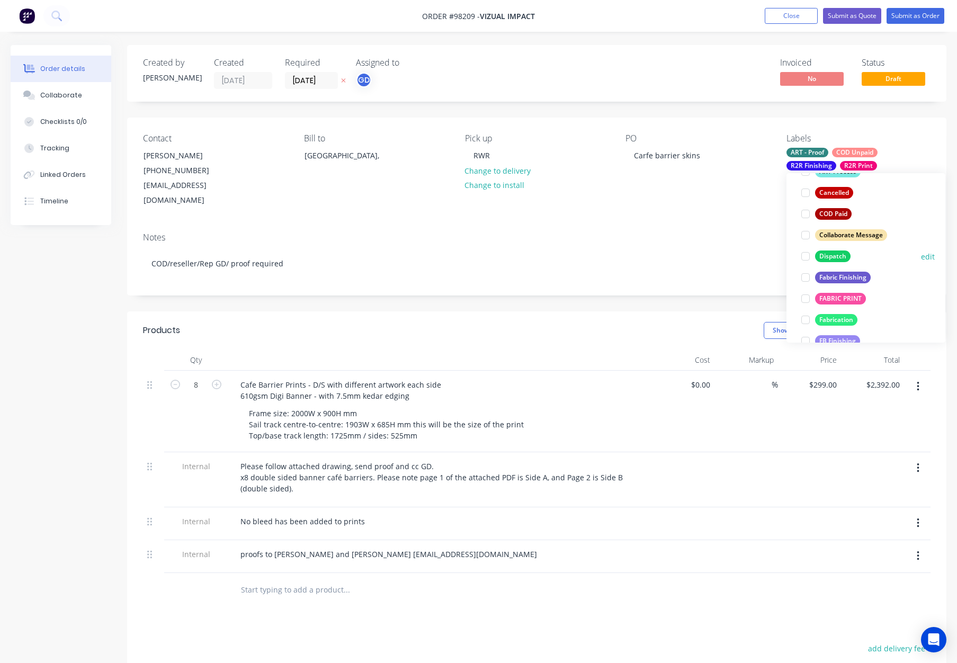
click at [834, 254] on div "Dispatch" at bounding box center [832, 256] width 35 height 12
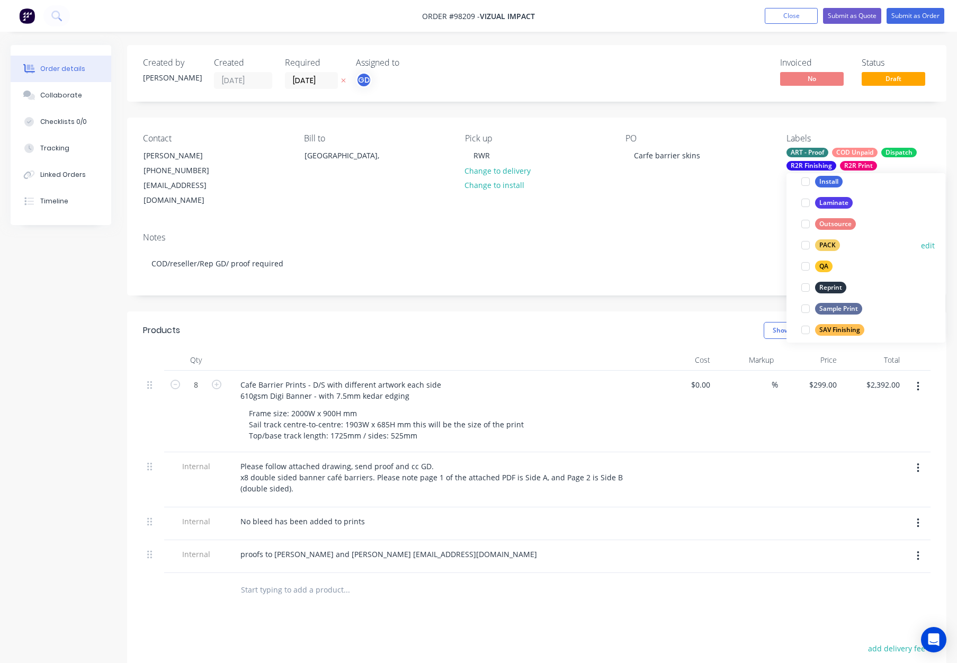
drag, startPoint x: 832, startPoint y: 241, endPoint x: 851, endPoint y: 242, distance: 19.1
click at [832, 241] on div "PACK" at bounding box center [827, 245] width 25 height 12
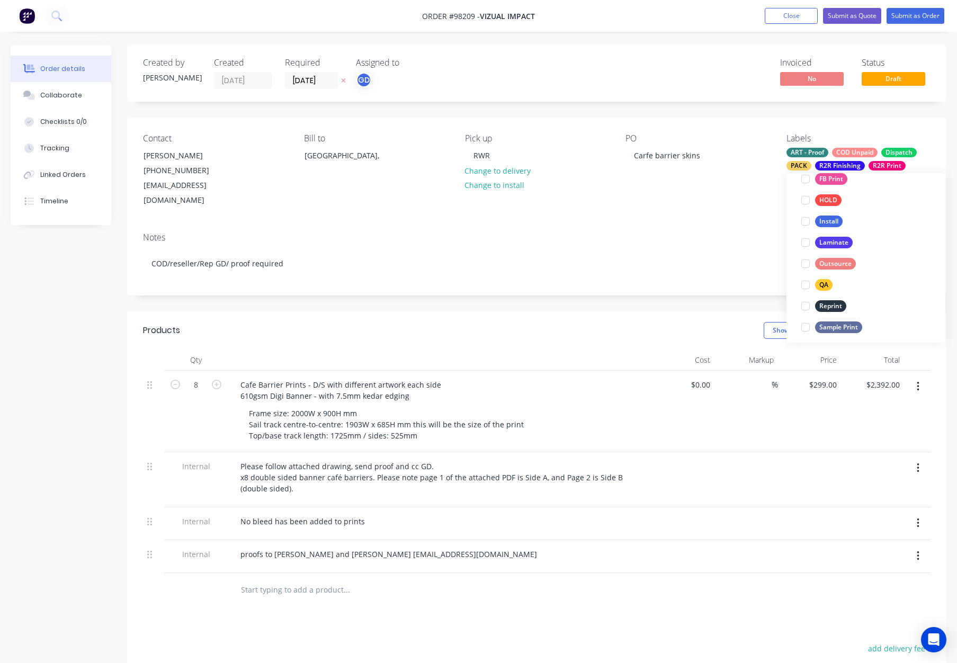
drag, startPoint x: 822, startPoint y: 283, endPoint x: 871, endPoint y: 268, distance: 52.1
click at [822, 283] on div "QA" at bounding box center [823, 285] width 17 height 12
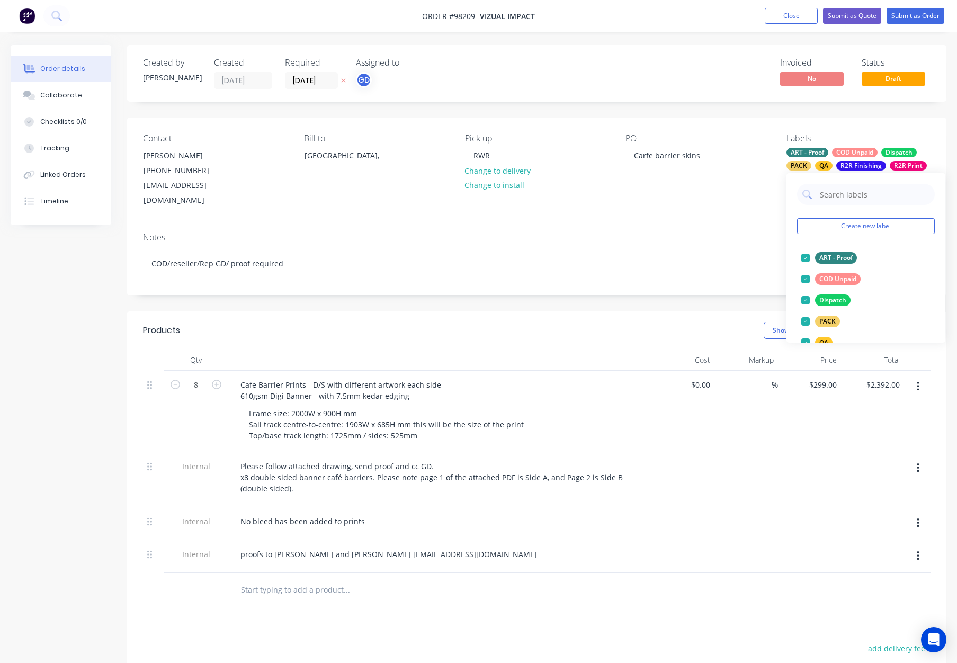
click at [683, 232] on div "Notes" at bounding box center [536, 237] width 787 height 10
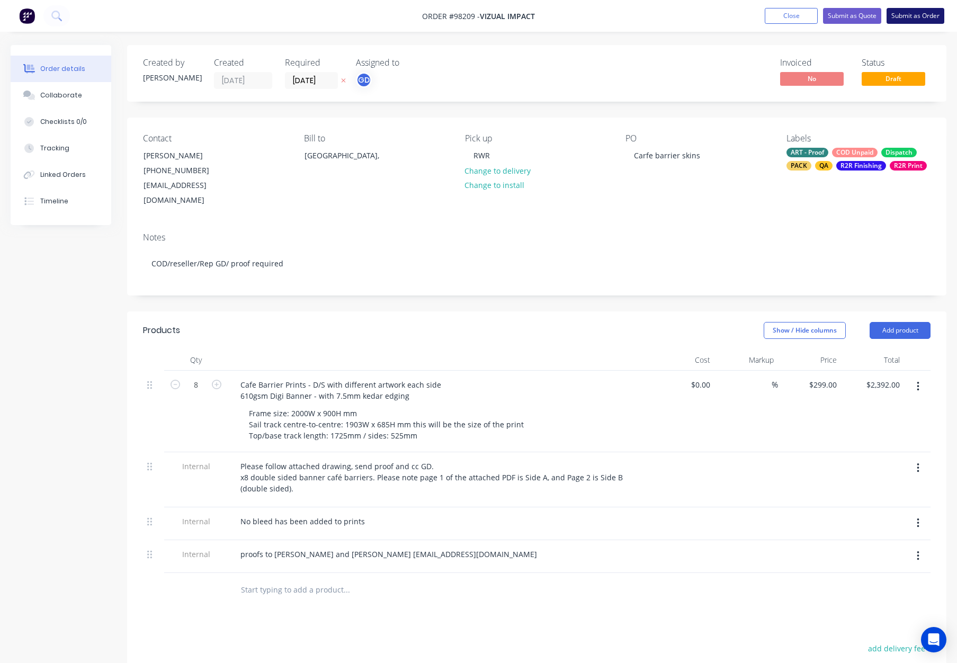
click at [905, 13] on button "Submit as Order" at bounding box center [915, 16] width 58 height 16
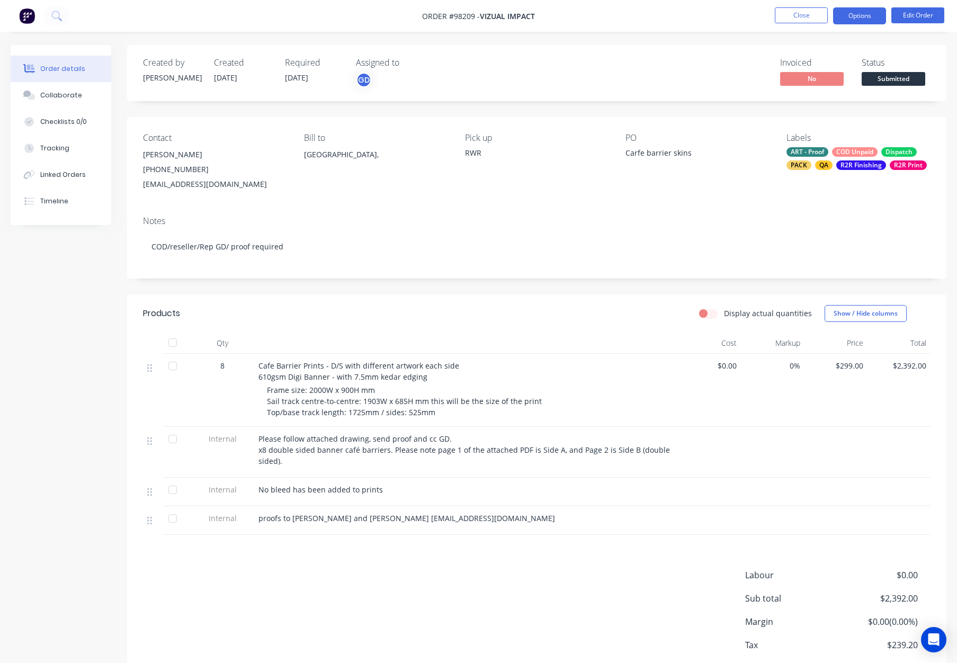
click at [859, 15] on button "Options" at bounding box center [859, 15] width 53 height 17
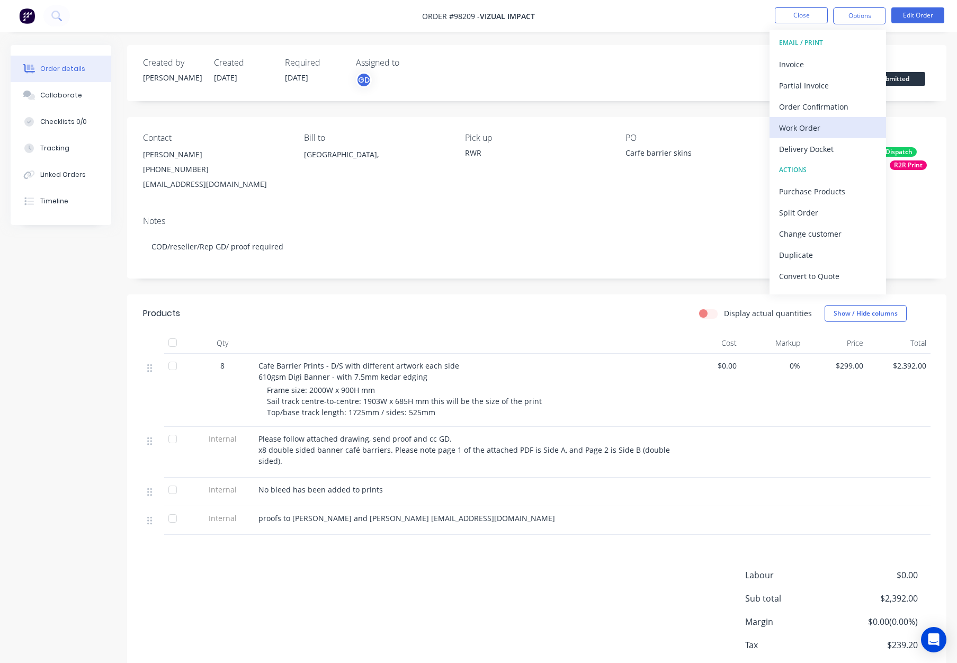
click at [839, 123] on div "Work Order" at bounding box center [827, 127] width 97 height 15
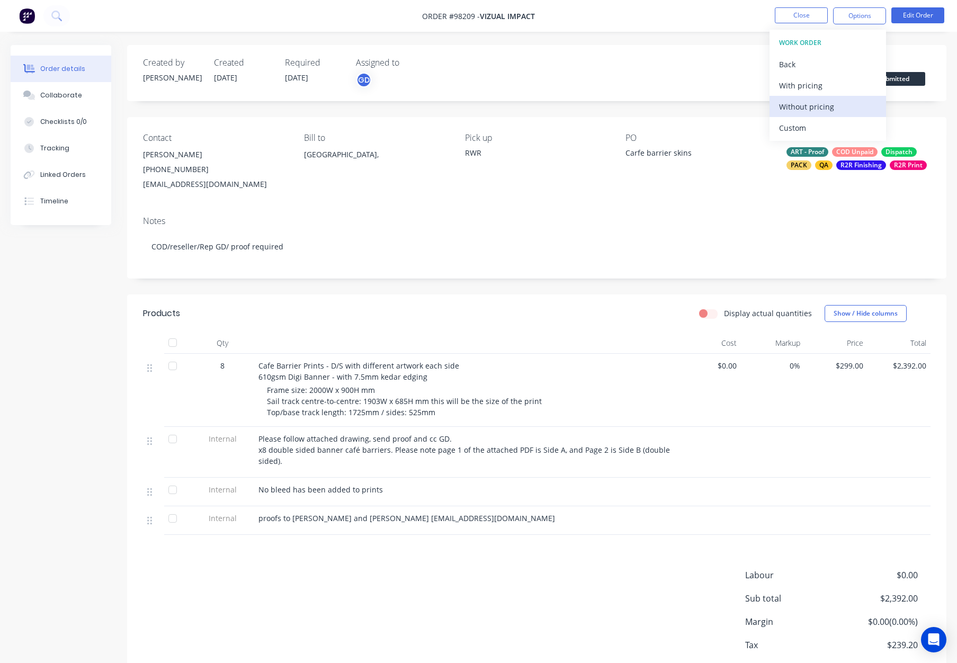
click at [824, 103] on div "Without pricing" at bounding box center [827, 106] width 97 height 15
click at [804, 14] on button "Close" at bounding box center [801, 15] width 53 height 16
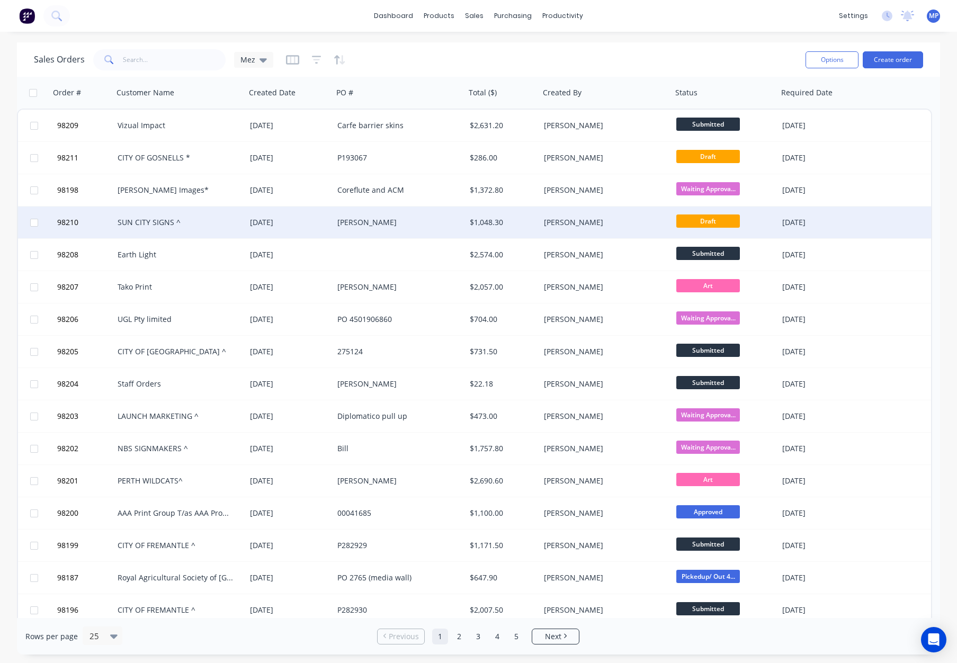
click at [398, 220] on div "[PERSON_NAME]" at bounding box center [396, 222] width 118 height 11
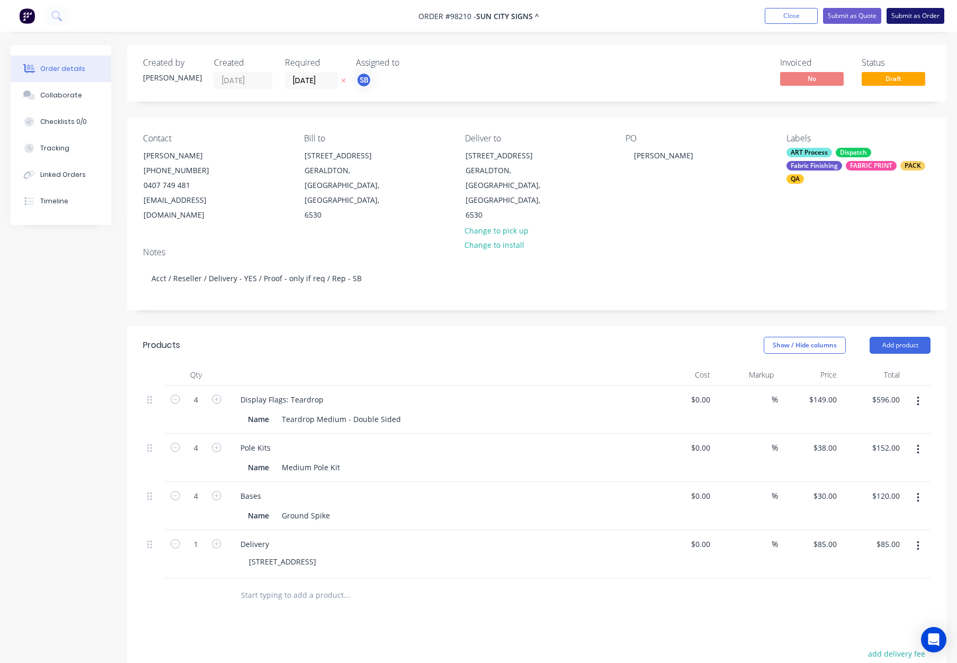
click at [911, 17] on button "Submit as Order" at bounding box center [915, 16] width 58 height 16
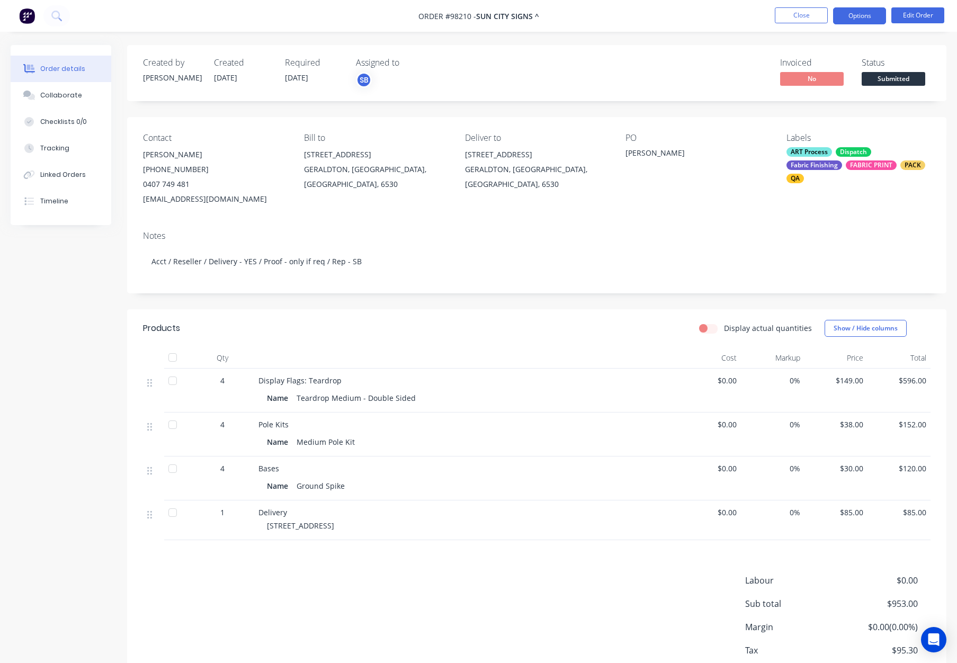
click at [863, 11] on button "Options" at bounding box center [859, 15] width 53 height 17
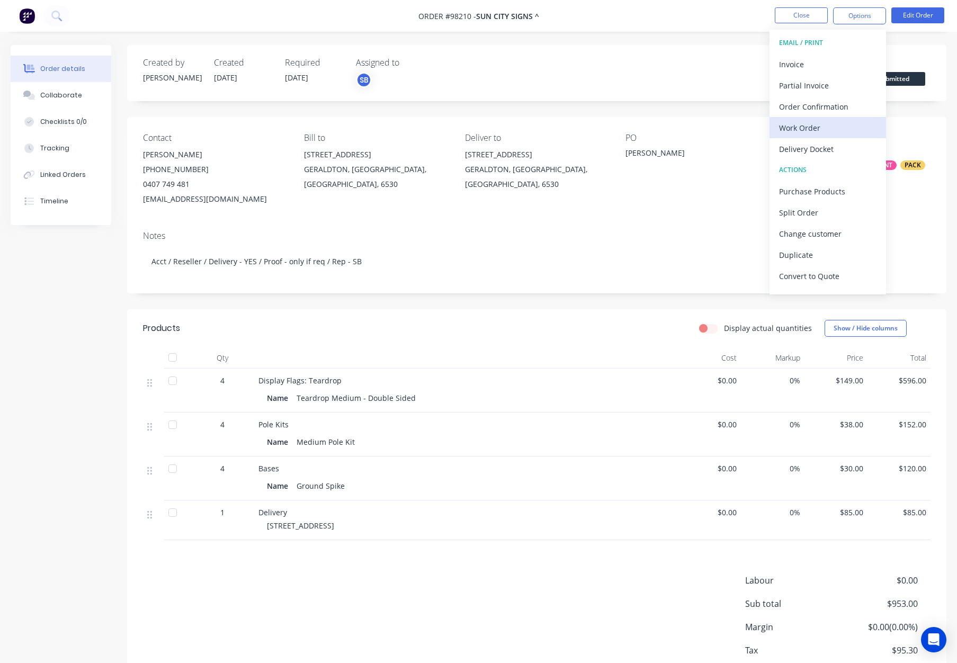
click at [826, 133] on div "Work Order" at bounding box center [827, 127] width 97 height 15
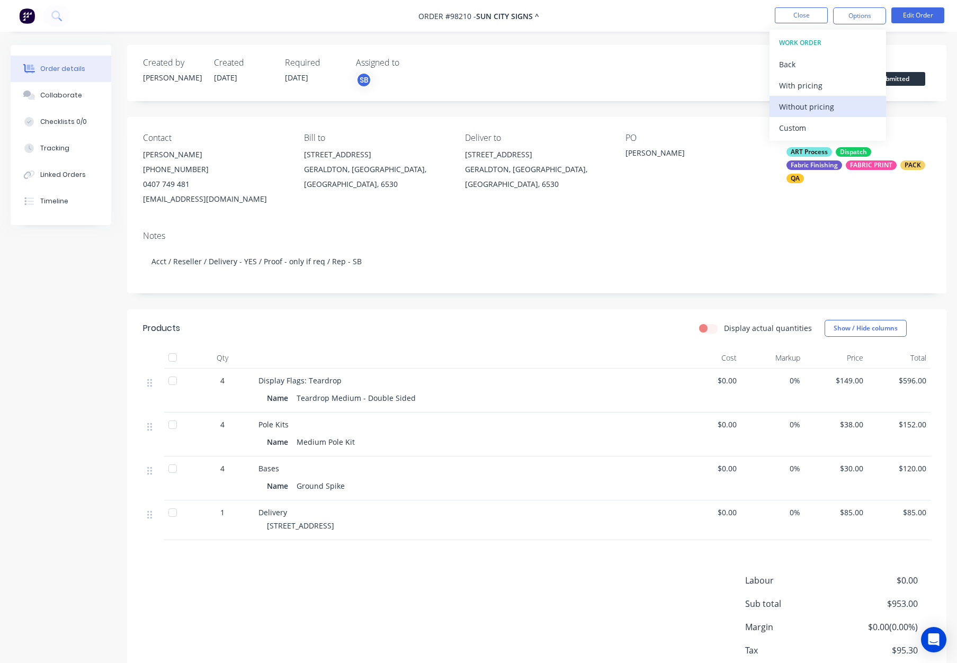
click at [834, 107] on div "Without pricing" at bounding box center [827, 106] width 97 height 15
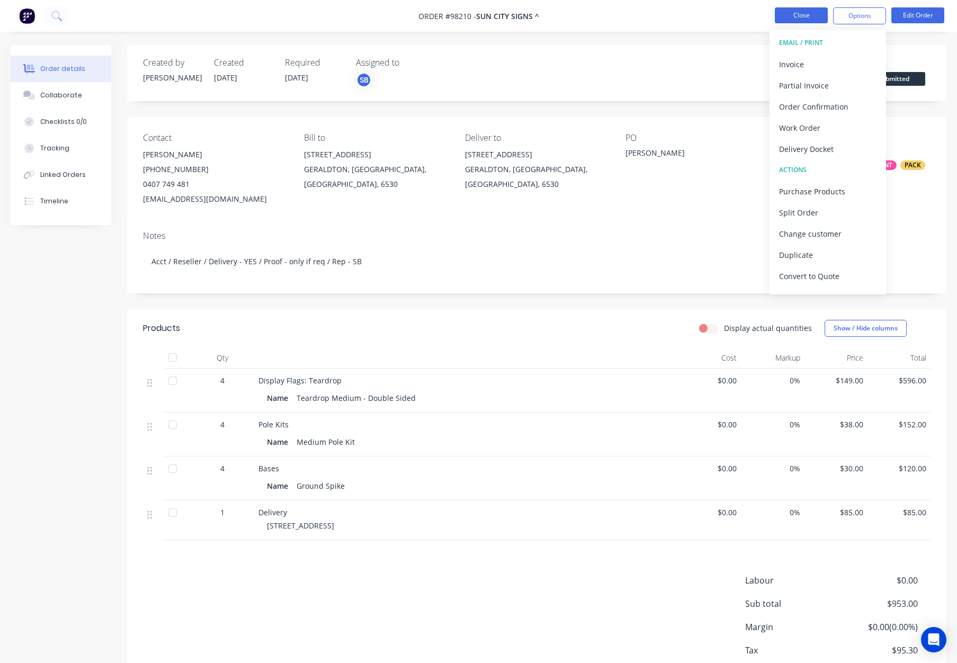
click at [811, 13] on button "Close" at bounding box center [801, 15] width 53 height 16
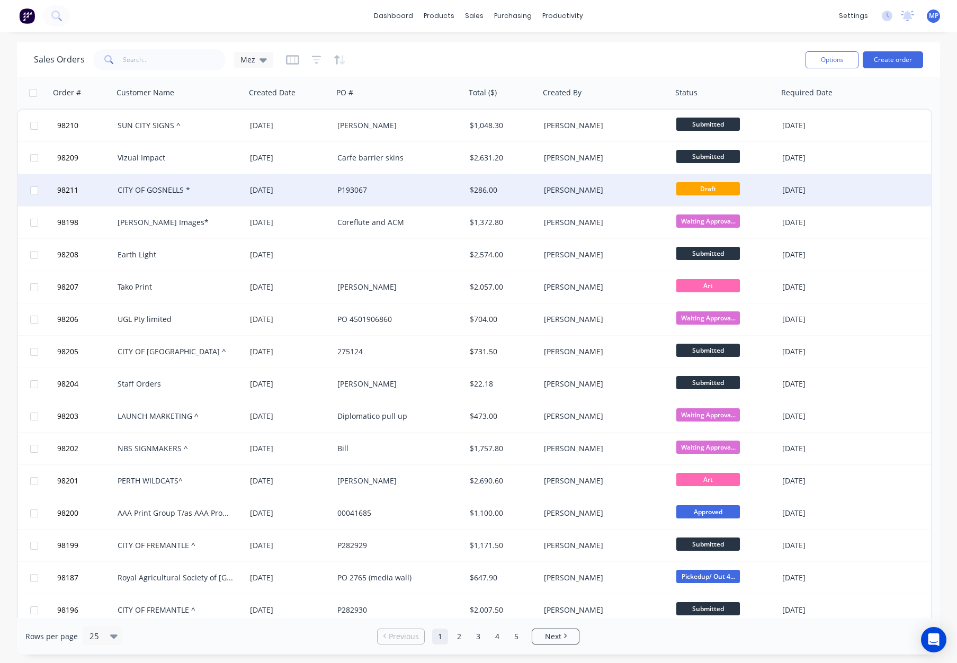
click at [421, 188] on div "P193067" at bounding box center [396, 190] width 118 height 11
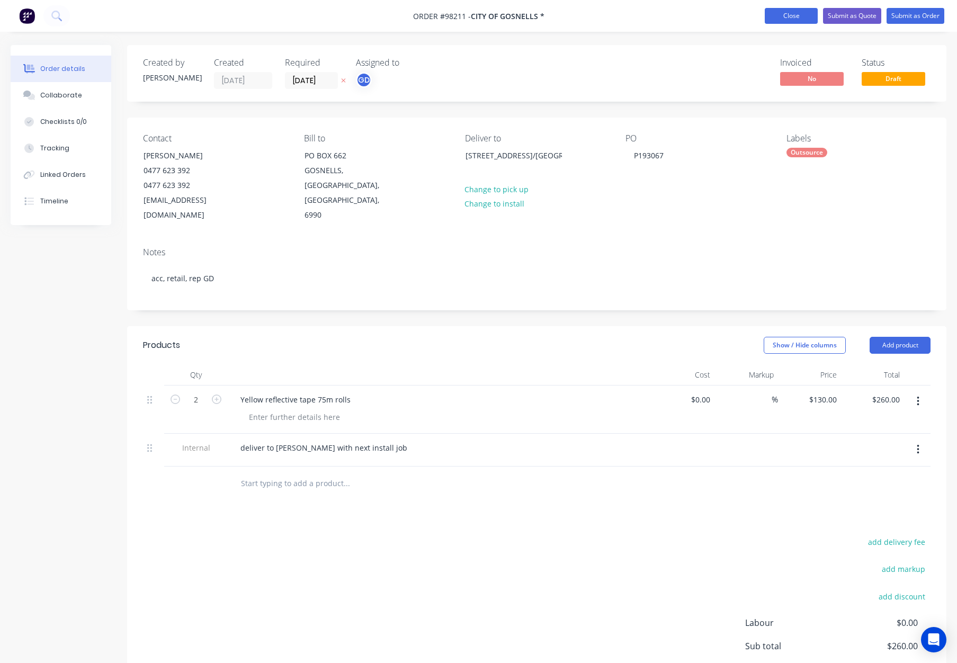
click at [781, 21] on button "Close" at bounding box center [790, 16] width 53 height 16
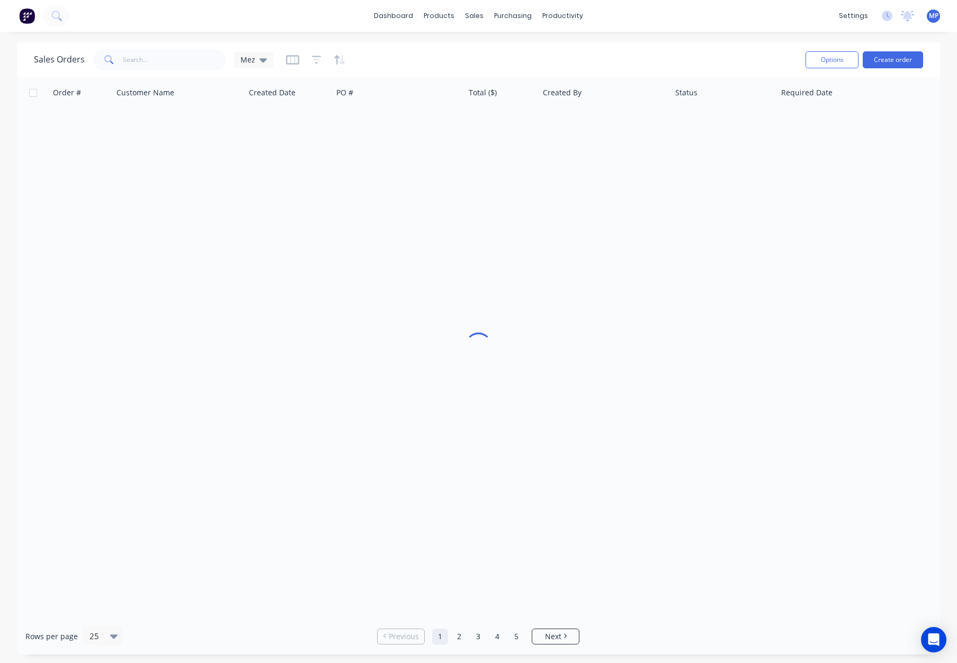
click at [114, 64] on span at bounding box center [108, 59] width 30 height 21
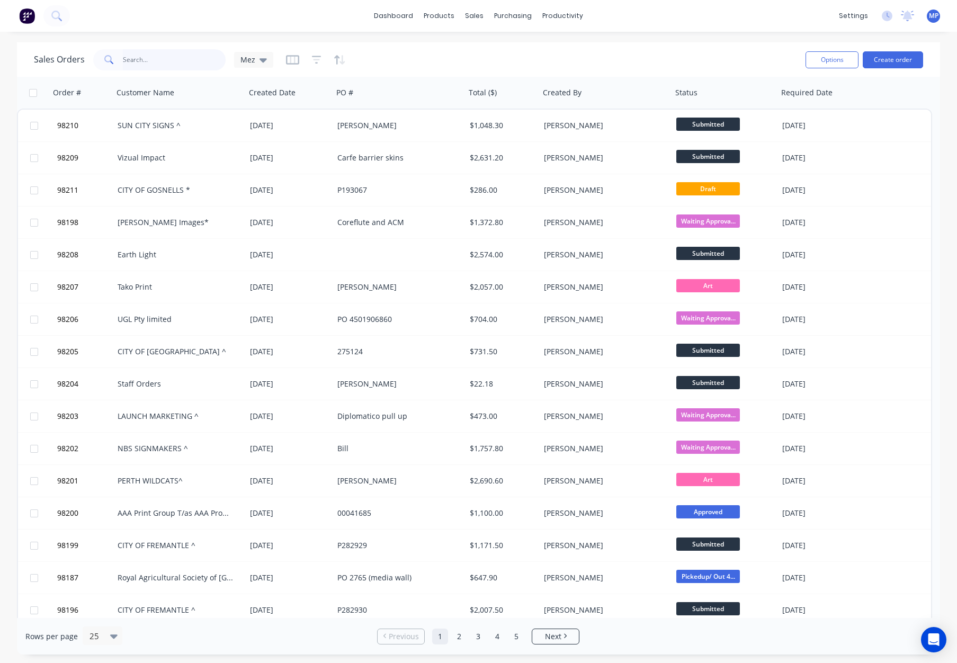
click at [173, 60] on input "text" at bounding box center [174, 59] width 103 height 21
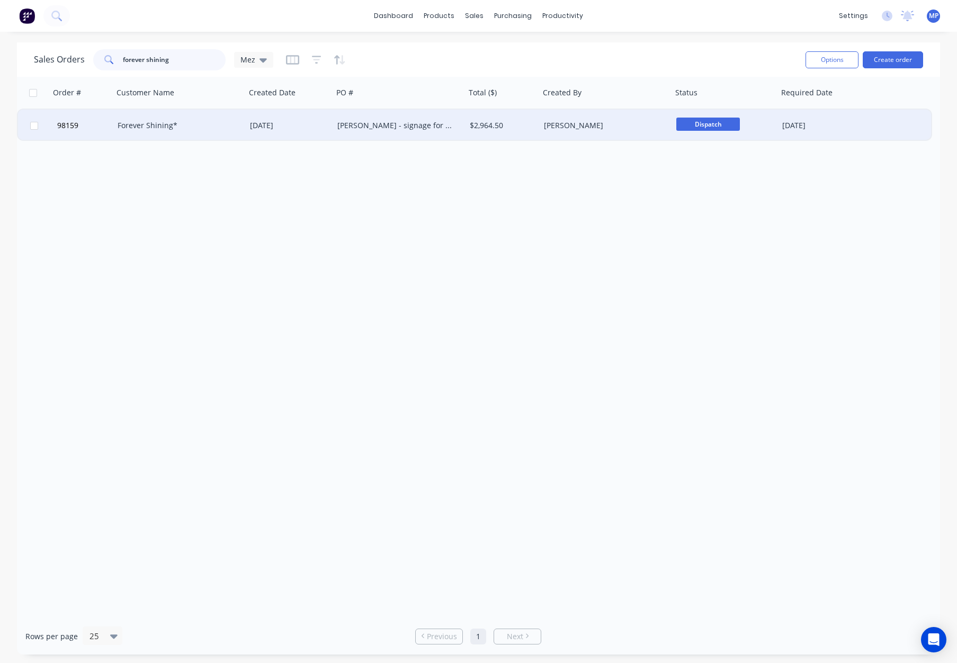
type input "forever shining"
click at [306, 130] on div "05 Aug 2025" at bounding box center [289, 125] width 79 height 11
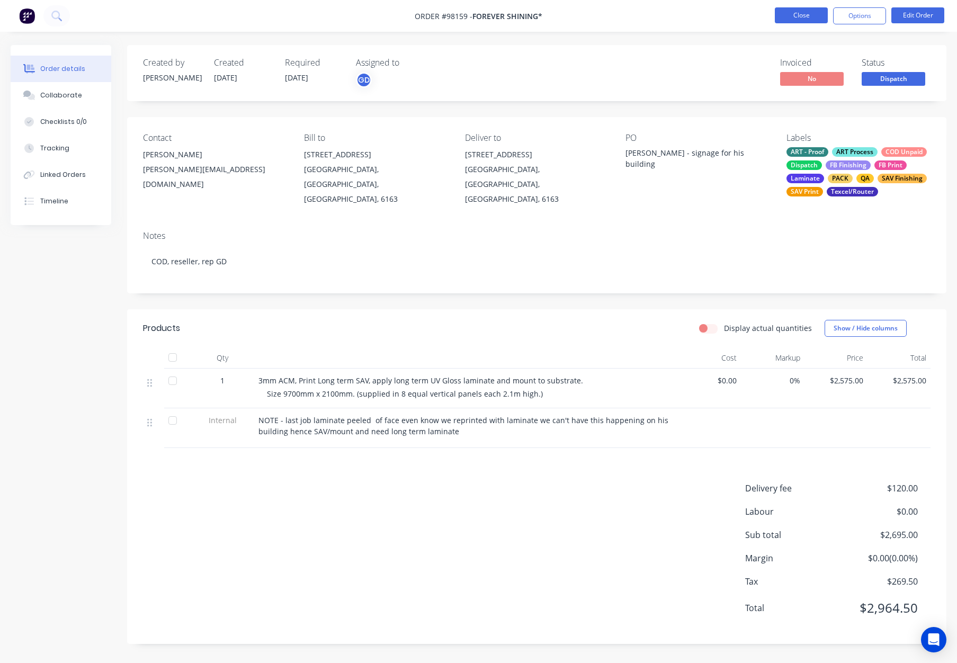
click at [802, 15] on button "Close" at bounding box center [801, 15] width 53 height 16
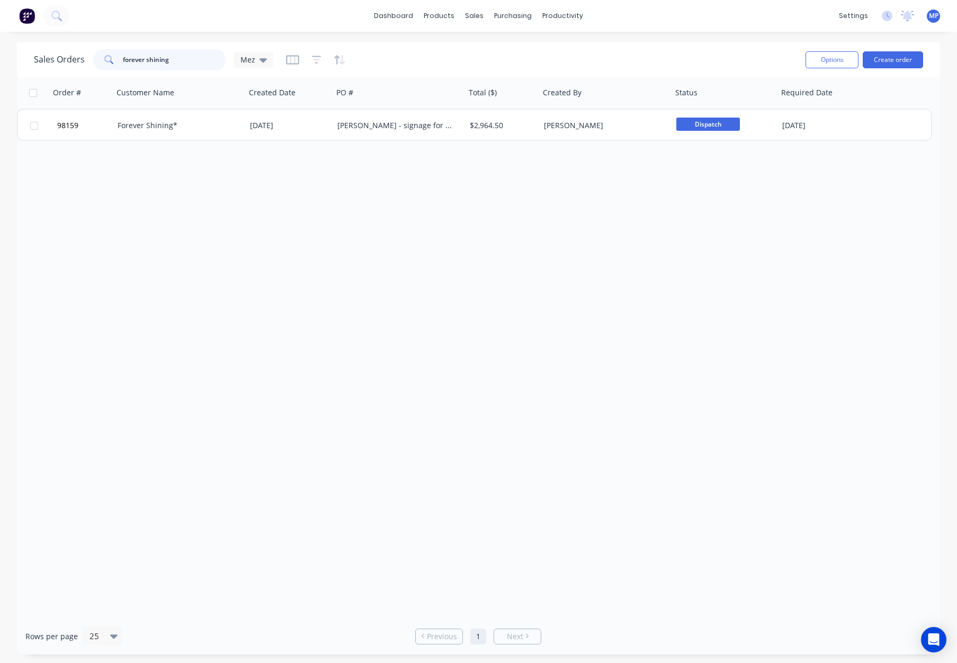
drag, startPoint x: 210, startPoint y: 55, endPoint x: 197, endPoint y: 59, distance: 13.9
click at [210, 55] on input "forever shining" at bounding box center [174, 59] width 103 height 21
drag, startPoint x: 195, startPoint y: 59, endPoint x: 78, endPoint y: 60, distance: 117.0
click at [82, 60] on div "Sales Orders forever shining Mez" at bounding box center [153, 59] width 239 height 21
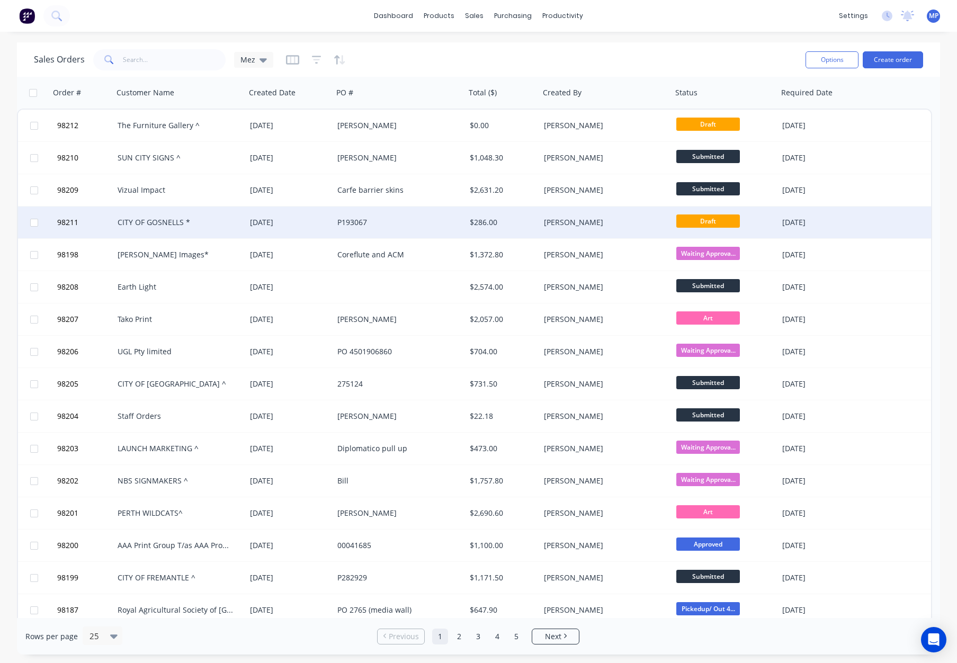
click at [381, 227] on div "P193067" at bounding box center [396, 222] width 118 height 11
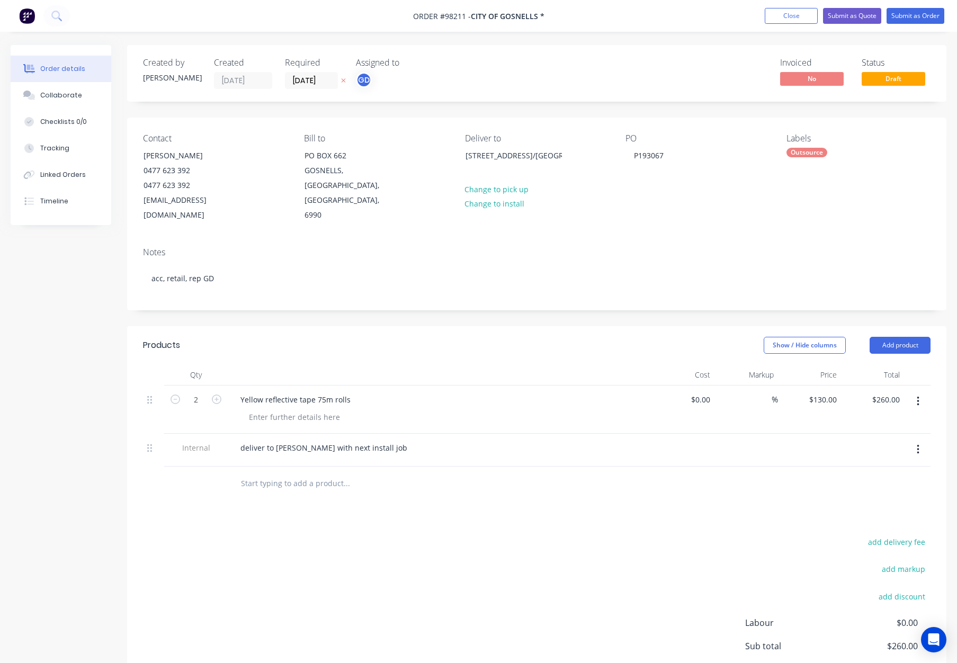
click at [795, 153] on div "Outsource" at bounding box center [806, 153] width 41 height 10
click at [832, 242] on div "Outsource" at bounding box center [835, 245] width 41 height 12
click at [725, 239] on div "Notes acc, retail, rep GD" at bounding box center [536, 274] width 819 height 71
click at [361, 440] on div "deliver to Glen with next install job" at bounding box center [324, 447] width 184 height 15
click at [427, 337] on div "Show / Hide columns Add product" at bounding box center [620, 345] width 620 height 17
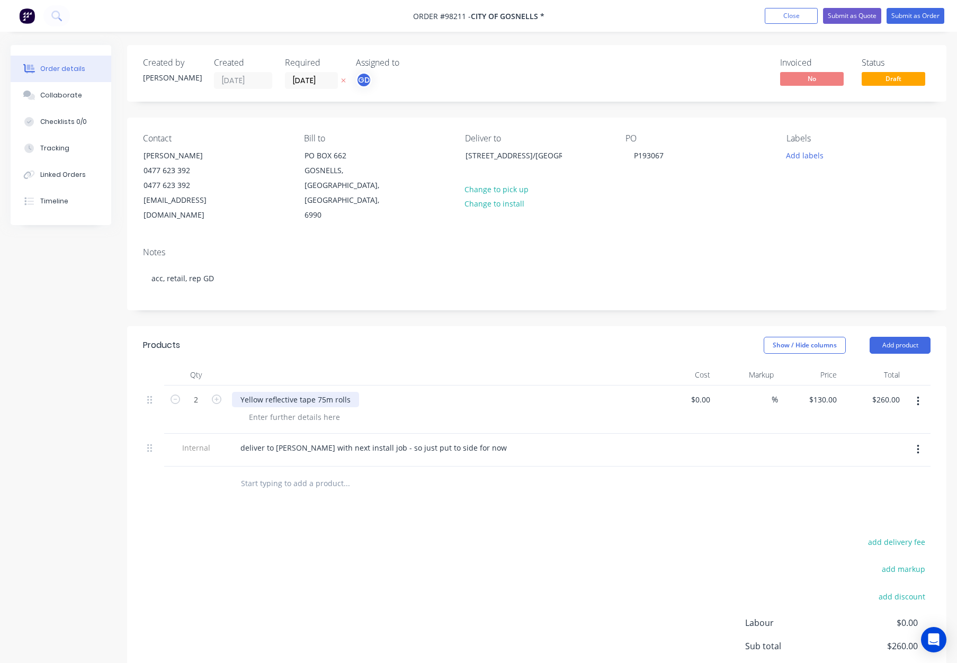
click at [312, 392] on div "Yellow reflective tape 75m rolls" at bounding box center [295, 399] width 127 height 15
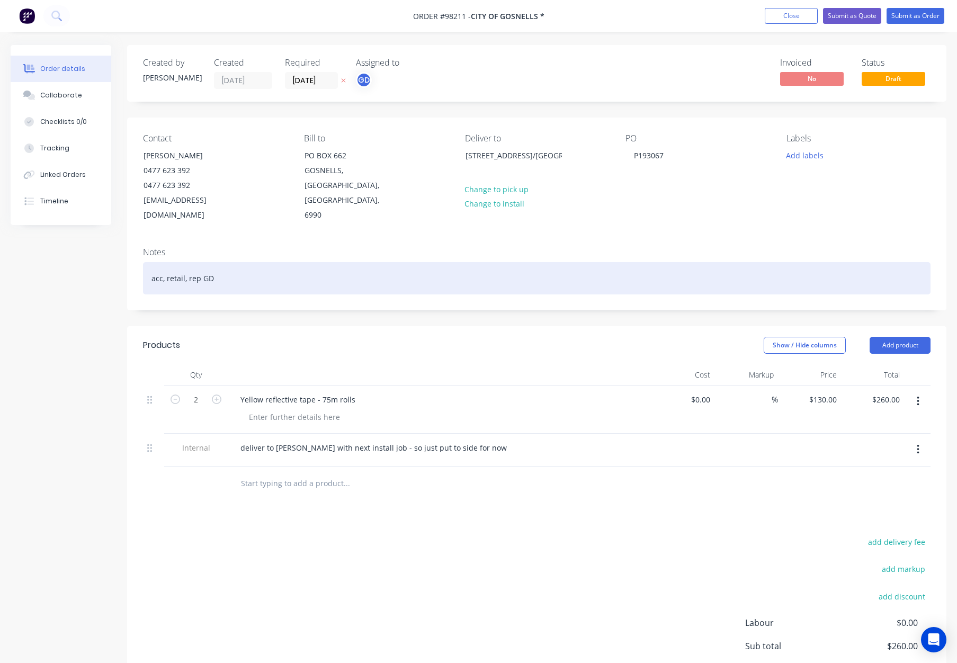
click at [250, 262] on div "acc, retail, rep GD" at bounding box center [536, 278] width 787 height 32
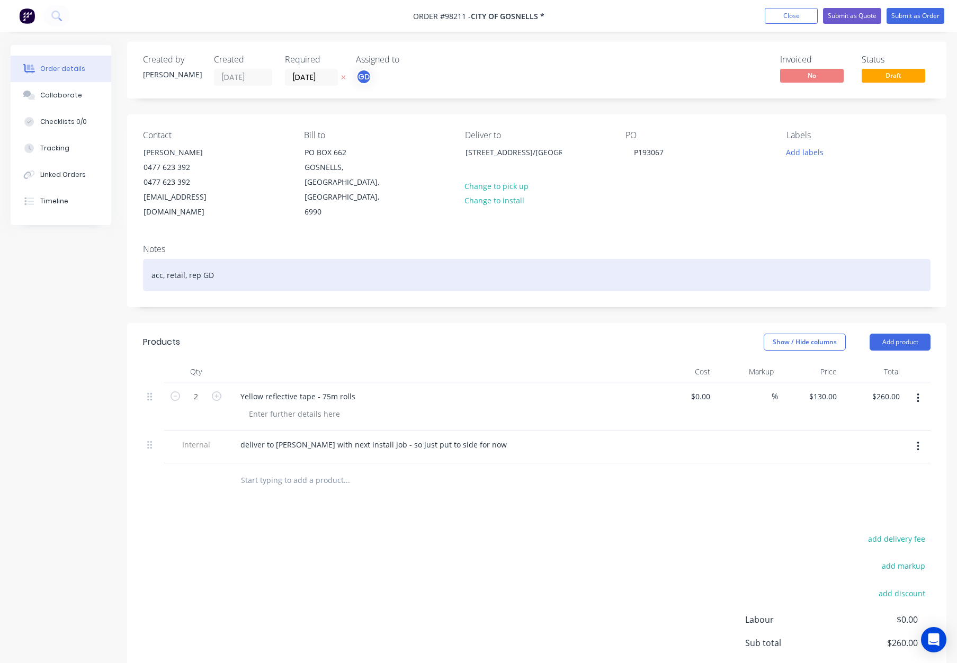
click at [250, 259] on div "acc, retail, rep GD" at bounding box center [536, 275] width 787 height 32
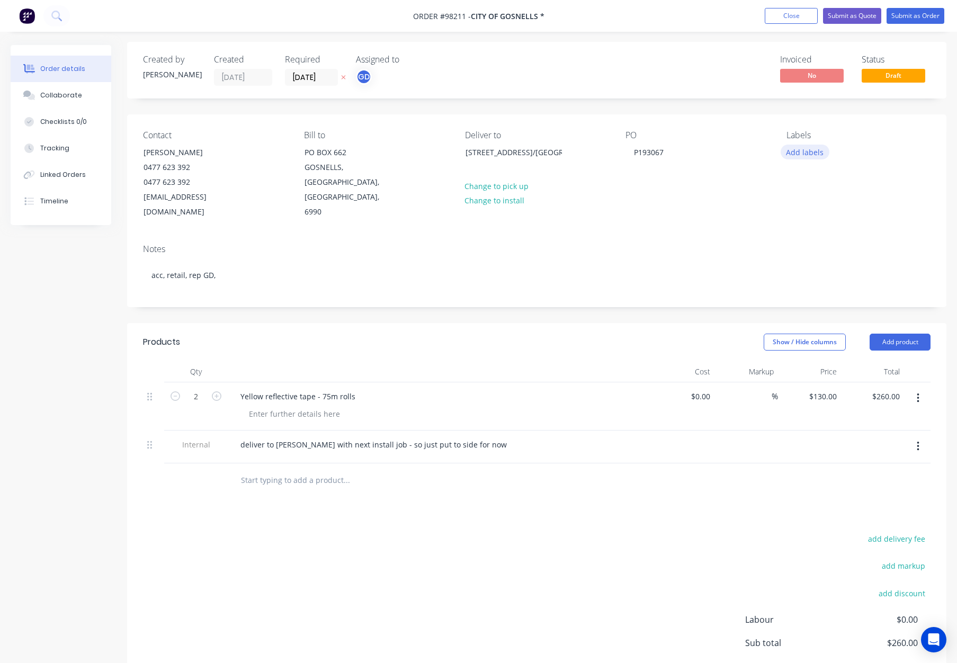
click at [800, 151] on button "Add labels" at bounding box center [804, 152] width 49 height 14
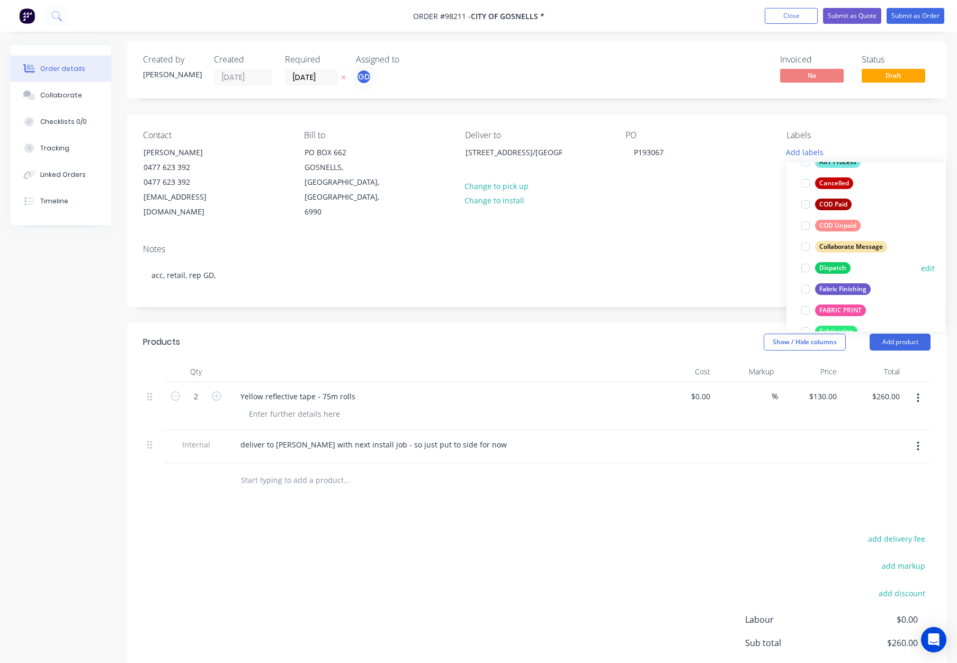
scroll to position [109, 0]
click at [833, 267] on div "Dispatch" at bounding box center [832, 265] width 35 height 12
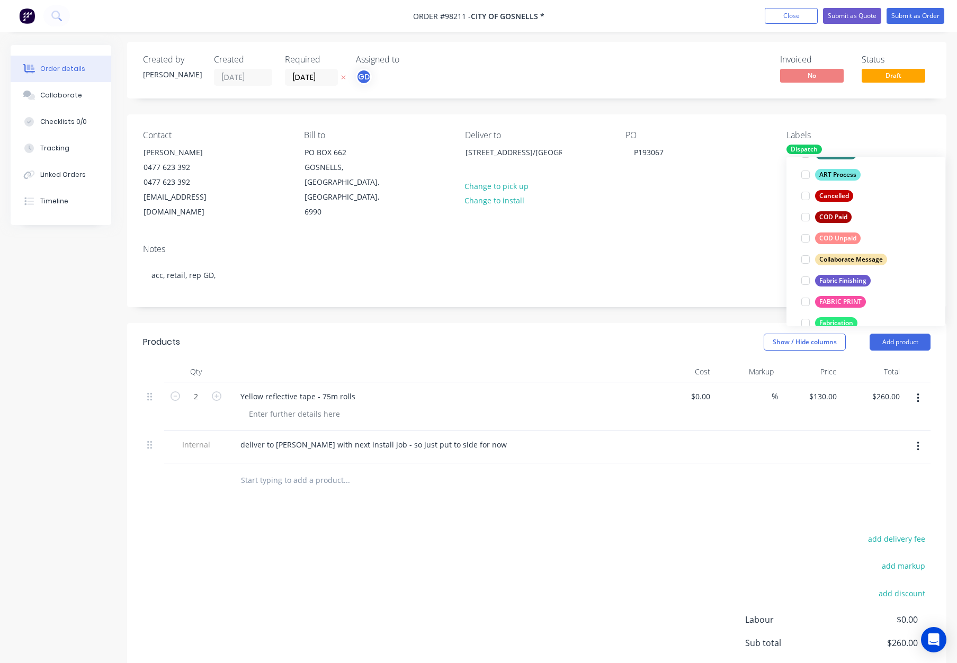
scroll to position [0, 0]
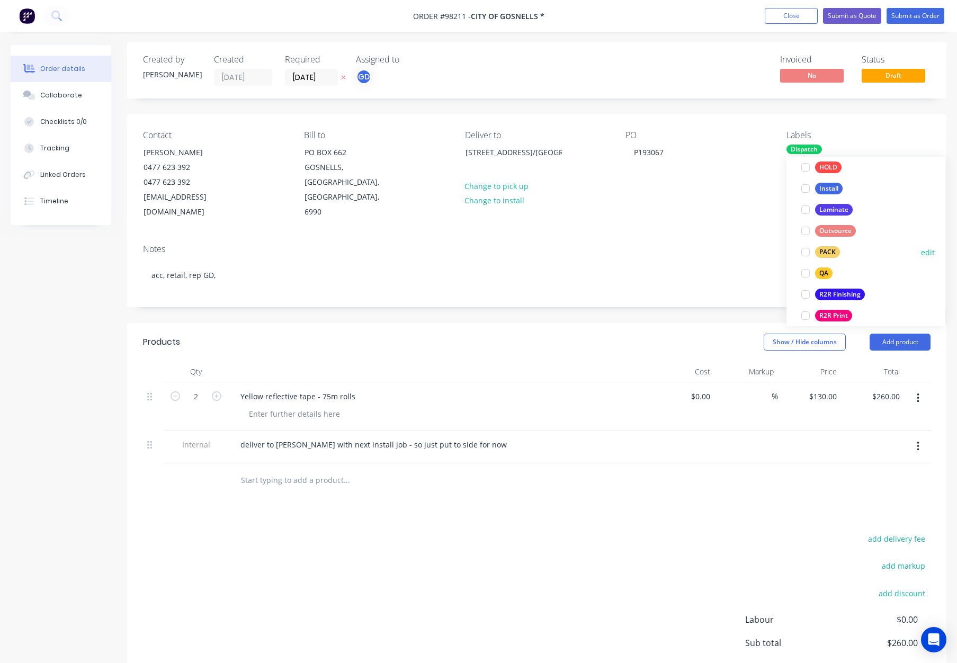
click at [831, 247] on div "PACK" at bounding box center [827, 252] width 25 height 12
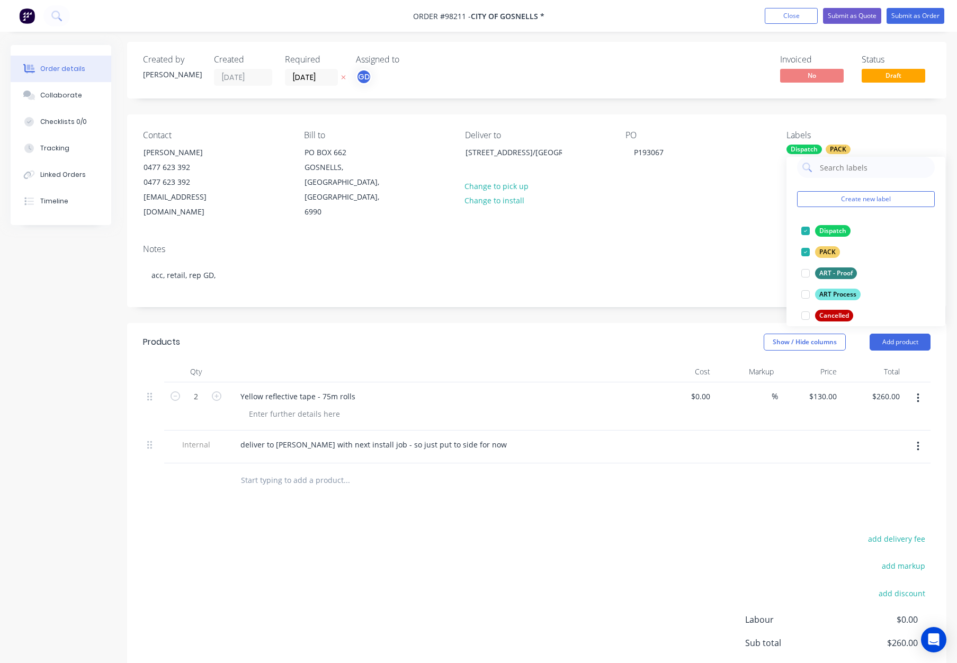
click at [722, 192] on div "PO P193067" at bounding box center [697, 174] width 144 height 89
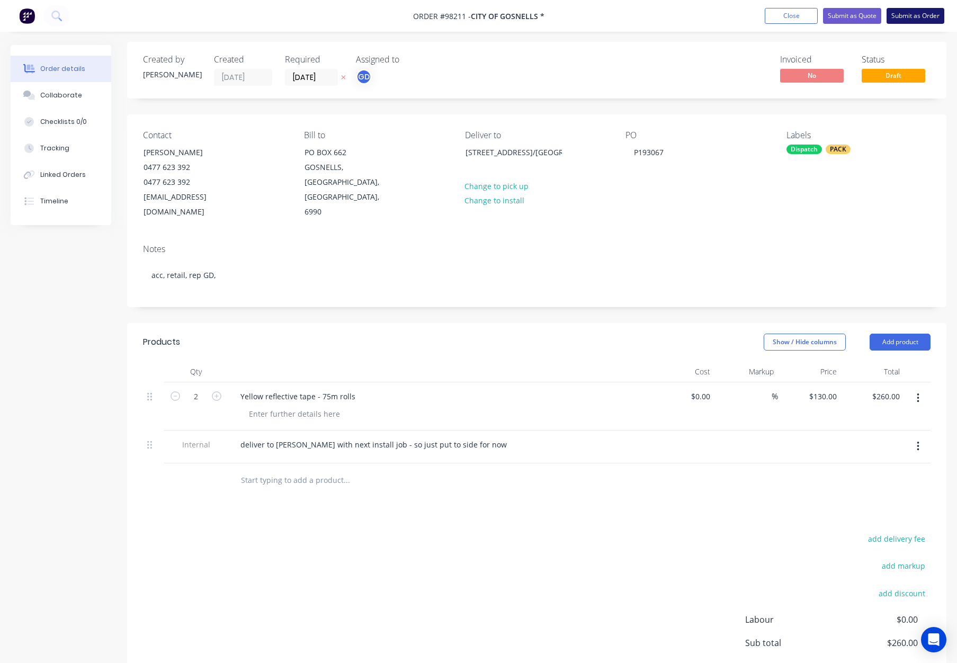
click at [911, 20] on button "Submit as Order" at bounding box center [915, 16] width 58 height 16
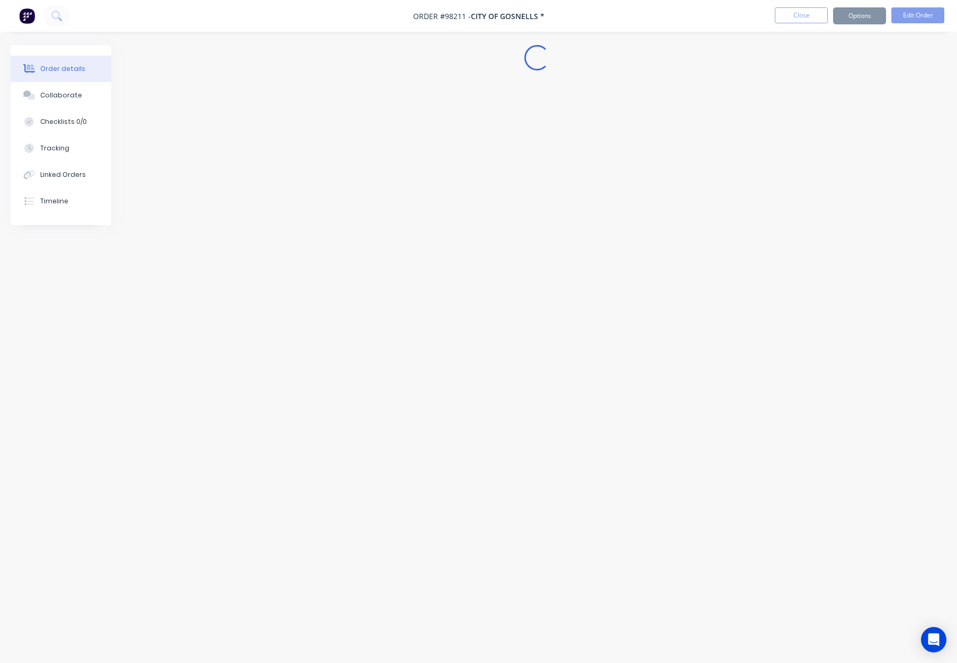
scroll to position [0, 0]
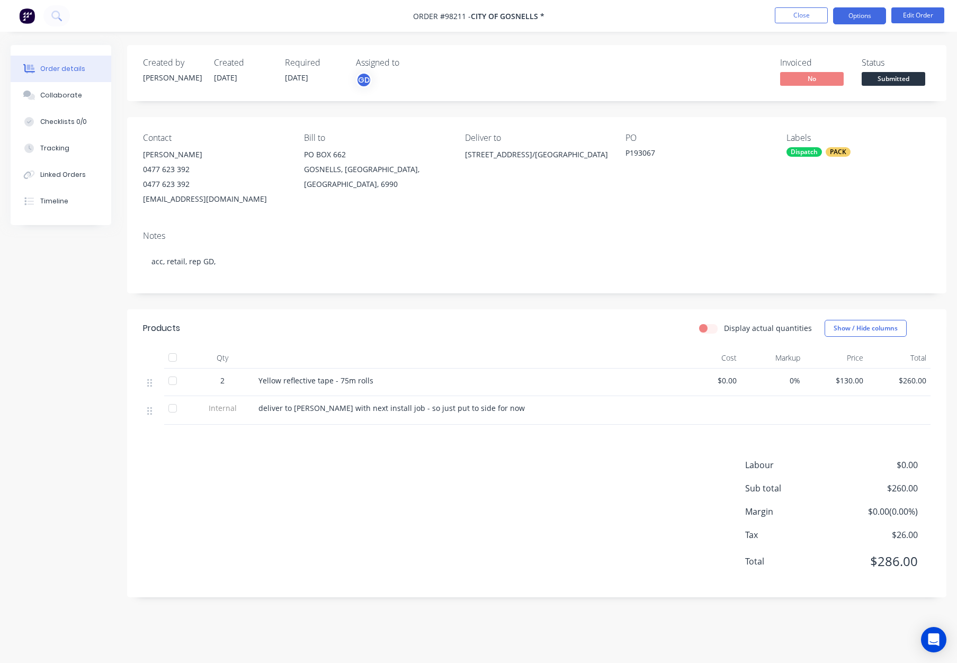
click at [845, 14] on button "Options" at bounding box center [859, 15] width 53 height 17
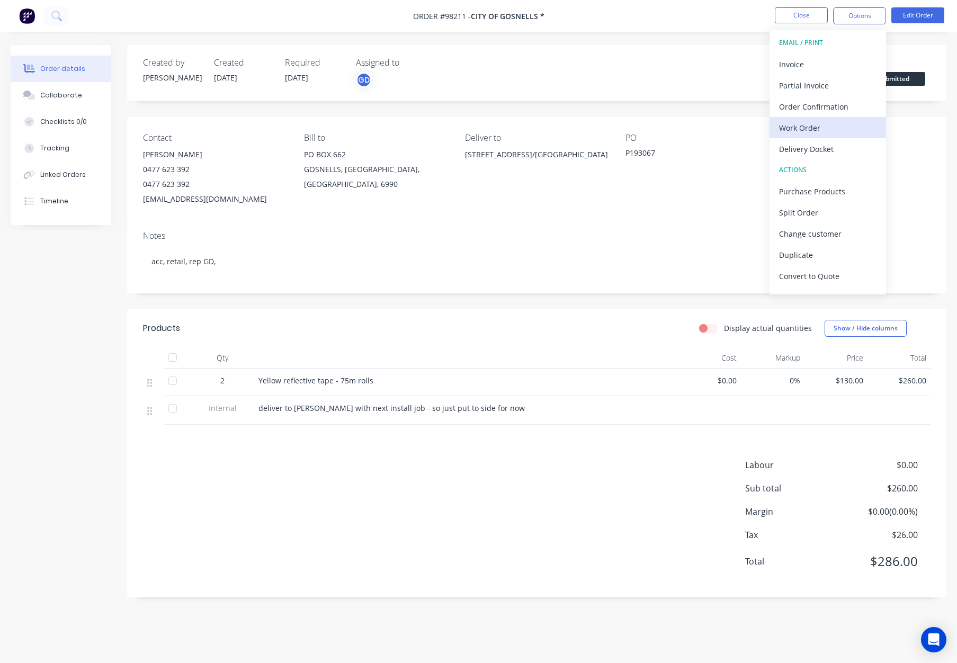
click at [807, 130] on div "Work Order" at bounding box center [827, 127] width 97 height 15
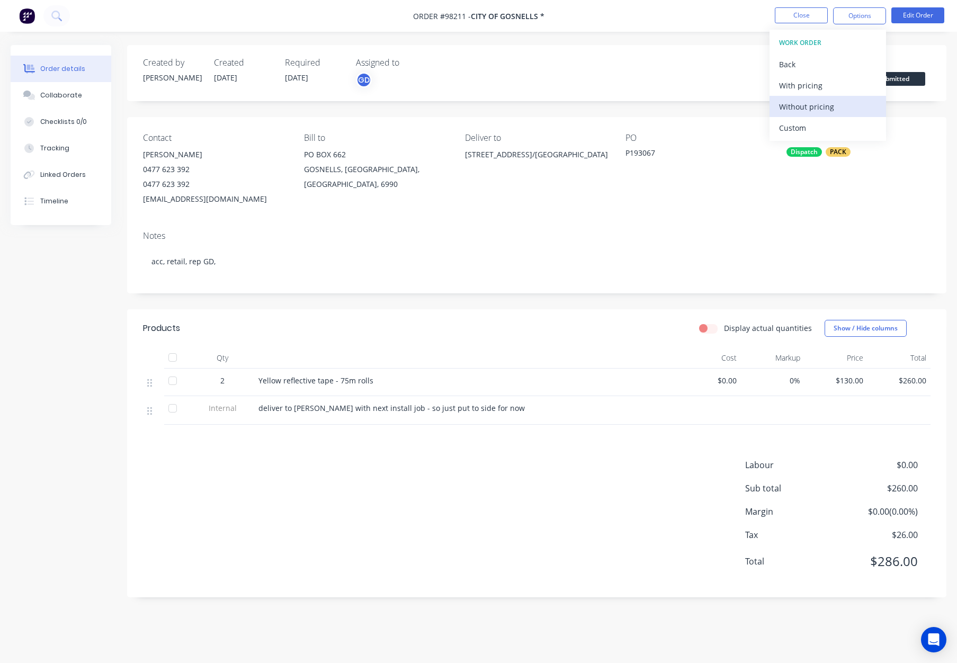
click at [815, 96] on button "Without pricing" at bounding box center [827, 106] width 116 height 21
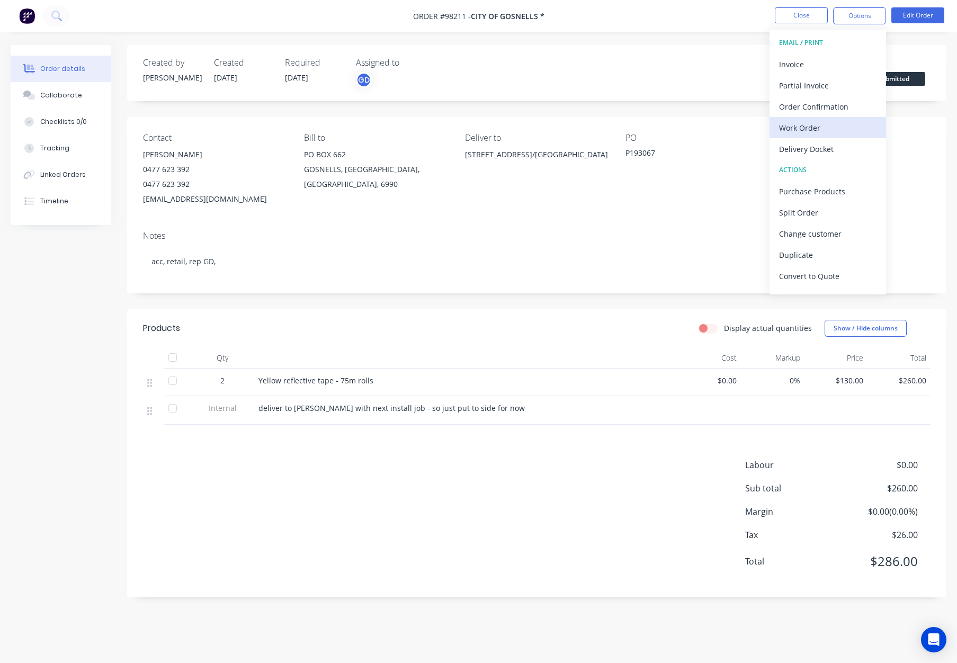
click at [827, 133] on div "Work Order" at bounding box center [827, 127] width 97 height 15
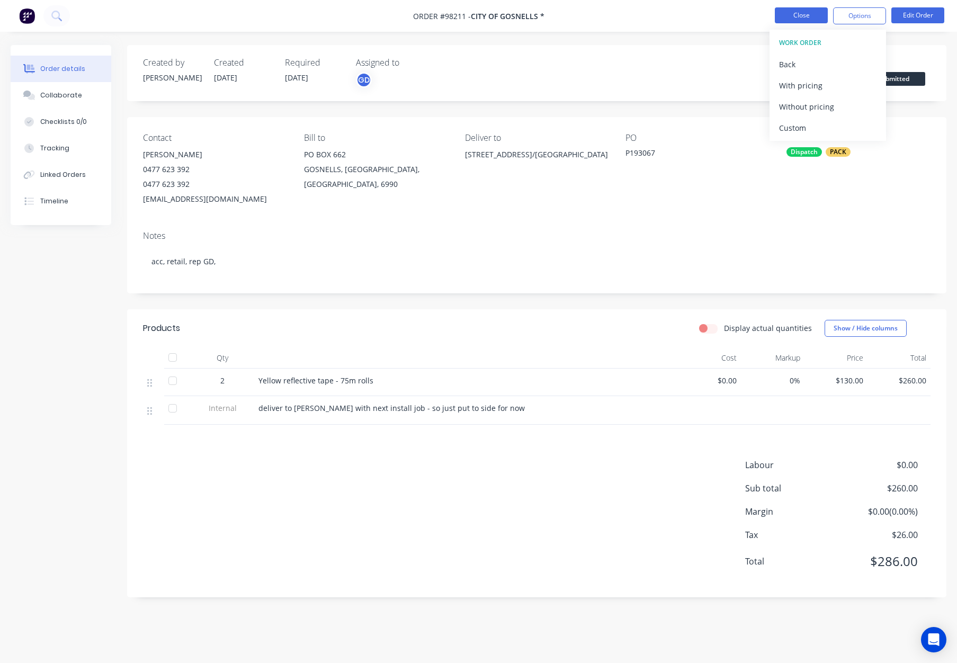
click at [792, 14] on button "Close" at bounding box center [801, 15] width 53 height 16
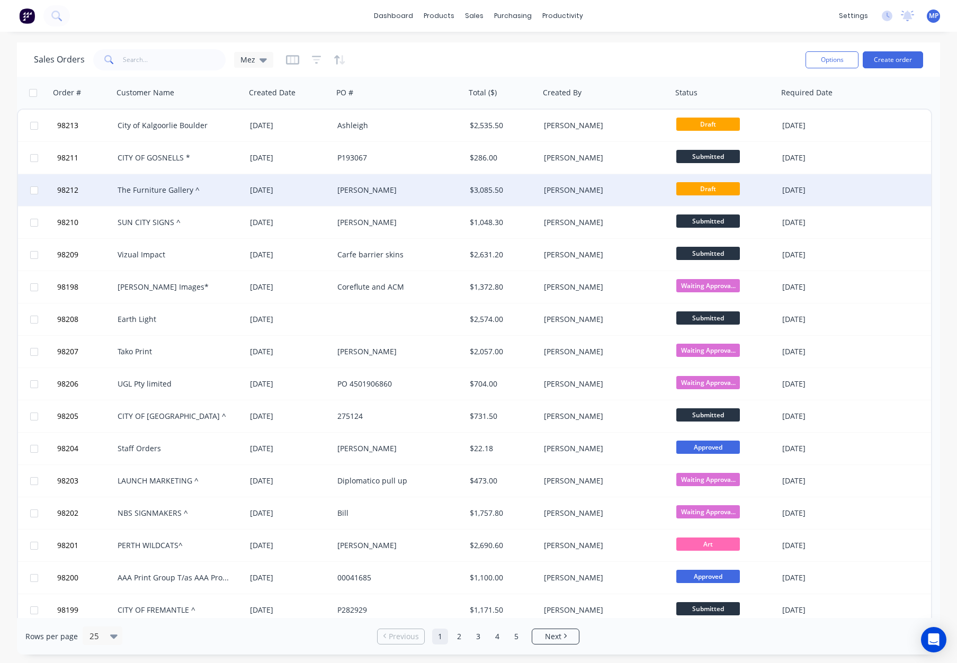
click at [422, 192] on div "[PERSON_NAME]" at bounding box center [396, 190] width 118 height 11
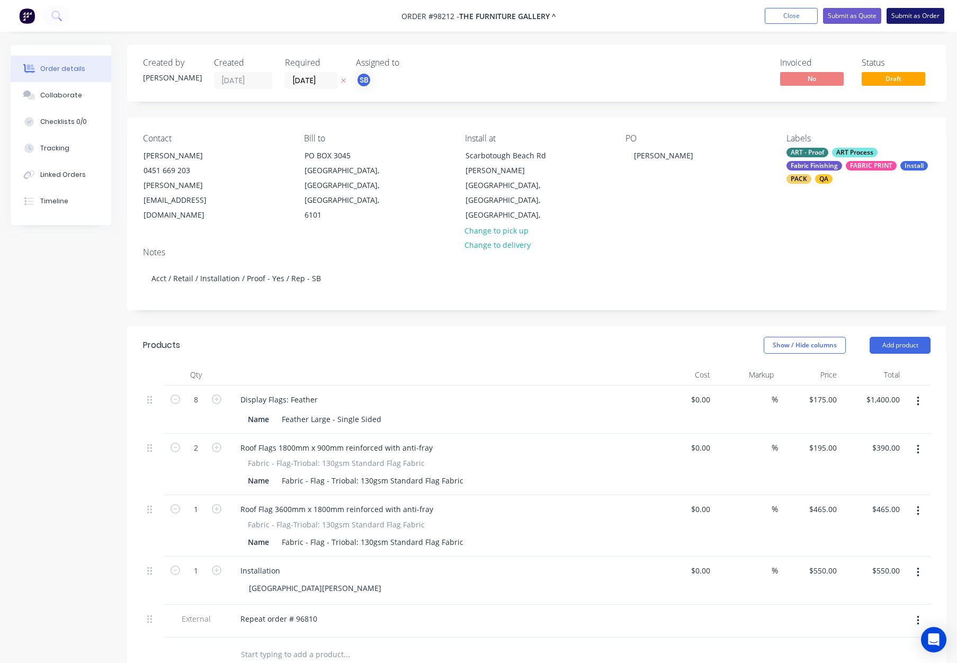
click at [910, 22] on button "Submit as Order" at bounding box center [915, 16] width 58 height 16
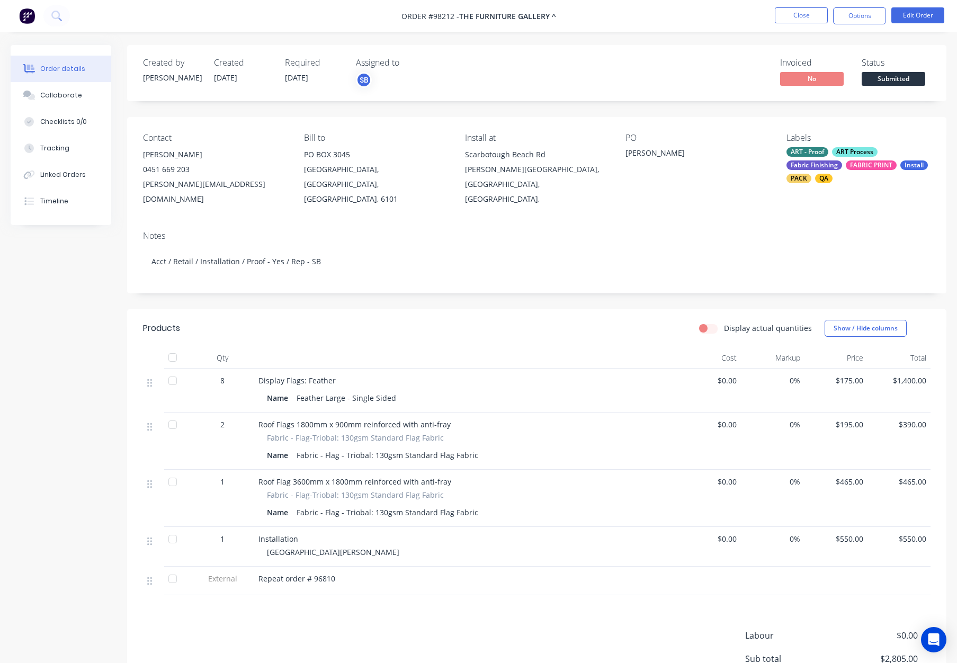
drag, startPoint x: 853, startPoint y: 17, endPoint x: 850, endPoint y: 28, distance: 11.1
click at [853, 17] on button "Options" at bounding box center [859, 15] width 53 height 17
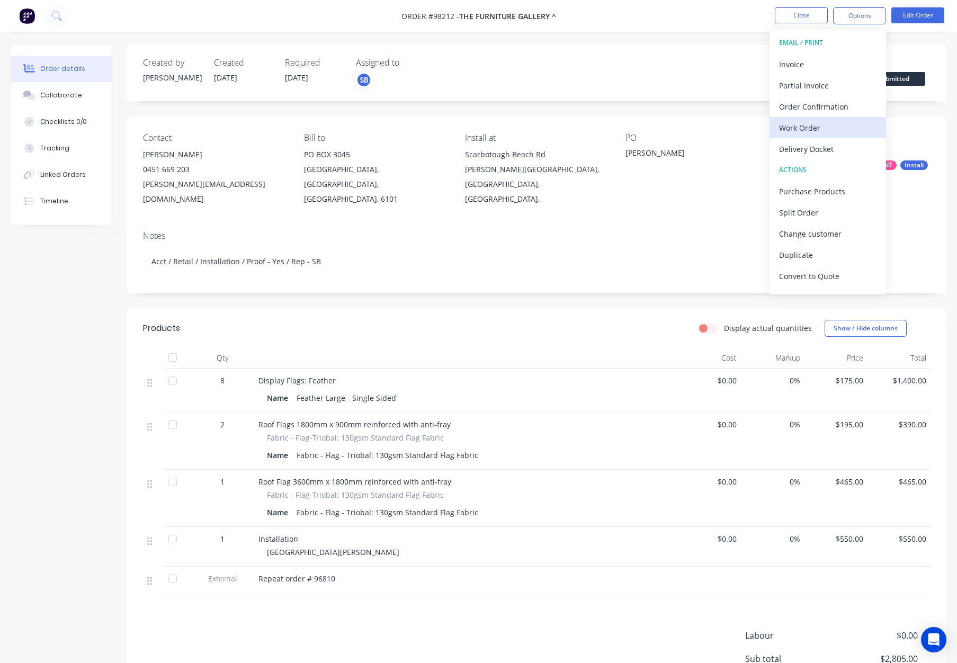
click at [827, 133] on div "Work Order" at bounding box center [827, 127] width 97 height 15
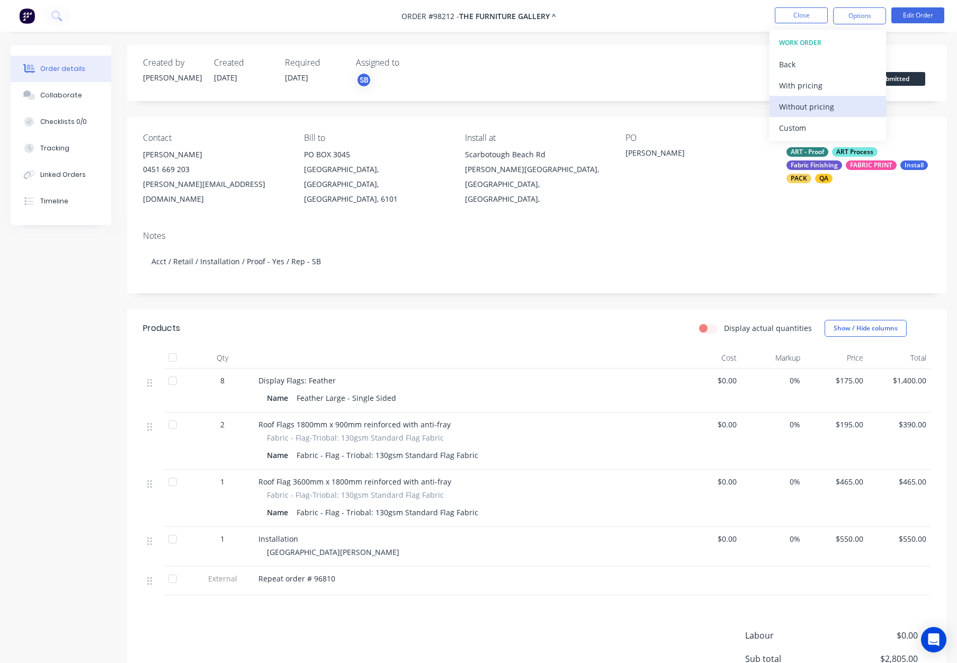
click at [833, 107] on div "Without pricing" at bounding box center [827, 106] width 97 height 15
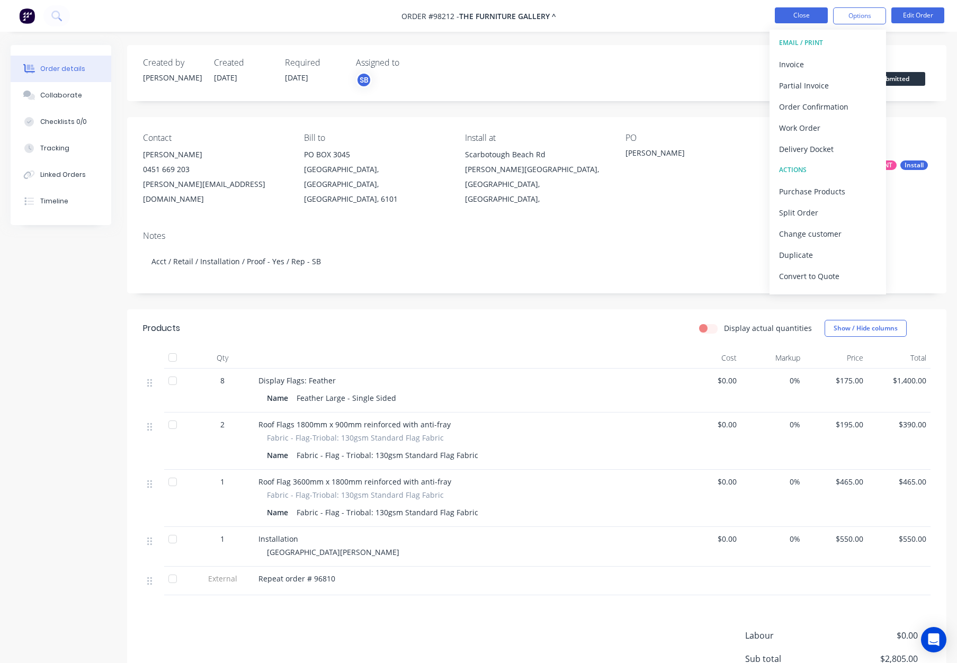
click at [794, 16] on button "Close" at bounding box center [801, 15] width 53 height 16
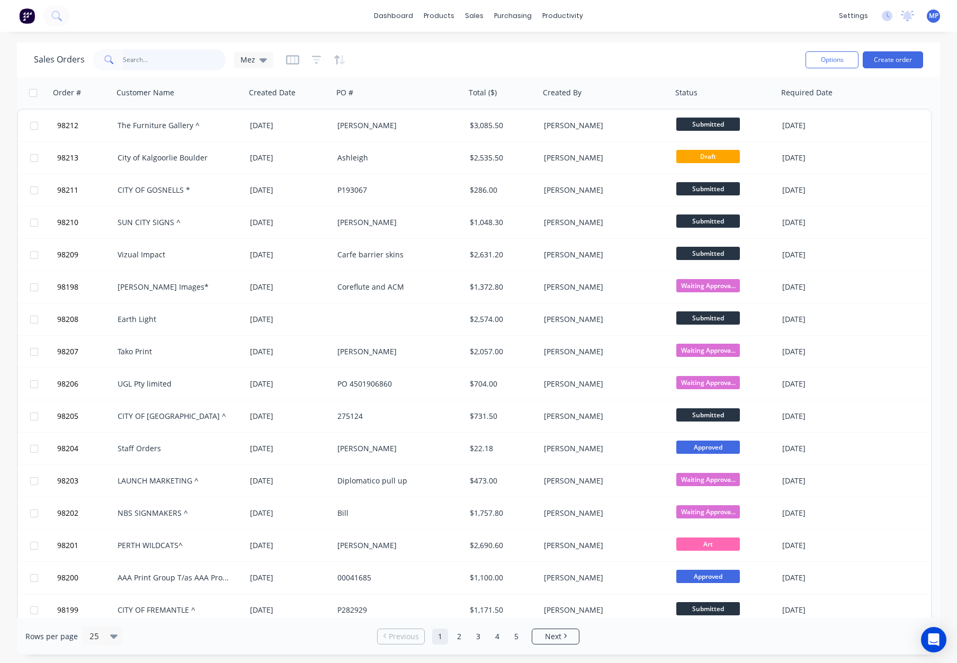
click at [167, 56] on input "text" at bounding box center [174, 59] width 103 height 21
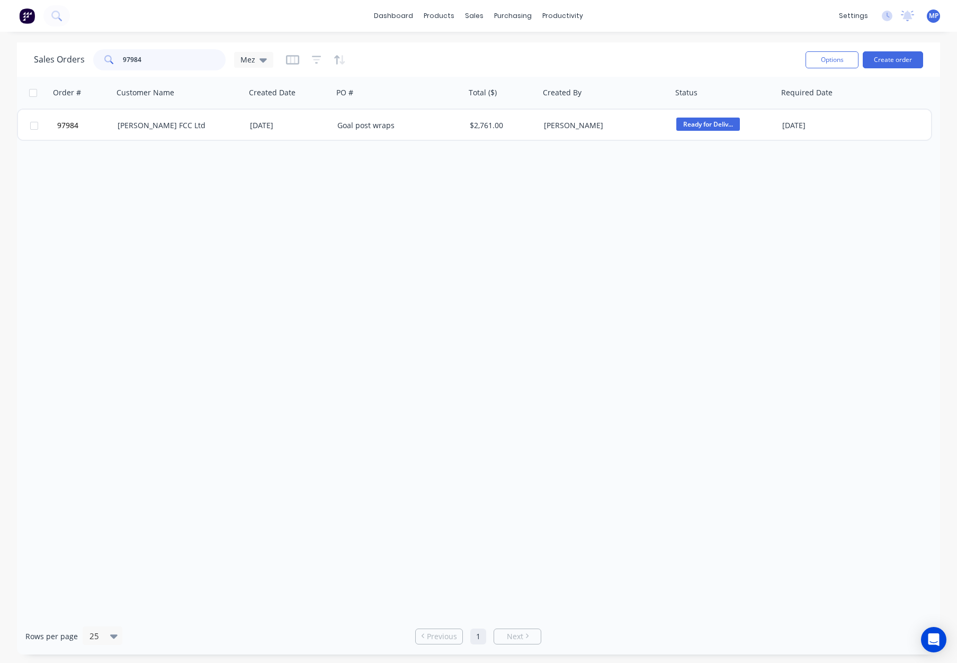
type input "97984"
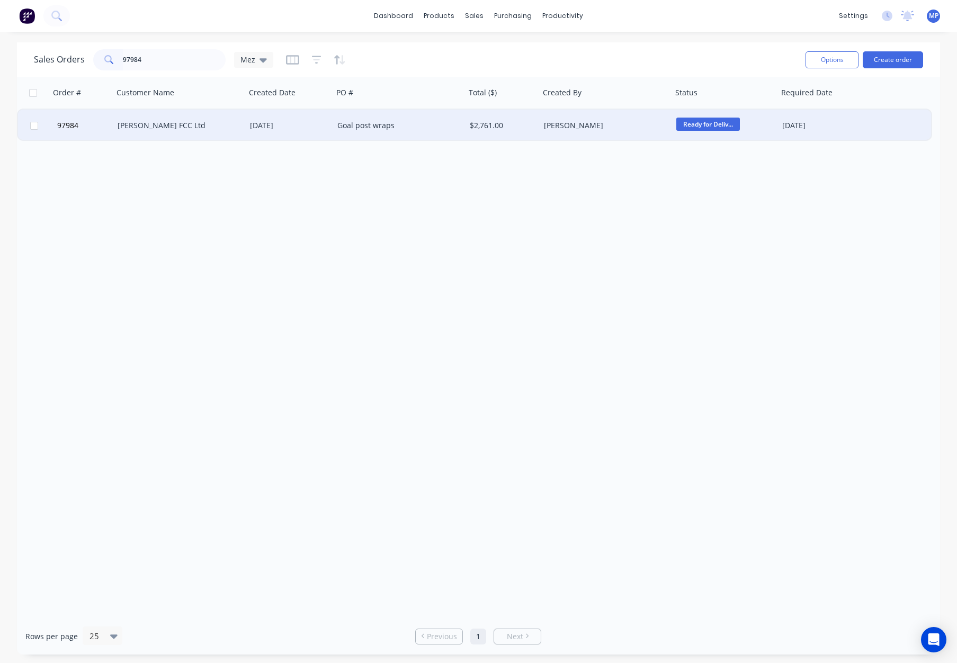
click at [410, 123] on div "Goal post wraps" at bounding box center [396, 125] width 118 height 11
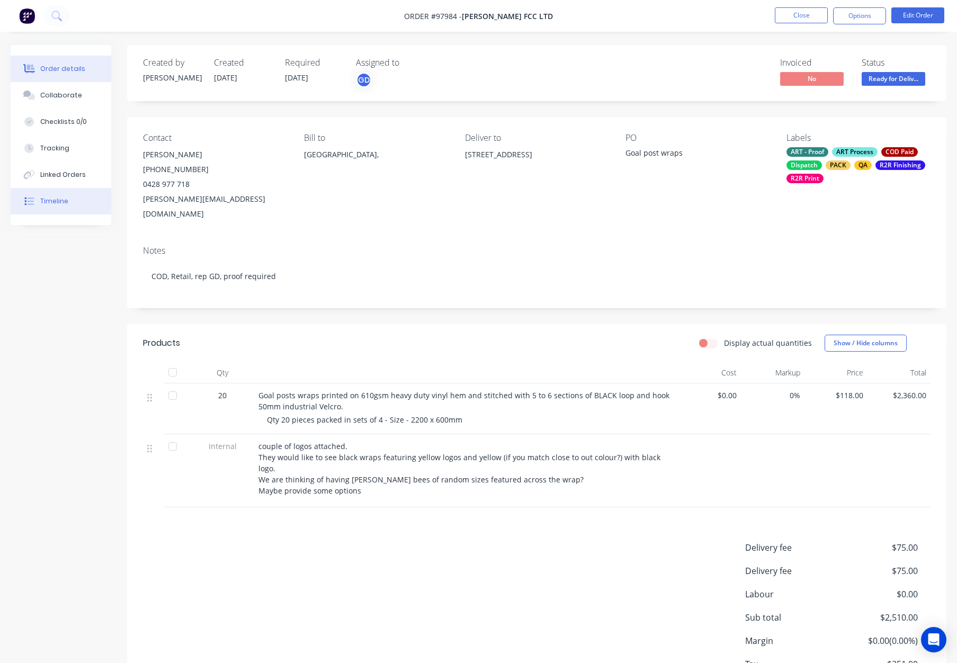
click at [81, 204] on button "Timeline" at bounding box center [61, 201] width 101 height 26
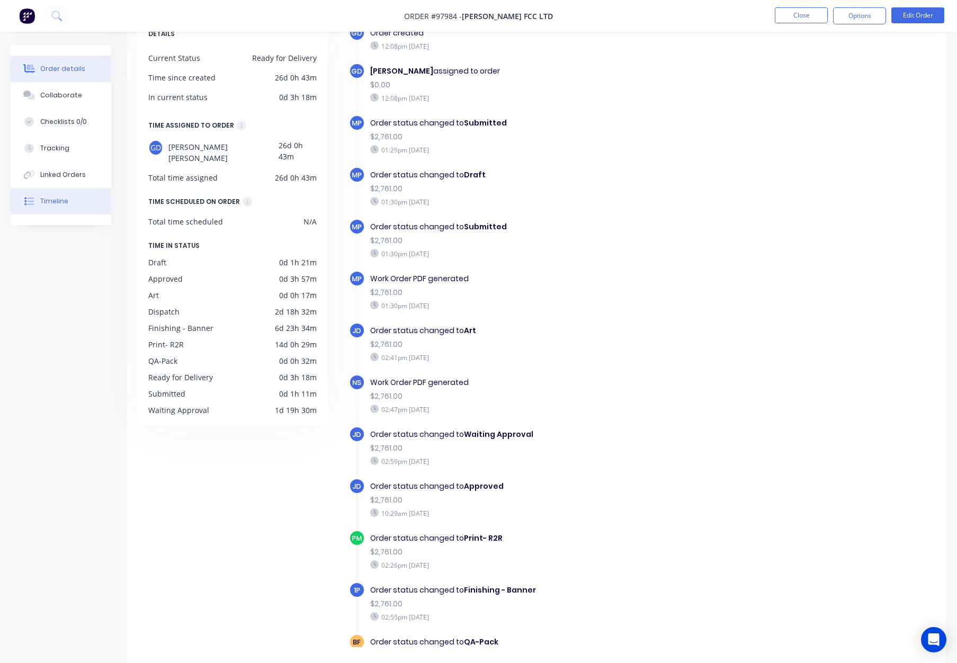
click at [60, 62] on button "Order details" at bounding box center [61, 69] width 101 height 26
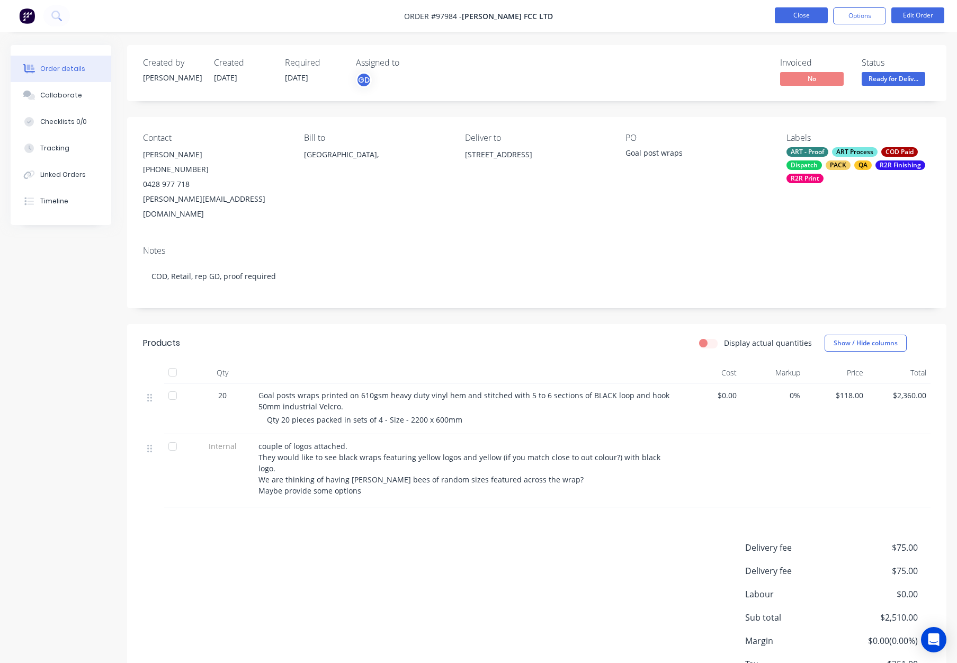
click at [805, 15] on button "Close" at bounding box center [801, 15] width 53 height 16
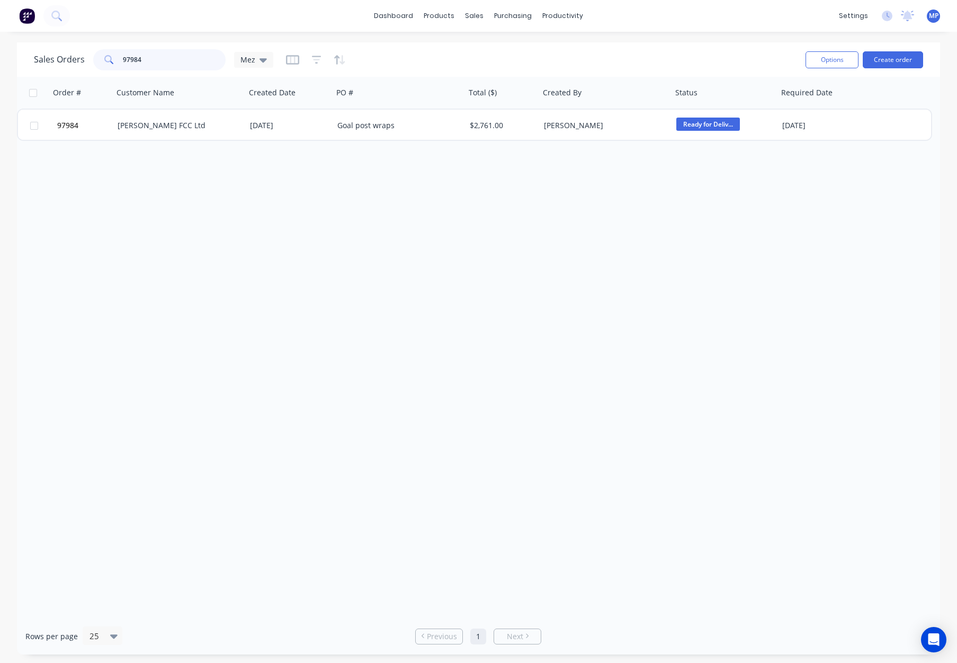
drag, startPoint x: 129, startPoint y: 55, endPoint x: 40, endPoint y: 53, distance: 88.4
click at [42, 53] on div "Sales Orders 97984 Mez" at bounding box center [153, 59] width 239 height 21
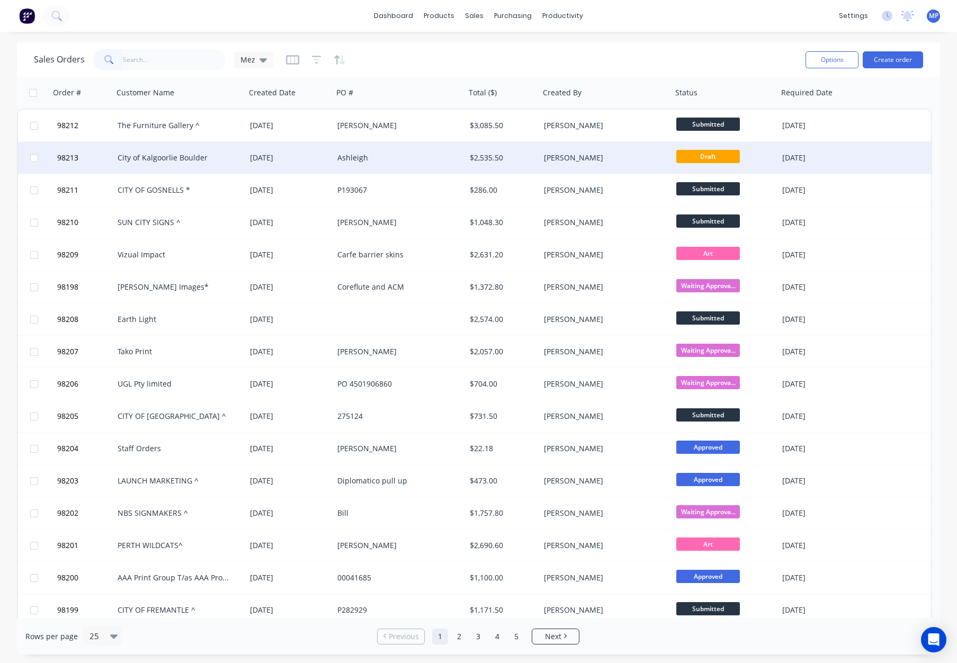
click at [382, 165] on div "Ashleigh" at bounding box center [399, 158] width 132 height 32
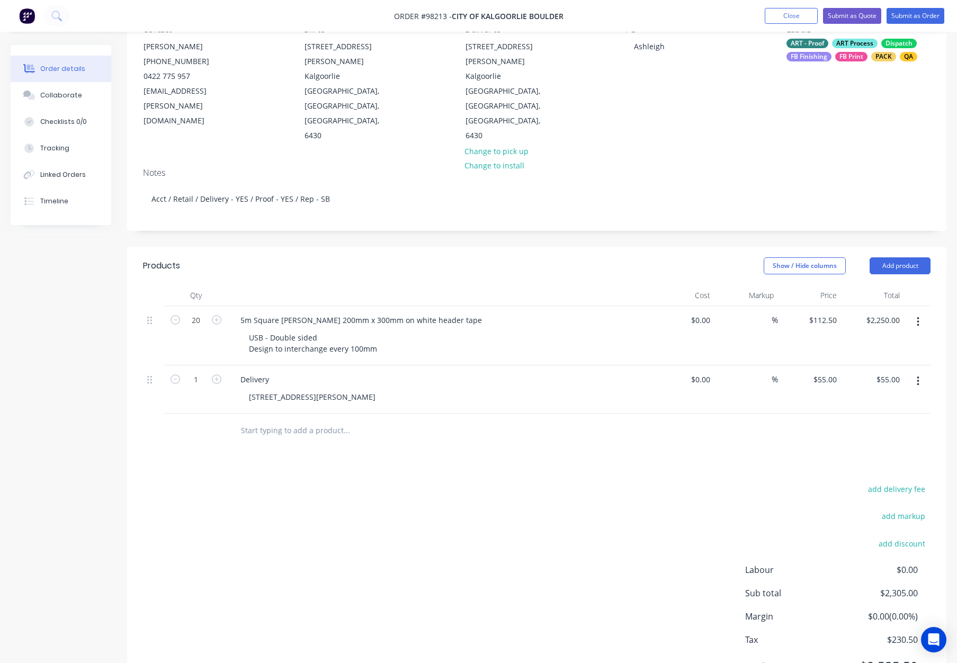
scroll to position [116, 0]
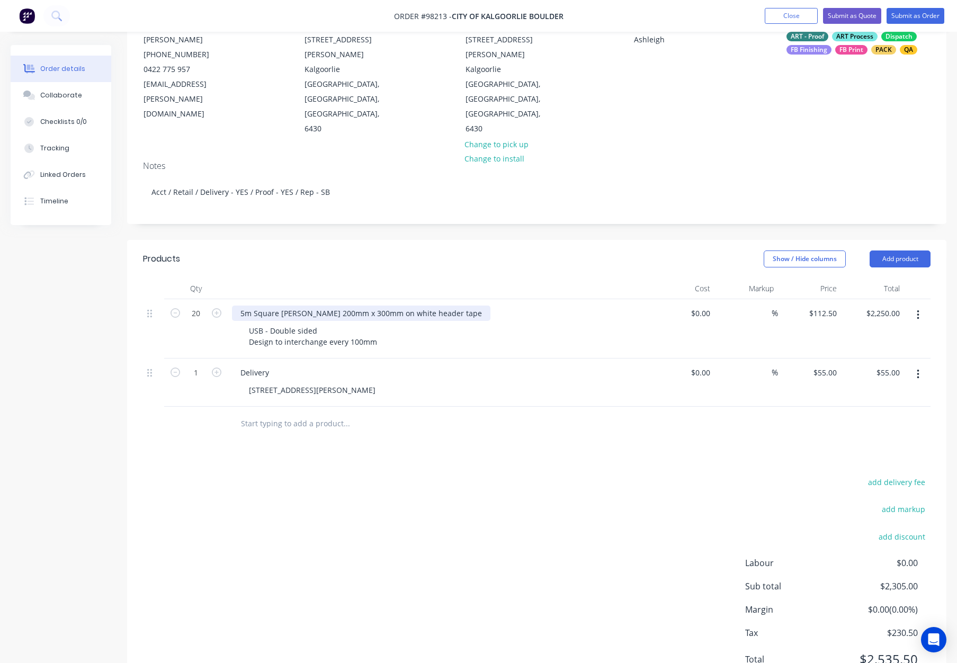
click at [312, 305] on div "5m Square Bunting 200mm x 300mm on white header tape" at bounding box center [361, 312] width 258 height 15
click at [306, 305] on div "5m Square Bunting 200mm x 300mm on white header tape" at bounding box center [361, 312] width 258 height 15
click at [373, 305] on div "5m Square Bunting - 200mm x 300mm on white header tape" at bounding box center [363, 312] width 263 height 15
click at [374, 278] on div at bounding box center [440, 288] width 424 height 21
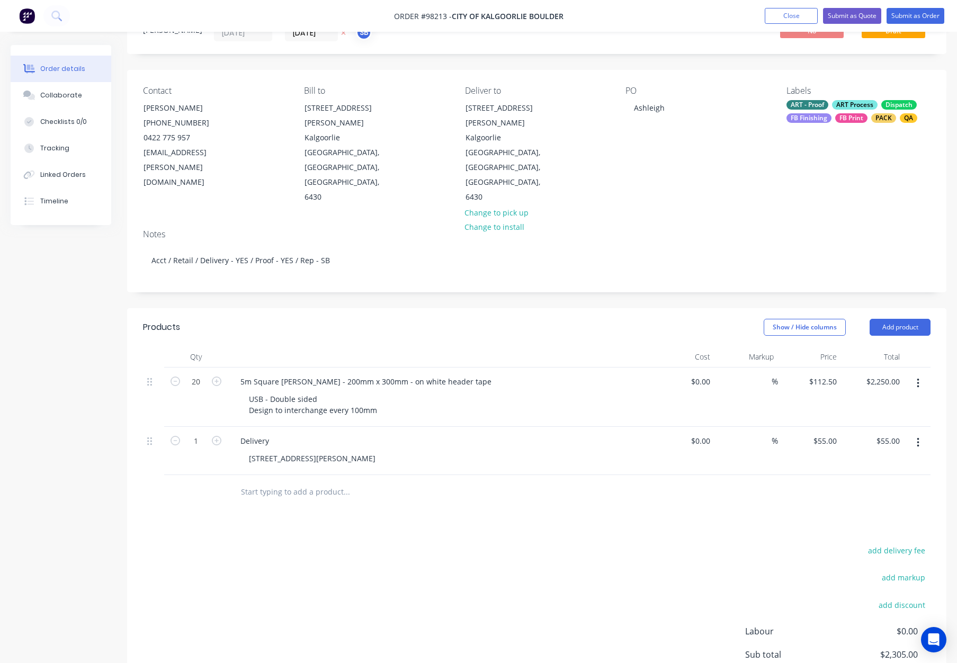
scroll to position [0, 0]
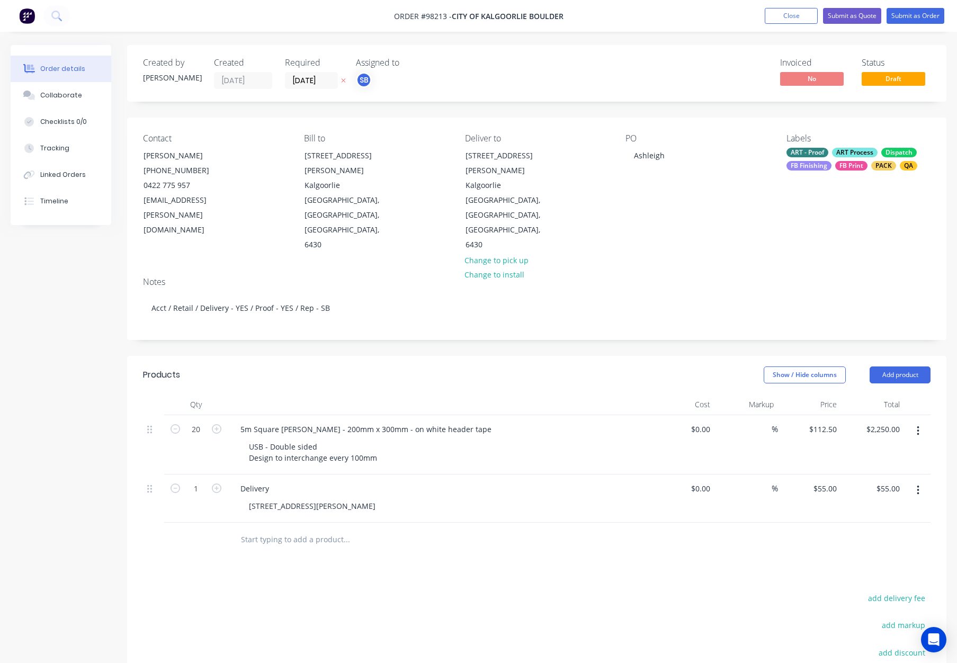
click at [839, 164] on div "FB Print" at bounding box center [851, 166] width 32 height 10
drag, startPoint x: 764, startPoint y: 163, endPoint x: 780, endPoint y: 132, distance: 34.3
click at [764, 157] on div "PO Ashleigh" at bounding box center [697, 192] width 144 height 119
click at [854, 169] on div "FB Print" at bounding box center [851, 166] width 32 height 10
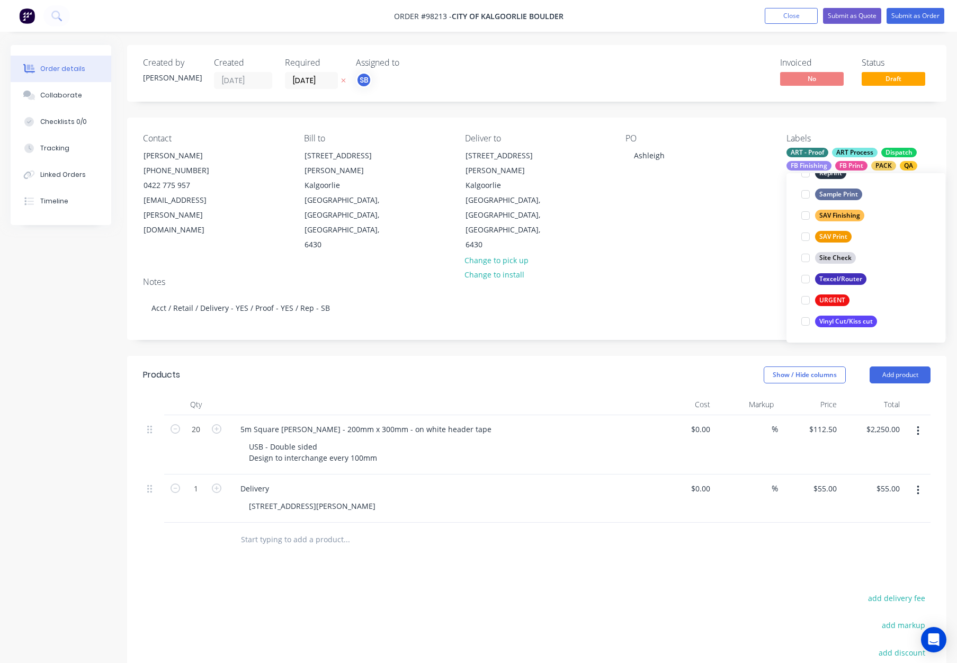
drag, startPoint x: 836, startPoint y: 278, endPoint x: 821, endPoint y: 272, distance: 15.9
click at [834, 278] on div "Texcel/Router" at bounding box center [840, 279] width 51 height 12
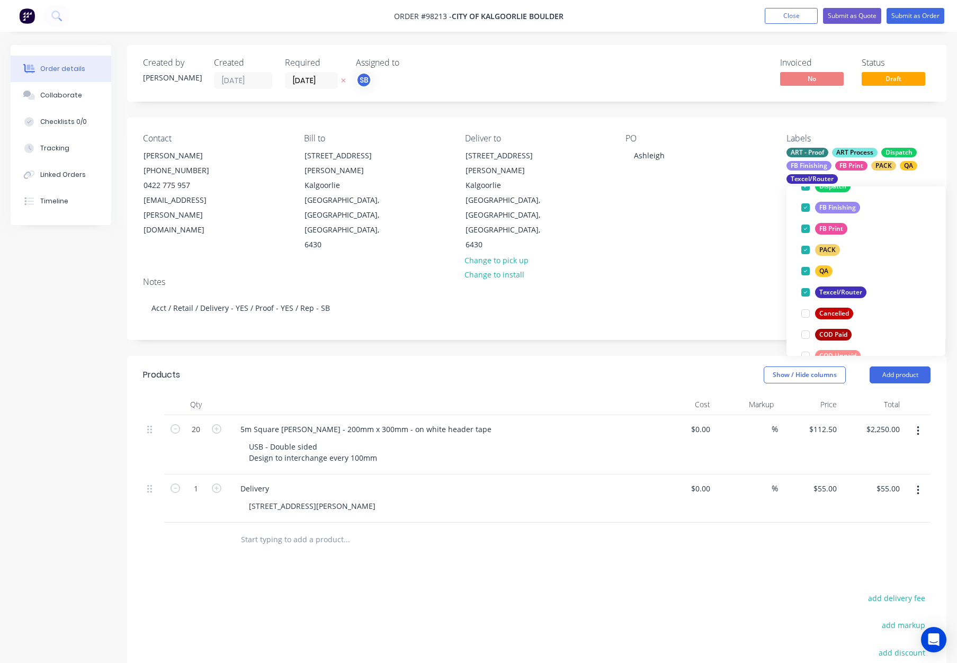
click at [736, 192] on div "PO Ashleigh" at bounding box center [697, 192] width 144 height 119
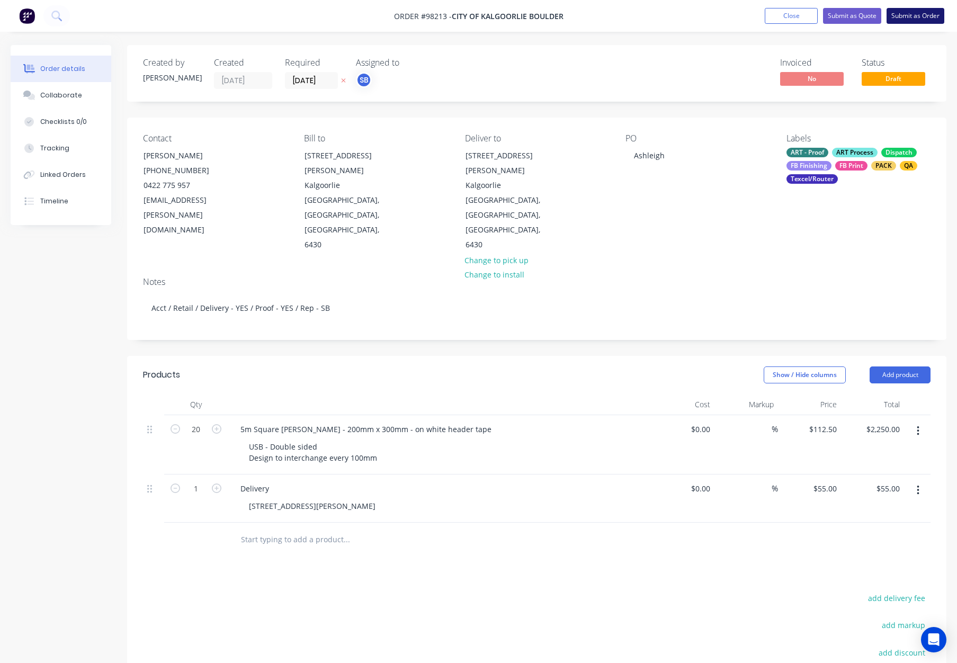
click at [916, 18] on button "Submit as Order" at bounding box center [915, 16] width 58 height 16
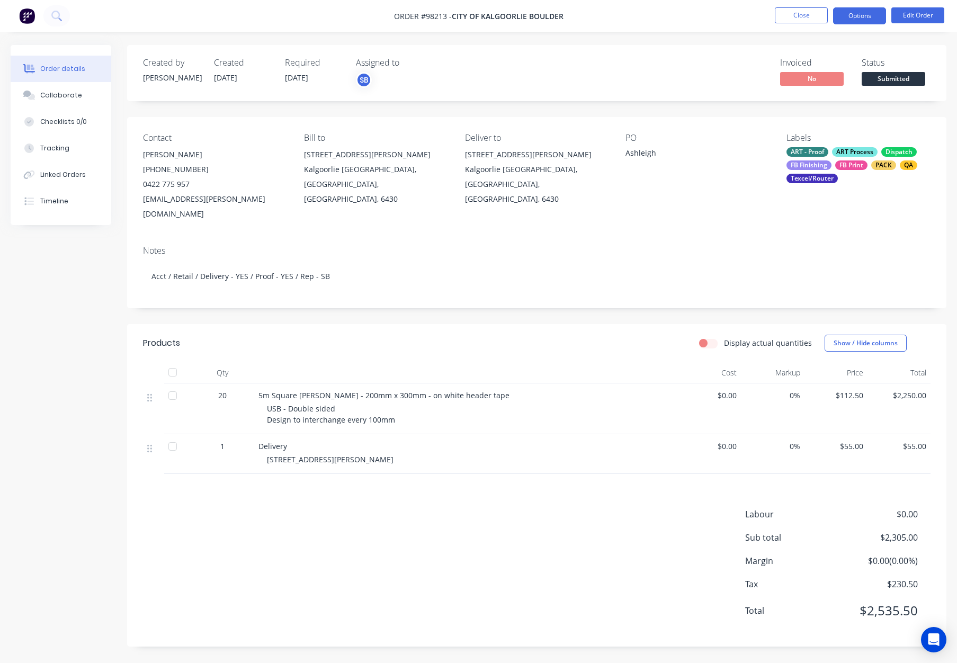
click at [861, 18] on button "Options" at bounding box center [859, 15] width 53 height 17
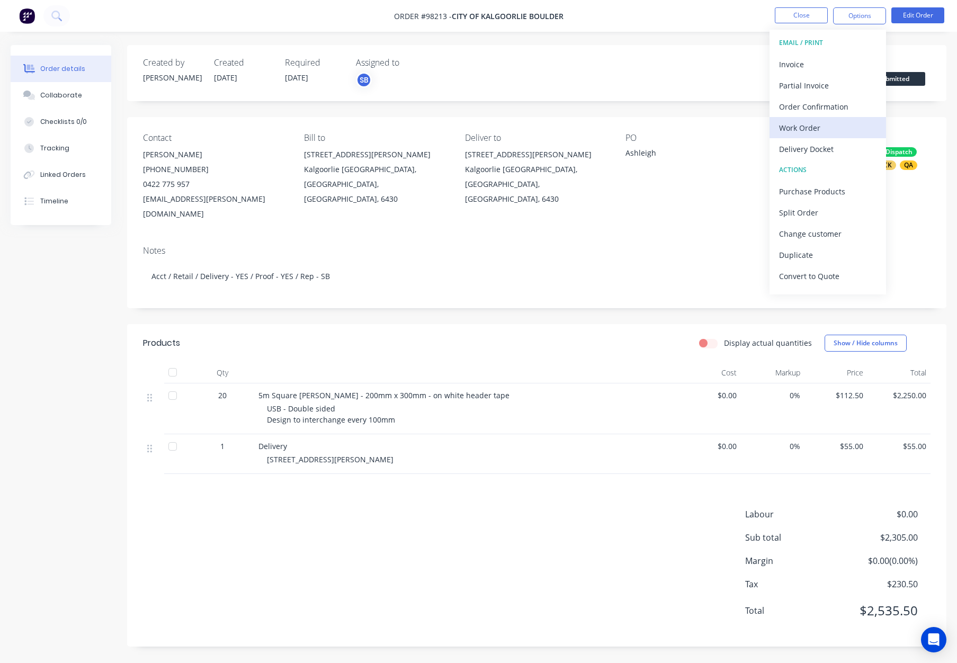
click at [834, 125] on div "Work Order" at bounding box center [827, 127] width 97 height 15
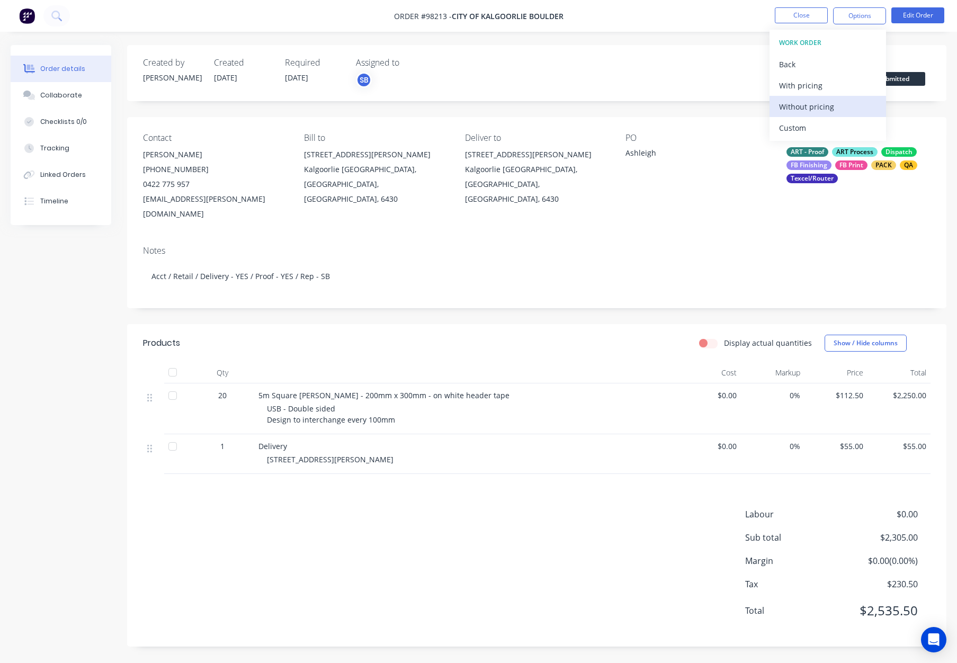
click at [834, 110] on div "Without pricing" at bounding box center [827, 106] width 97 height 15
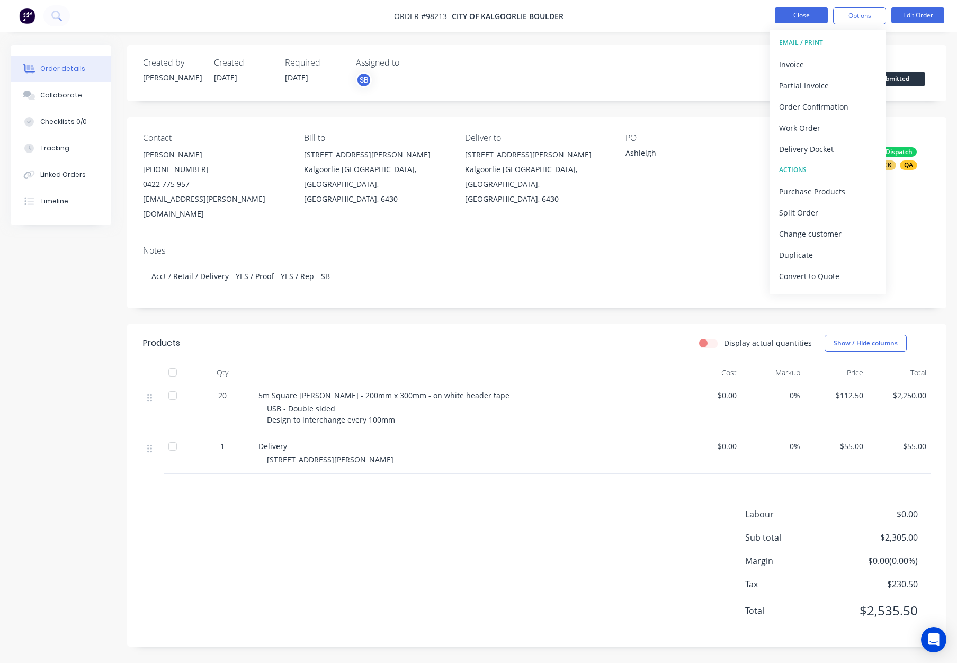
click at [795, 19] on button "Close" at bounding box center [801, 15] width 53 height 16
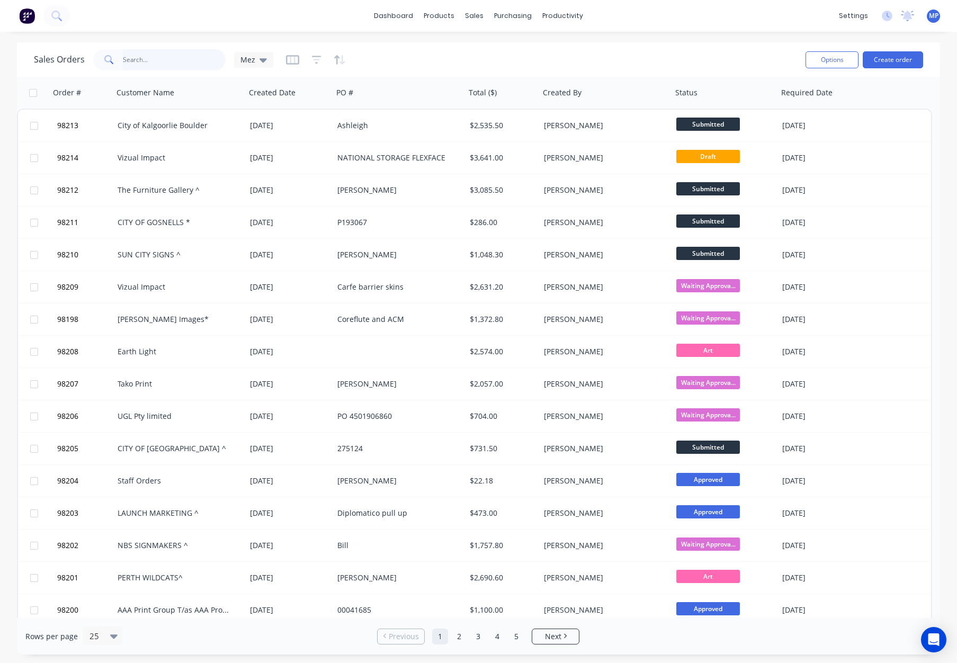
click at [131, 58] on input "text" at bounding box center [174, 59] width 103 height 21
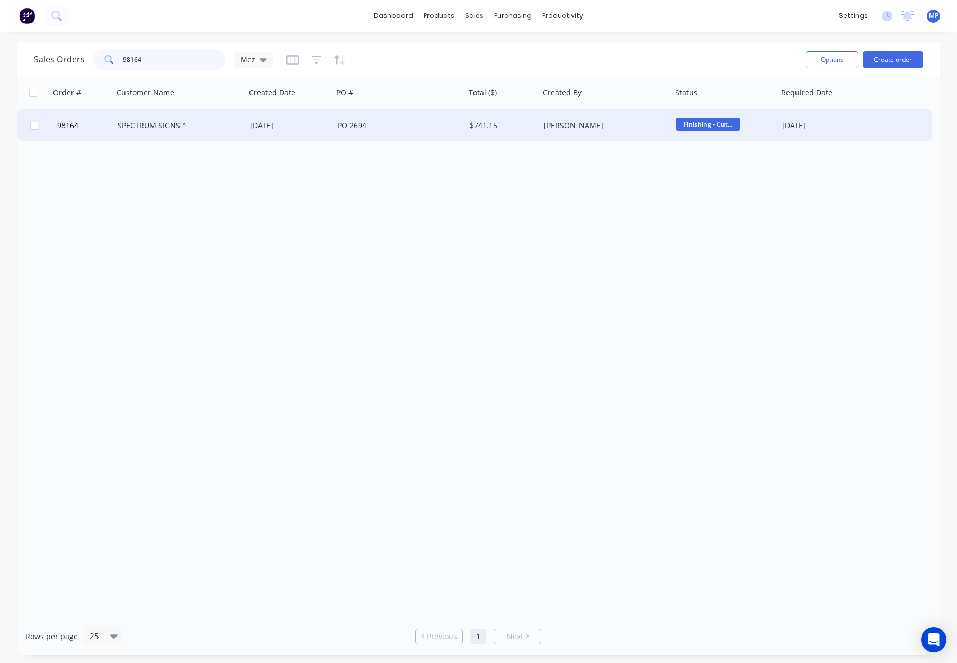
type input "98164"
click at [211, 122] on div "SPECTRUM SIGNS ^" at bounding box center [177, 125] width 118 height 11
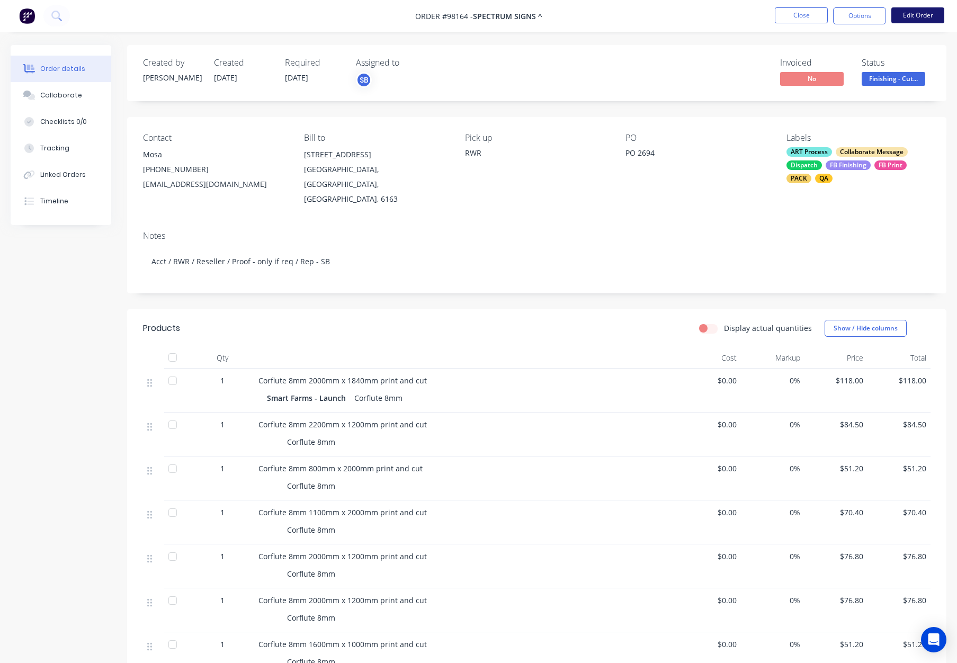
click at [922, 8] on button "Edit Order" at bounding box center [917, 15] width 53 height 16
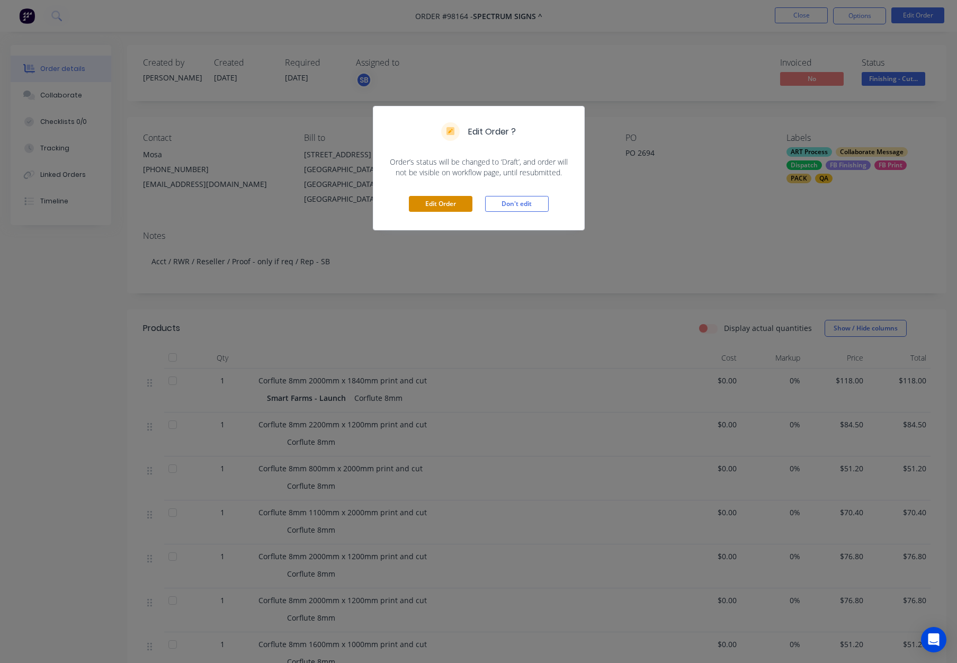
click at [442, 202] on button "Edit Order" at bounding box center [441, 204] width 64 height 16
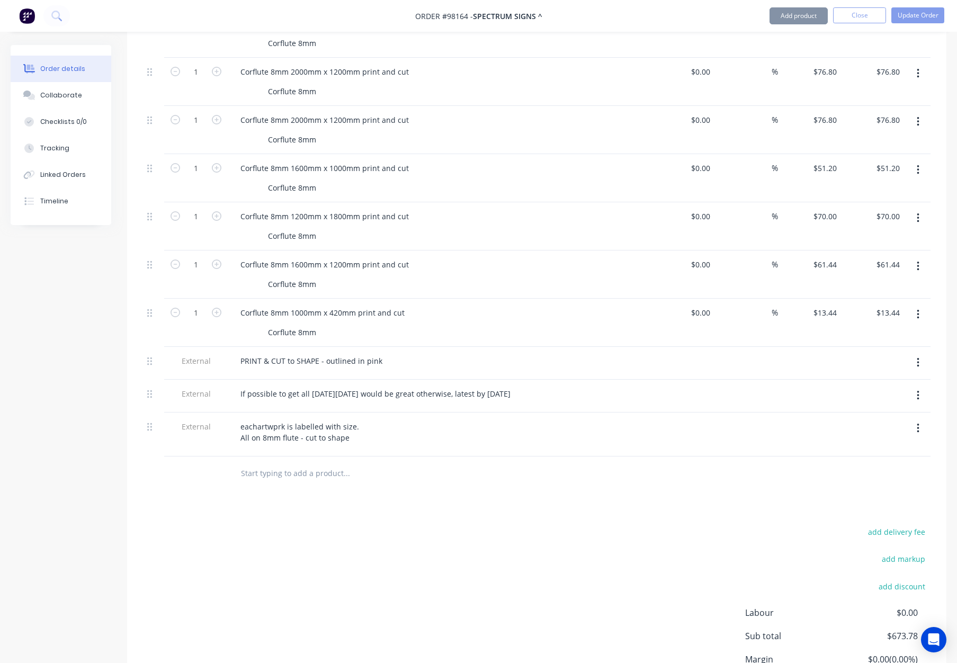
scroll to position [589, 0]
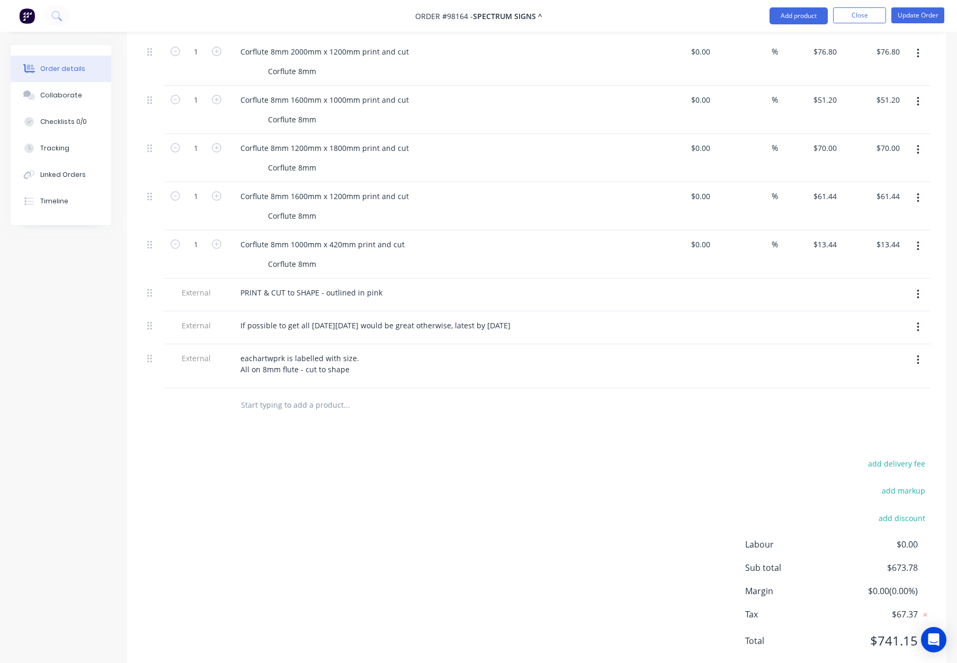
drag, startPoint x: 325, startPoint y: 376, endPoint x: 353, endPoint y: 377, distance: 28.1
click at [325, 394] on input "text" at bounding box center [346, 404] width 212 height 21
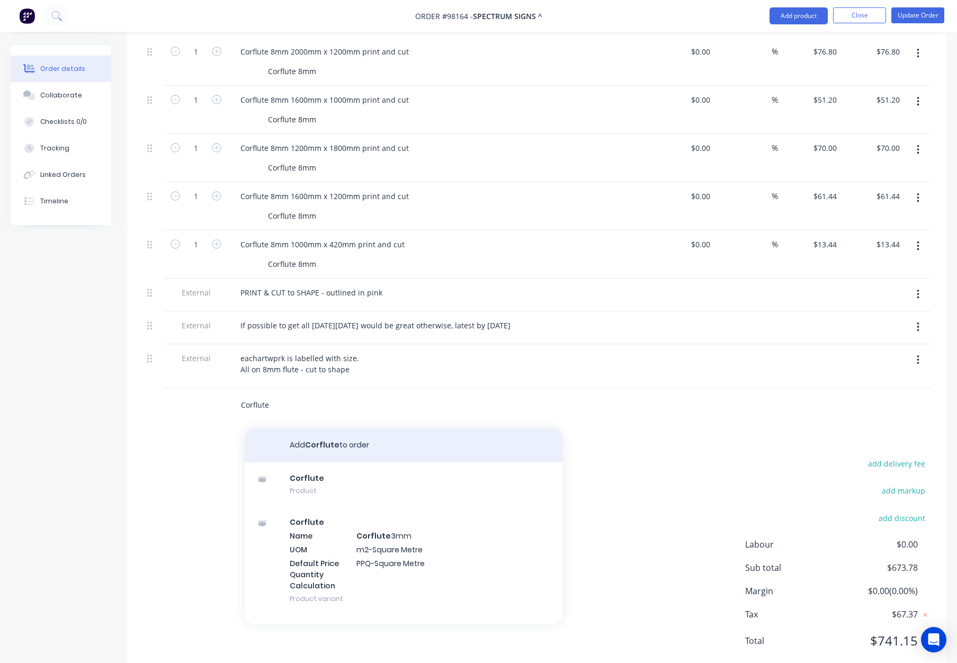
type input "Corflute"
click at [366, 428] on button "Add Corflute to order" at bounding box center [404, 445] width 318 height 34
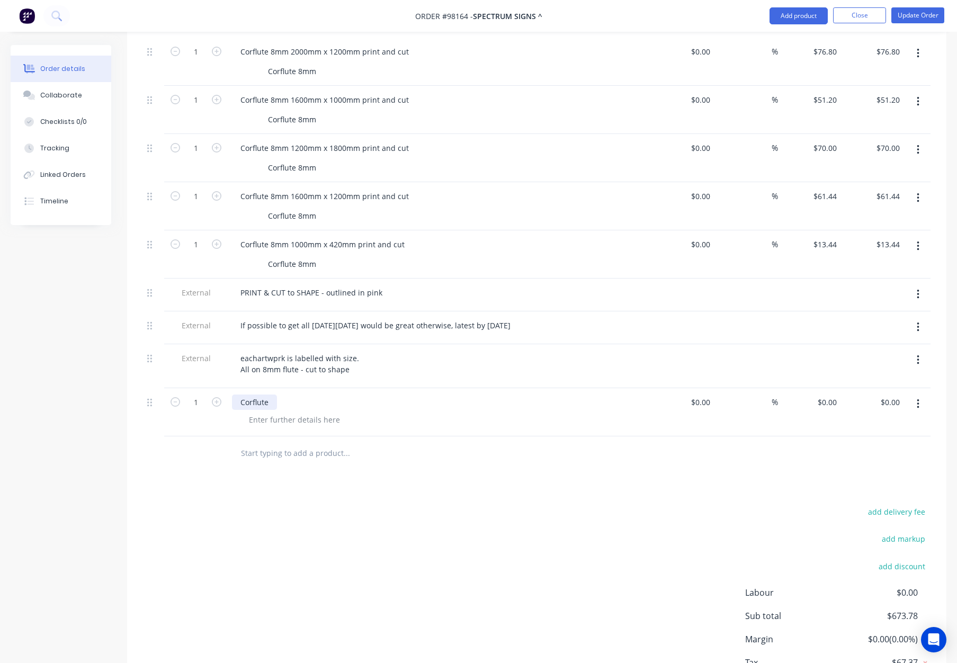
click at [271, 394] on div "Corflute" at bounding box center [254, 401] width 45 height 15
click at [835, 394] on input "0" at bounding box center [828, 401] width 24 height 15
click at [292, 412] on div at bounding box center [294, 419] width 108 height 15
type input "$60.00"
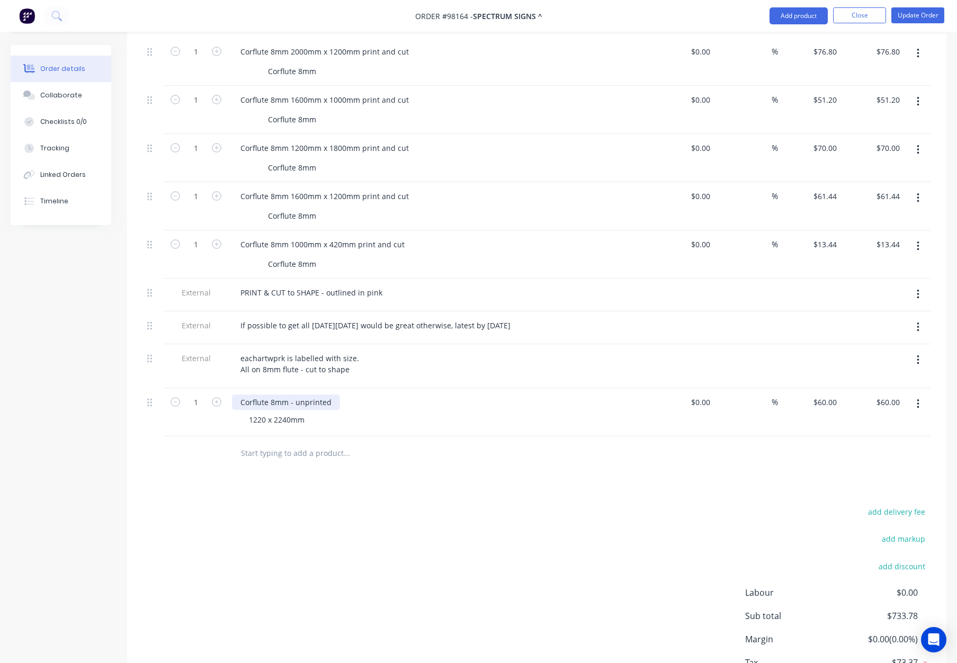
drag, startPoint x: 329, startPoint y: 372, endPoint x: 344, endPoint y: 372, distance: 14.8
click at [329, 394] on div "Corflute 8mm - unprinted" at bounding box center [286, 401] width 108 height 15
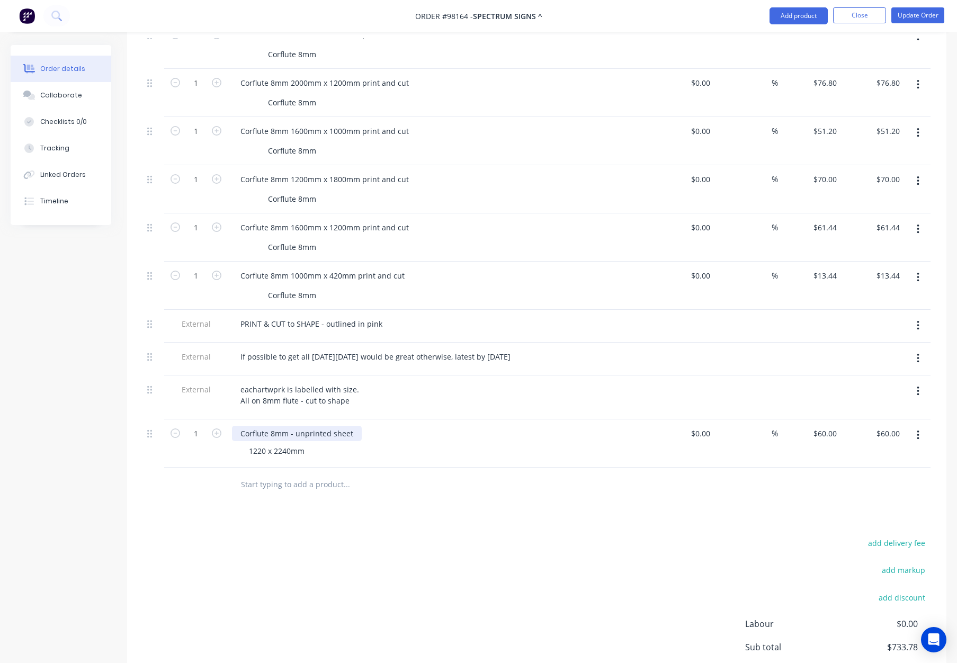
scroll to position [554, 0]
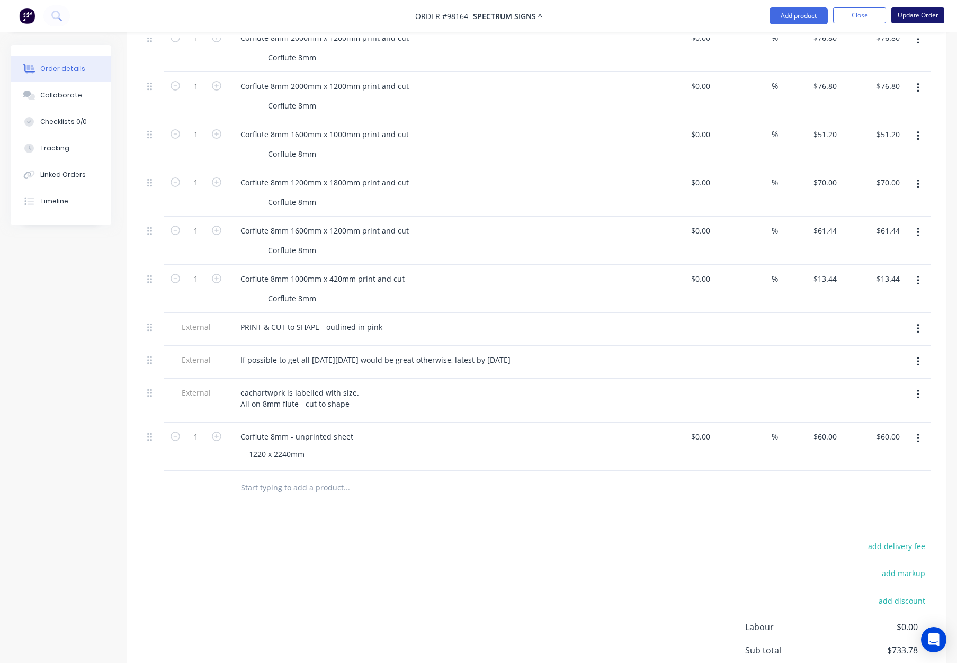
click at [909, 17] on button "Update Order" at bounding box center [917, 15] width 53 height 16
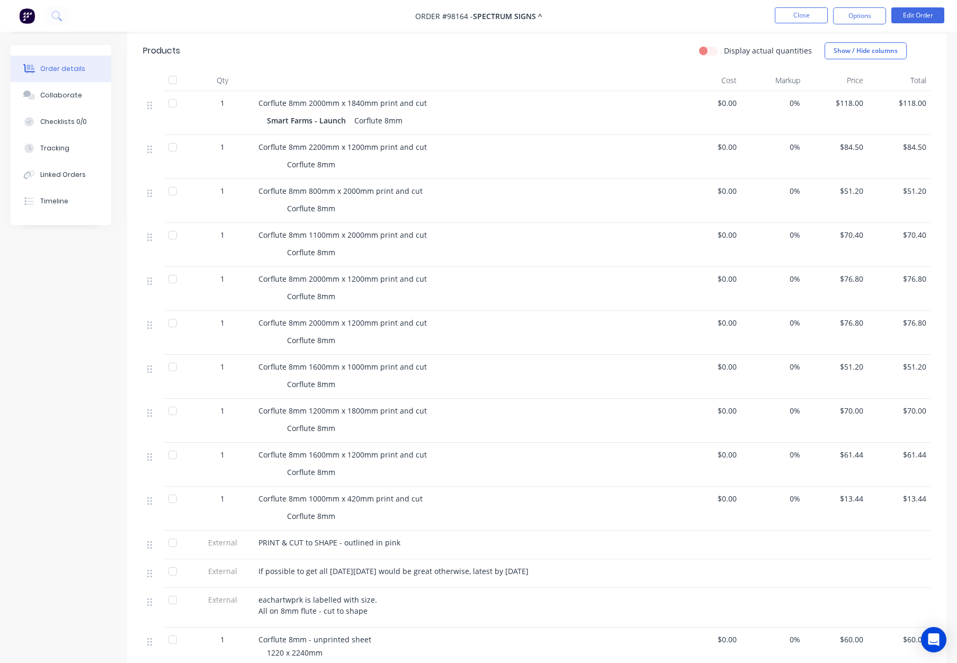
scroll to position [0, 0]
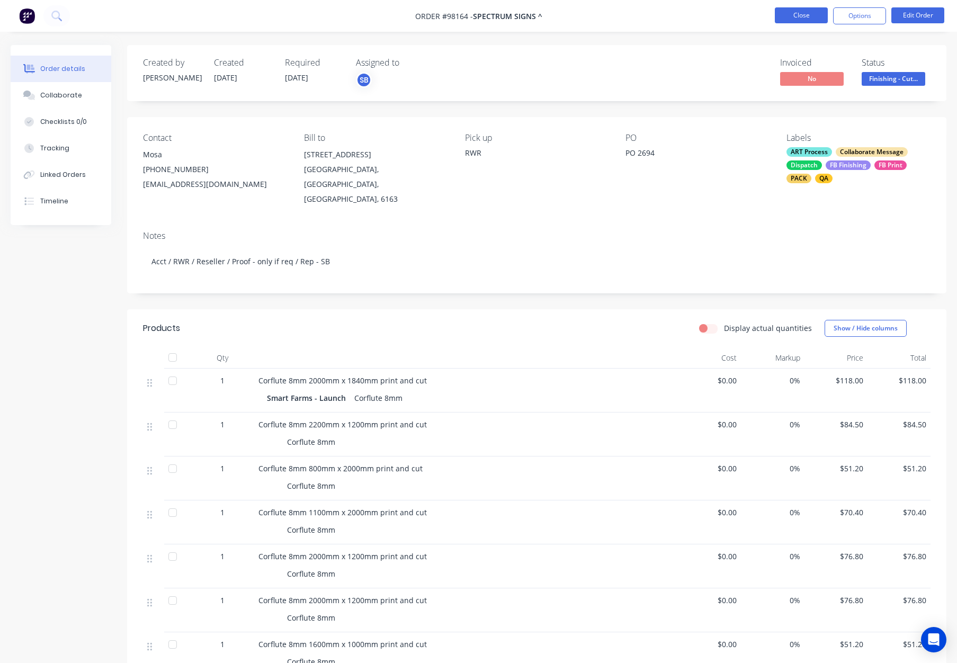
click at [800, 12] on button "Close" at bounding box center [801, 15] width 53 height 16
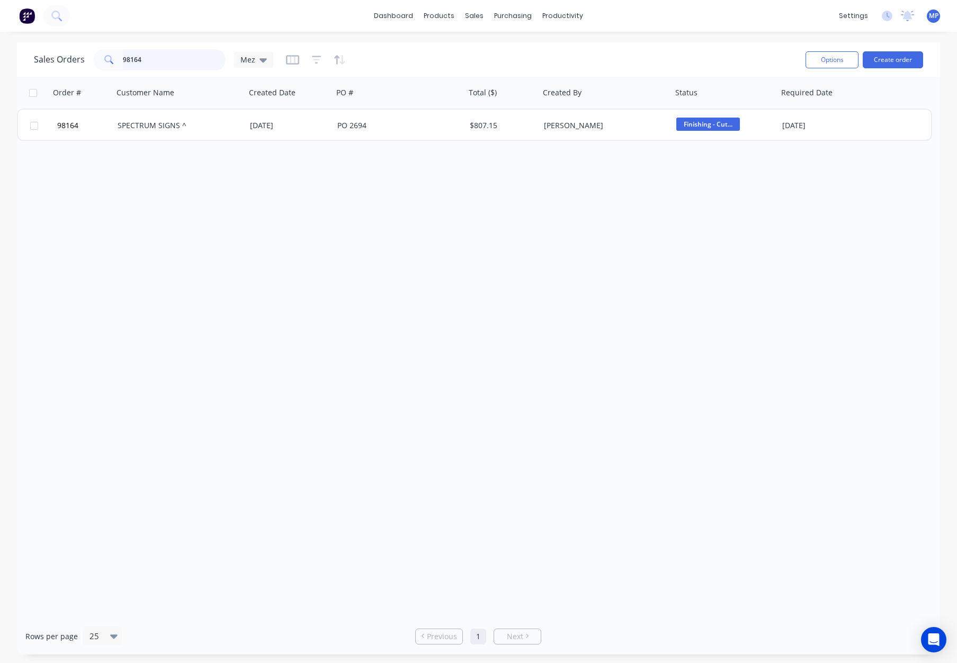
click at [148, 58] on input "98164" at bounding box center [174, 59] width 103 height 21
drag, startPoint x: 166, startPoint y: 58, endPoint x: 85, endPoint y: 58, distance: 81.5
click at [85, 58] on div "Sales Orders 98164 Mez" at bounding box center [153, 59] width 239 height 21
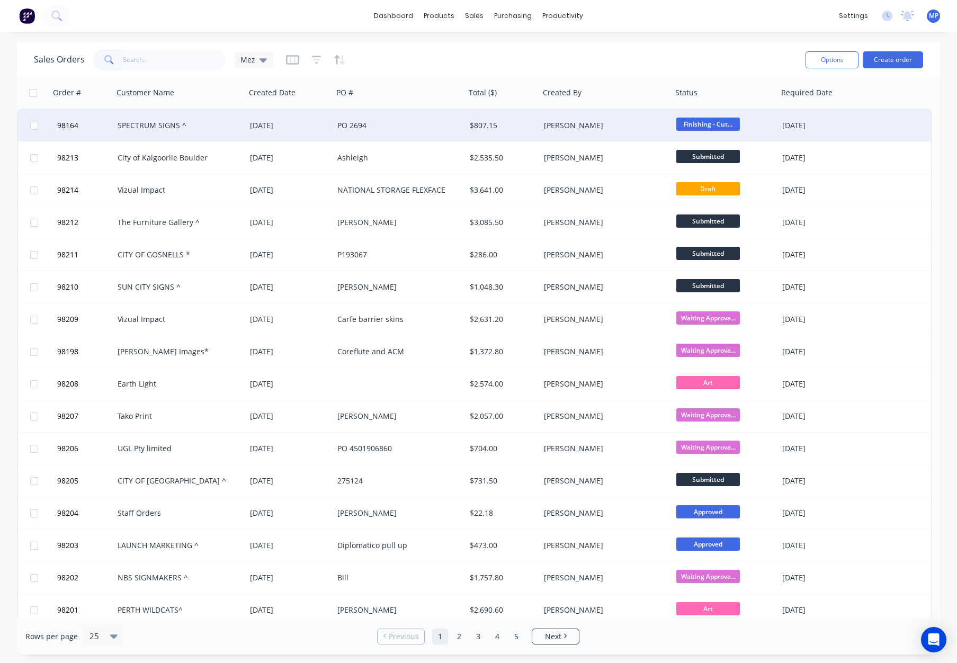
click at [525, 125] on div "$807.15" at bounding box center [501, 125] width 62 height 11
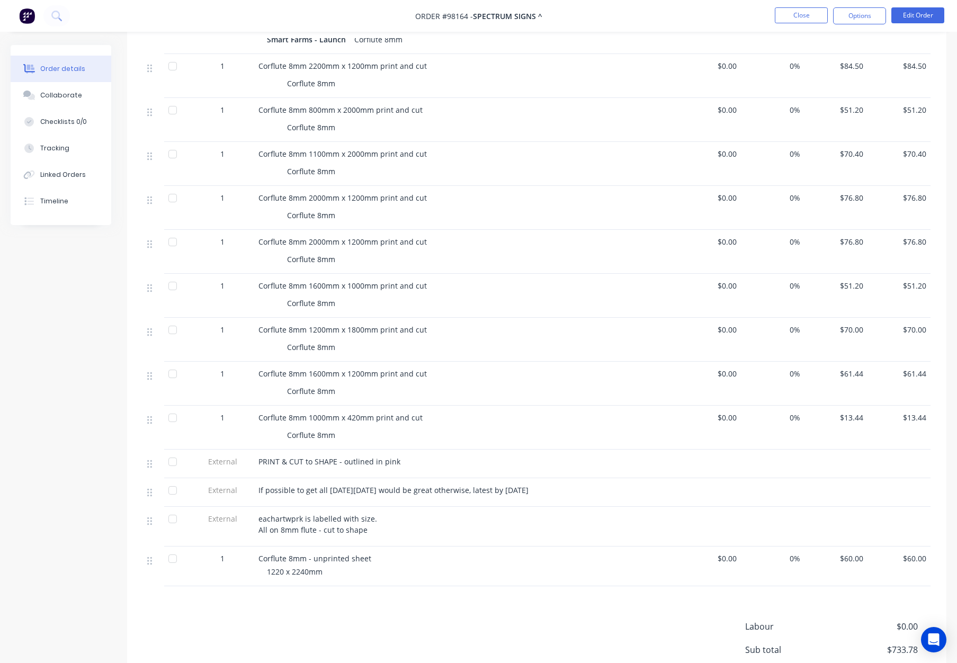
scroll to position [357, 0]
click at [787, 15] on button "Close" at bounding box center [801, 15] width 53 height 16
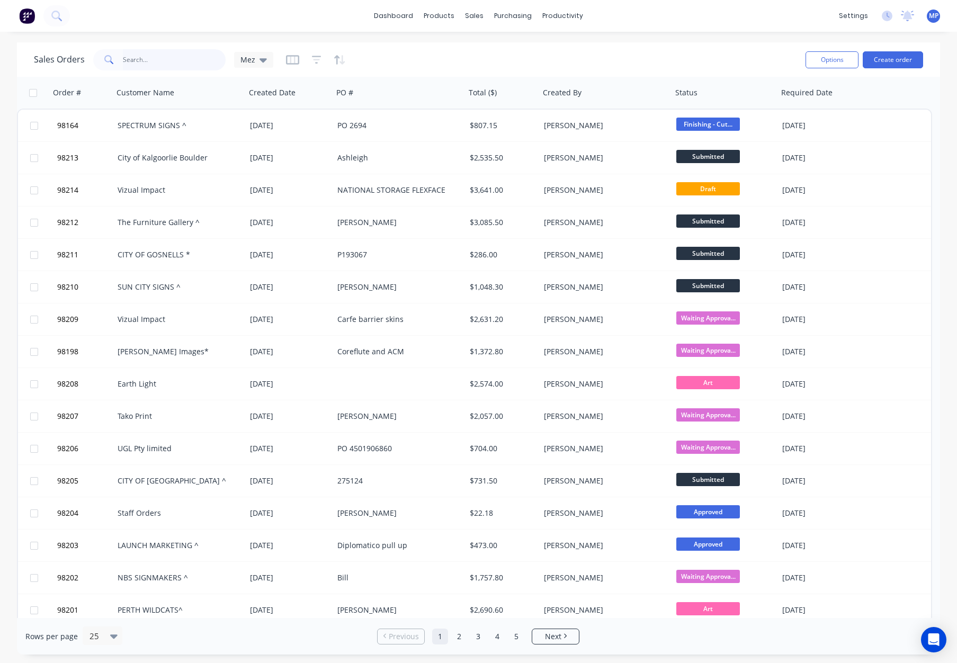
click at [138, 61] on input "text" at bounding box center [174, 59] width 103 height 21
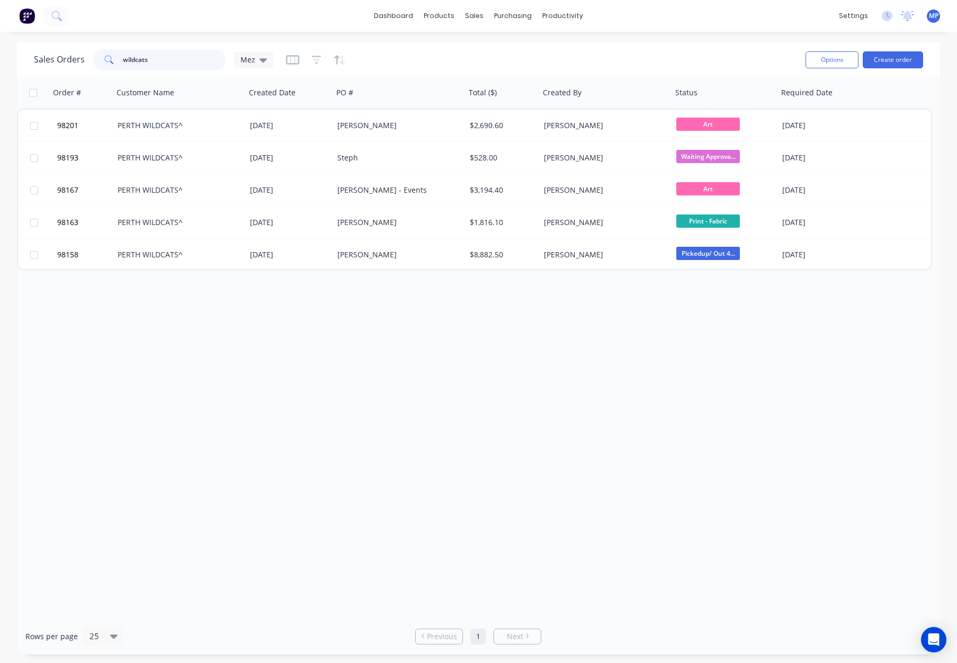
type input "wildcats"
click at [390, 59] on div "Sales Orders wildcats Mez" at bounding box center [415, 60] width 763 height 26
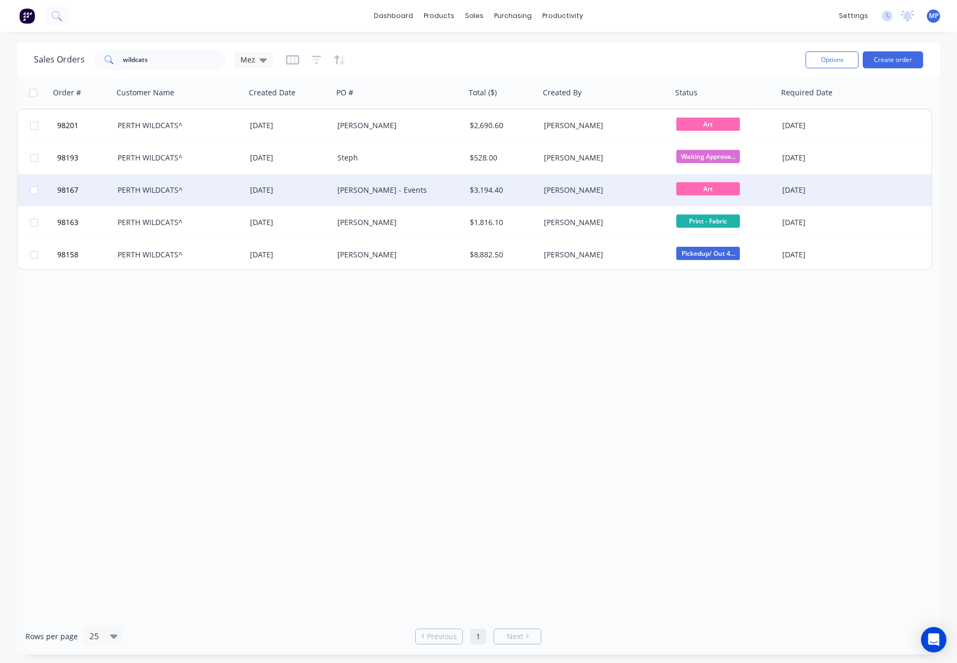
click at [172, 194] on div "PERTH WILDCATS^" at bounding box center [177, 190] width 118 height 11
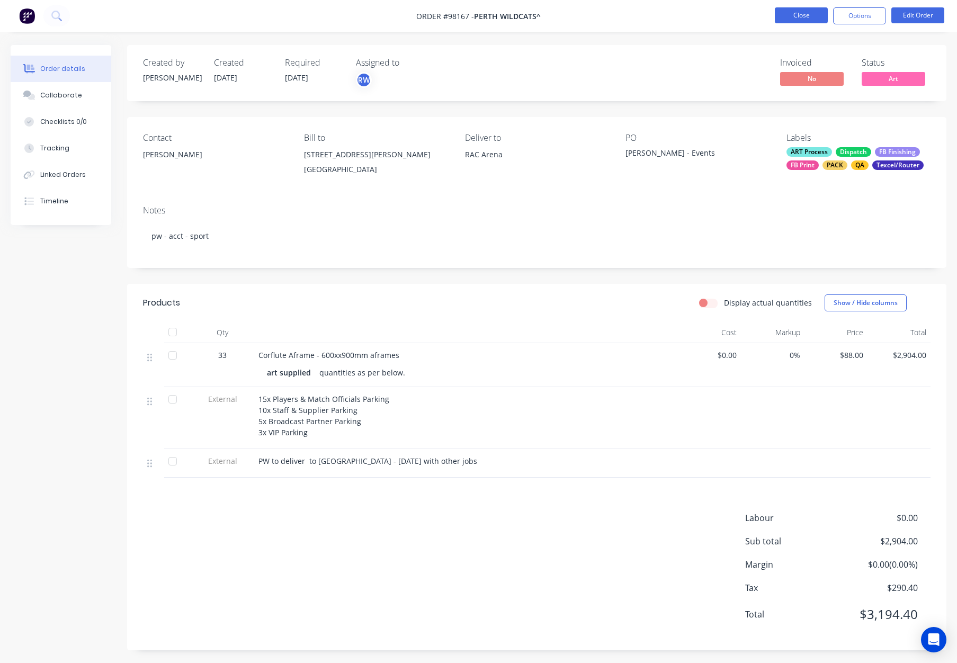
click at [808, 17] on button "Close" at bounding box center [801, 15] width 53 height 16
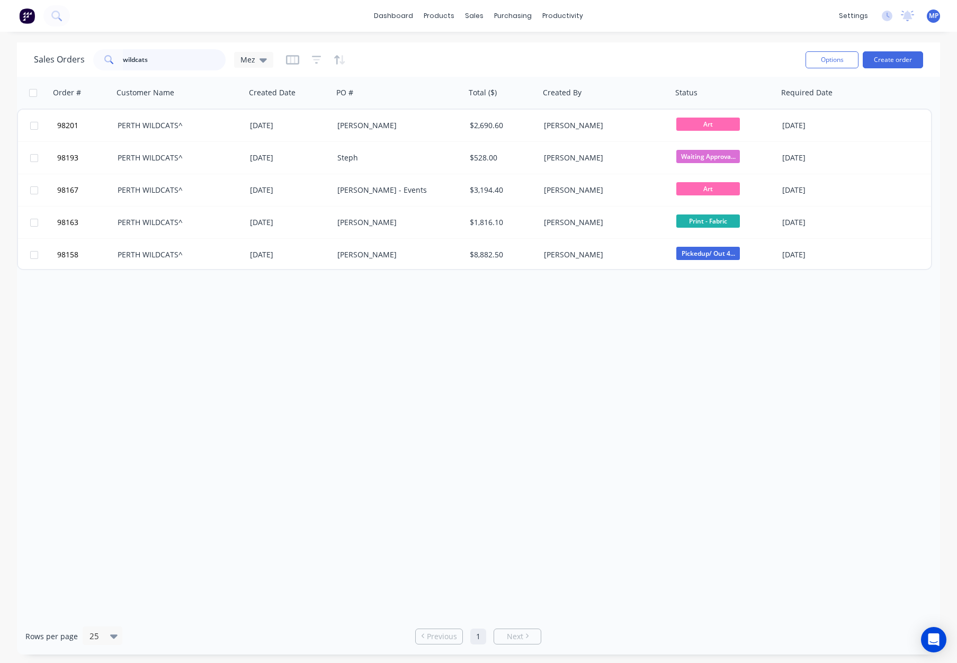
drag, startPoint x: 161, startPoint y: 59, endPoint x: 177, endPoint y: 60, distance: 15.9
click at [162, 60] on input "wildcats" at bounding box center [174, 59] width 103 height 21
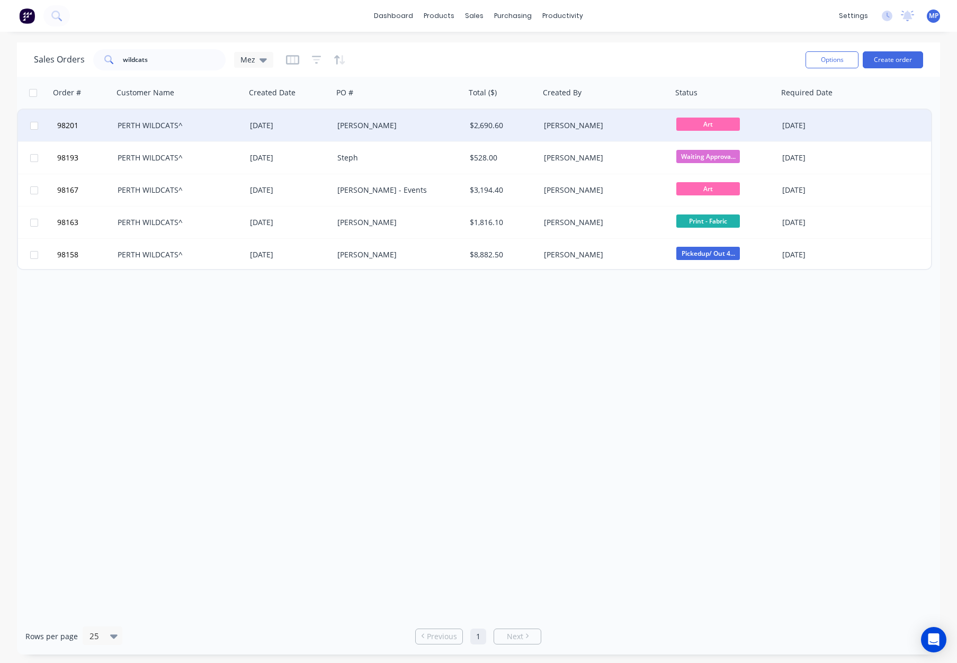
click at [623, 131] on div "[PERSON_NAME]" at bounding box center [605, 126] width 132 height 32
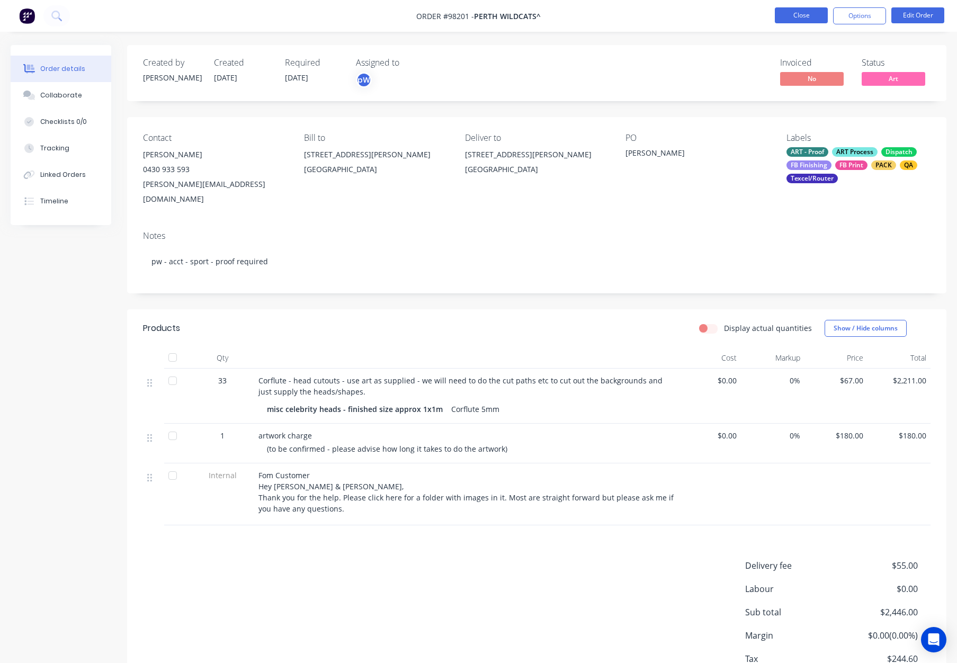
click at [795, 14] on button "Close" at bounding box center [801, 15] width 53 height 16
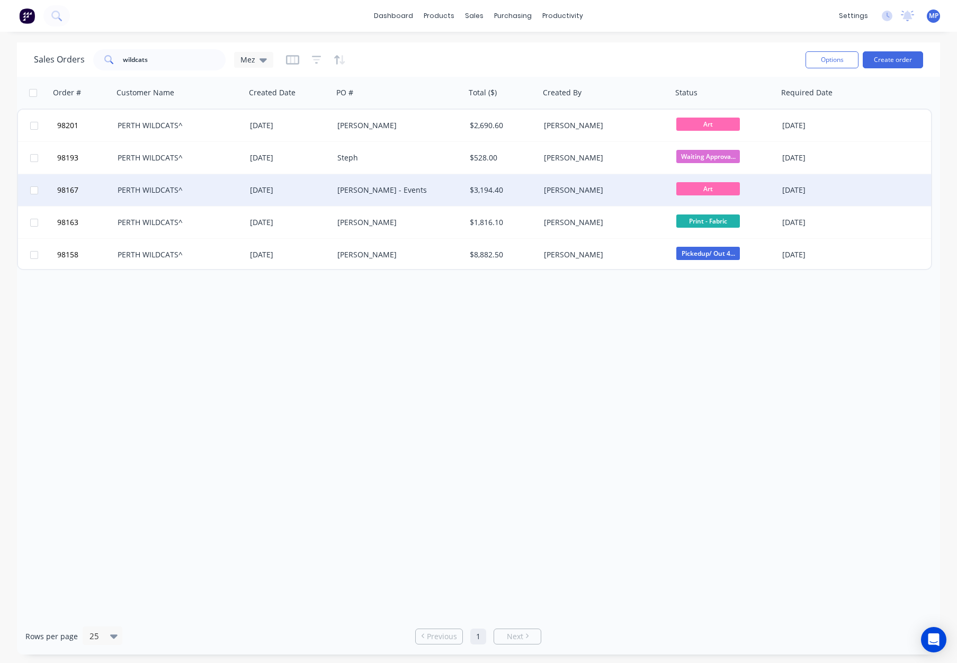
click at [620, 188] on div "[PERSON_NAME]" at bounding box center [603, 190] width 118 height 11
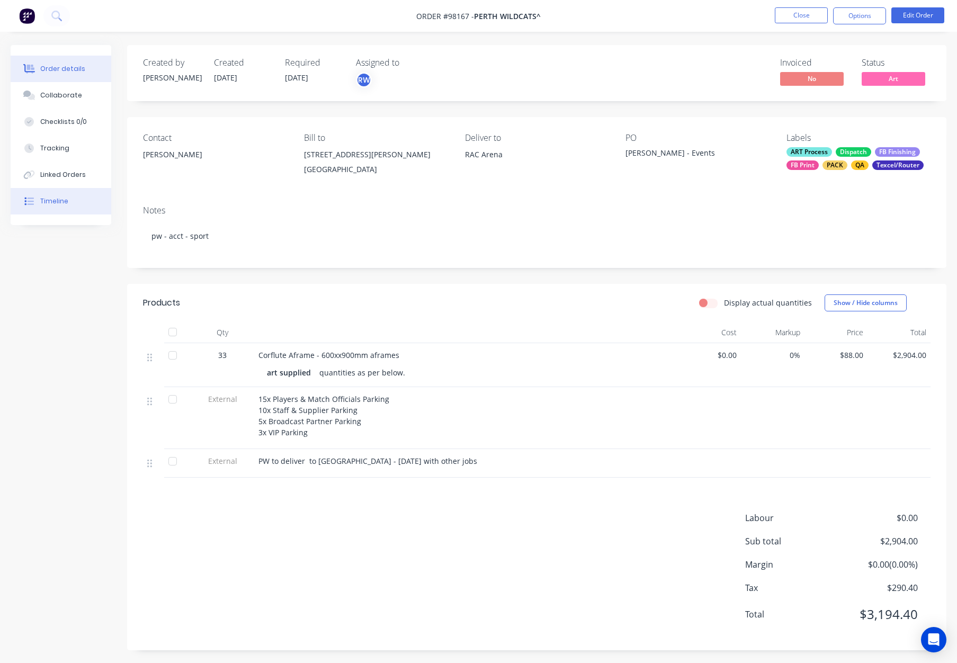
click at [73, 198] on button "Timeline" at bounding box center [61, 201] width 101 height 26
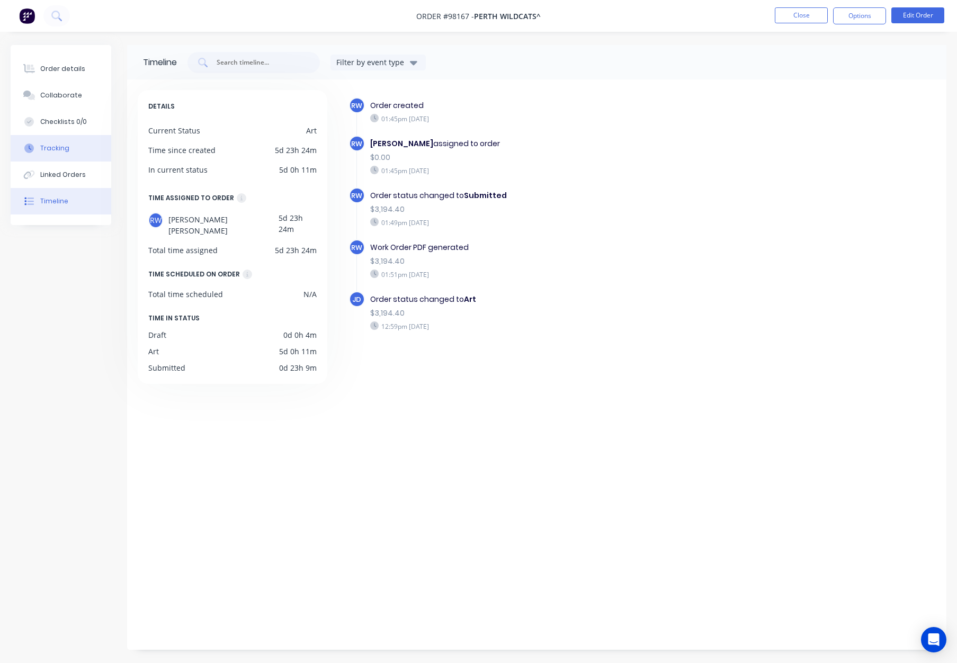
click at [70, 154] on button "Tracking" at bounding box center [61, 148] width 101 height 26
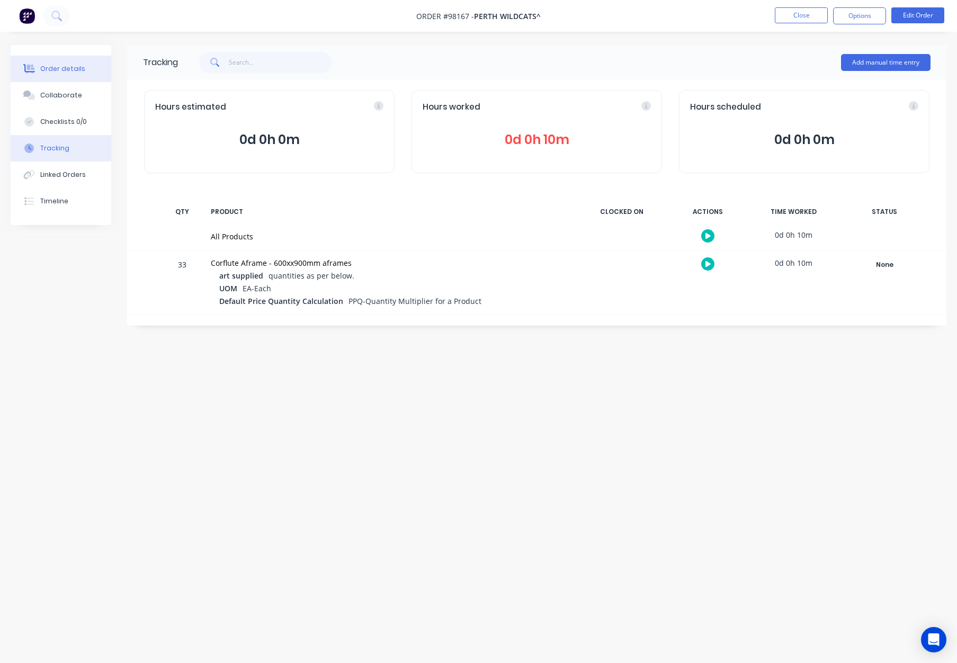
click at [73, 69] on div "Order details" at bounding box center [62, 69] width 45 height 10
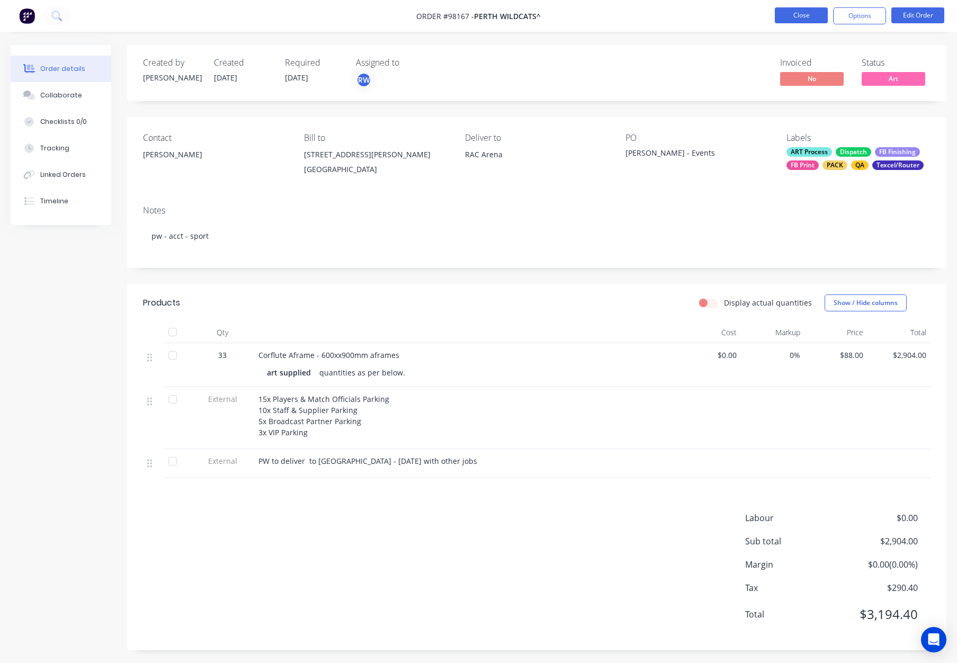
click at [792, 13] on button "Close" at bounding box center [801, 15] width 53 height 16
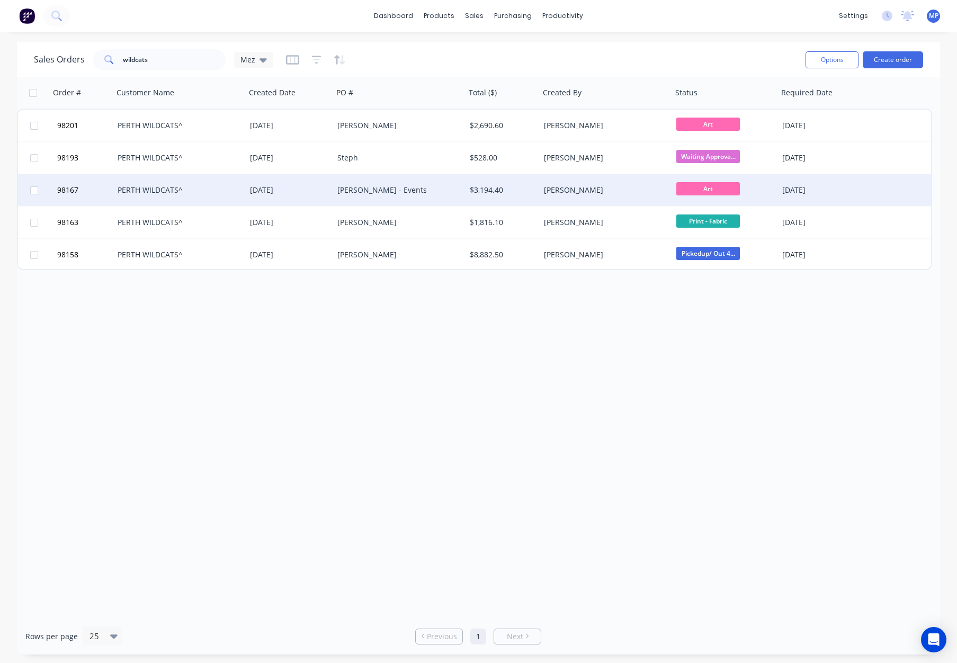
click at [435, 195] on div "[PERSON_NAME] - Events" at bounding box center [399, 190] width 132 height 32
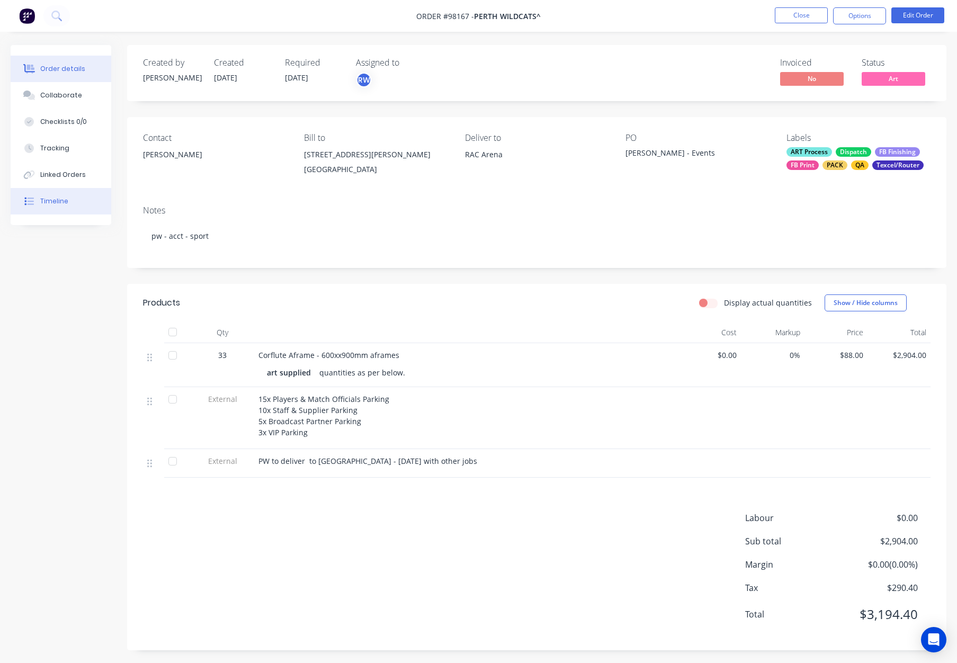
click at [80, 192] on button "Timeline" at bounding box center [61, 201] width 101 height 26
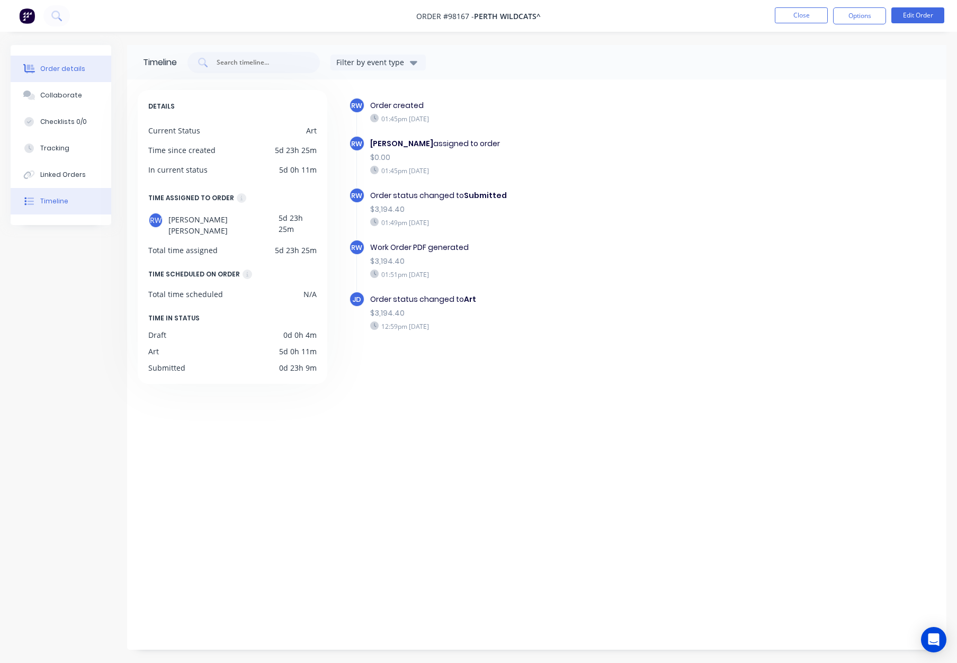
click at [69, 64] on div "Order details" at bounding box center [62, 69] width 45 height 10
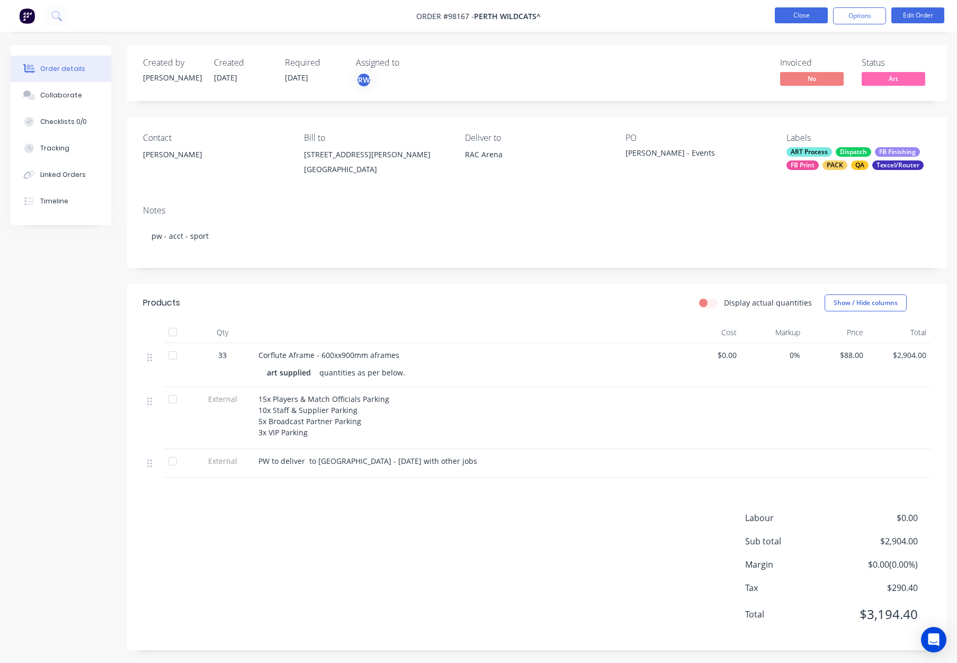
click at [794, 17] on button "Close" at bounding box center [801, 15] width 53 height 16
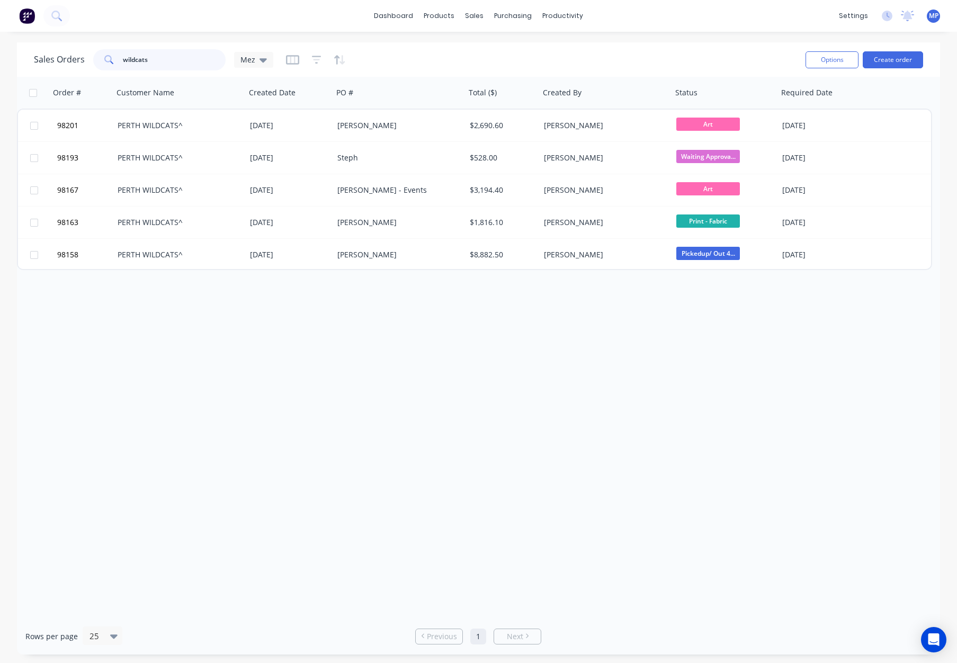
drag, startPoint x: 167, startPoint y: 62, endPoint x: 185, endPoint y: 60, distance: 18.1
click at [167, 62] on input "wildcats" at bounding box center [174, 59] width 103 height 21
drag, startPoint x: 185, startPoint y: 60, endPoint x: 38, endPoint y: 60, distance: 147.7
click at [32, 60] on div "Sales Orders wildcats Mez Options Create order" at bounding box center [478, 59] width 923 height 34
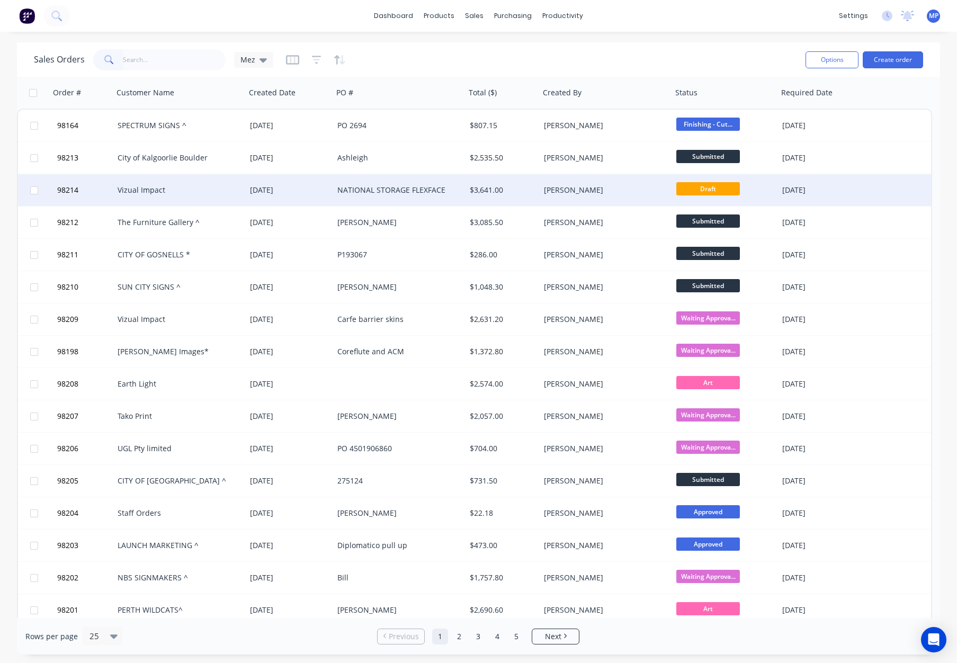
click at [603, 193] on div "[PERSON_NAME]" at bounding box center [603, 190] width 118 height 11
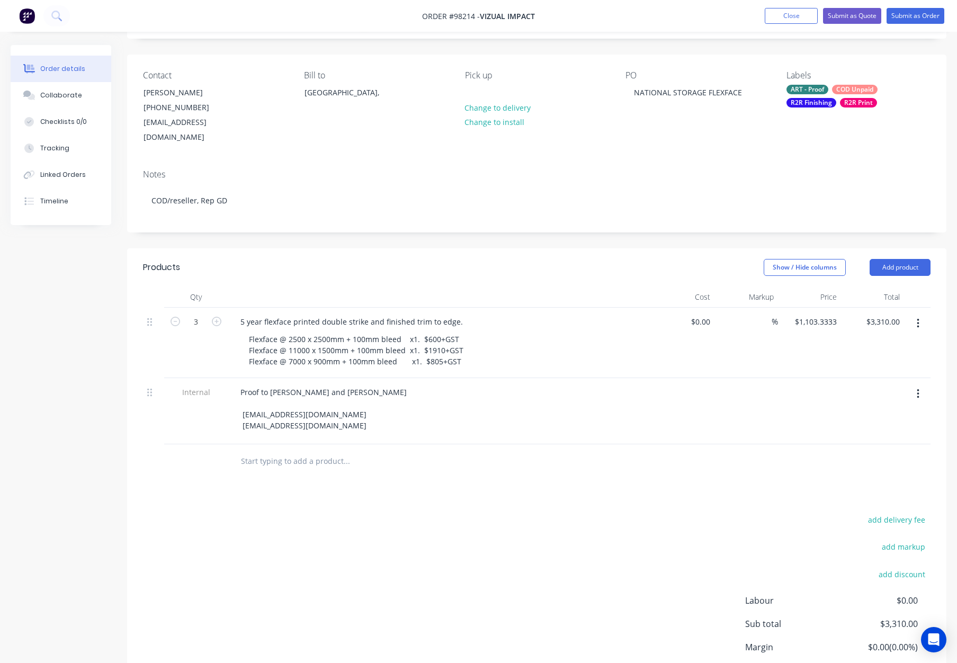
scroll to position [66, 0]
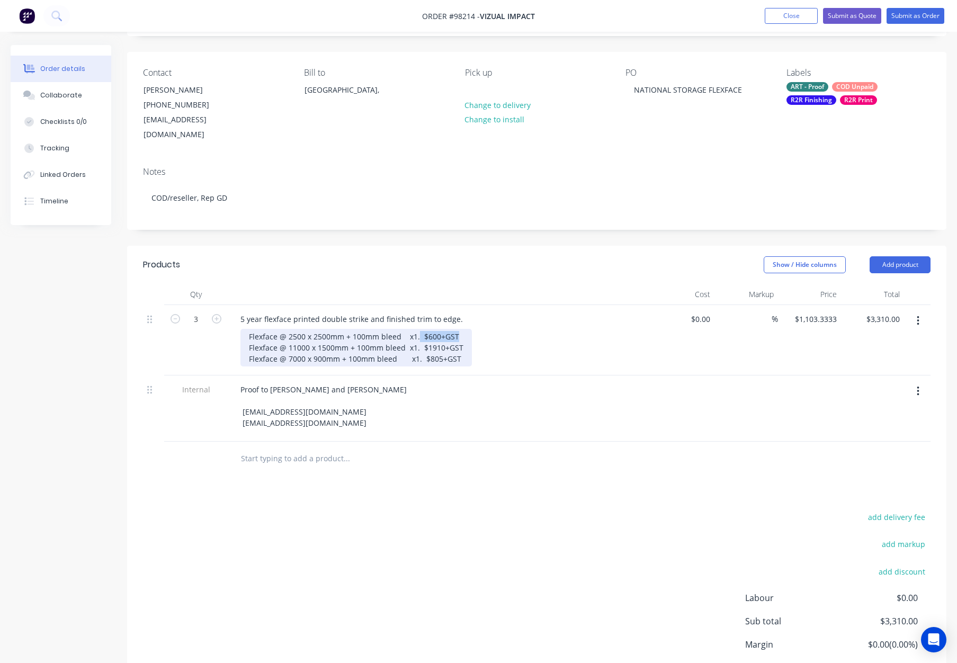
drag, startPoint x: 416, startPoint y: 320, endPoint x: 494, endPoint y: 323, distance: 78.4
click at [493, 329] on div "Flexface @ 2500 x 2500mm + 100mm bleed x1. $600+GST Flexface @ 11000 x 1500mm +…" at bounding box center [443, 348] width 407 height 38
drag, startPoint x: 420, startPoint y: 334, endPoint x: 503, endPoint y: 335, distance: 83.1
click at [503, 335] on div "Flexface @ 2500 x 2500mm + 100mm bleed x1 Flexface @ 11000 x 1500mm + 100mm ble…" at bounding box center [443, 348] width 407 height 38
drag, startPoint x: 424, startPoint y: 343, endPoint x: 481, endPoint y: 344, distance: 57.2
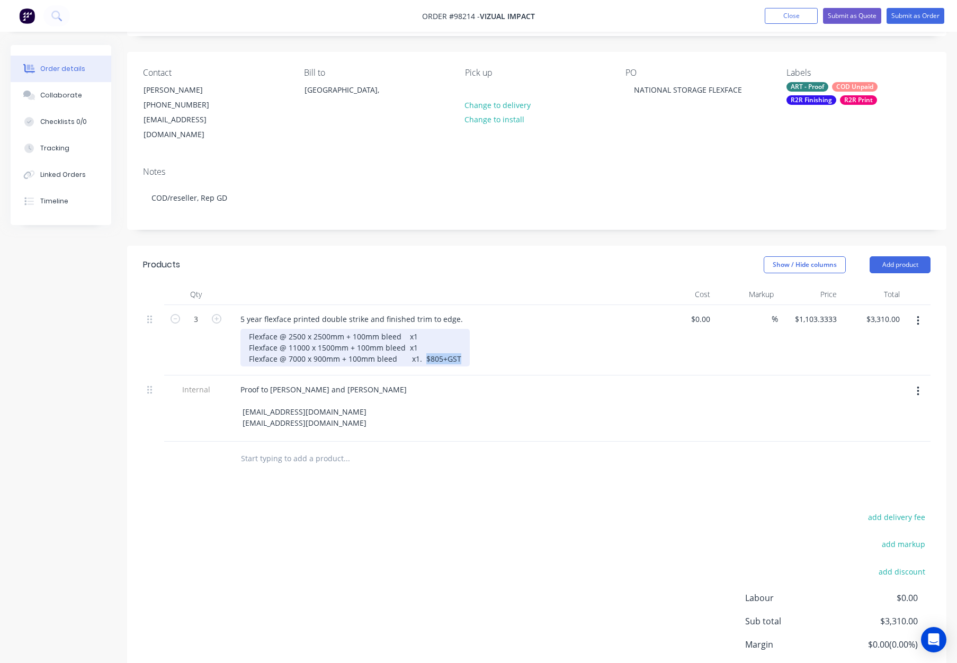
click at [479, 344] on div "Flexface @ 2500 x 2500mm + 100mm bleed x1 Flexface @ 11000 x 1500mm + 100mm ble…" at bounding box center [443, 348] width 407 height 38
click at [245, 329] on div "Flexface @ 2500 x 2500mm + 100mm bleed x1 Flexface @ 11000 x 1500mm + 100mm ble…" at bounding box center [334, 348] width 188 height 38
click at [249, 333] on div "1 @ Flexface @ 2500 x 2500mm + 100mm bleed x1 Flexface @ 11000 x 1500mm + 100mm…" at bounding box center [340, 348] width 201 height 38
click at [245, 344] on div "1 @ Flexface @ 2500 x 2500mm + 100mm bleed x1 1 @ Flexface @ 11000 x 1500mm + 1…" at bounding box center [340, 348] width 201 height 38
drag, startPoint x: 427, startPoint y: 322, endPoint x: 463, endPoint y: 321, distance: 36.0
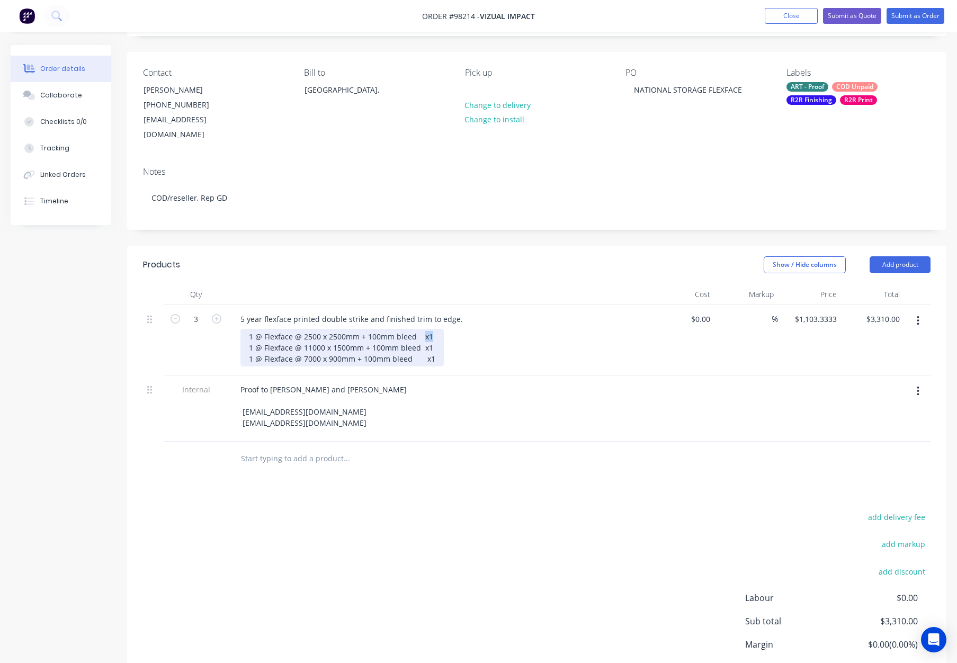
click at [463, 329] on div "1 @ Flexface @ 2500 x 2500mm + 100mm bleed x1 1 @ Flexface @ 11000 x 1500mm + 1…" at bounding box center [443, 348] width 407 height 38
drag, startPoint x: 444, startPoint y: 335, endPoint x: 454, endPoint y: 335, distance: 9.5
click at [456, 335] on div "1 @ Flexface @ 2500 x 2500mm + 100mm bleed 1 @ Flexface @ 11000 x 1500mm + 100m…" at bounding box center [443, 348] width 407 height 38
drag, startPoint x: 442, startPoint y: 345, endPoint x: 455, endPoint y: 345, distance: 13.8
click at [457, 345] on div "1 @ Flexface @ 2500 x 2500mm + 100mm bleed 1 @ Flexface @ 11000 x 1500mm + 100m…" at bounding box center [443, 348] width 407 height 38
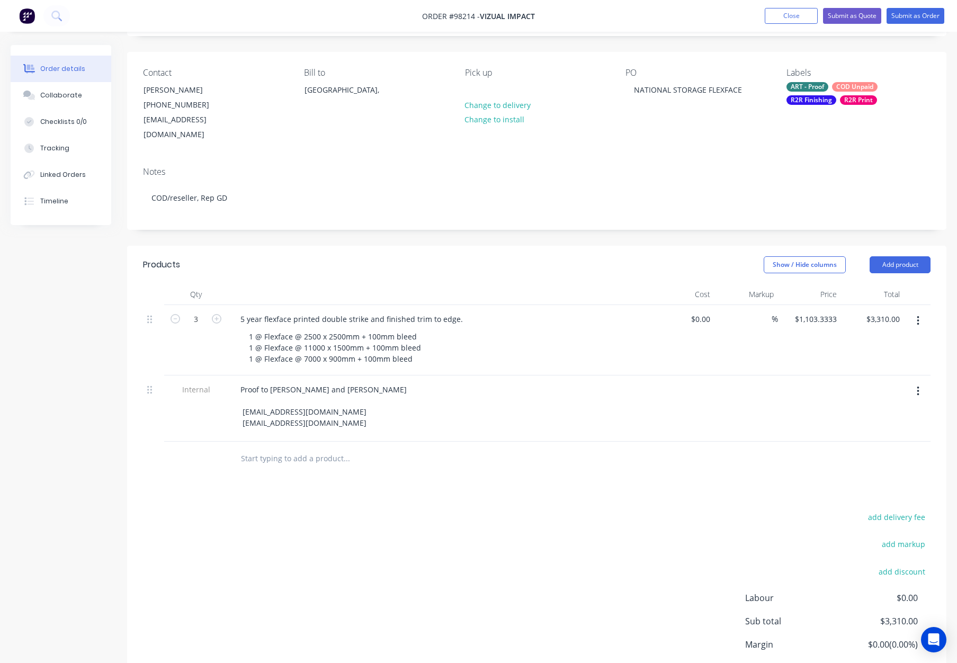
click at [483, 340] on div "1 @ Flexface @ 2500 x 2500mm + 100mm bleed 1 @ Flexface @ 11000 x 1500mm + 100m…" at bounding box center [443, 348] width 407 height 38
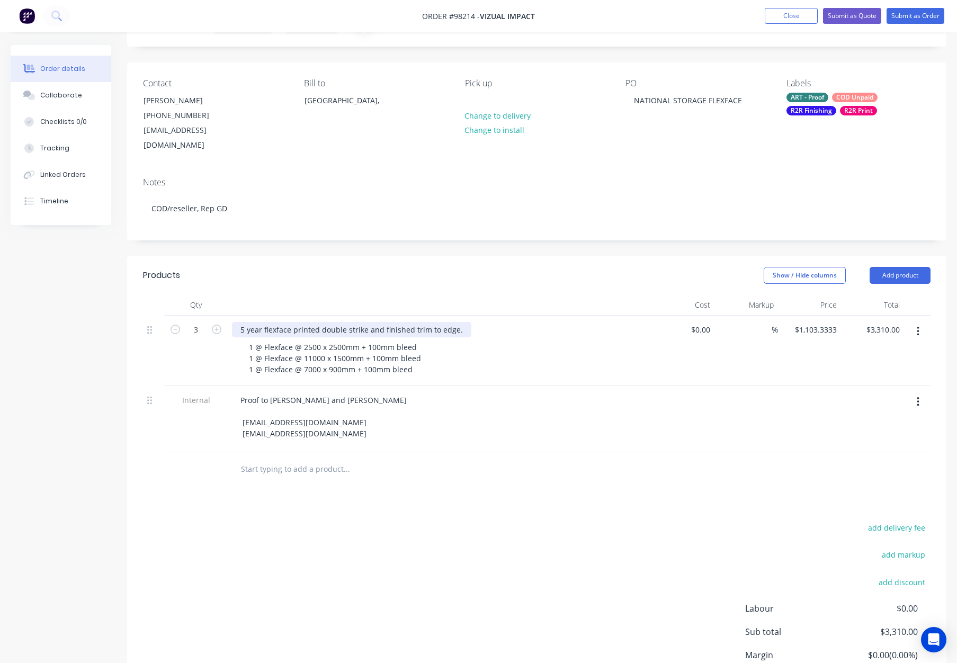
click at [291, 322] on div "5 year flexface printed double strike and finished trim to edge." at bounding box center [351, 329] width 239 height 15
click at [436, 277] on header "Products Show / Hide columns Add product" at bounding box center [536, 275] width 819 height 38
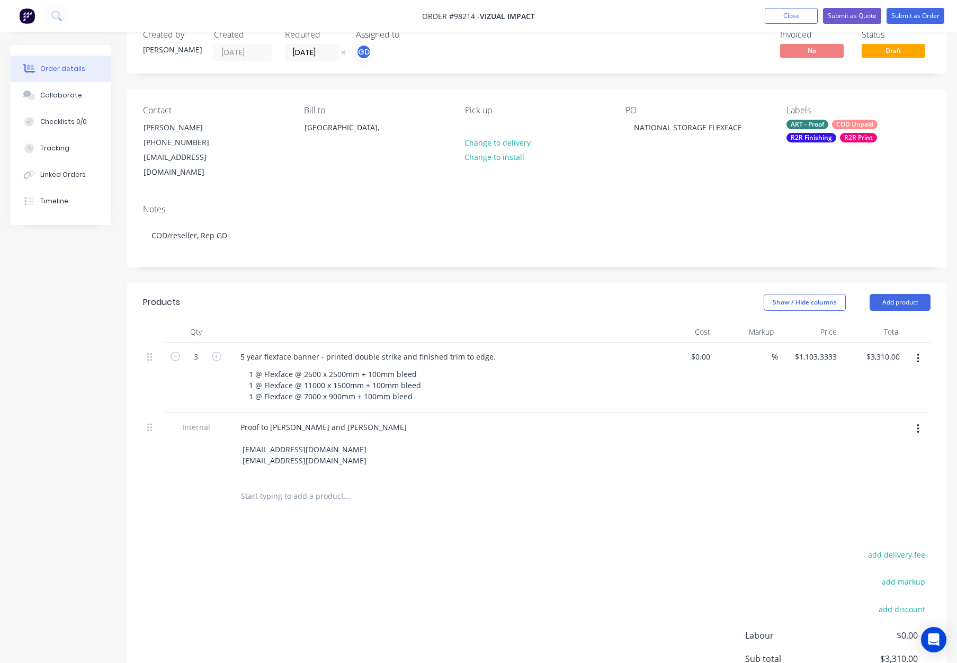
scroll to position [25, 0]
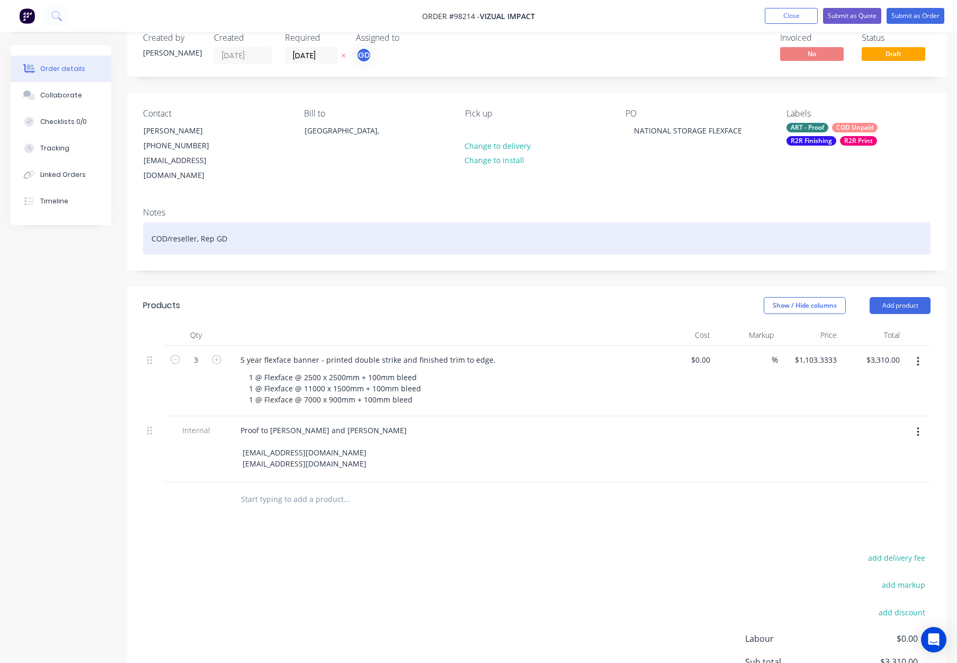
click at [294, 222] on div "COD/reseller, Rep GD" at bounding box center [536, 238] width 787 height 32
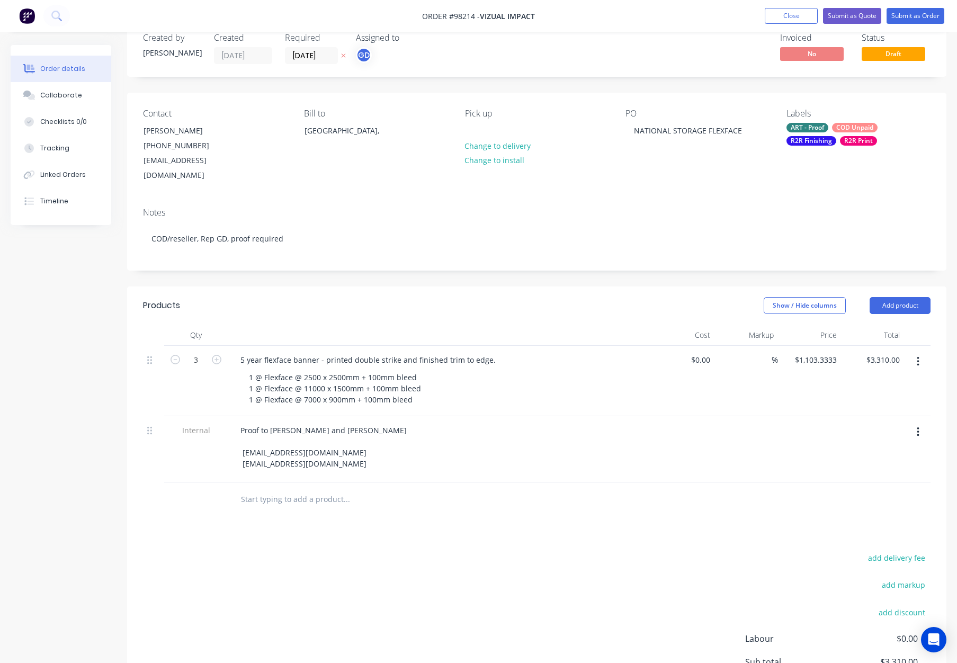
drag, startPoint x: 834, startPoint y: 135, endPoint x: 835, endPoint y: 141, distance: 6.5
click at [834, 135] on div "ART - Proof COD Unpaid R2R Finishing R2R Print" at bounding box center [858, 134] width 144 height 23
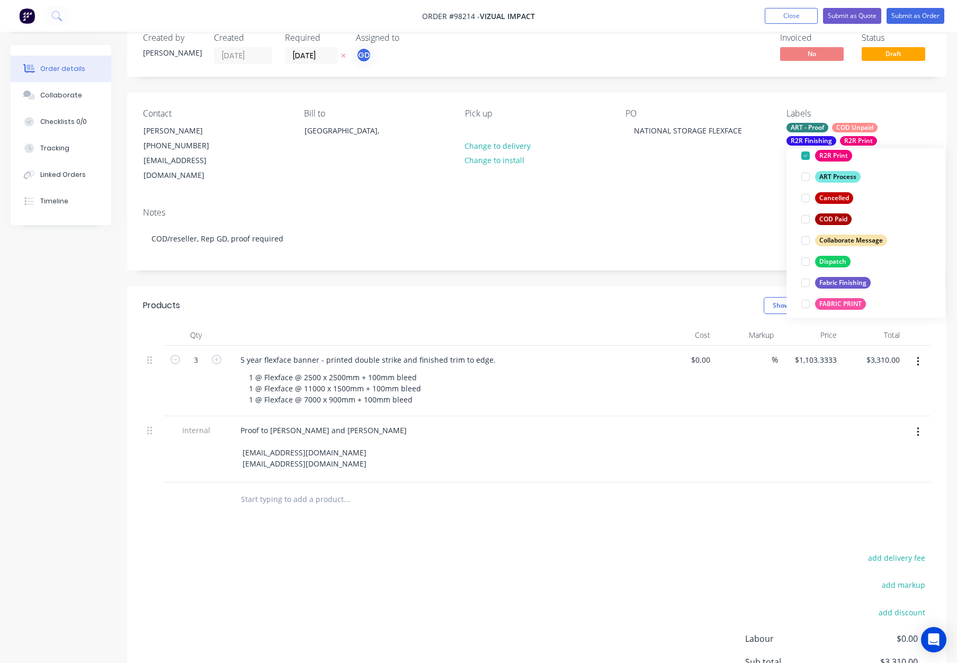
drag, startPoint x: 836, startPoint y: 257, endPoint x: 855, endPoint y: 240, distance: 25.1
click at [836, 257] on div "Dispatch" at bounding box center [832, 262] width 35 height 12
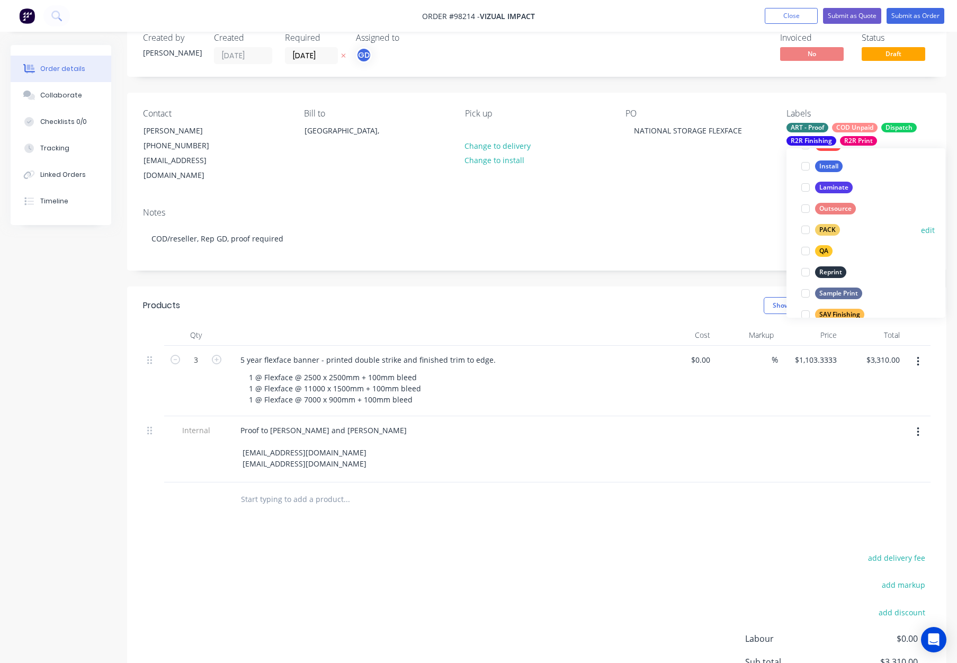
click at [825, 229] on div "PACK" at bounding box center [827, 230] width 25 height 12
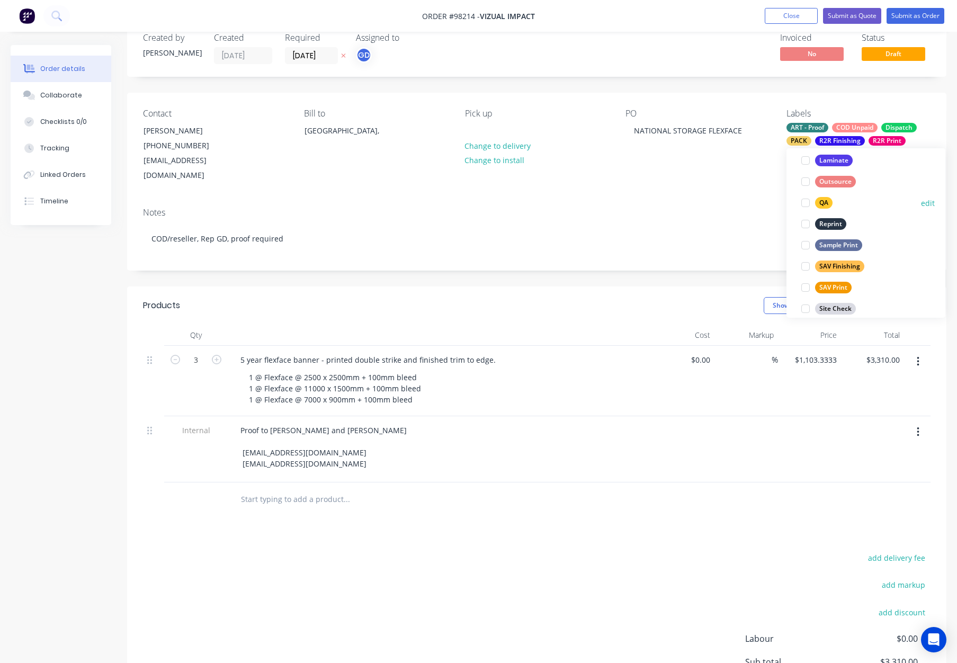
click at [827, 203] on div "QA" at bounding box center [823, 203] width 17 height 12
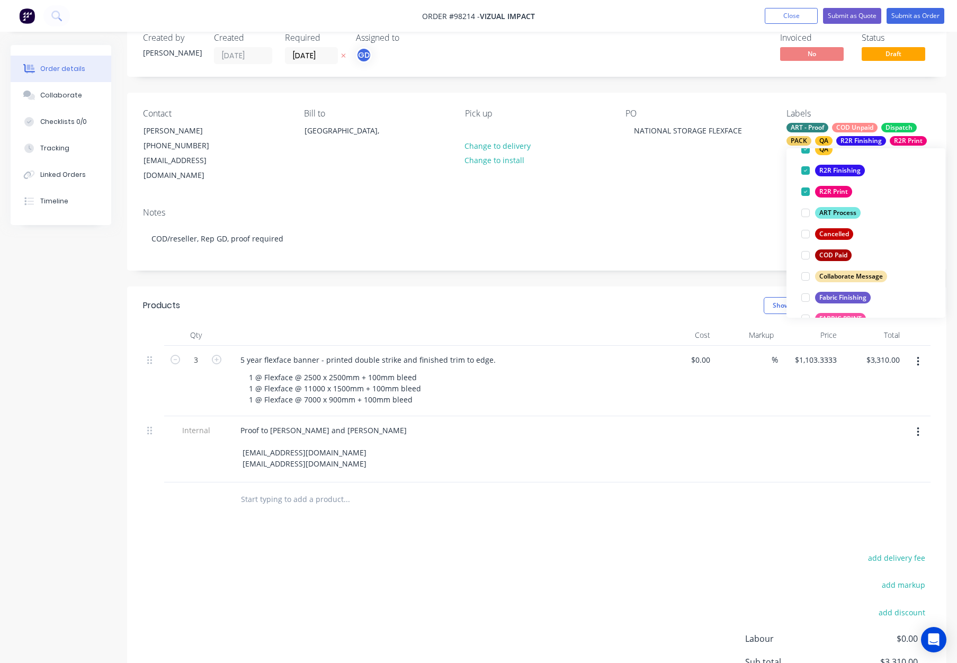
scroll to position [160, 0]
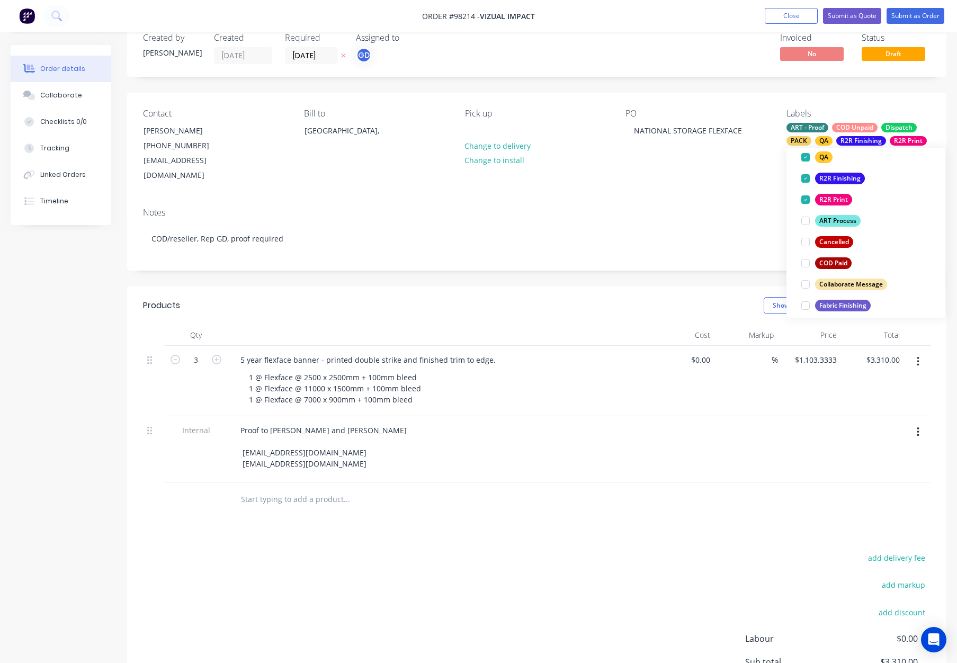
click at [731, 208] on div "Notes" at bounding box center [536, 213] width 787 height 10
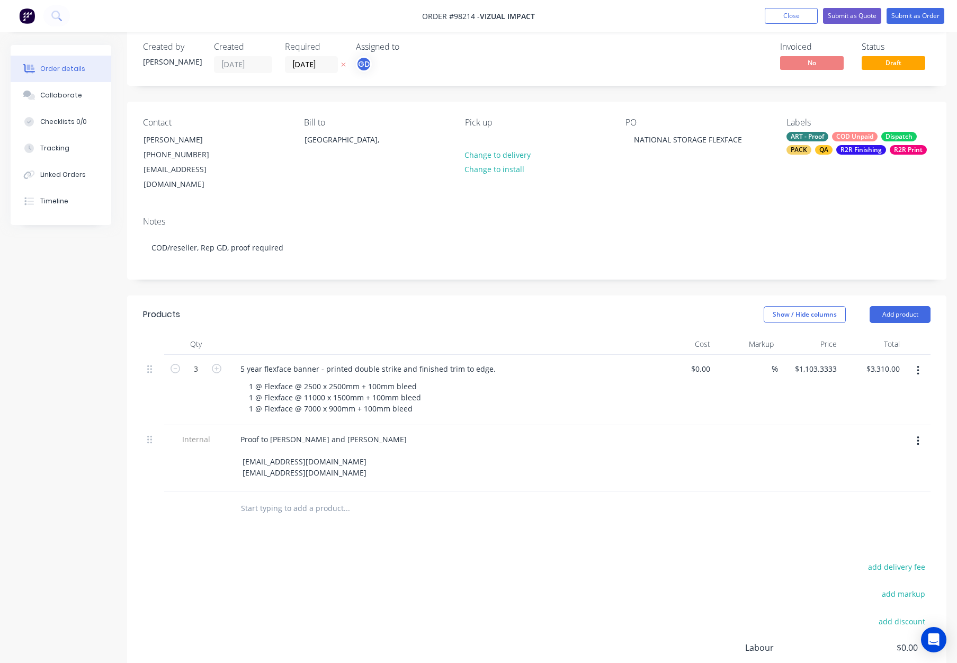
scroll to position [0, 0]
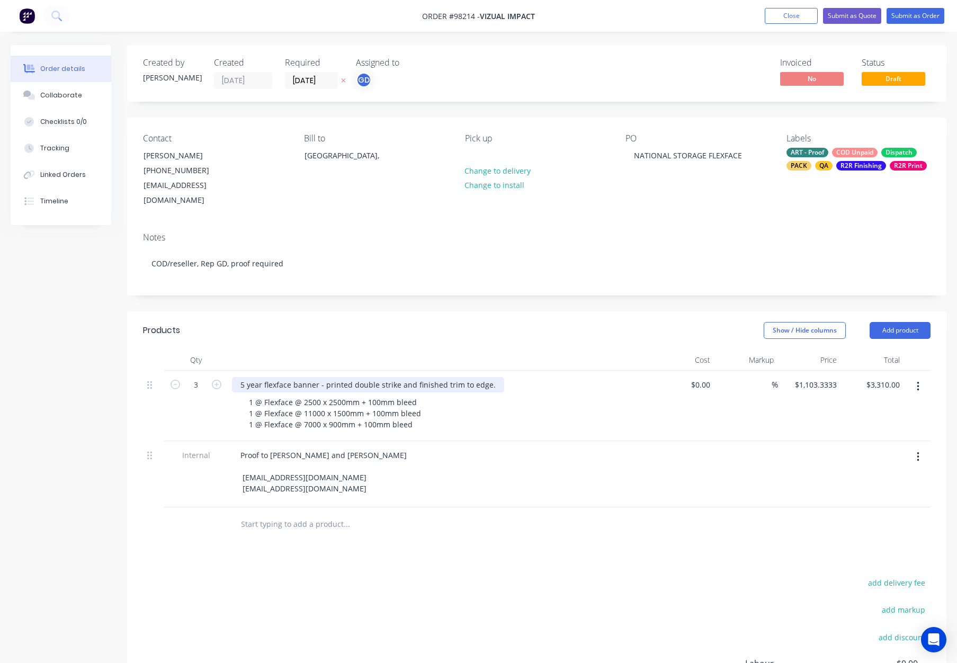
drag, startPoint x: 295, startPoint y: 370, endPoint x: 307, endPoint y: 374, distance: 11.9
click at [296, 377] on div "5 year flexface banner - printed double strike and finished trim to edge." at bounding box center [368, 384] width 272 height 15
click at [370, 332] on header "Products Show / Hide columns Add product" at bounding box center [536, 330] width 819 height 38
drag, startPoint x: 469, startPoint y: 372, endPoint x: 521, endPoint y: 373, distance: 52.4
click at [521, 377] on div "5 year flexface Banner - printed double strike and finished trim to edge." at bounding box center [439, 384] width 415 height 15
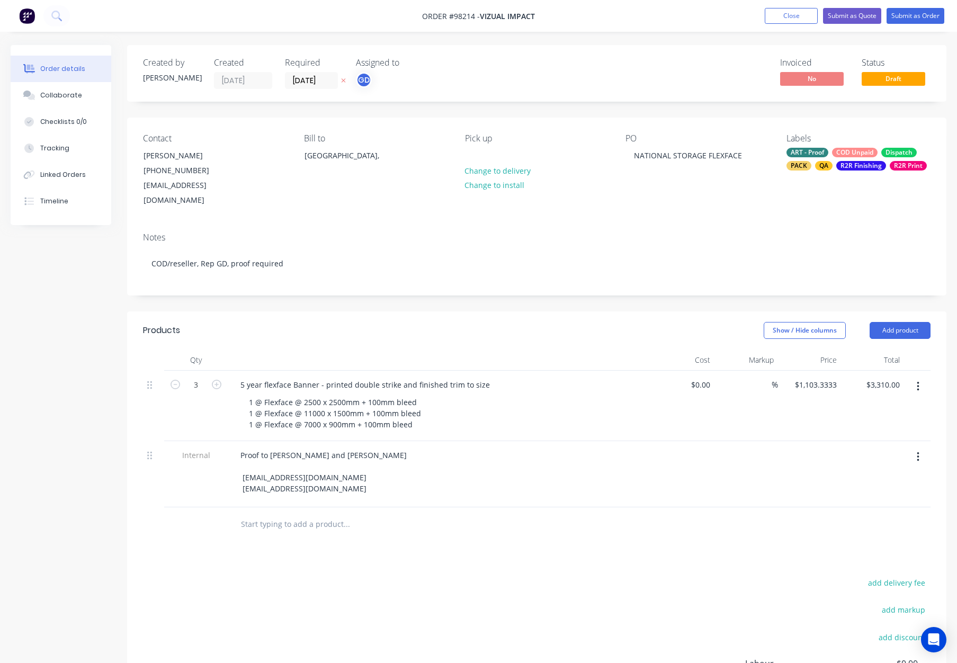
click at [523, 331] on header "Products Show / Hide columns Add product" at bounding box center [536, 330] width 819 height 38
drag, startPoint x: 911, startPoint y: 23, endPoint x: 896, endPoint y: 23, distance: 15.4
click at [911, 23] on button "Submit as Order" at bounding box center [915, 16] width 58 height 16
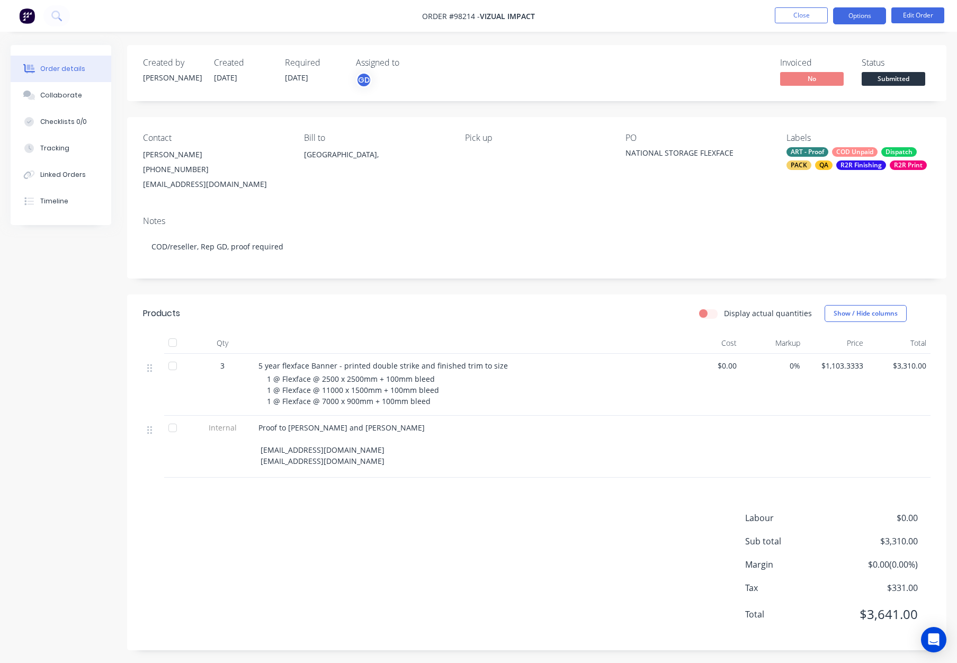
click at [853, 14] on button "Options" at bounding box center [859, 15] width 53 height 17
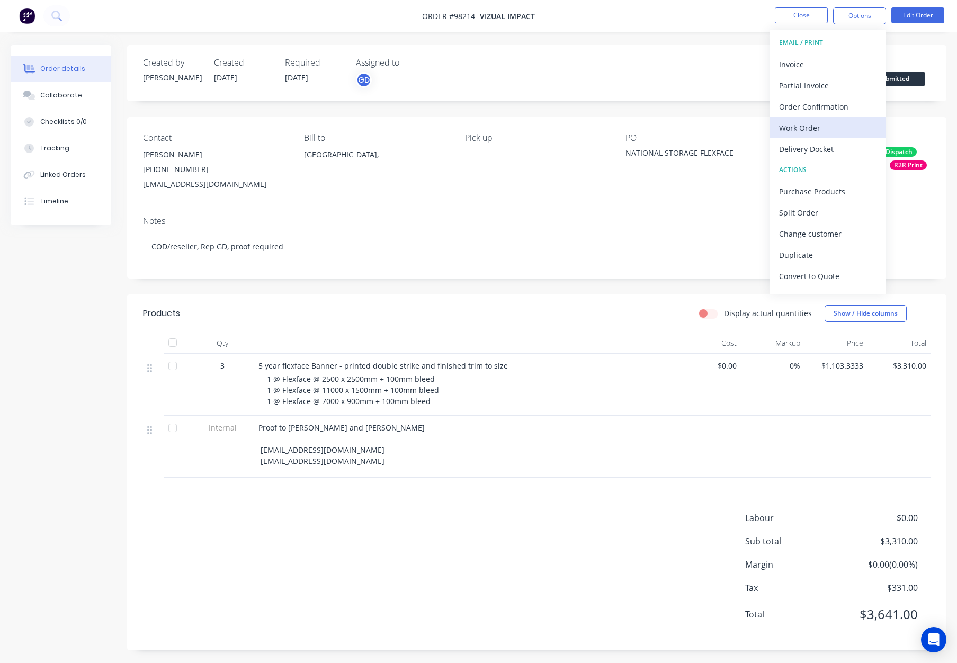
click at [803, 125] on div "Work Order" at bounding box center [827, 127] width 97 height 15
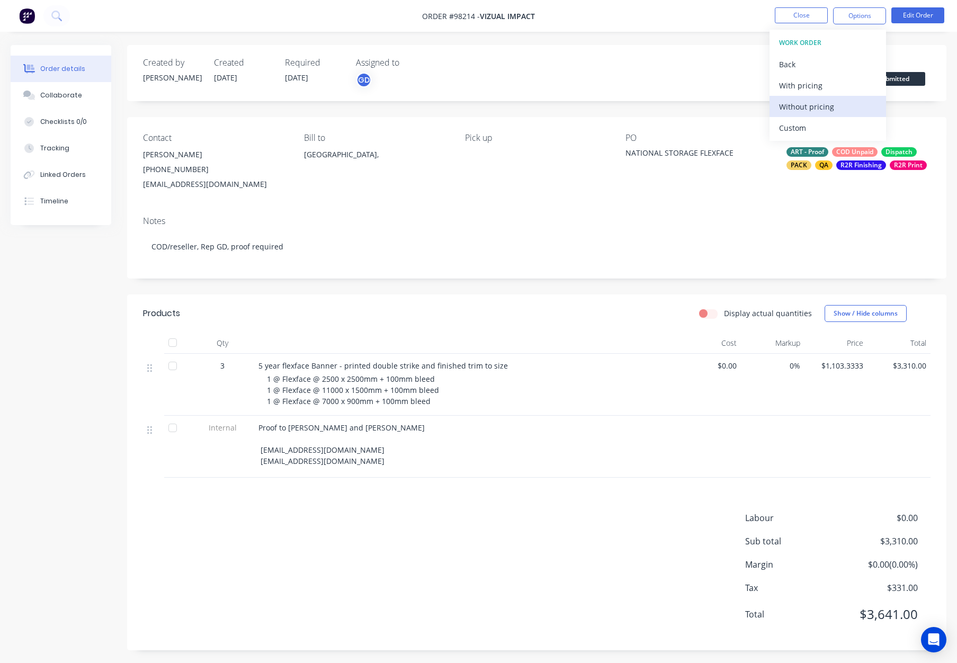
click at [814, 102] on div "Without pricing" at bounding box center [827, 106] width 97 height 15
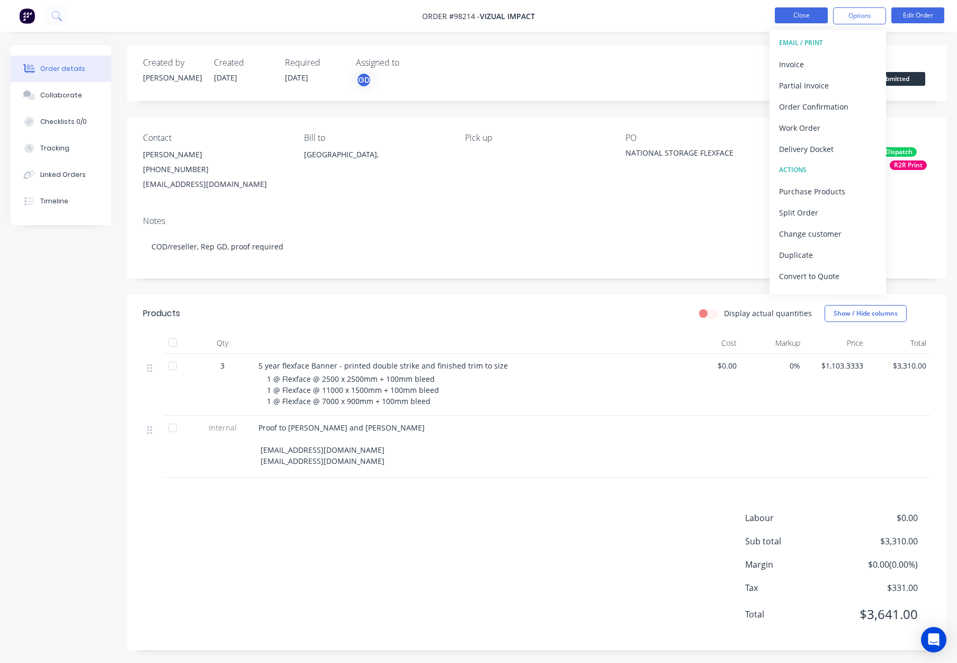
click at [801, 19] on button "Close" at bounding box center [801, 15] width 53 height 16
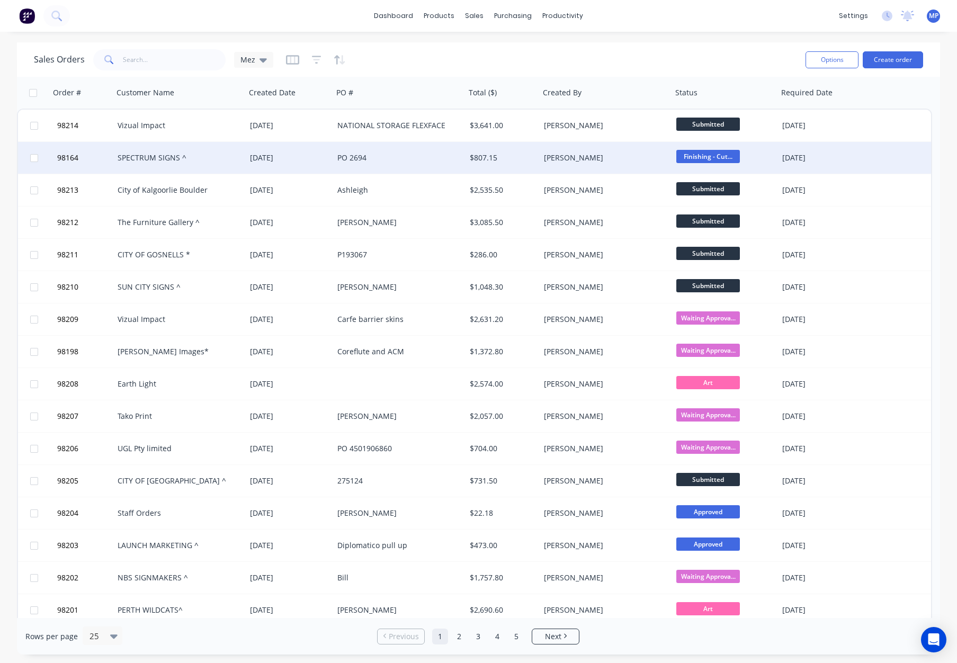
click at [213, 159] on div "SPECTRUM SIGNS ^" at bounding box center [177, 157] width 118 height 11
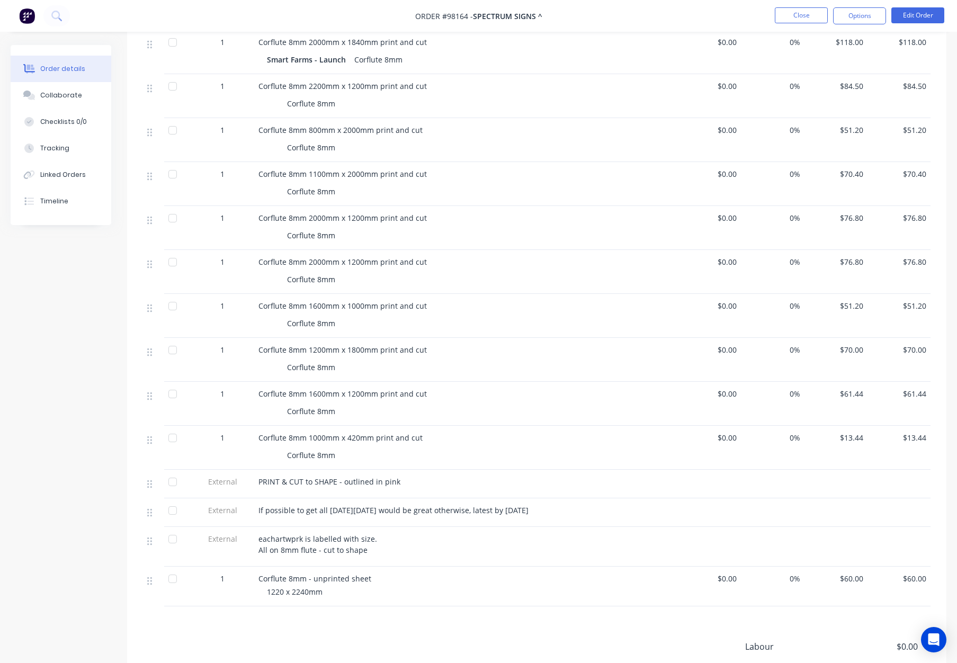
scroll to position [336, 0]
click at [792, 19] on button "Close" at bounding box center [801, 15] width 53 height 16
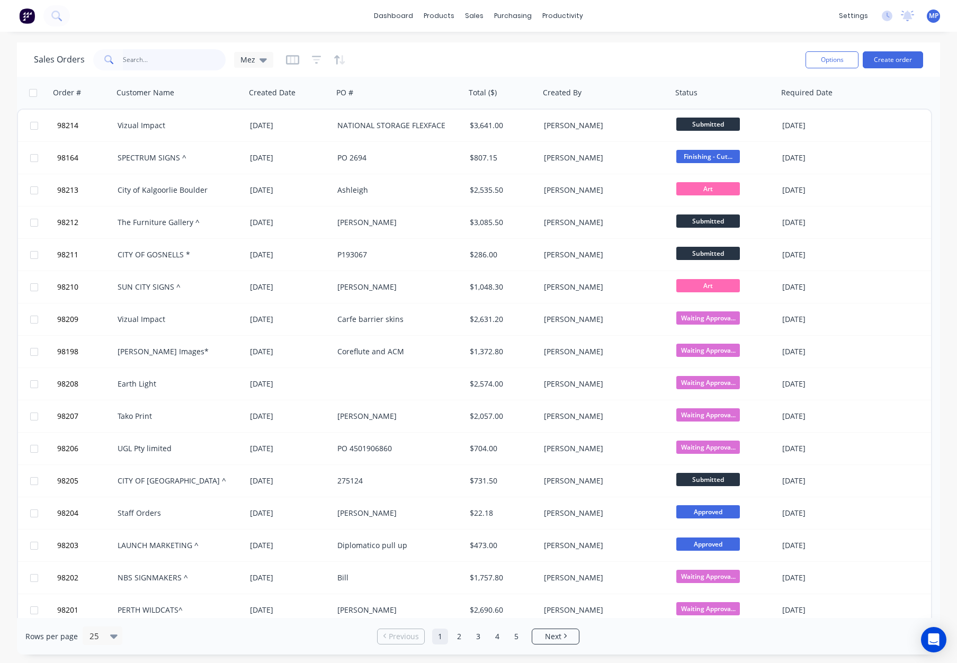
click at [166, 59] on input "text" at bounding box center [174, 59] width 103 height 21
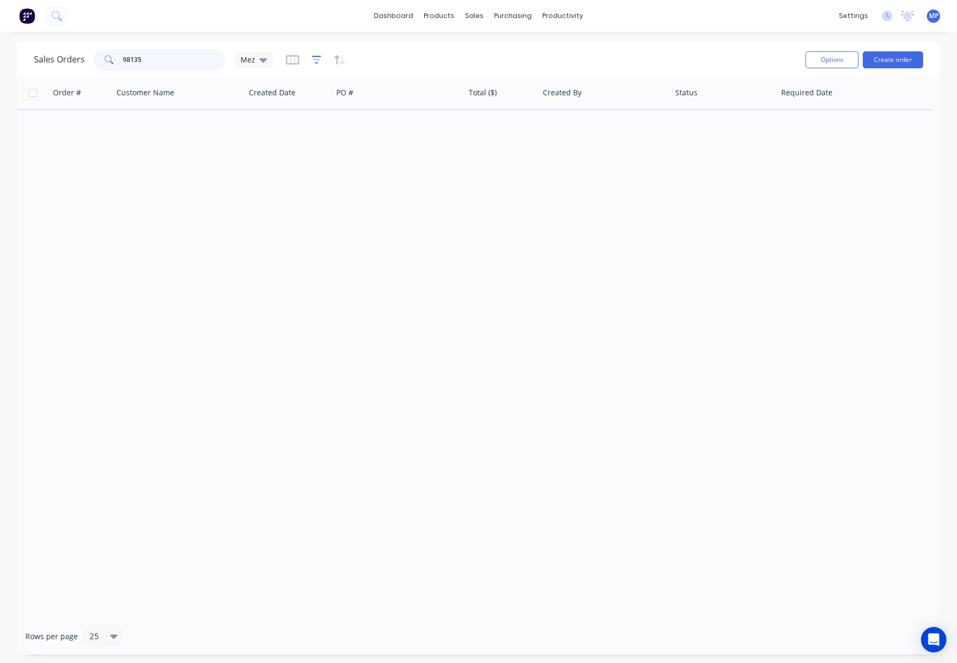
type input "98135"
click at [312, 59] on icon "button" at bounding box center [317, 60] width 10 height 11
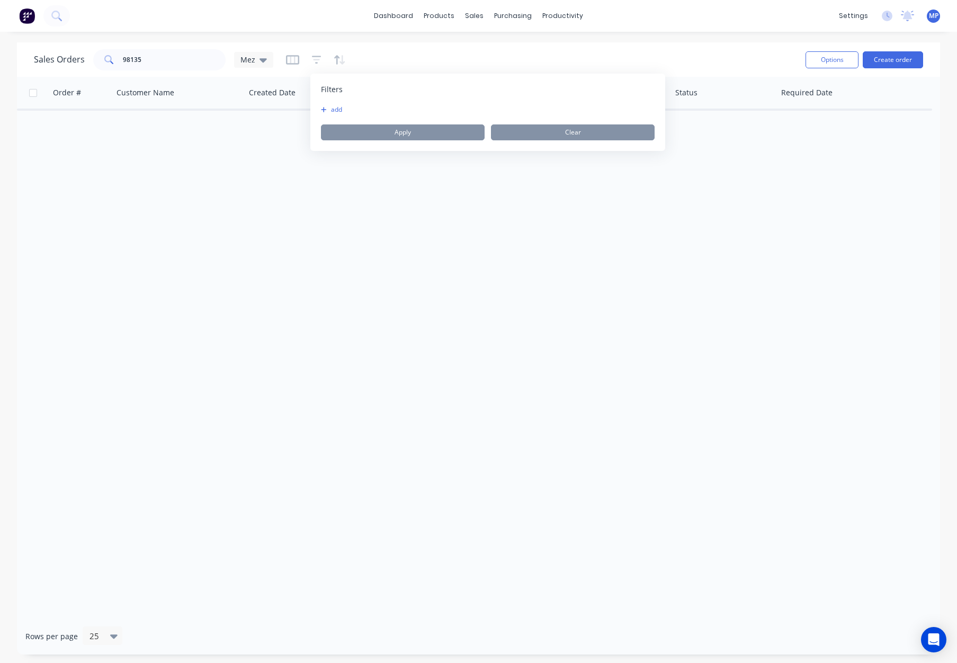
click at [340, 110] on button "add" at bounding box center [334, 109] width 26 height 8
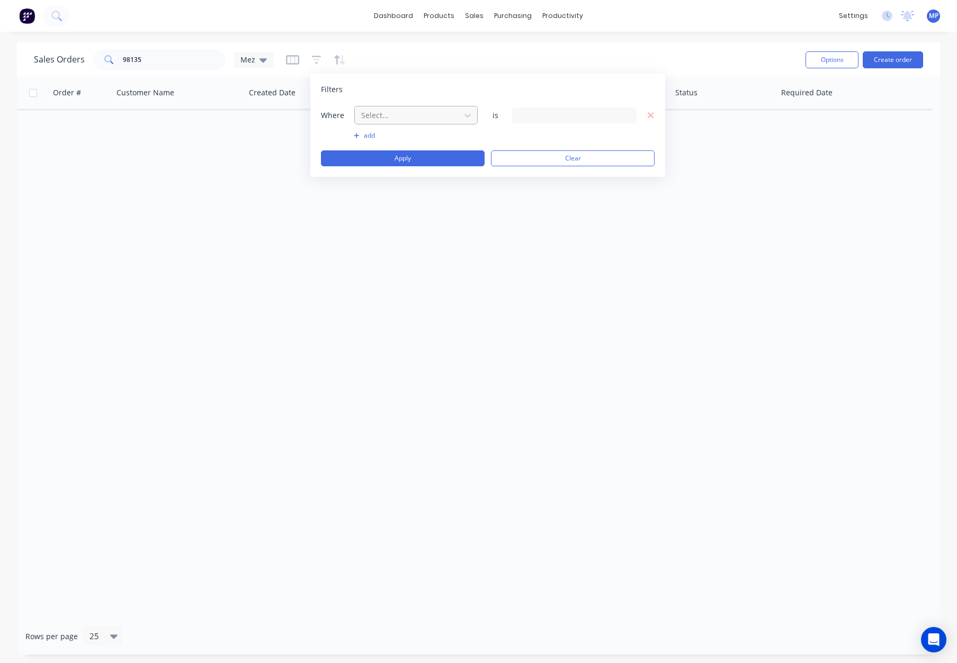
click at [417, 118] on div at bounding box center [407, 115] width 95 height 13
click at [419, 281] on div "Status" at bounding box center [415, 276] width 123 height 20
drag, startPoint x: 542, startPoint y: 115, endPoint x: 543, endPoint y: 120, distance: 5.3
click at [543, 115] on div "28 Status selected" at bounding box center [566, 115] width 96 height 11
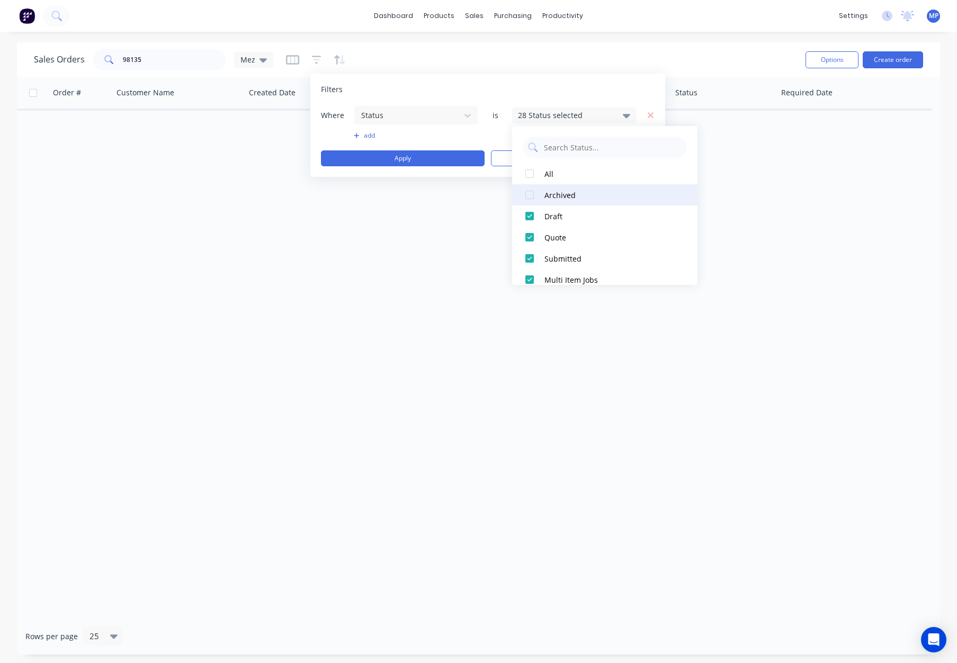
click at [566, 191] on div "Archived" at bounding box center [607, 195] width 127 height 11
click at [436, 159] on button "Apply" at bounding box center [403, 158] width 164 height 16
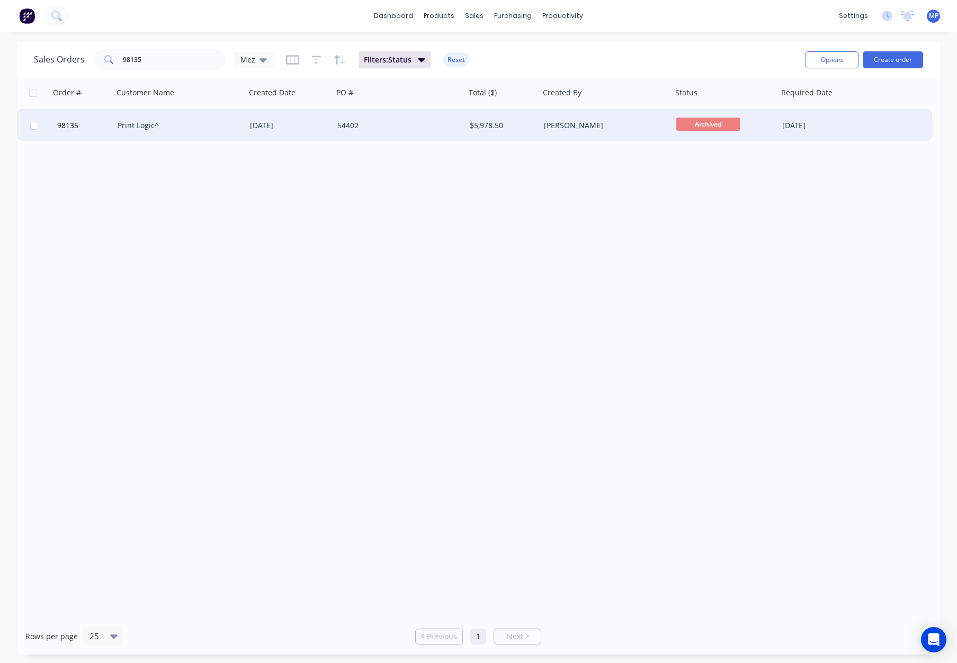
click at [415, 113] on div "54402" at bounding box center [399, 126] width 132 height 32
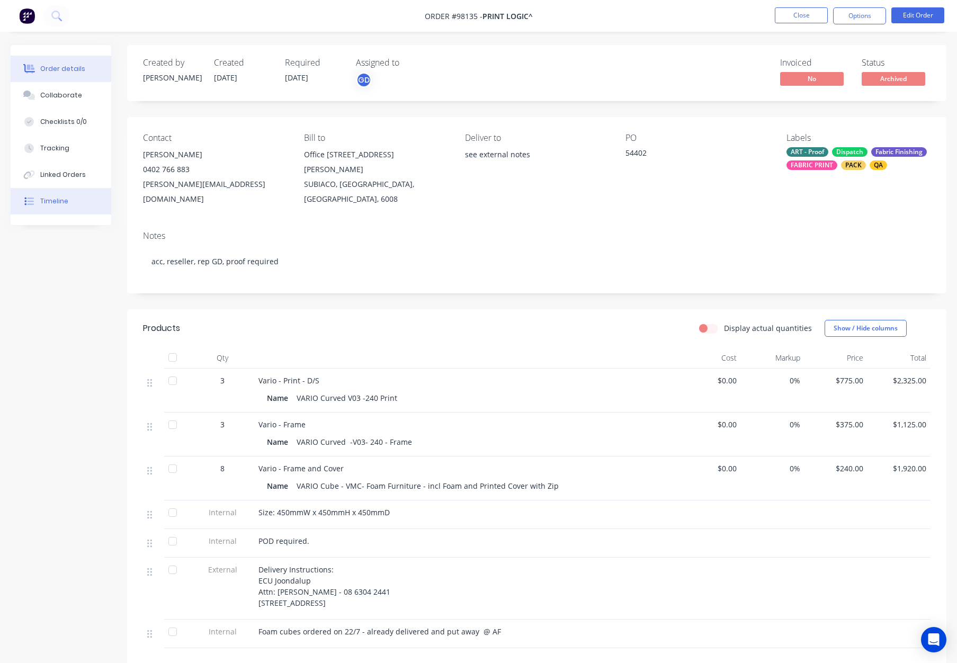
click at [79, 203] on button "Timeline" at bounding box center [61, 201] width 101 height 26
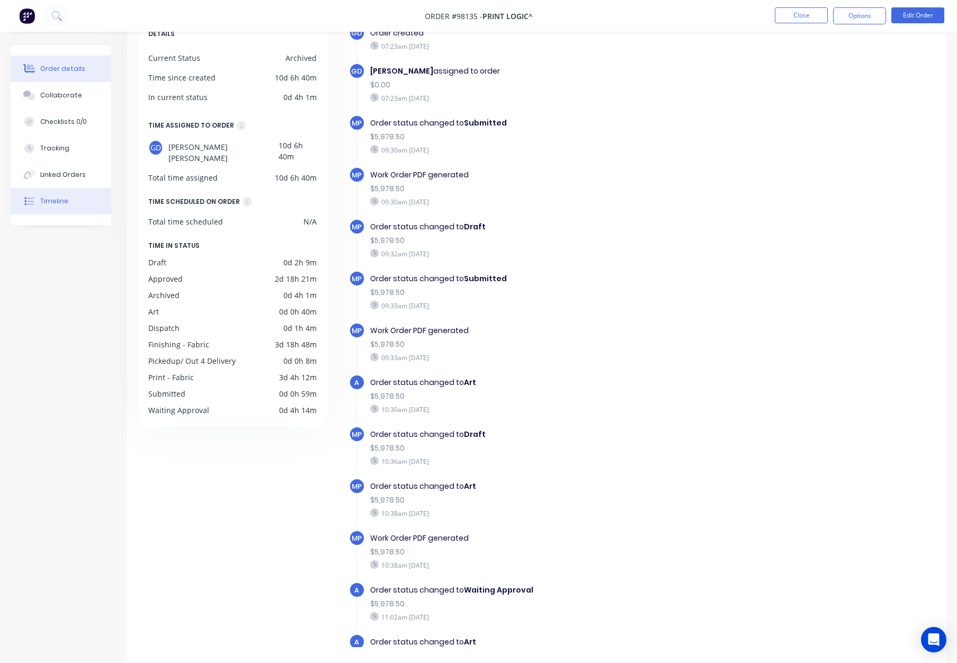
click at [51, 72] on div "Order details" at bounding box center [62, 69] width 45 height 10
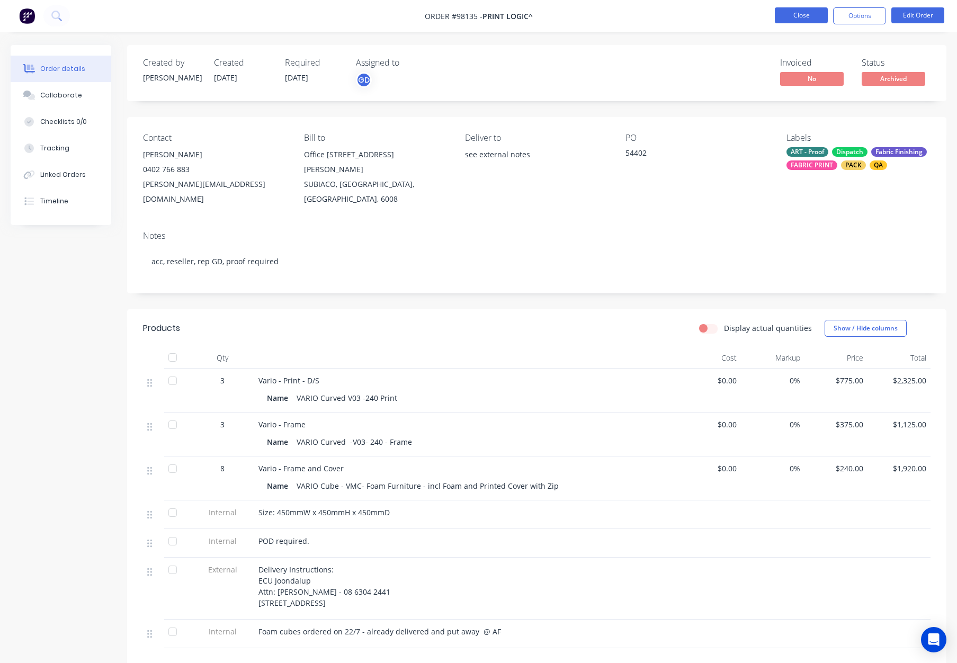
click at [797, 14] on button "Close" at bounding box center [801, 15] width 53 height 16
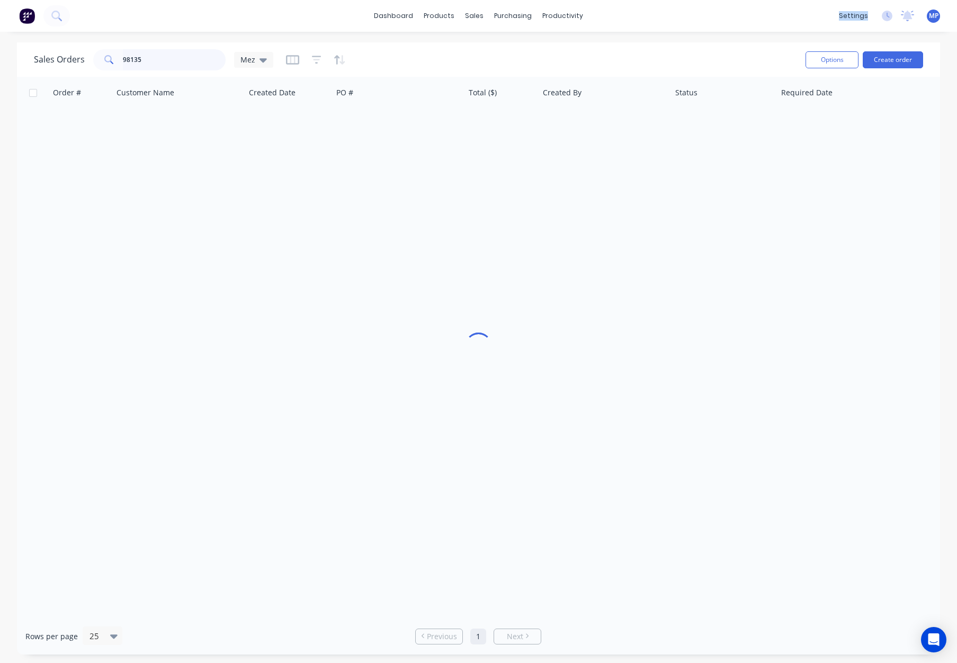
click at [160, 61] on input "98135" at bounding box center [174, 59] width 103 height 21
drag, startPoint x: 65, startPoint y: 61, endPoint x: 57, endPoint y: 61, distance: 8.0
click at [57, 62] on div "Sales Orders 98135 Mez" at bounding box center [153, 59] width 239 height 21
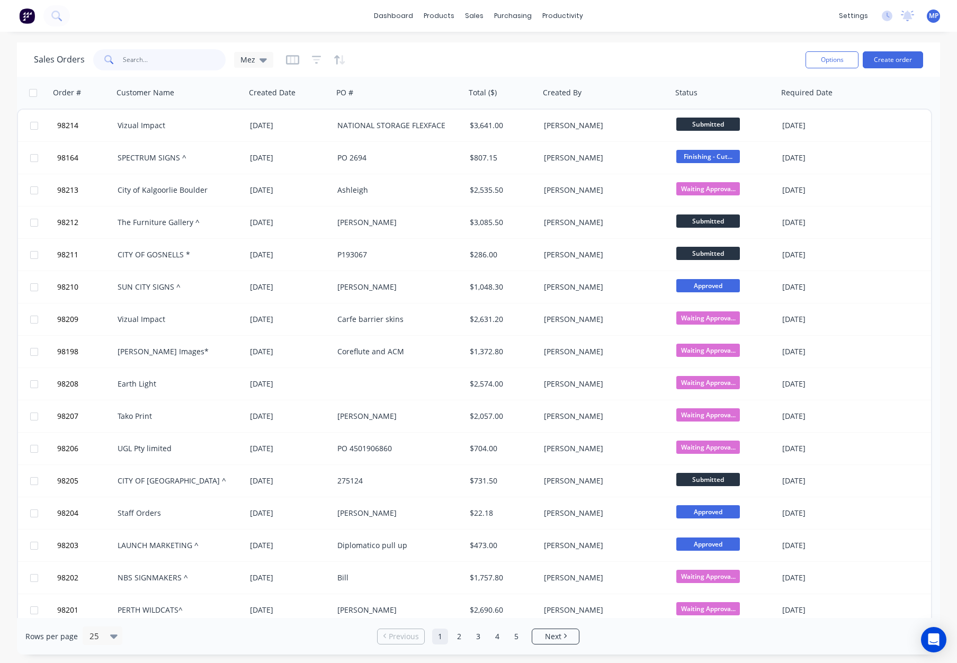
click at [160, 58] on input "text" at bounding box center [174, 59] width 103 height 21
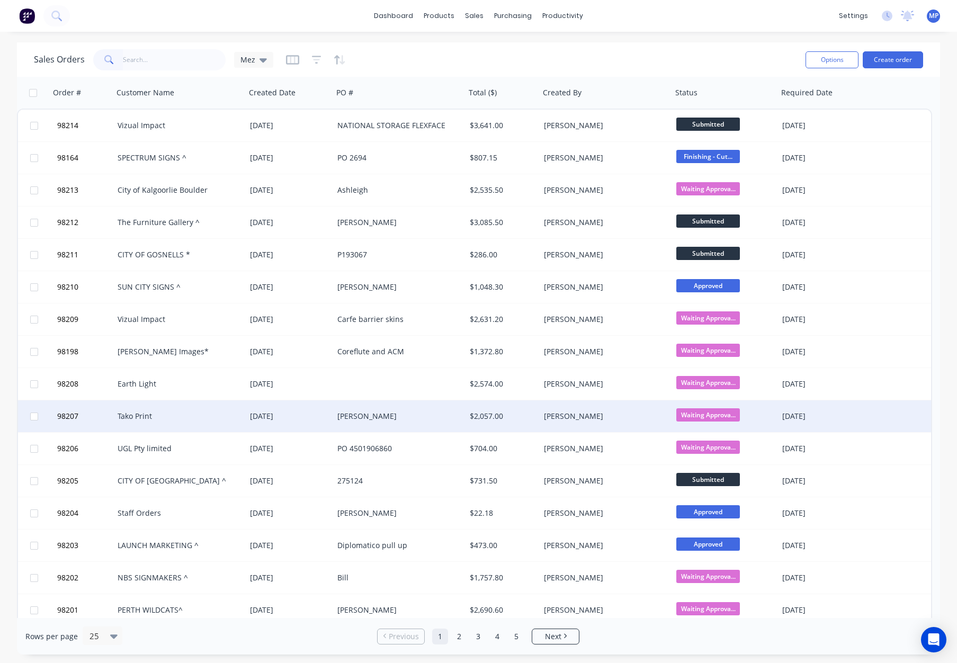
click at [197, 413] on div "Tako Print" at bounding box center [177, 416] width 118 height 11
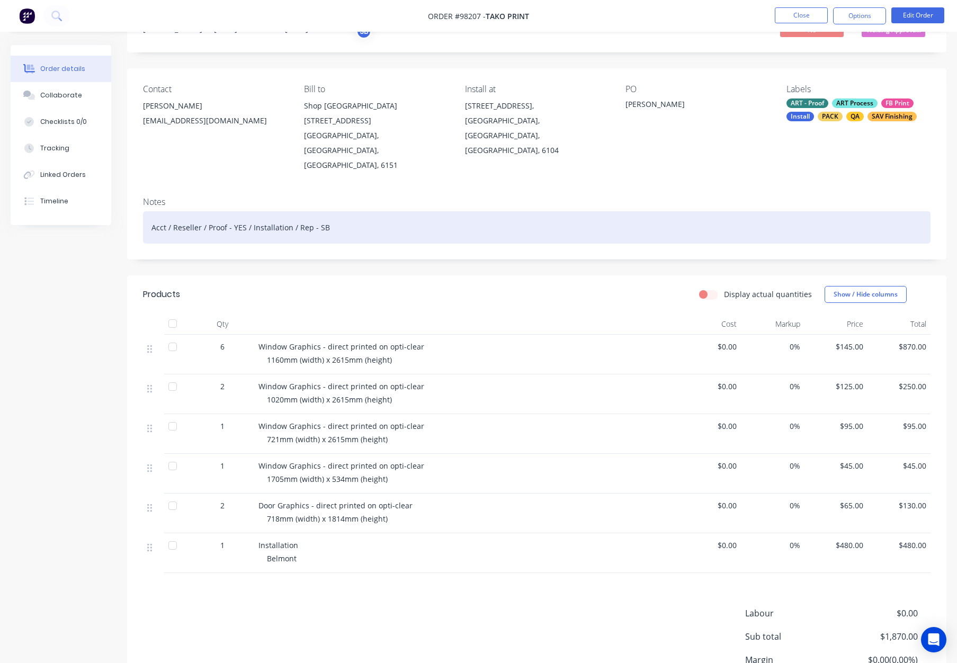
scroll to position [52, 0]
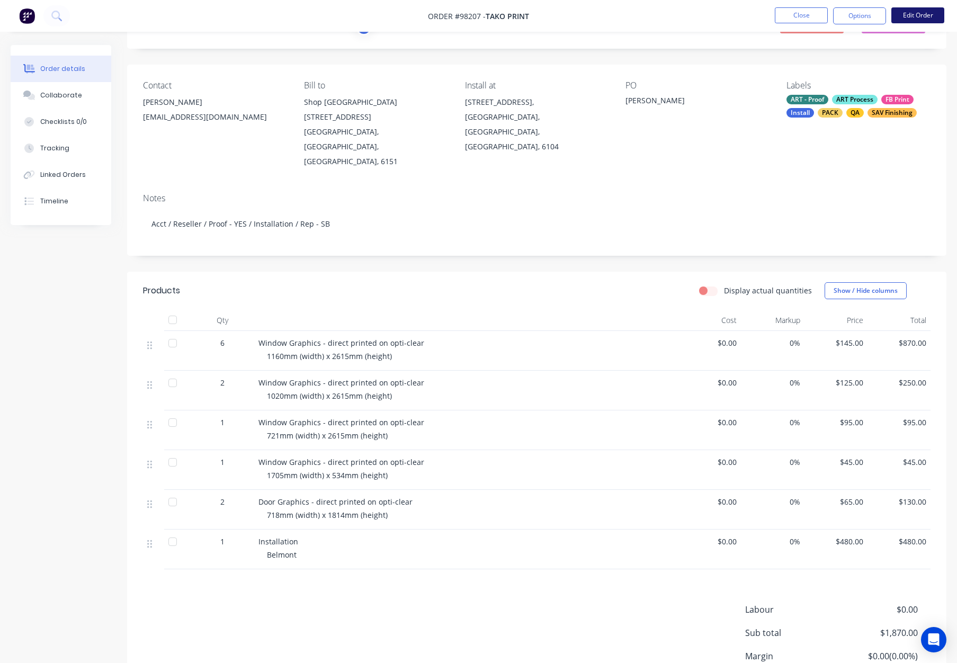
click at [909, 16] on button "Edit Order" at bounding box center [917, 15] width 53 height 16
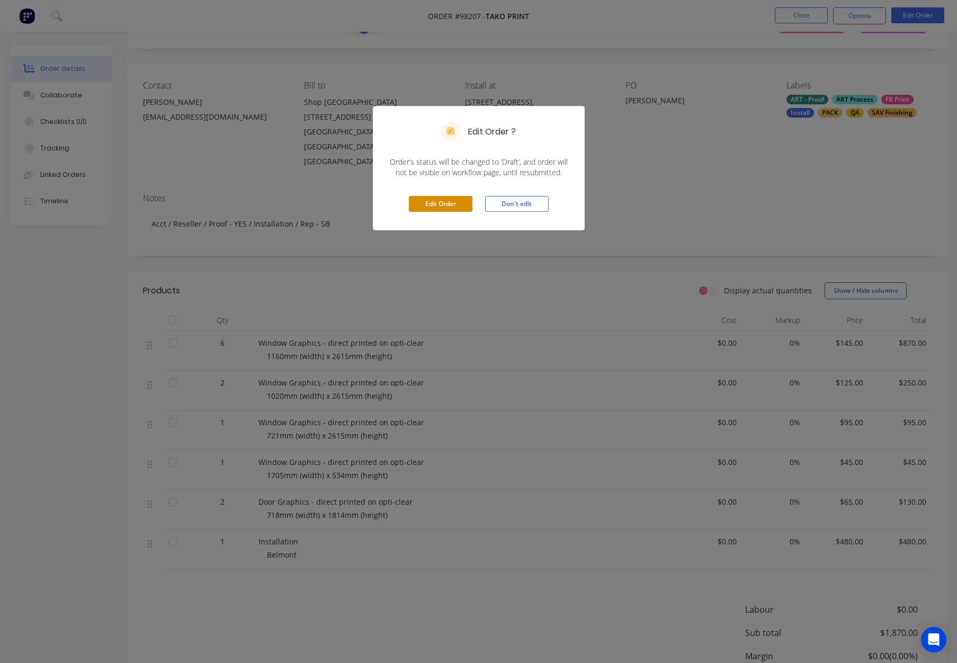
click at [437, 202] on button "Edit Order" at bounding box center [441, 204] width 64 height 16
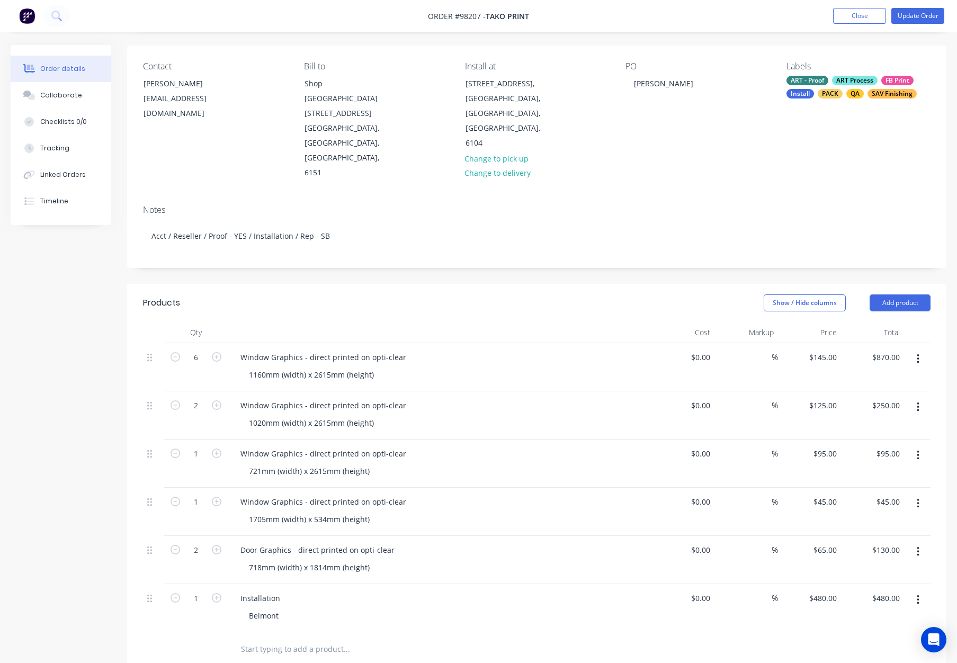
scroll to position [49, 0]
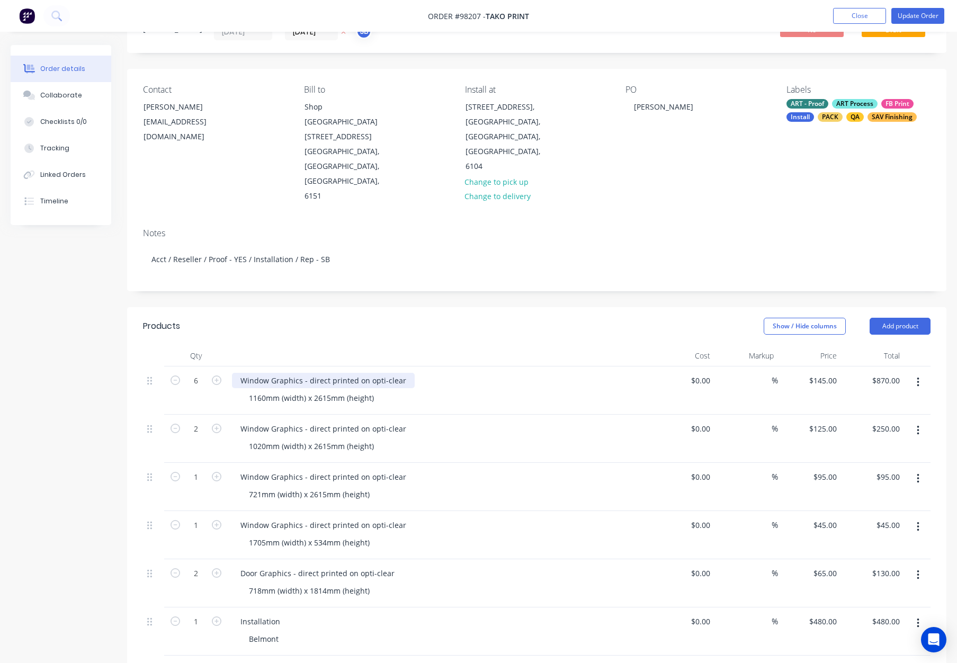
click at [395, 373] on div "Window Graphics - direct printed on opti-clear" at bounding box center [323, 380] width 183 height 15
click at [403, 373] on div "Window Graphics - direct printed on opti-clear" at bounding box center [323, 380] width 183 height 15
drag, startPoint x: 406, startPoint y: 336, endPoint x: 516, endPoint y: 336, distance: 110.6
click at [516, 373] on div "Window Graphics - direct printed on opti-clear with Optic clear laminate" at bounding box center [439, 380] width 415 height 15
copy div "with Optic clear laminate"
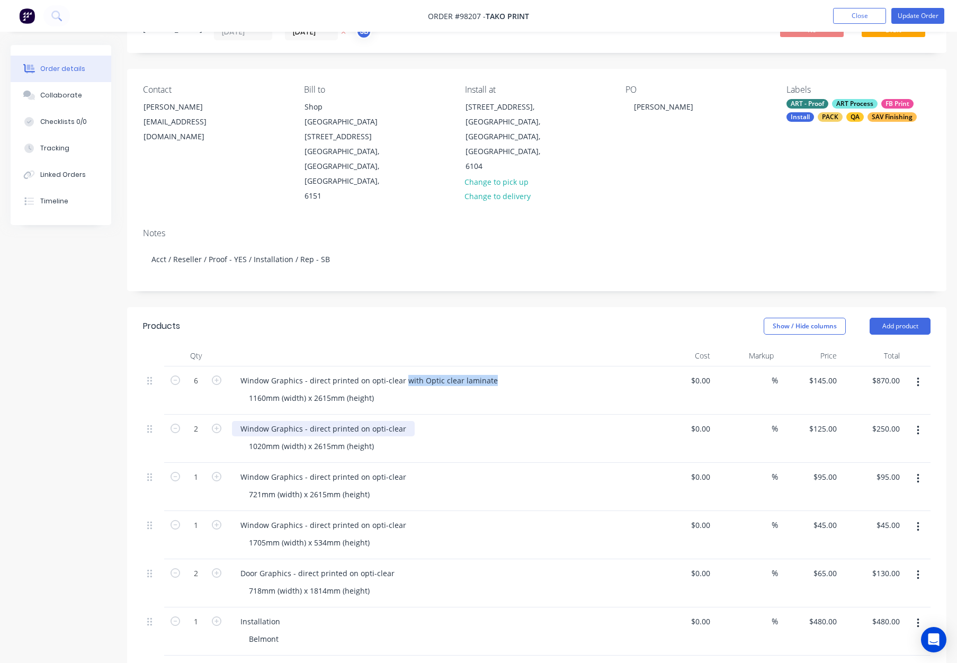
click at [403, 421] on div "Window Graphics - direct printed on opti-clear" at bounding box center [323, 428] width 183 height 15
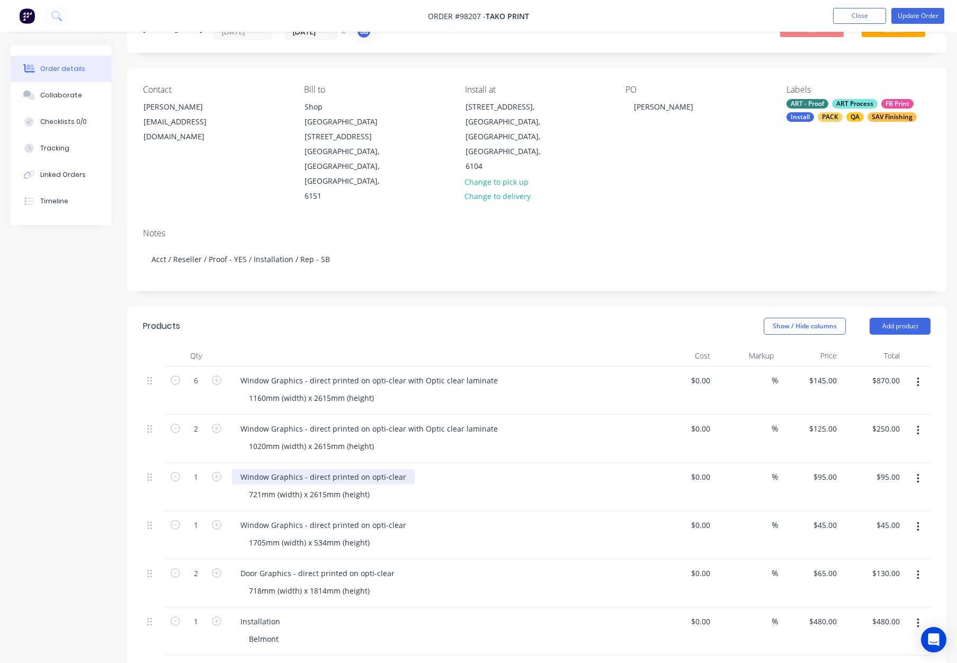
click at [399, 469] on div "Window Graphics - direct printed on opti-clear" at bounding box center [323, 476] width 183 height 15
click at [403, 517] on div "Window Graphics - direct printed on opti-clear" at bounding box center [323, 524] width 183 height 15
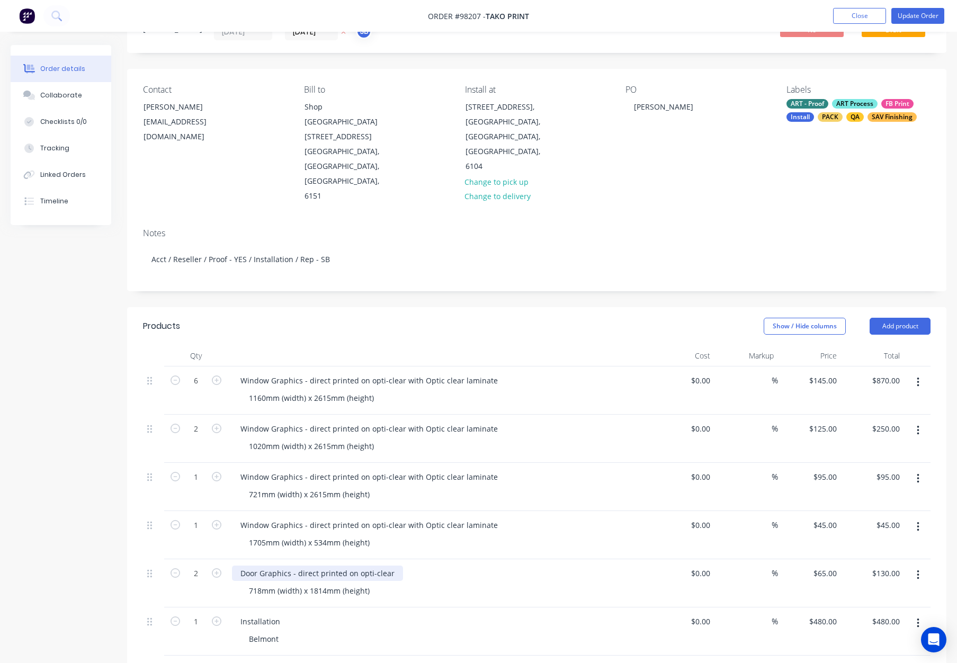
click at [391, 565] on div "Door Graphics - direct printed on opti-clear" at bounding box center [317, 572] width 171 height 15
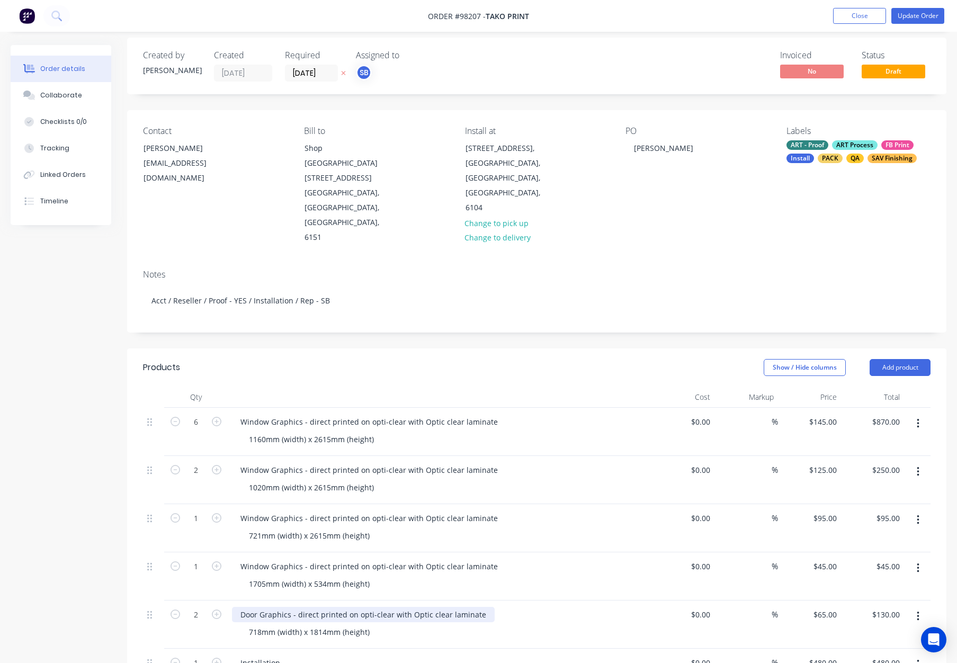
scroll to position [0, 0]
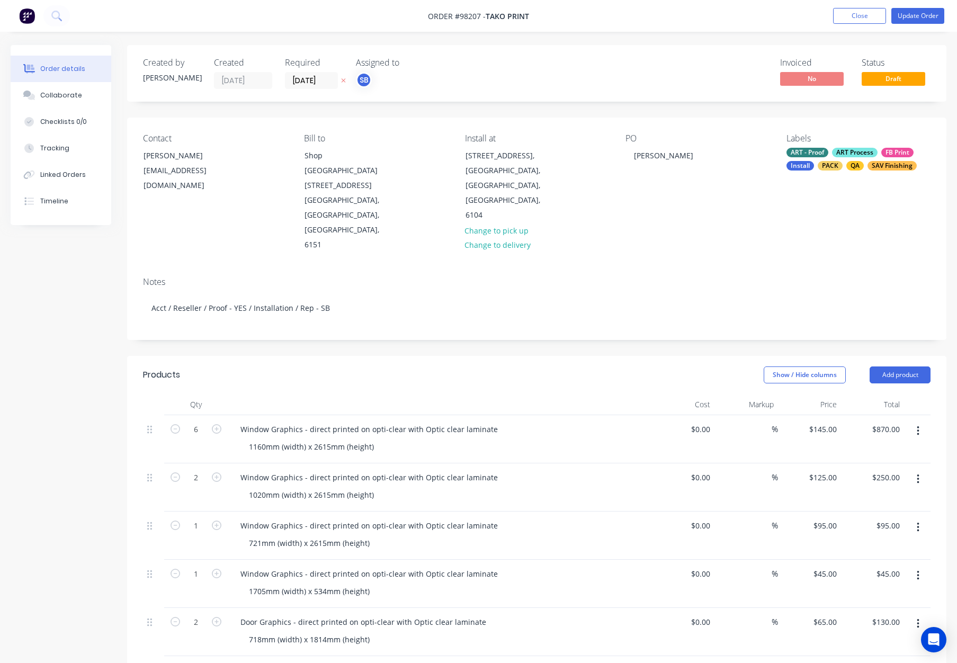
click at [477, 366] on div "Show / Hide columns Add product" at bounding box center [620, 374] width 620 height 17
click at [913, 12] on button "Update Order" at bounding box center [917, 16] width 53 height 16
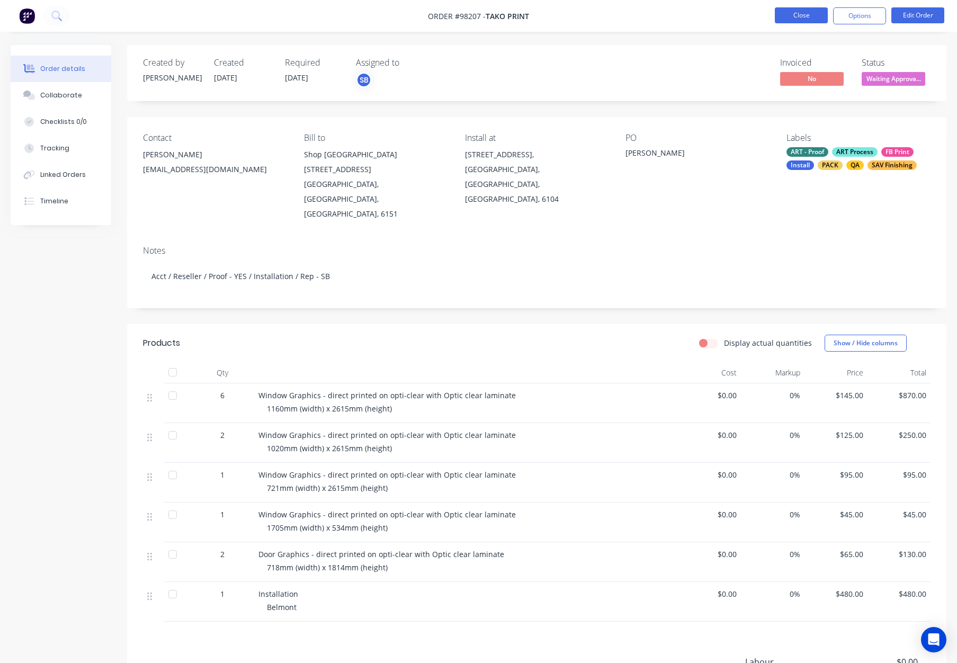
click at [798, 16] on button "Close" at bounding box center [801, 15] width 53 height 16
